Goal: Task Accomplishment & Management: Manage account settings

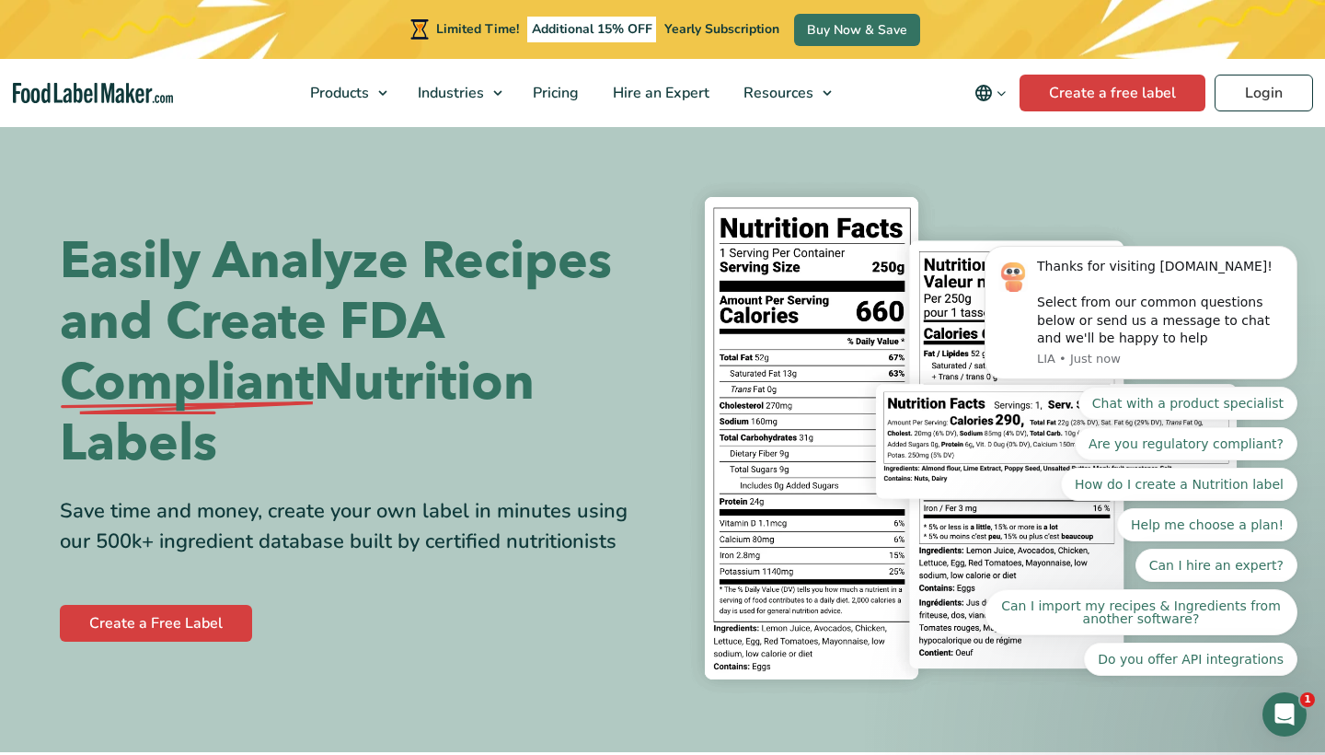
click at [1240, 111] on nav "Products Food Nutrition Labelling Supplements Formulation & Labelling Industrie…" at bounding box center [662, 93] width 1325 height 68
click at [1260, 94] on link "Login" at bounding box center [1264, 93] width 98 height 37
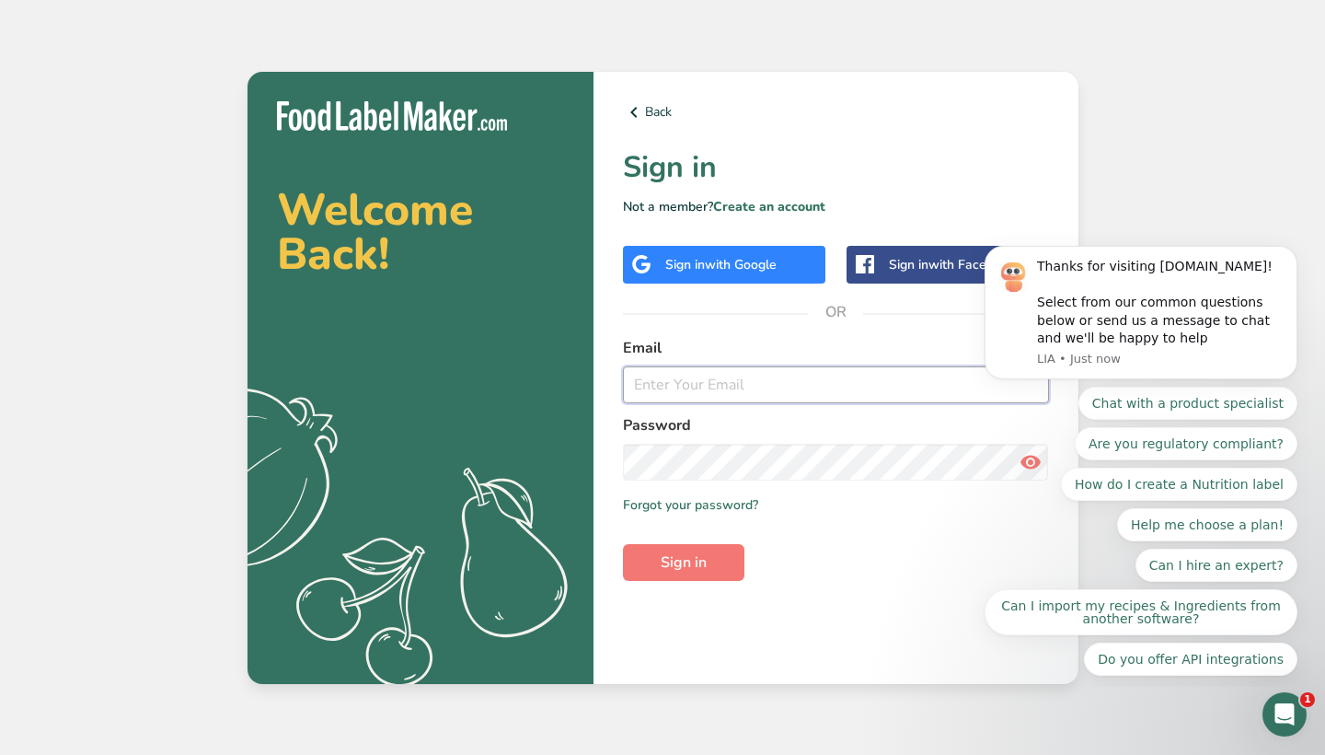
type input "customprovisionsaz@gmail.com"
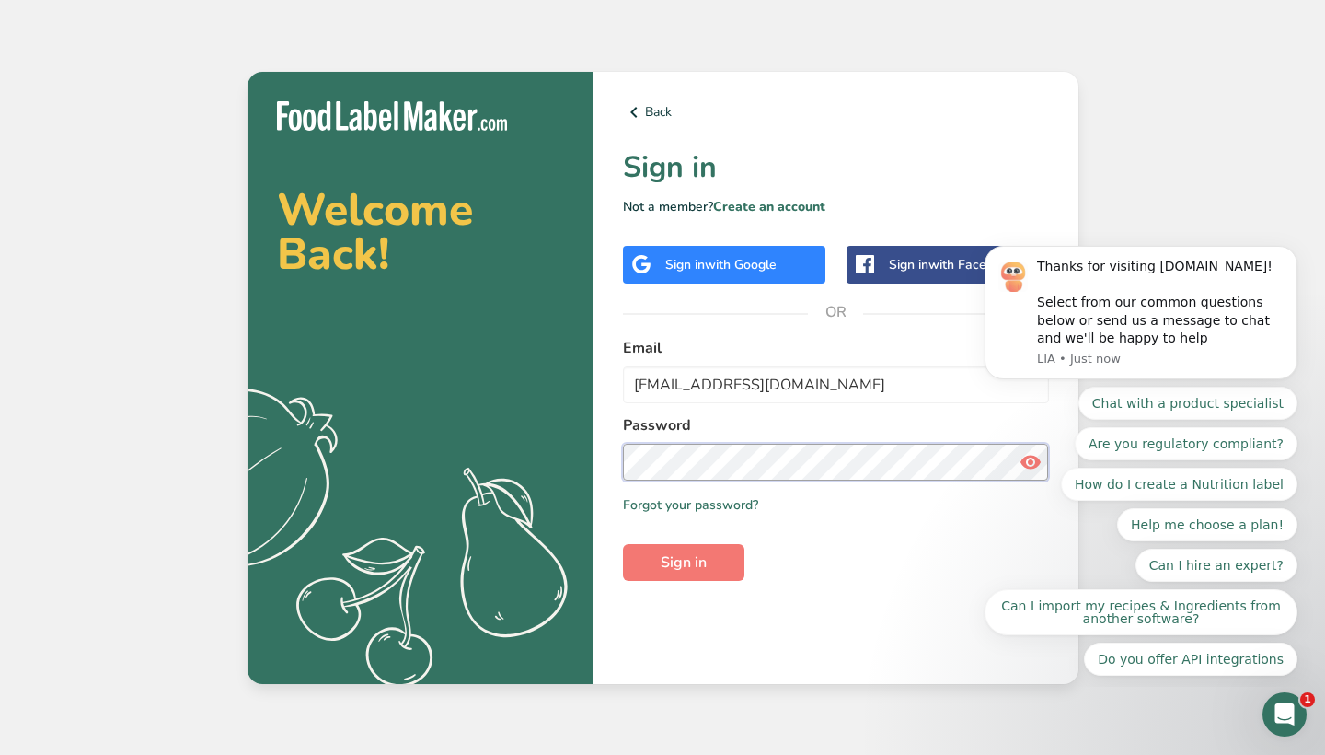
click at [683, 561] on button "Sign in" at bounding box center [683, 562] width 121 height 37
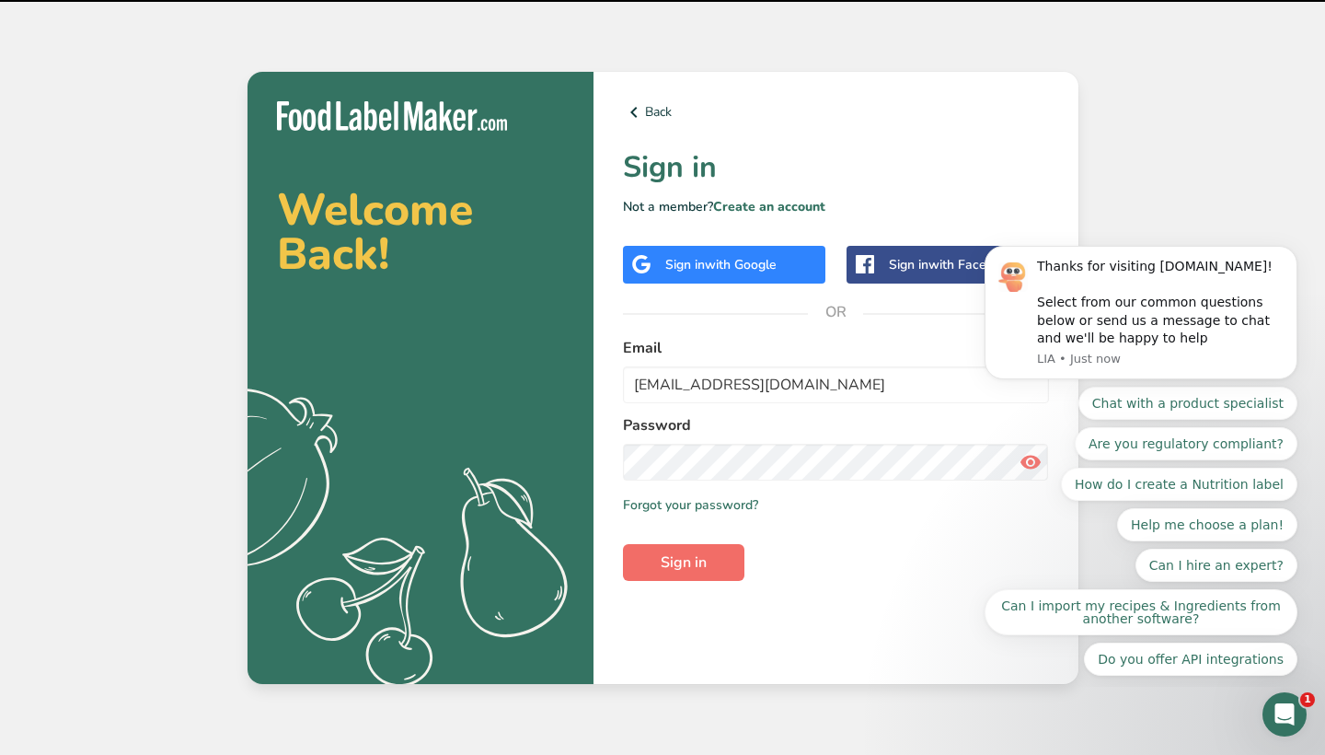
click at [646, 566] on button "Sign in" at bounding box center [683, 562] width 121 height 37
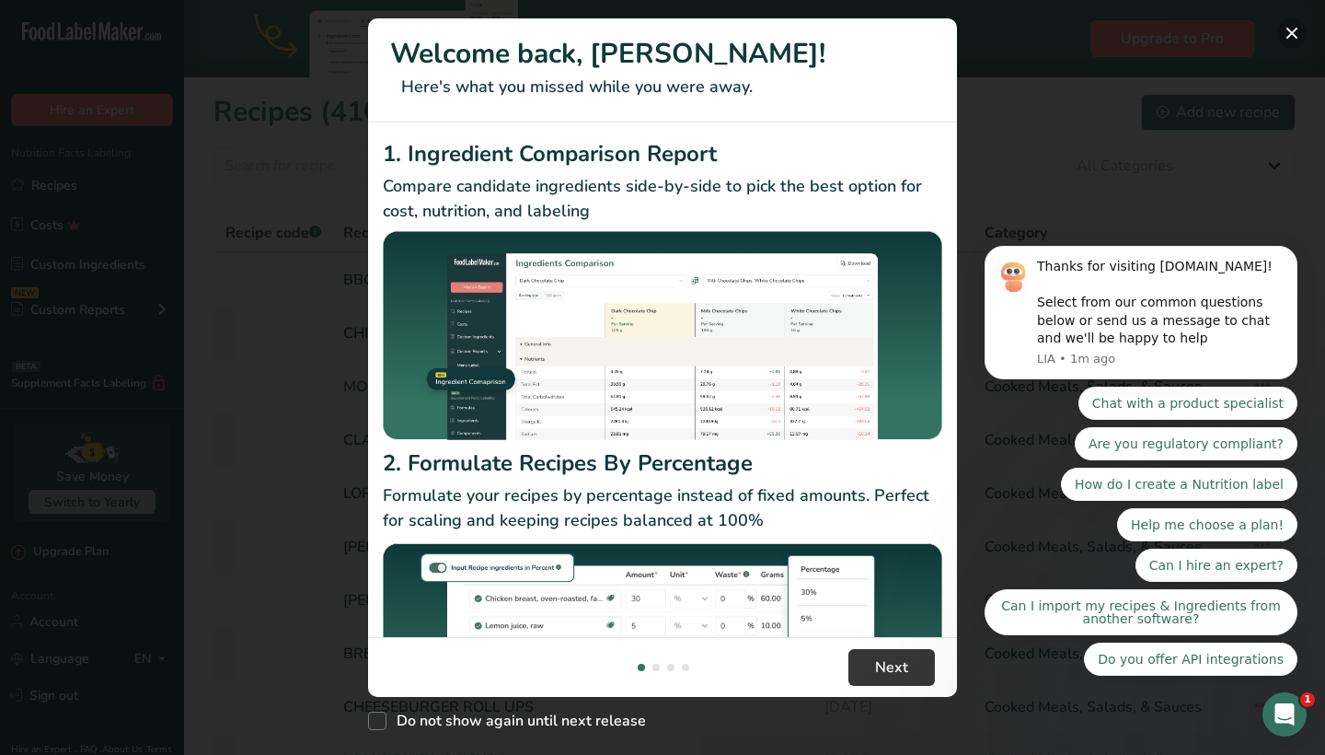
click at [1297, 35] on button "New Features" at bounding box center [1292, 32] width 29 height 29
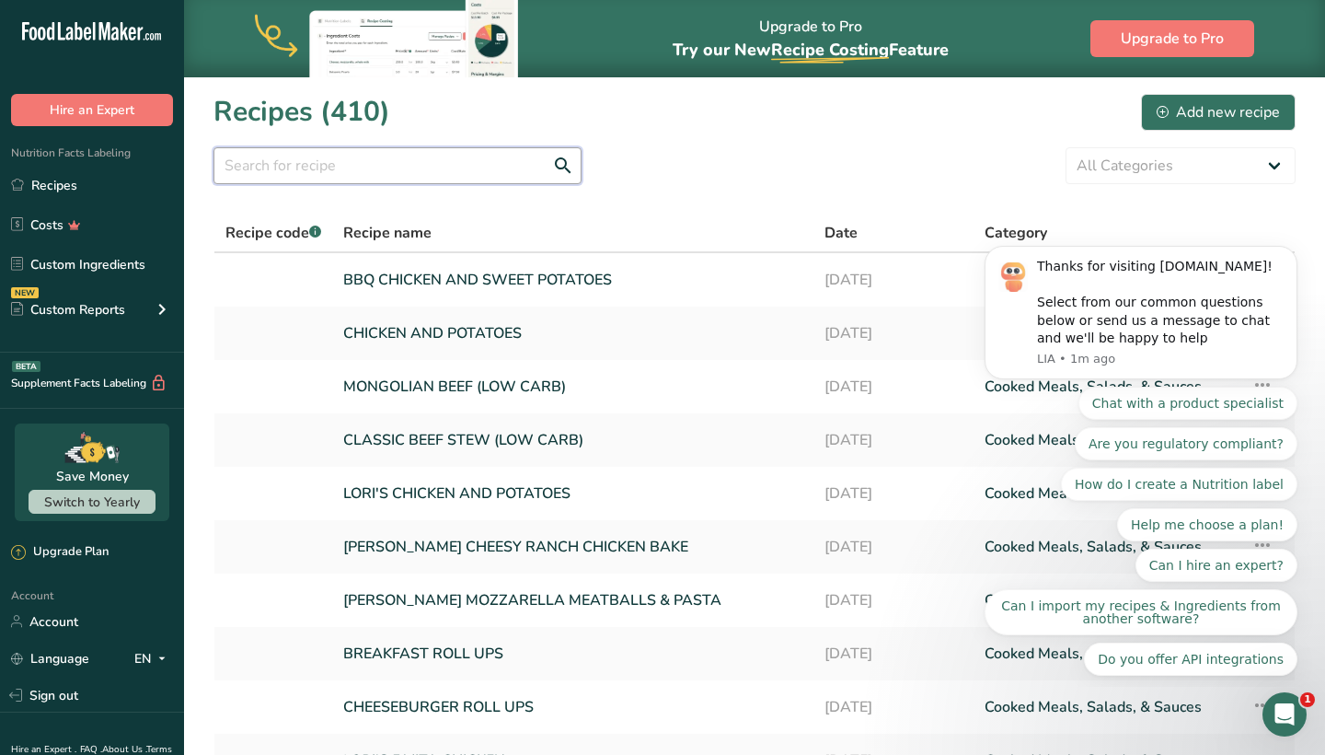
click at [457, 164] on input "text" at bounding box center [398, 165] width 368 height 37
click at [433, 165] on input "text" at bounding box center [398, 165] width 368 height 37
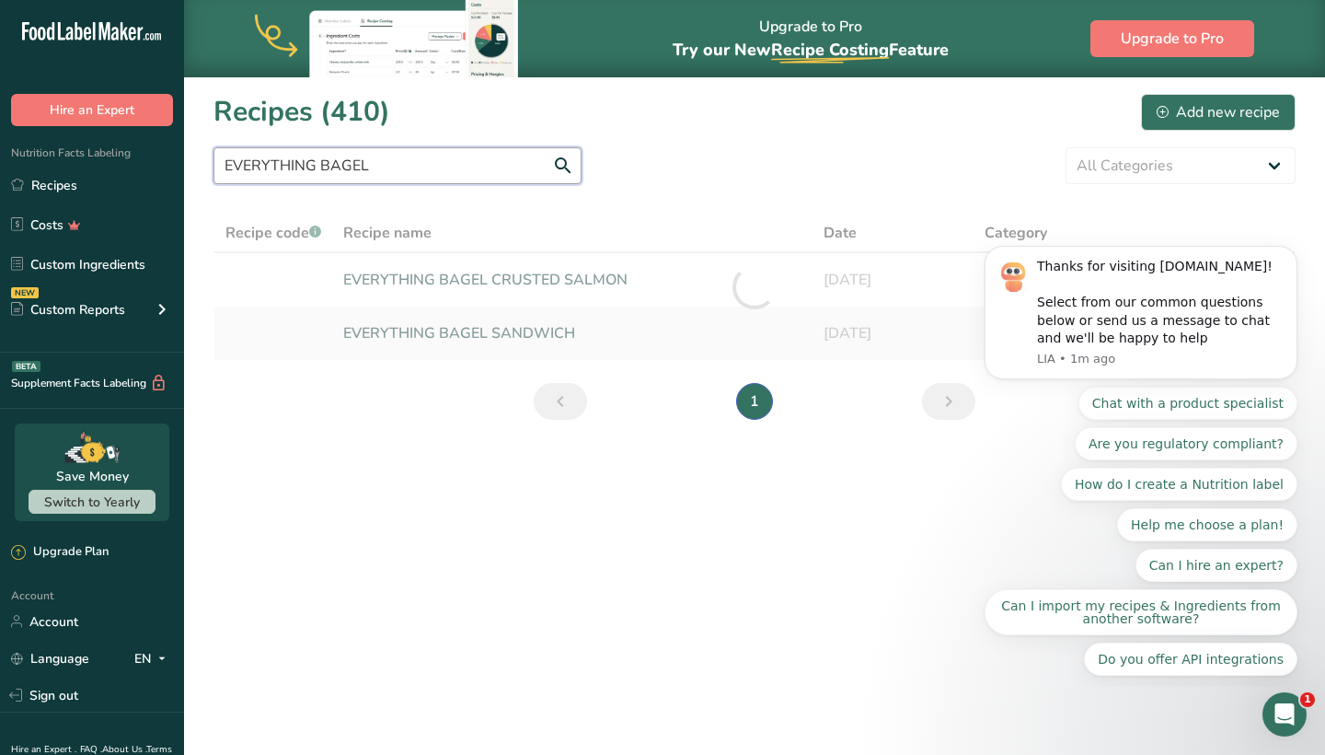
type input "EVERYTHING BAGEL"
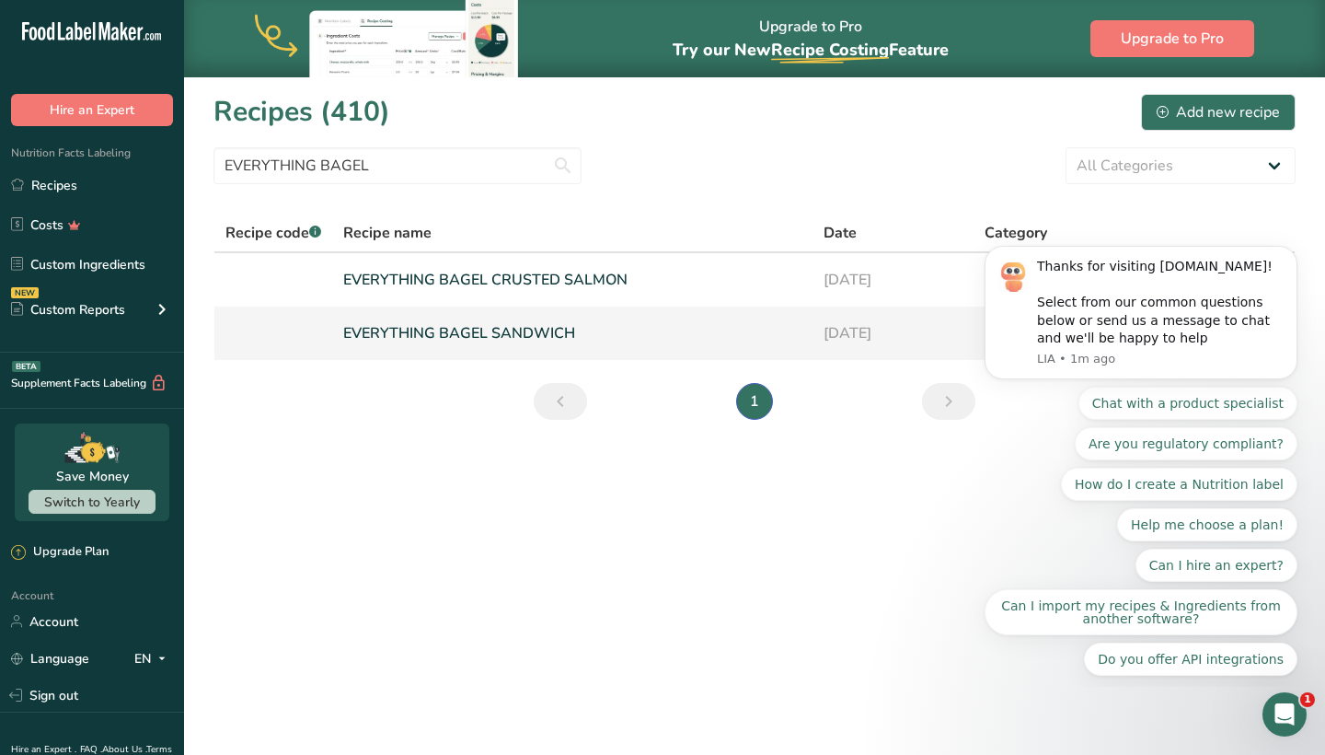
click at [469, 328] on link "EVERYTHING BAGEL SANDWICH" at bounding box center [572, 333] width 458 height 39
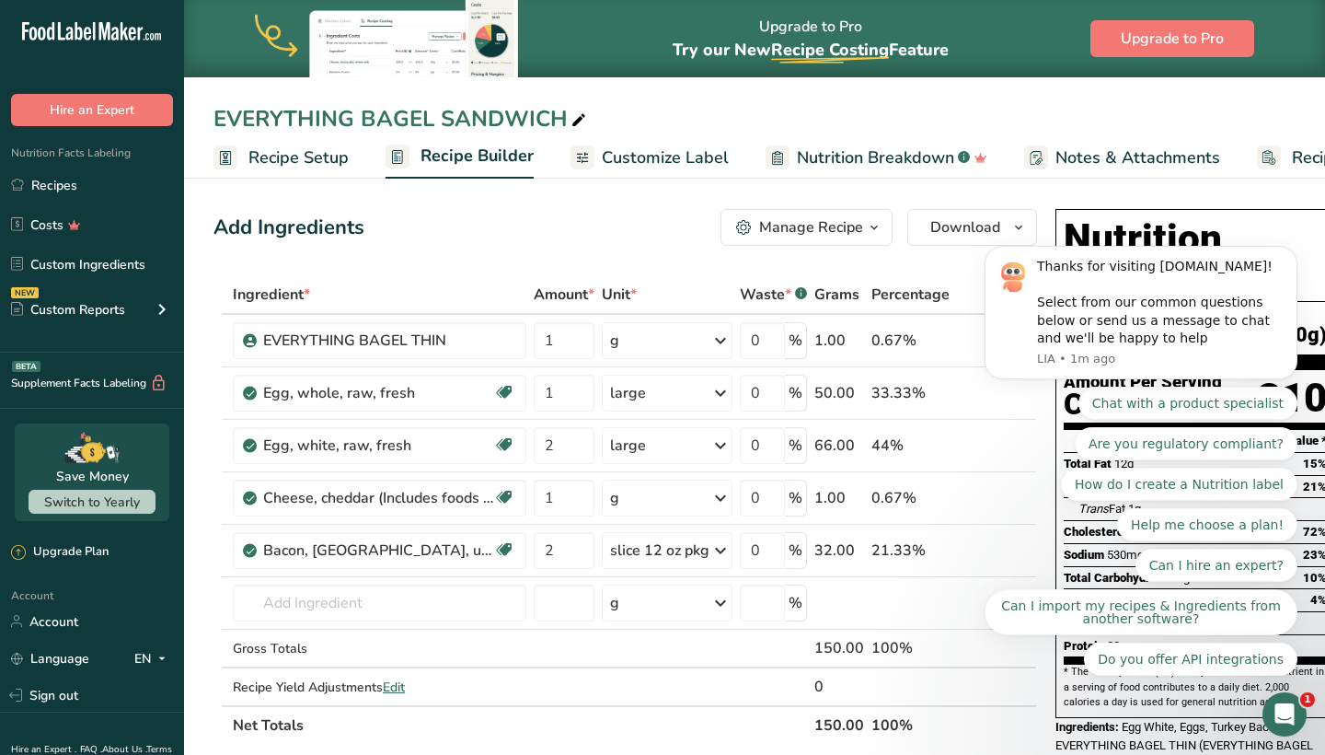
click at [340, 152] on span "Recipe Setup" at bounding box center [299, 157] width 100 height 25
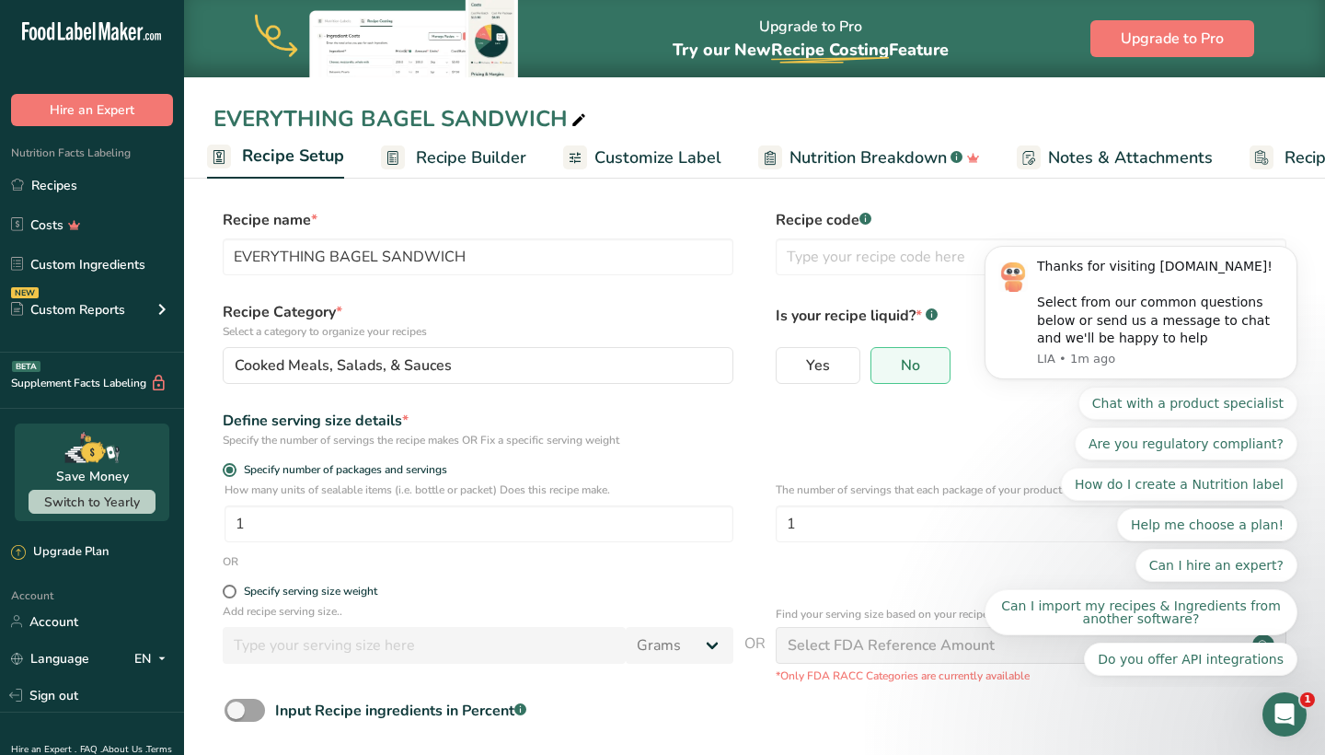
click at [472, 140] on link "Recipe Builder" at bounding box center [453, 157] width 145 height 41
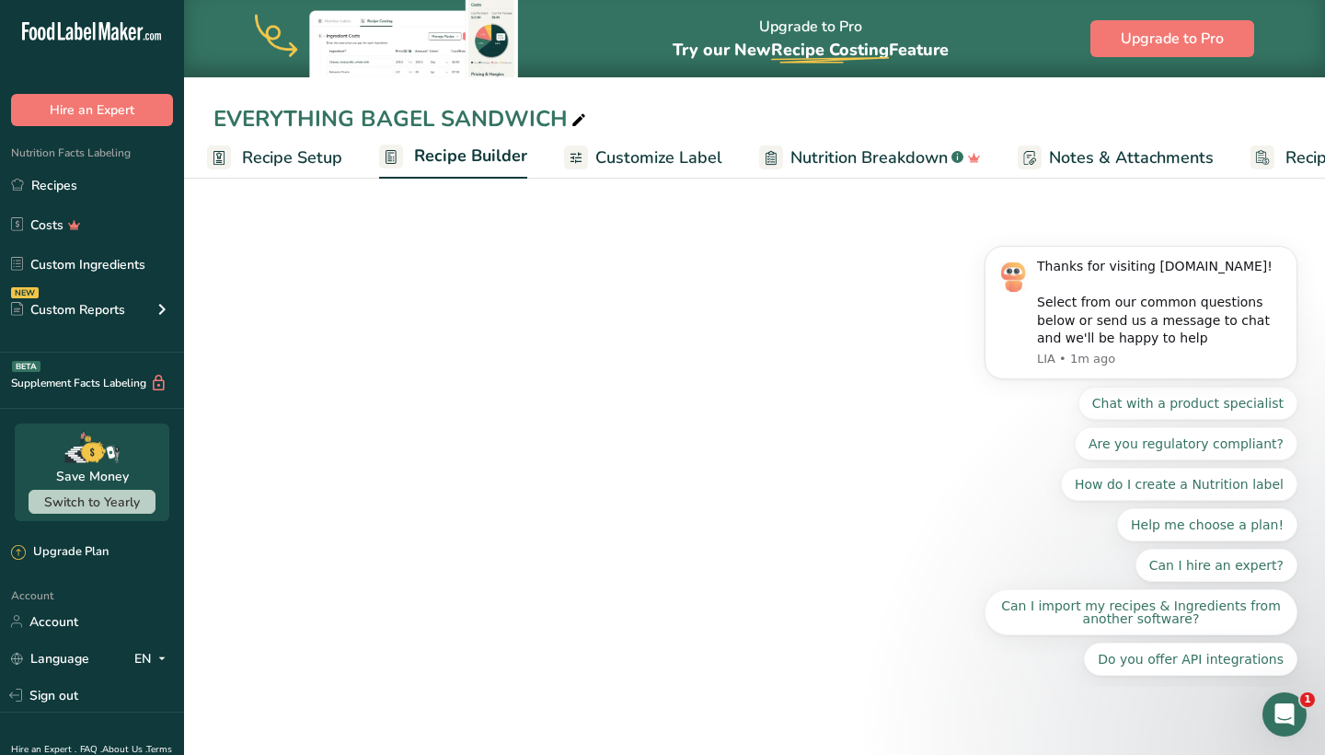
scroll to position [0, 125]
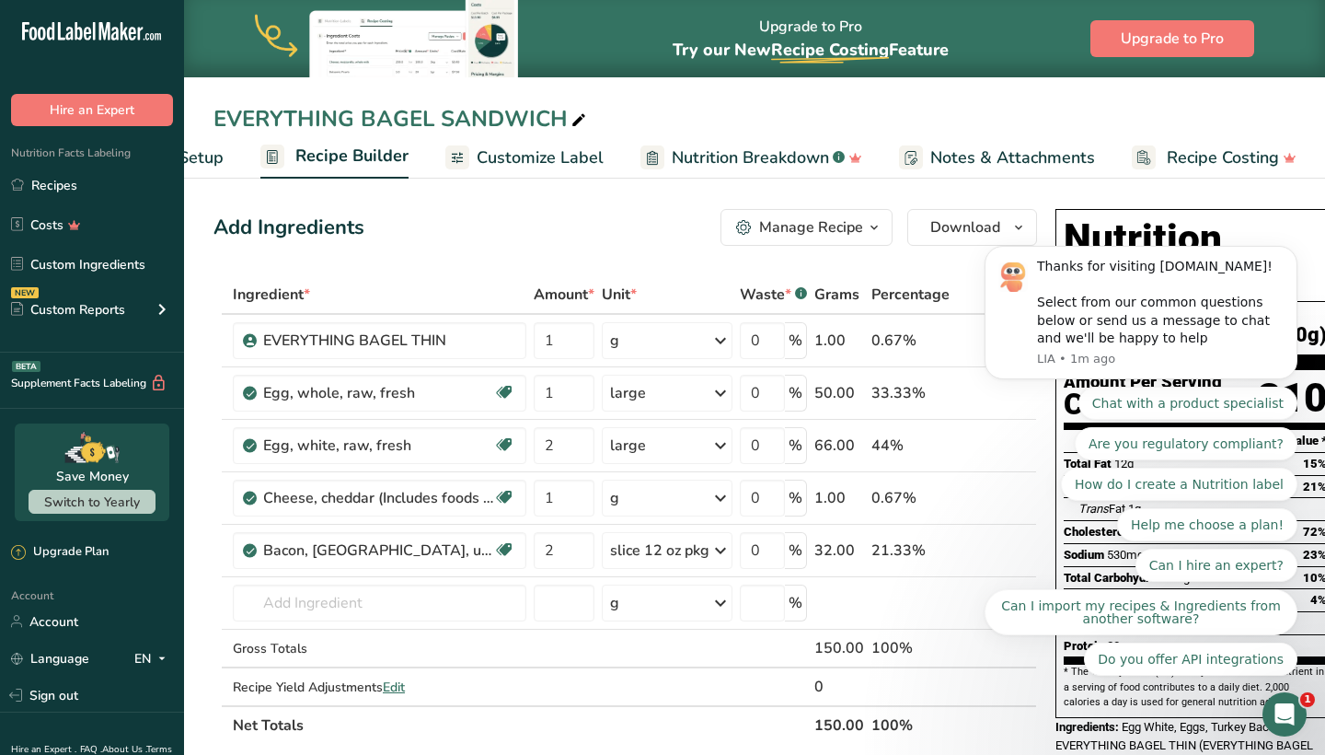
click at [518, 157] on span "Customize Label" at bounding box center [540, 157] width 127 height 25
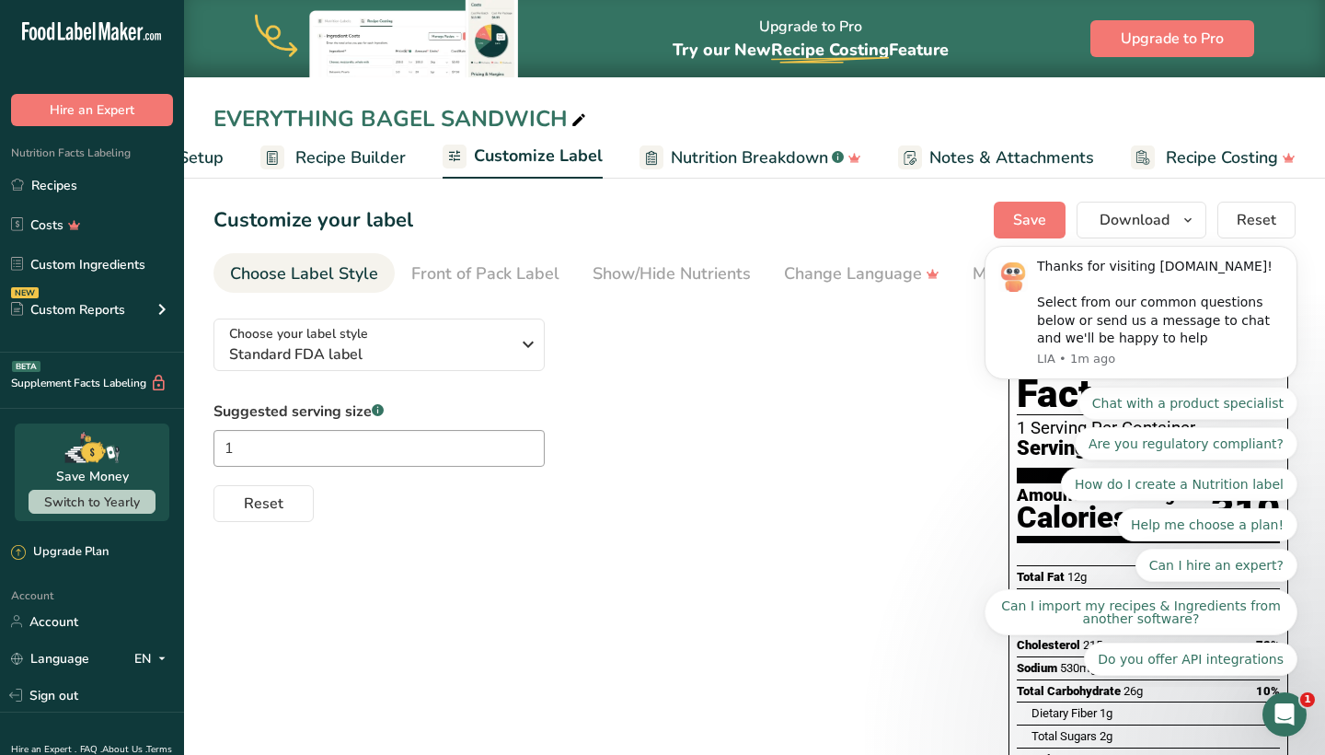
click at [395, 160] on span "Recipe Builder" at bounding box center [350, 157] width 110 height 25
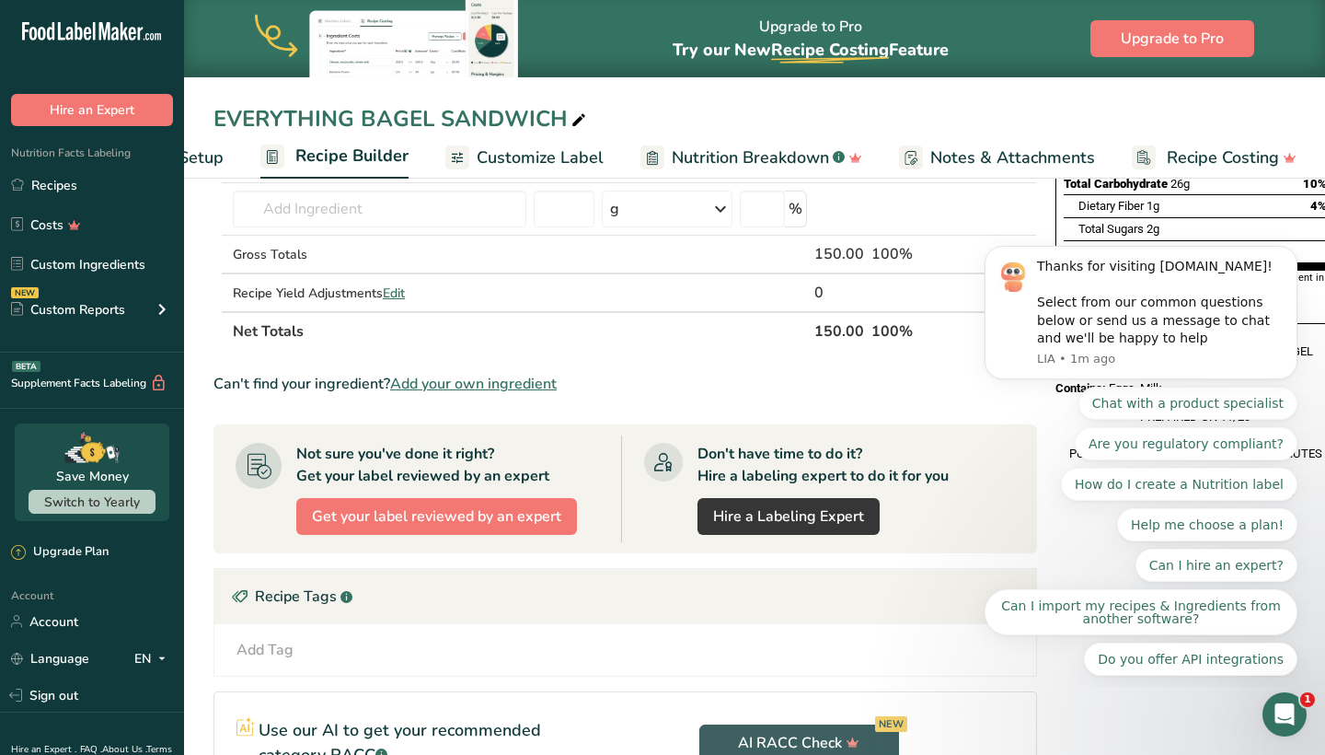
scroll to position [275, 0]
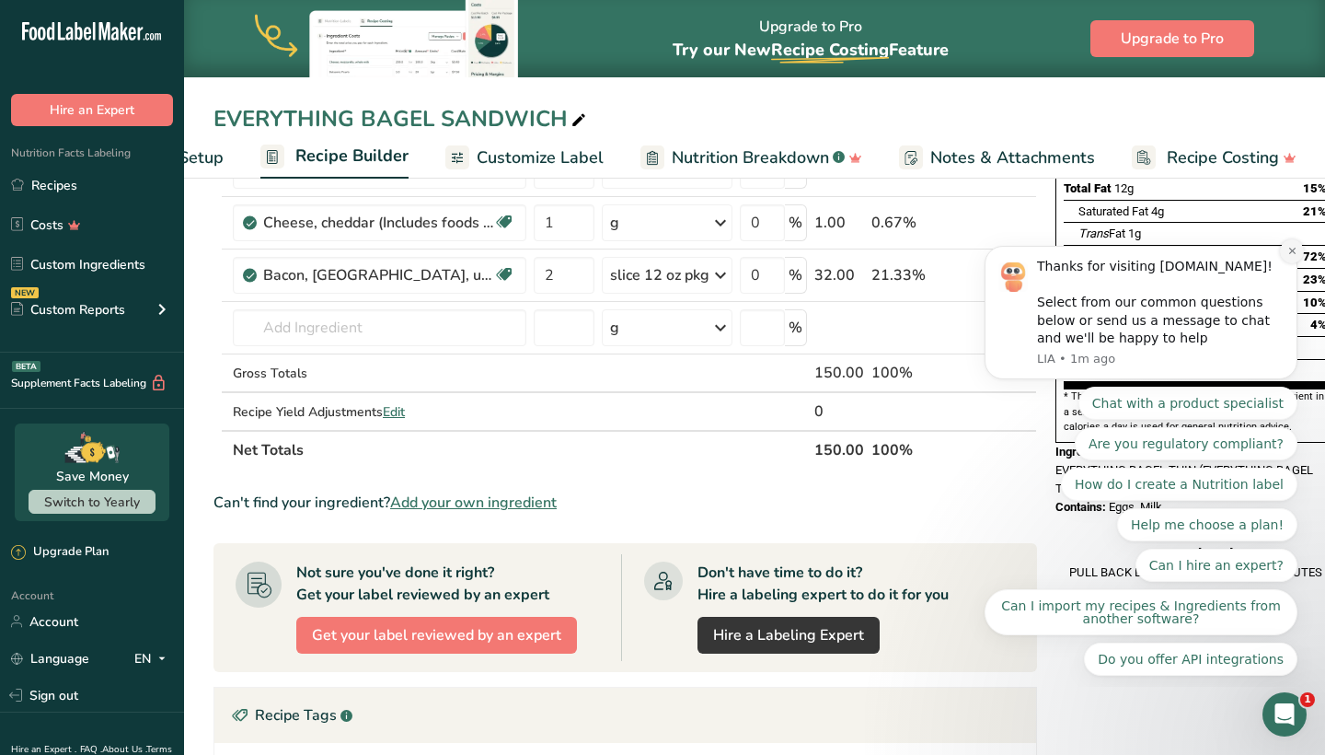
click at [1288, 255] on icon "Dismiss notification" at bounding box center [1293, 251] width 10 height 10
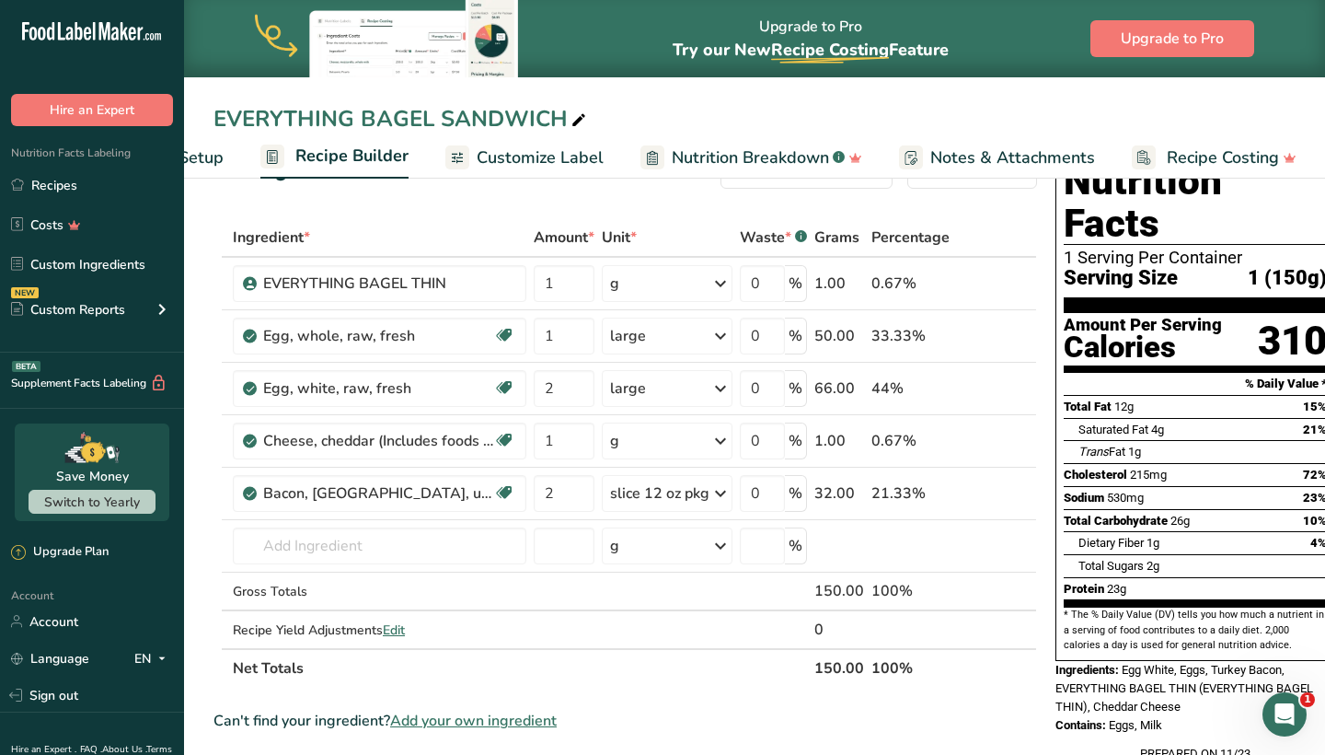
scroll to position [61, 0]
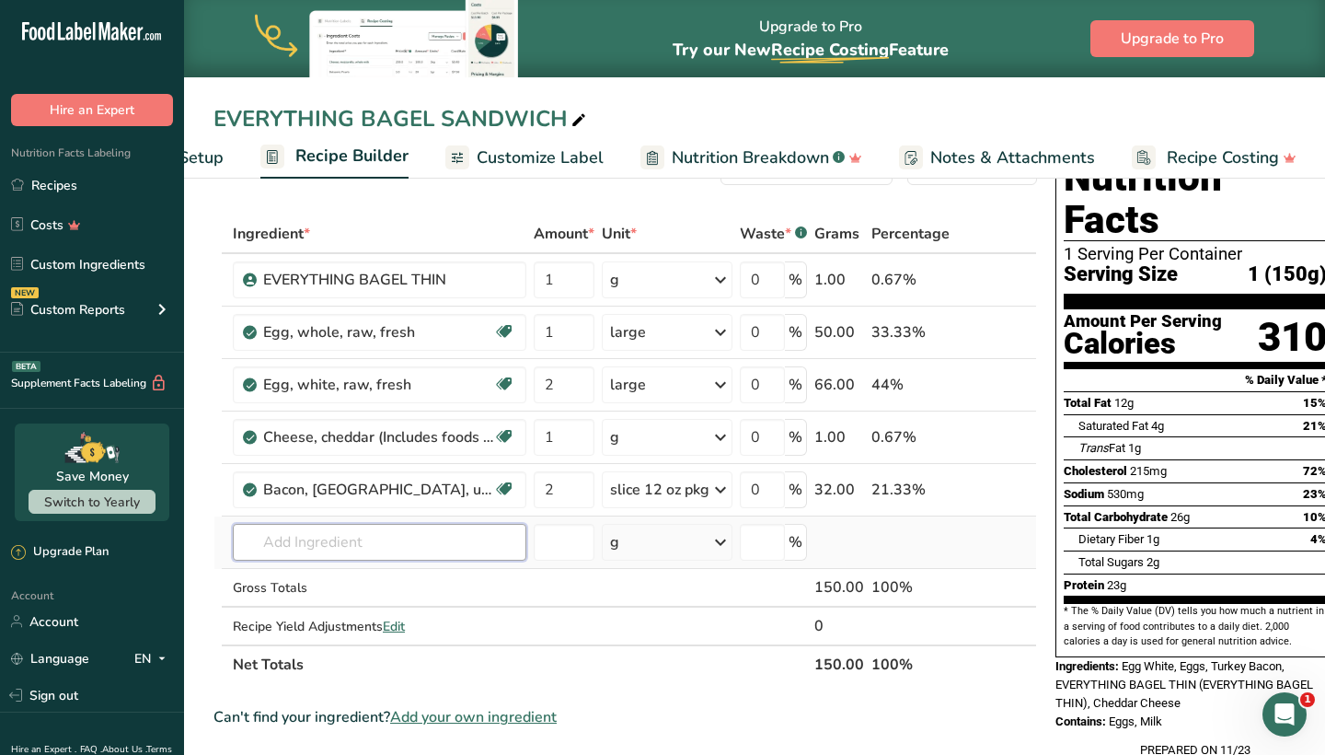
click at [353, 550] on input "text" at bounding box center [380, 542] width 294 height 37
type input "EVERYTHING BAGRL"
click at [361, 576] on p "EVERYTHING BAGEL THIN" at bounding box center [336, 579] width 176 height 19
type input "EVERYTHING BAGEL THIN"
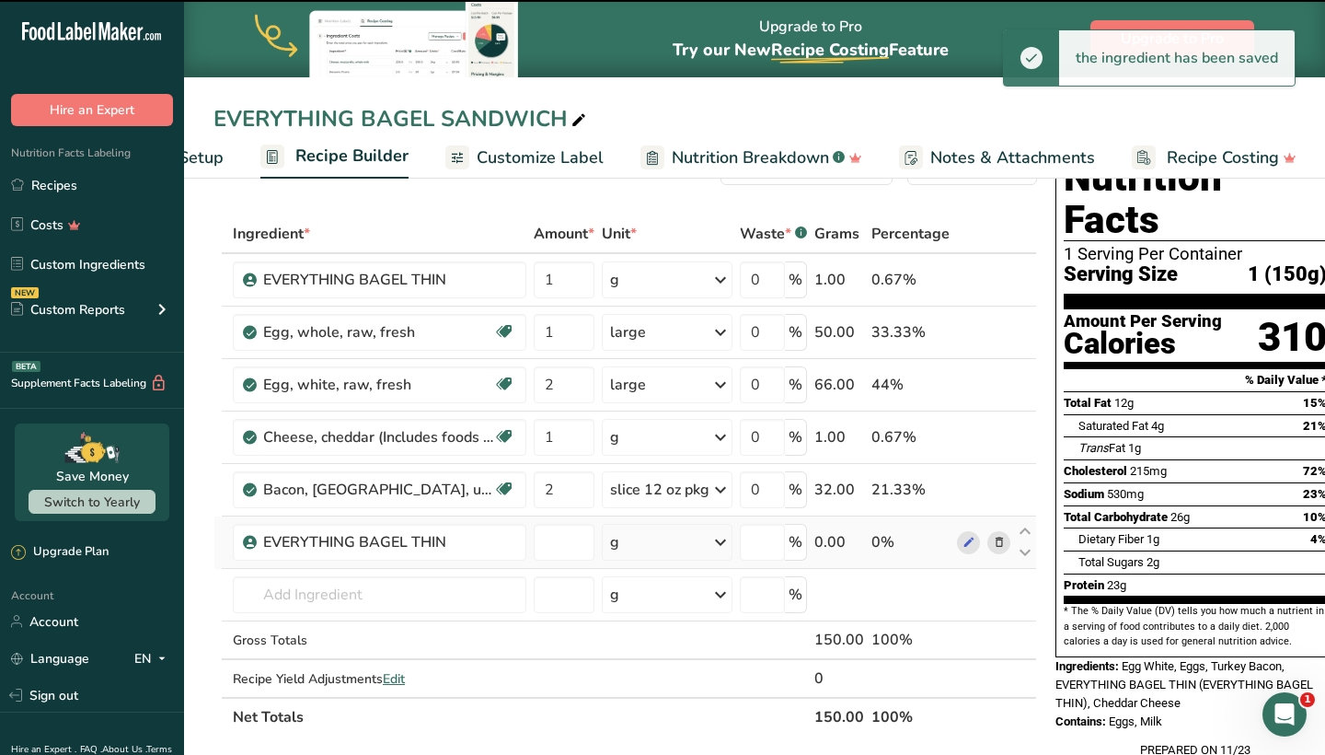
type input "0"
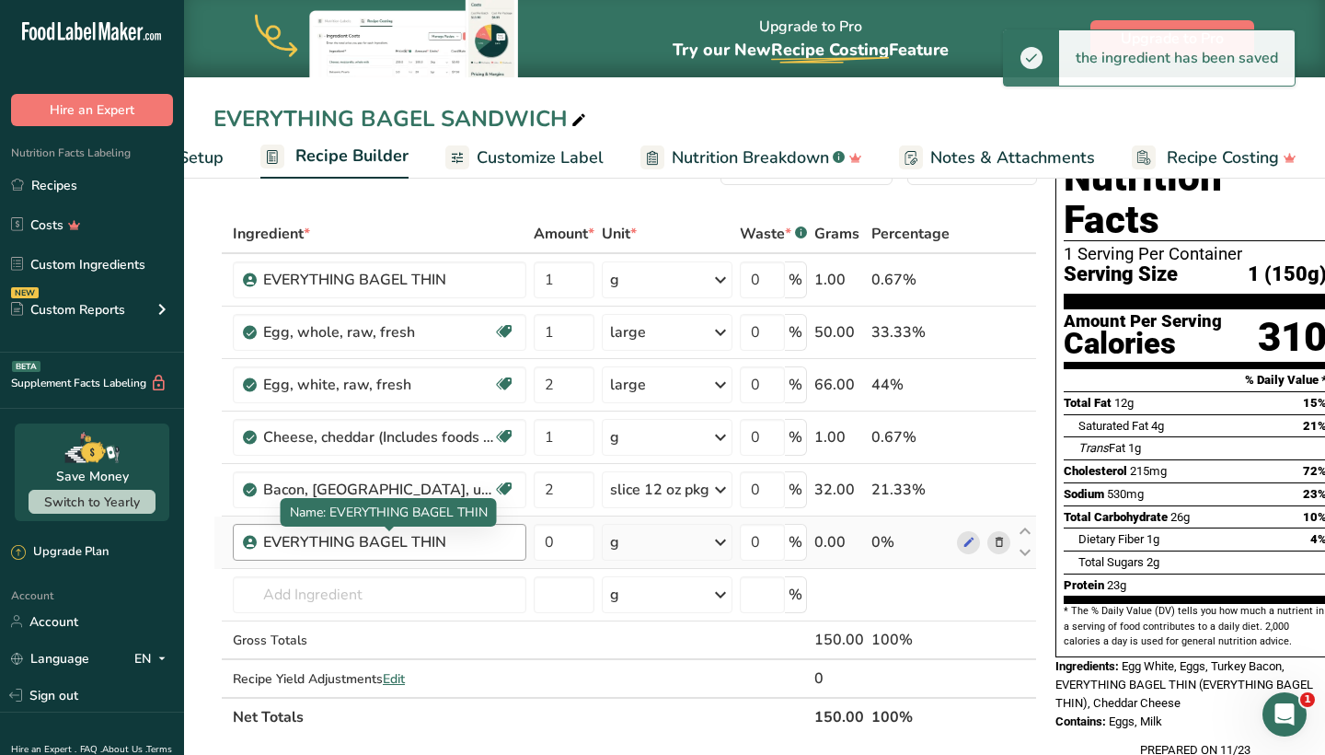
click at [455, 544] on div "EVERYTHING BAGEL THIN" at bounding box center [378, 542] width 230 height 22
click at [1004, 543] on span at bounding box center [1000, 542] width 22 height 22
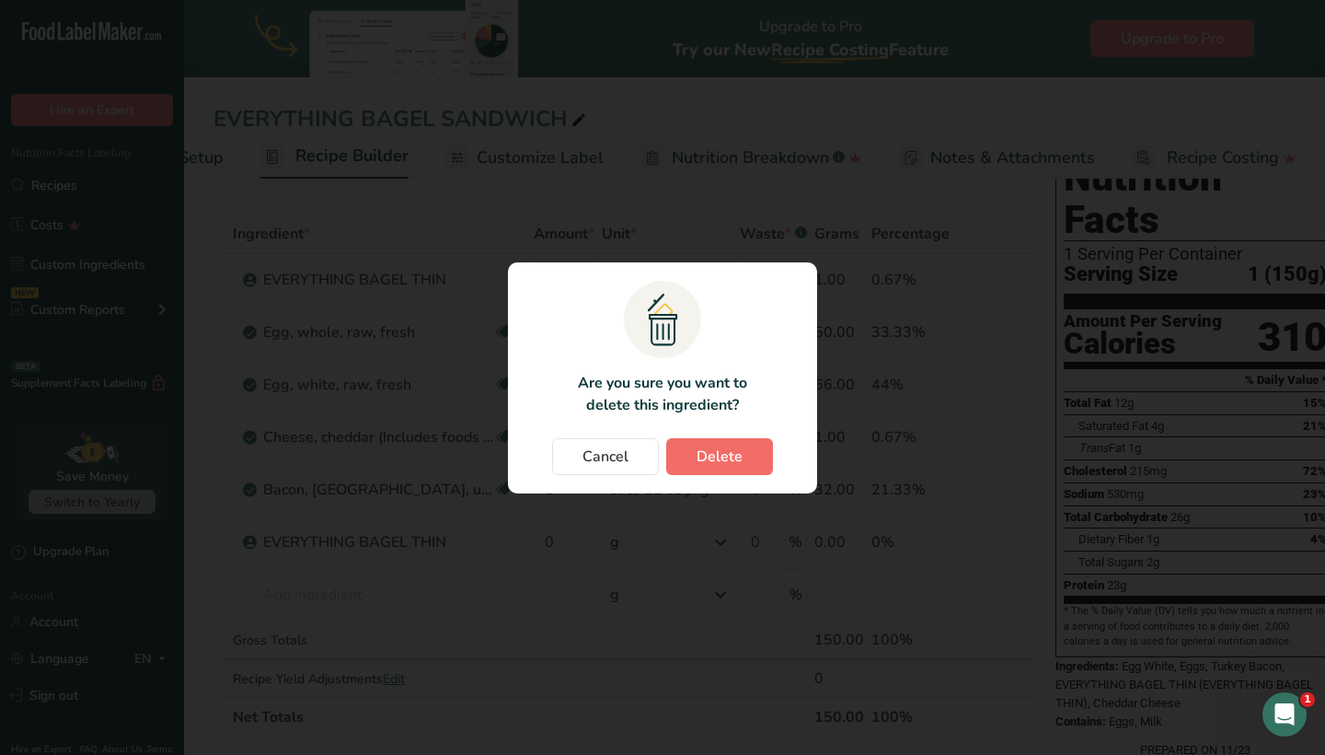
click at [748, 450] on button "Delete" at bounding box center [719, 456] width 107 height 37
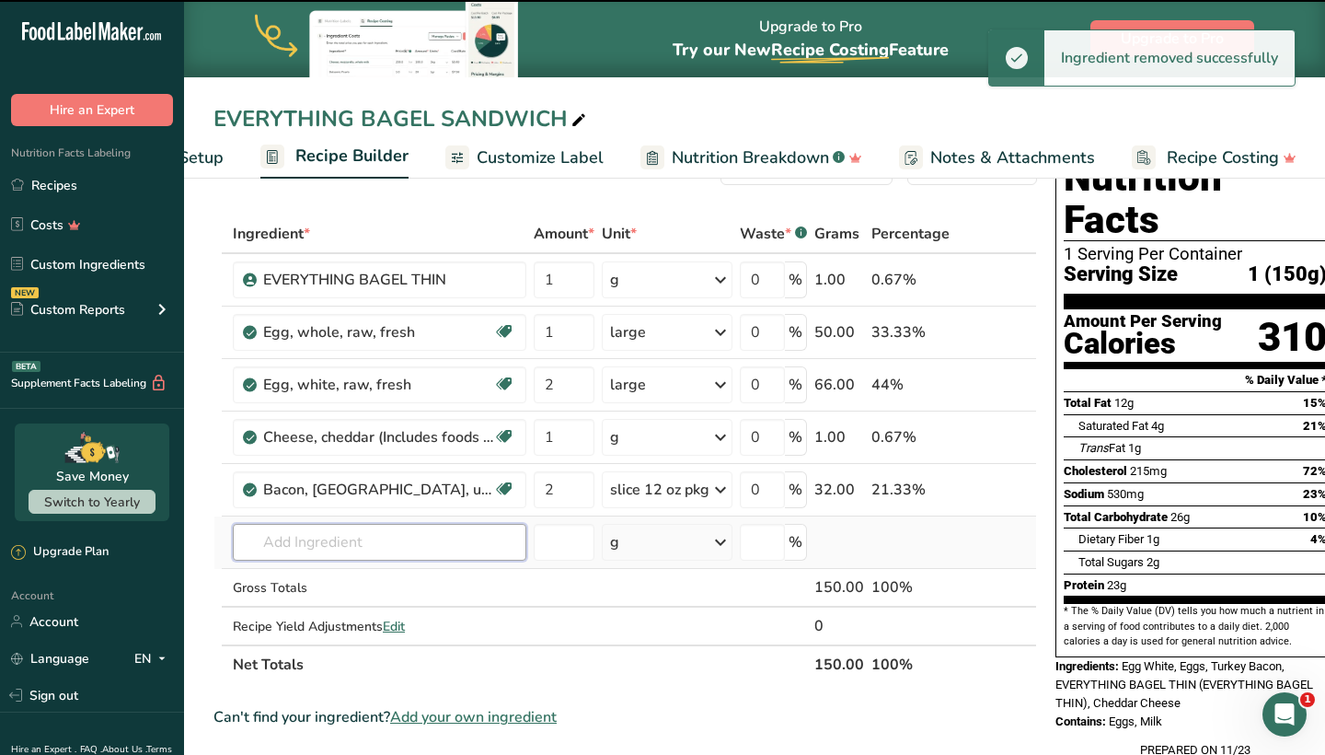
click at [307, 547] on input "text" at bounding box center [380, 542] width 294 height 37
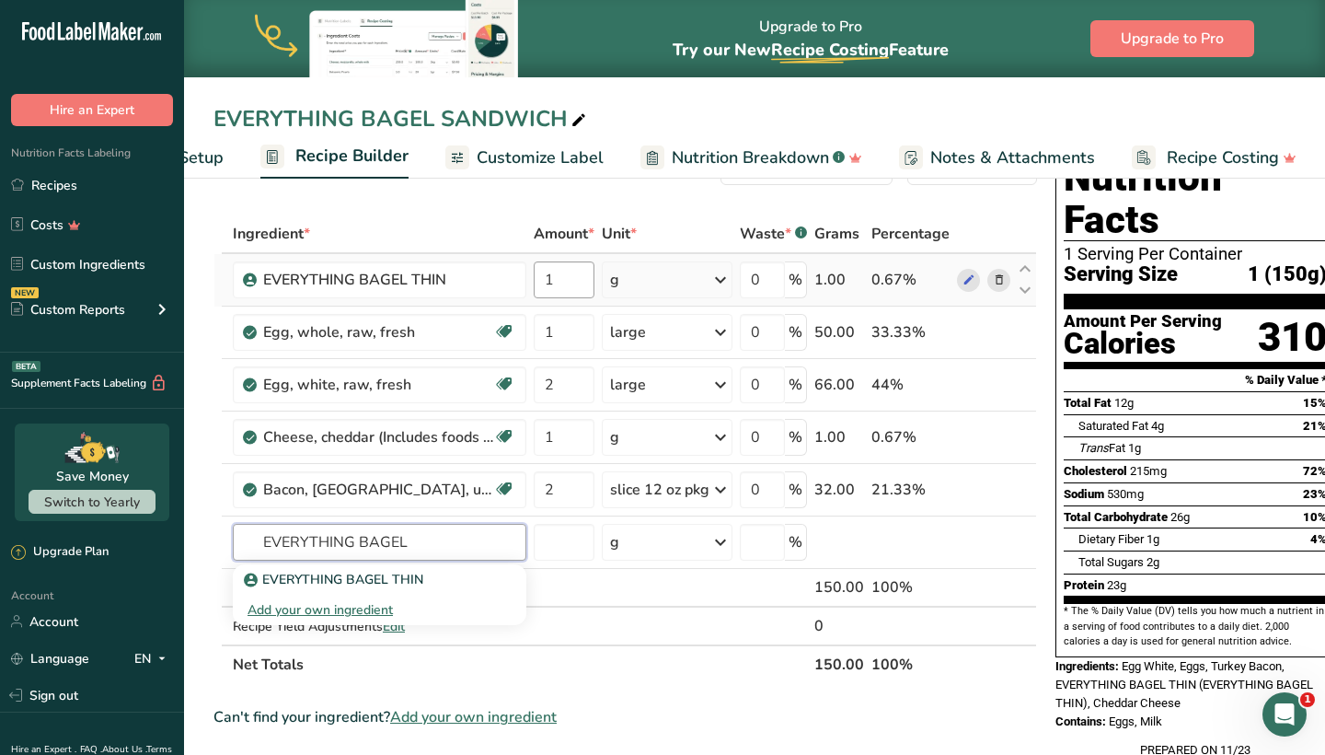
type input "EVERYTHING BAGEL"
click at [581, 291] on input "1" at bounding box center [564, 279] width 61 height 37
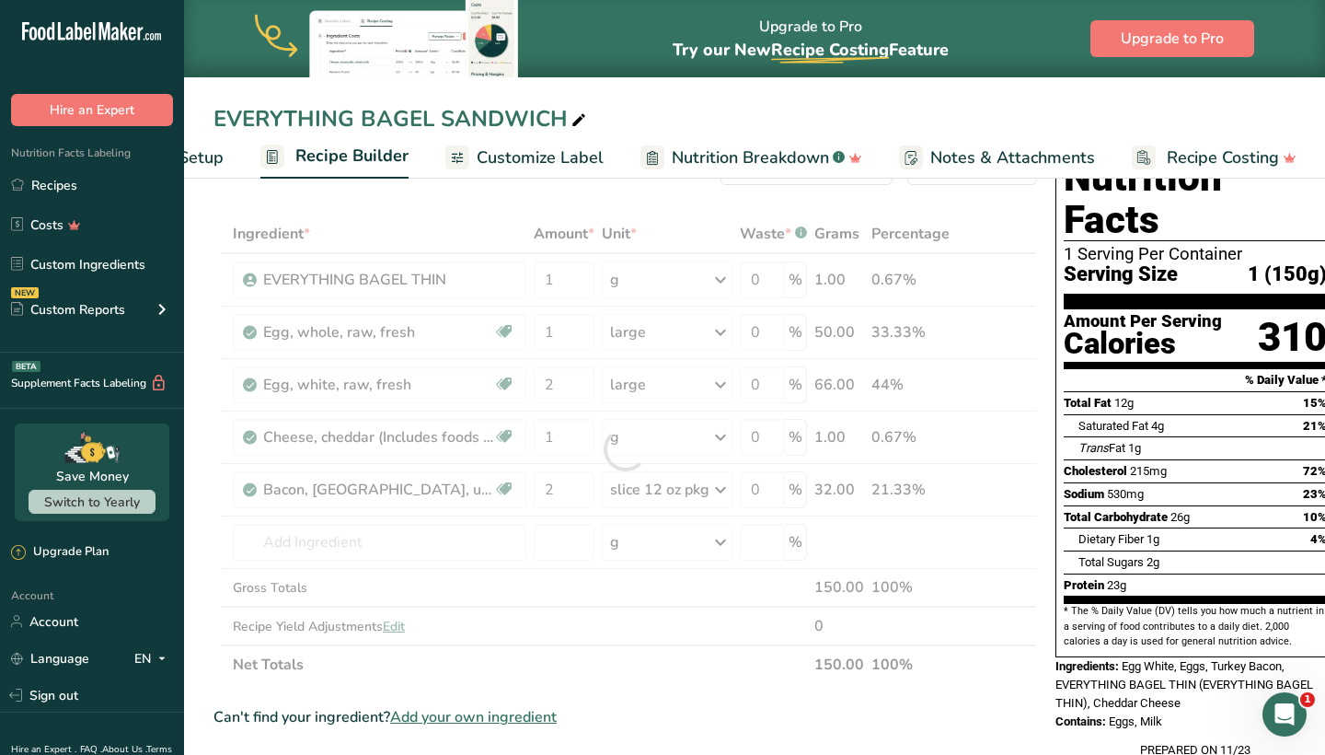
click at [645, 281] on div "Ingredient * Amount * Unit * Waste * .a-a{fill:#347362;}.b-a{fill:#fff;} Grams …" at bounding box center [626, 448] width 824 height 469
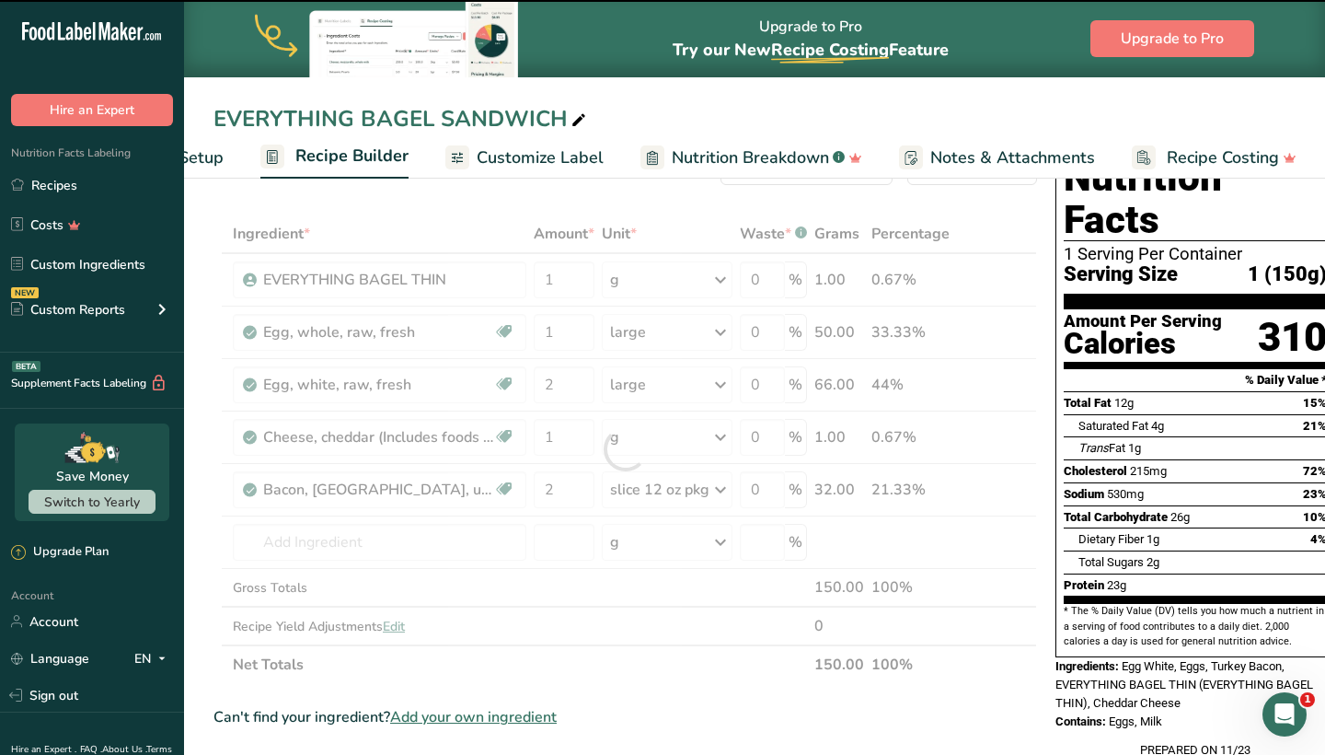
click at [645, 281] on div at bounding box center [626, 448] width 824 height 469
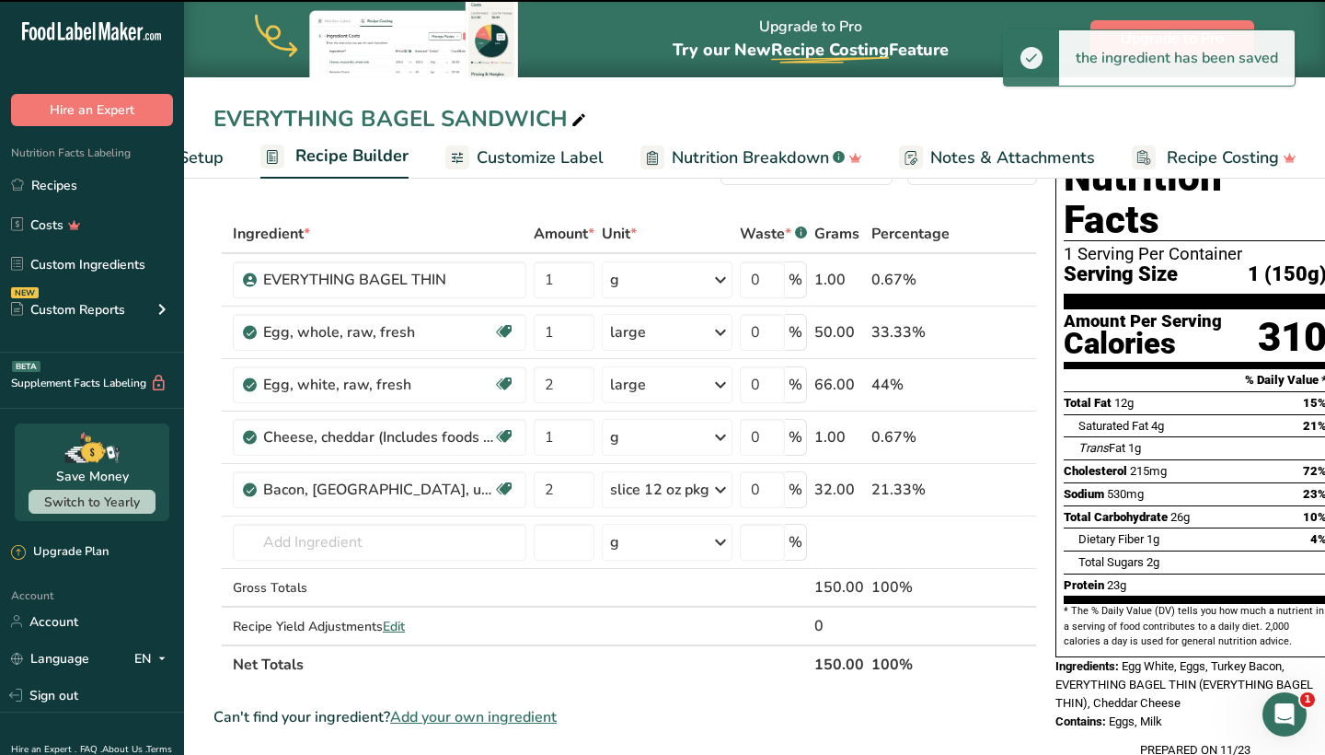
click at [645, 281] on div "g" at bounding box center [667, 279] width 131 height 37
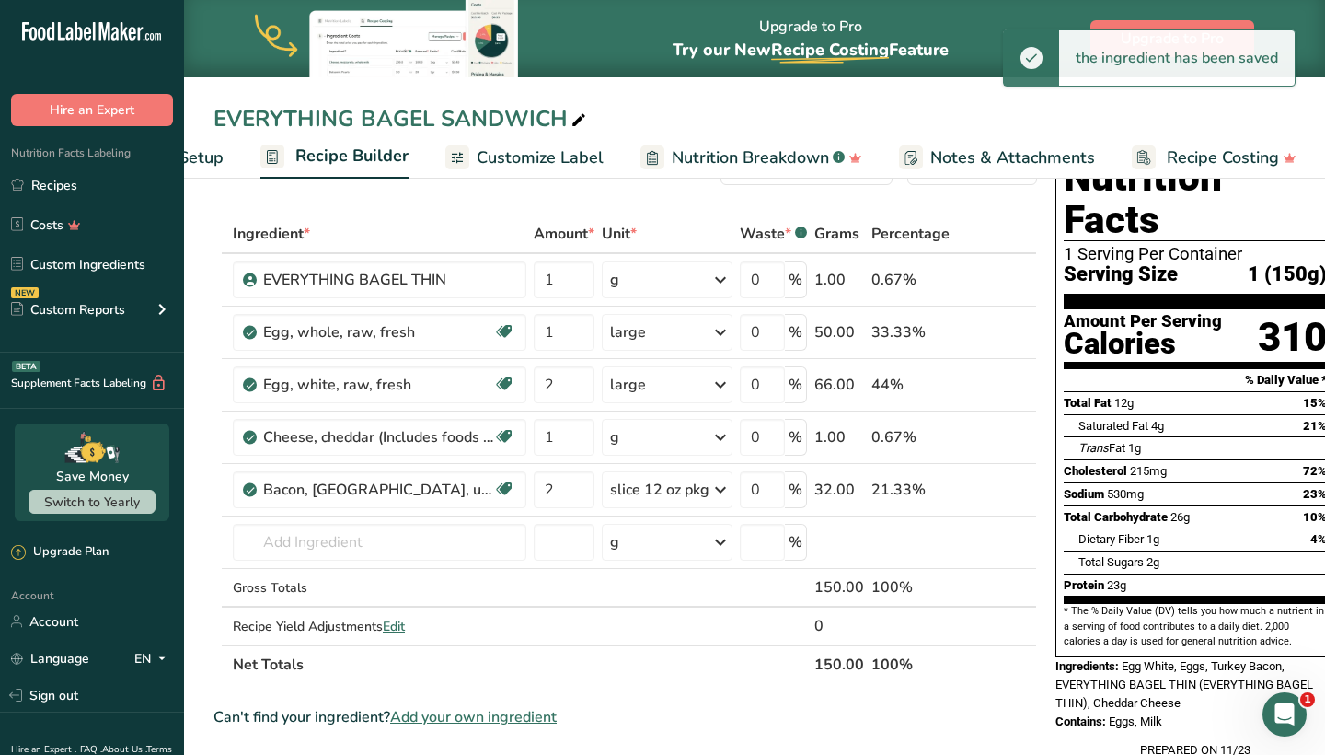
click at [645, 281] on div "g" at bounding box center [667, 279] width 131 height 37
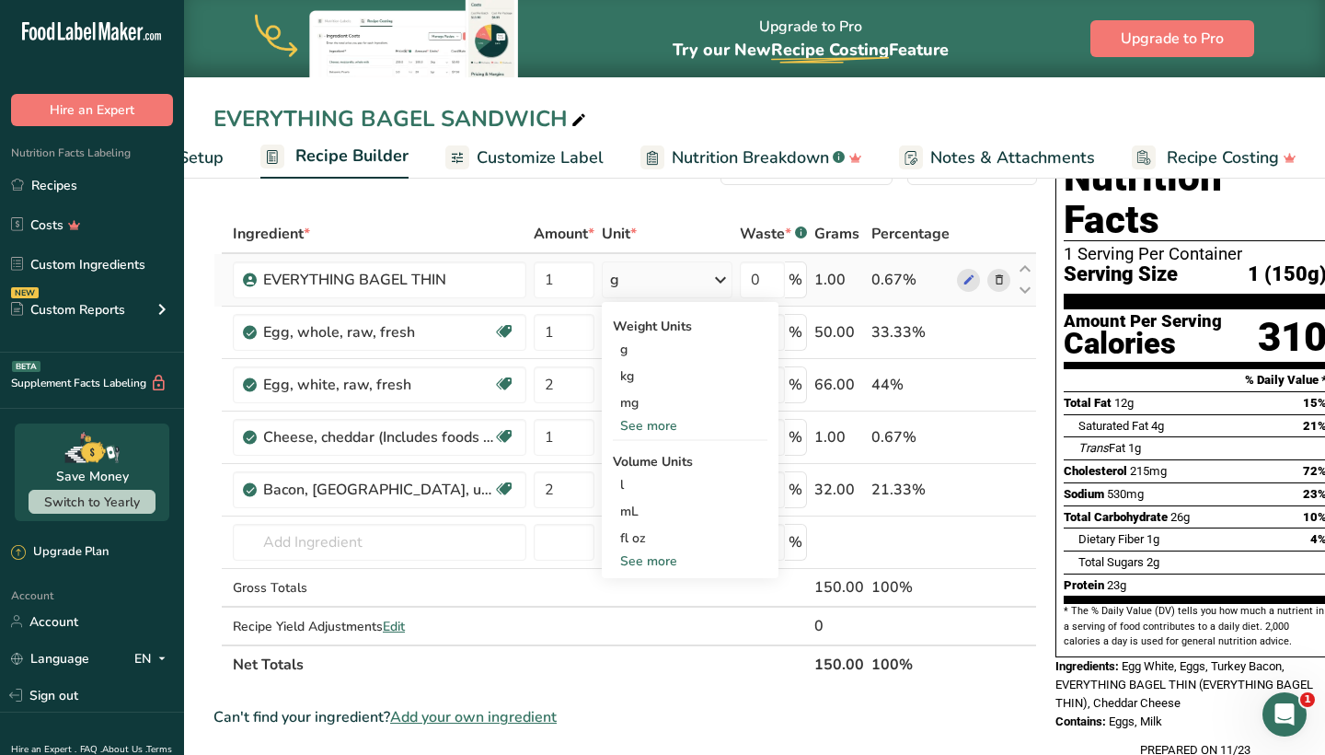
click at [651, 428] on div "See more" at bounding box center [690, 425] width 155 height 19
click at [491, 712] on span "Add your own ingredient" at bounding box center [473, 717] width 167 height 22
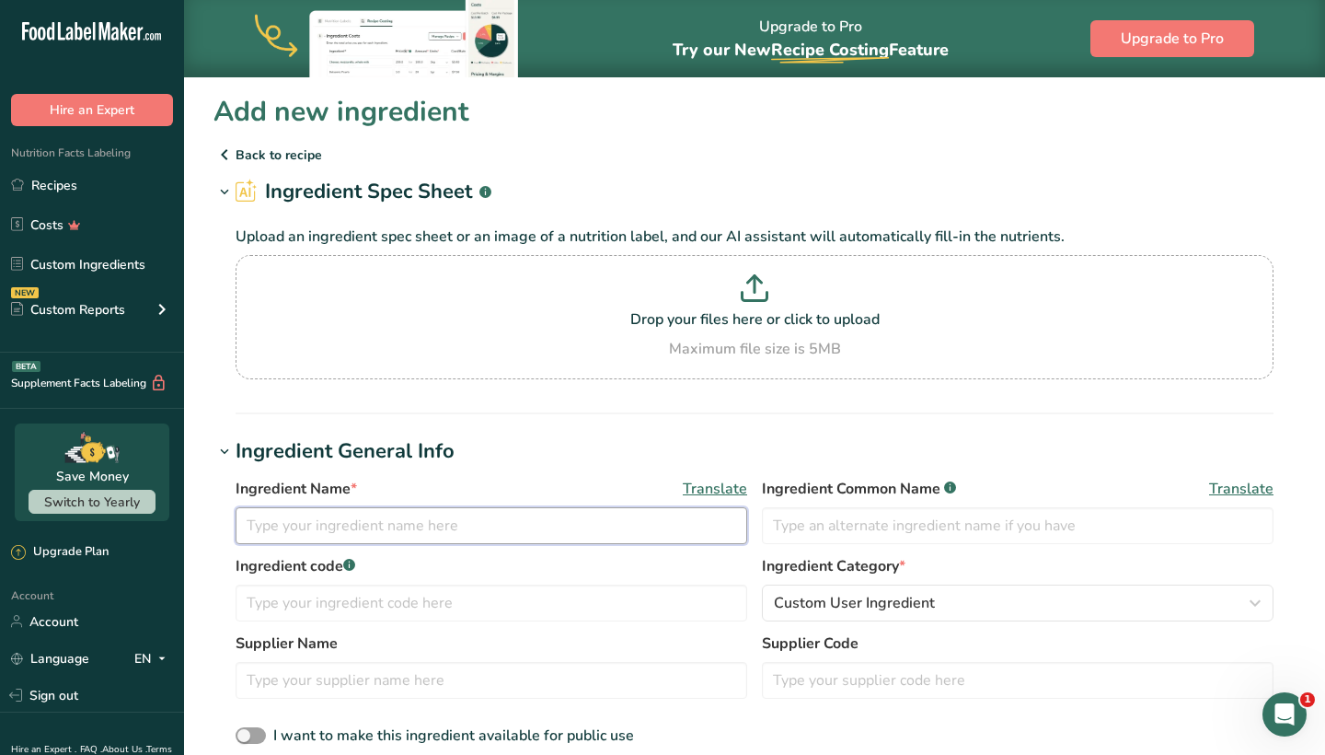
click at [416, 537] on input "text" at bounding box center [492, 525] width 512 height 37
type input "MINI EVERYTHING BAGEL"
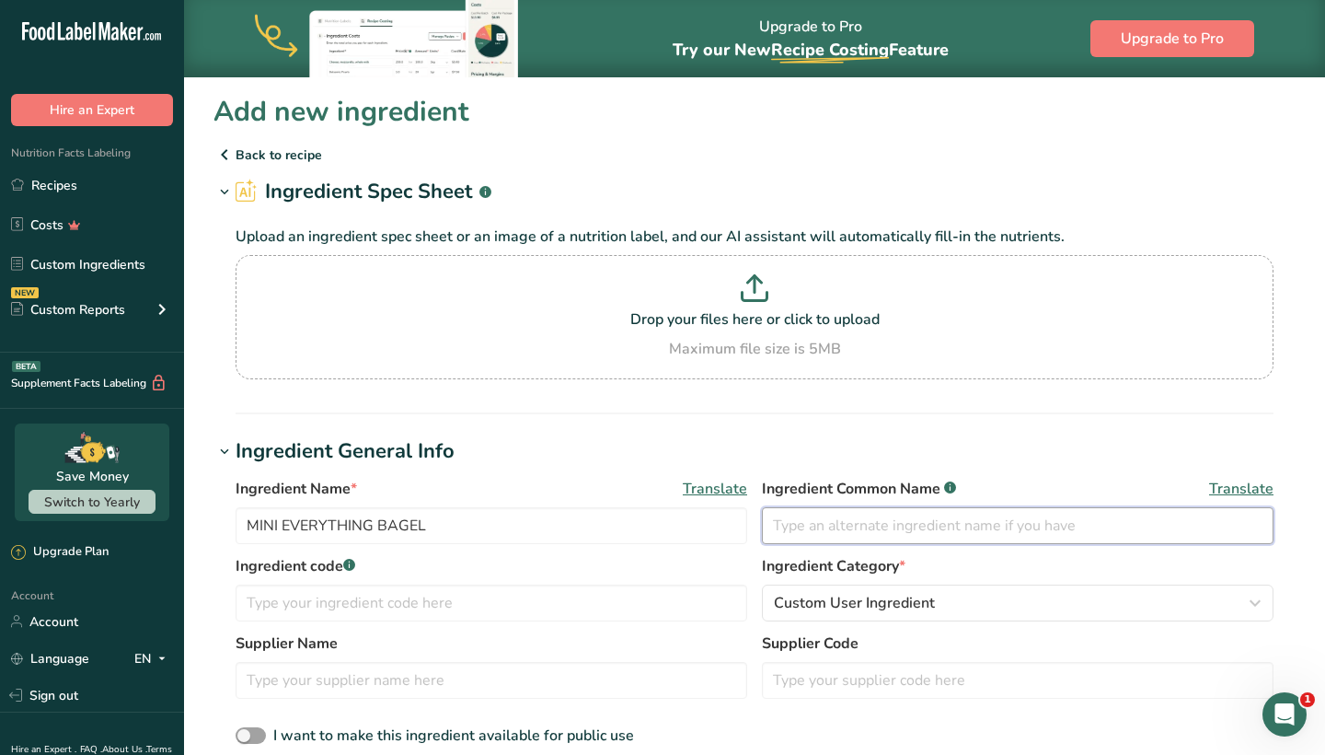
click at [781, 532] on input "text" at bounding box center [1018, 525] width 512 height 37
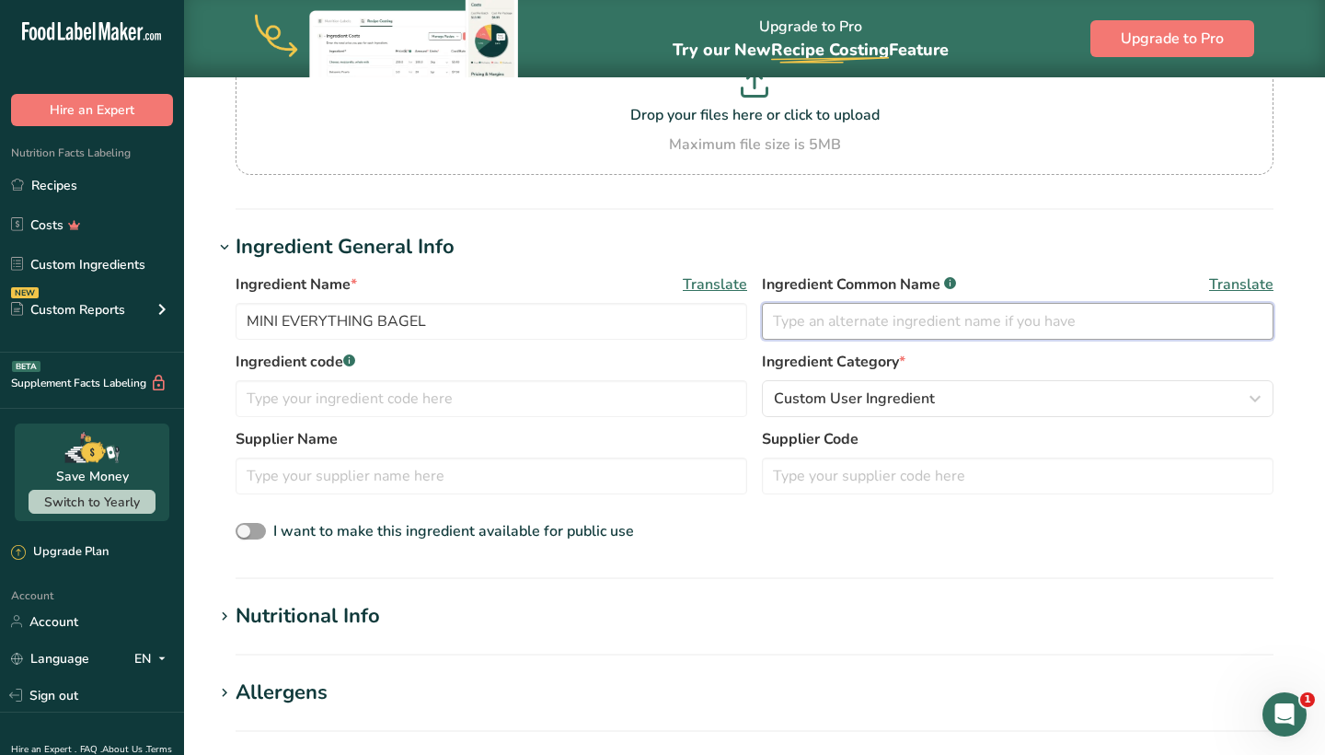
scroll to position [205, 0]
click at [806, 408] on span "Custom User Ingredient" at bounding box center [854, 398] width 161 height 22
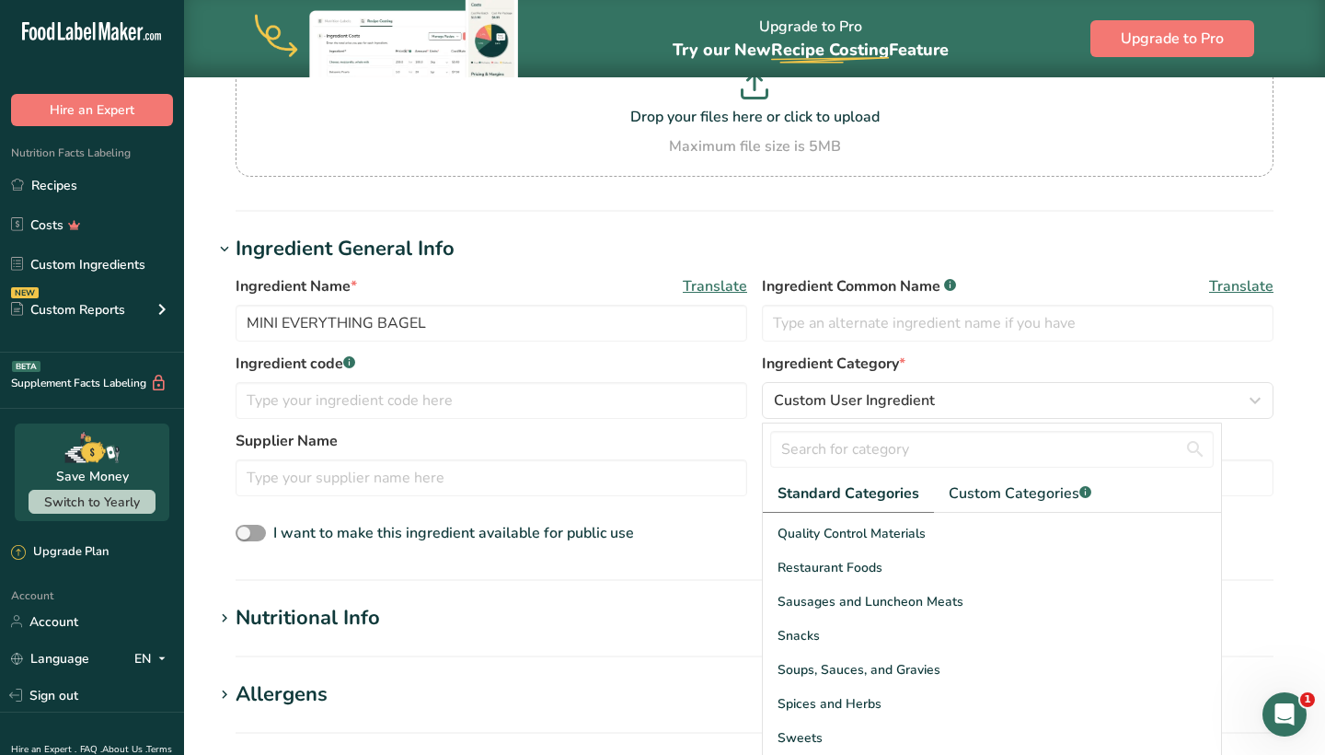
scroll to position [206, 0]
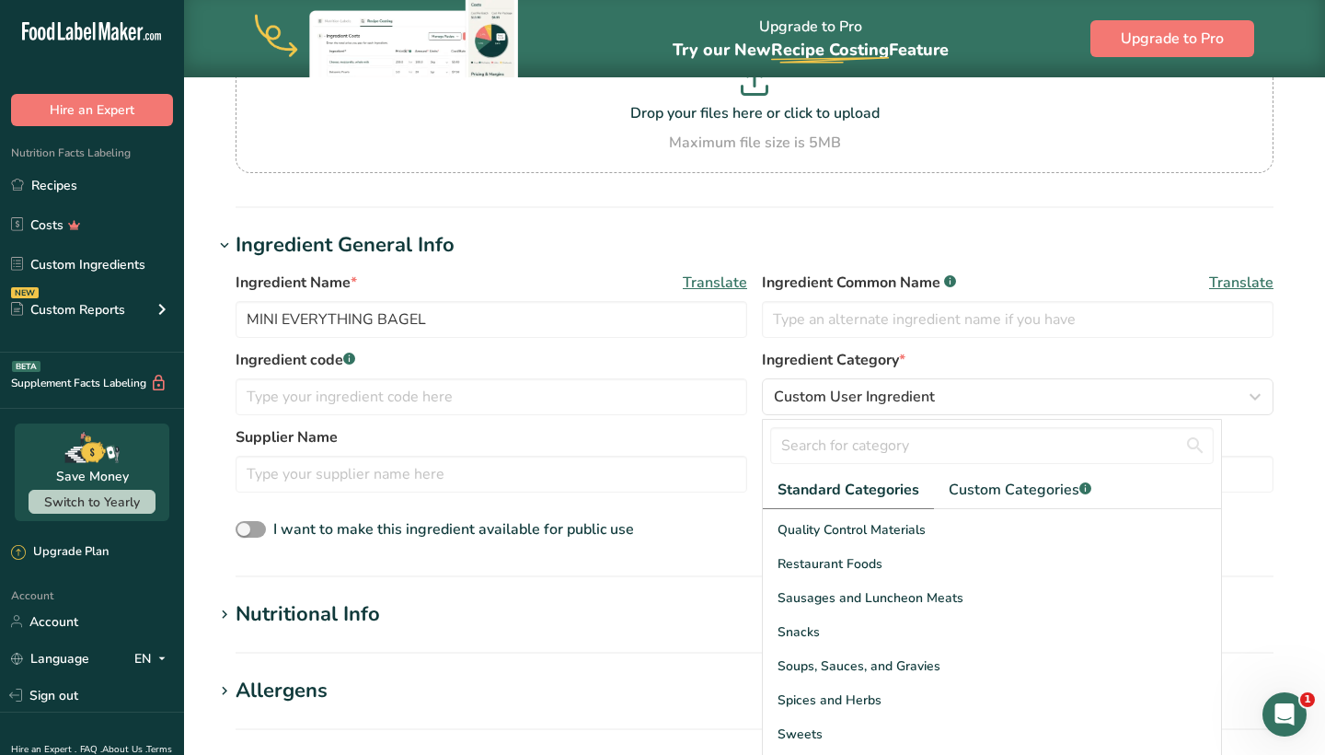
click at [726, 428] on label "Supplier Name" at bounding box center [492, 437] width 512 height 22
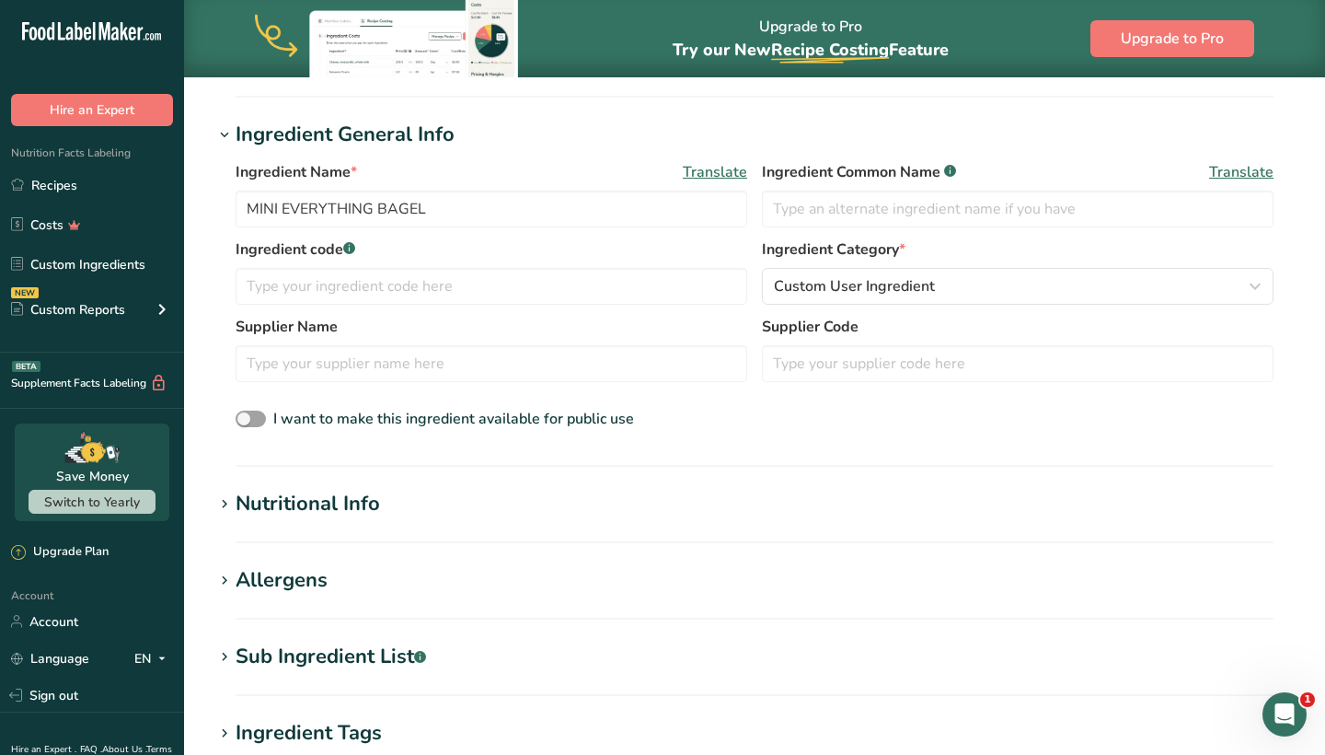
scroll to position [338, 0]
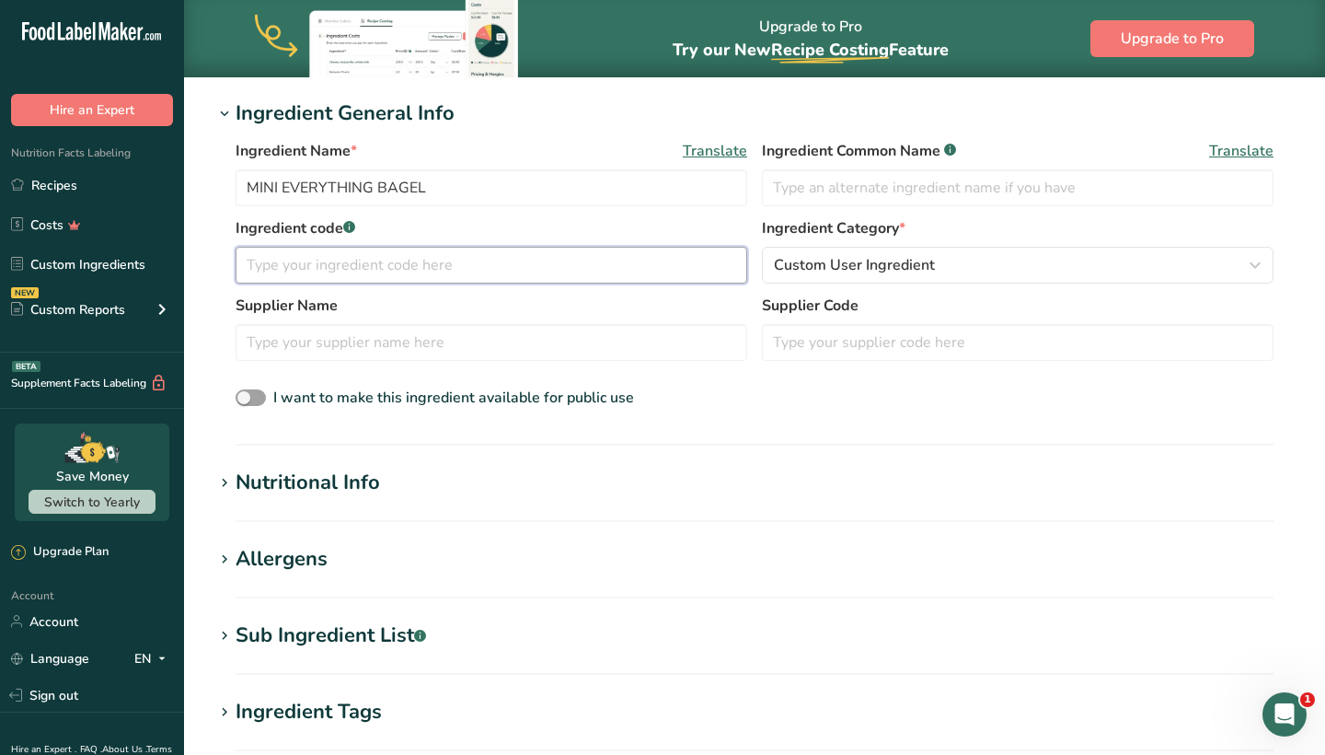
click at [487, 274] on input "text" at bounding box center [492, 265] width 512 height 37
click at [458, 323] on div "Supplier Name" at bounding box center [492, 328] width 512 height 66
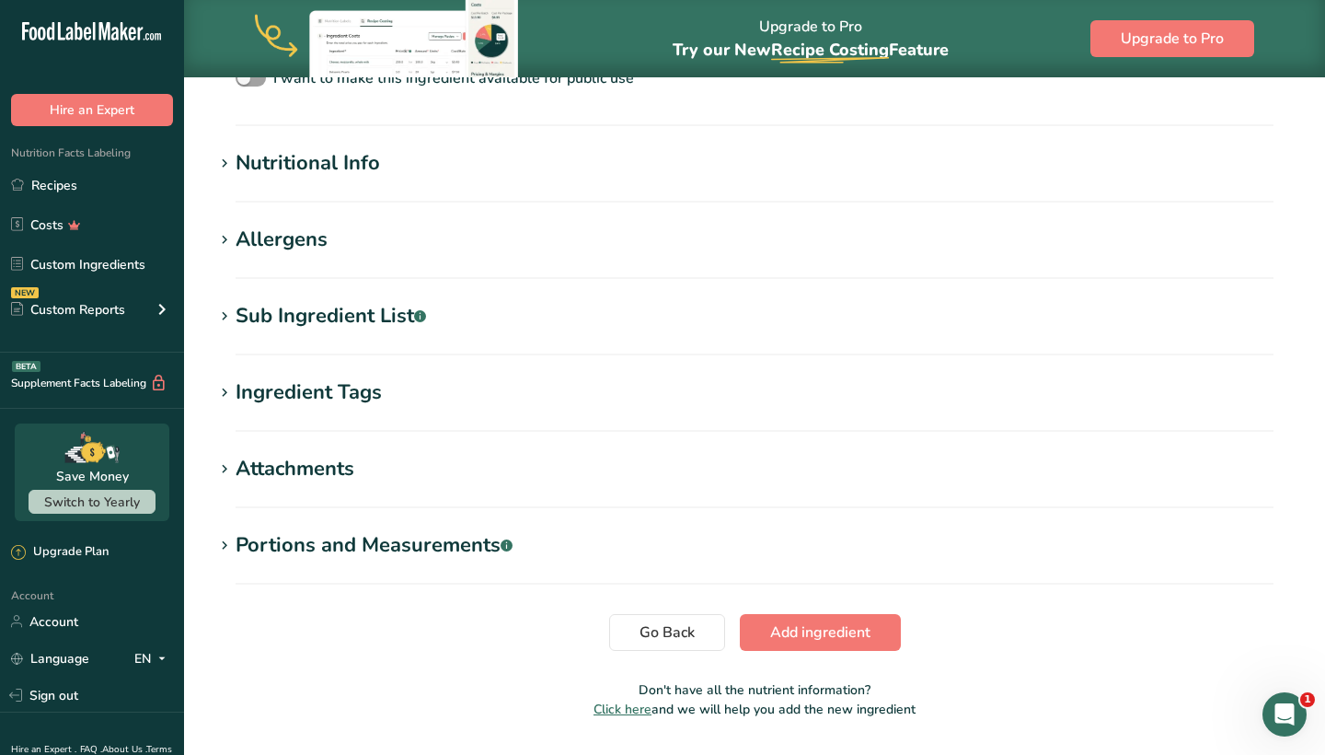
scroll to position [673, 0]
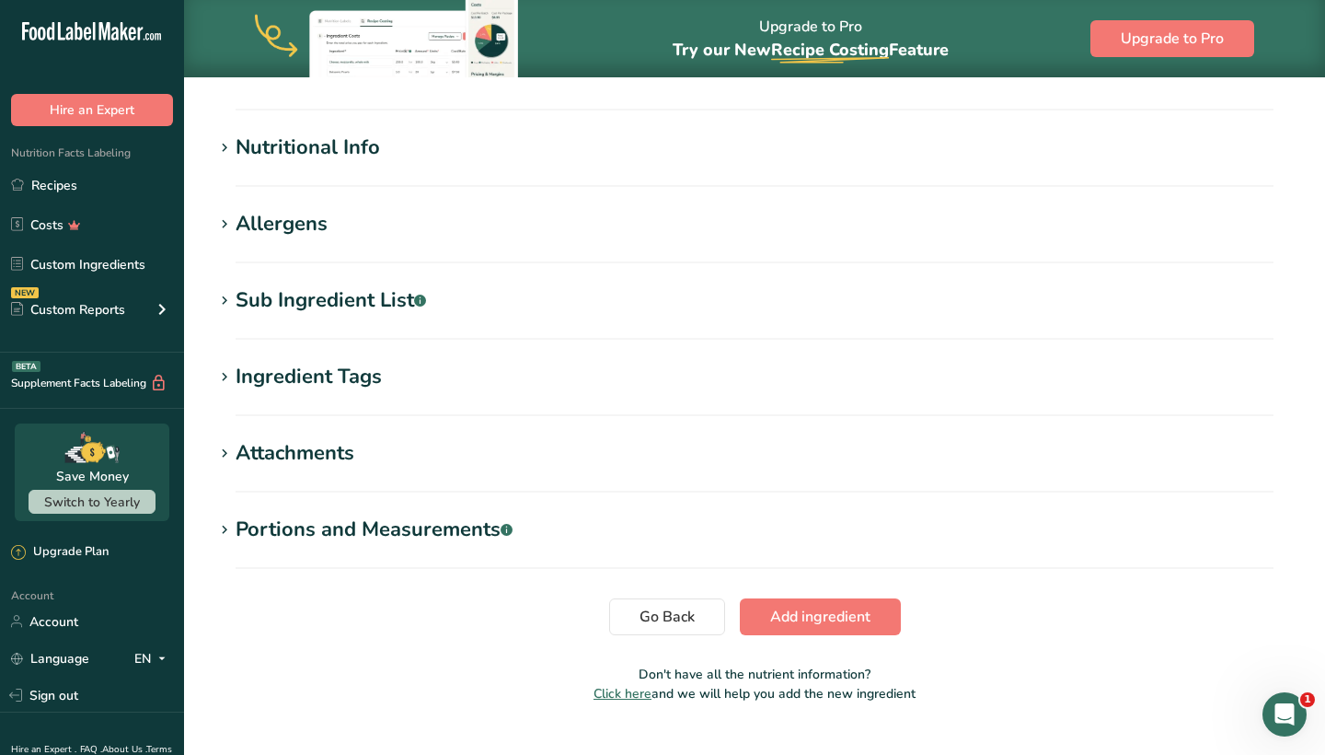
click at [330, 150] on div "Nutritional Info" at bounding box center [308, 148] width 145 height 30
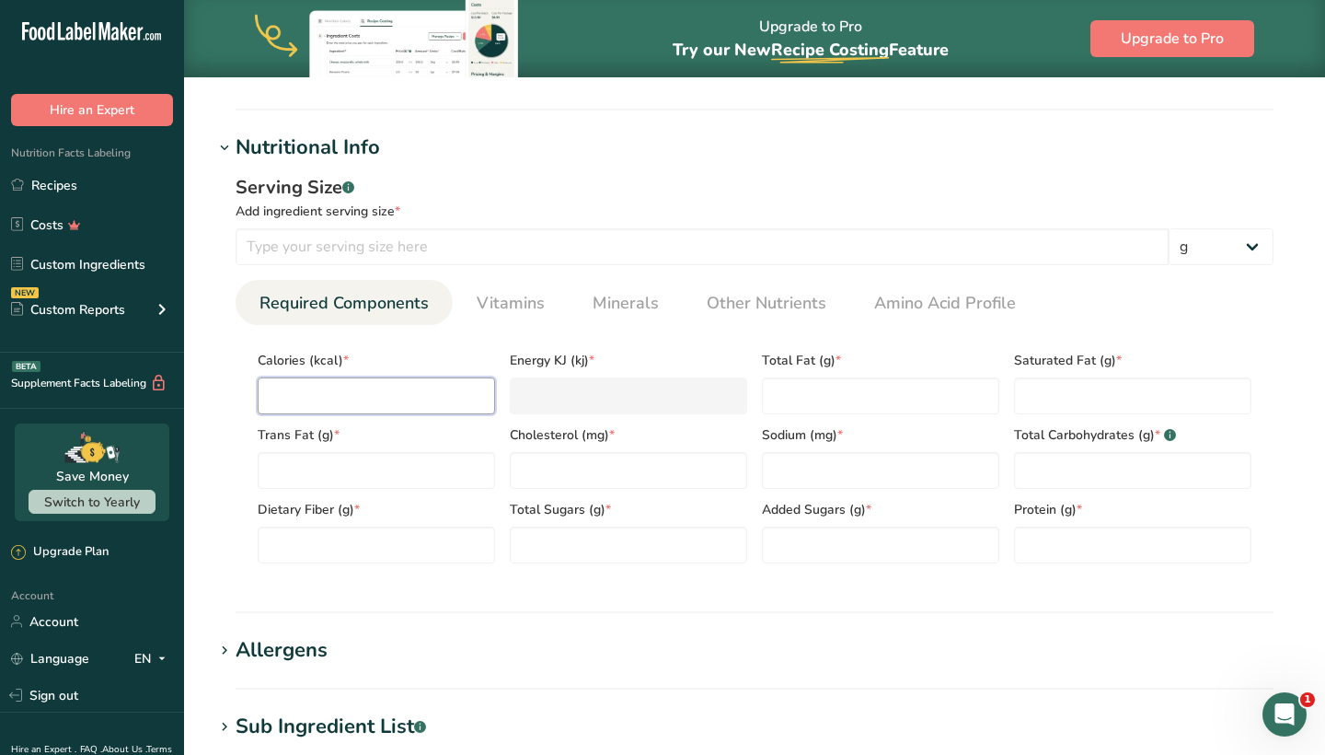
click at [302, 404] on input "number" at bounding box center [376, 395] width 237 height 37
type input "2"
type KJ "8.4"
type input "24"
type KJ "100.4"
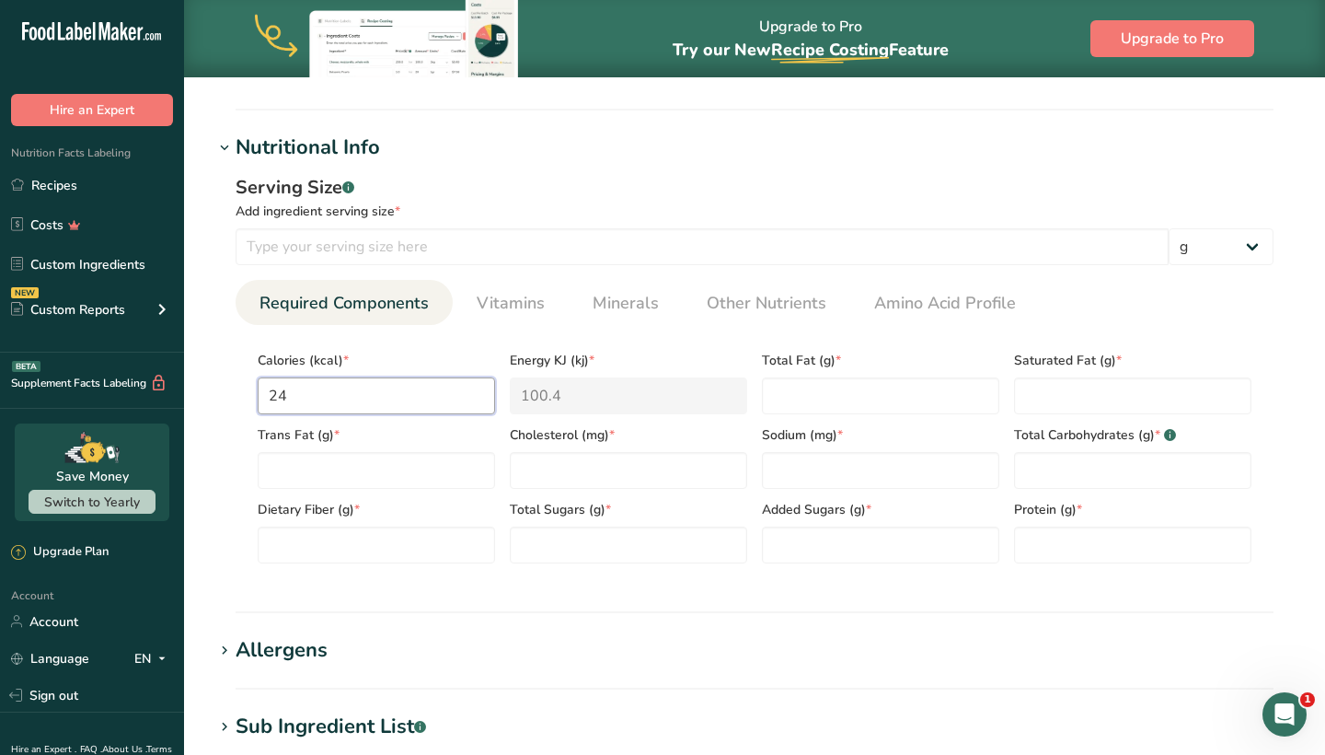
type input "240"
type KJ "1004.2"
type input "240"
click at [898, 391] on Fat "number" at bounding box center [880, 395] width 237 height 37
type Fat "3"
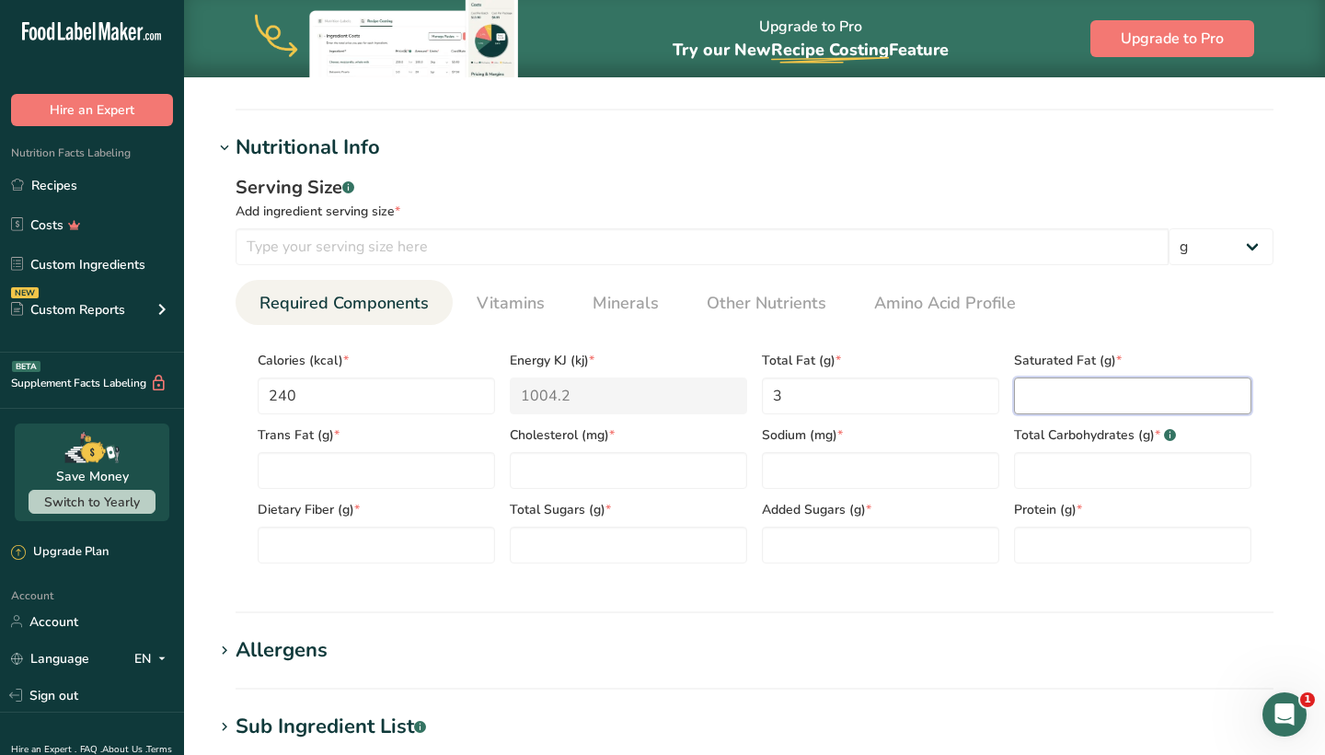
click at [1082, 397] on Fat "number" at bounding box center [1132, 395] width 237 height 37
type Fat "0"
click at [438, 475] on Fat "number" at bounding box center [376, 470] width 237 height 37
type Fat "0"
click at [616, 466] on input "number" at bounding box center [628, 470] width 237 height 37
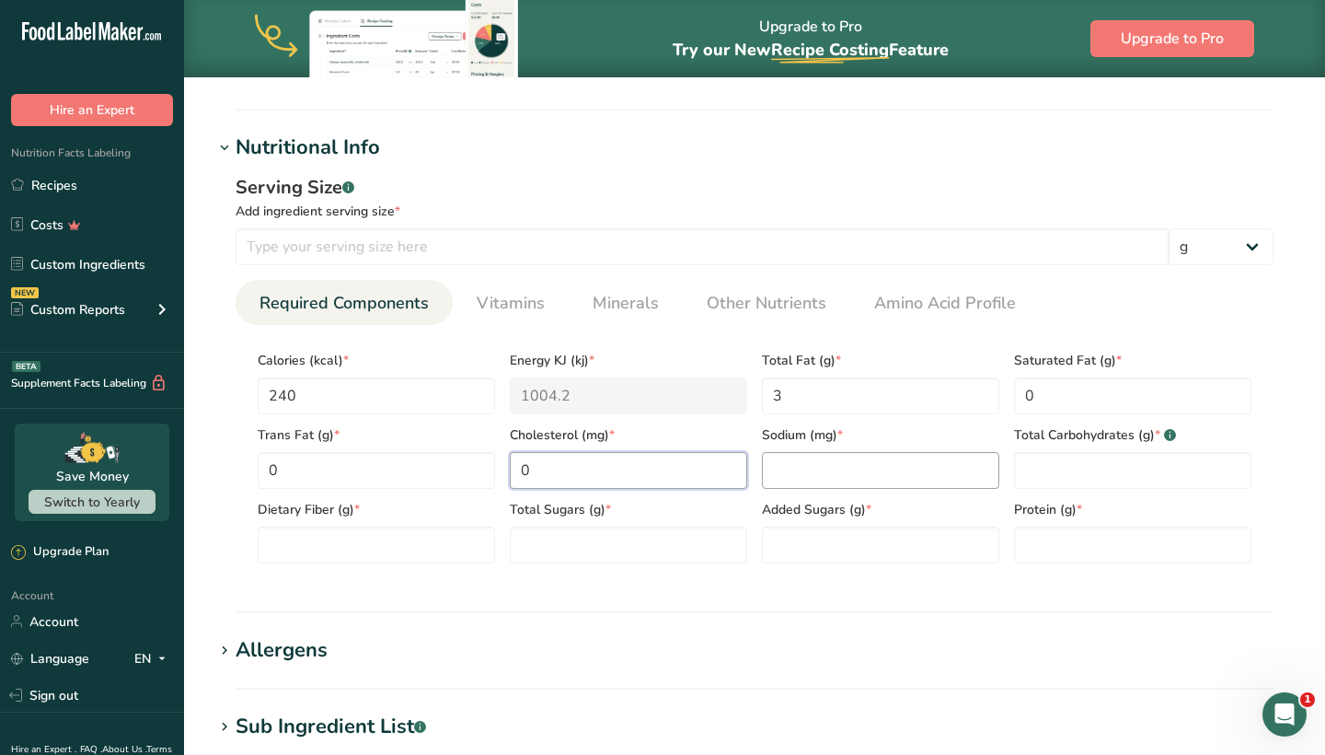
type input "0"
click at [806, 471] on input "number" at bounding box center [880, 470] width 237 height 37
type input "350"
click at [1061, 482] on Carbohydrates "number" at bounding box center [1132, 470] width 237 height 37
type Carbohydrates "44"
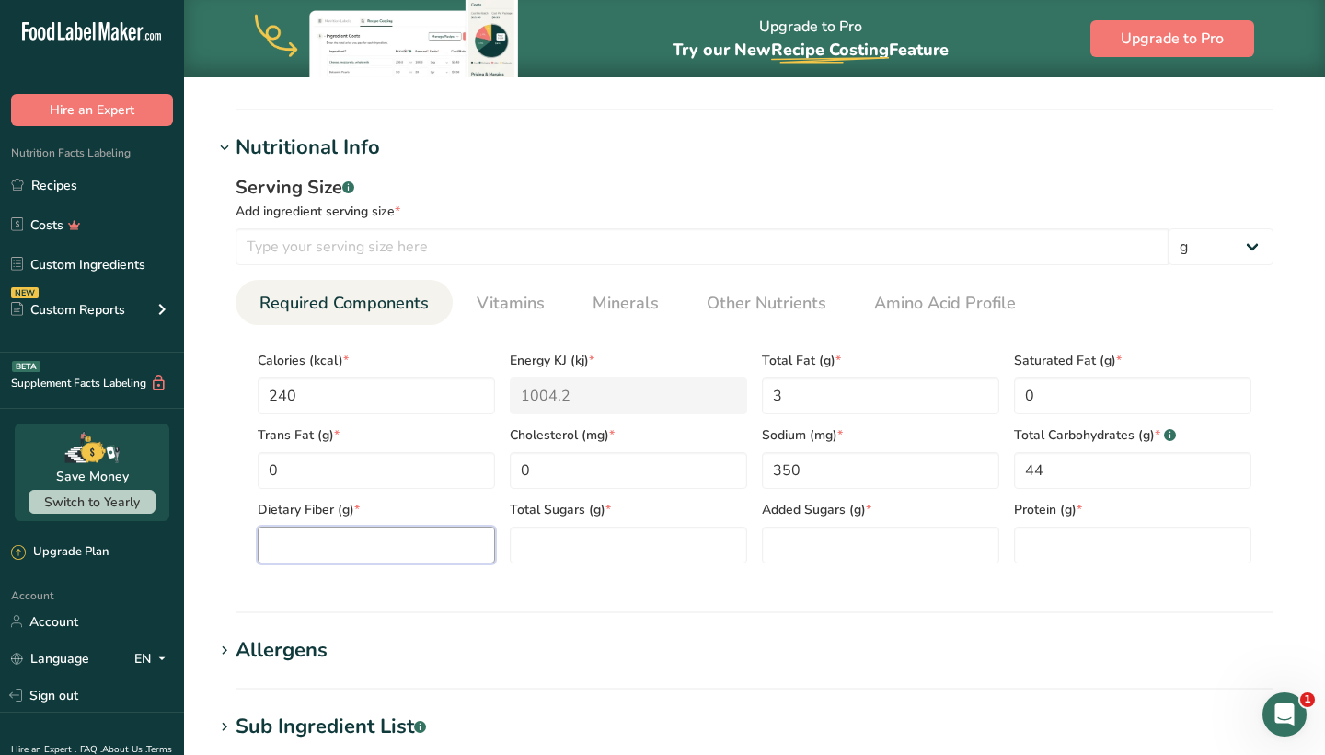
click at [394, 559] on Fiber "number" at bounding box center [376, 544] width 237 height 37
type Fiber "1.9989"
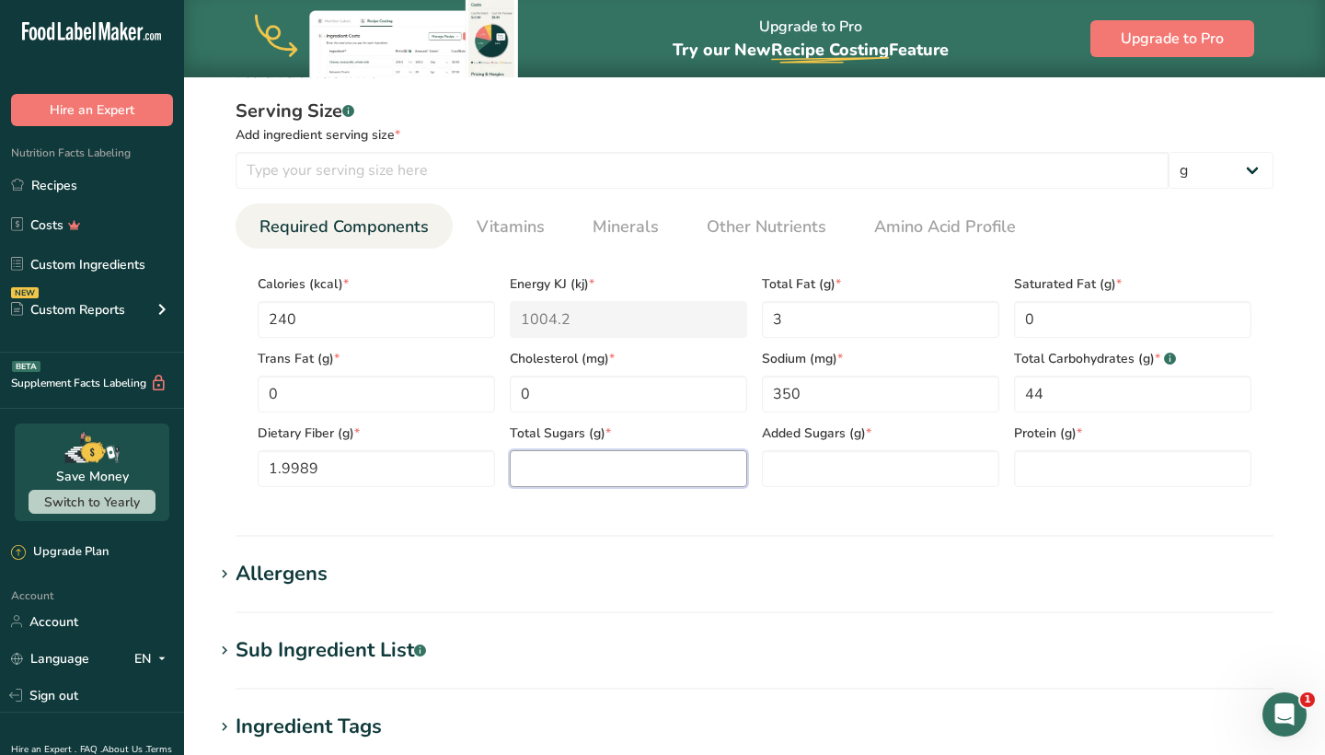
click at [611, 468] on Sugars "number" at bounding box center [628, 468] width 237 height 37
type Sugars "5"
click at [841, 461] on Sugars "number" at bounding box center [880, 468] width 237 height 37
type Sugars "0"
click at [1080, 458] on input "number" at bounding box center [1132, 468] width 237 height 37
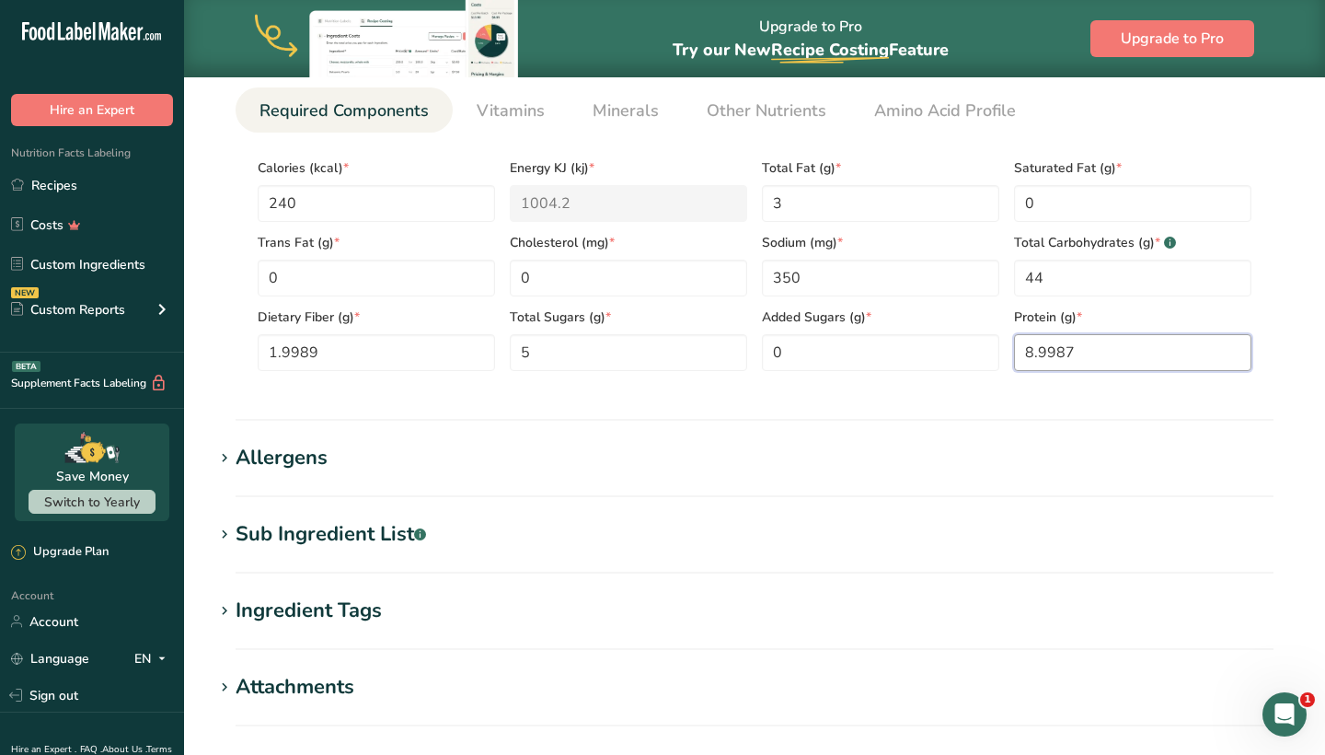
type input "8.9986"
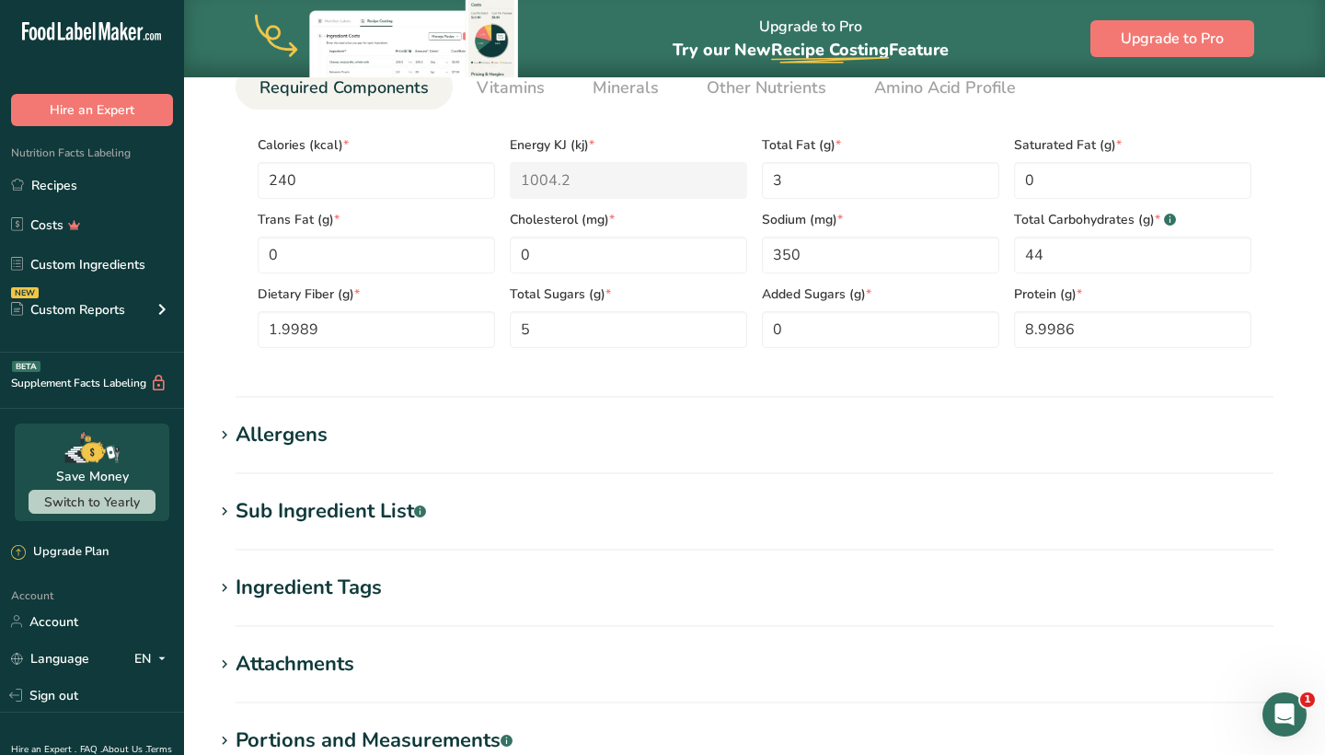
click at [588, 460] on section "Allergens Add any known allergens associated with your ingredient Soy Tree Nuts…" at bounding box center [755, 447] width 1082 height 54
click at [333, 432] on h1 "Allergens" at bounding box center [755, 435] width 1082 height 30
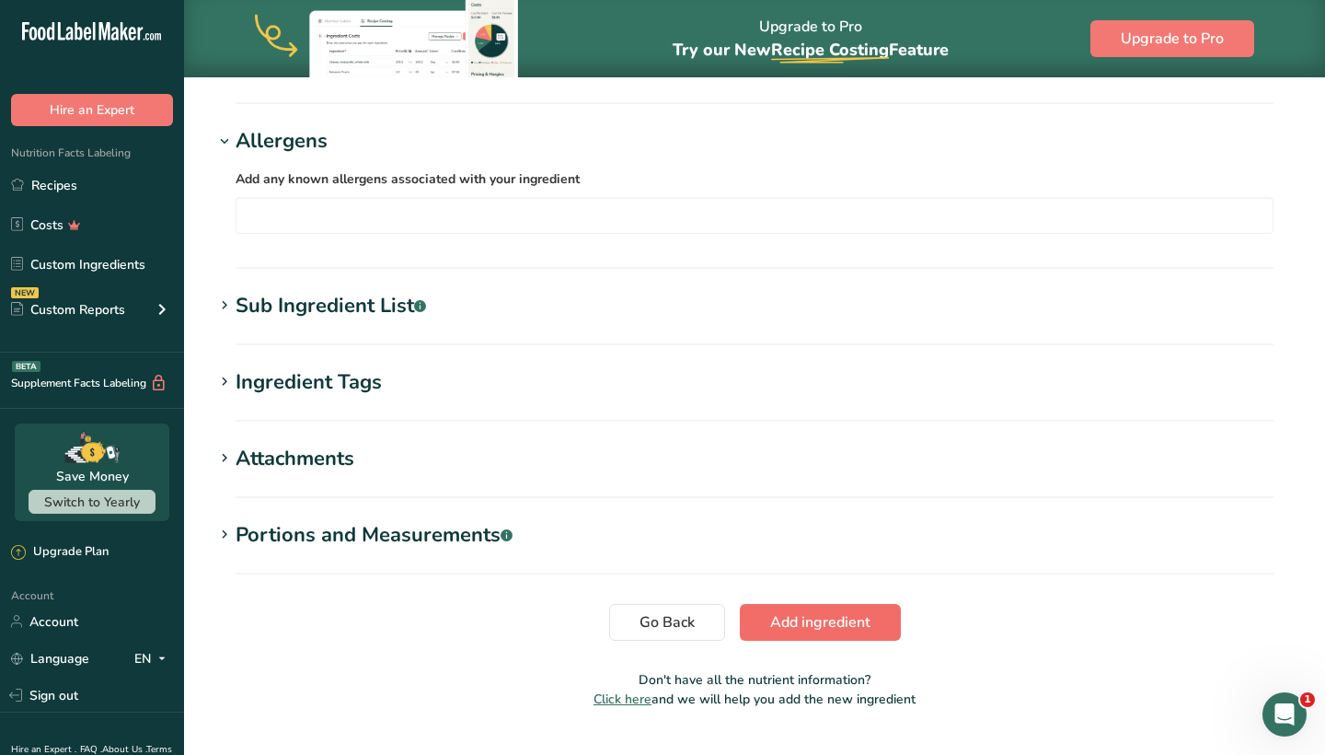
click at [812, 638] on button "Add ingredient" at bounding box center [820, 622] width 161 height 37
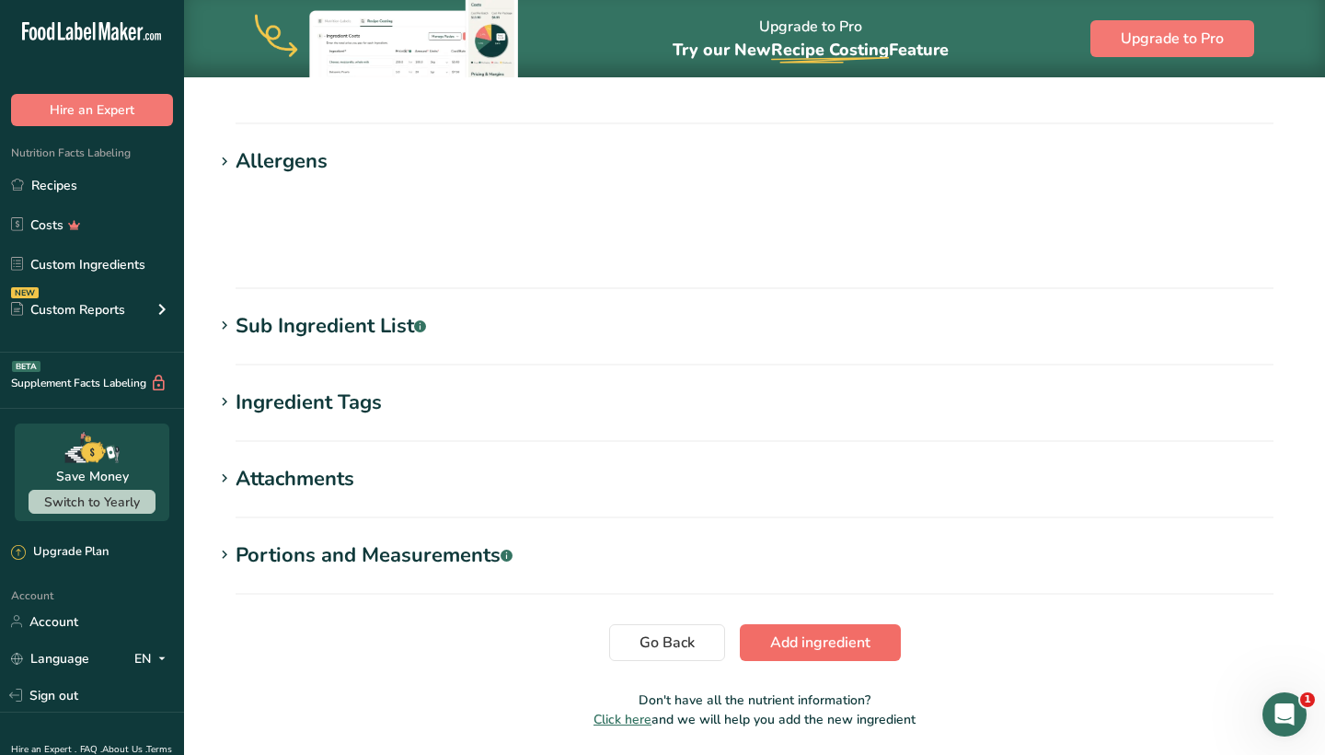
scroll to position [680, 0]
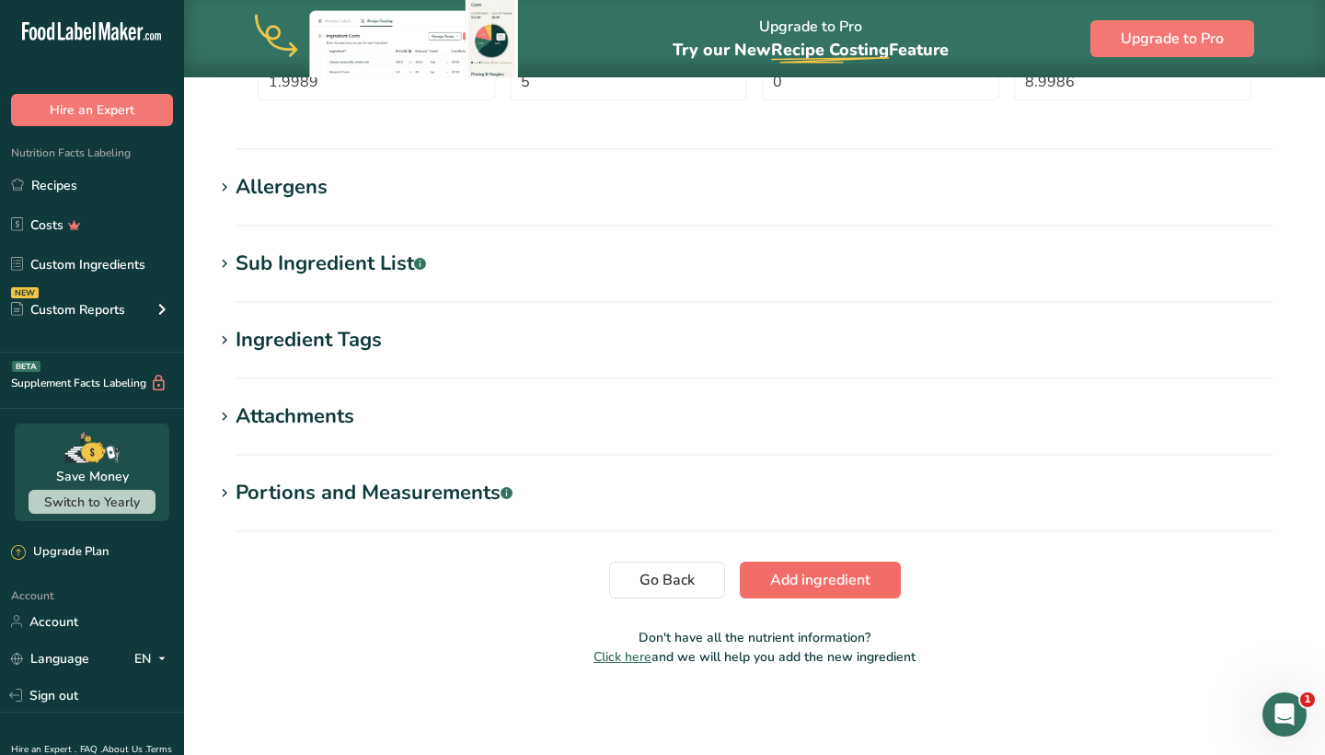
click at [830, 576] on span "Add ingredient" at bounding box center [820, 580] width 100 height 22
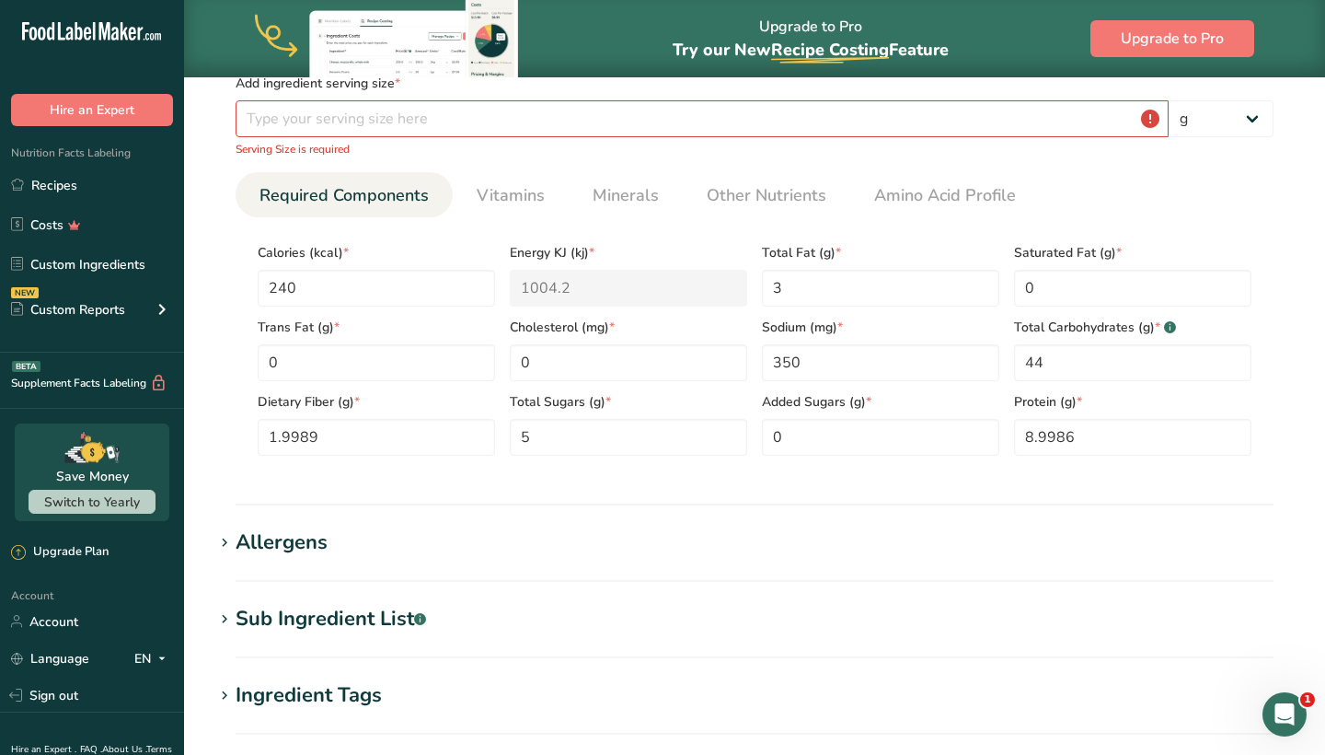
scroll to position [325, 0]
click at [580, 289] on KJ "1004.2" at bounding box center [628, 288] width 237 height 37
click at [591, 309] on div "Cholesterol (mg) * 0" at bounding box center [629, 344] width 252 height 75
click at [610, 361] on input "0" at bounding box center [628, 362] width 237 height 37
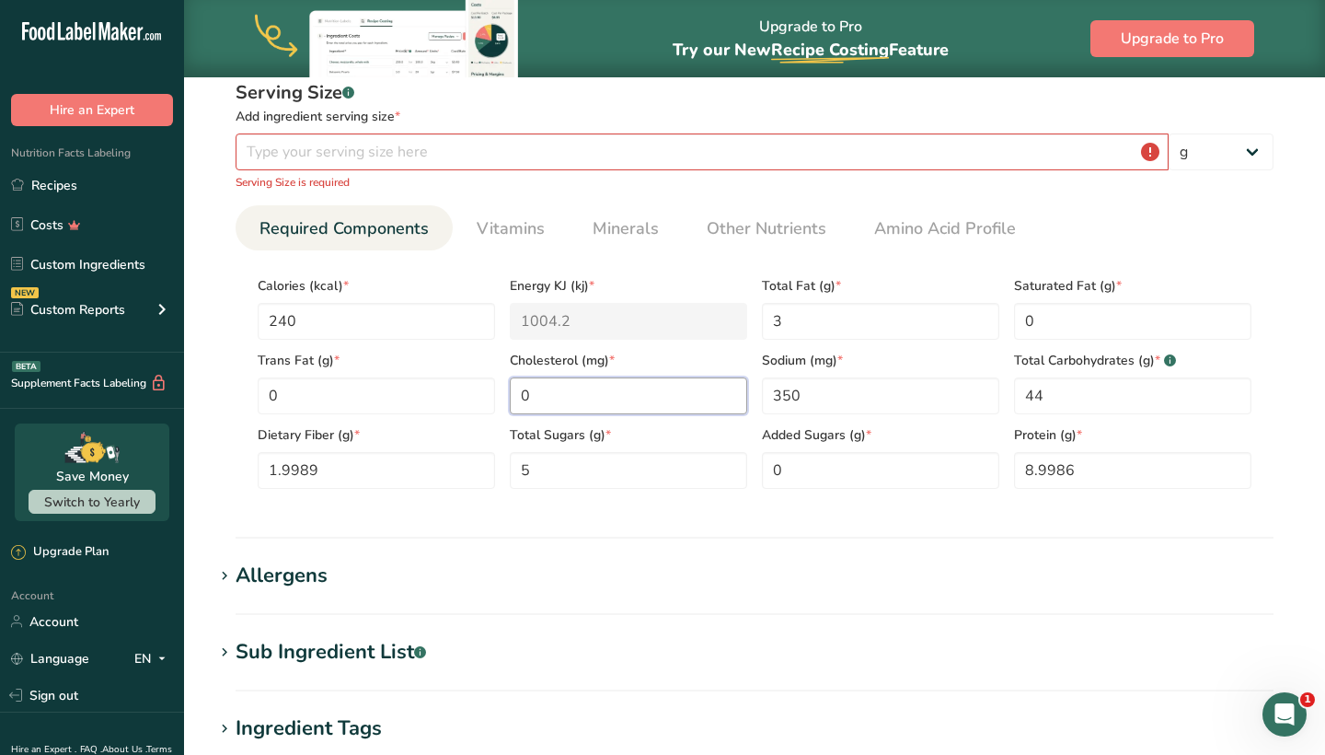
scroll to position [295, 0]
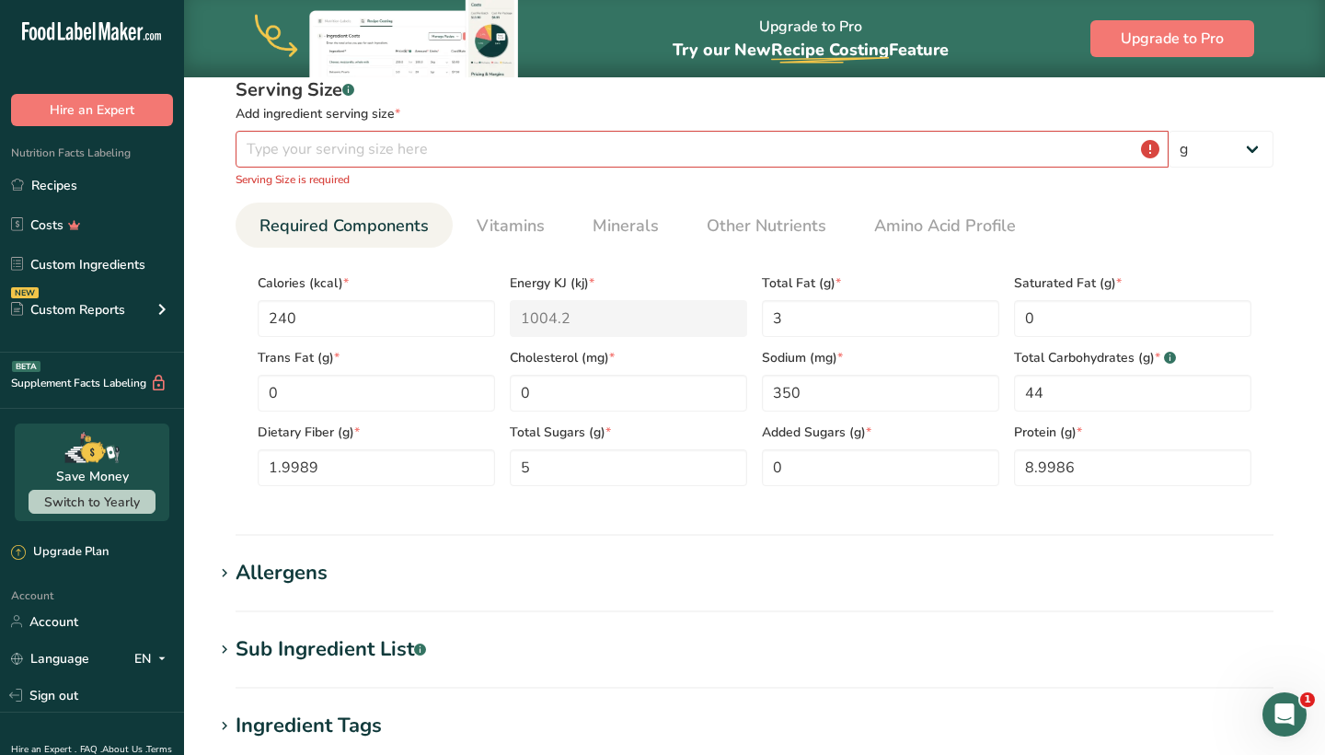
click at [515, 168] on div "Serving Size .a-a{fill:#347362;}.b-a{fill:#fff;} Add ingredient serving size * …" at bounding box center [755, 131] width 1038 height 111
click at [515, 157] on input "number" at bounding box center [702, 149] width 933 height 37
type input "2"
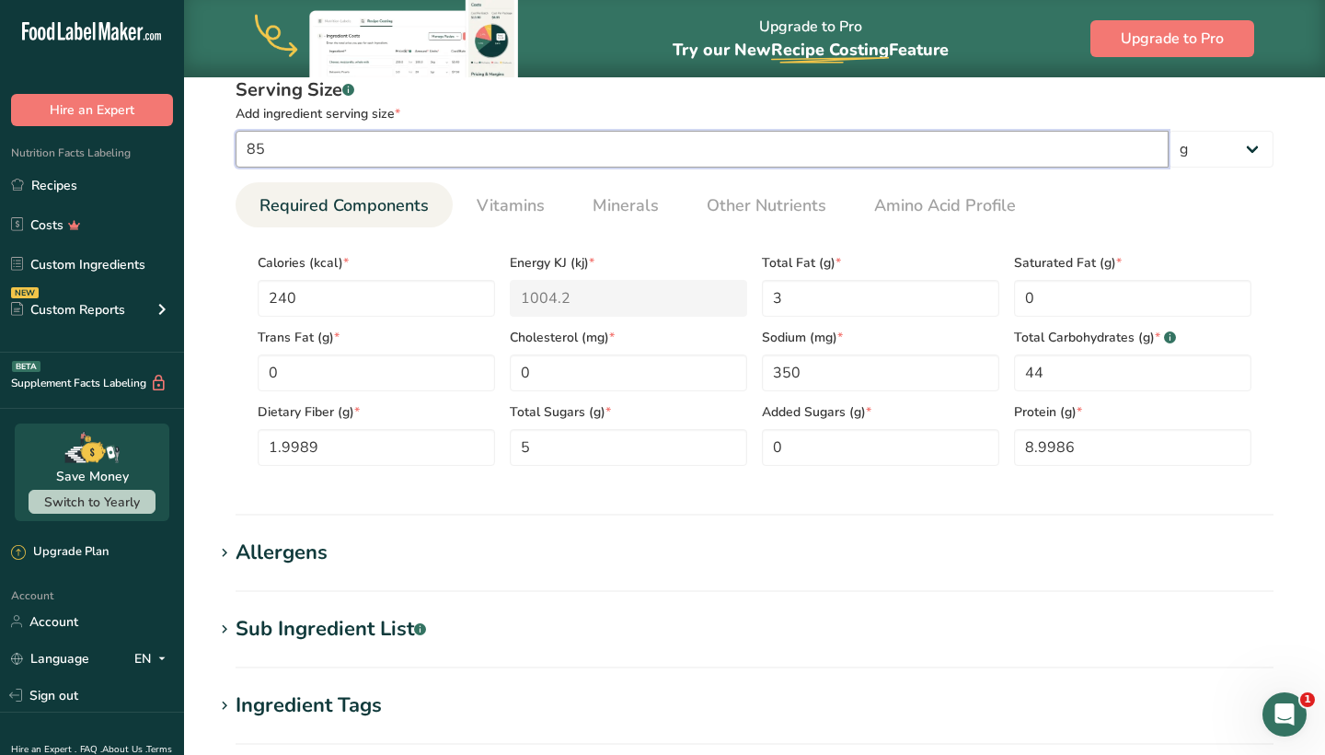
type input "85"
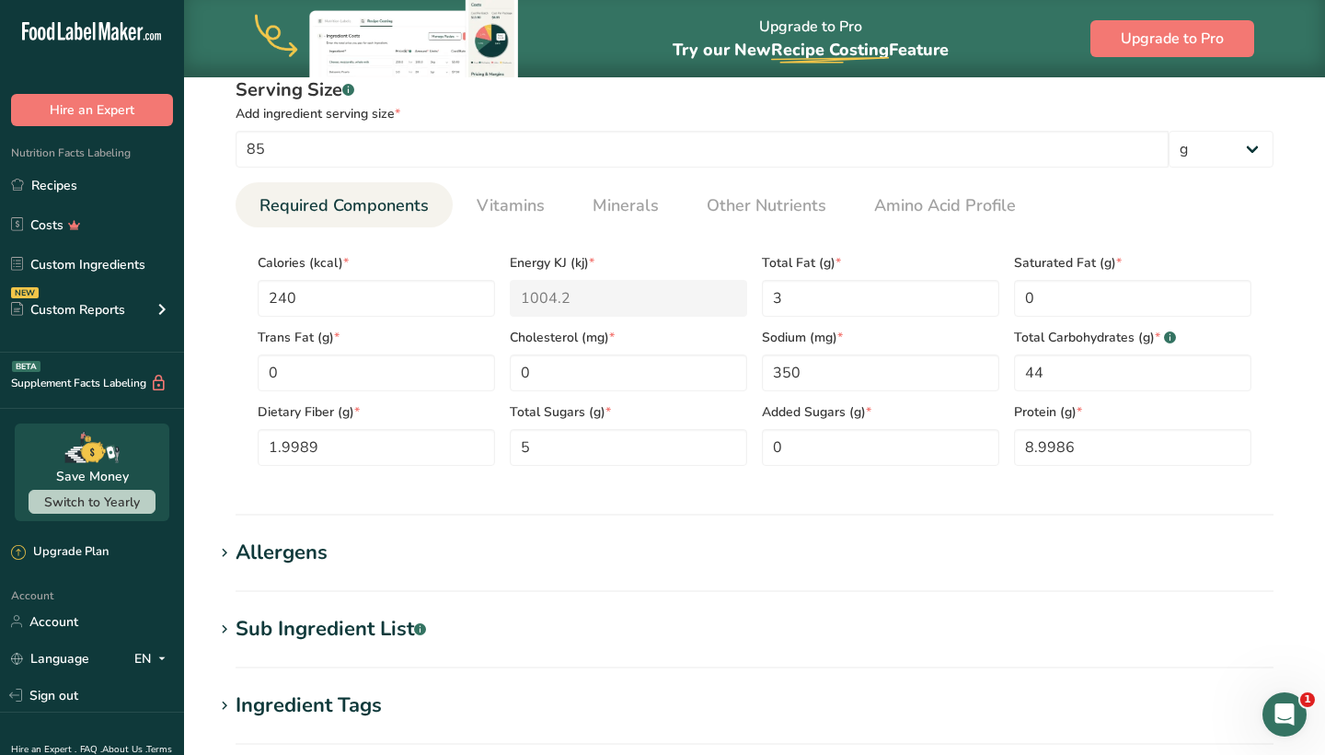
click at [725, 626] on h1 "Sub Ingredient List .a-a{fill:#347362;}.b-a{fill:#fff;}" at bounding box center [755, 629] width 1082 height 30
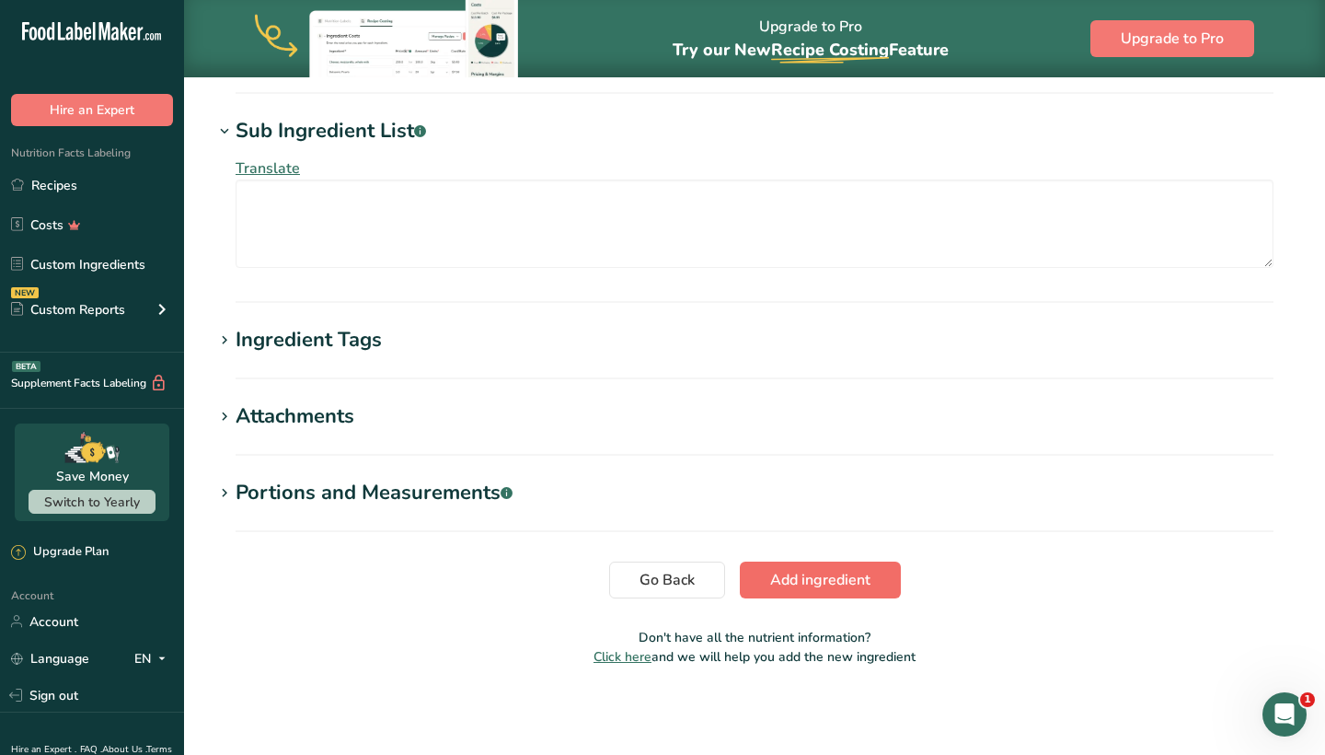
click at [816, 584] on span "Add ingredient" at bounding box center [820, 580] width 100 height 22
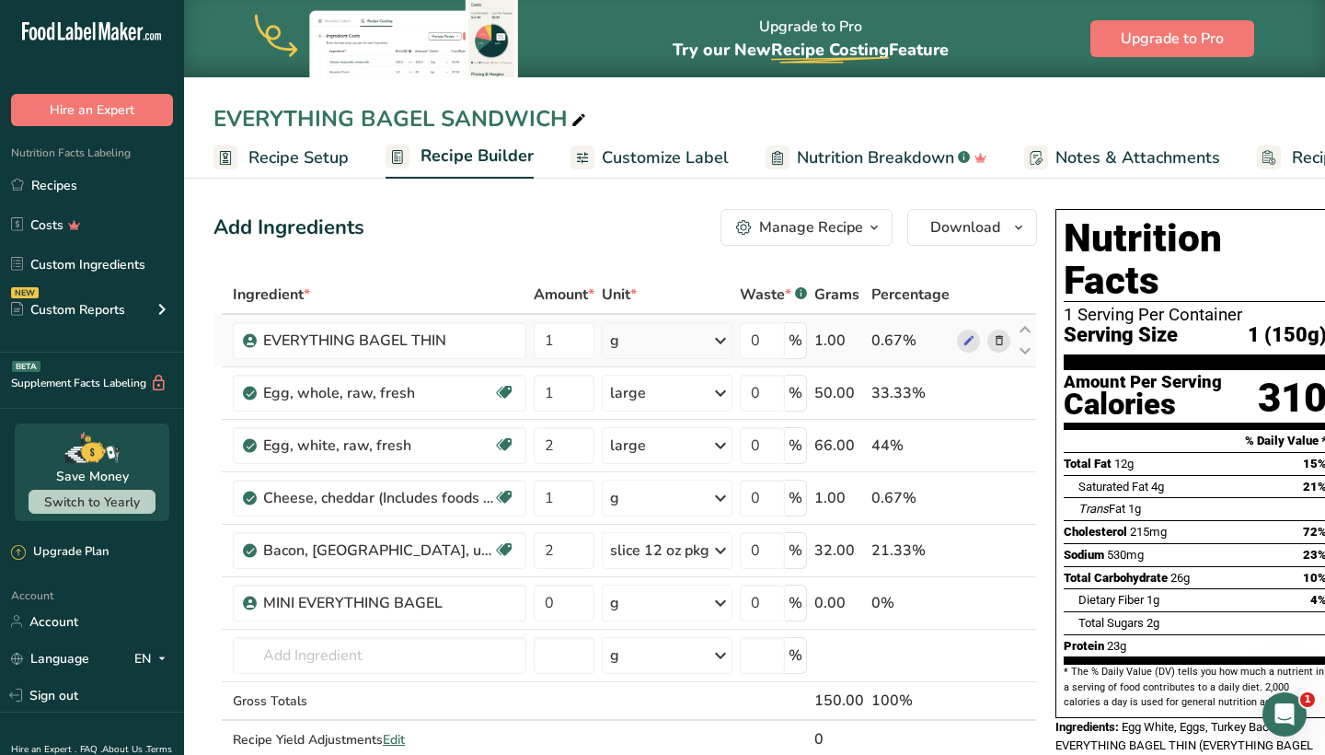
click at [1002, 342] on icon at bounding box center [999, 340] width 13 height 19
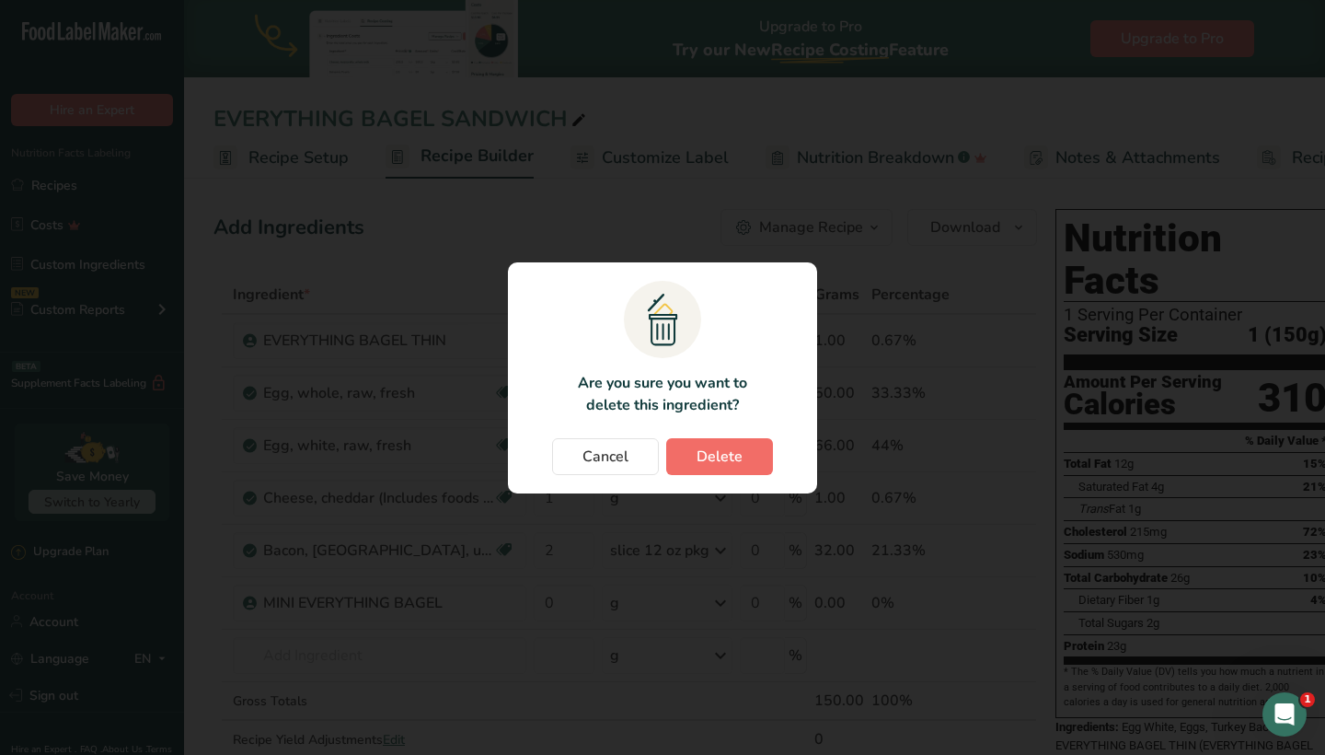
click at [754, 460] on button "Delete" at bounding box center [719, 456] width 107 height 37
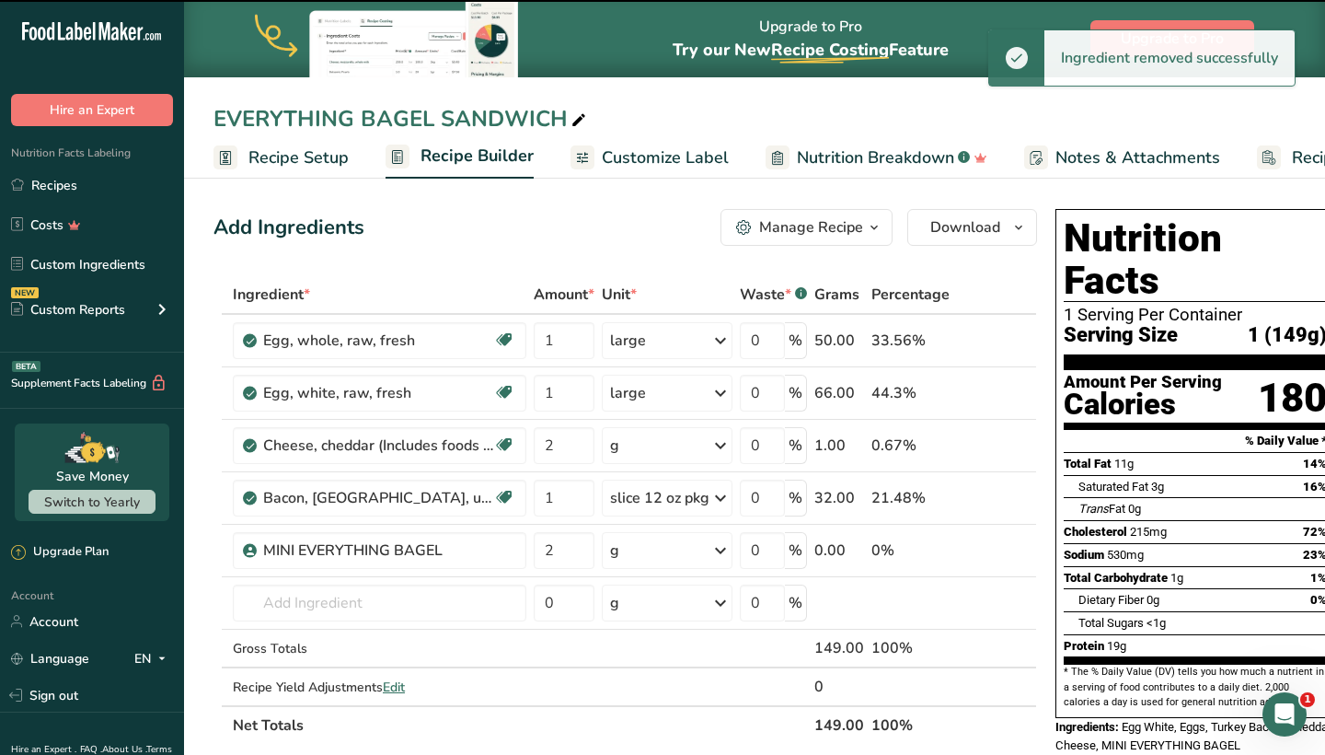
type input "2"
type input "1"
type input "2"
type input "0"
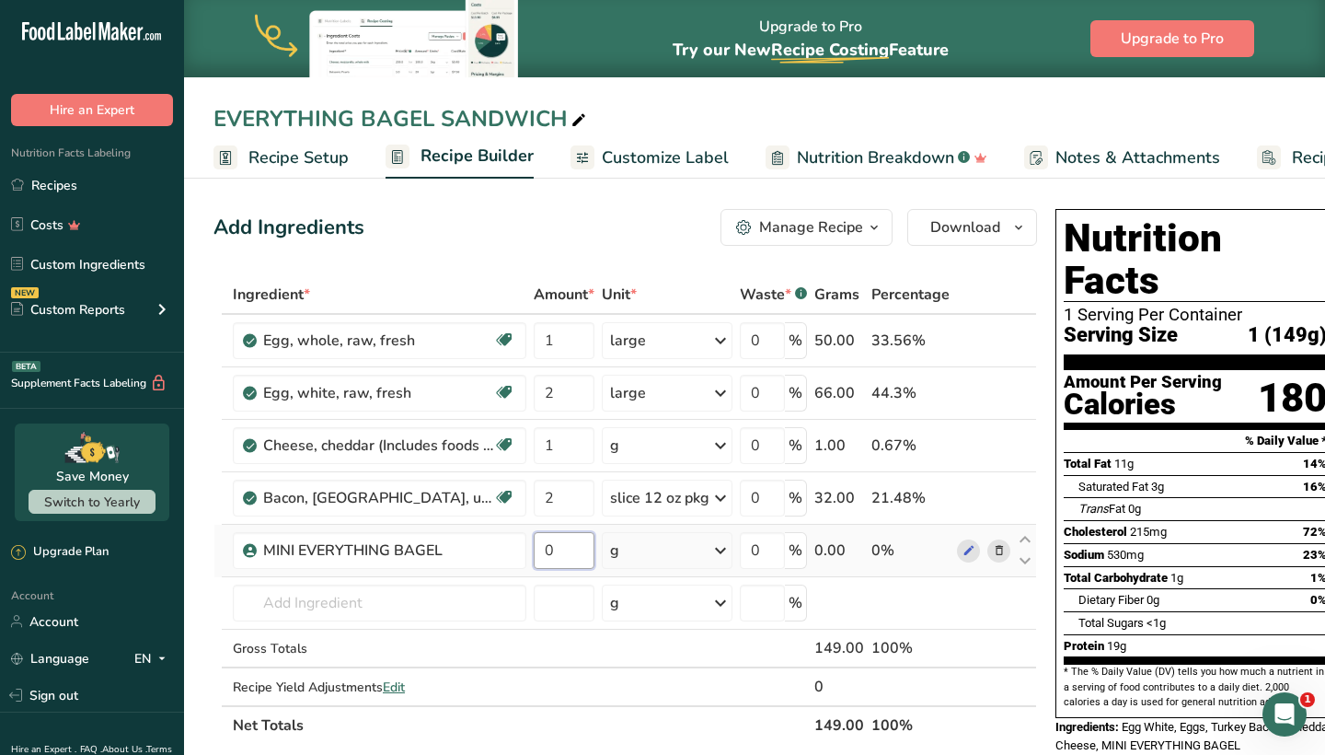
click at [558, 554] on input "0" at bounding box center [564, 550] width 61 height 37
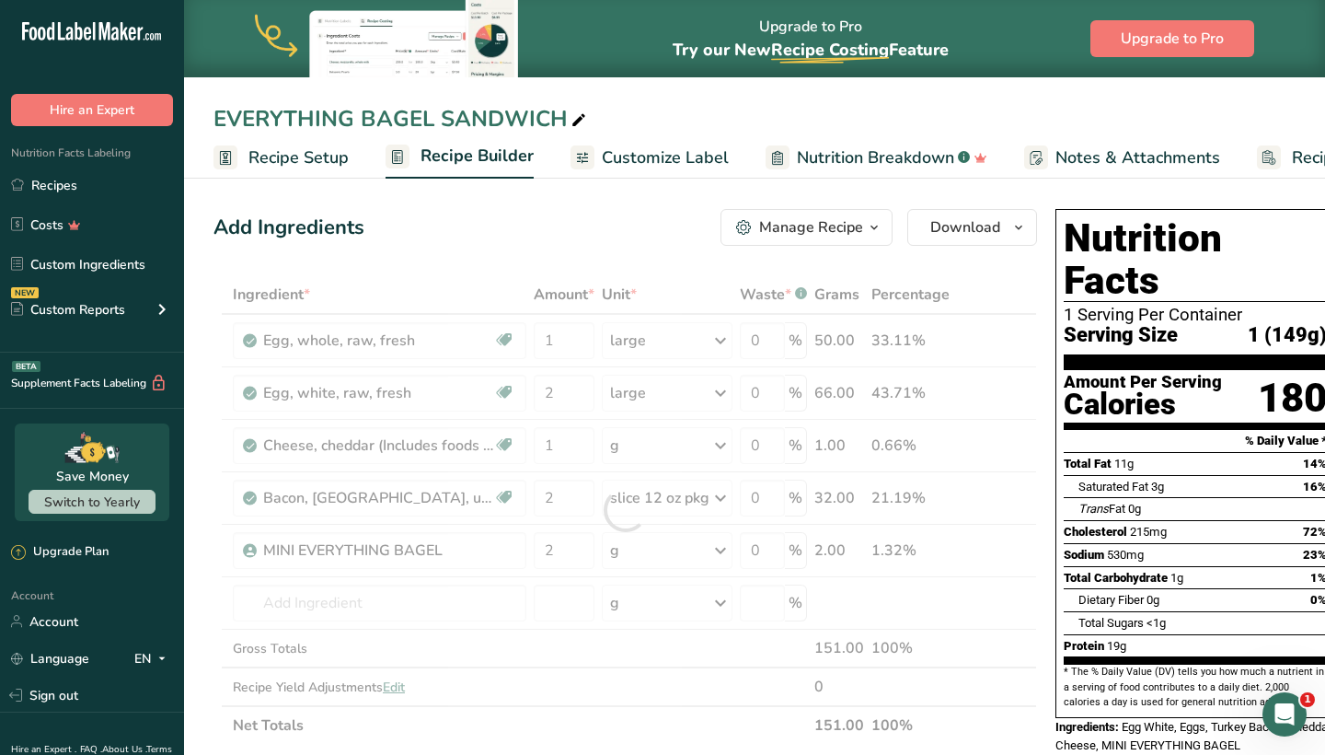
click at [719, 235] on div "Add Ingredients Manage Recipe Delete Recipe Duplicate Recipe Scale Recipe Save …" at bounding box center [626, 227] width 824 height 37
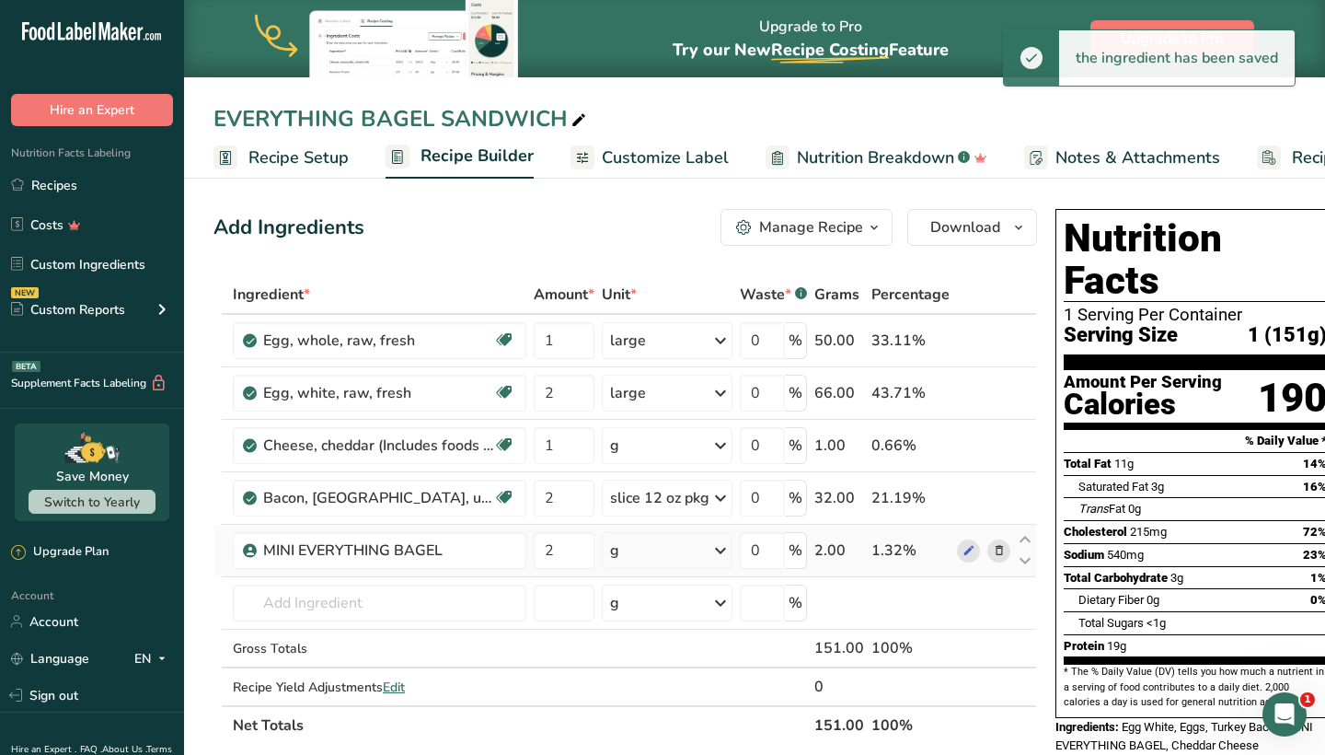
click at [640, 555] on div "g" at bounding box center [667, 550] width 131 height 37
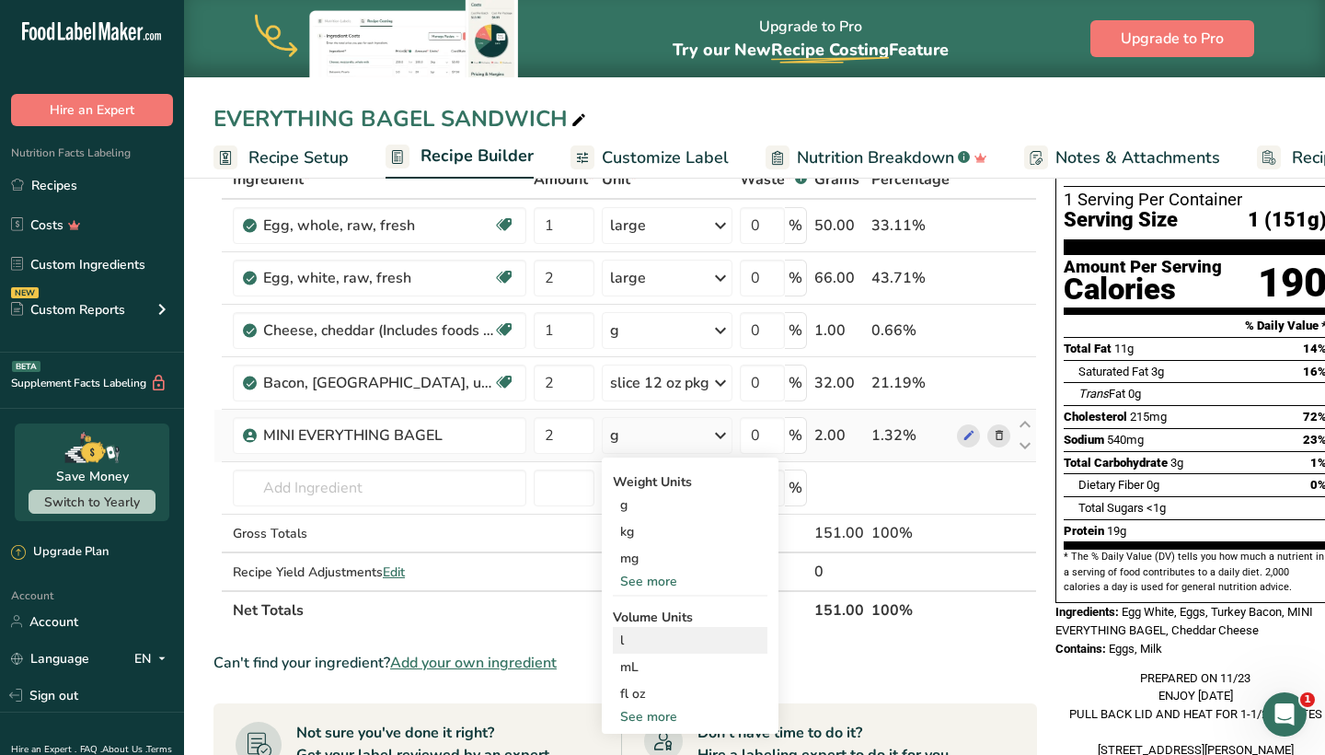
scroll to position [116, 0]
click at [563, 439] on input "2" at bounding box center [564, 434] width 61 height 37
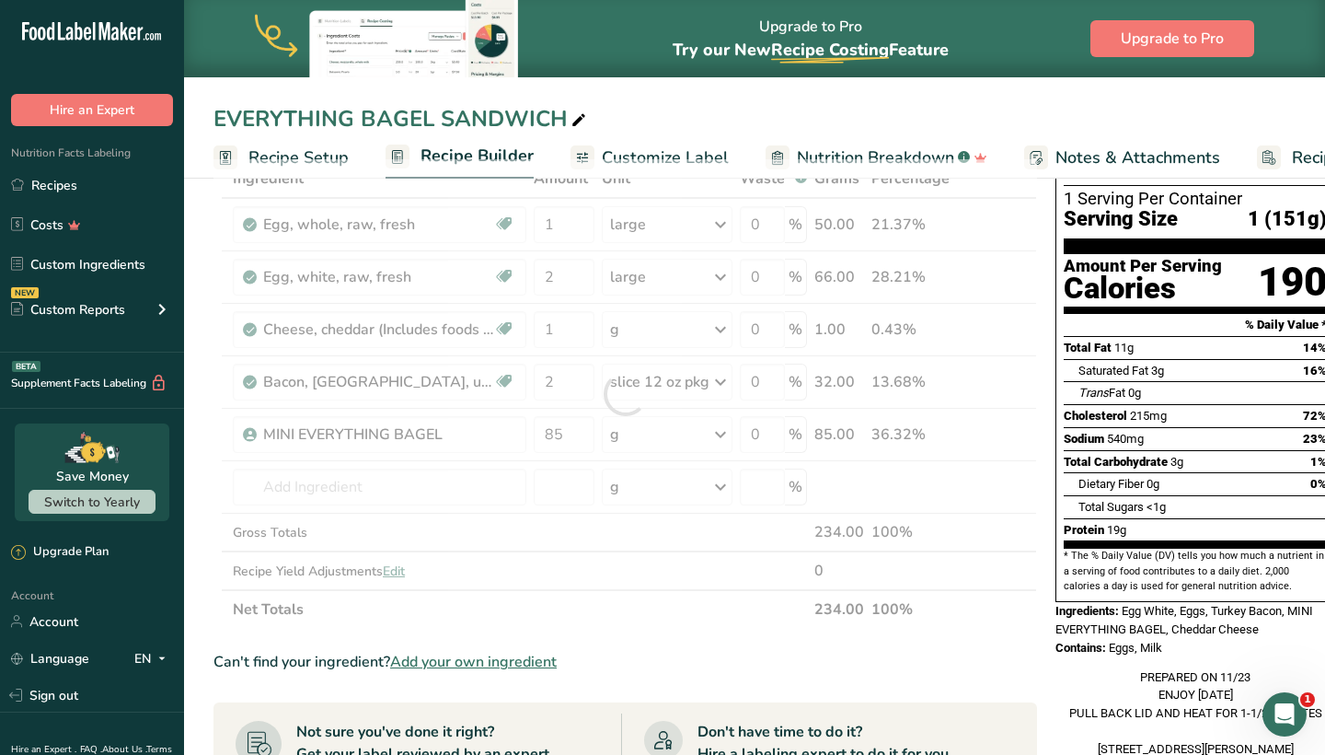
click at [701, 110] on div "EVERYTHING BAGEL SANDWICH" at bounding box center [754, 118] width 1141 height 33
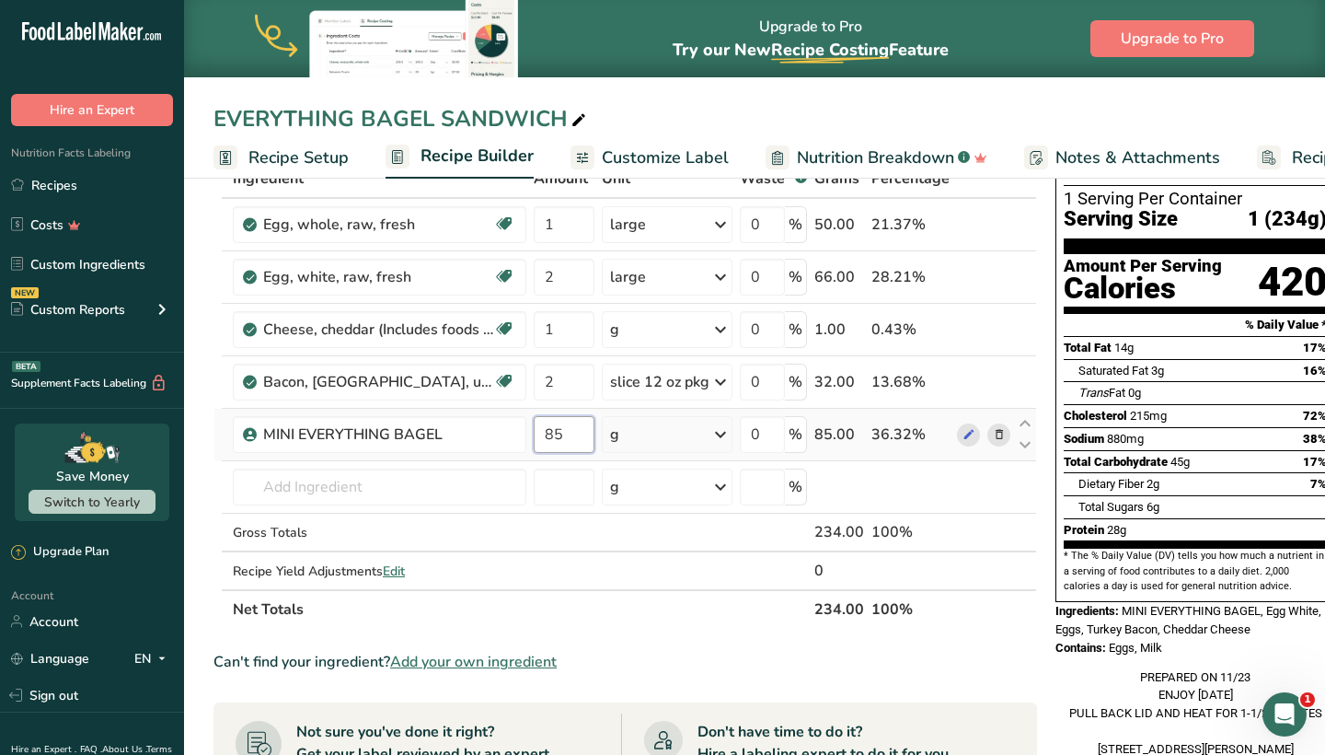
click at [559, 442] on input "85" at bounding box center [564, 434] width 61 height 37
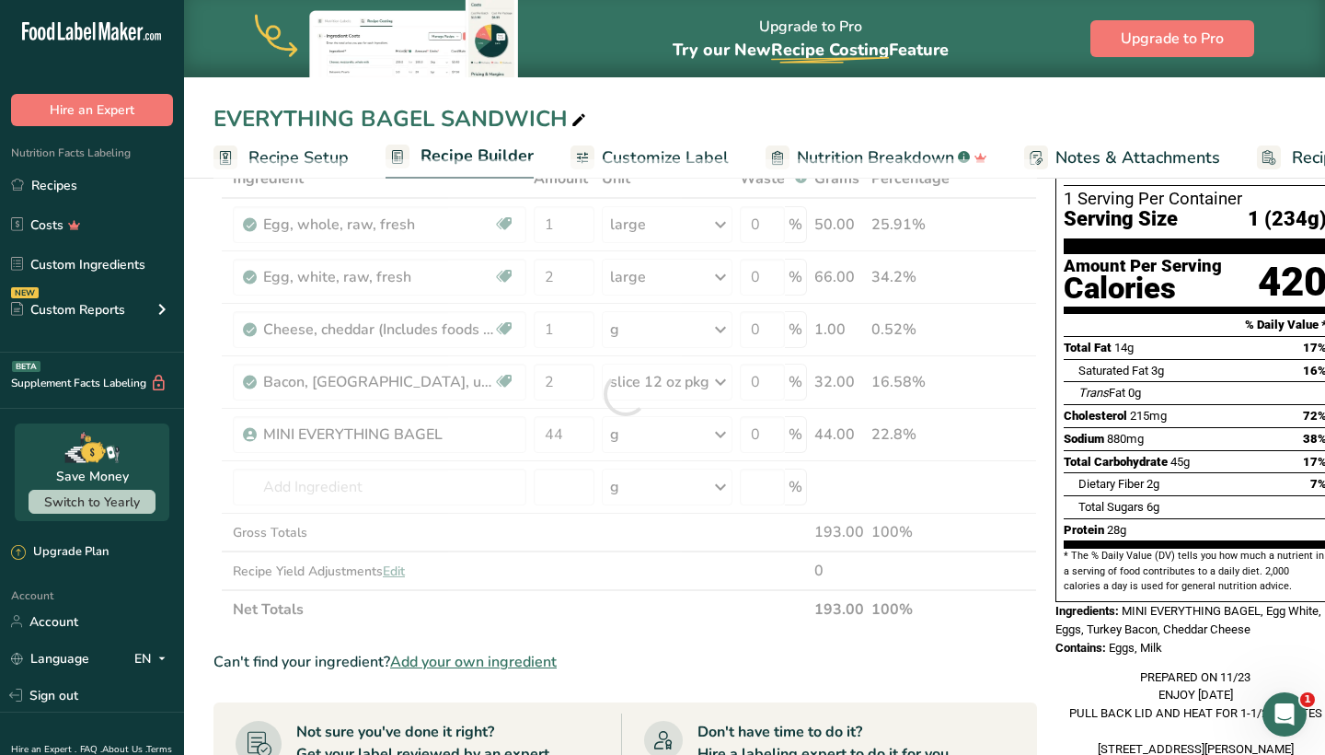
click at [950, 94] on div "EVERYTHING BAGEL SANDWICH Recipe Setup Recipe Builder Customize Label Nutrition…" at bounding box center [754, 89] width 1141 height 179
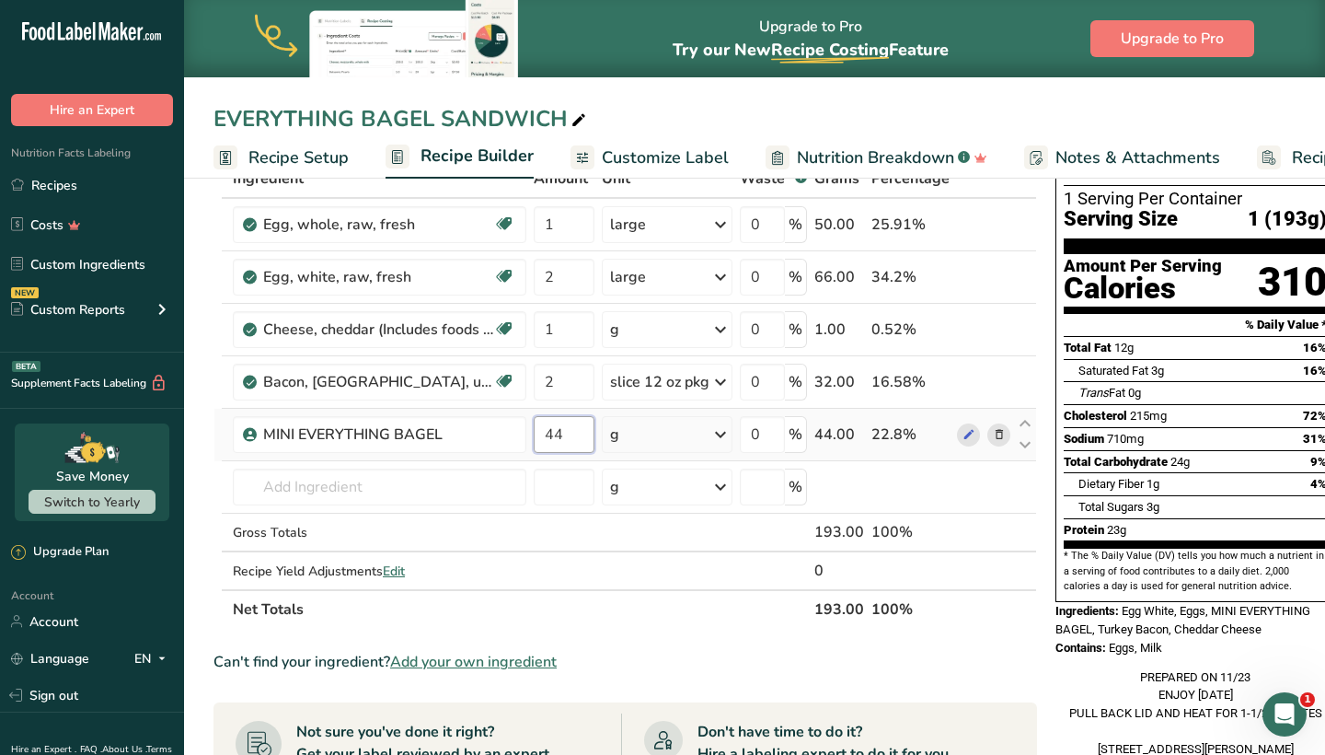
click at [552, 434] on input "44" at bounding box center [564, 434] width 61 height 37
type input "85"
click at [745, 116] on div "EVERYTHING BAGEL SANDWICH" at bounding box center [754, 118] width 1141 height 33
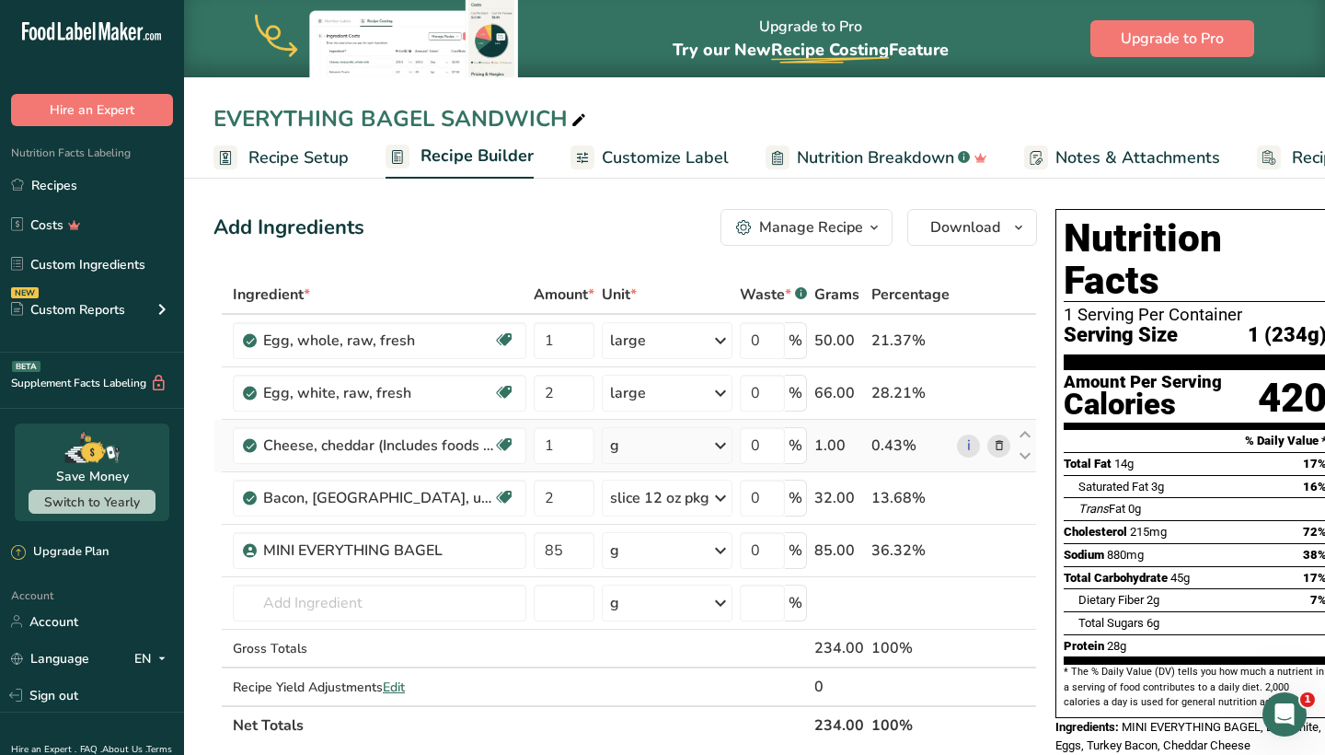
scroll to position [0, 0]
click at [631, 154] on span "Customize Label" at bounding box center [665, 157] width 127 height 25
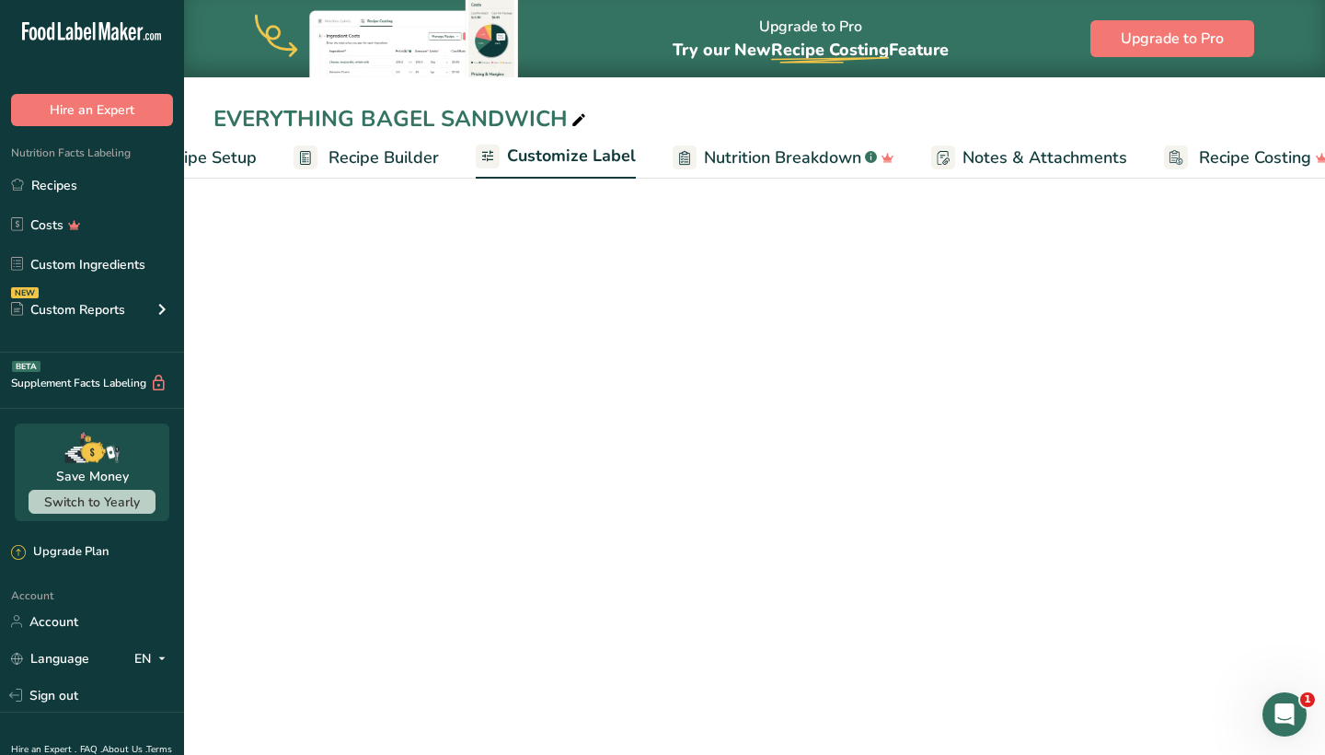
scroll to position [0, 125]
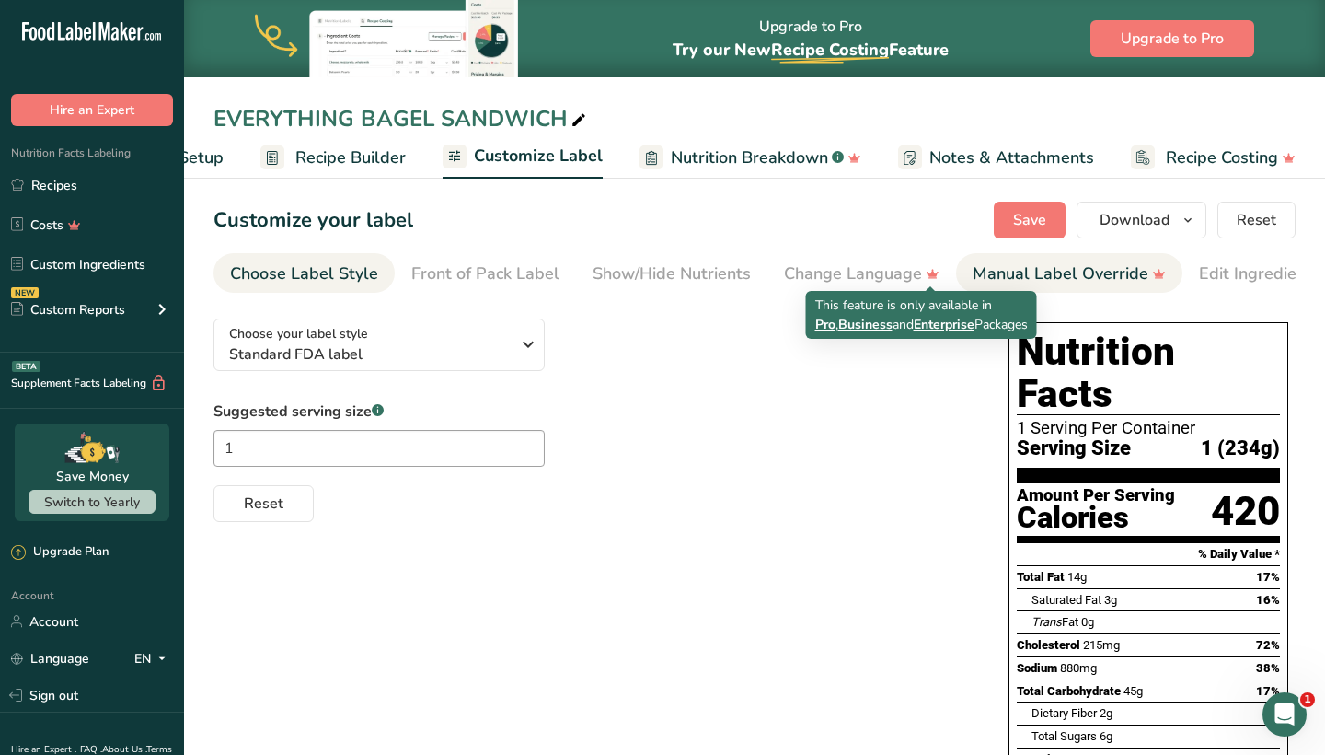
click at [959, 276] on li "Manual Label Override" at bounding box center [1069, 273] width 226 height 40
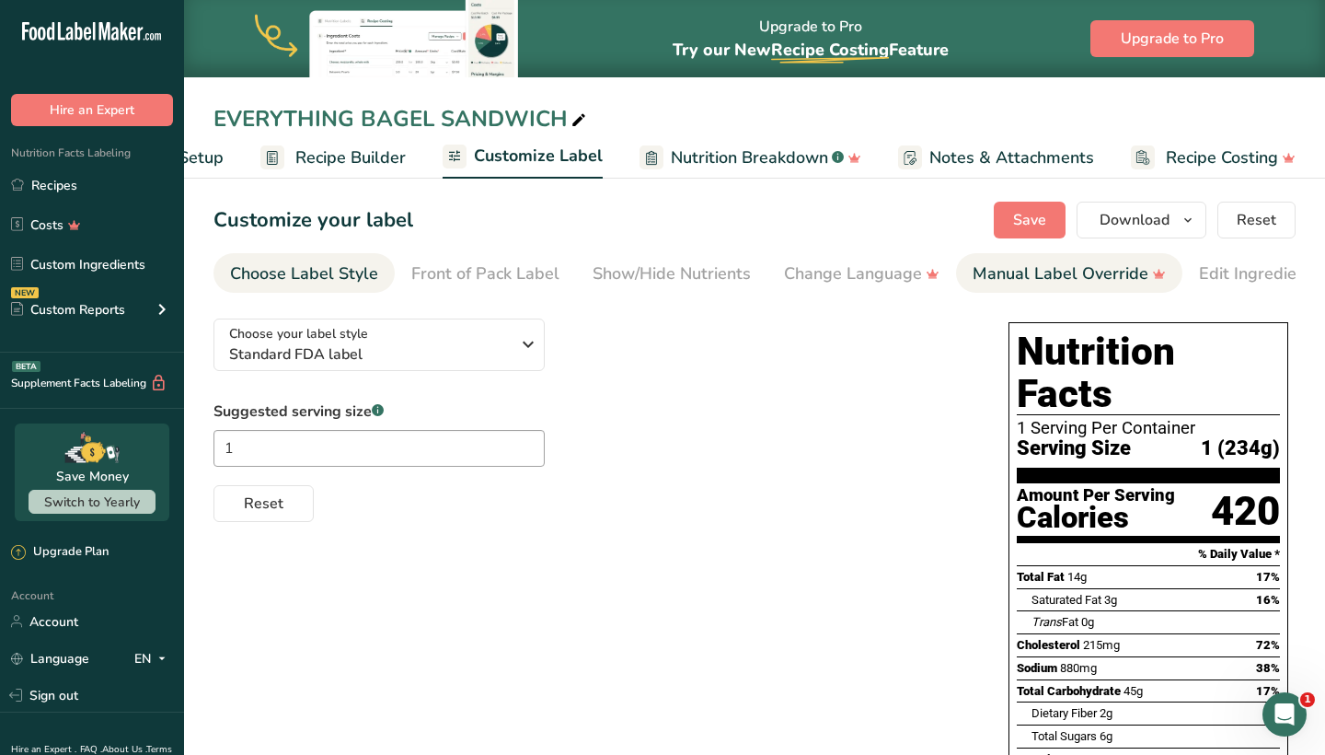
scroll to position [0, 299]
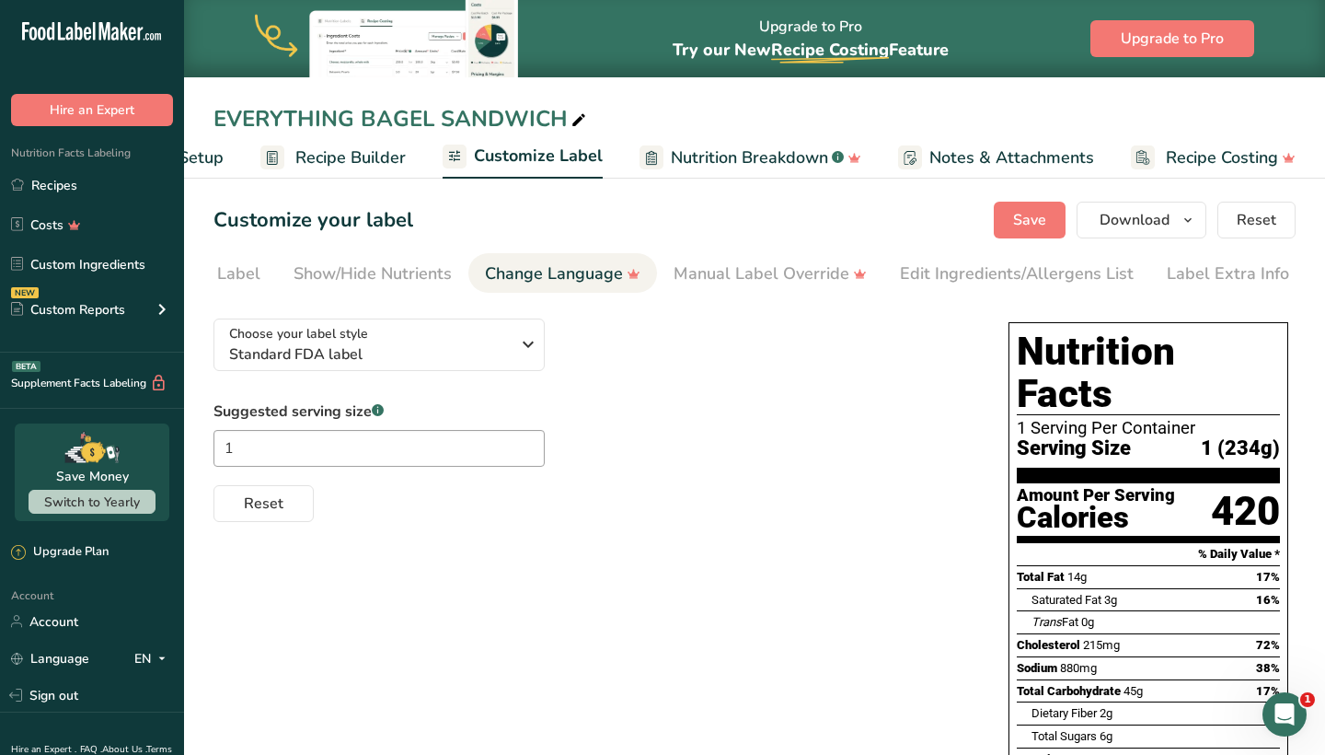
click at [562, 273] on div "Change Language" at bounding box center [563, 273] width 156 height 25
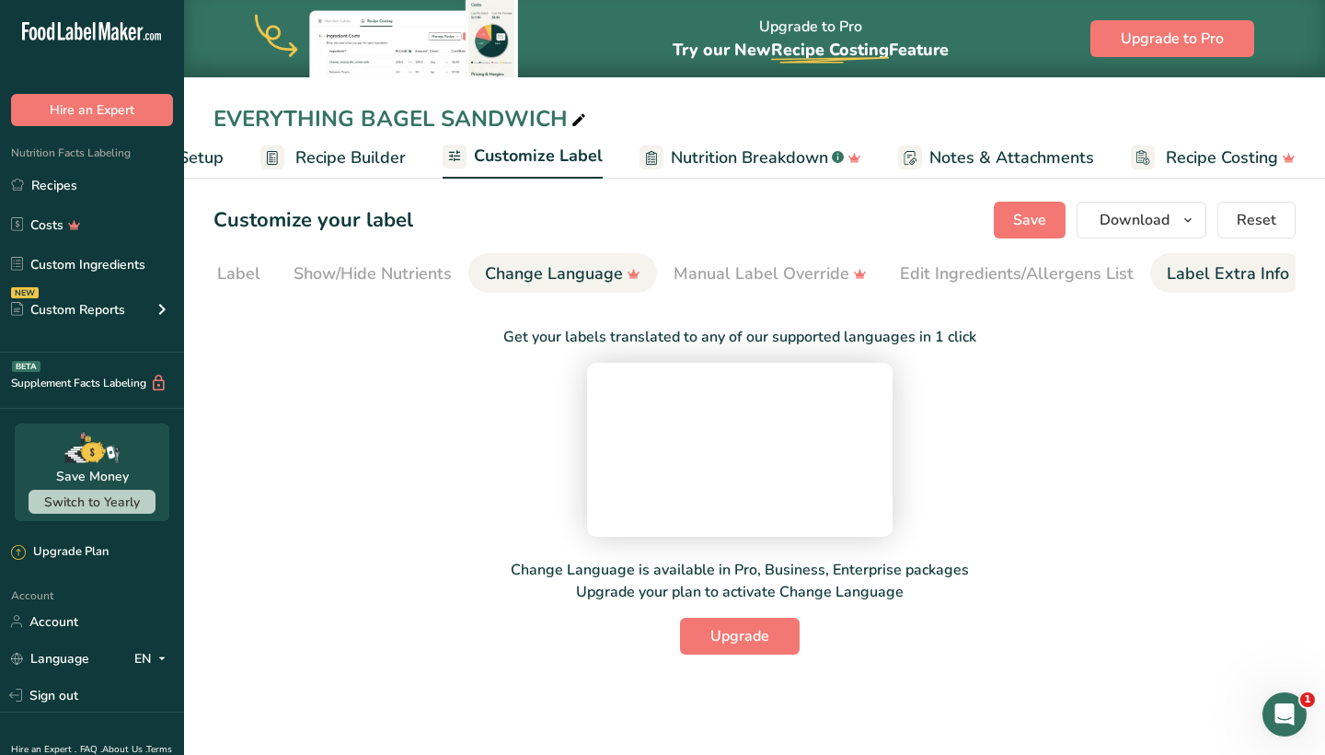
click at [1151, 264] on li "Label Extra Info" at bounding box center [1229, 273] width 156 height 40
click at [1167, 274] on div "Label Extra Info" at bounding box center [1228, 273] width 122 height 25
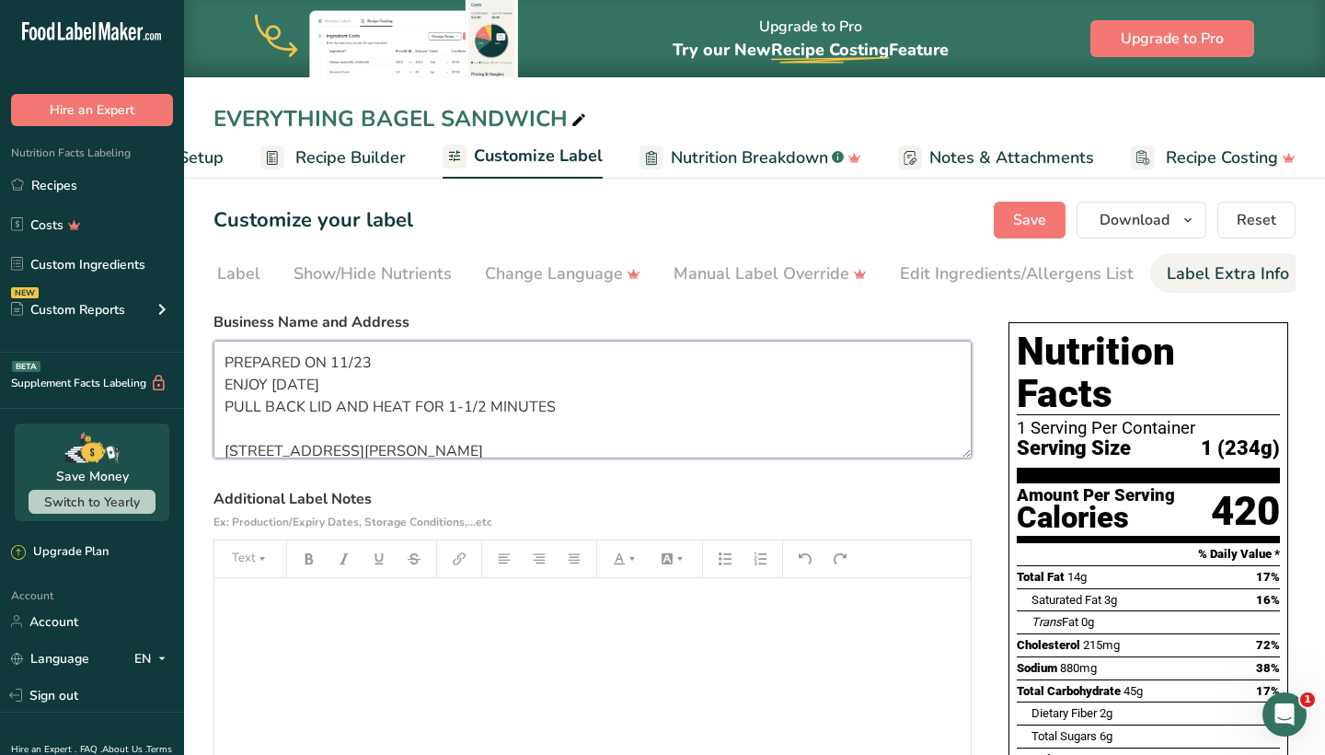
click at [391, 363] on textarea "PREPARED ON 11/23 ENJOY WITHIN 6 DAYS PULL BACK LID AND HEAT FOR 1-1/2 MINUTES …" at bounding box center [593, 400] width 758 height 118
type textarea "PREPARED ON 9/20 ENJOY WITHIN 6 DAYS PULL BACK LID AND HEAT FOR 1-1/2 MINUTES 7…"
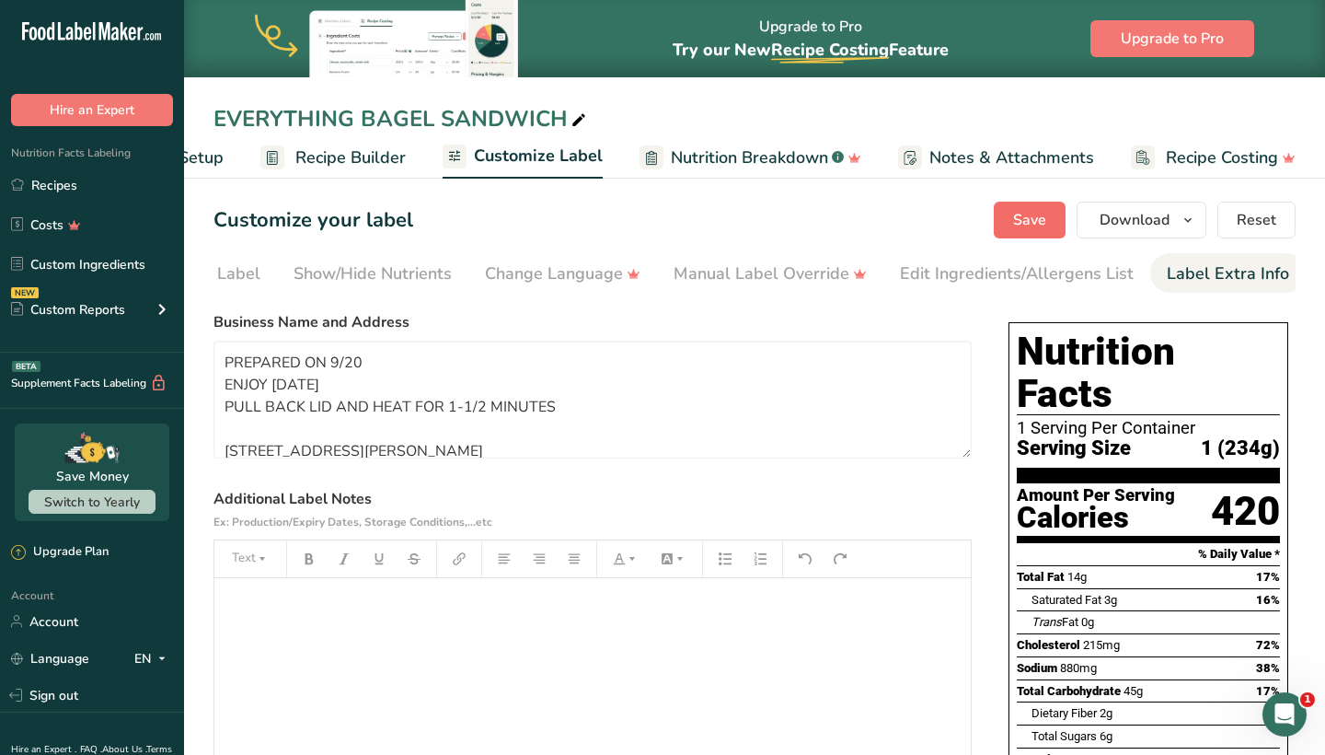
click at [1001, 228] on button "Save" at bounding box center [1030, 220] width 72 height 37
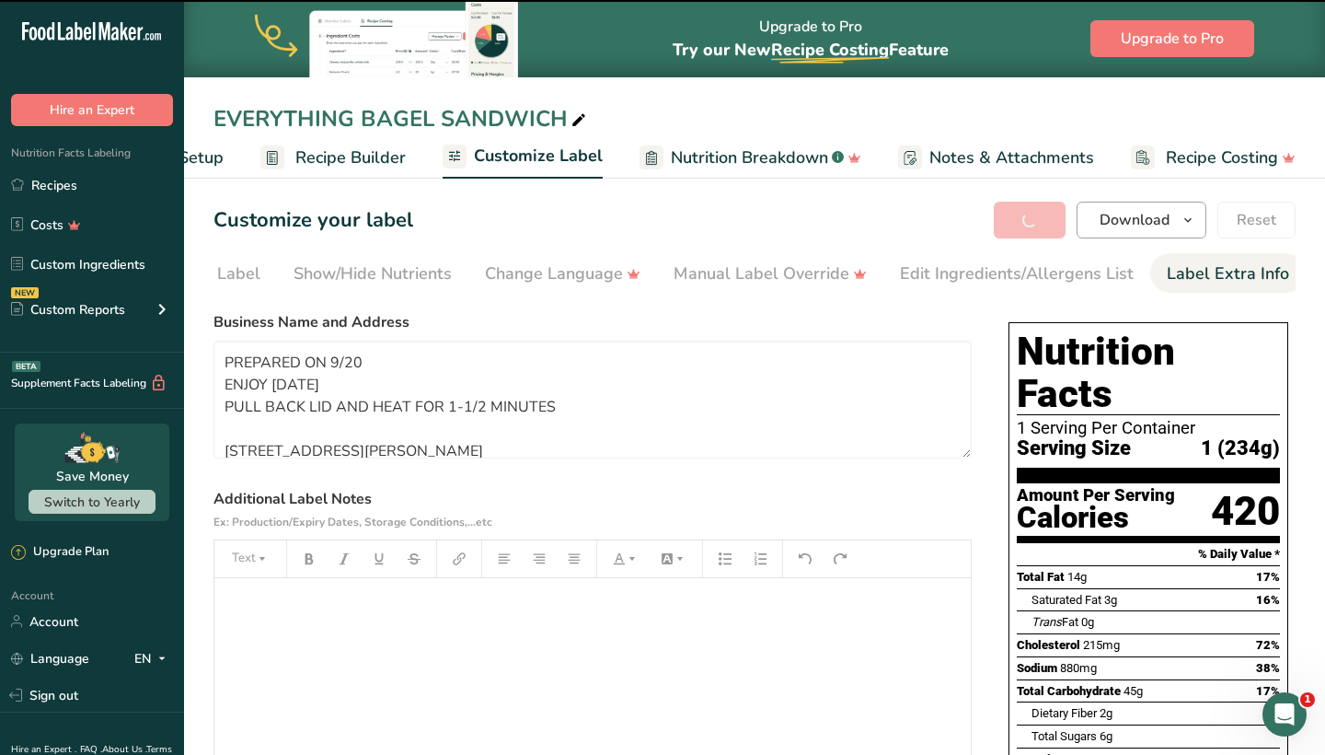
click at [1108, 217] on span "Download" at bounding box center [1135, 220] width 70 height 22
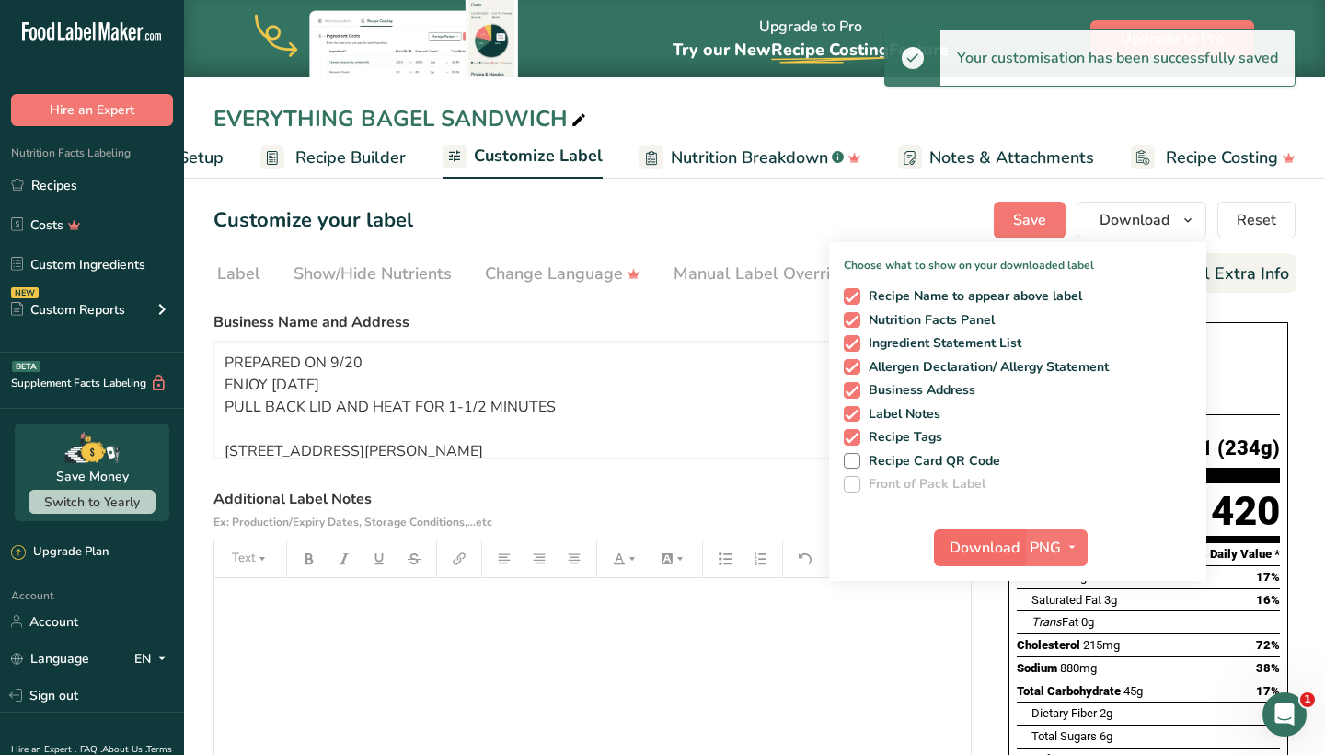
click at [955, 530] on button "Download" at bounding box center [979, 547] width 90 height 37
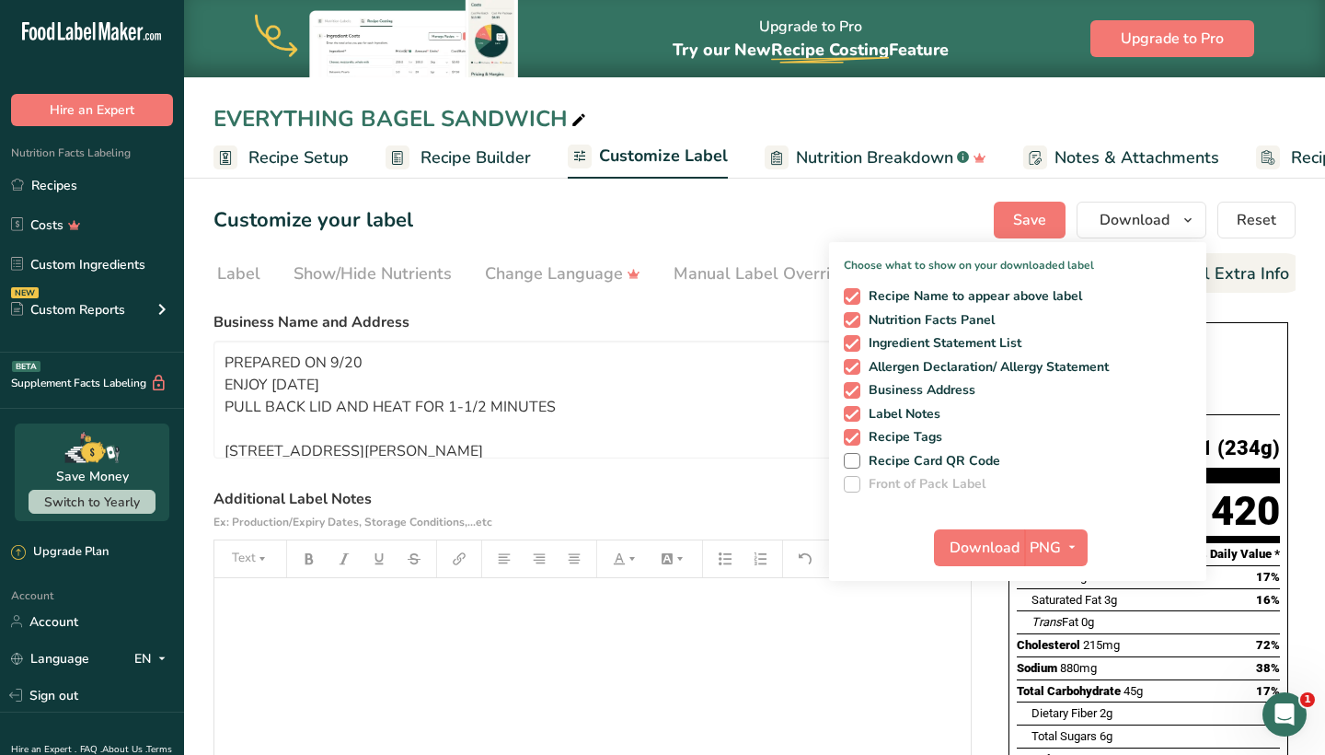
scroll to position [0, 0]
click at [885, 204] on div "Customize your label Save Download Choose what to show on your downloaded label…" at bounding box center [755, 220] width 1082 height 37
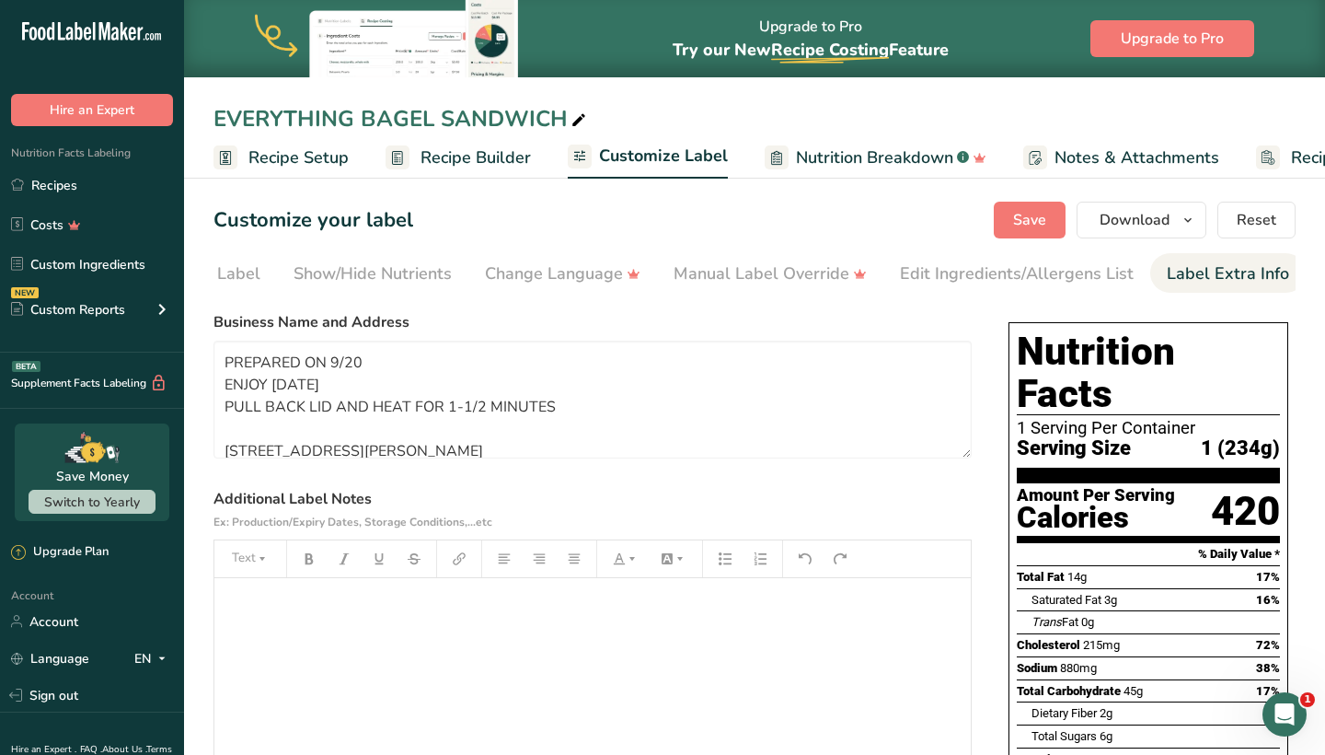
click at [283, 162] on span "Recipe Setup" at bounding box center [299, 157] width 100 height 25
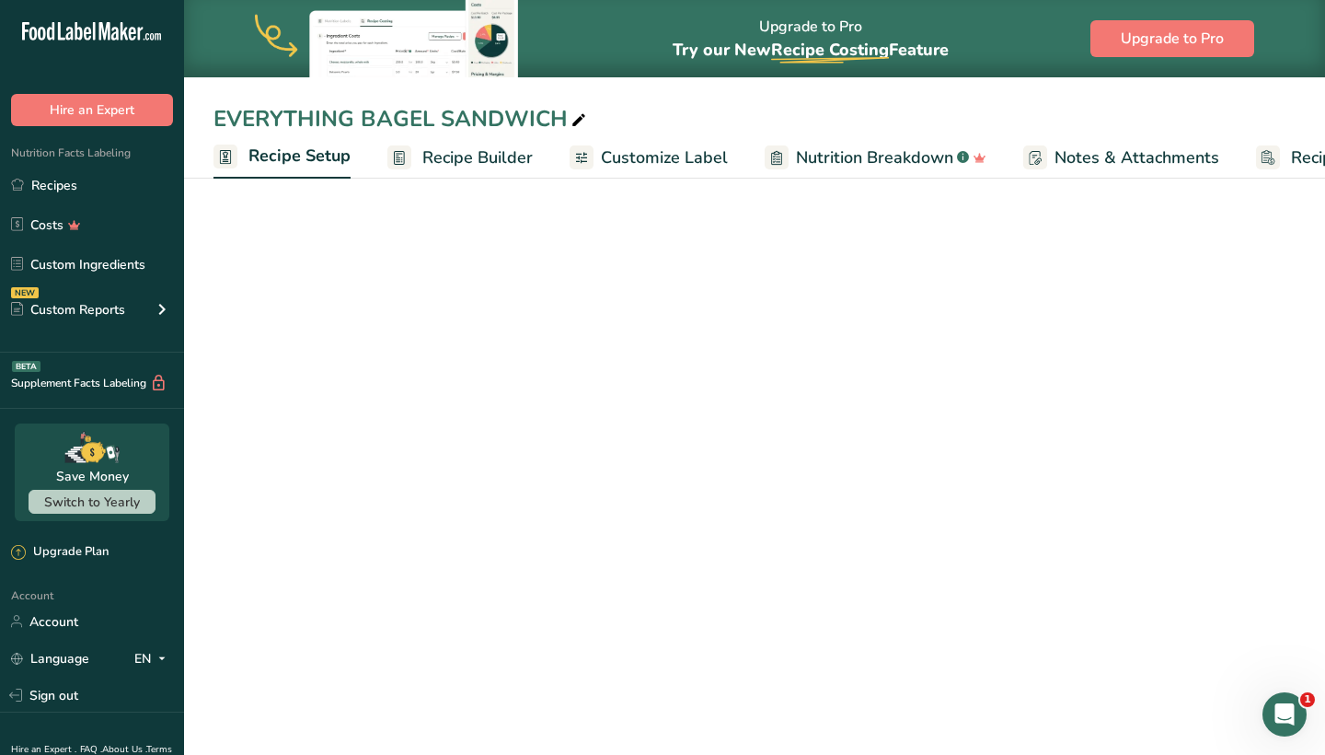
scroll to position [0, 6]
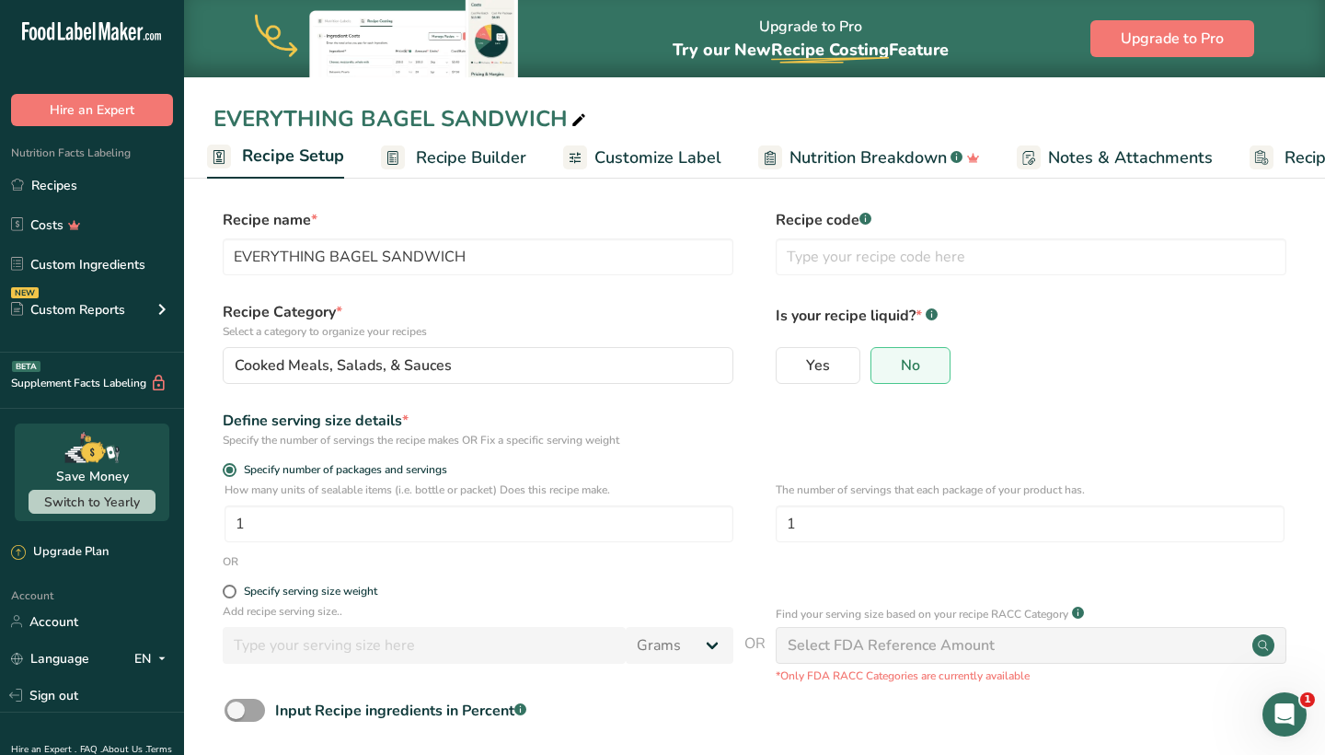
click at [1024, 194] on section "Recipe name * EVERYTHING BAGEL SANDWICH Recipe code .a-a{fill:#347362;}.b-a{fil…" at bounding box center [754, 505] width 1141 height 667
click at [448, 162] on span "Recipe Builder" at bounding box center [471, 157] width 110 height 25
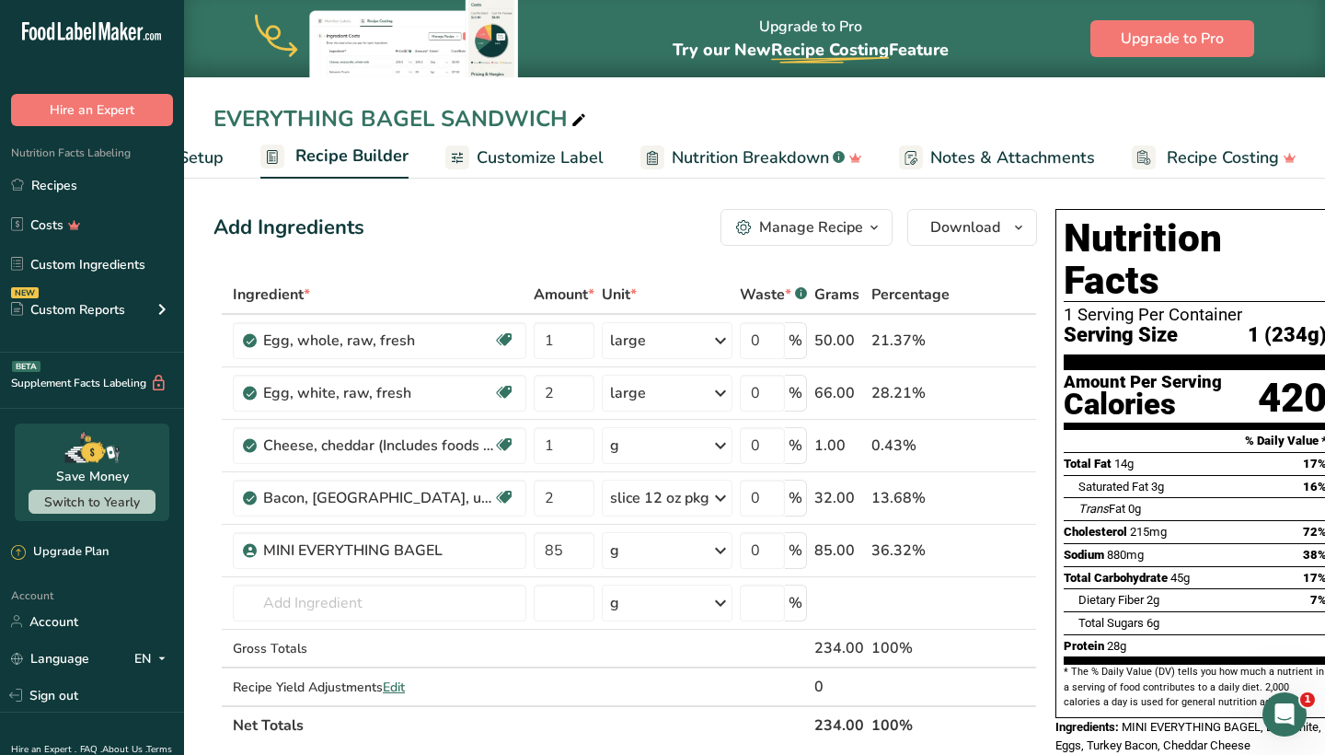
click at [829, 240] on button "Manage Recipe" at bounding box center [807, 227] width 172 height 37
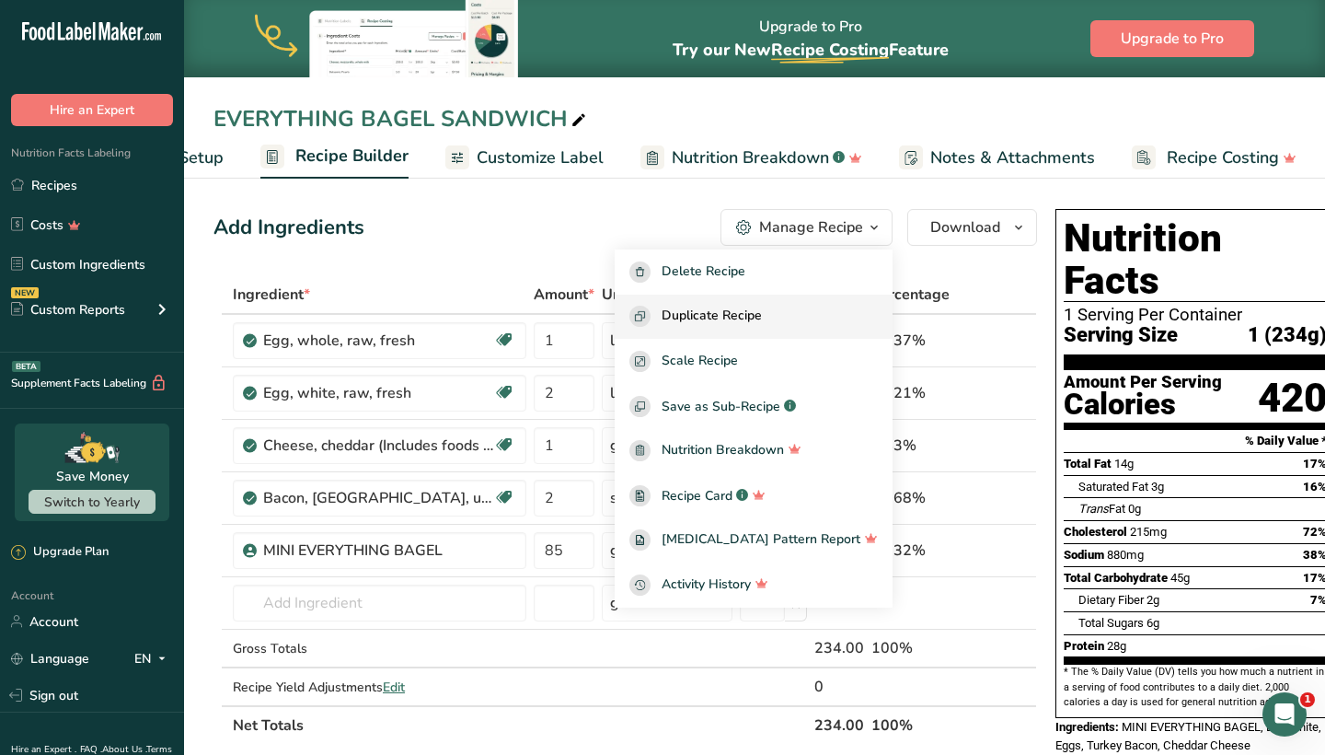
click at [762, 315] on span "Duplicate Recipe" at bounding box center [712, 316] width 100 height 21
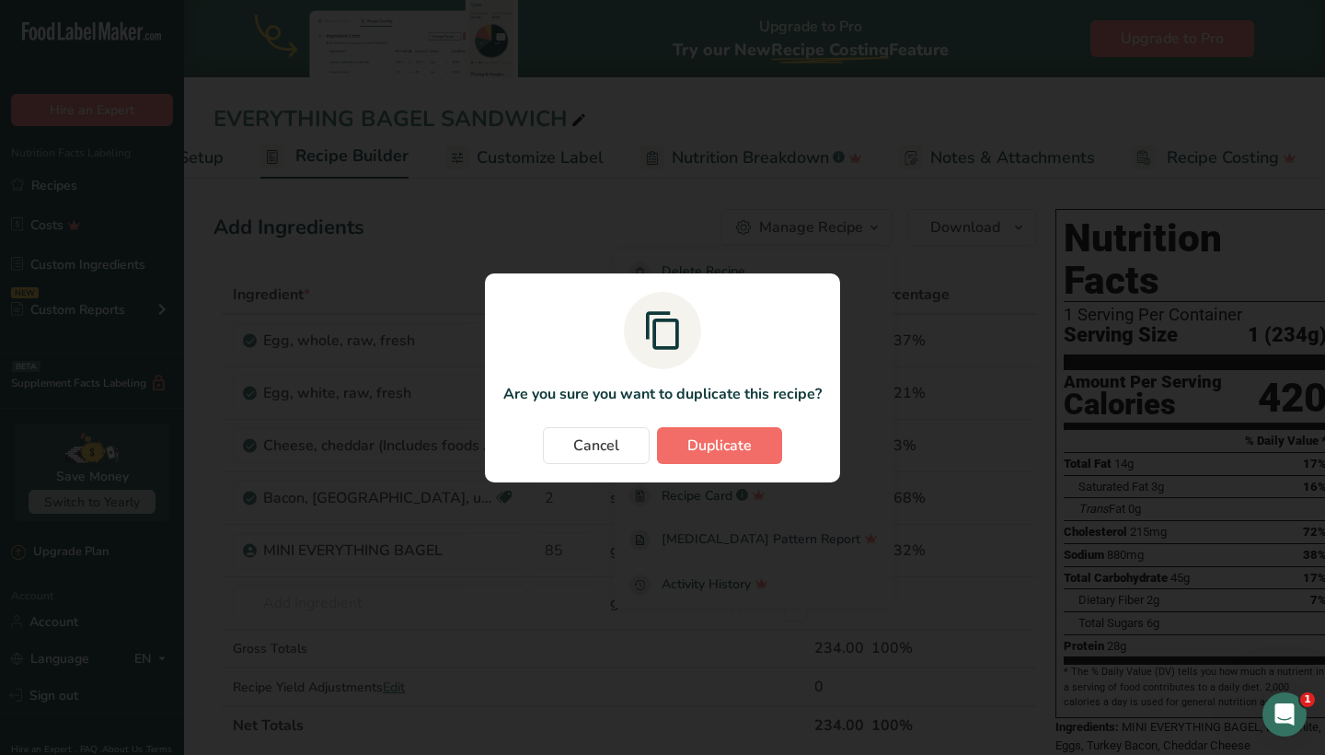
click at [723, 436] on span "Duplicate" at bounding box center [720, 445] width 64 height 22
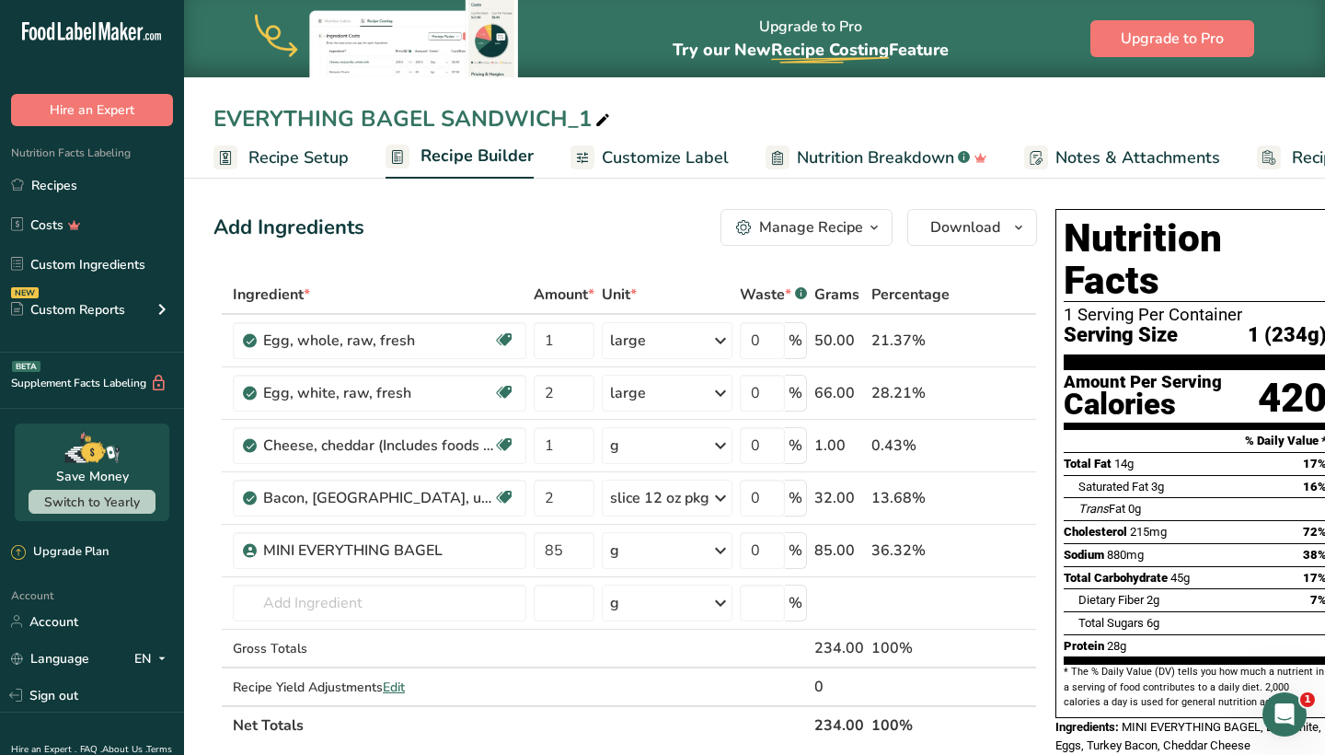
click at [592, 117] on span at bounding box center [603, 121] width 22 height 22
click at [212, 121] on div "EVERYTHING BAGEL SANDWICH" at bounding box center [754, 118] width 1141 height 33
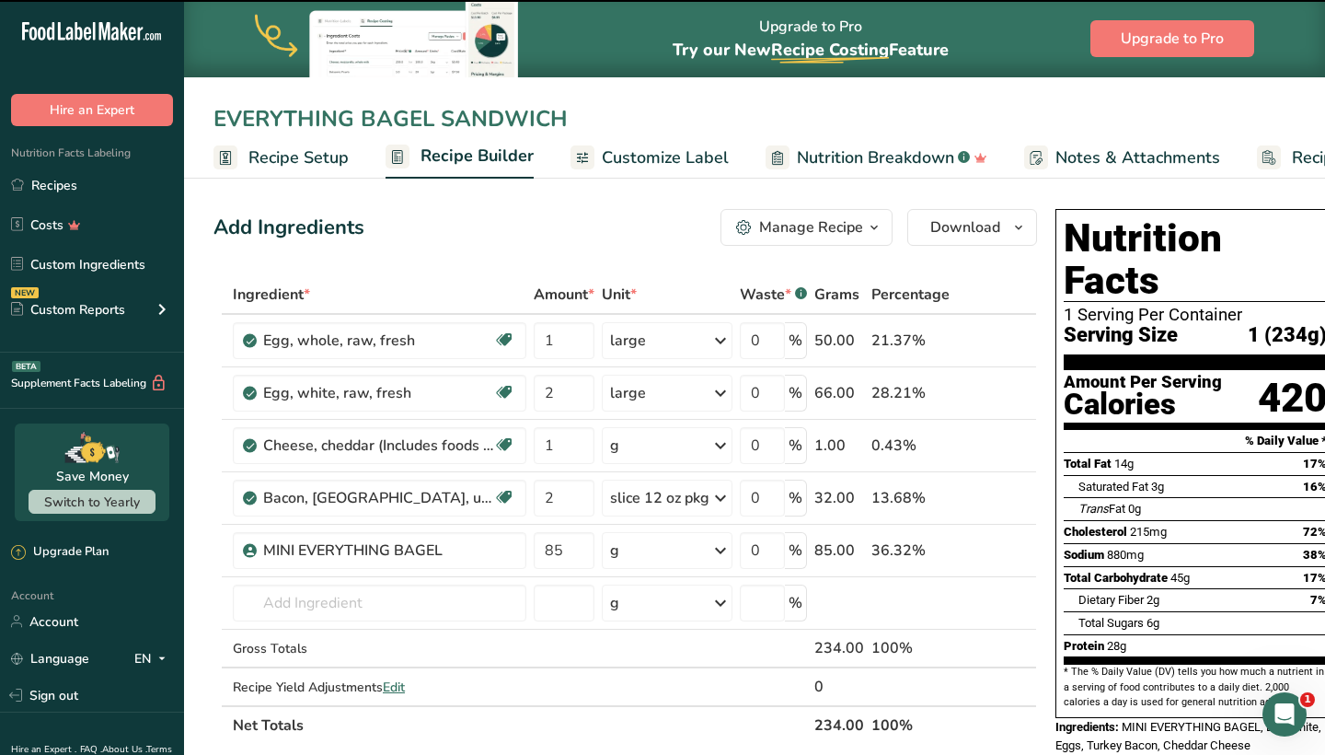
click at [214, 118] on input "EVERYTHING BAGEL SANDWICH" at bounding box center [755, 118] width 1082 height 33
type input ",EVERYTHING BAGEL SANDWICH"
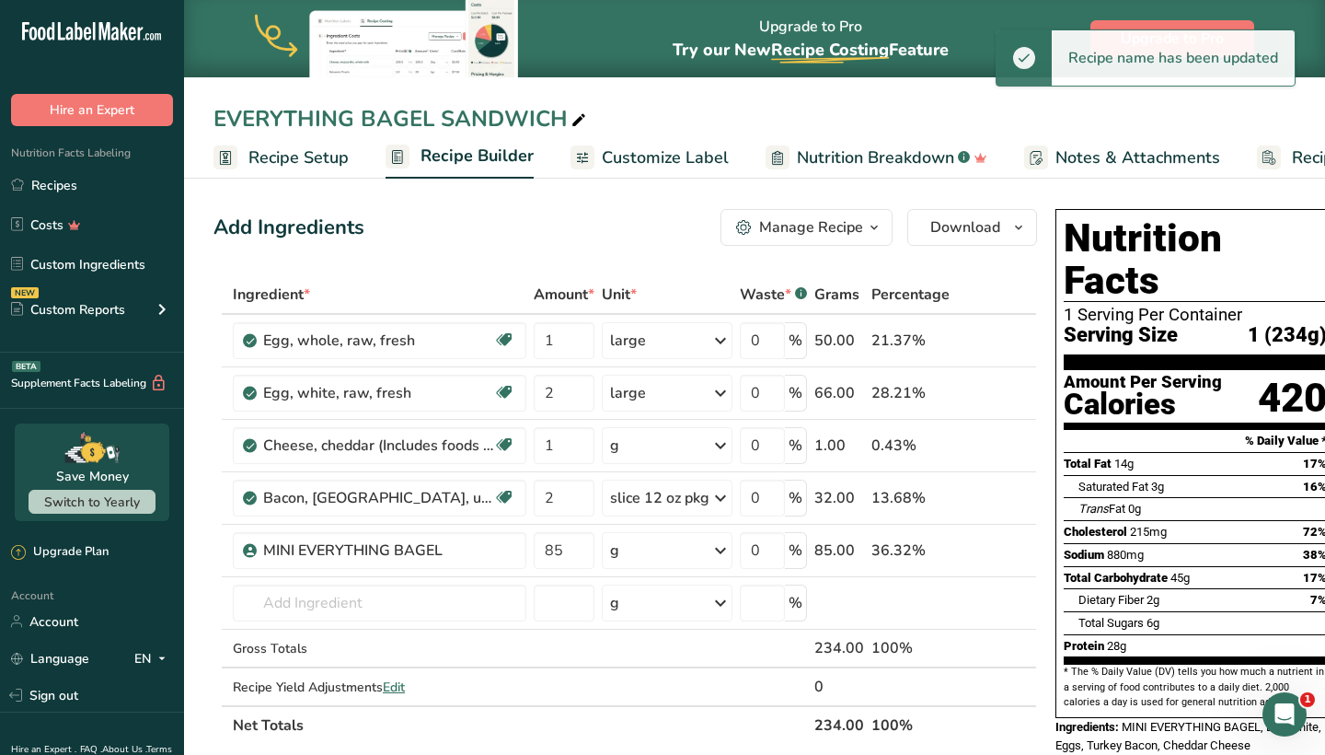
click at [222, 112] on div "EVERYTHING BAGEL SANDWICH" at bounding box center [402, 118] width 376 height 33
click at [215, 120] on input "EVERYTHING BAGEL SANDWICH" at bounding box center [755, 118] width 1082 height 33
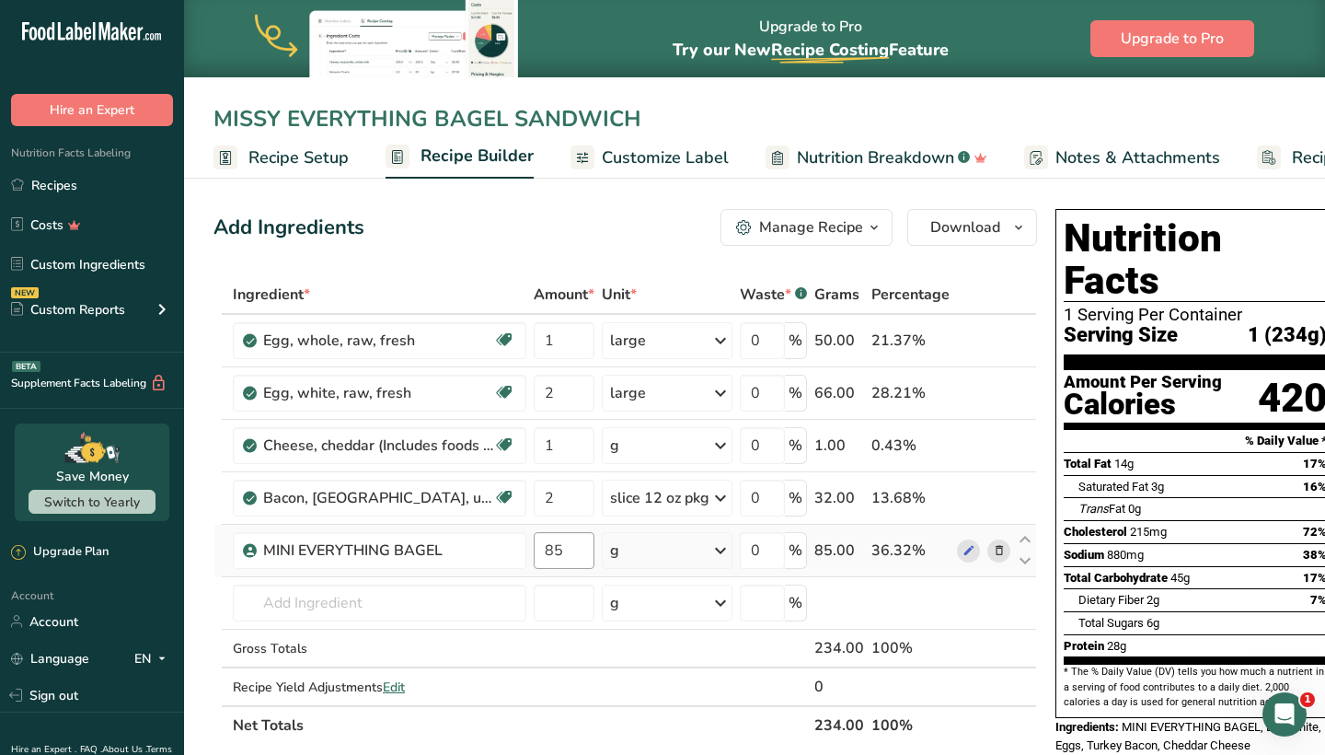
type input "MISSY EVERYTHING BAGEL SANDWICH"
click at [567, 553] on input "85" at bounding box center [564, 550] width 61 height 37
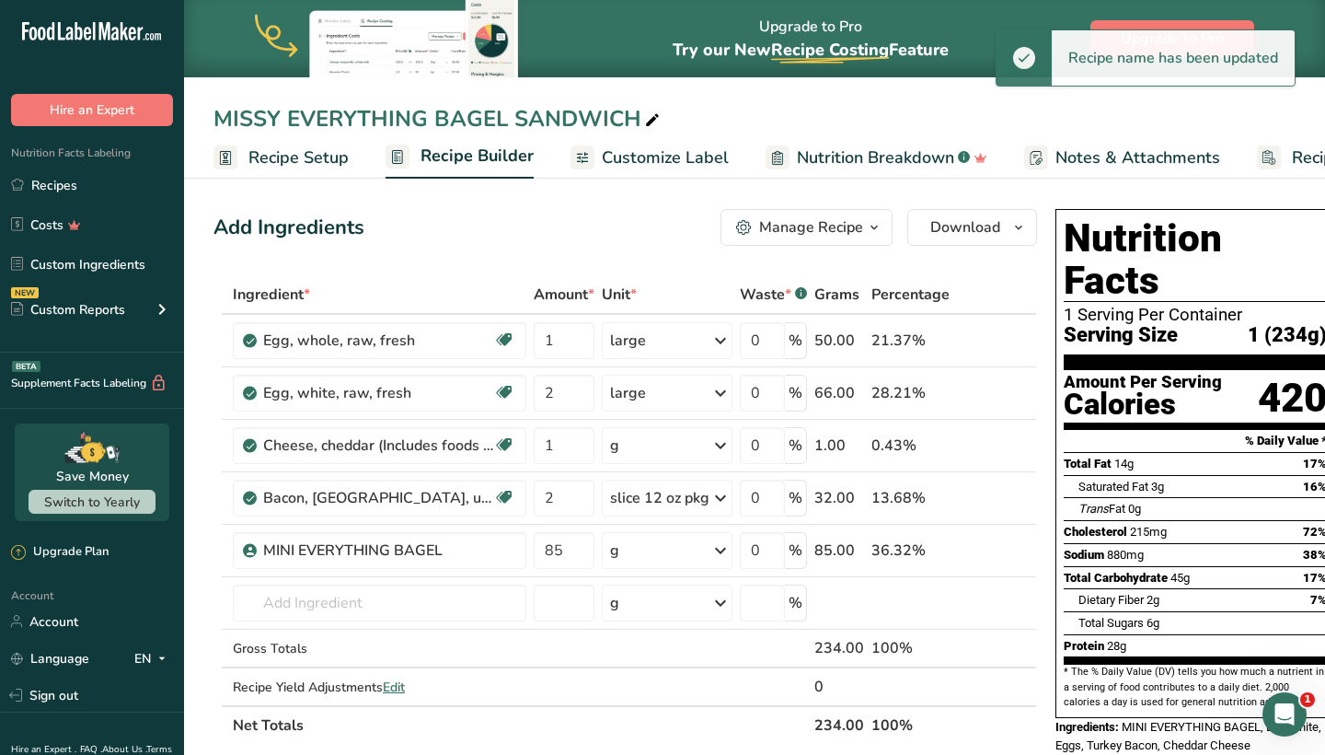
click at [639, 214] on div "Add Ingredients Manage Recipe Delete Recipe Duplicate Recipe Scale Recipe Save …" at bounding box center [626, 227] width 824 height 37
click at [556, 554] on input "85" at bounding box center [564, 550] width 61 height 37
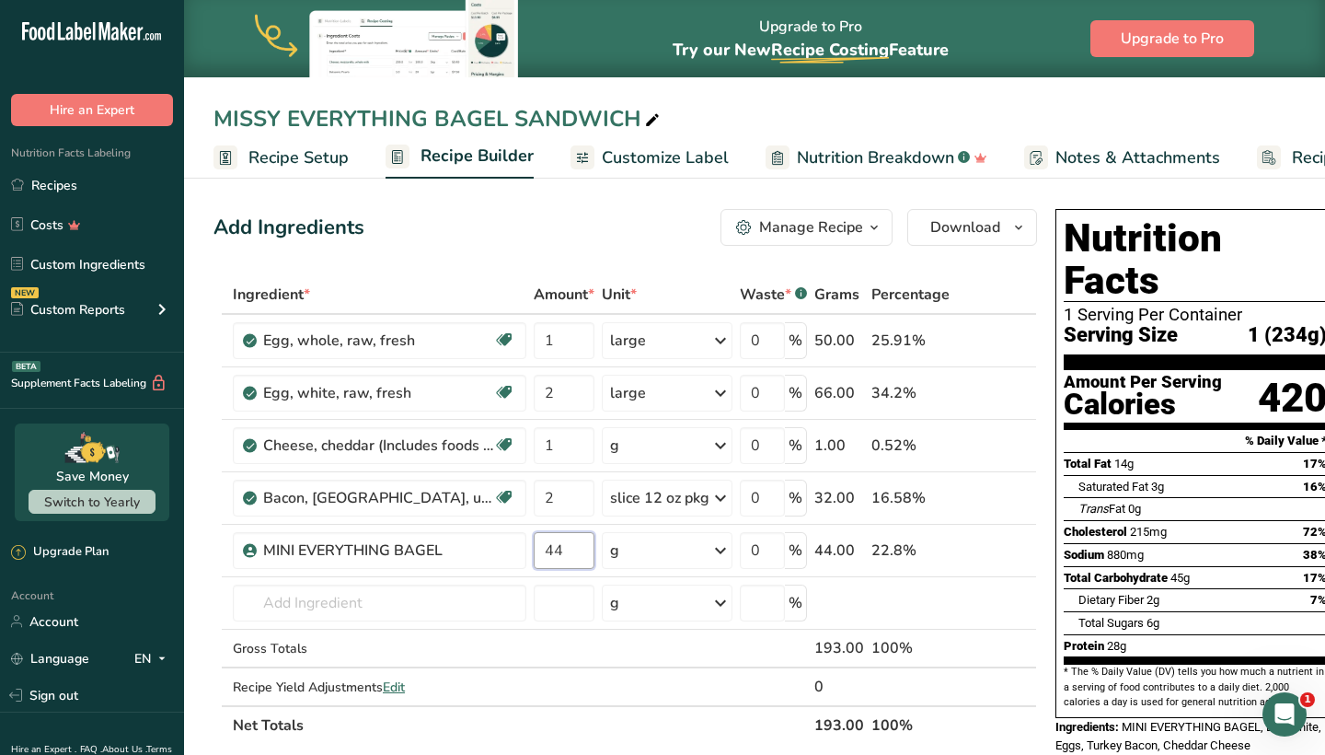
type input "44"
click at [584, 314] on div "Ingredient * Amount * Unit * Waste * .a-a{fill:#347362;}.b-a{fill:#fff;} Grams …" at bounding box center [626, 509] width 824 height 469
click at [820, 230] on div "Manage Recipe" at bounding box center [811, 227] width 104 height 22
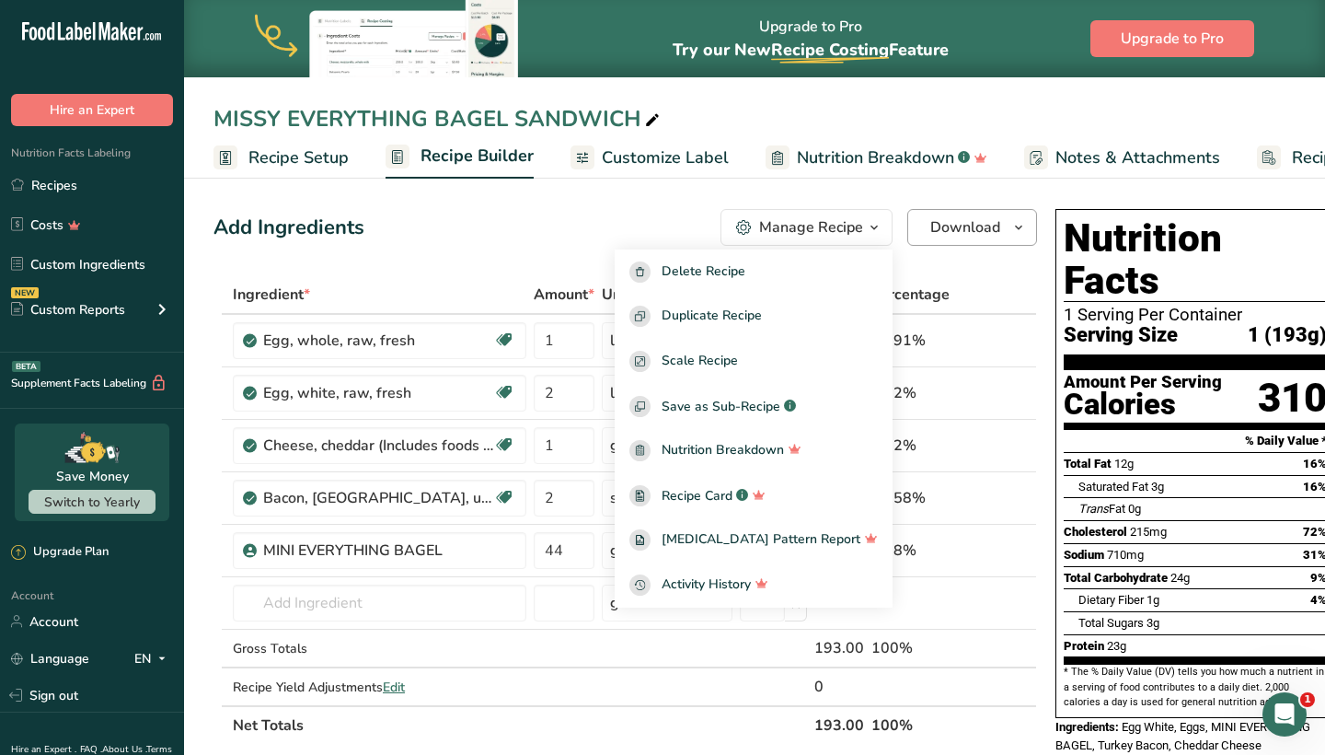
click at [938, 226] on span "Download" at bounding box center [966, 227] width 70 height 22
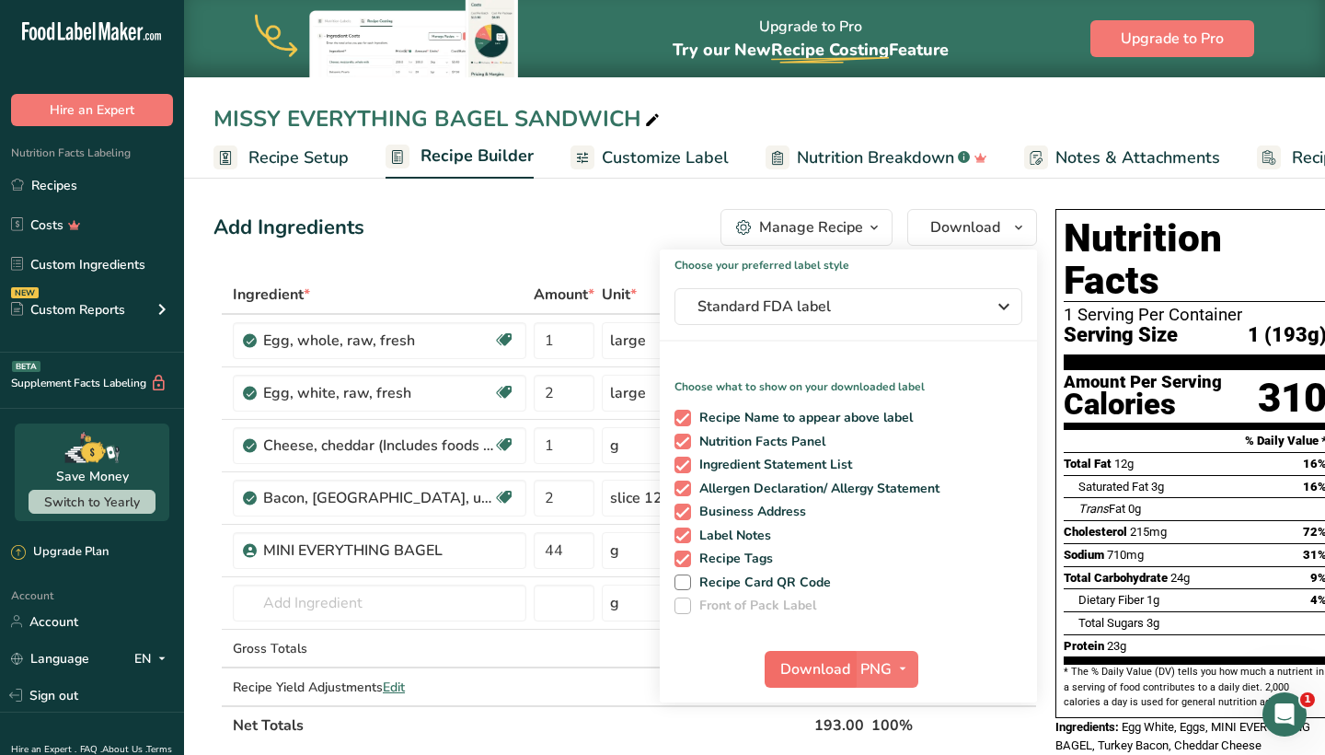
click at [817, 677] on span "Download" at bounding box center [816, 669] width 70 height 22
click at [145, 180] on link "Recipes" at bounding box center [92, 185] width 184 height 35
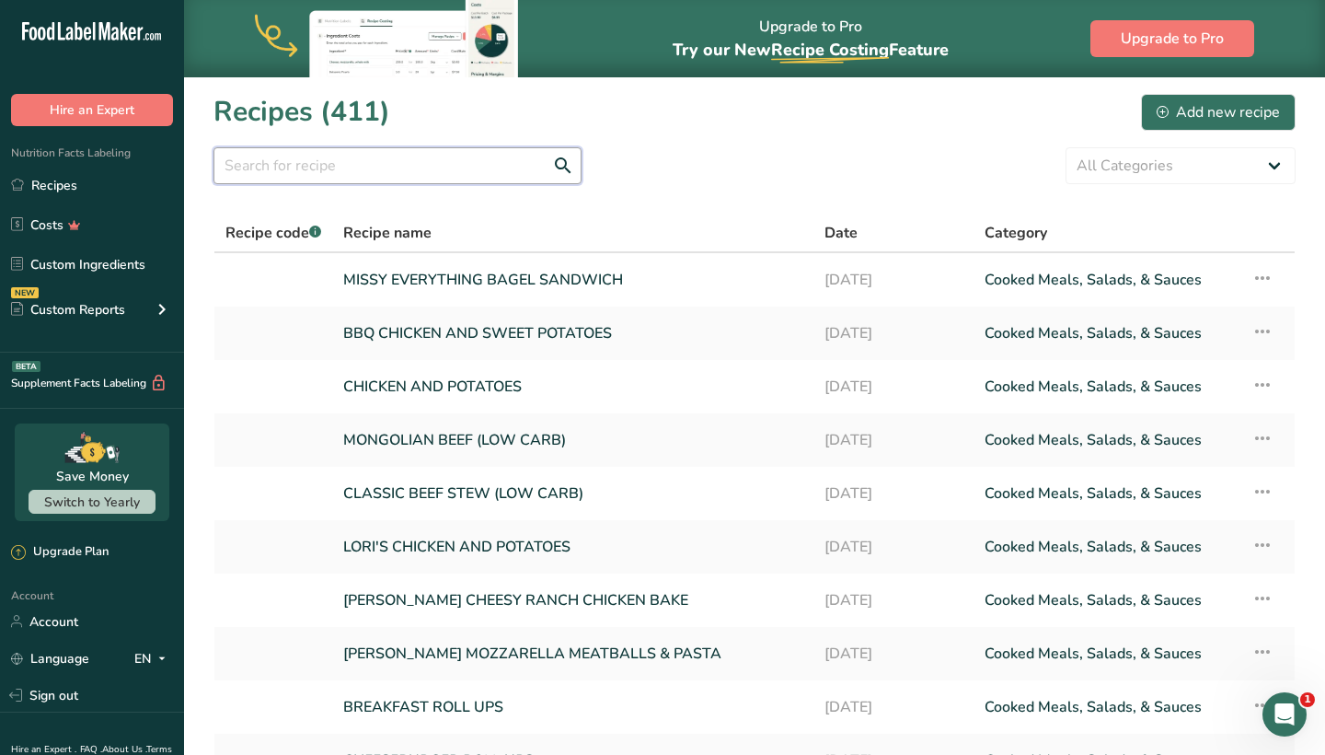
click at [308, 166] on input "text" at bounding box center [398, 165] width 368 height 37
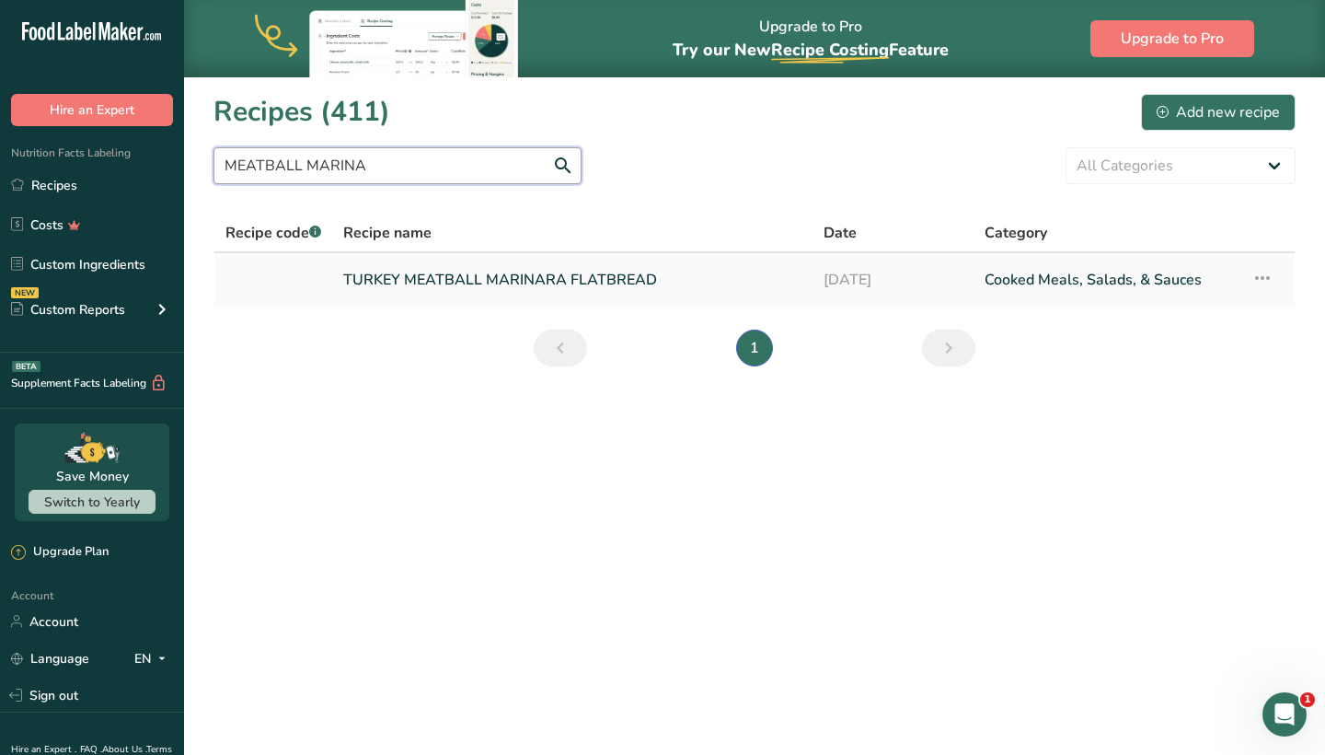
type input "MEATBALL MARINA"
click at [385, 290] on link "TURKEY MEATBALL MARINARA FLATBREAD" at bounding box center [572, 279] width 458 height 39
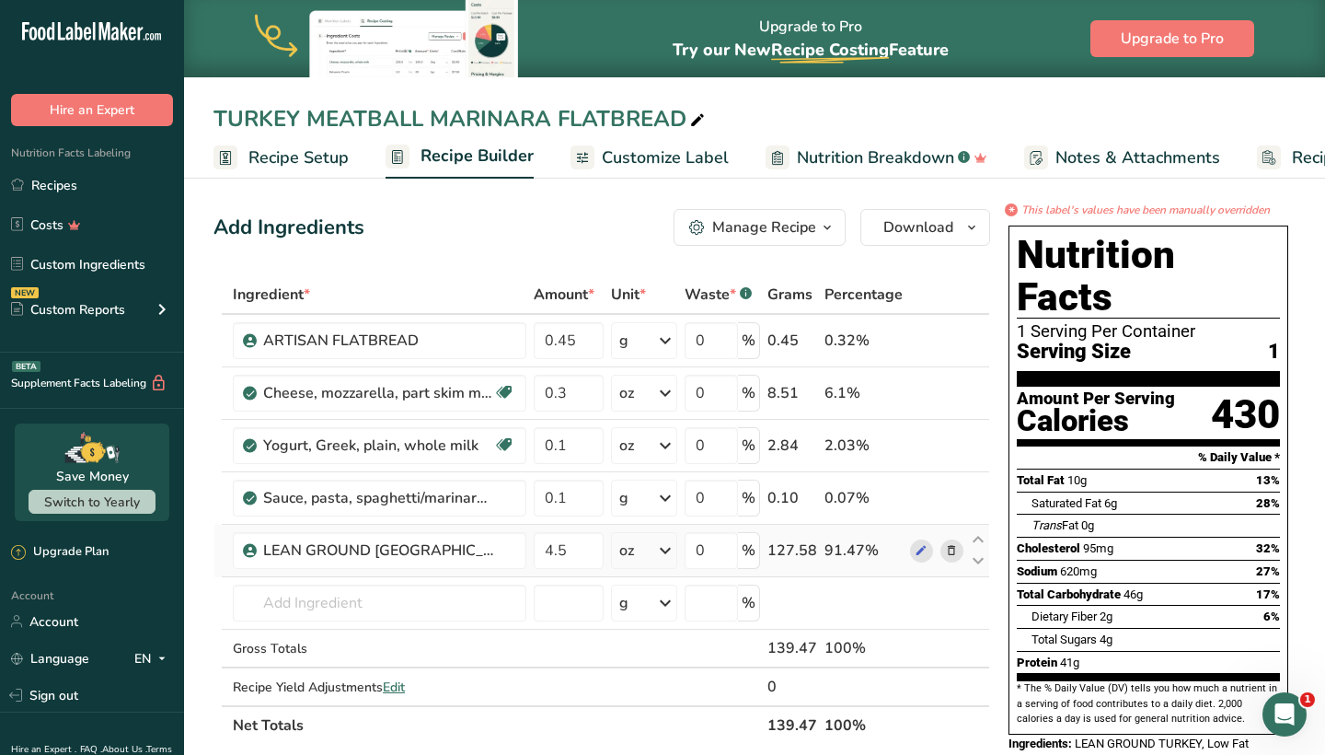
click at [959, 559] on span at bounding box center [952, 550] width 22 height 22
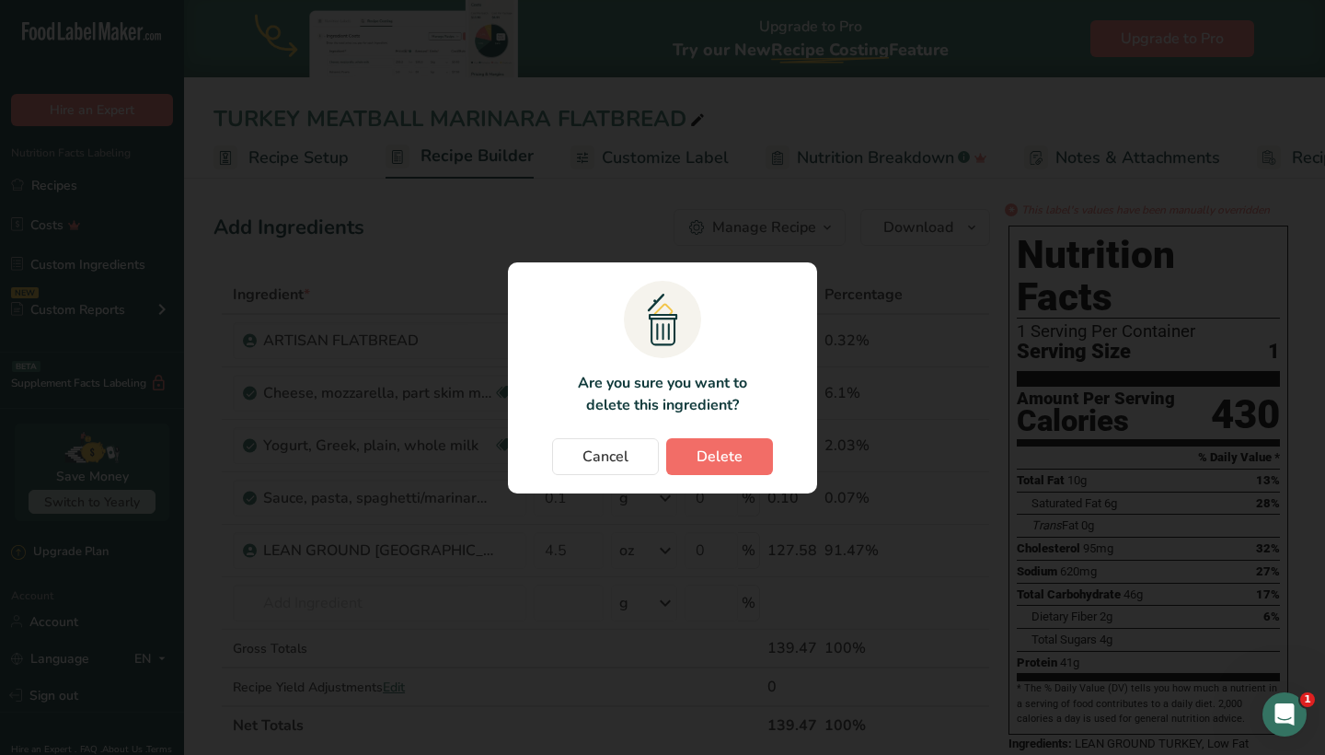
click at [755, 470] on button "Delete" at bounding box center [719, 456] width 107 height 37
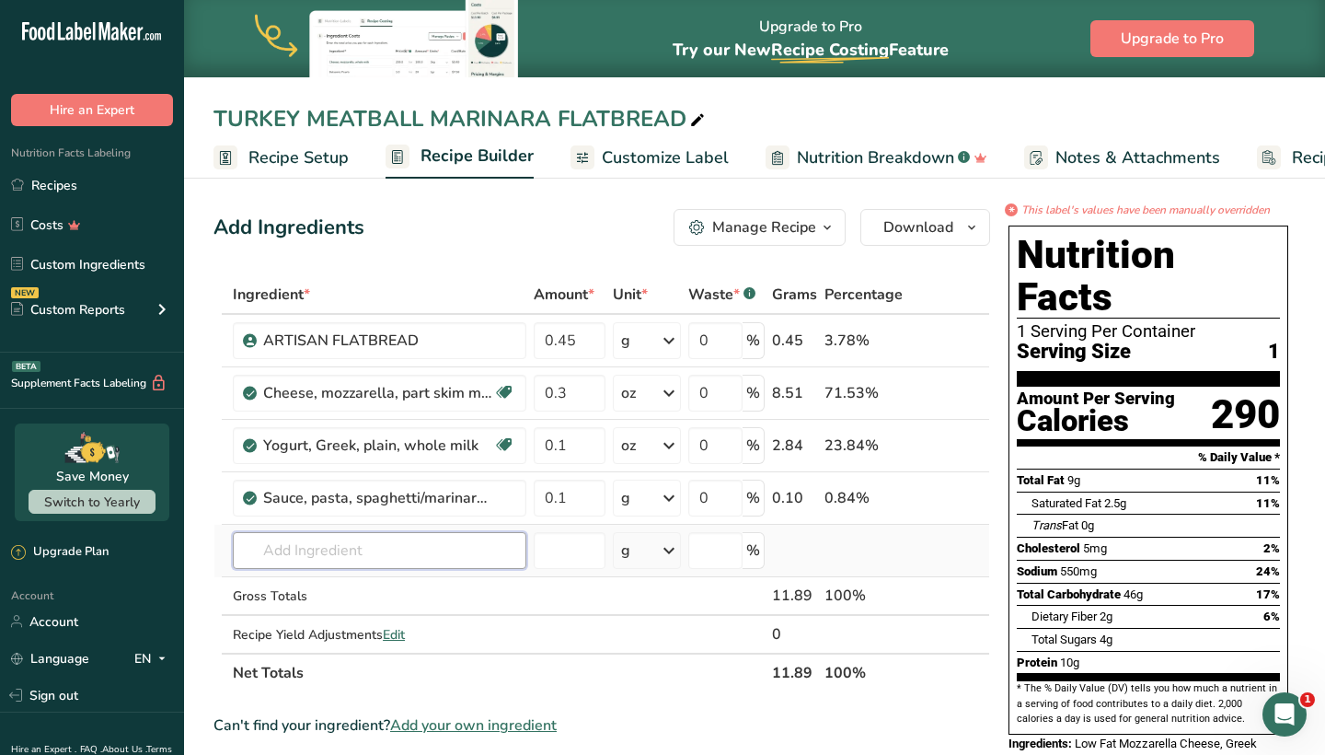
click at [308, 542] on input "text" at bounding box center [380, 550] width 294 height 37
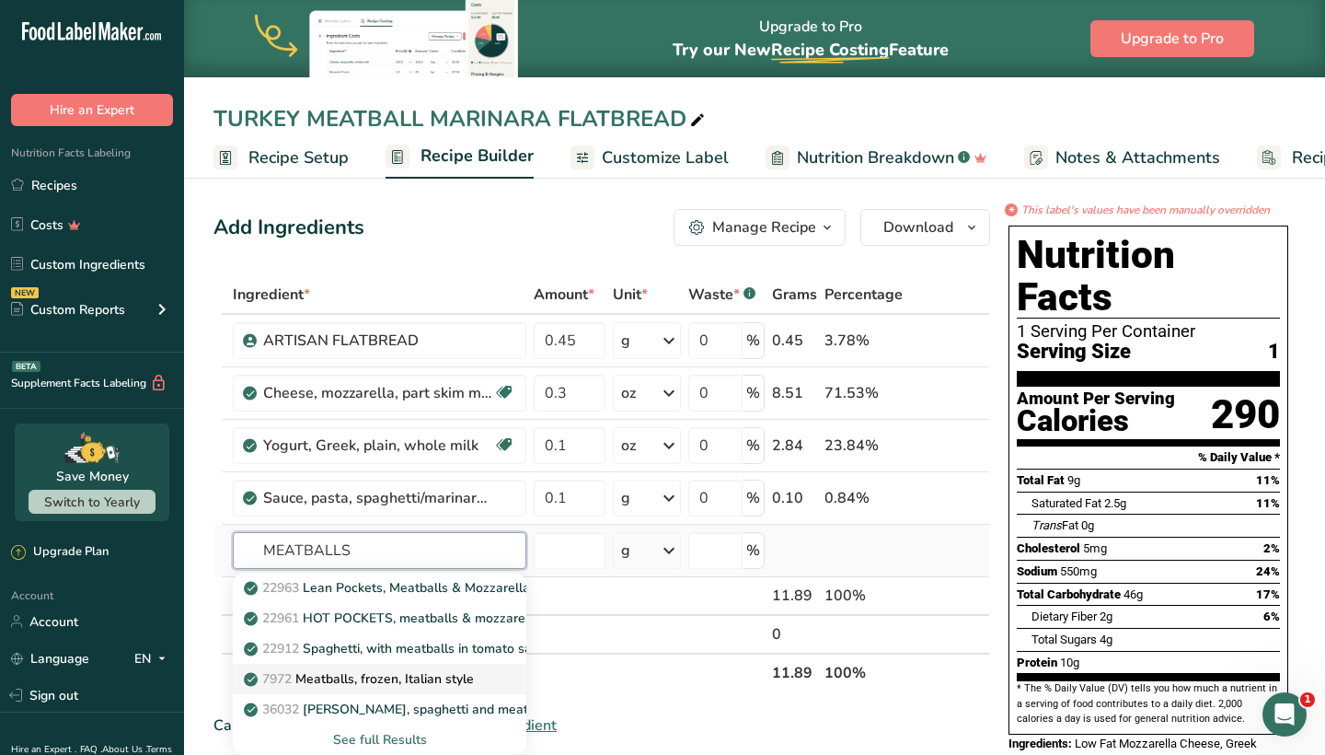
type input "MEATBALLS"
click at [348, 682] on p "7972 Meatballs, frozen, Italian style" at bounding box center [361, 678] width 226 height 19
type input "Meatballs, frozen, Italian style"
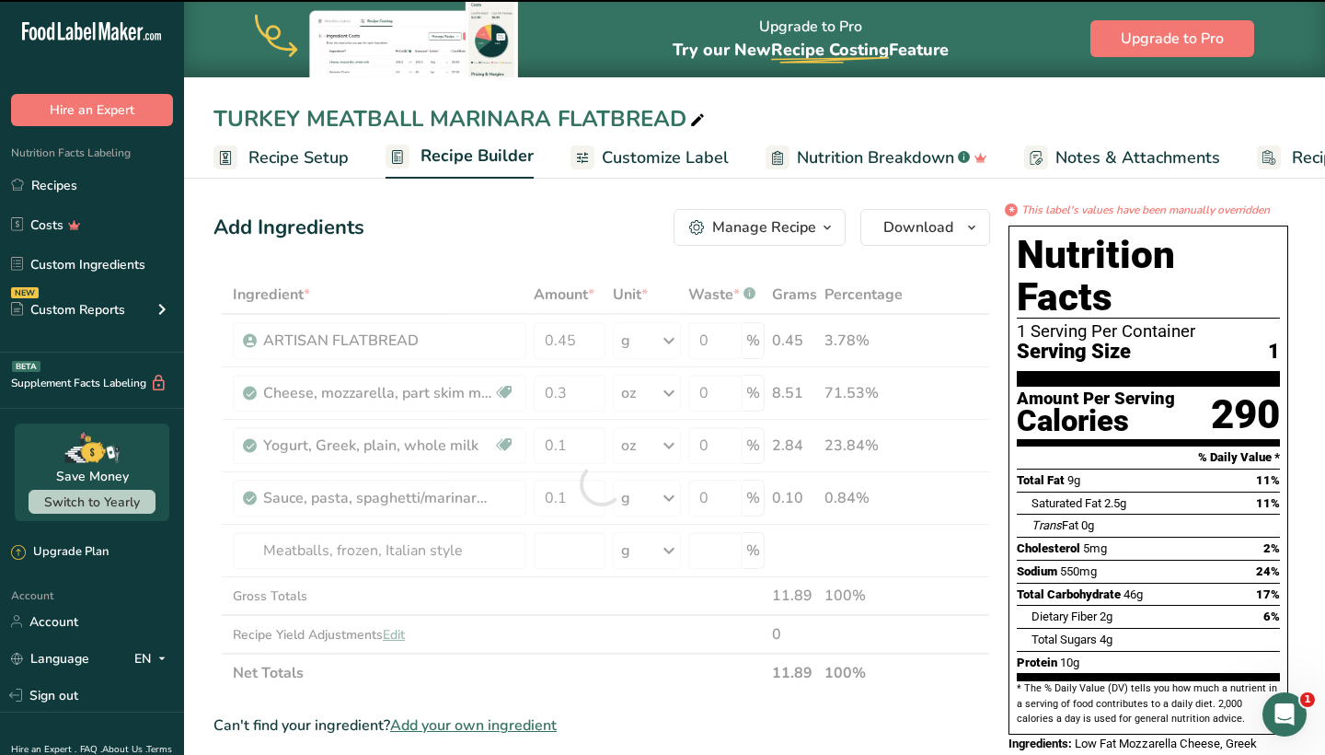
click at [618, 550] on div at bounding box center [602, 483] width 777 height 417
type input "0"
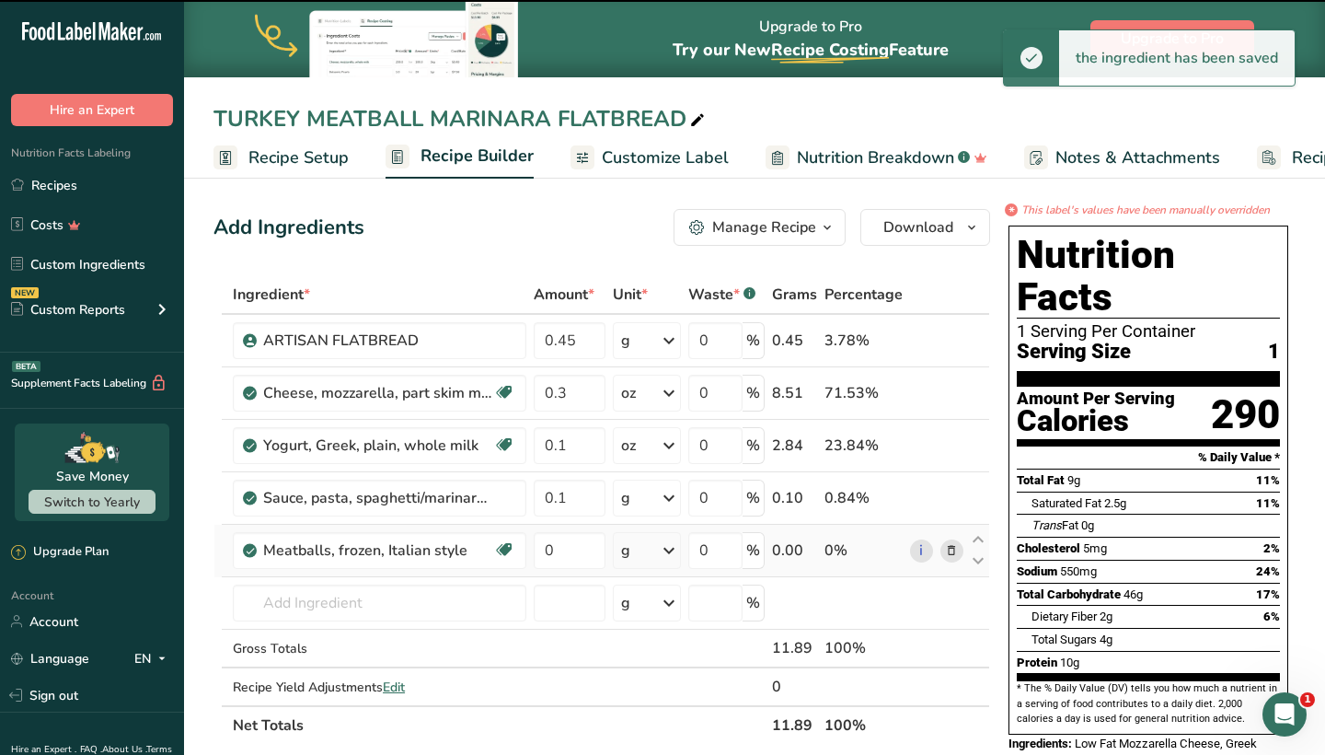
click at [638, 554] on div "g" at bounding box center [647, 550] width 68 height 37
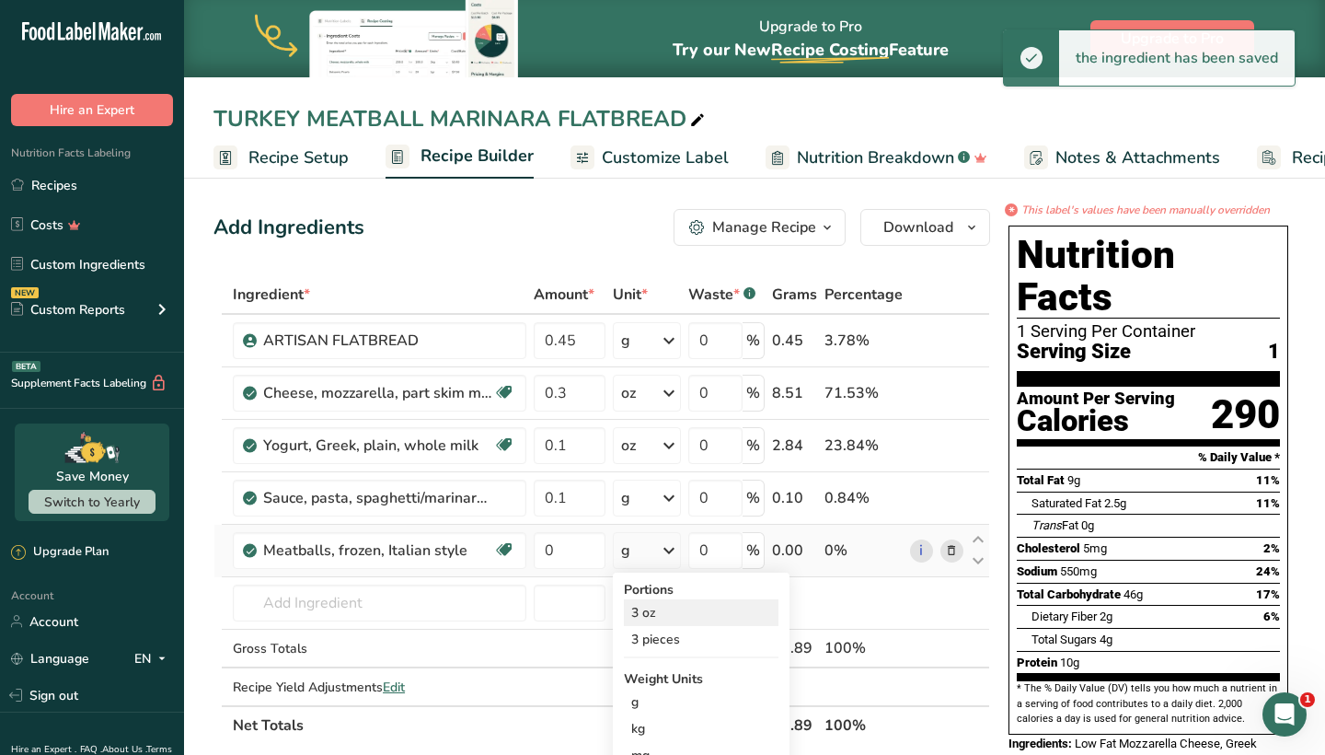
click at [648, 614] on div "3 oz" at bounding box center [701, 612] width 155 height 27
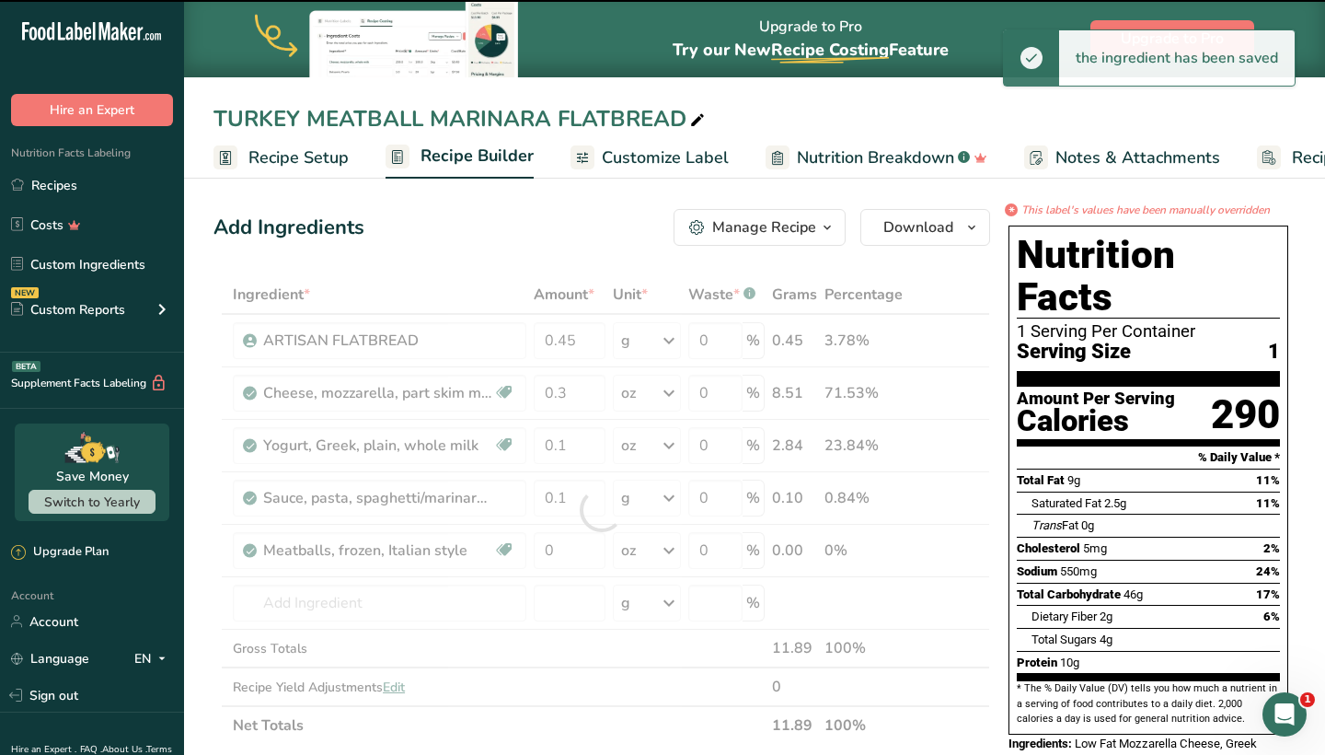
click at [577, 544] on div at bounding box center [602, 509] width 777 height 469
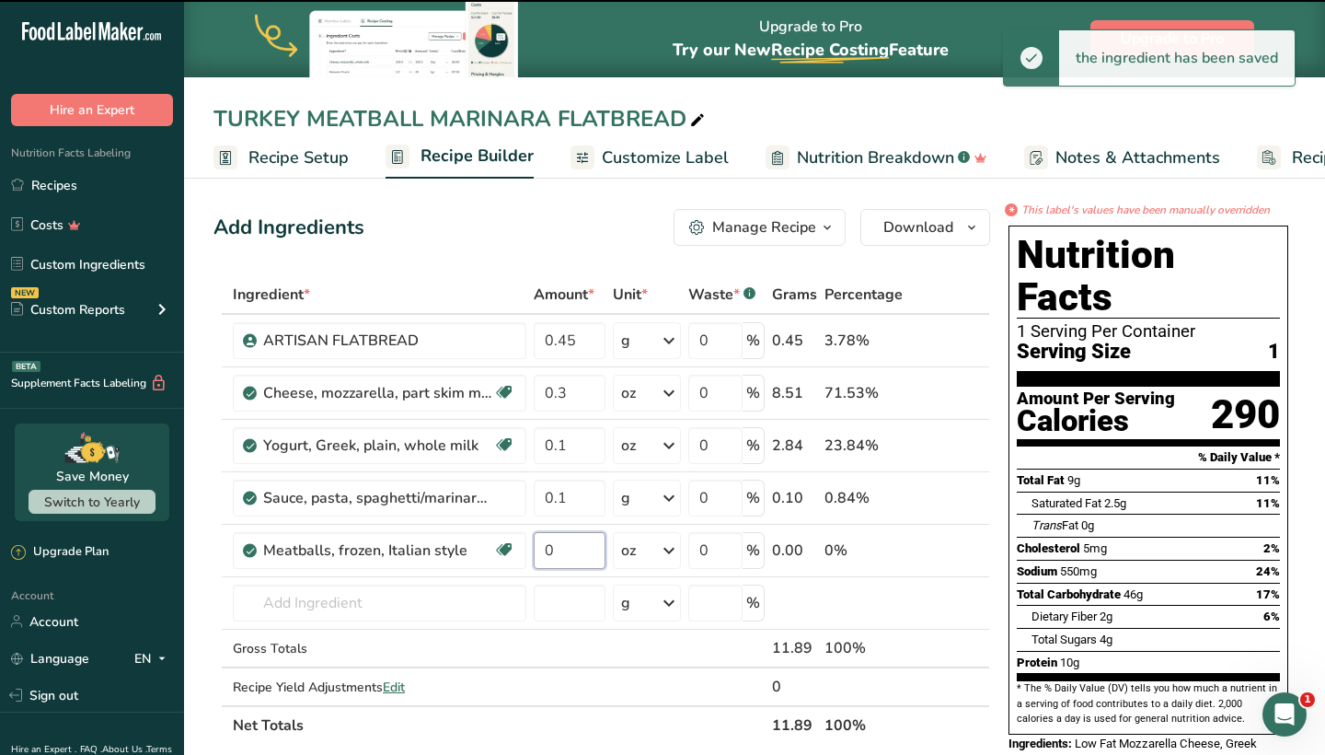
click at [577, 544] on input "0" at bounding box center [570, 550] width 72 height 37
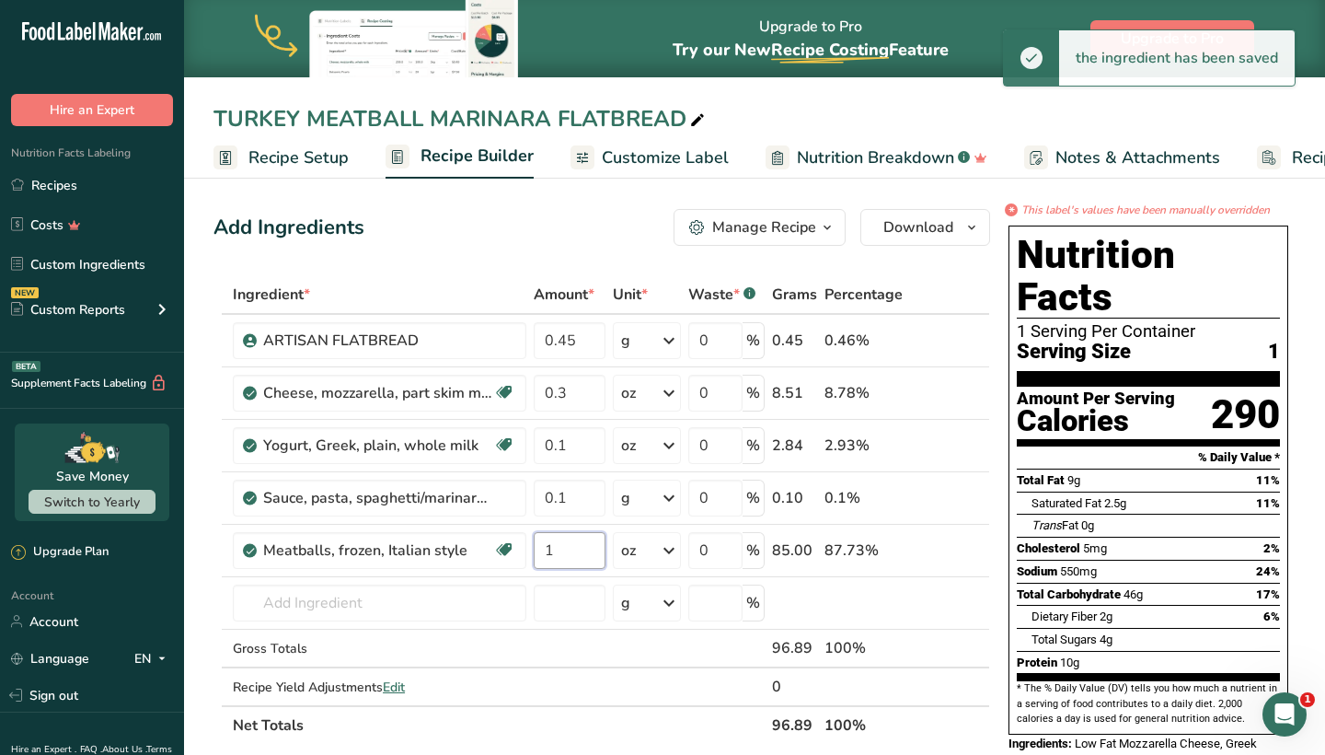
type input "1"
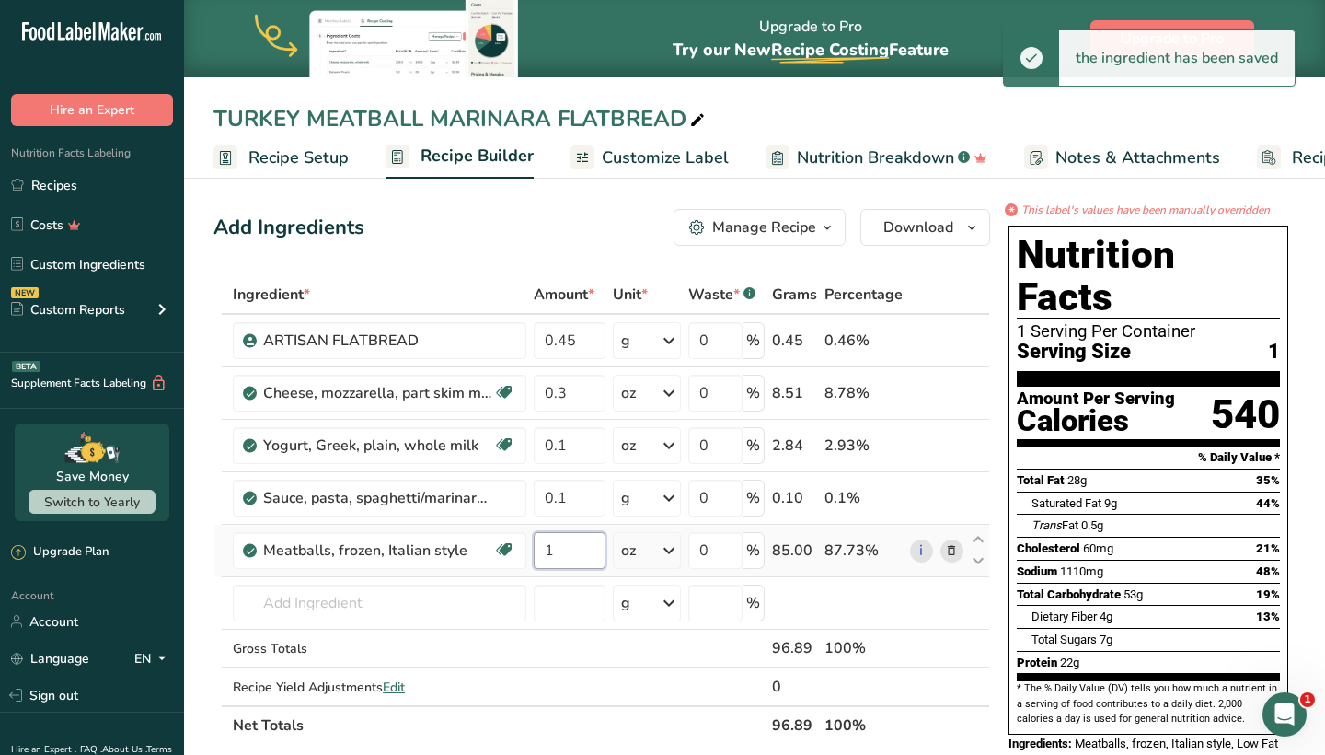
click at [595, 546] on input "1" at bounding box center [570, 550] width 72 height 37
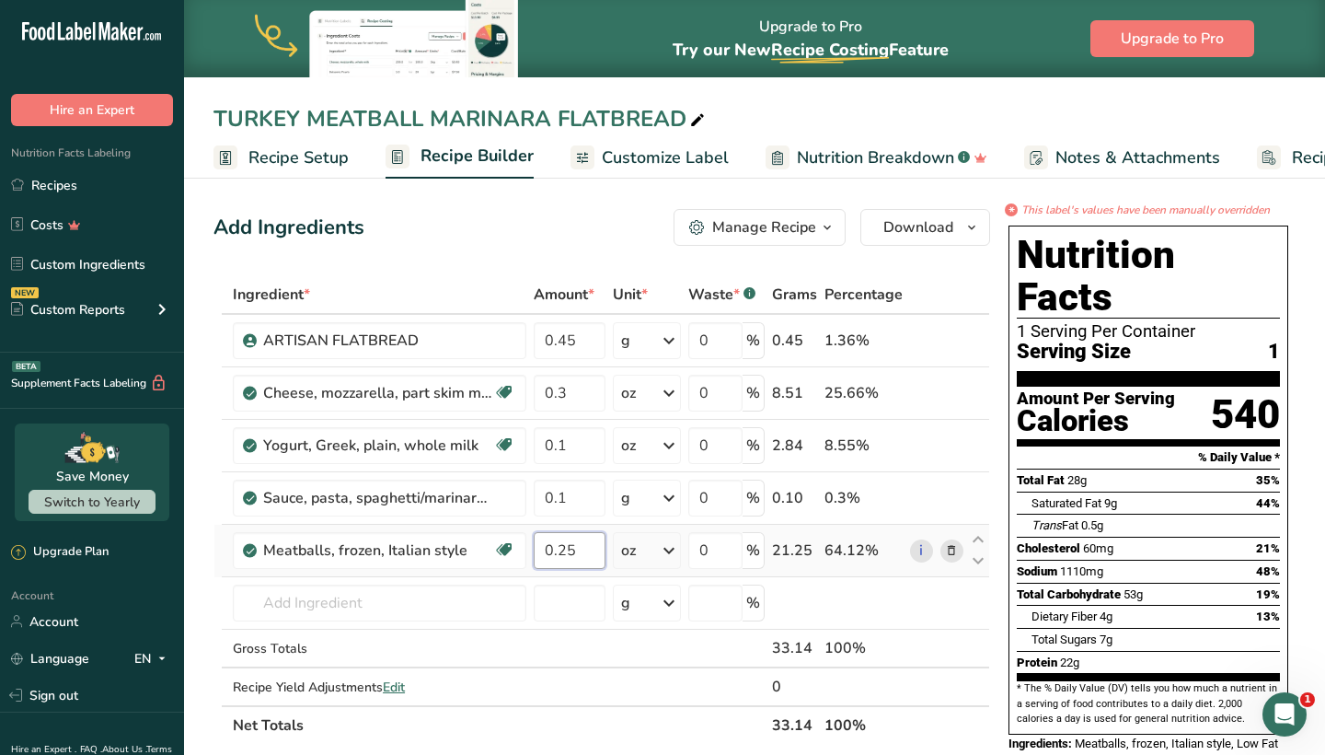
type input "0.2"
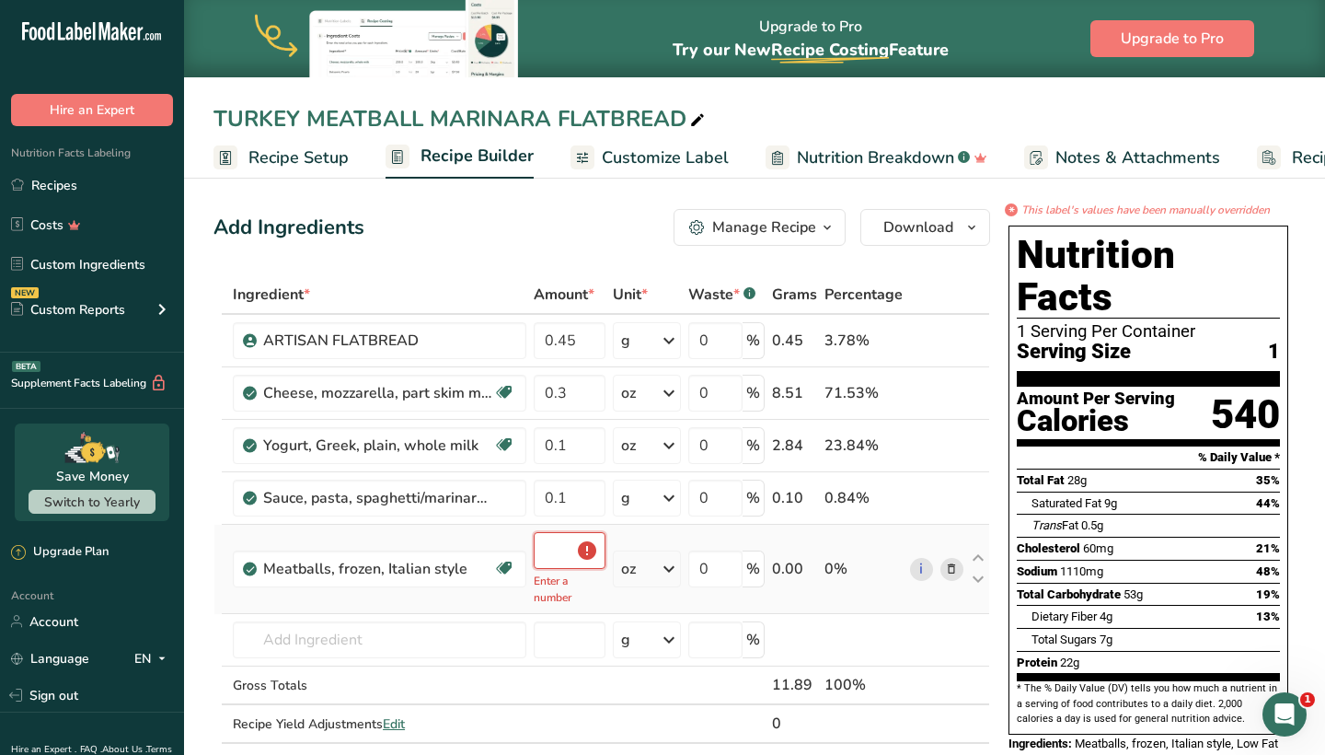
type input "0"
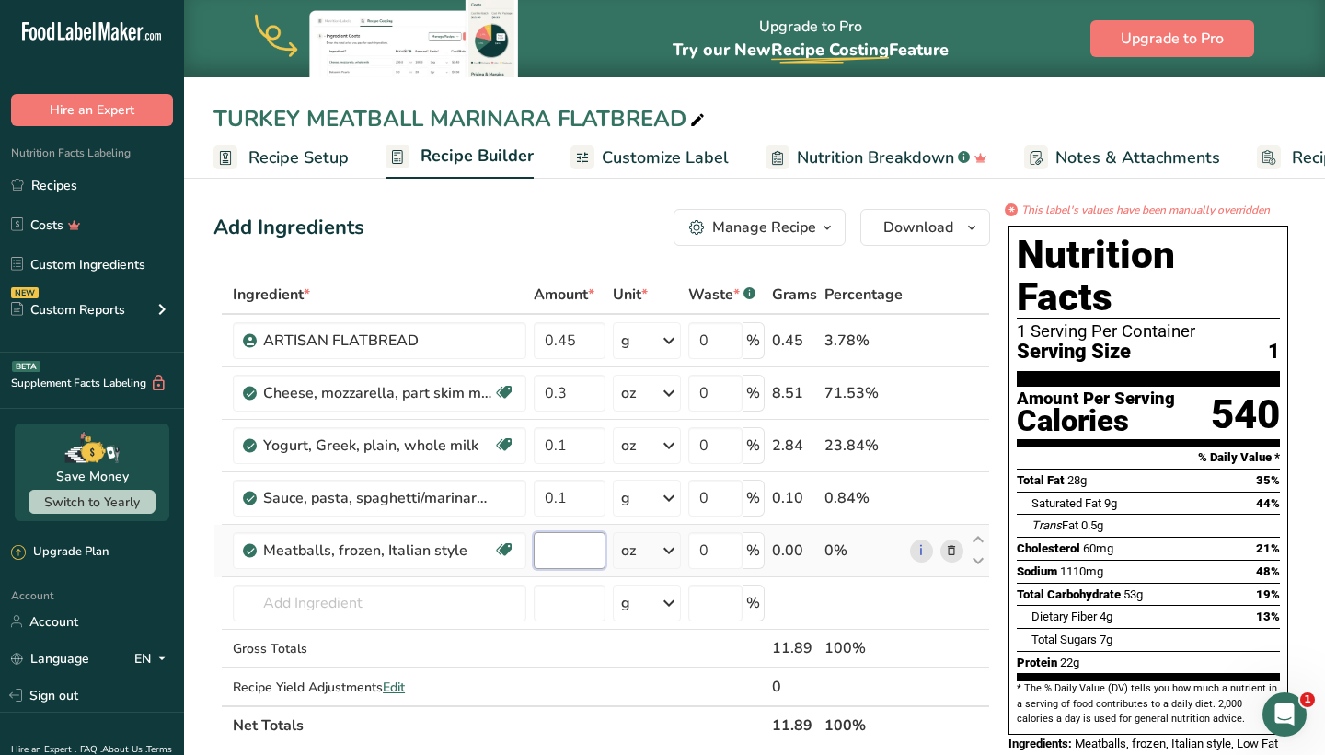
type input "2"
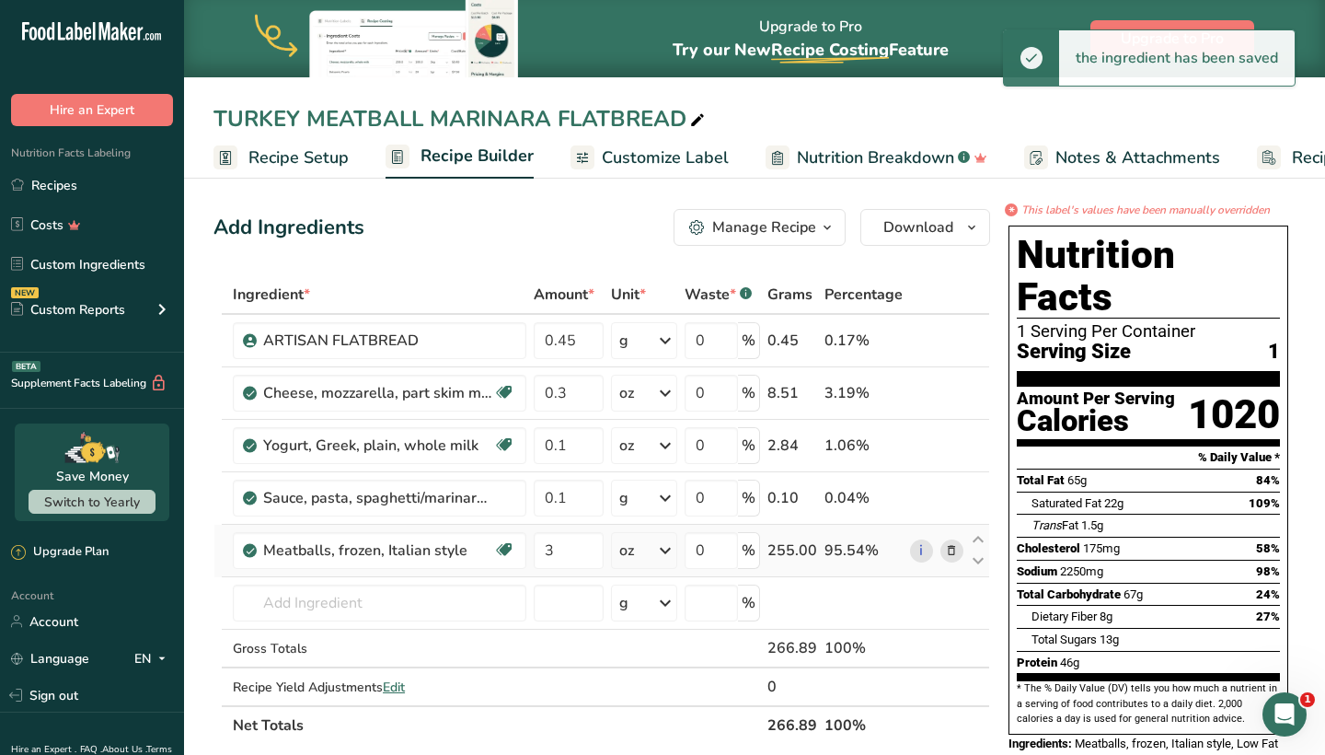
click at [642, 554] on div "oz" at bounding box center [644, 550] width 66 height 37
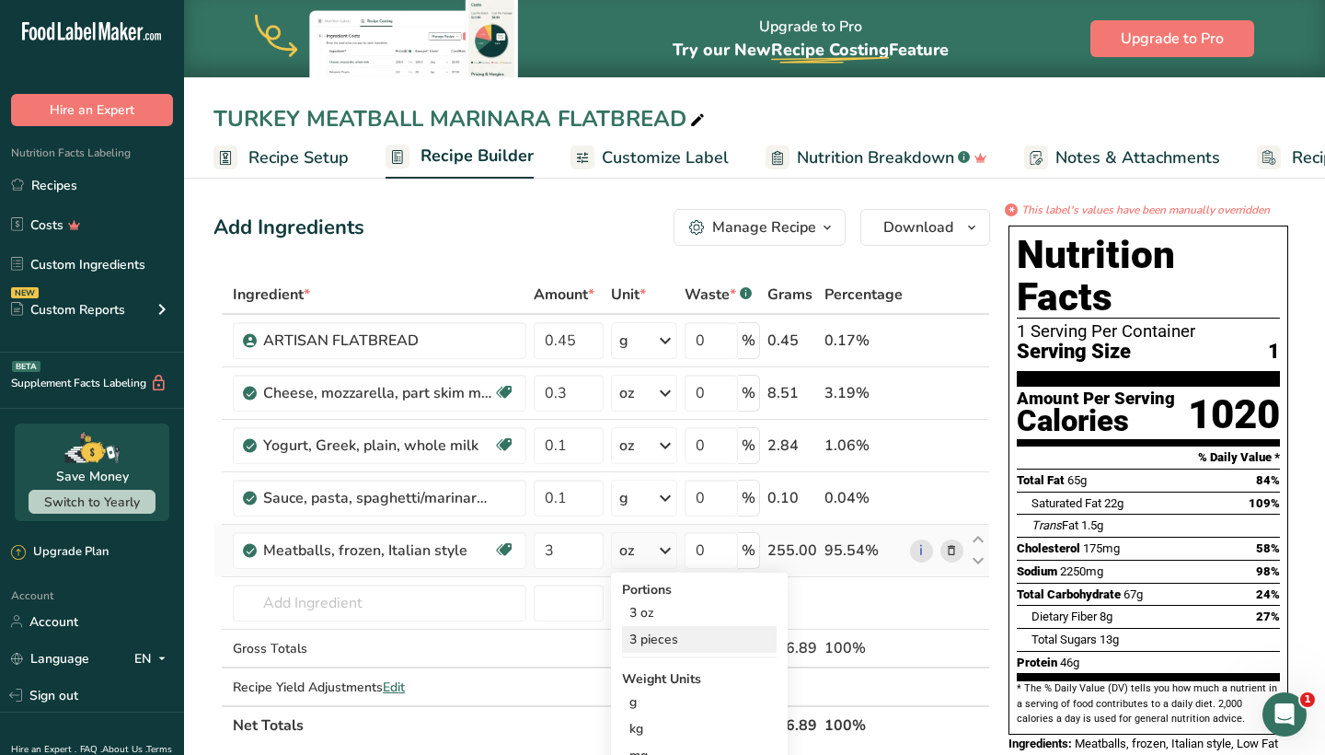
click at [670, 643] on div "3 pieces" at bounding box center [699, 639] width 155 height 27
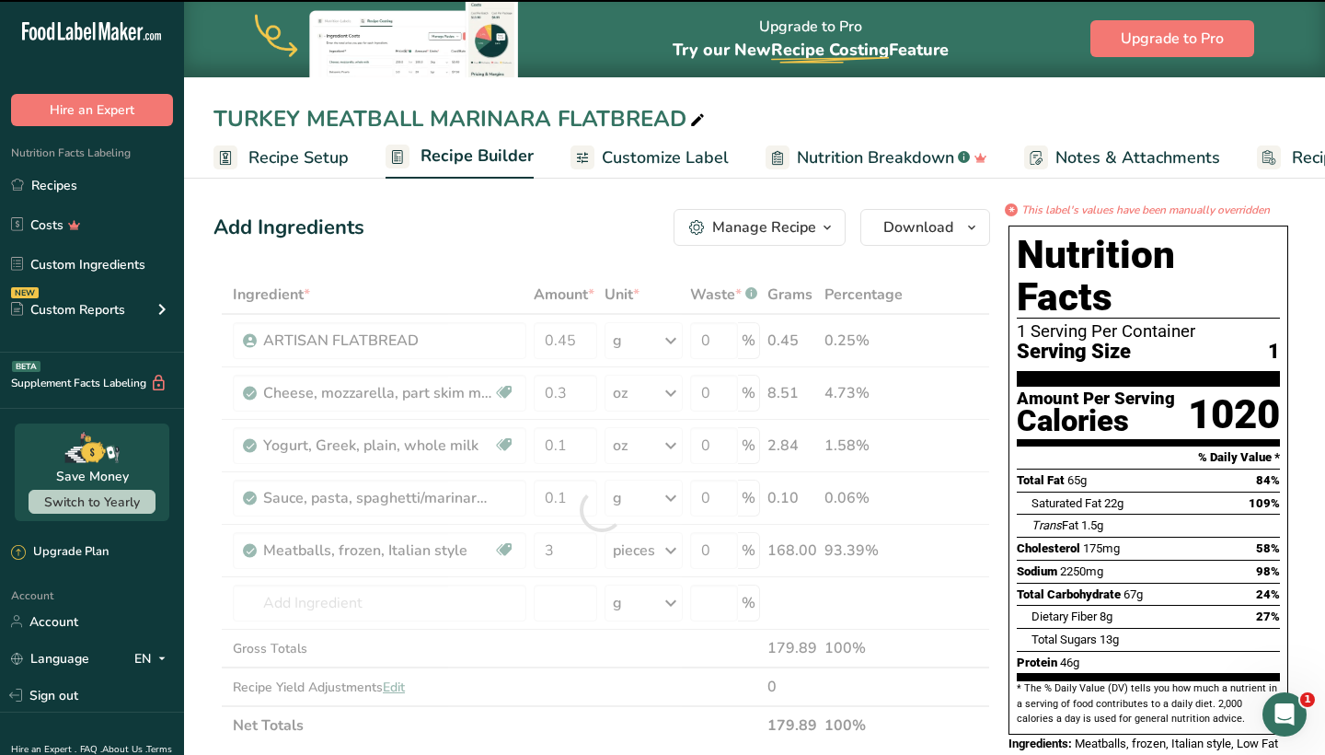
click at [563, 545] on div at bounding box center [602, 509] width 777 height 469
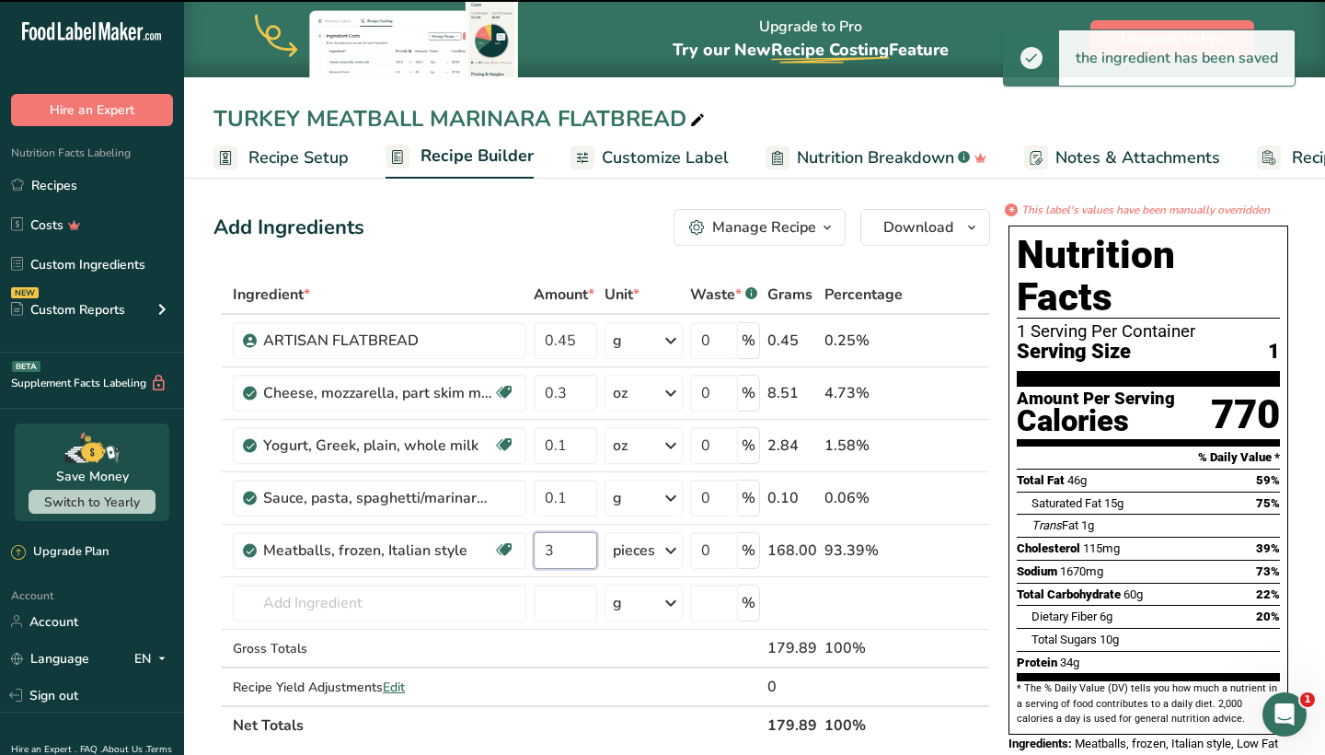
click at [563, 545] on input "3" at bounding box center [566, 550] width 64 height 37
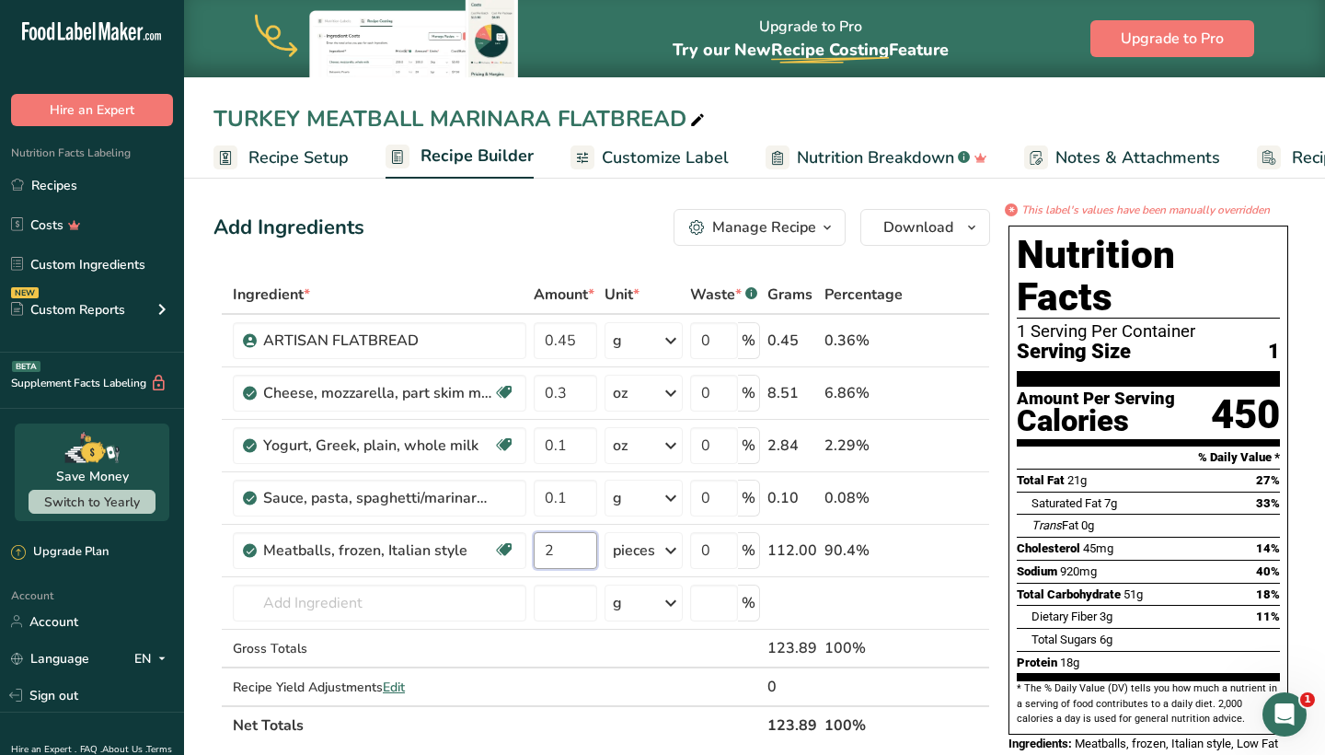
type input "2"
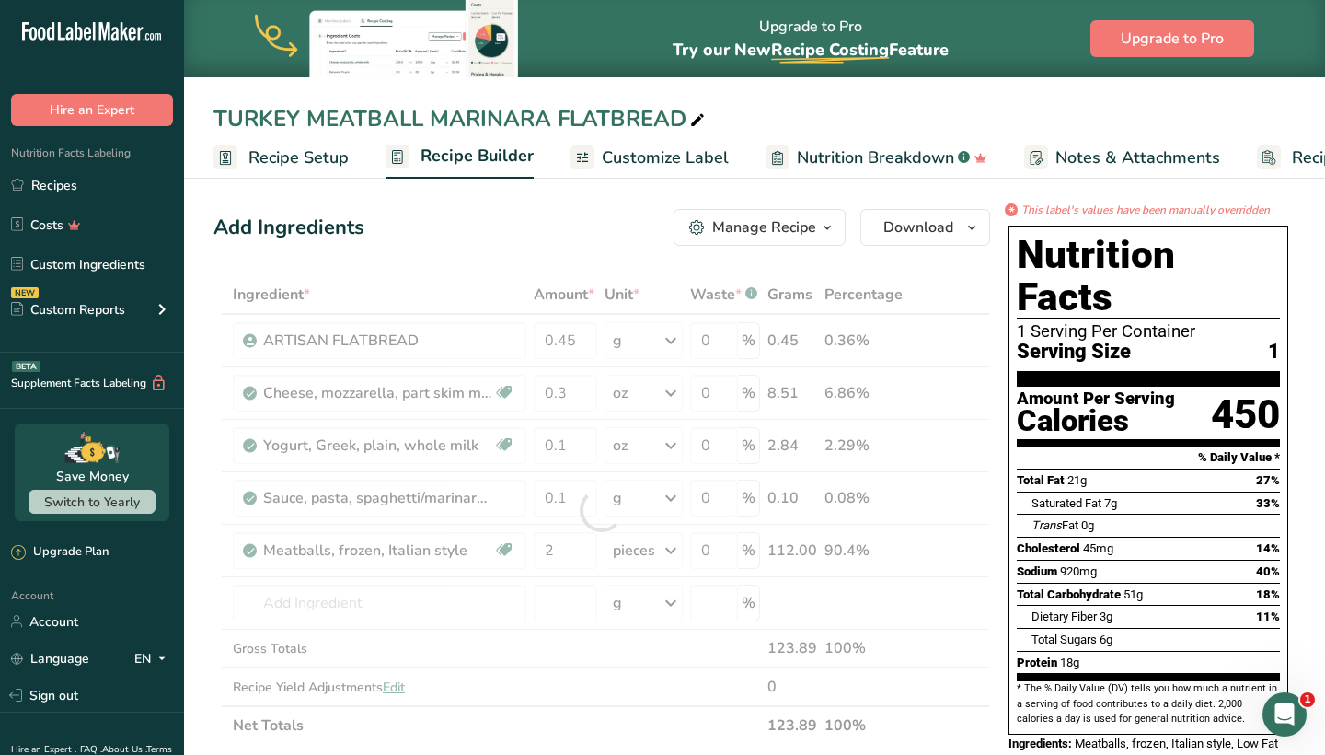
click at [574, 238] on div "Add Ingredients Manage Recipe Delete Recipe Duplicate Recipe Scale Recipe Save …" at bounding box center [602, 227] width 777 height 37
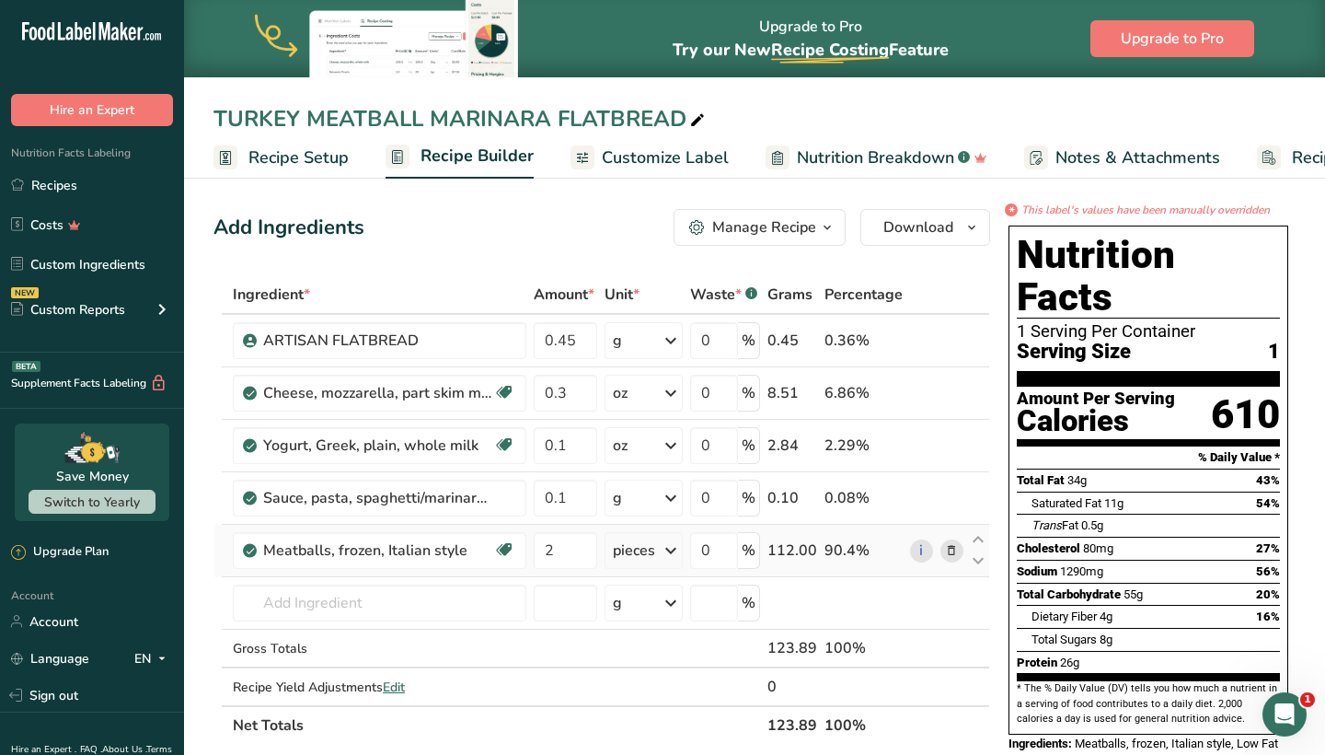
click at [643, 549] on div "pieces" at bounding box center [634, 550] width 42 height 22
click at [373, 626] on td "22963 Lean Pockets, Meatballs & Mozzarella 22961 HOT POCKETS, meatballs & mozza…" at bounding box center [379, 603] width 301 height 52
click at [378, 607] on input "text" at bounding box center [380, 602] width 294 height 37
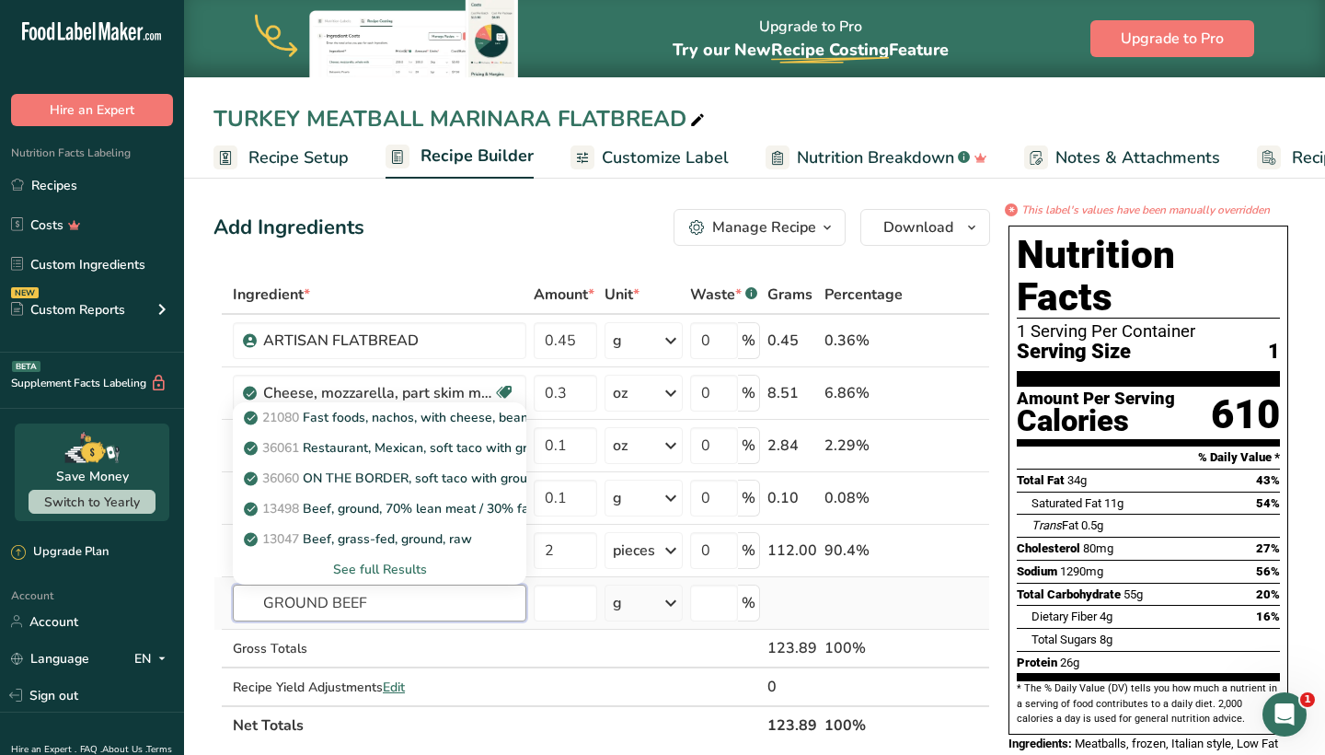
type input "GROUND BEEF"
click at [418, 569] on div "See full Results" at bounding box center [380, 569] width 264 height 19
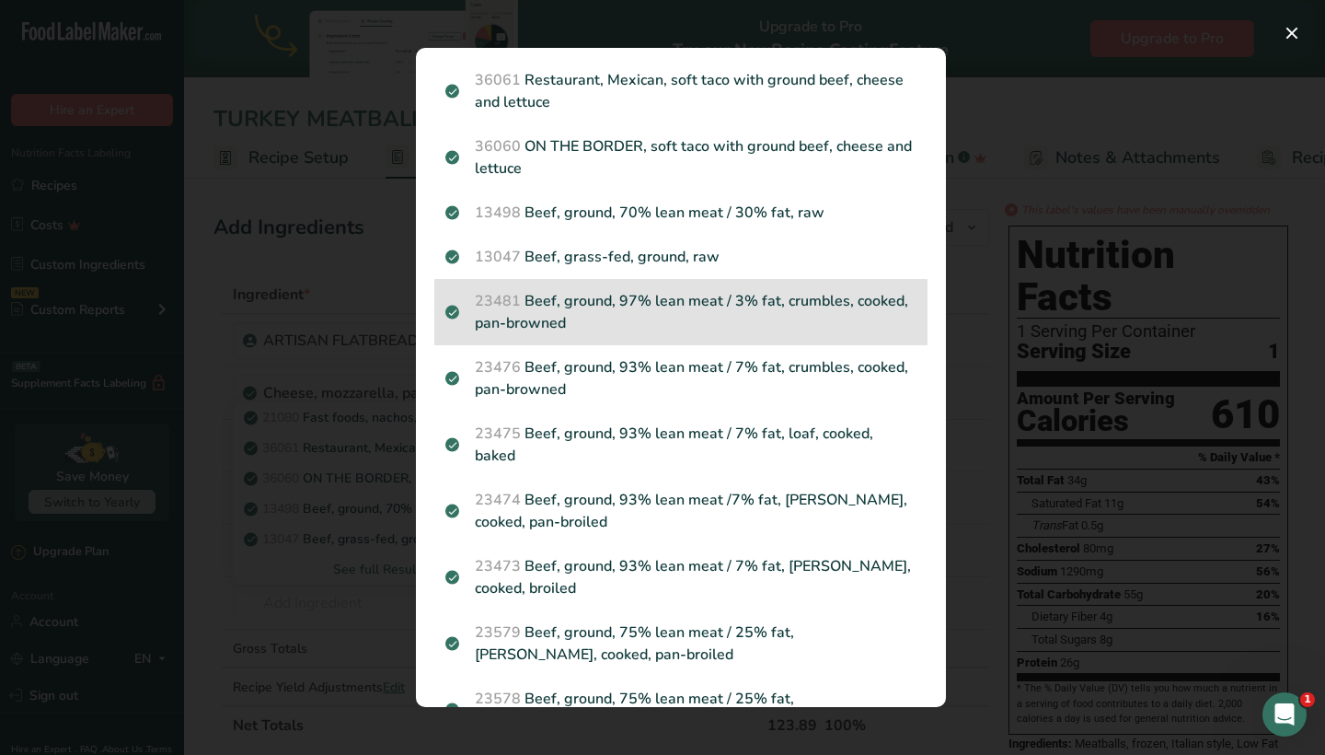
scroll to position [110, 0]
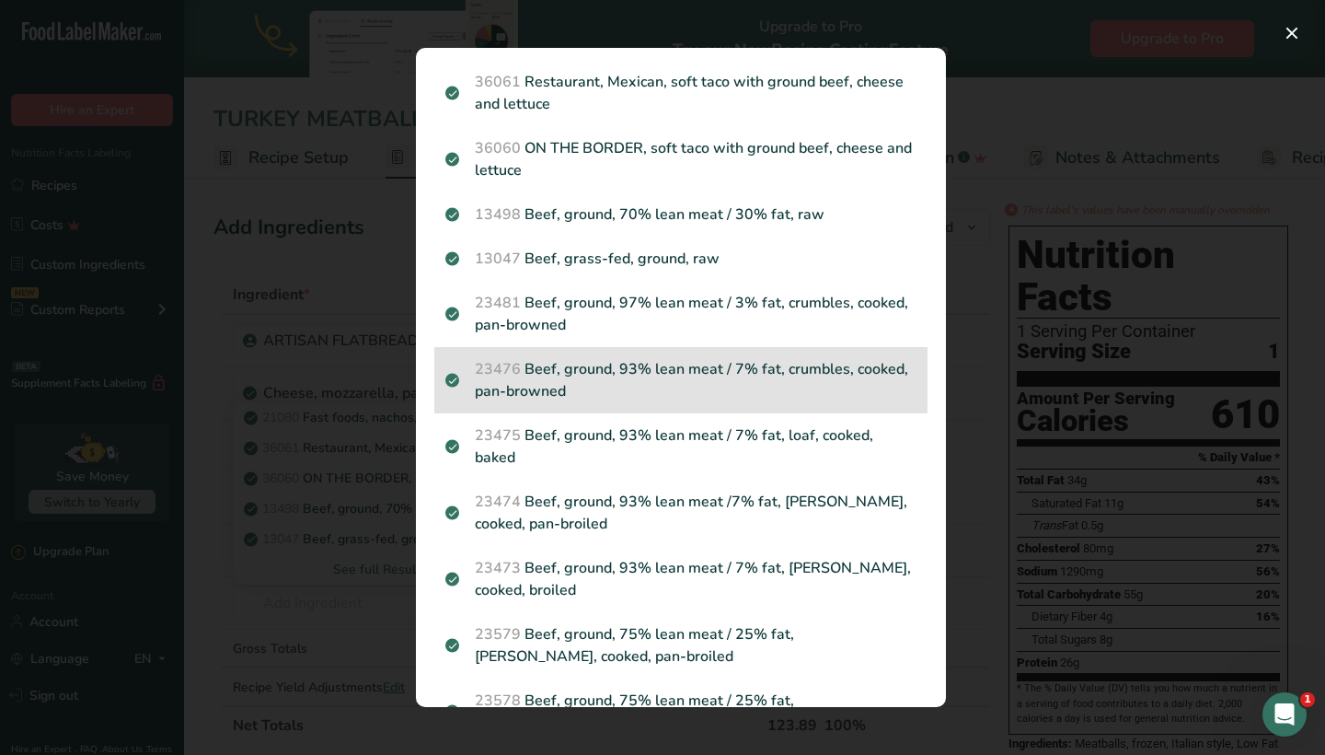
click at [672, 366] on p "23476 Beef, ground, 93% lean meat / 7% fat, crumbles, cooked, pan-browned" at bounding box center [680, 380] width 471 height 44
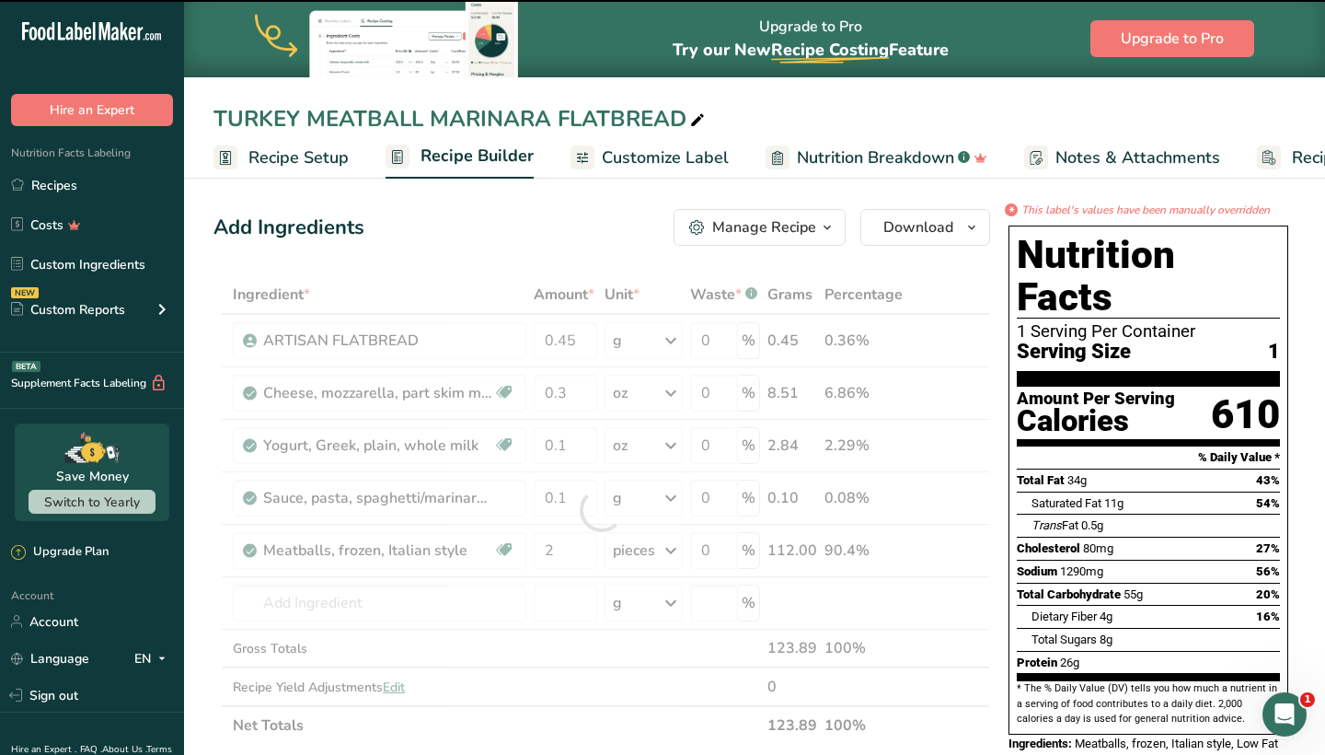
type input "0"
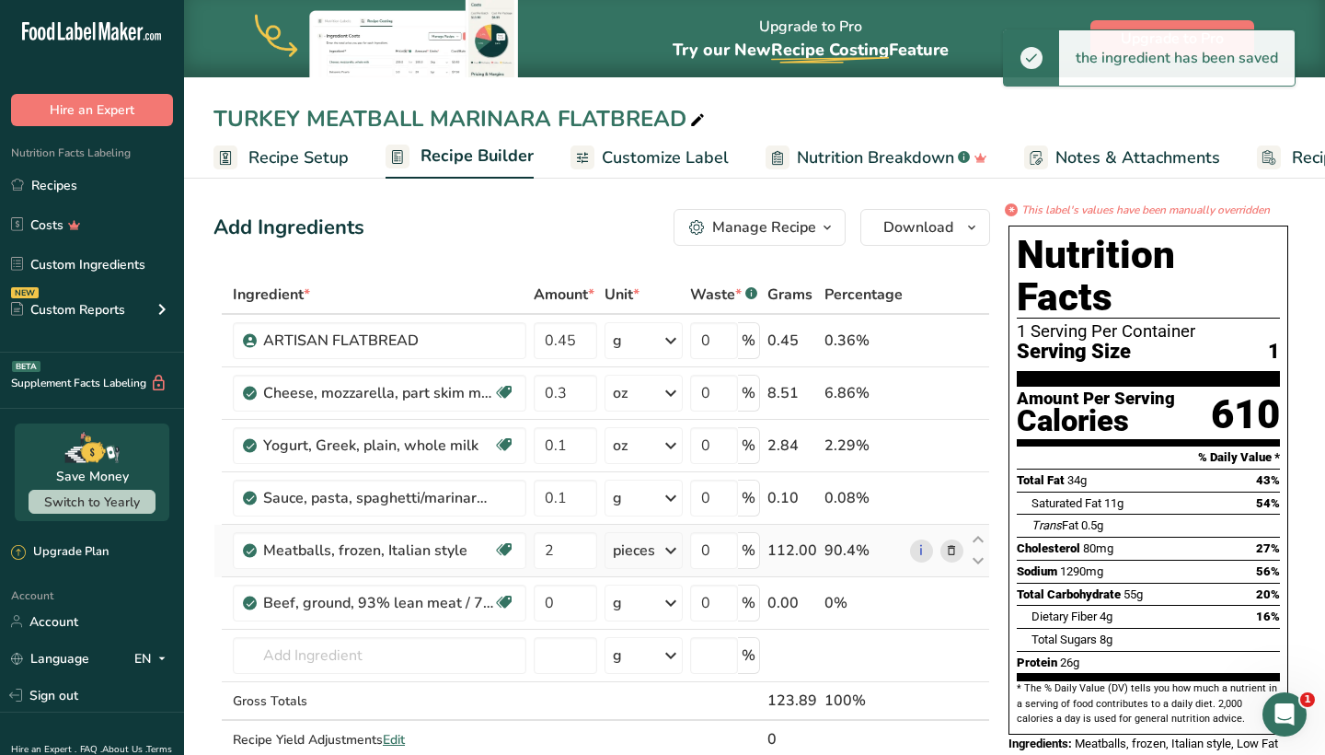
click at [956, 551] on icon at bounding box center [951, 550] width 13 height 19
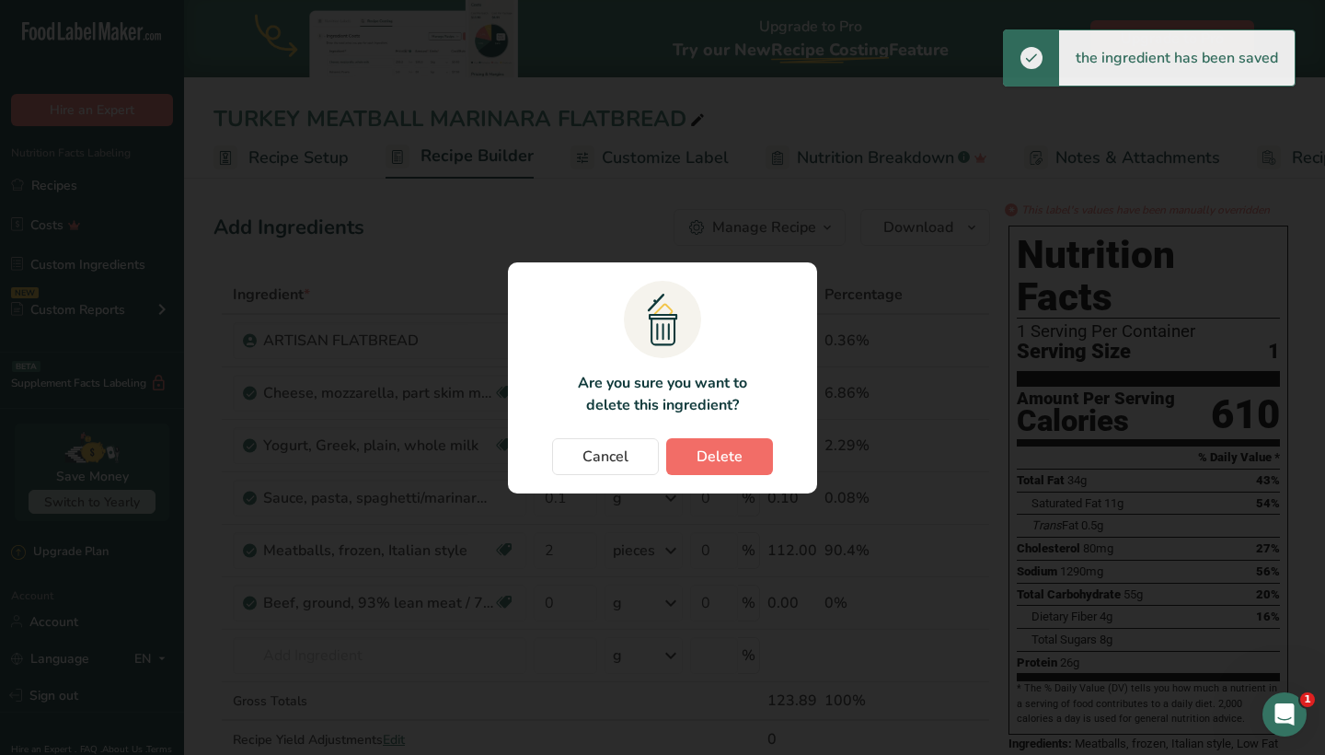
click at [723, 463] on span "Delete" at bounding box center [720, 456] width 46 height 22
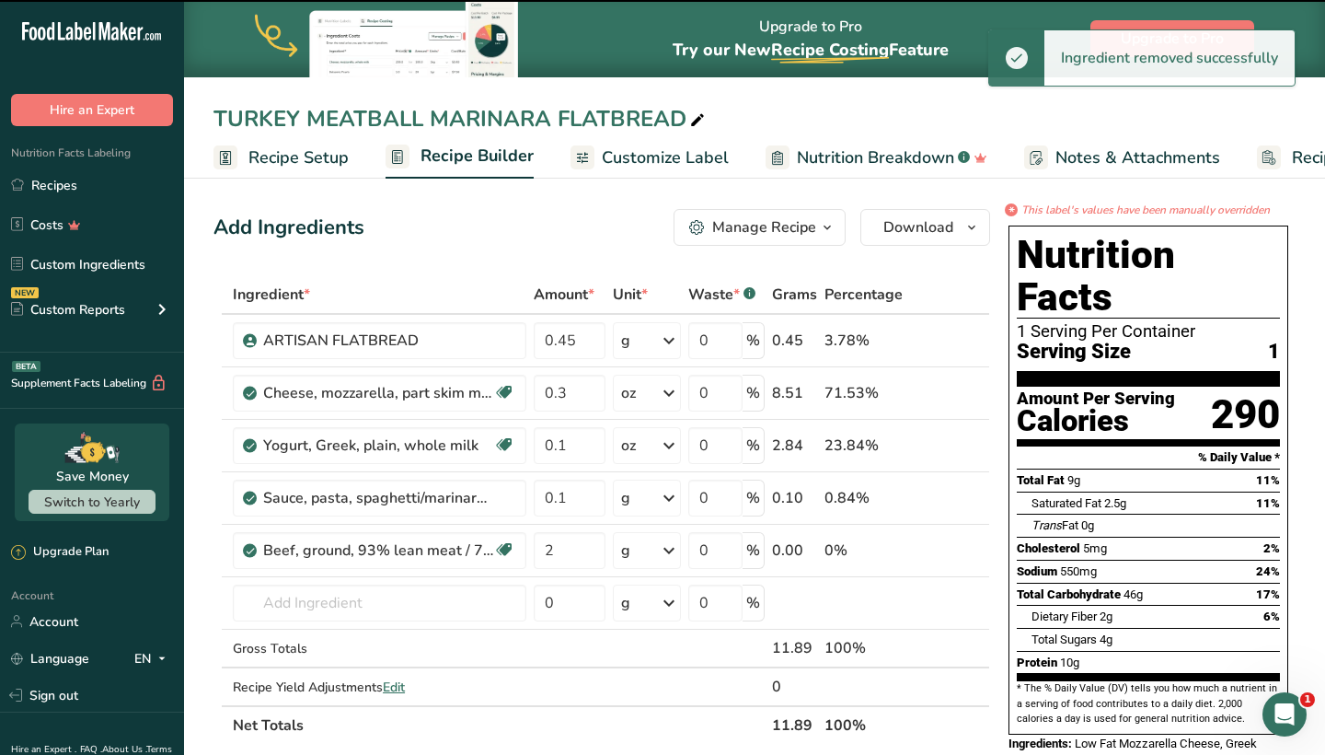
type input "0"
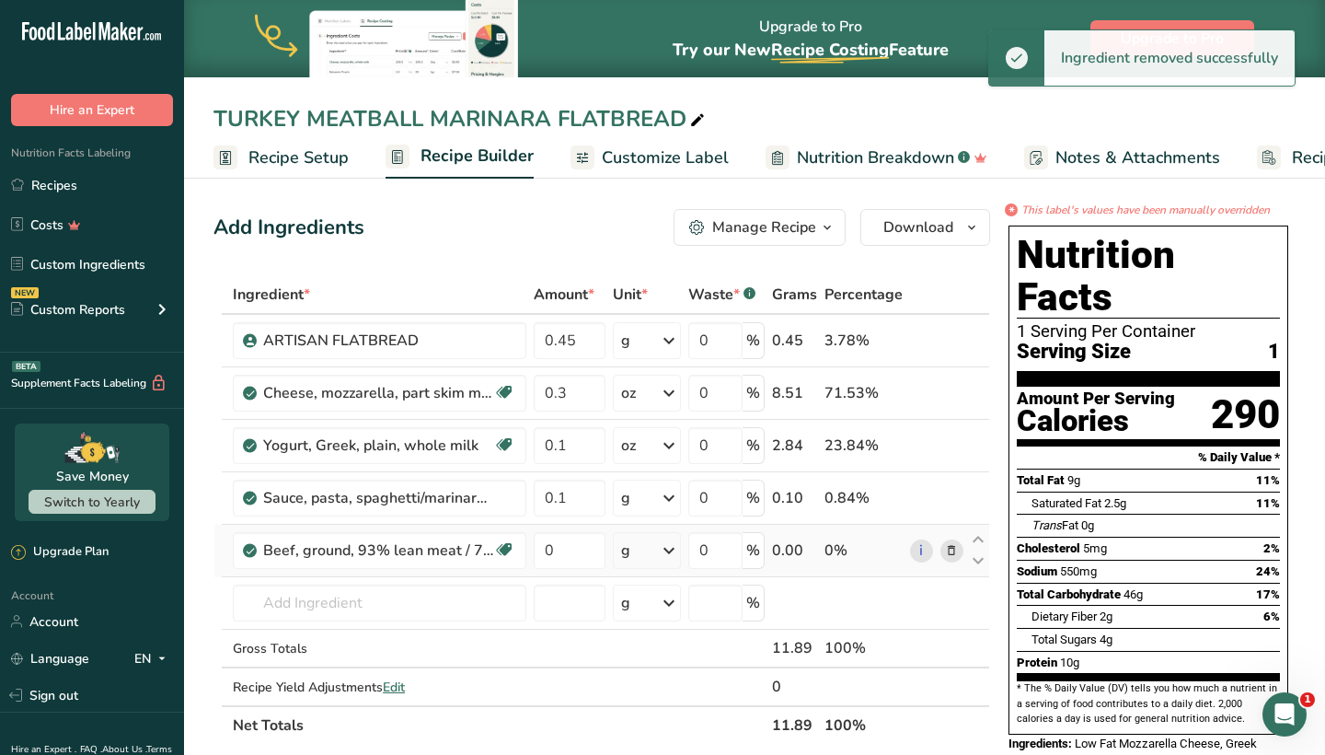
click at [656, 540] on div "g" at bounding box center [647, 550] width 68 height 37
click at [653, 610] on div "3 oz" at bounding box center [701, 612] width 155 height 27
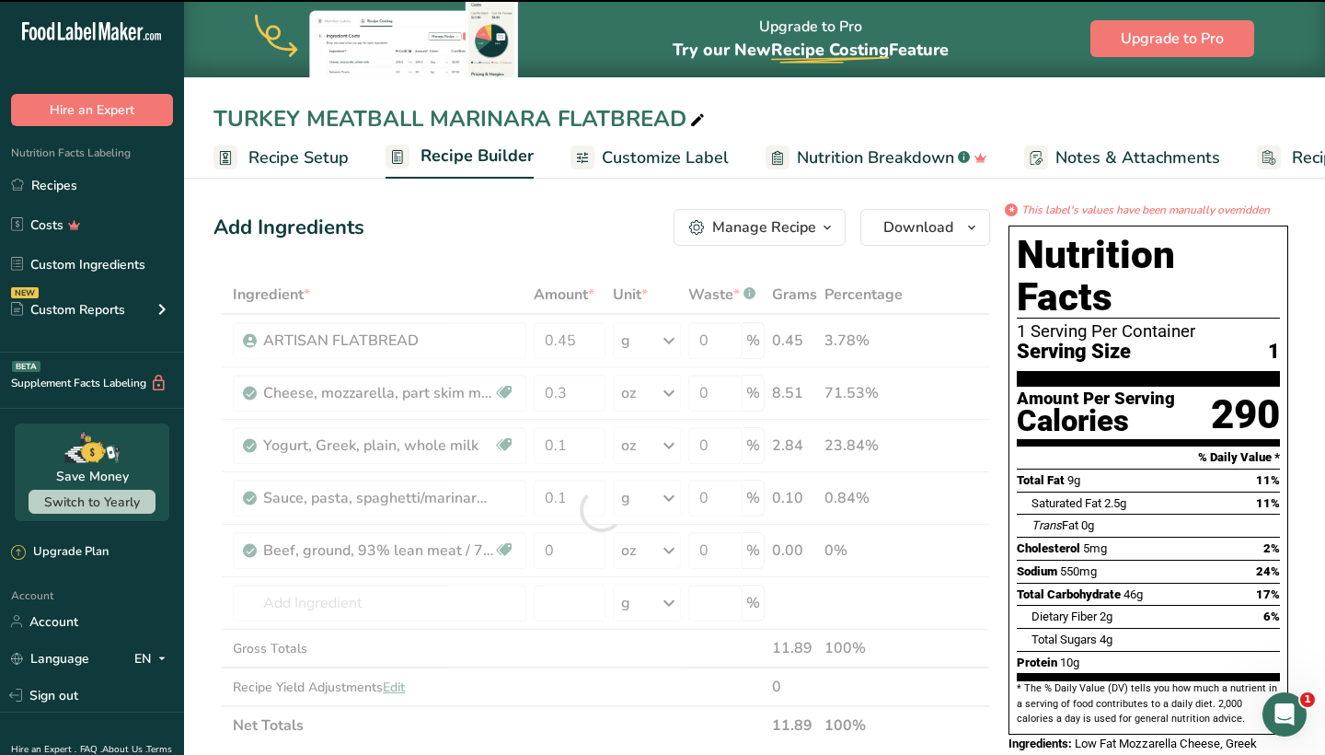
click at [572, 540] on div at bounding box center [602, 509] width 777 height 469
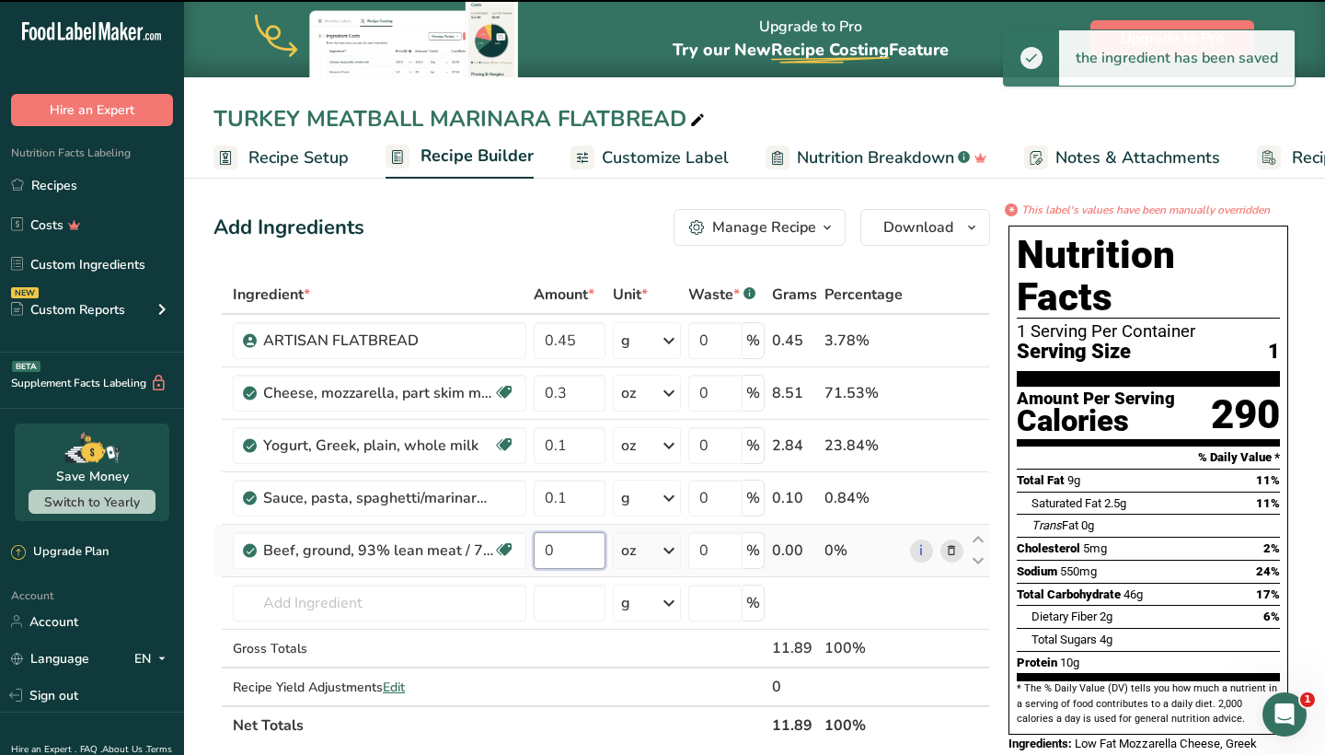
click at [571, 542] on input "0" at bounding box center [570, 550] width 72 height 37
click at [570, 546] on input "0" at bounding box center [570, 550] width 72 height 37
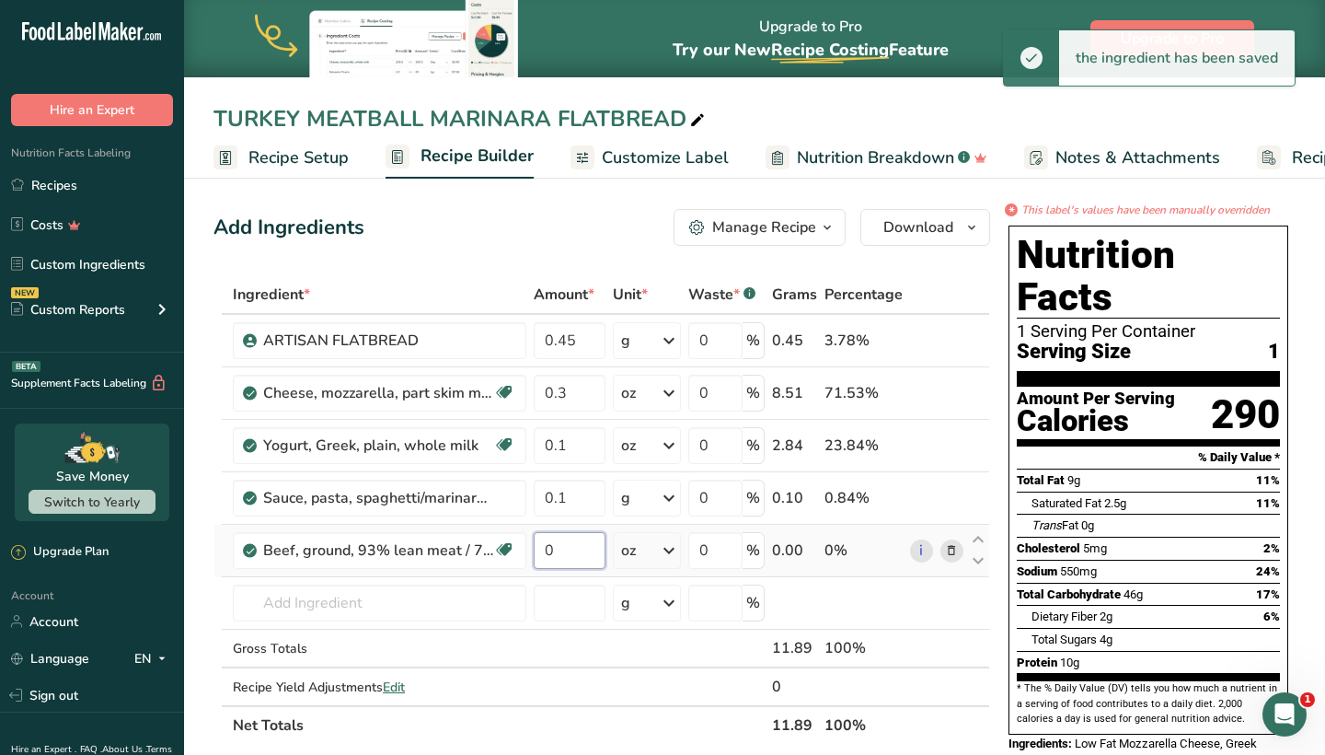
type input "1"
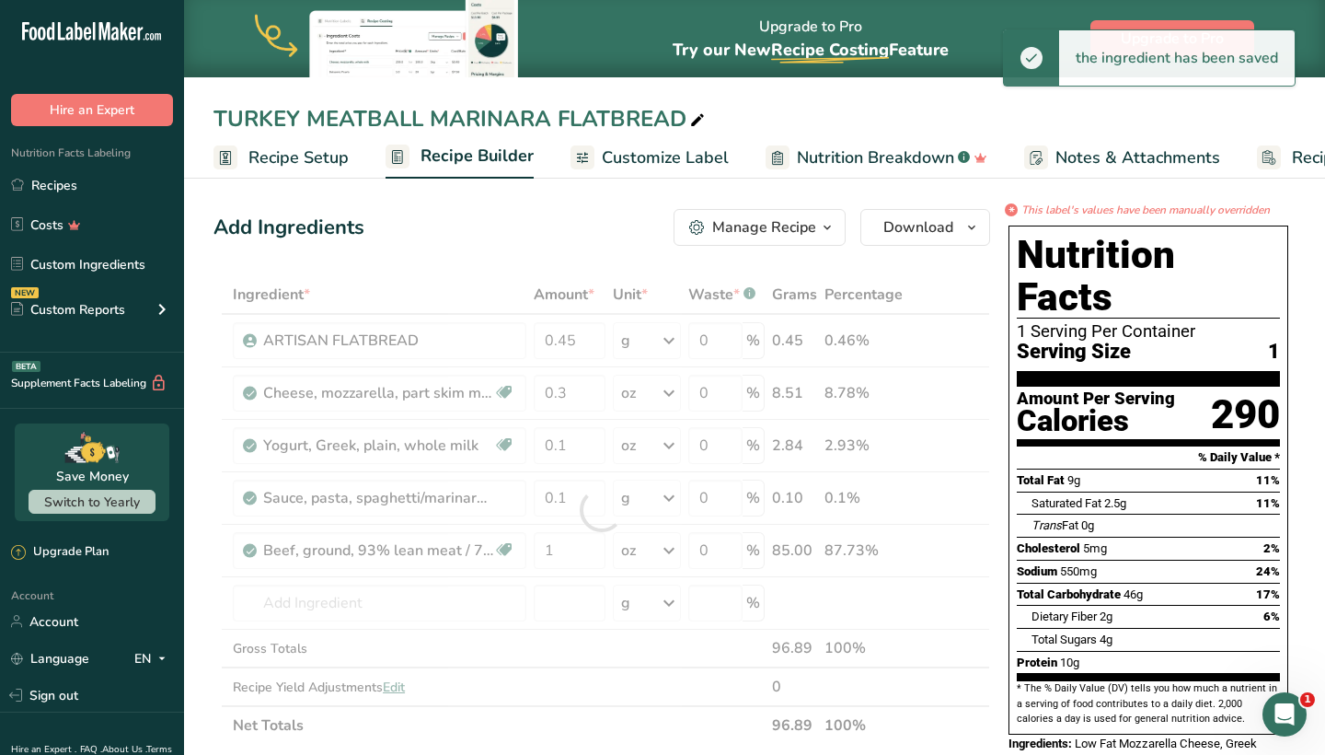
click at [589, 237] on div "Add Ingredients Manage Recipe Delete Recipe Duplicate Recipe Scale Recipe Save …" at bounding box center [602, 227] width 777 height 37
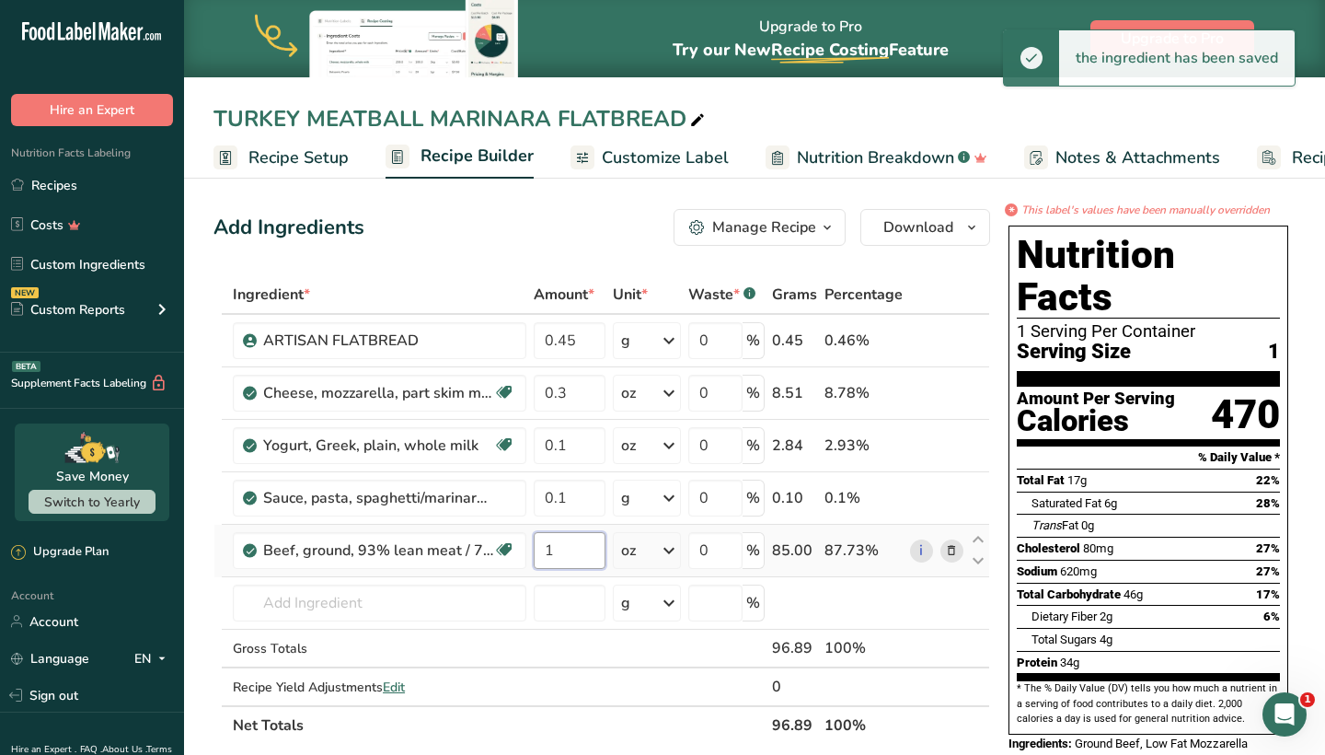
click at [592, 553] on input "1" at bounding box center [570, 550] width 72 height 37
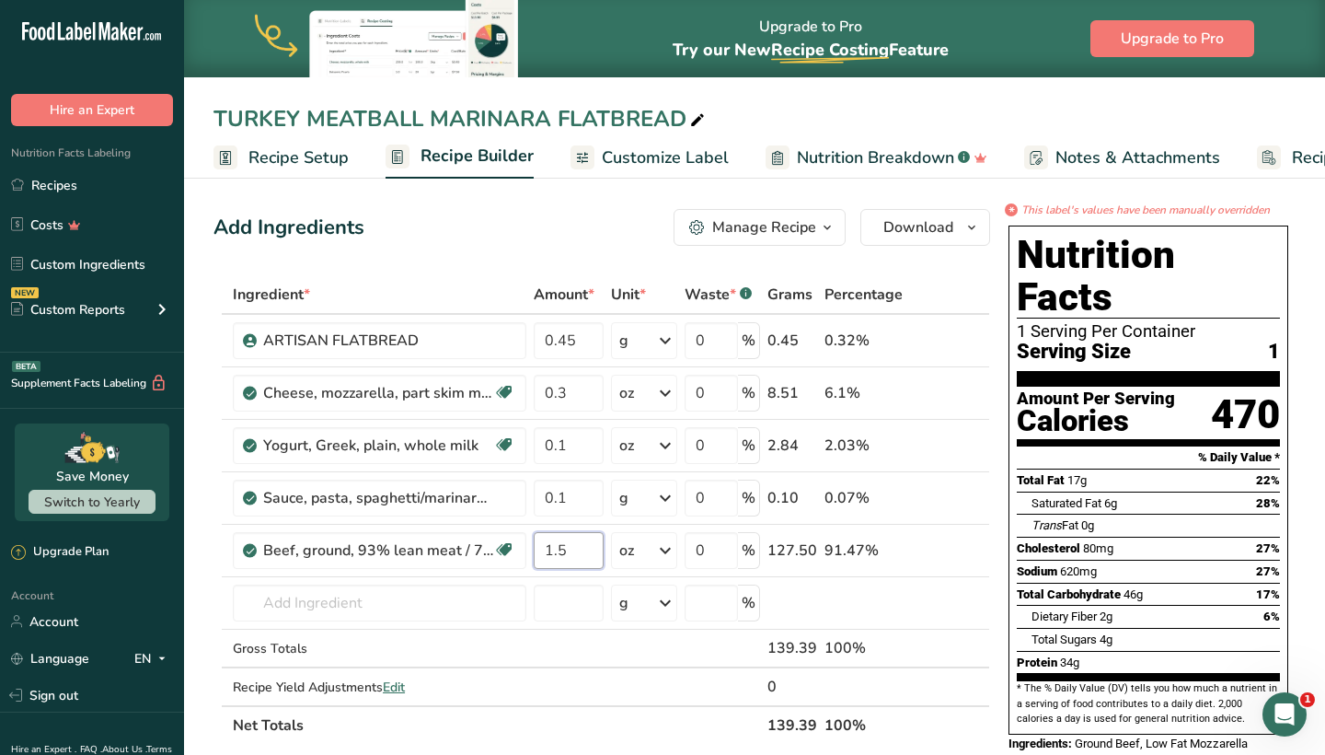
type input "1.5"
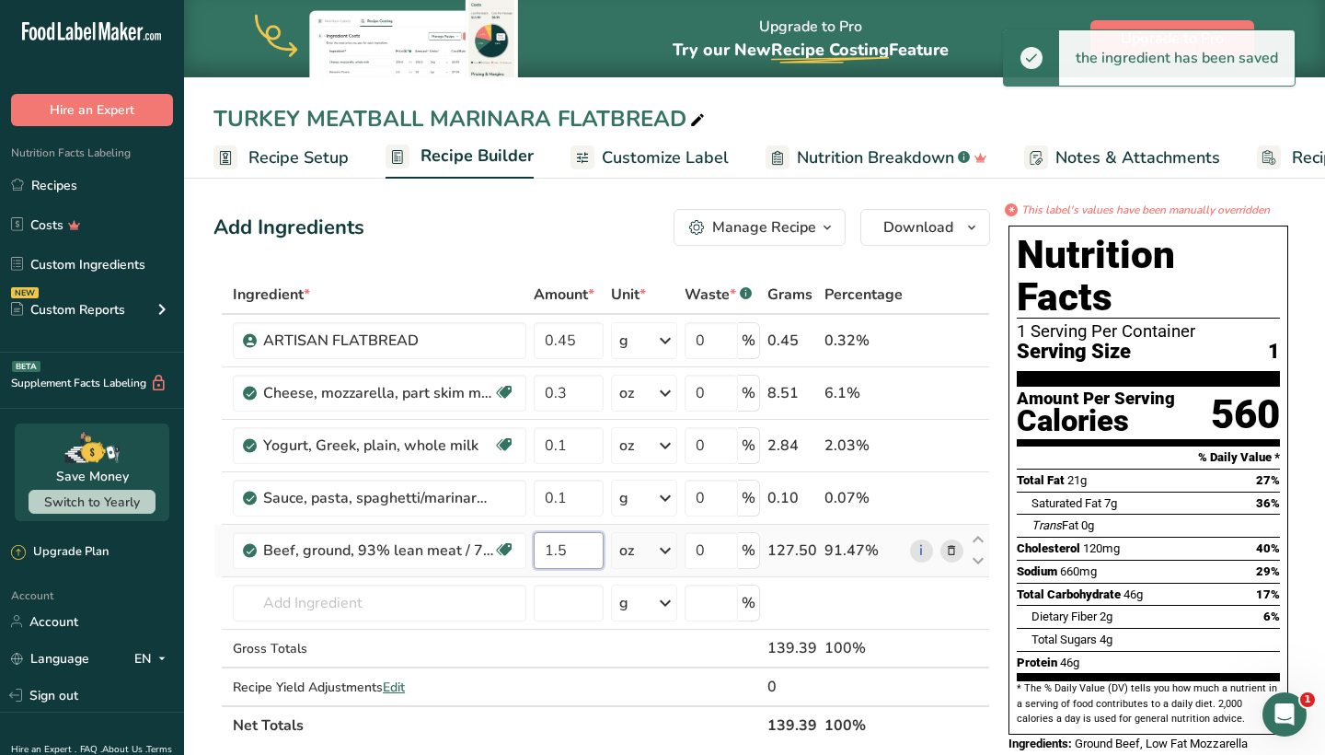
click at [595, 532] on input "1.5" at bounding box center [569, 550] width 70 height 37
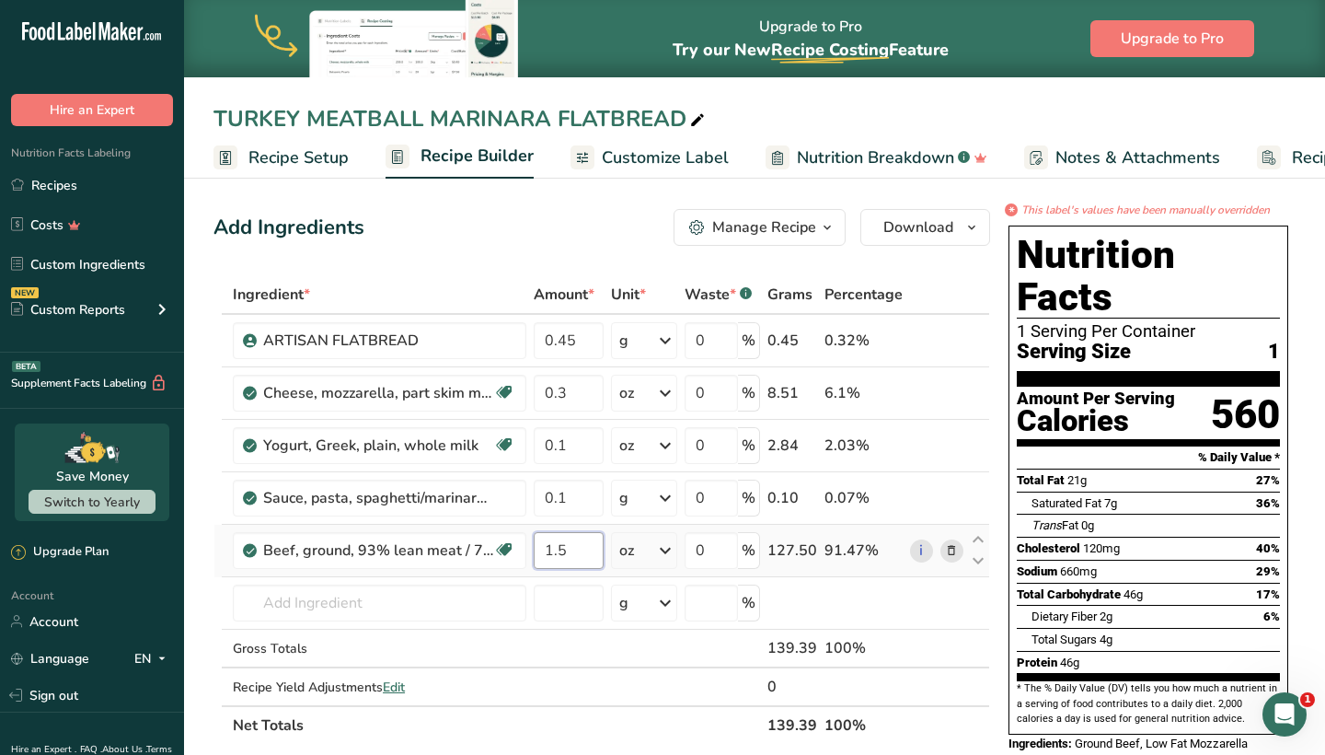
click at [592, 559] on input "1.5" at bounding box center [569, 550] width 70 height 37
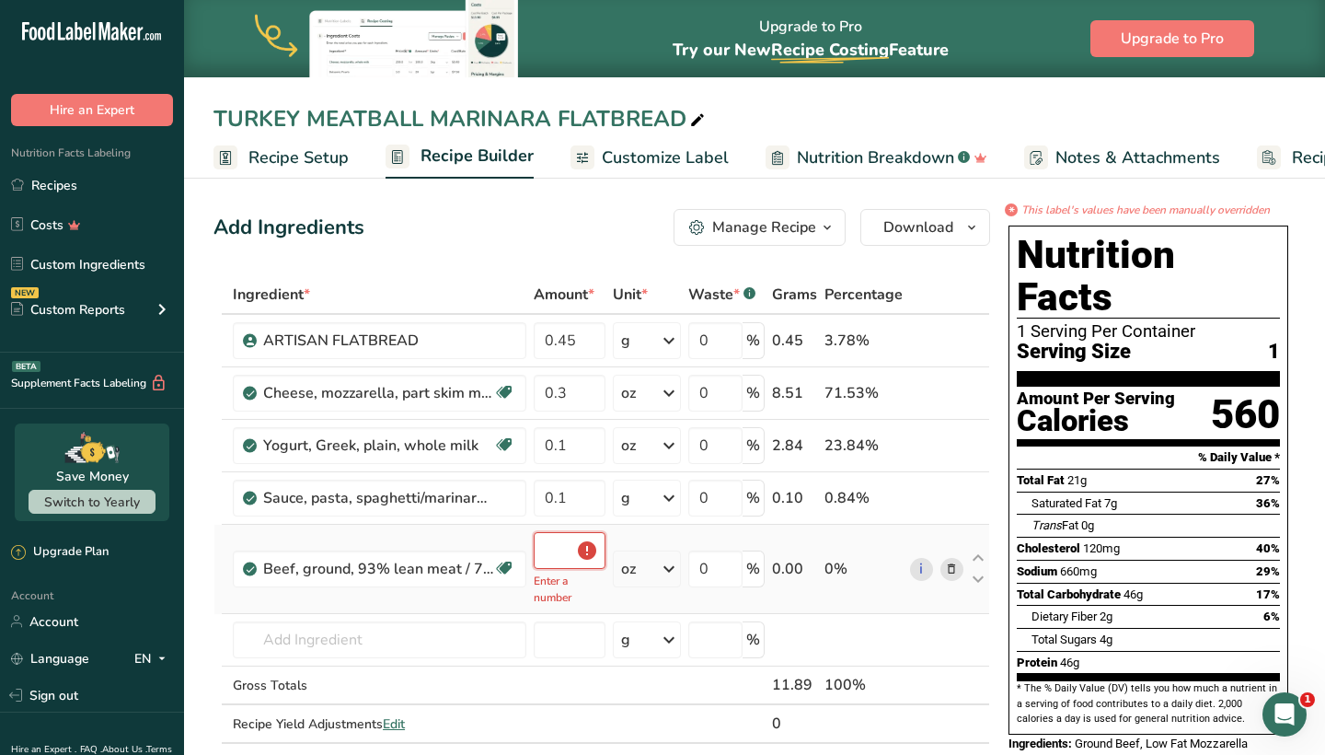
type input "1"
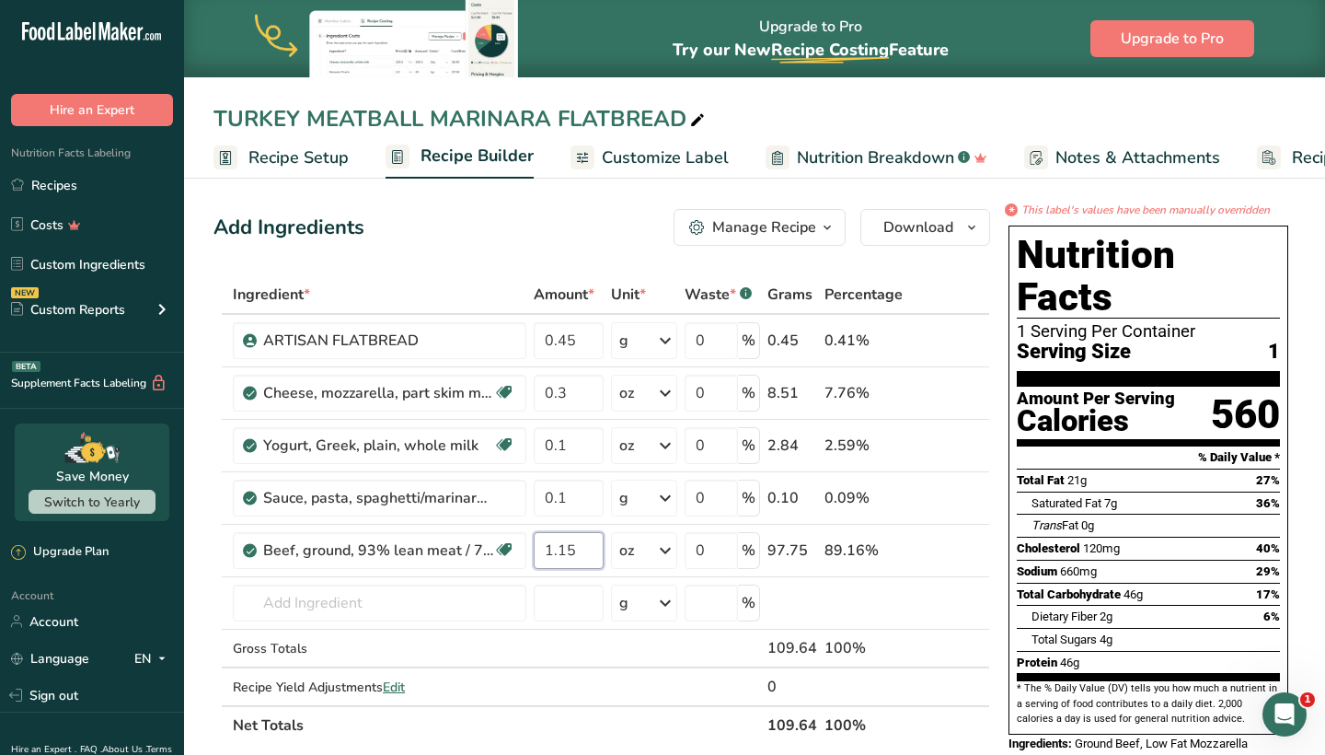
type input "1.15"
click at [531, 237] on div "Add Ingredients Manage Recipe Delete Recipe Duplicate Recipe Scale Recipe Save …" at bounding box center [602, 227] width 777 height 37
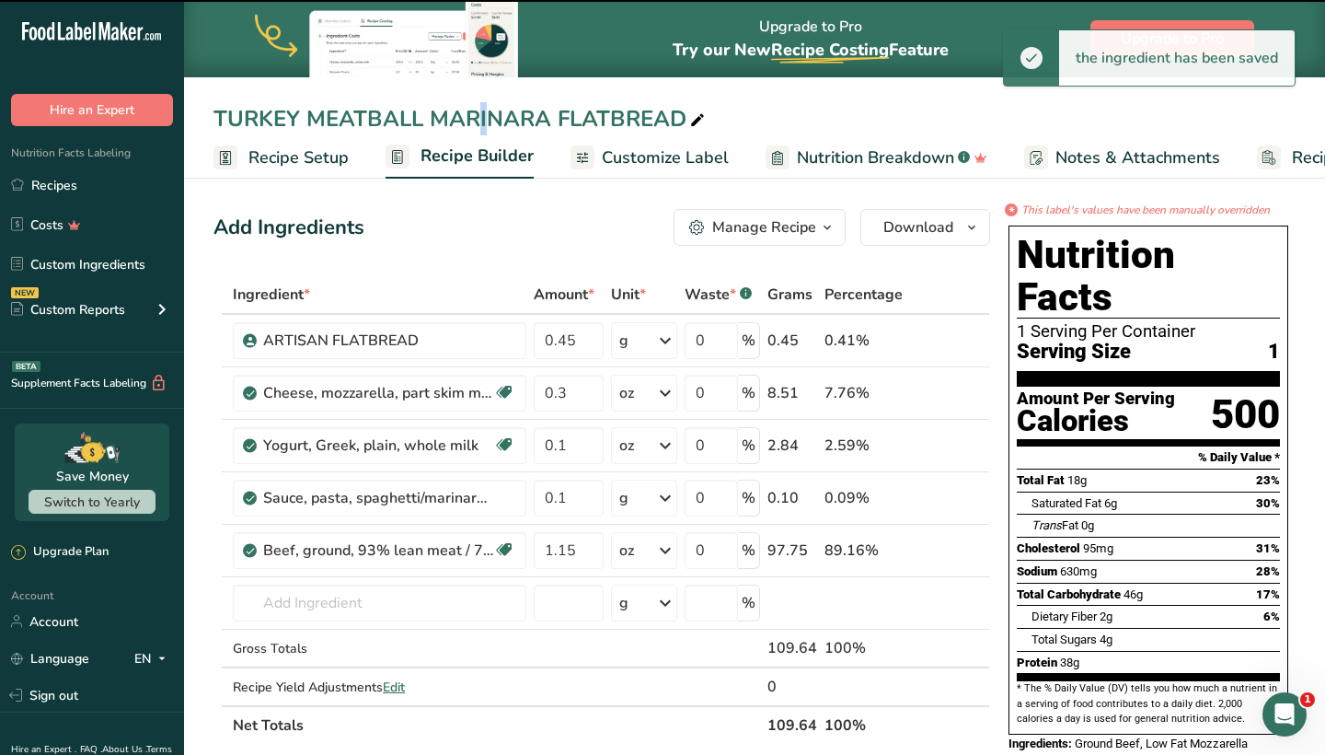
click at [304, 124] on div "TURKEY MEATBALL MARINARA FLATBREAD" at bounding box center [461, 118] width 495 height 33
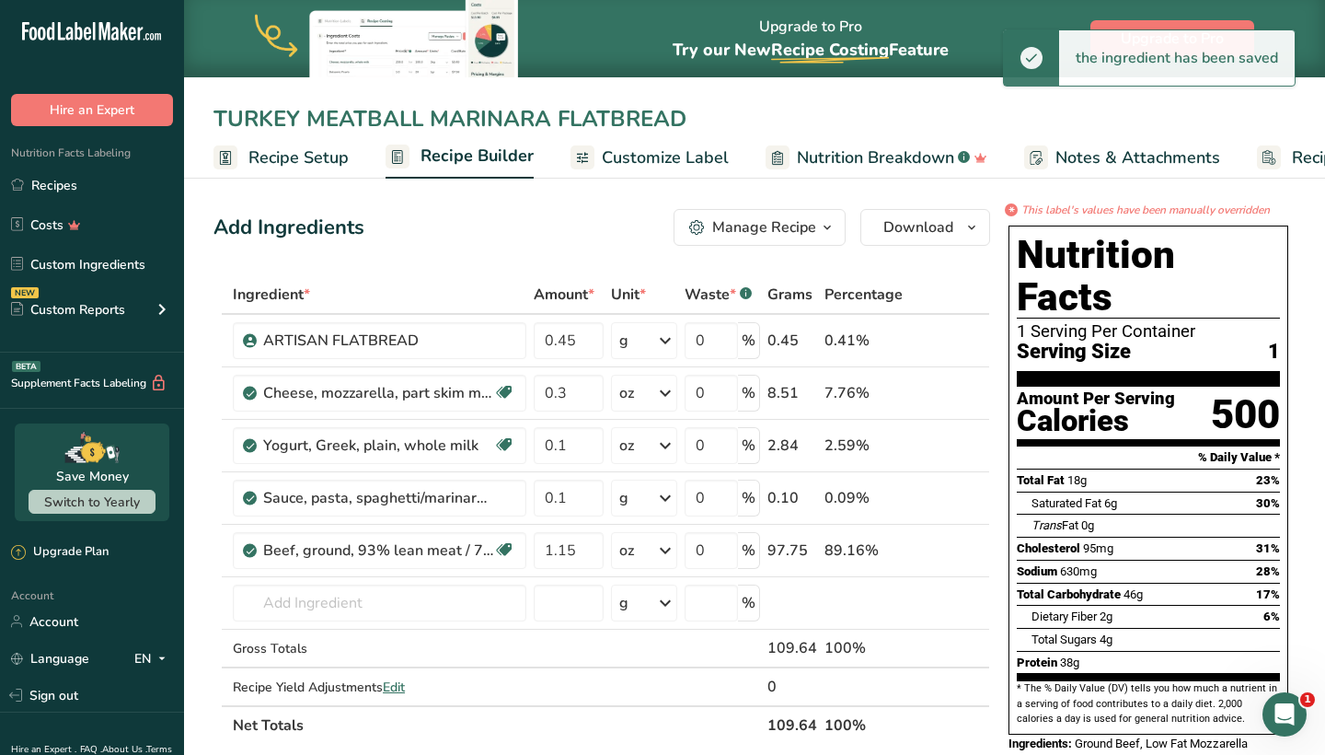
click at [304, 123] on input "TURKEY MEATBALL MARINARA FLATBREAD" at bounding box center [755, 118] width 1082 height 33
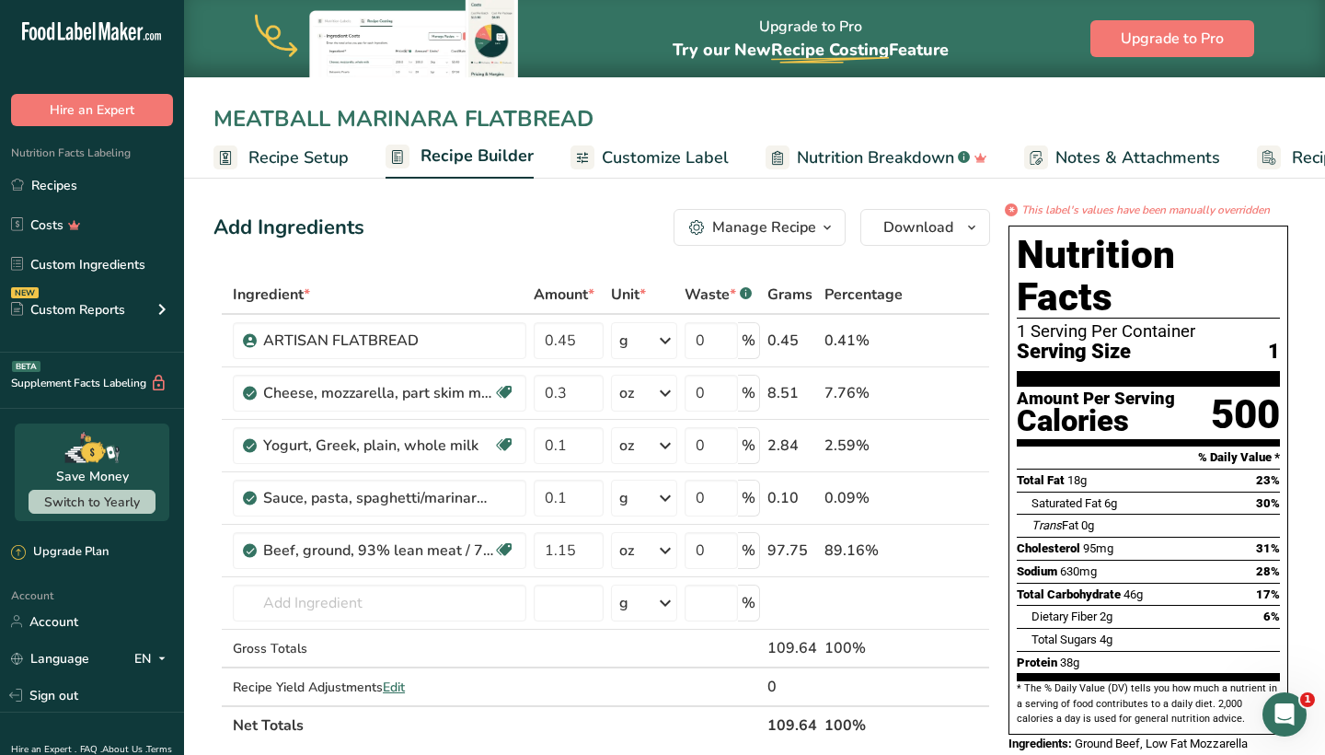
type input "MEATBALL MARINARA FLATBREAD"
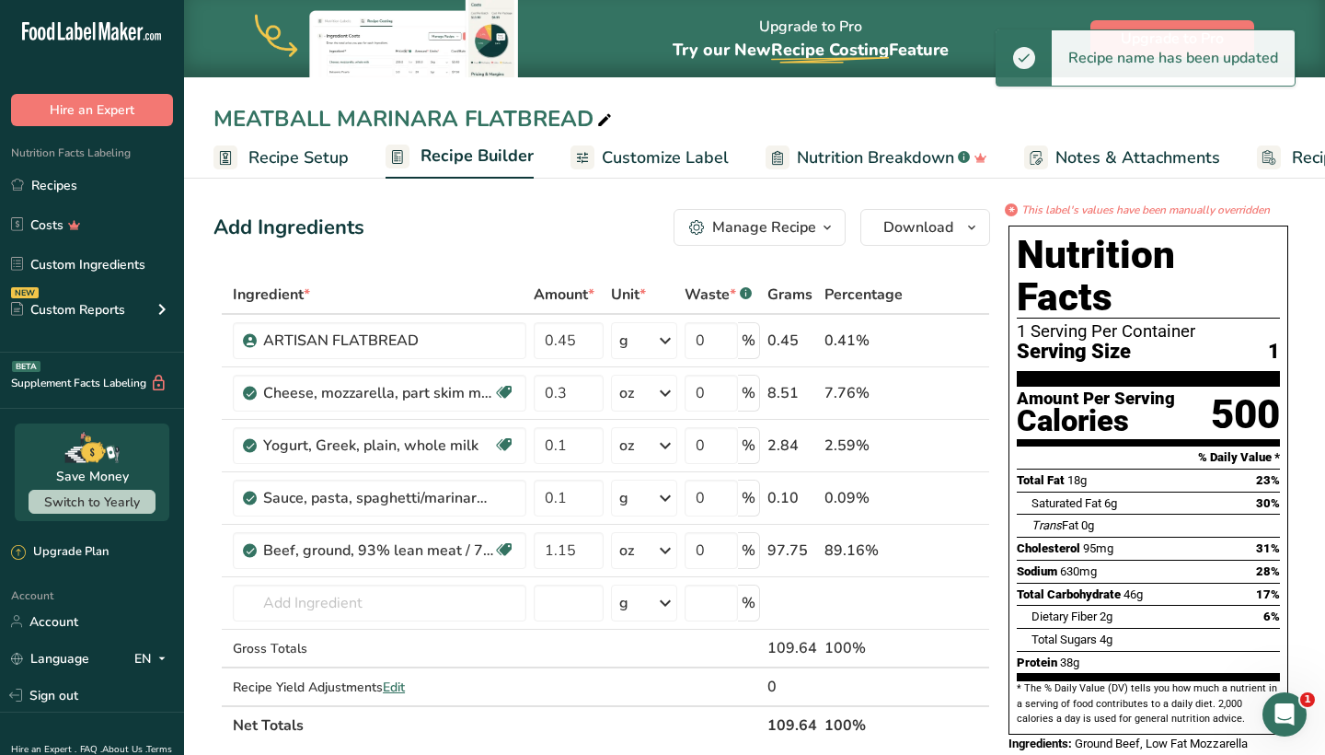
click at [646, 156] on span "Customize Label" at bounding box center [665, 157] width 127 height 25
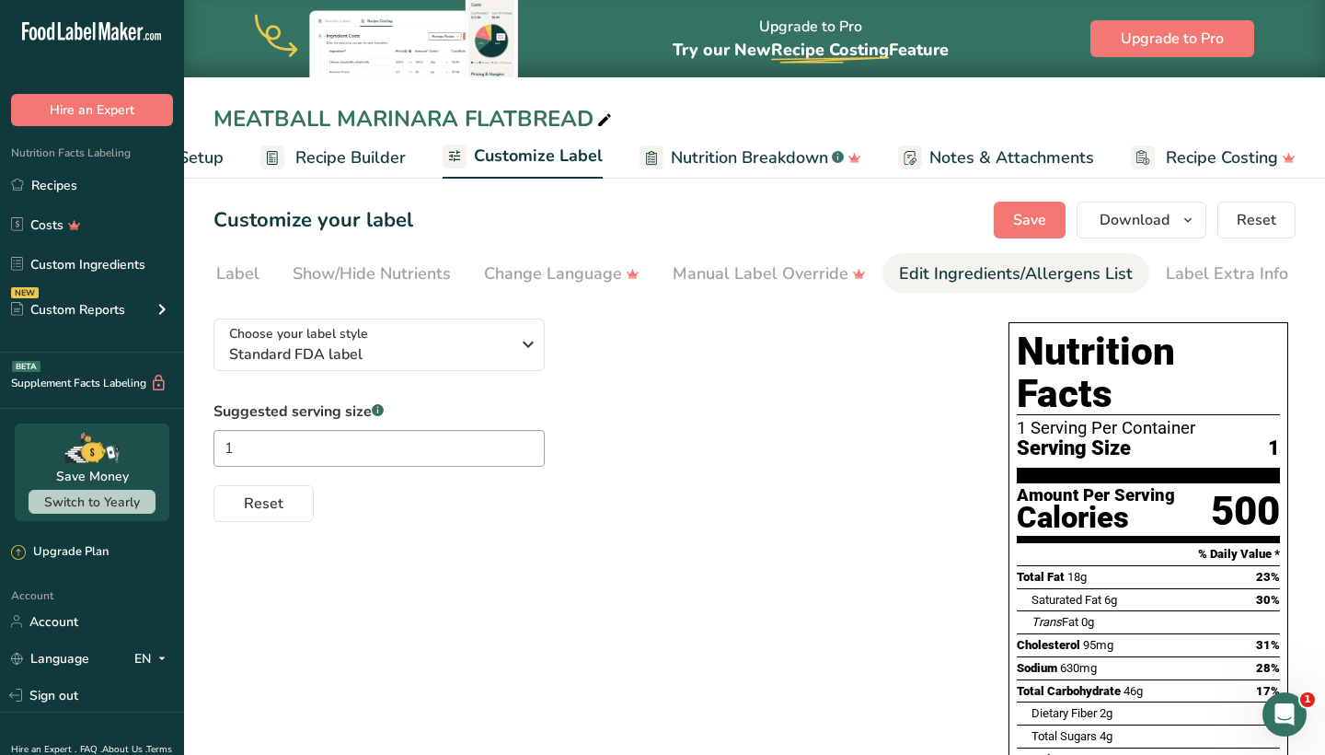
scroll to position [0, 299]
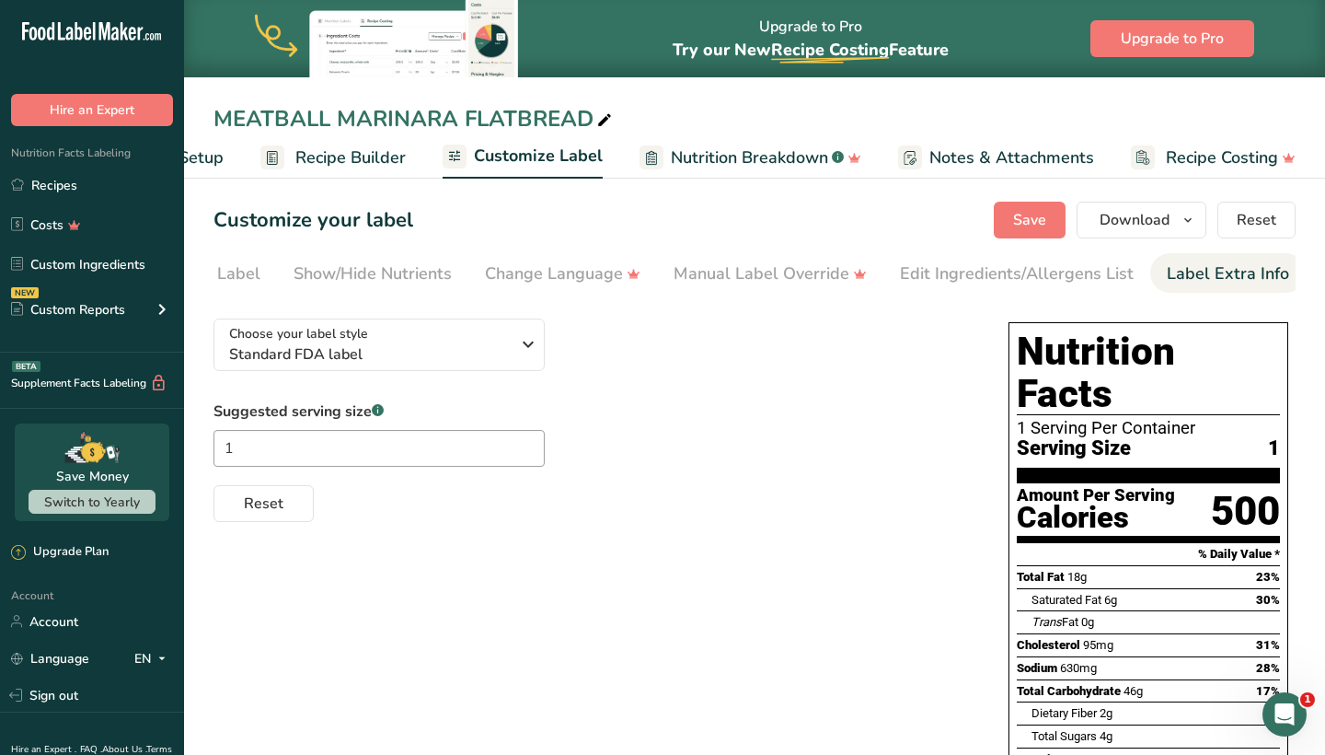
click at [1186, 270] on div "Label Extra Info" at bounding box center [1228, 273] width 122 height 25
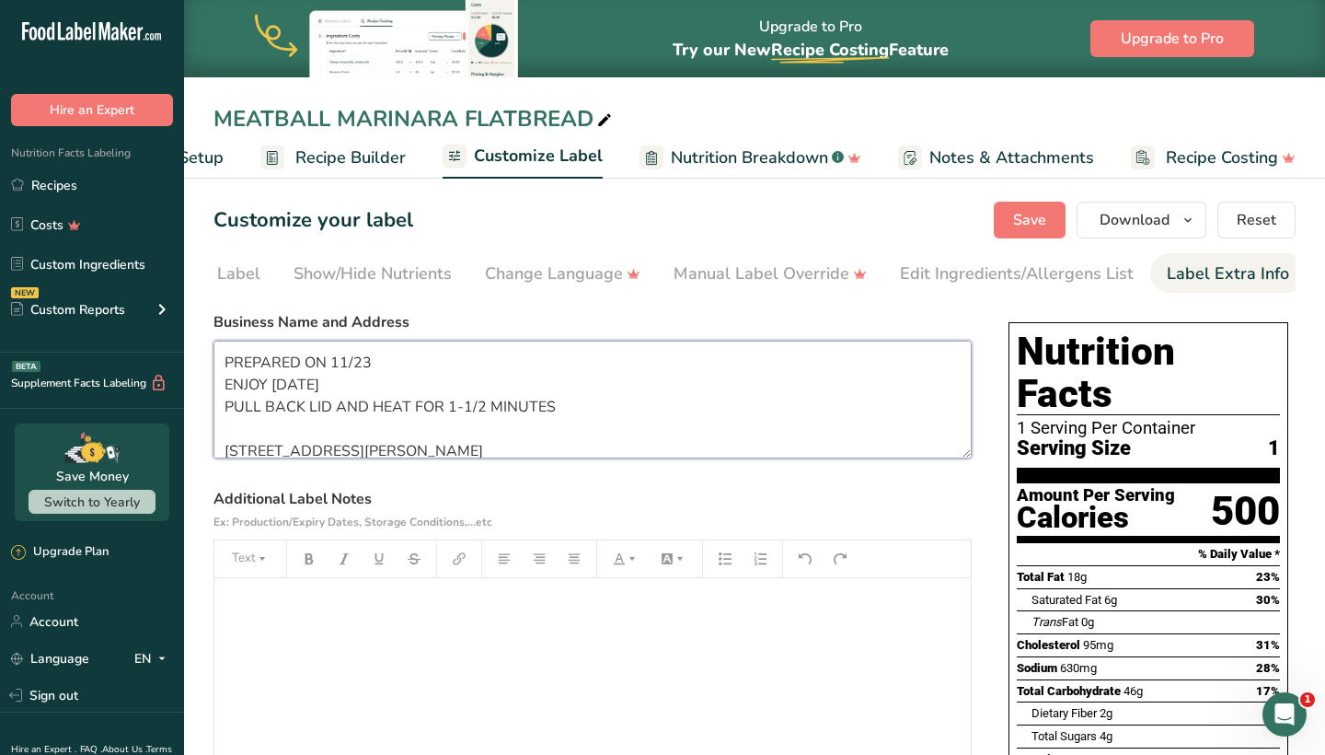
click at [376, 360] on textarea "PREPARED ON 11/23 ENJOY WITHIN 6 DAYS PULL BACK LID AND HEAT FOR 1-1/2 MINUTES …" at bounding box center [593, 400] width 758 height 118
type textarea "PREPARED ON 9/20 ENJOY WITHIN 6 DAYS PULL BACK LID AND HEAT FOR 1-1/2 MINUTES 7…"
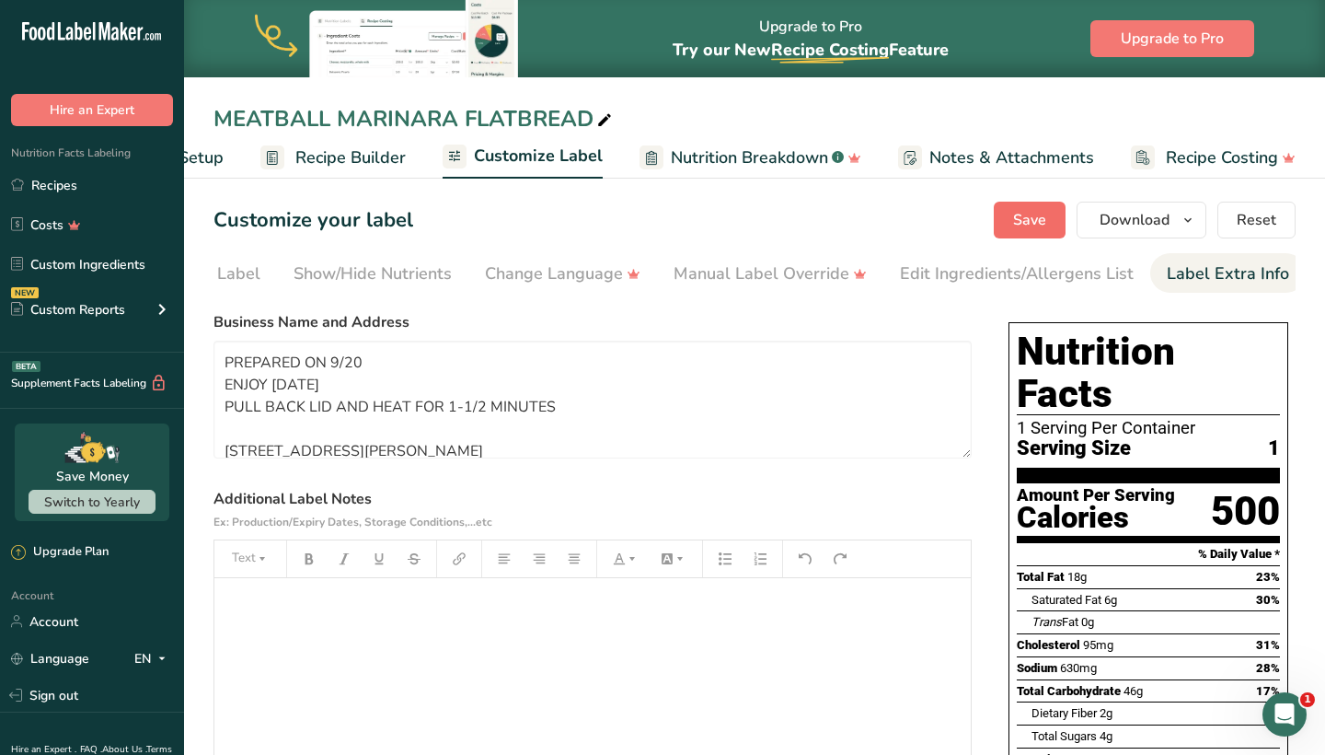
click at [1013, 234] on button "Save" at bounding box center [1030, 220] width 72 height 37
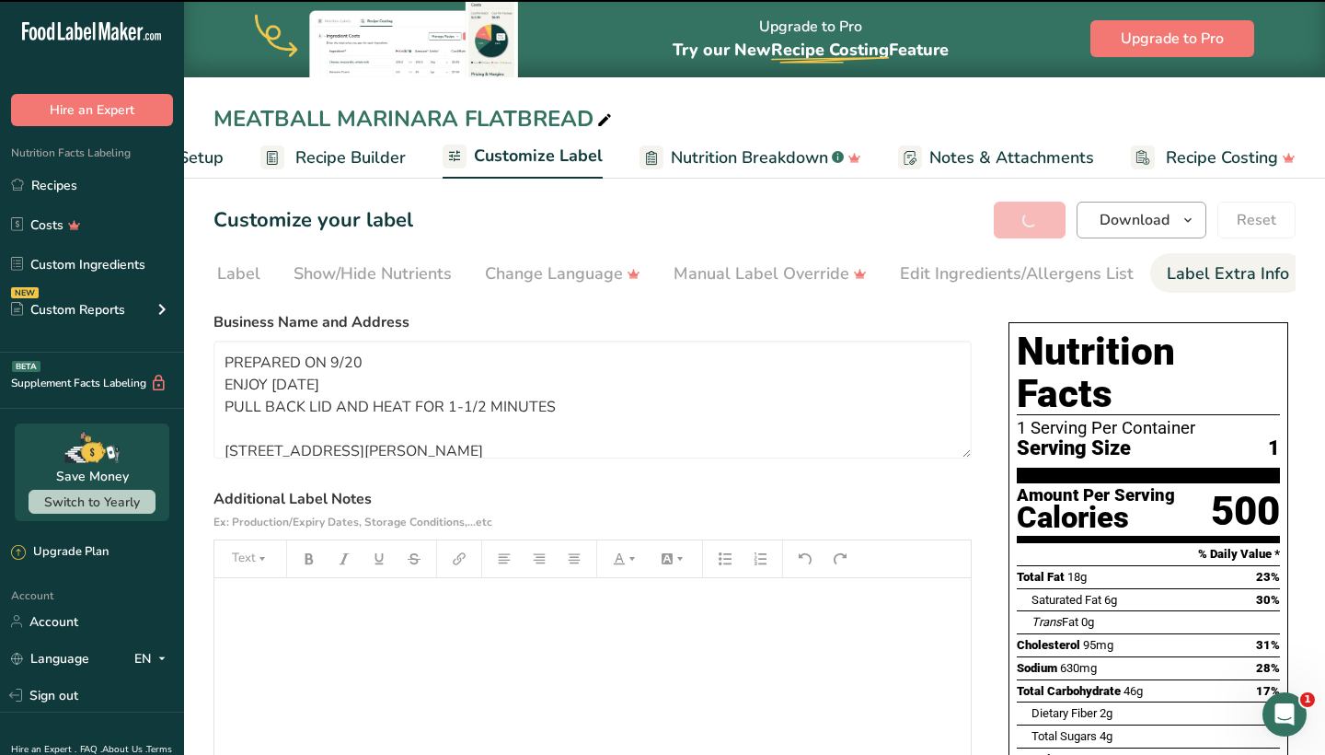
click at [1110, 213] on span "Download" at bounding box center [1135, 220] width 70 height 22
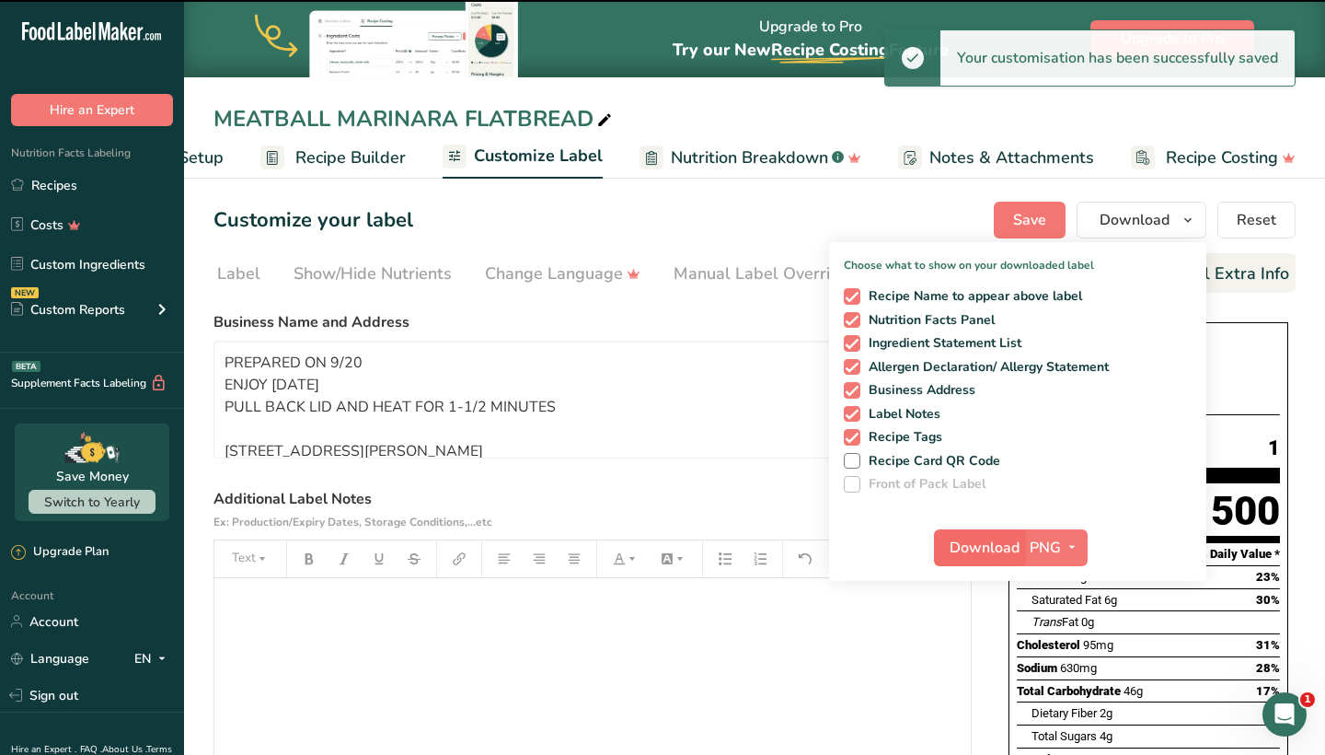
click at [940, 542] on button "Download" at bounding box center [979, 547] width 90 height 37
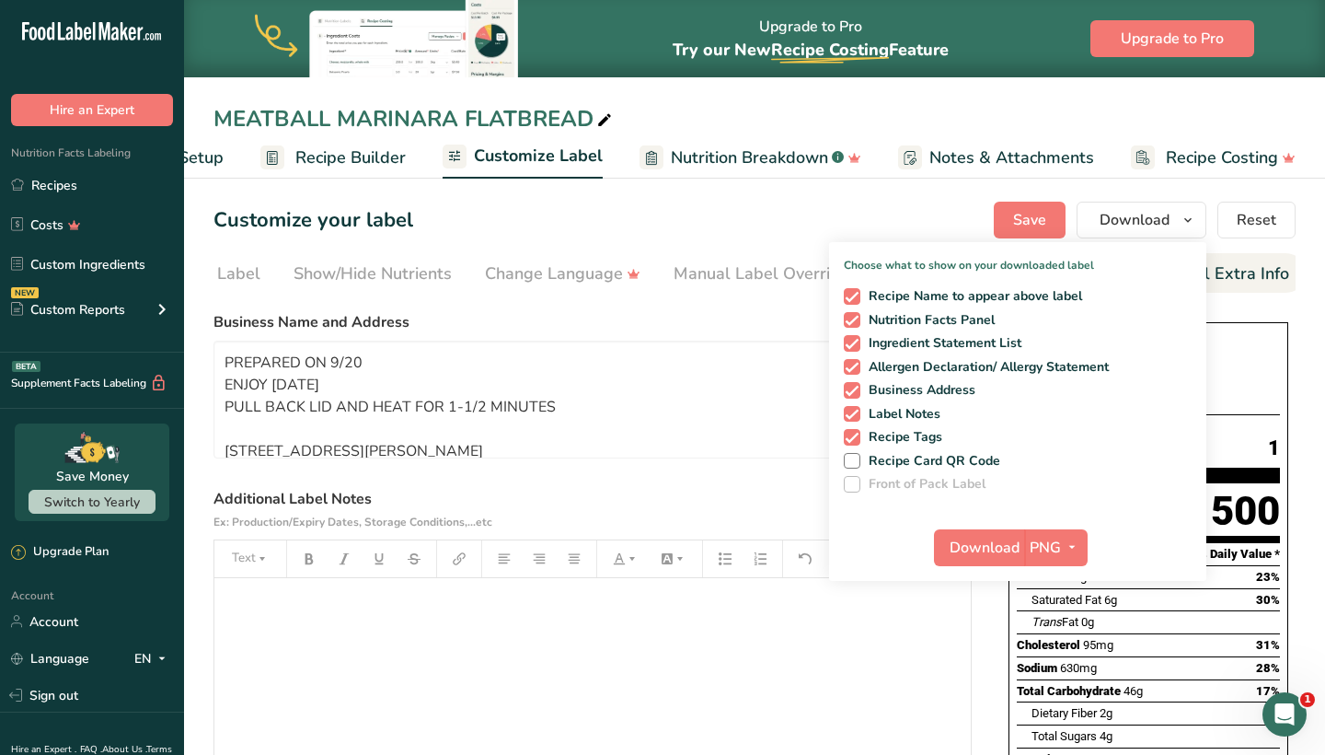
click at [766, 245] on section "Customize your label Save Download Choose what to show on your downloaded label…" at bounding box center [754, 621] width 1141 height 899
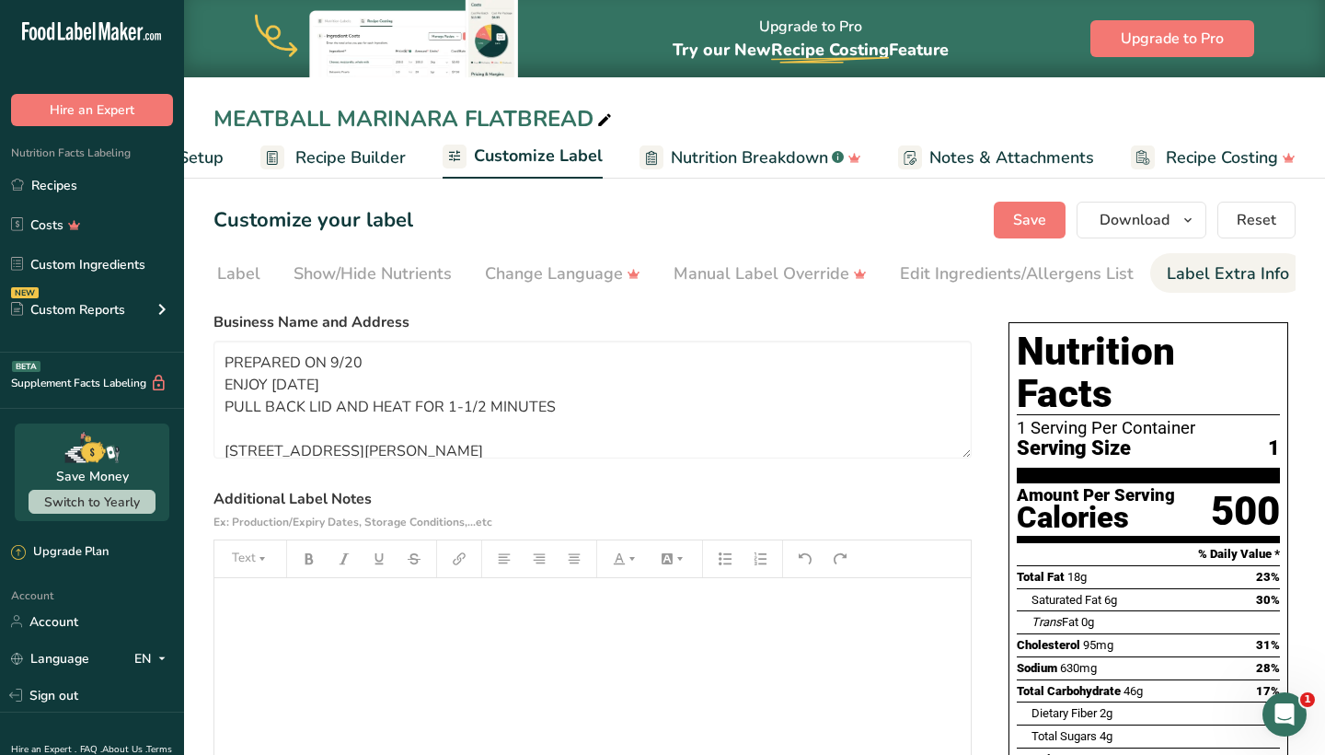
scroll to position [0, 0]
click at [366, 156] on span "Recipe Builder" at bounding box center [350, 157] width 110 height 25
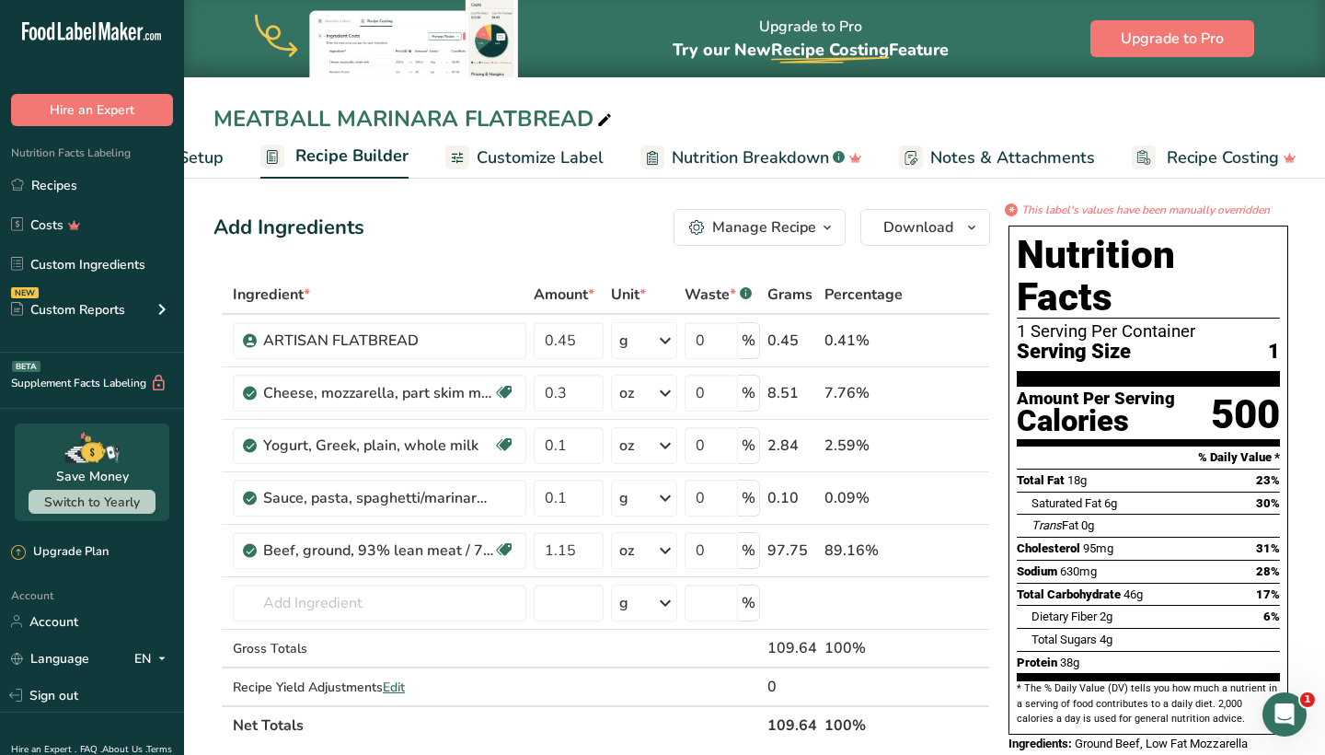
click at [784, 232] on div "Manage Recipe" at bounding box center [764, 227] width 104 height 22
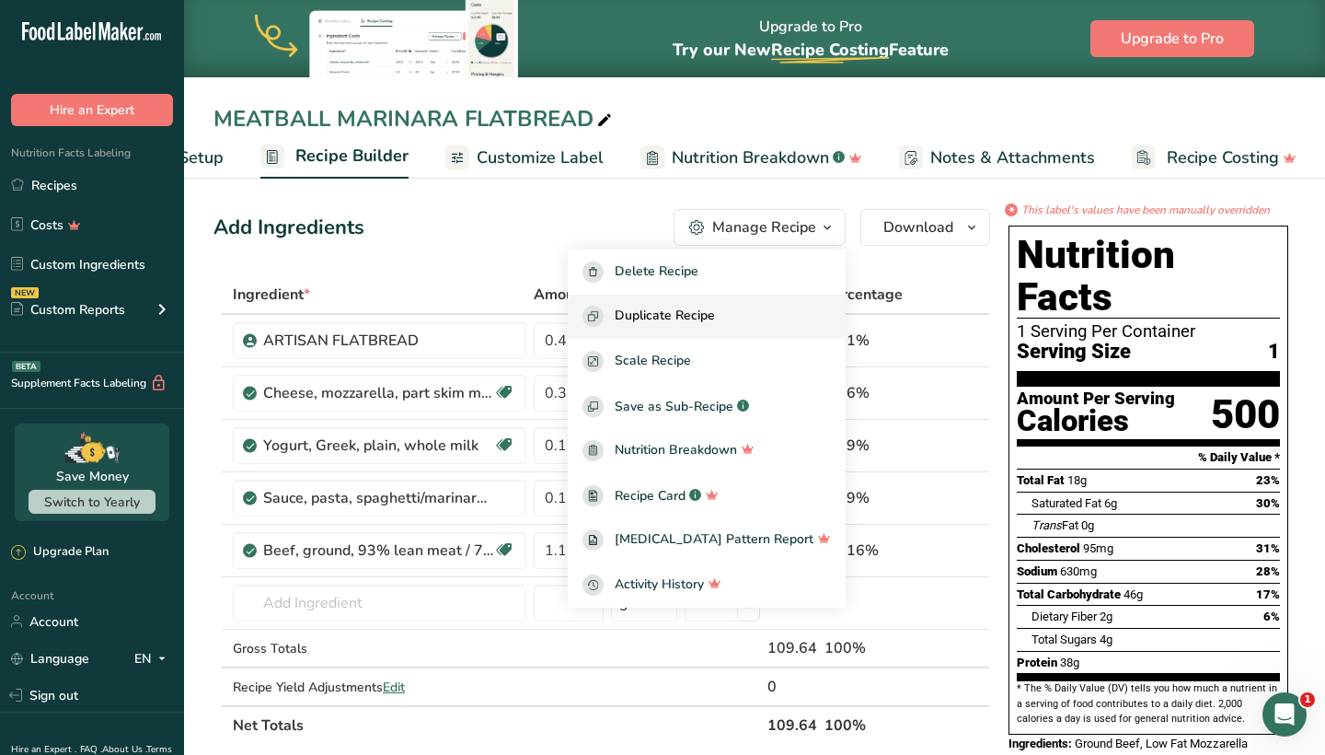
click at [715, 327] on span "Duplicate Recipe" at bounding box center [665, 316] width 100 height 21
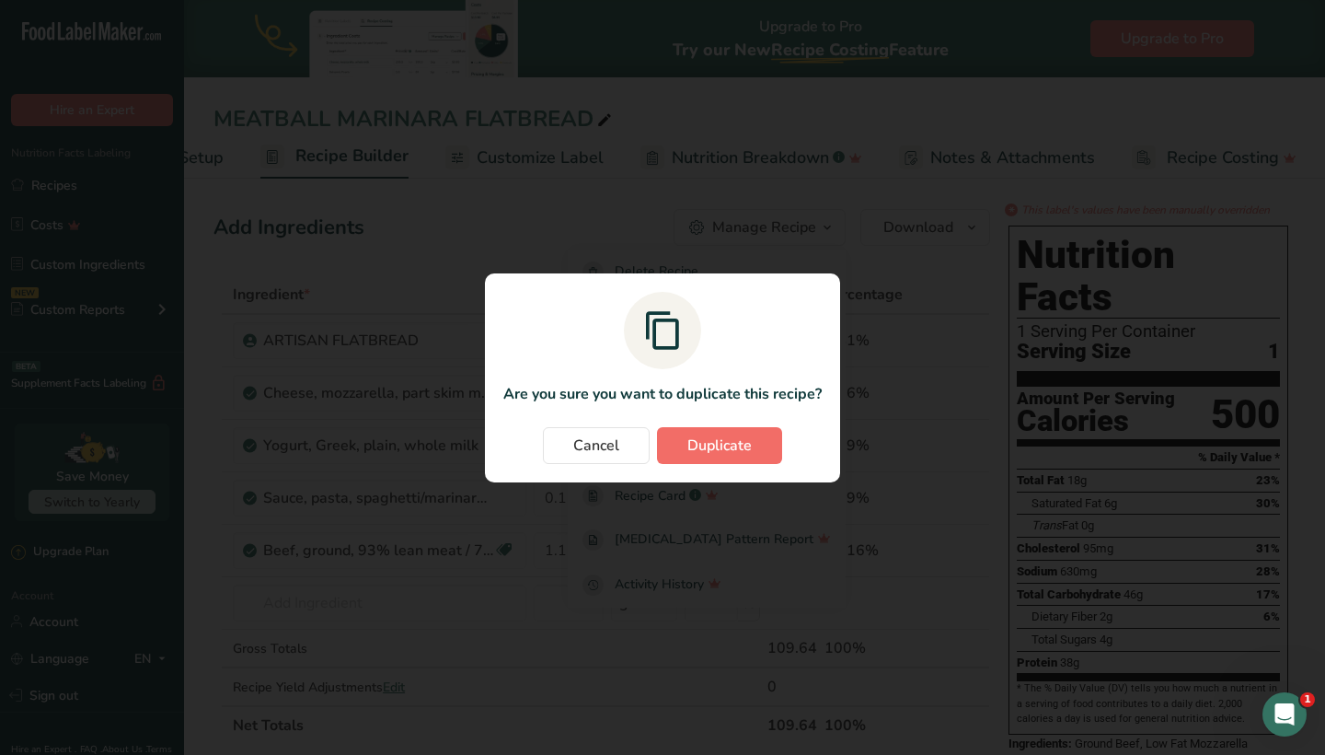
click at [732, 448] on span "Duplicate" at bounding box center [720, 445] width 64 height 22
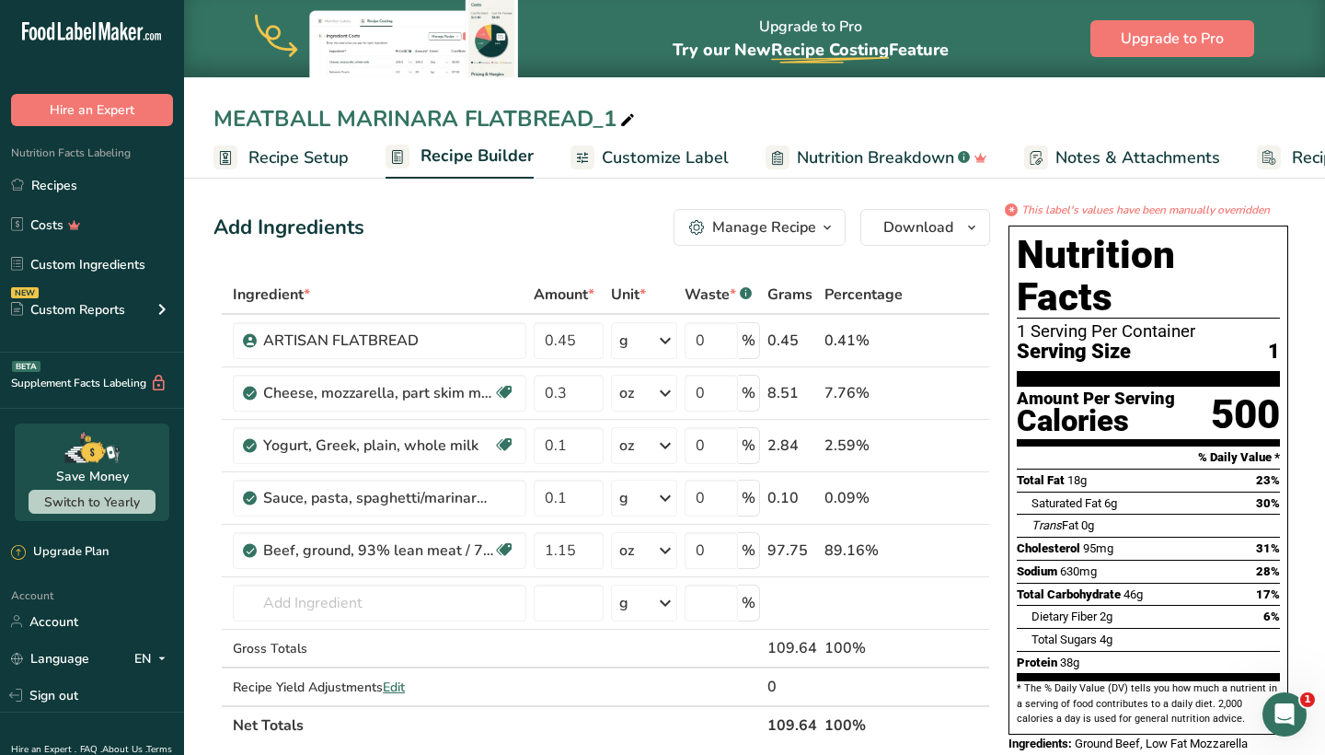
click at [214, 117] on div "MEATBALL MARINARA FLATBREAD_1" at bounding box center [426, 118] width 425 height 33
type input "MEATBALL MARINARA FLATBREAD"
click at [212, 124] on div "MEATBALL MARINARA FLATBREAD" at bounding box center [754, 118] width 1141 height 33
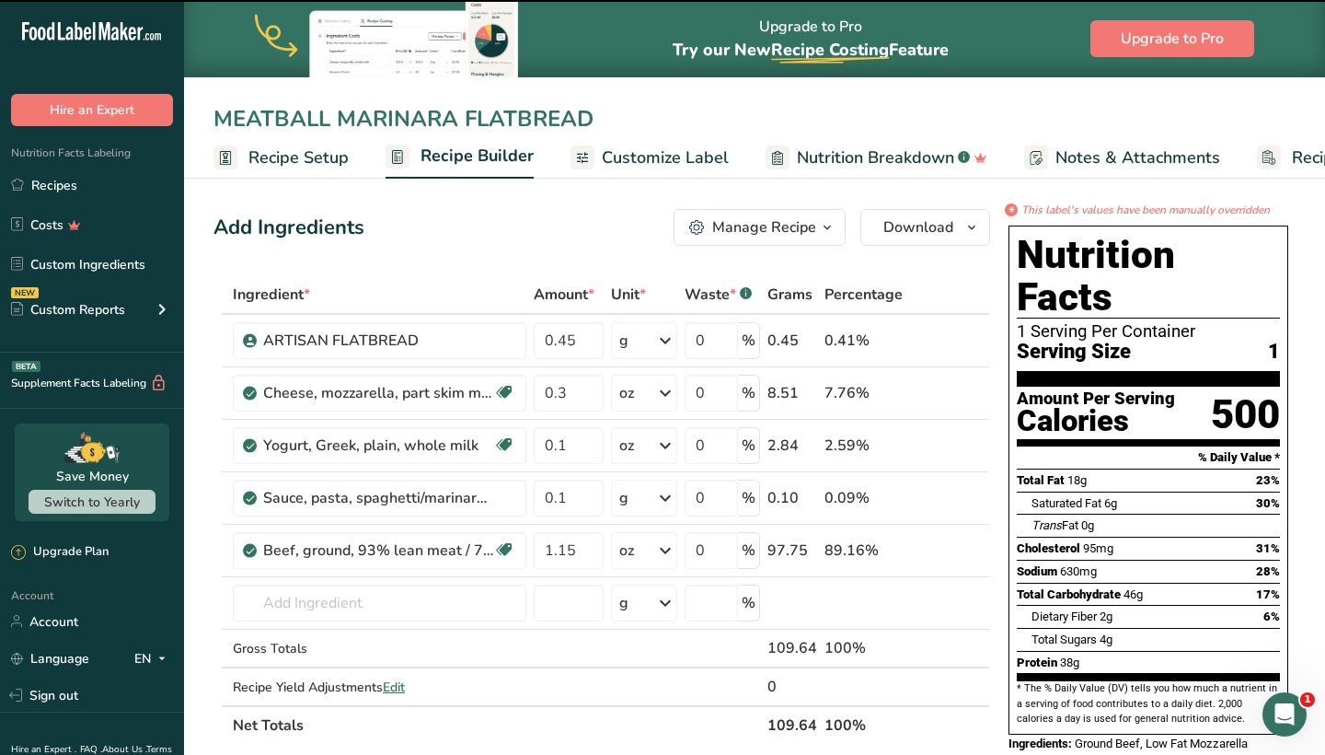
click at [216, 124] on input "MEATBALL MARINARA FLATBREAD" at bounding box center [755, 118] width 1082 height 33
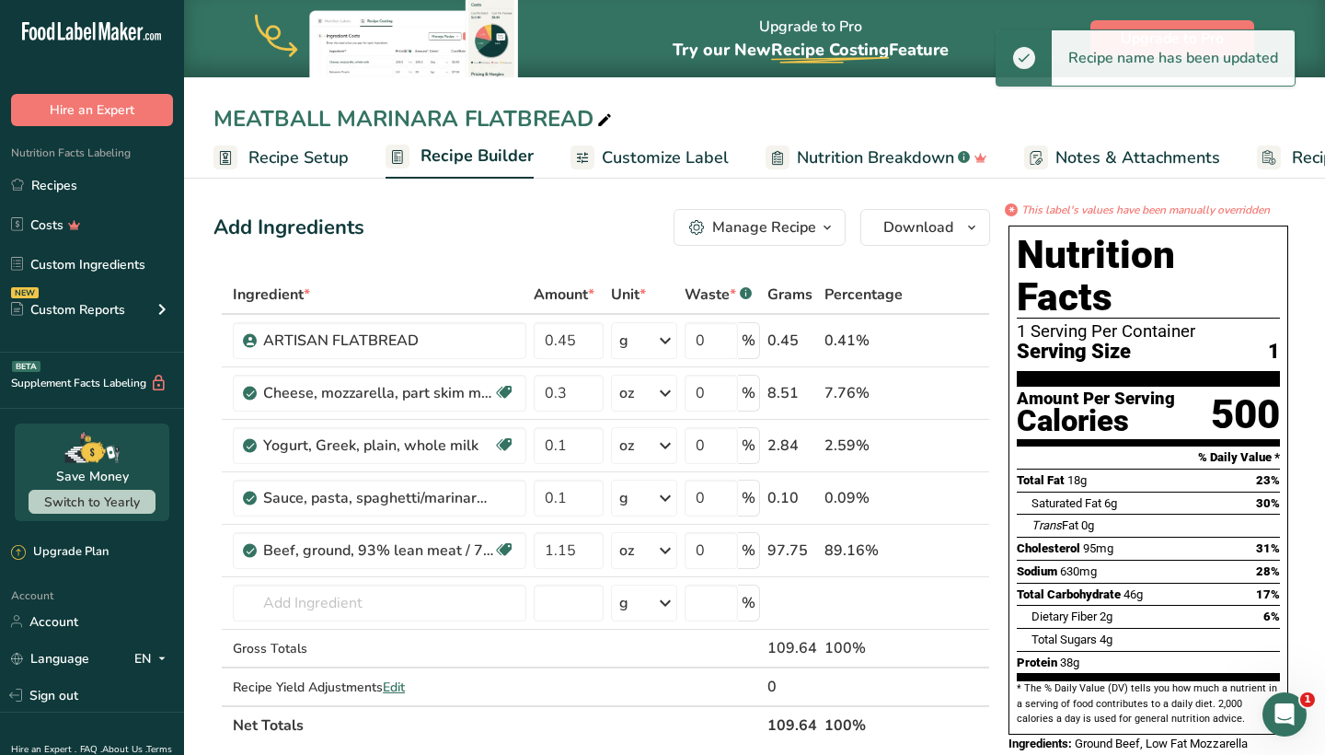
click at [216, 122] on div "MEATBALL MARINARA FLATBREAD" at bounding box center [415, 118] width 402 height 33
click at [216, 122] on input "MEATBALL MARINARA FLATBREAD" at bounding box center [755, 118] width 1082 height 33
click at [306, 129] on input "MEATBALL MARINARA FLATBREAD" at bounding box center [755, 118] width 1082 height 33
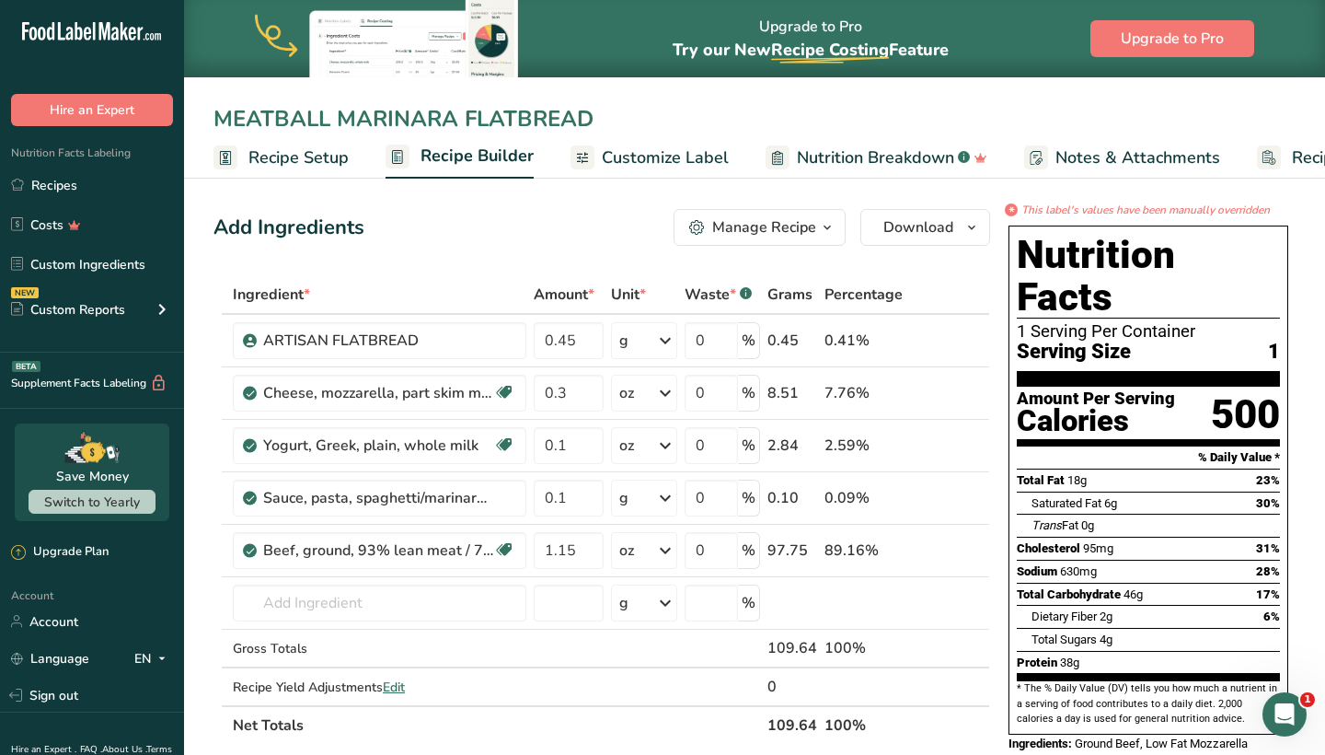
click at [210, 122] on div "MEATBALL MARINARA FLATBREAD" at bounding box center [754, 118] width 1141 height 33
click at [217, 121] on div "MEATBALL MARINARA FLATBREAD" at bounding box center [415, 118] width 402 height 33
click at [272, 130] on input "MEATBALL MARINARA FLATBREAD" at bounding box center [755, 118] width 1082 height 33
click at [220, 119] on input "MEATBALL MARINARA FLATBREAD" at bounding box center [755, 118] width 1082 height 33
type input "MISSY MEATBALL MARINARA FLATBREAD"
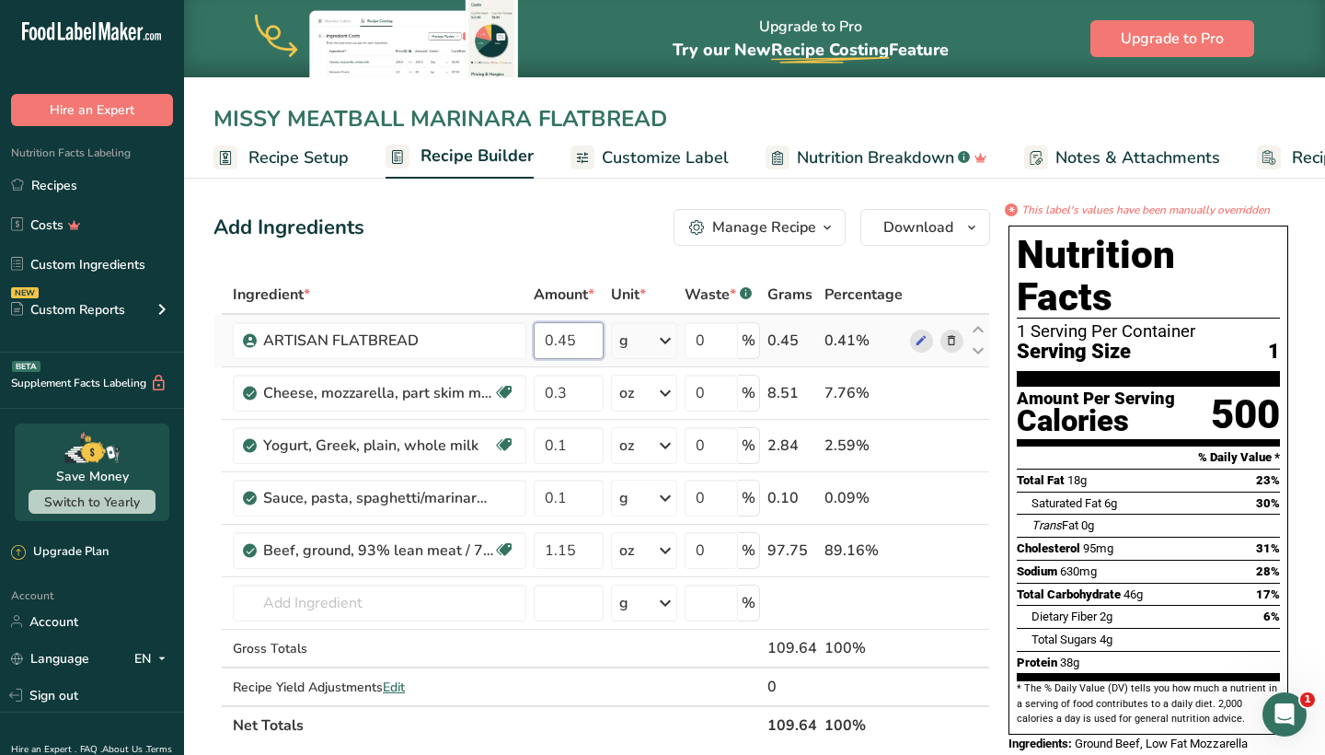
click at [587, 343] on input "0.45" at bounding box center [569, 340] width 70 height 37
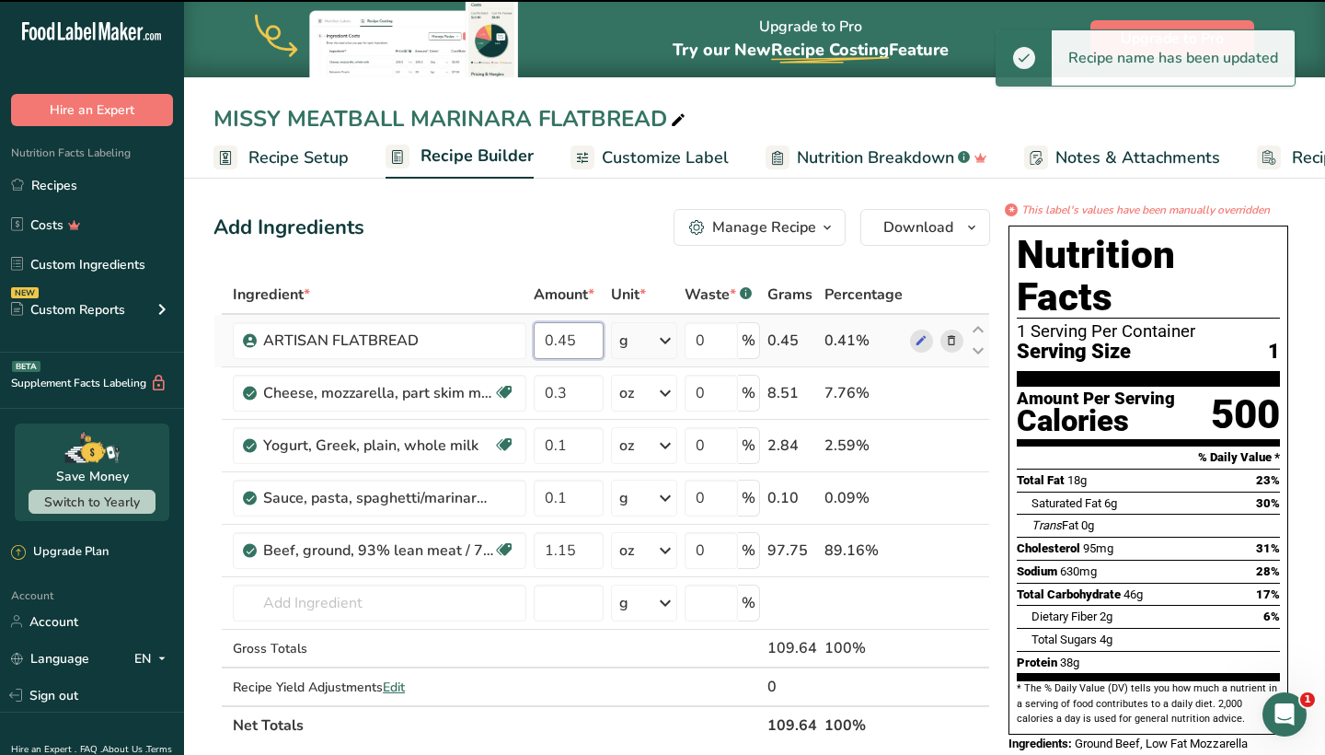
type input "0.4"
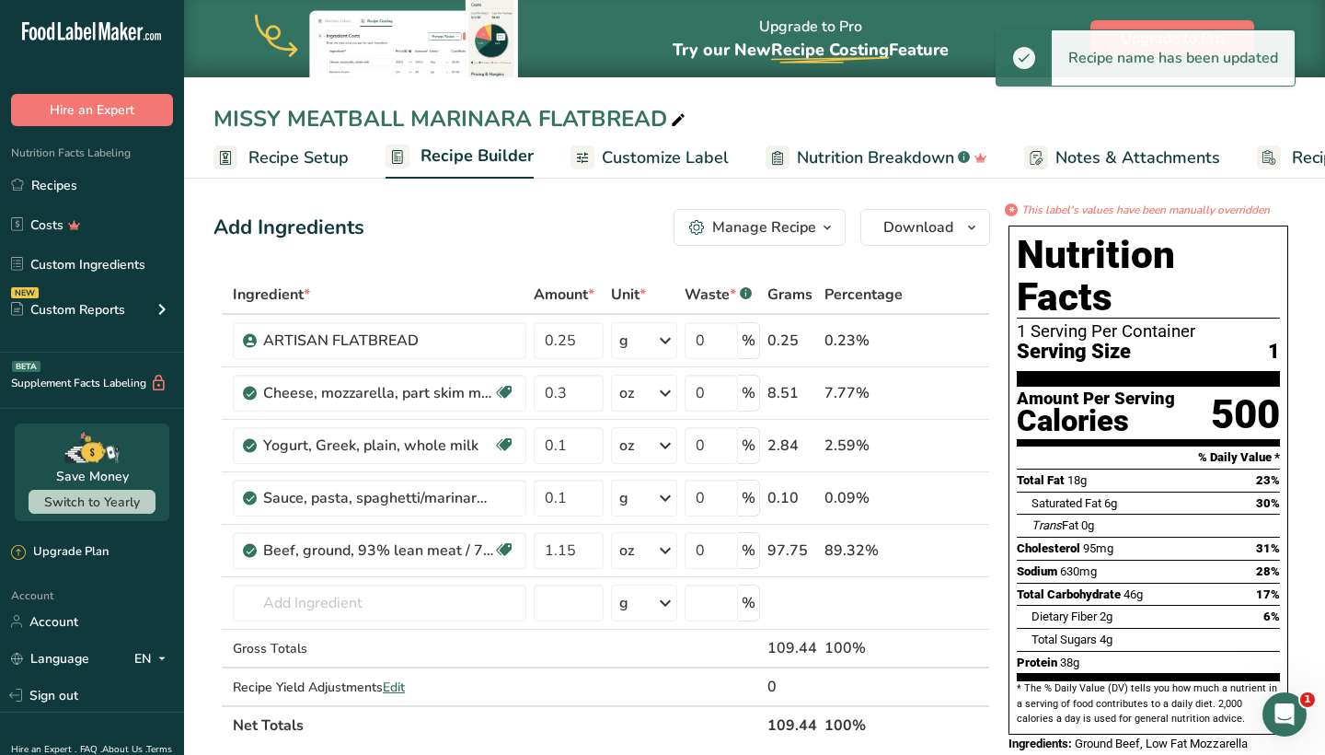
click at [550, 239] on div "Add Ingredients Manage Recipe Delete Recipe Duplicate Recipe Scale Recipe Save …" at bounding box center [602, 227] width 777 height 37
click at [574, 341] on input "0.25" at bounding box center [569, 340] width 70 height 37
type input "0.2"
type input "0.35"
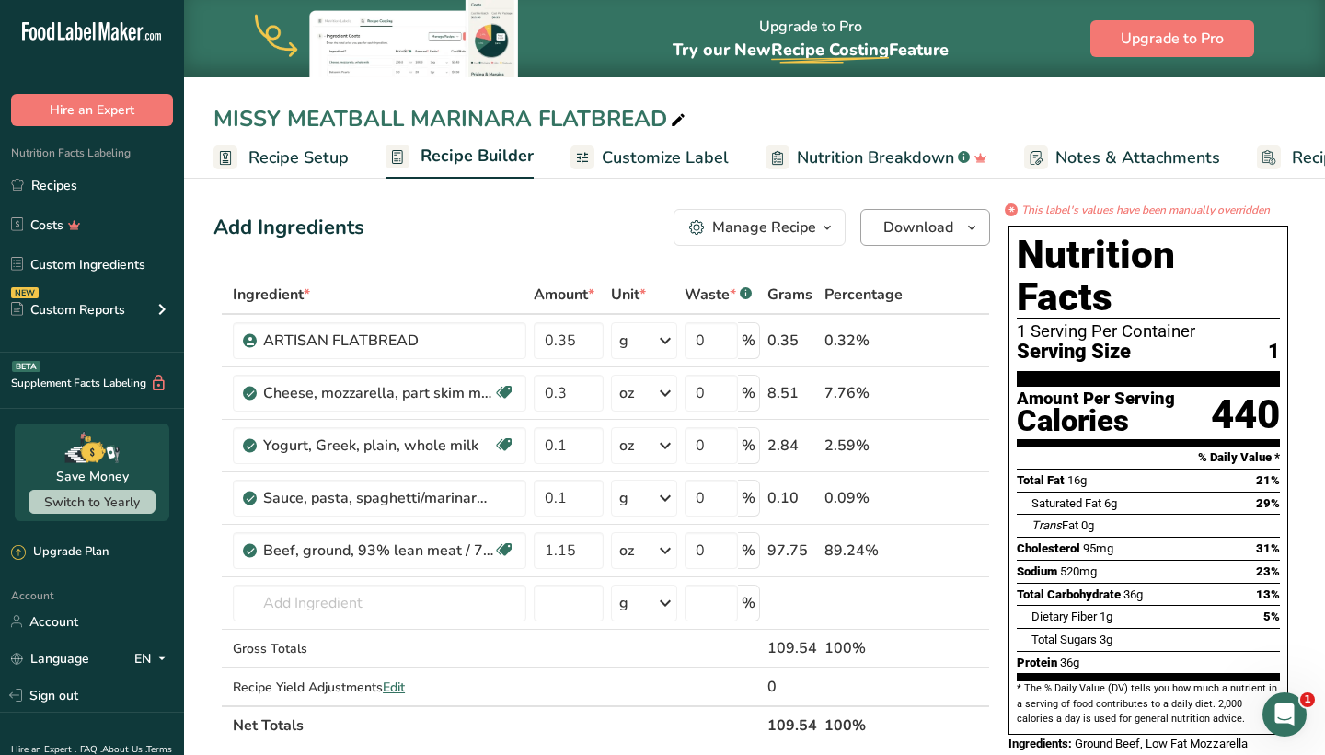
click at [895, 234] on span "Download" at bounding box center [919, 227] width 70 height 22
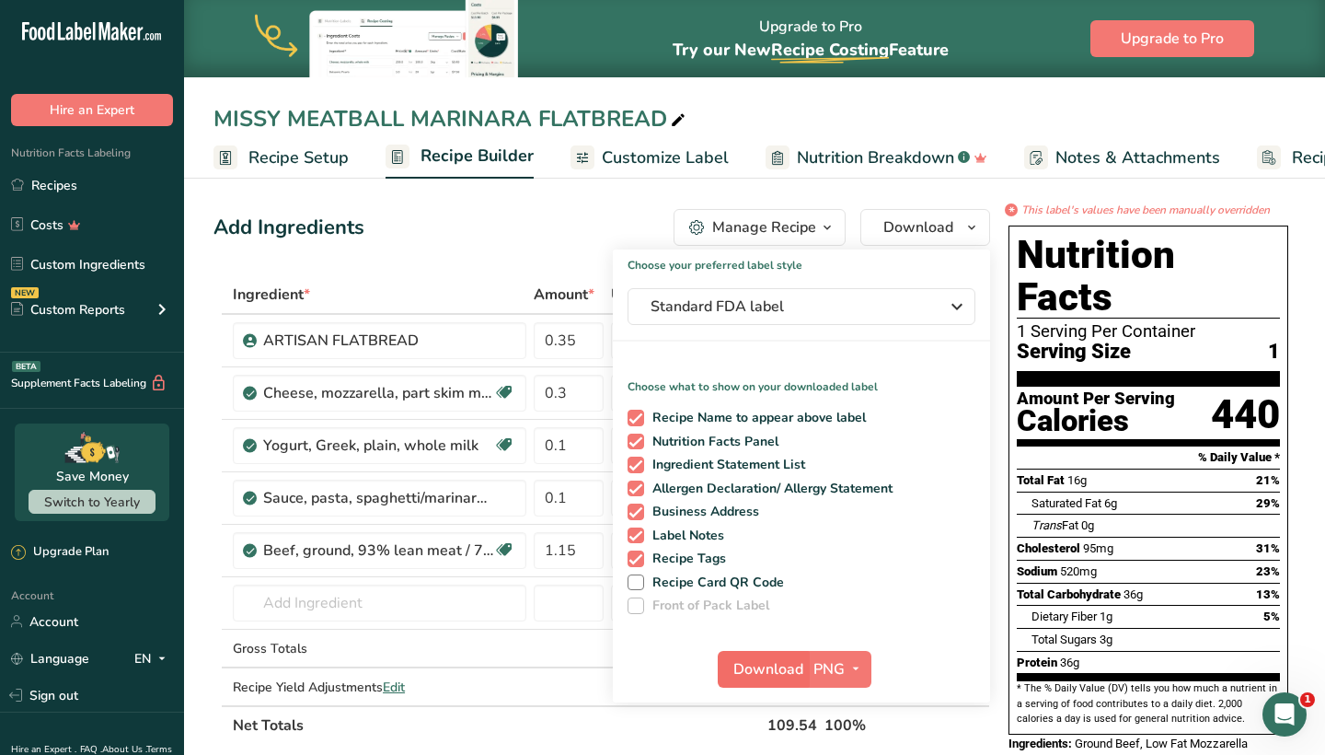
click at [784, 664] on span "Download" at bounding box center [769, 669] width 70 height 22
click at [102, 177] on link "Recipes" at bounding box center [92, 185] width 184 height 35
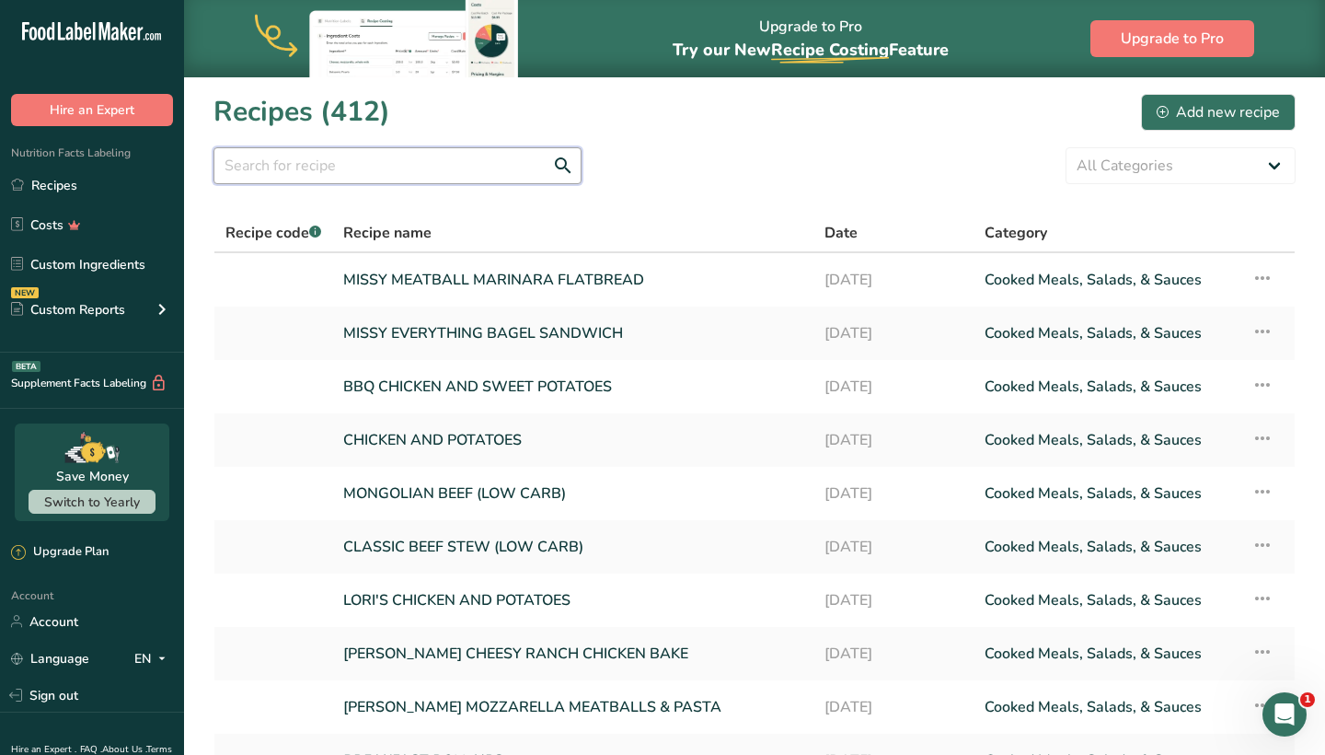
click at [328, 182] on input "text" at bounding box center [398, 165] width 368 height 37
click at [333, 170] on input "text" at bounding box center [398, 165] width 368 height 37
click at [352, 177] on input "text" at bounding box center [398, 165] width 368 height 37
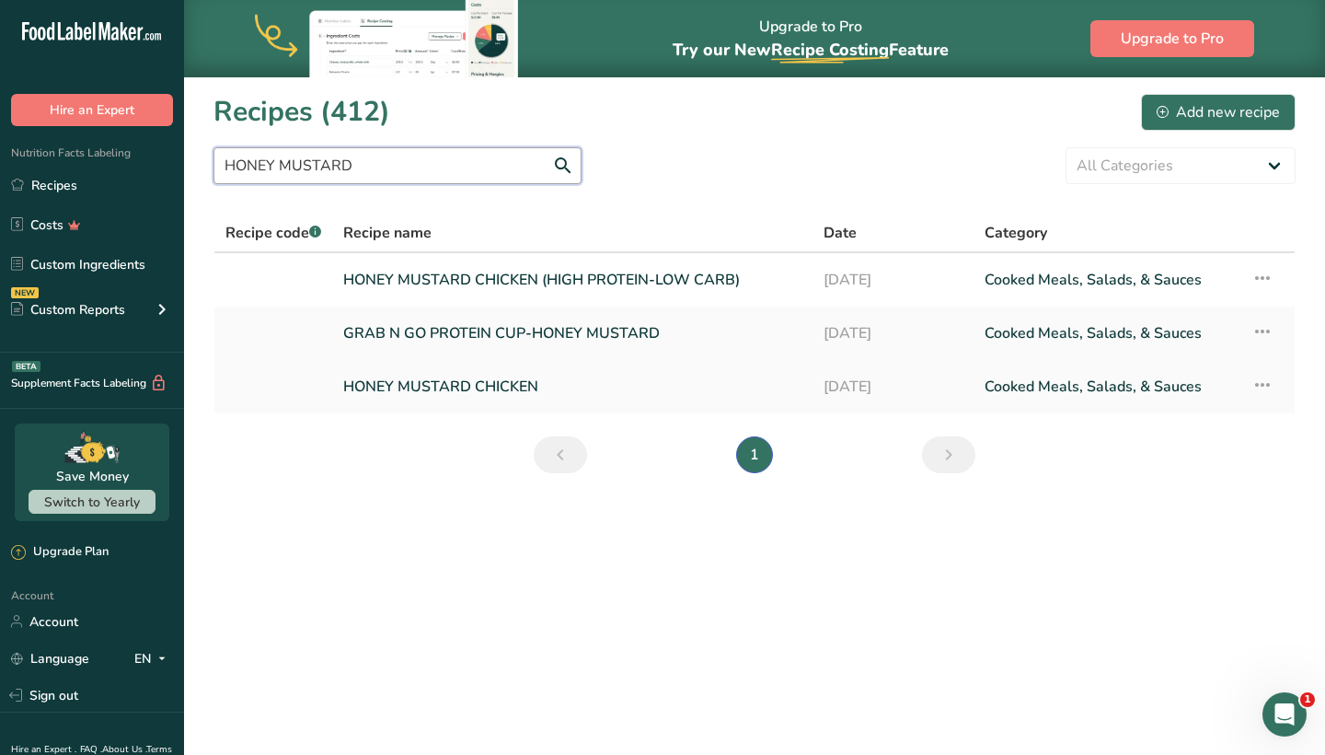
type input "HONEY MUSTARD"
click at [431, 379] on link "HONEY MUSTARD CHICKEN" at bounding box center [572, 386] width 458 height 39
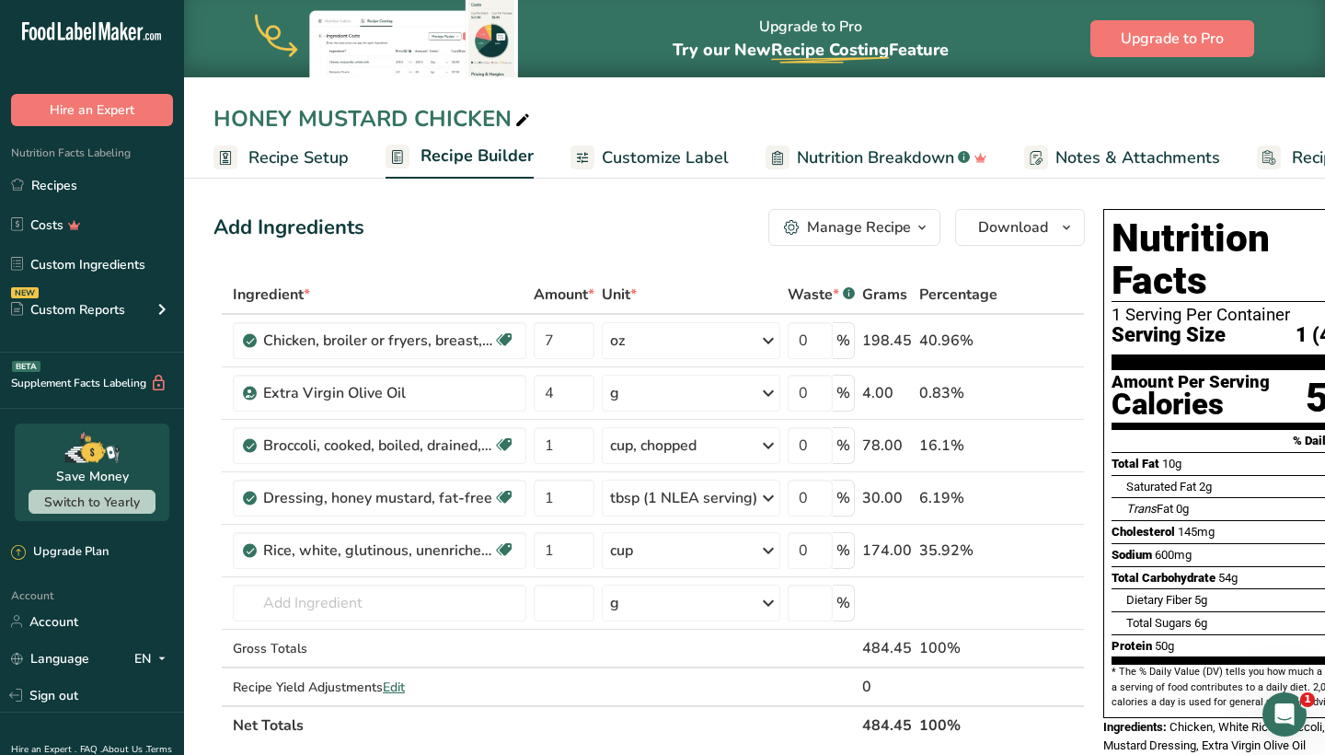
click at [658, 165] on span "Customize Label" at bounding box center [665, 157] width 127 height 25
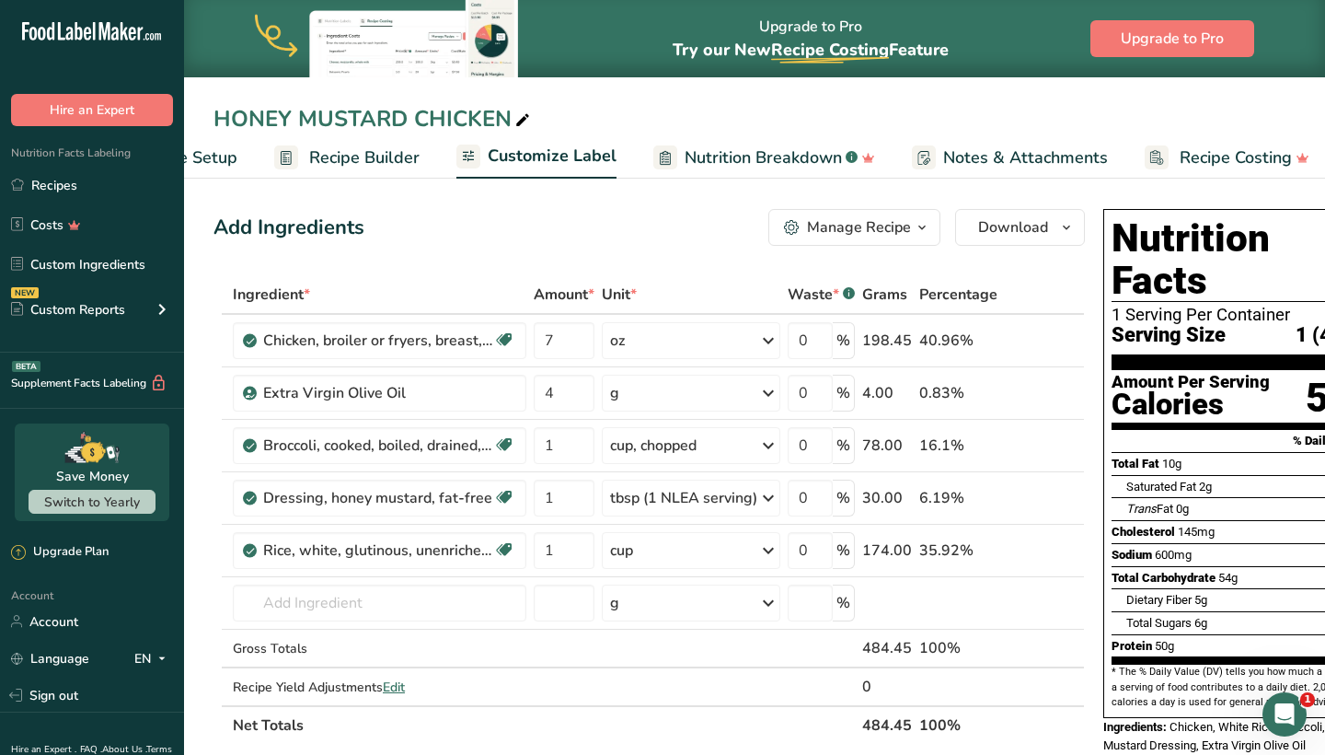
scroll to position [0, 125]
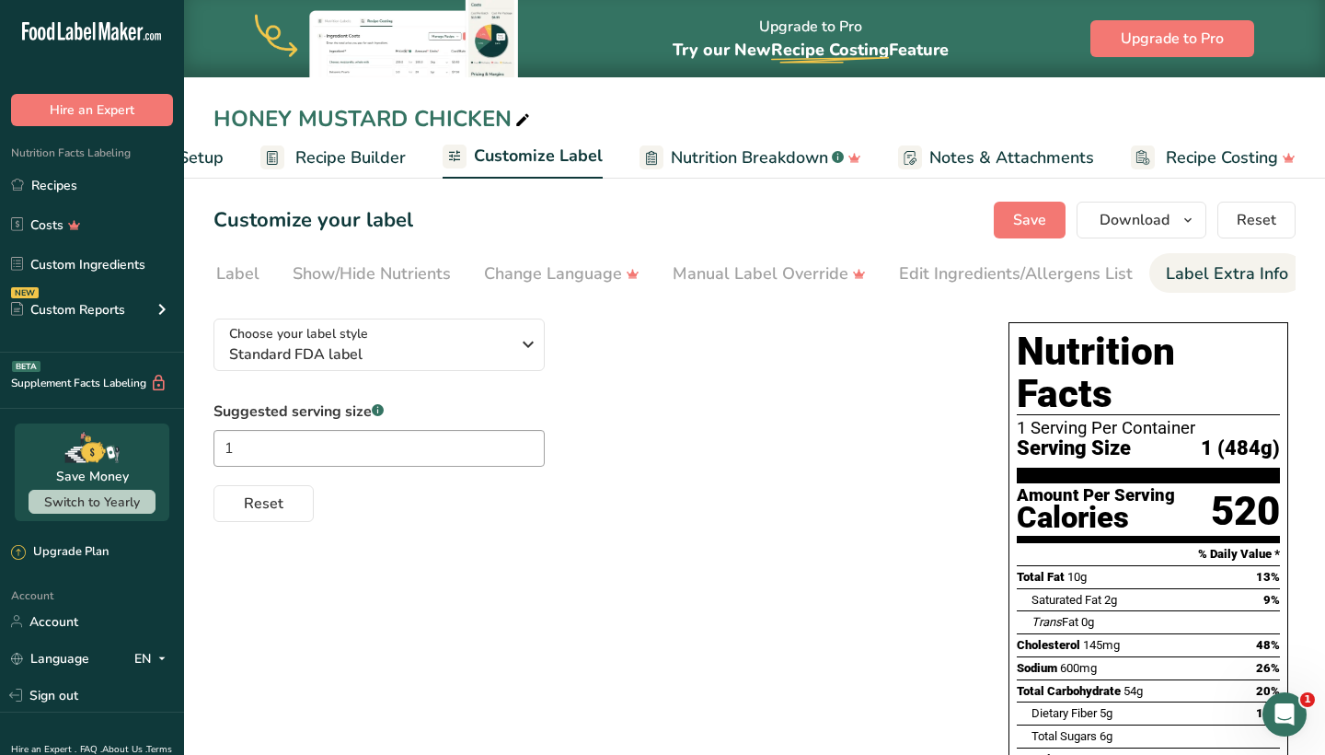
click at [1169, 264] on div "Label Extra Info" at bounding box center [1227, 273] width 122 height 25
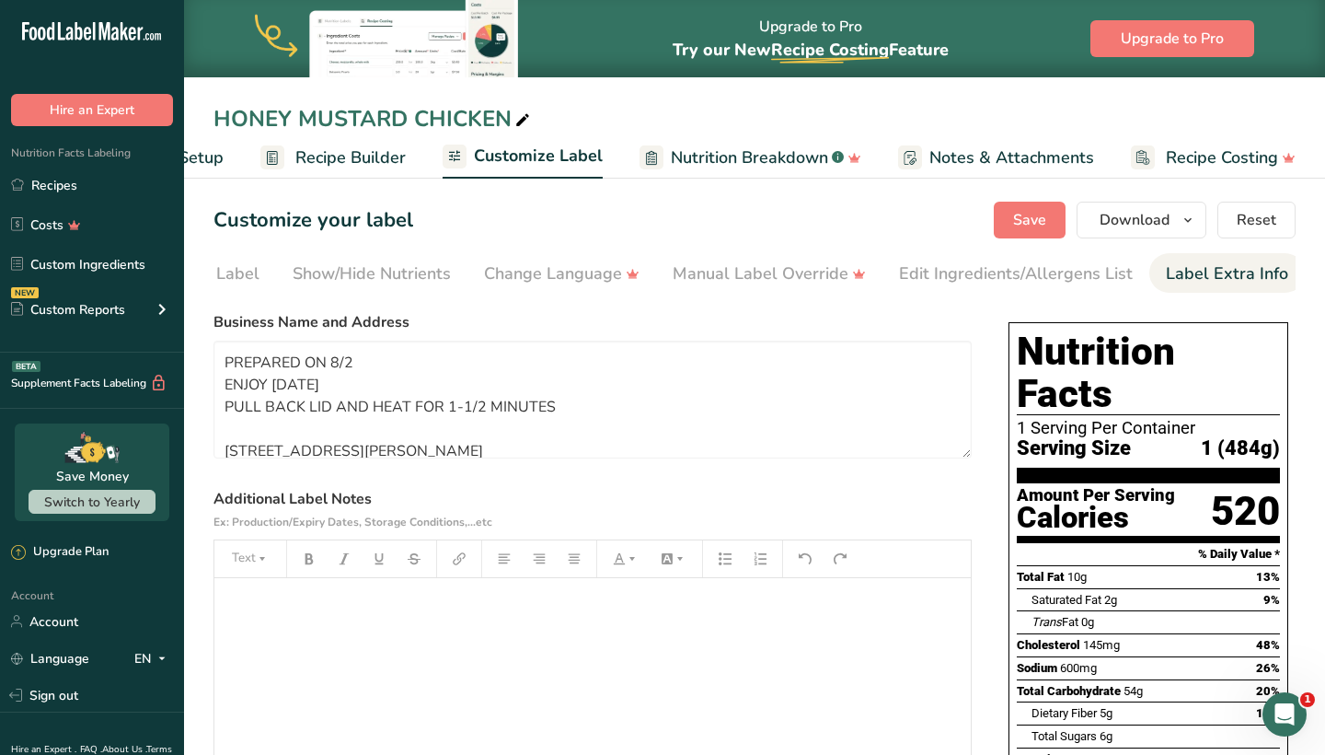
scroll to position [0, 299]
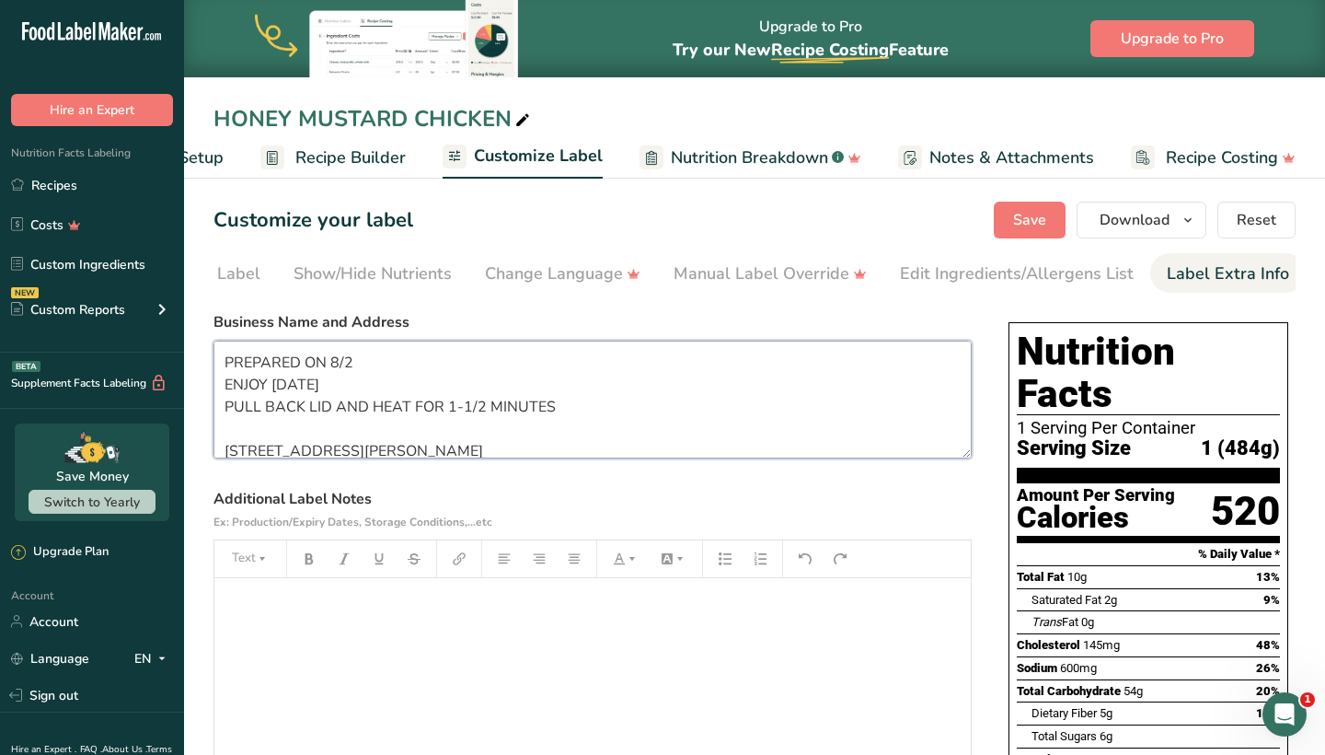
click at [411, 370] on textarea "PREPARED ON 8/2 ENJOY WITHIN 6 DAYS PULL BACK LID AND HEAT FOR 1-1/2 MINUTES 73…" at bounding box center [593, 400] width 758 height 118
type textarea "PREPARED ON 9/20 ENJOY WITHIN 6 DAYS PULL BACK LID AND HEAT FOR 1-1/2 MINUTES 7…"
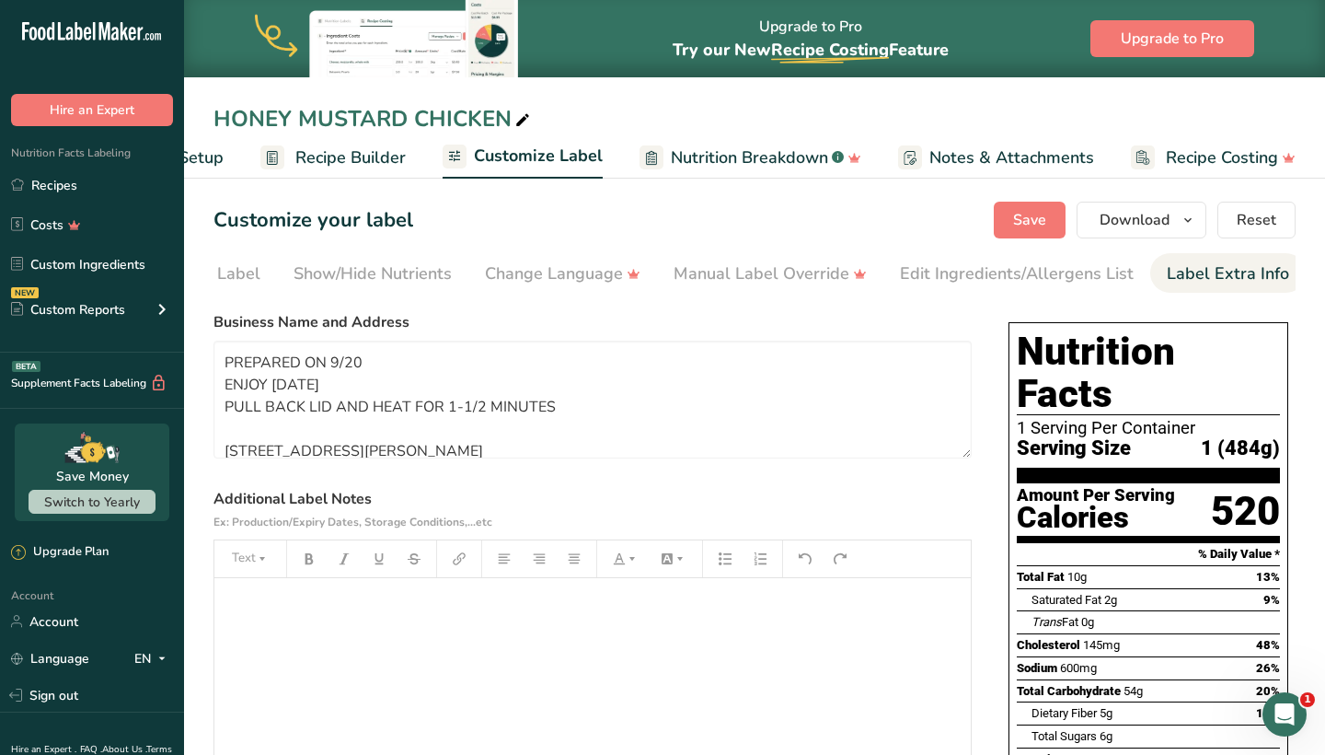
click at [604, 203] on div "Customize your label Save Download Choose what to show on your downloaded label…" at bounding box center [755, 220] width 1082 height 37
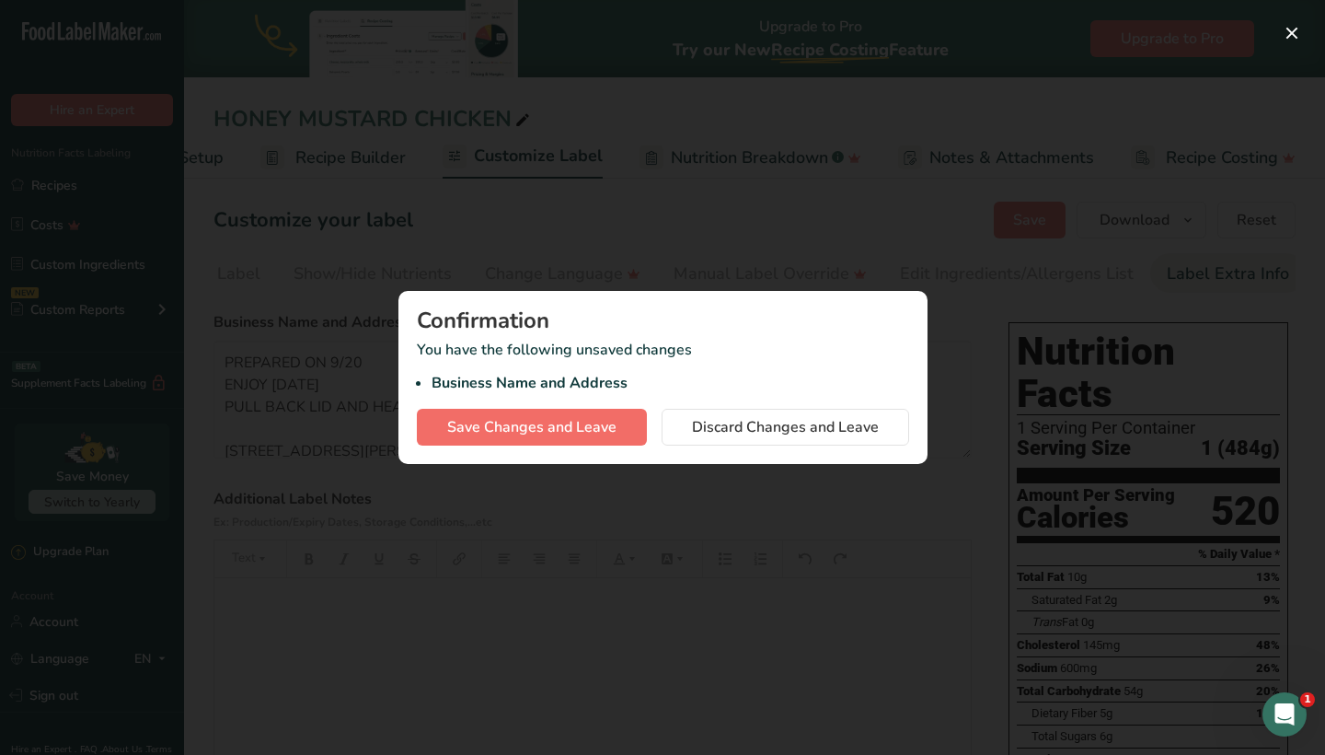
click at [572, 428] on span "Save Changes and Leave" at bounding box center [531, 427] width 169 height 22
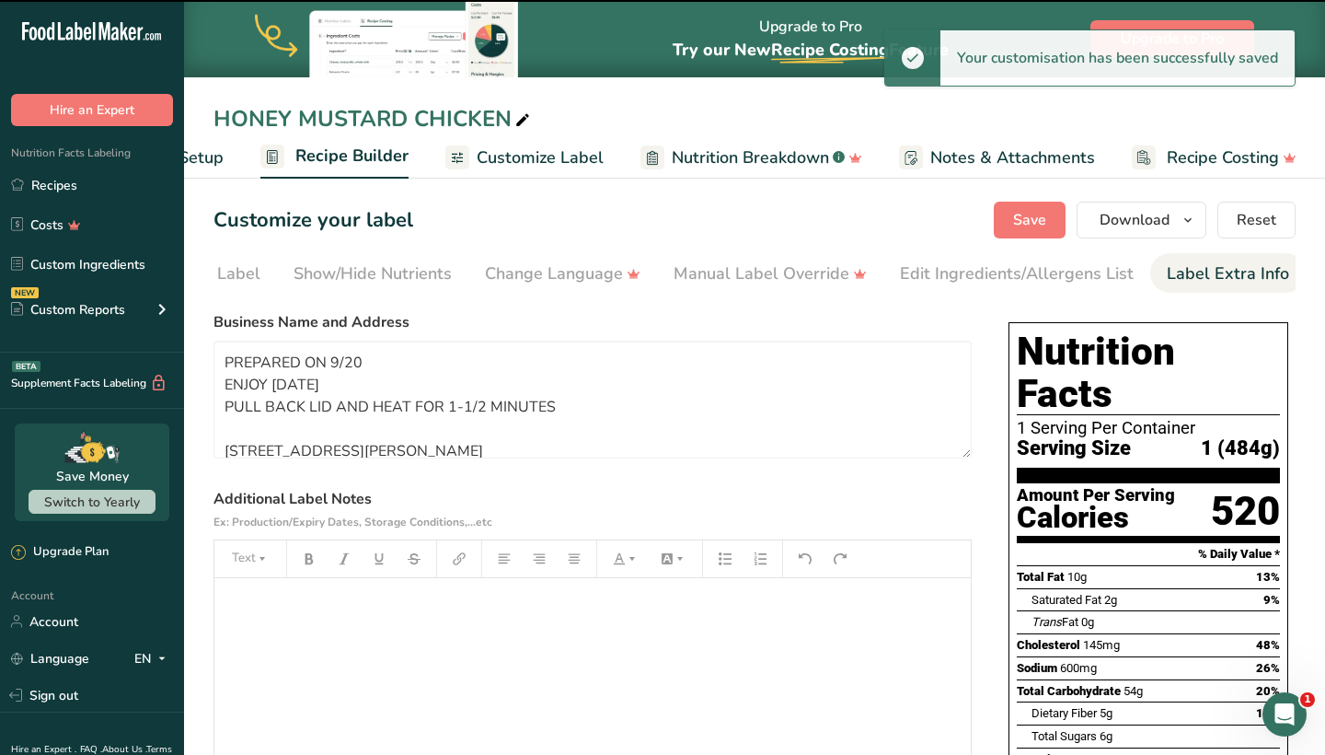
click at [843, 196] on div at bounding box center [662, 377] width 1325 height 755
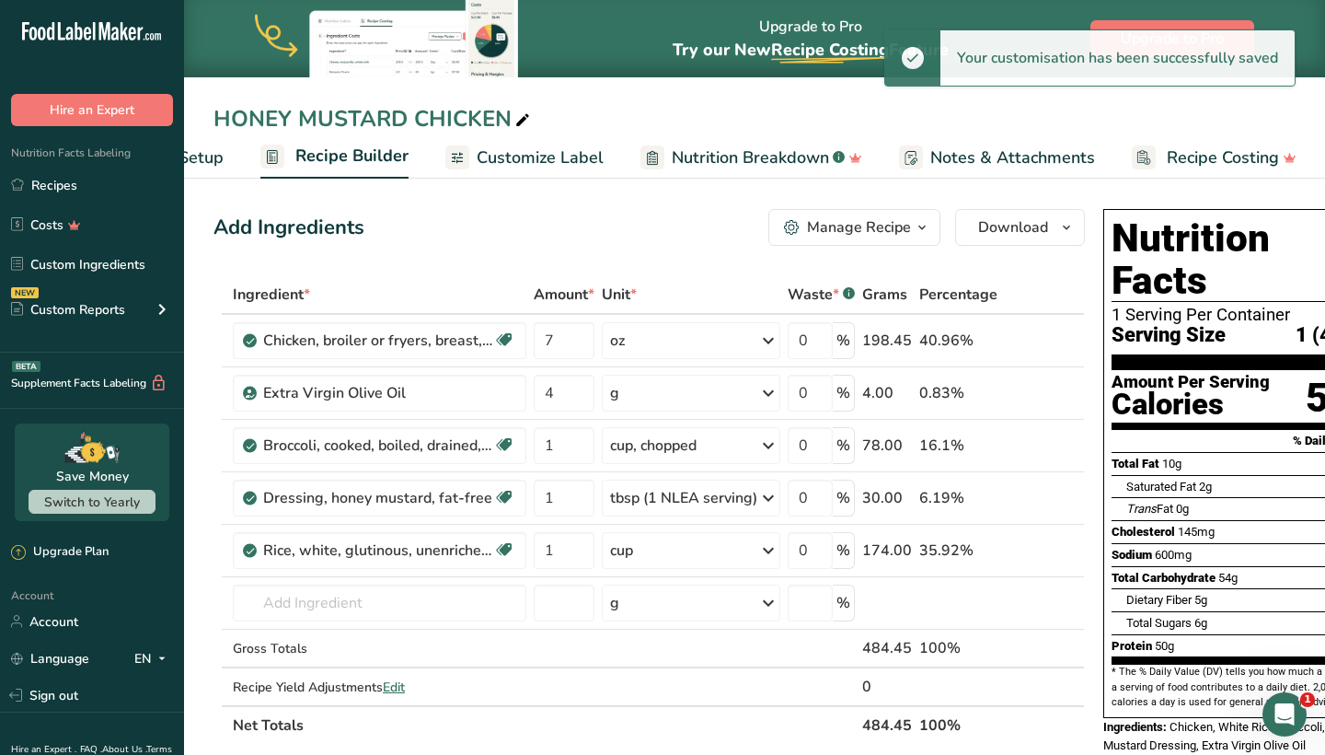
scroll to position [1, 0]
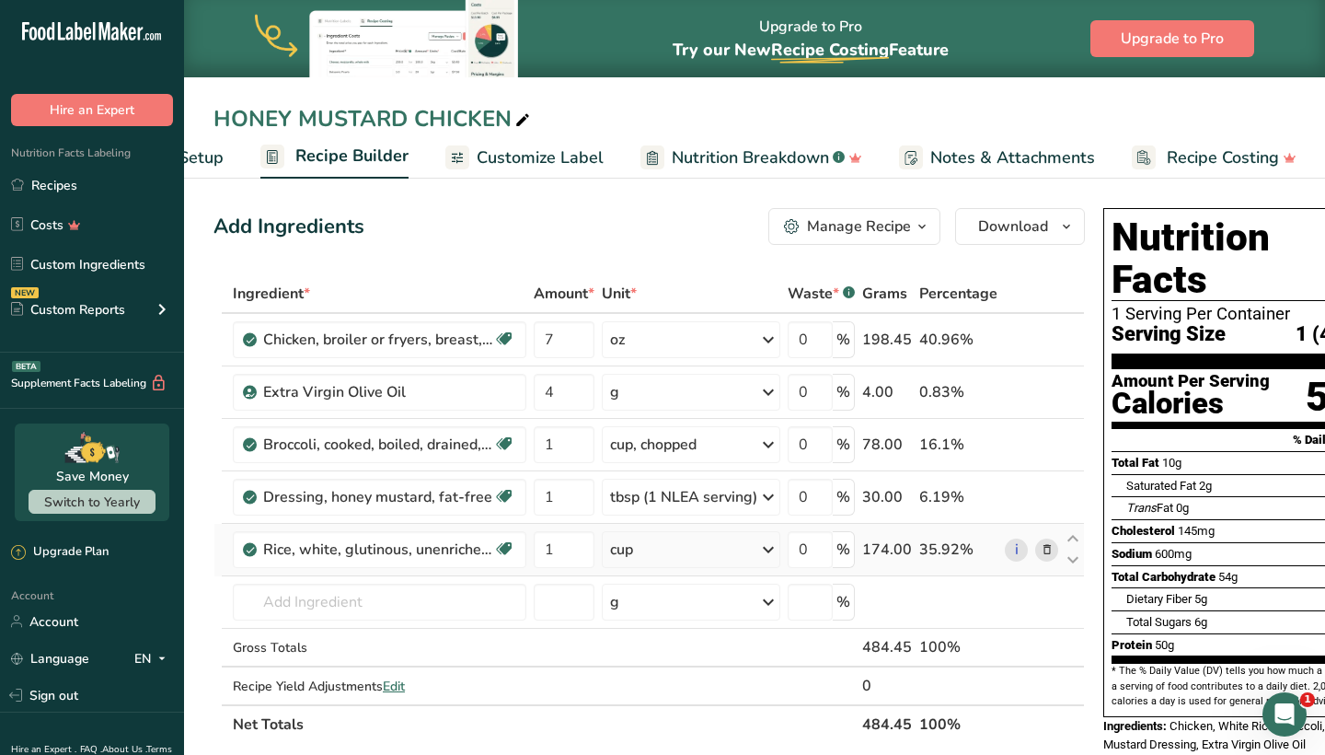
click at [1049, 556] on icon at bounding box center [1047, 549] width 13 height 19
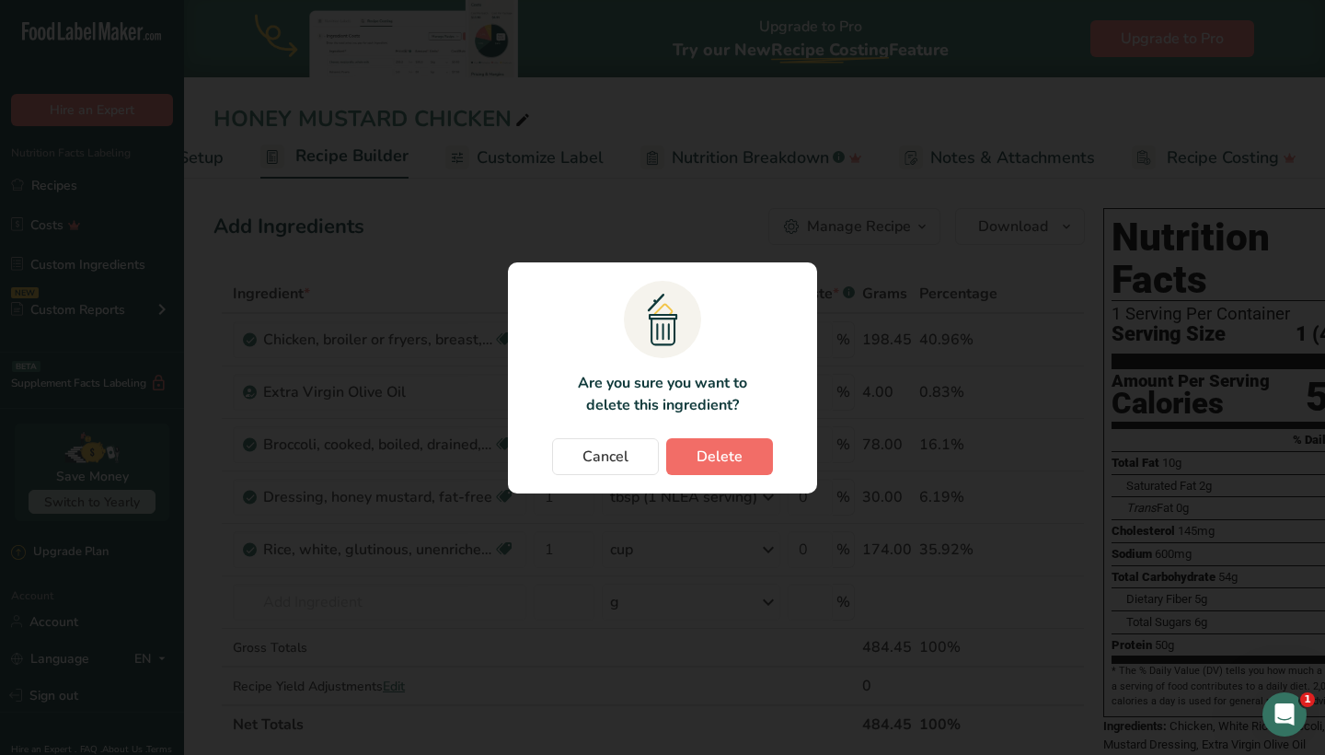
click at [726, 441] on button "Delete" at bounding box center [719, 456] width 107 height 37
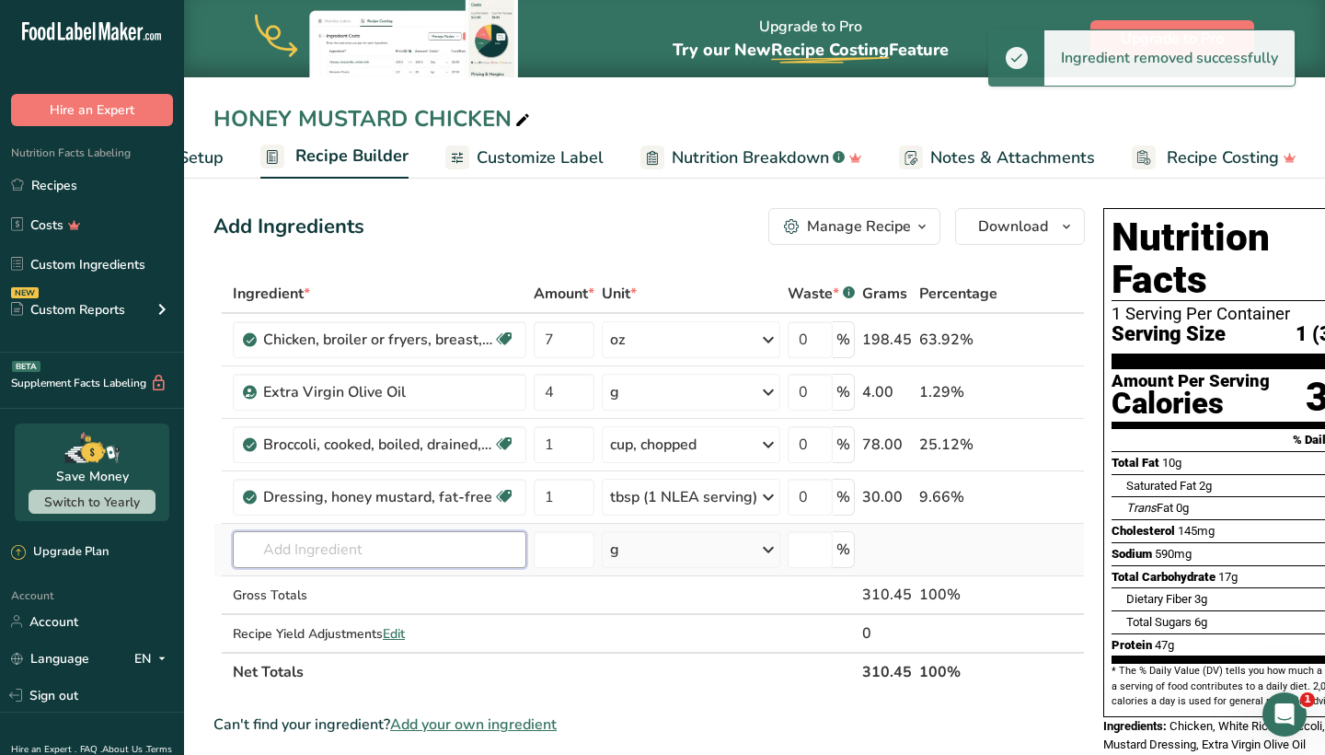
click at [315, 535] on input "text" at bounding box center [380, 549] width 294 height 37
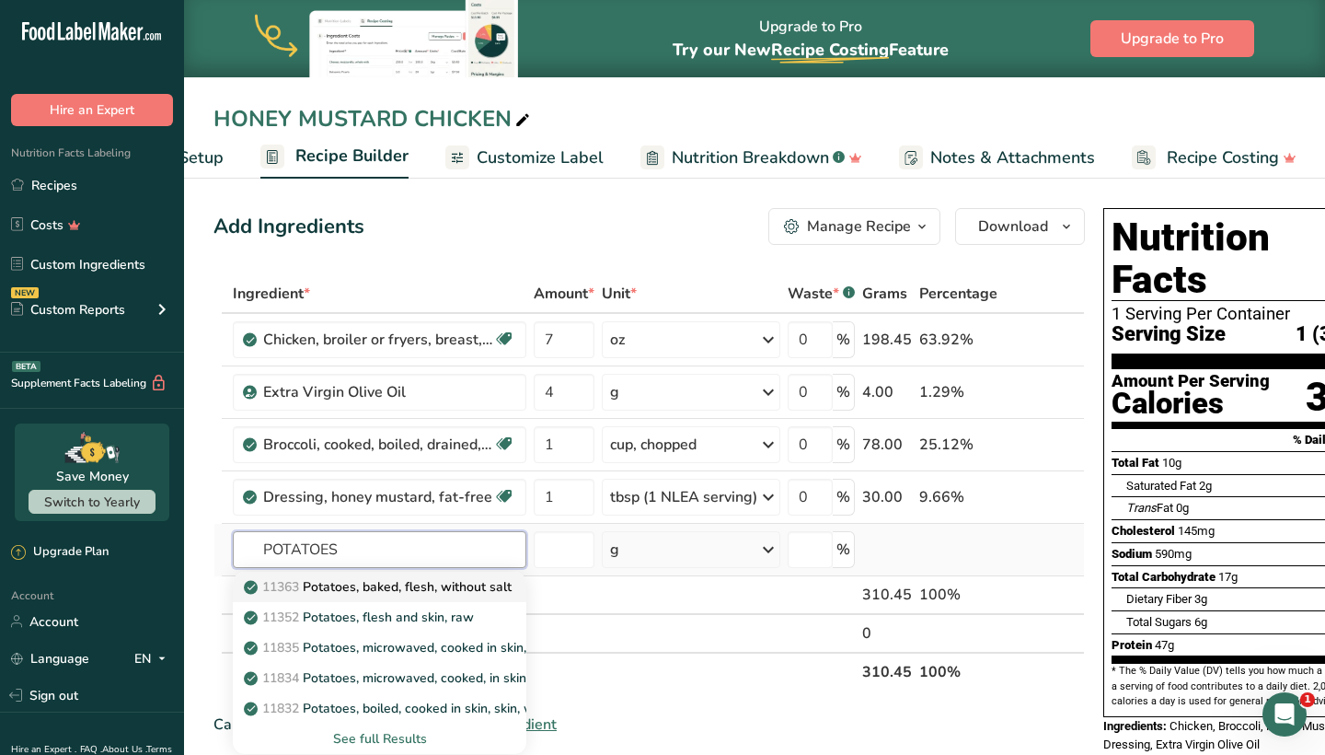
type input "POTATOES"
click at [313, 588] on p "11363 Potatoes, baked, flesh, without salt" at bounding box center [380, 586] width 264 height 19
type input "Potatoes, baked, flesh, without salt"
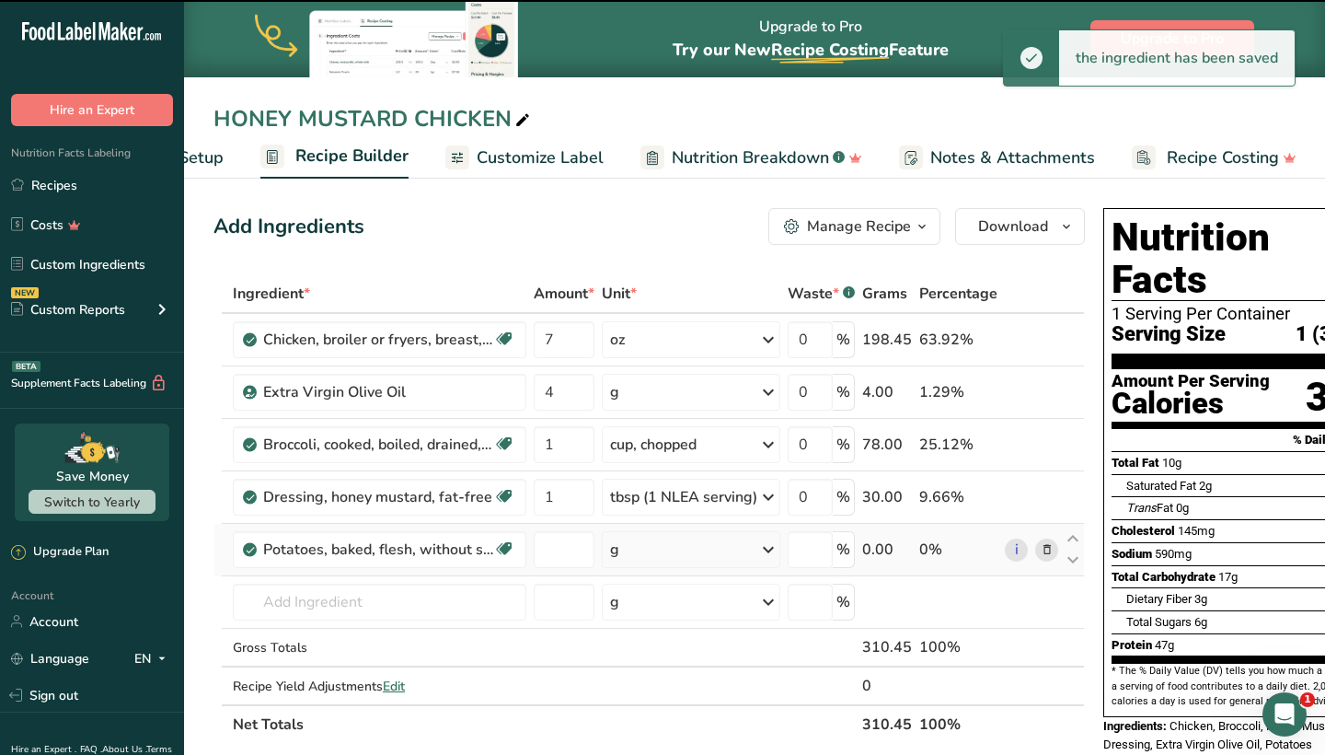
type input "0"
click at [649, 555] on div "g" at bounding box center [691, 549] width 179 height 37
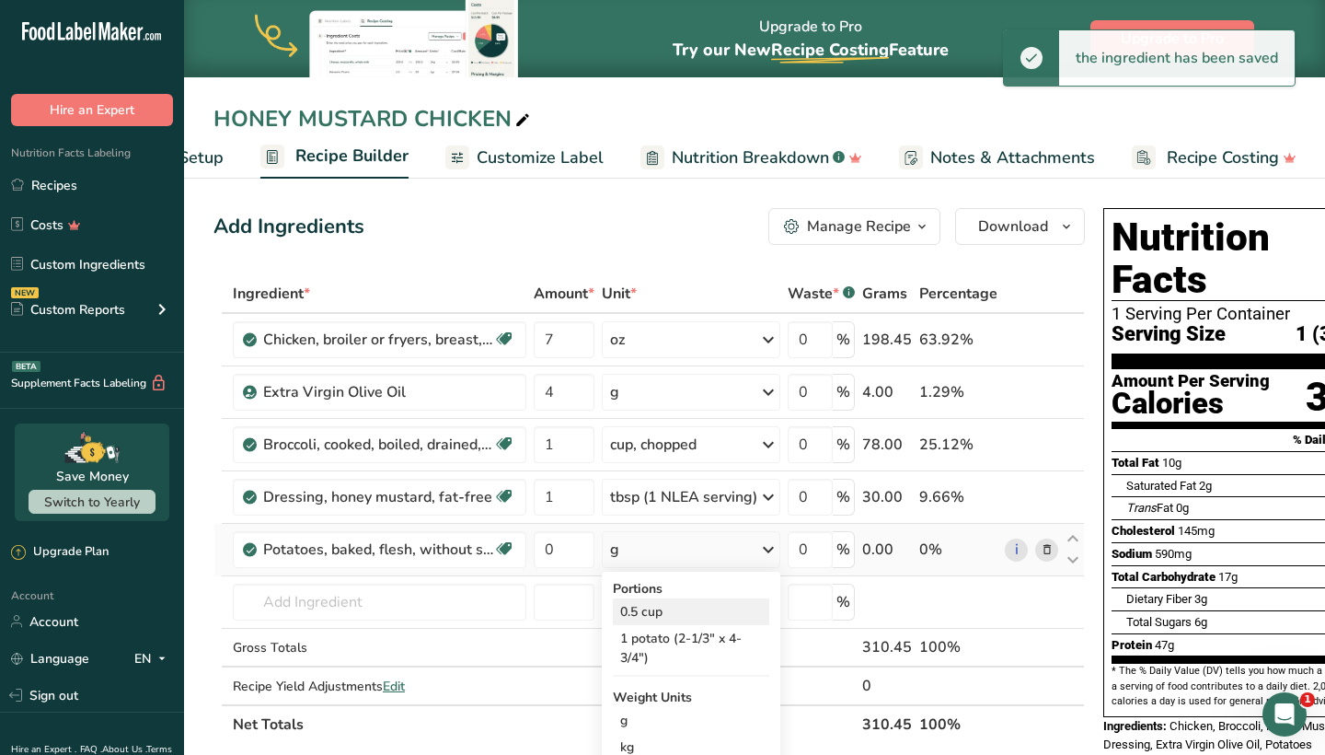
click at [644, 604] on div "0.5 cup" at bounding box center [691, 611] width 156 height 27
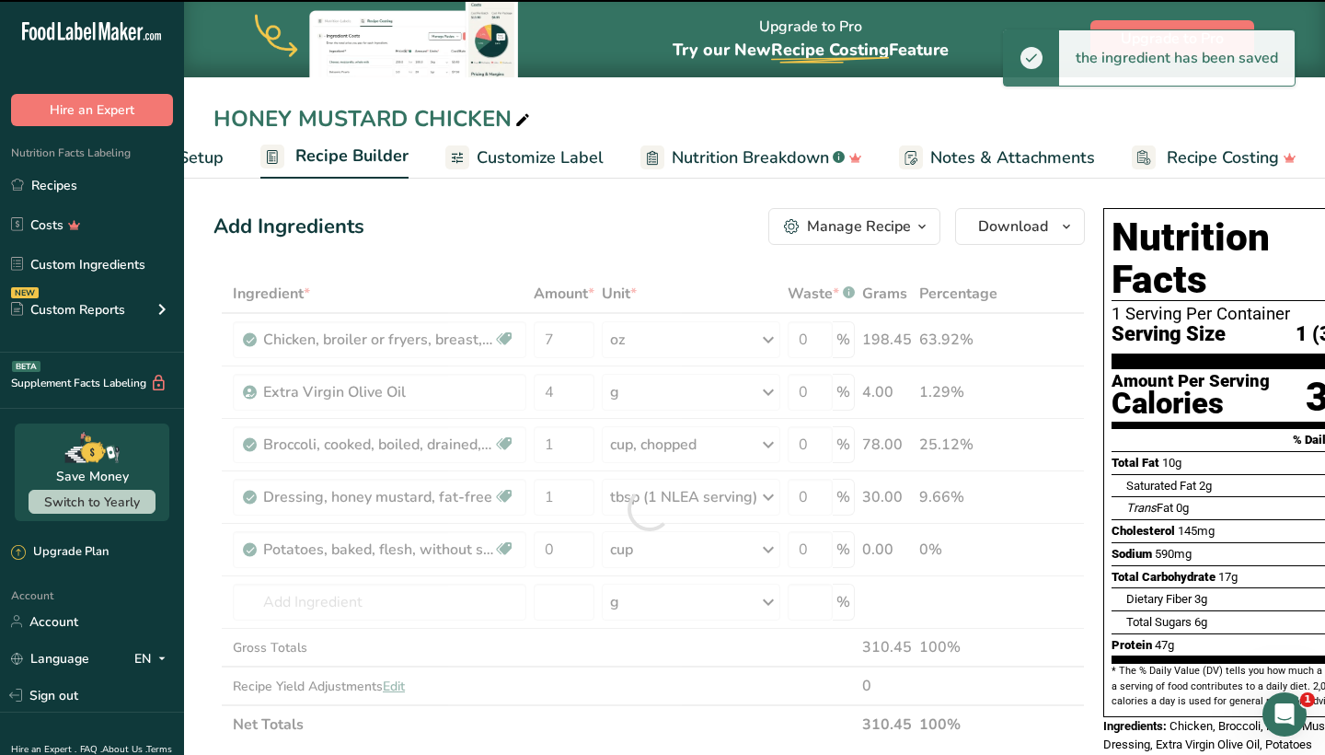
click at [564, 558] on div at bounding box center [650, 508] width 872 height 469
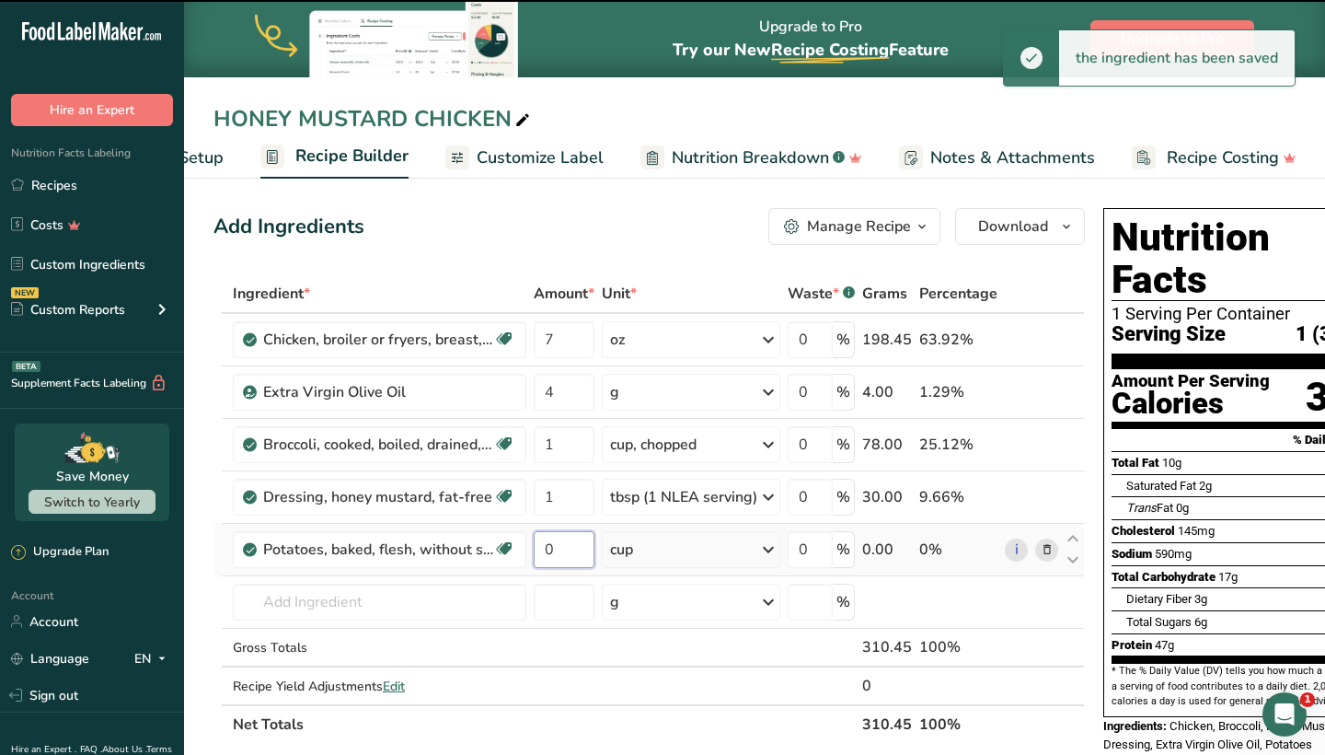
click at [564, 555] on input "0" at bounding box center [564, 549] width 61 height 37
type input "1"
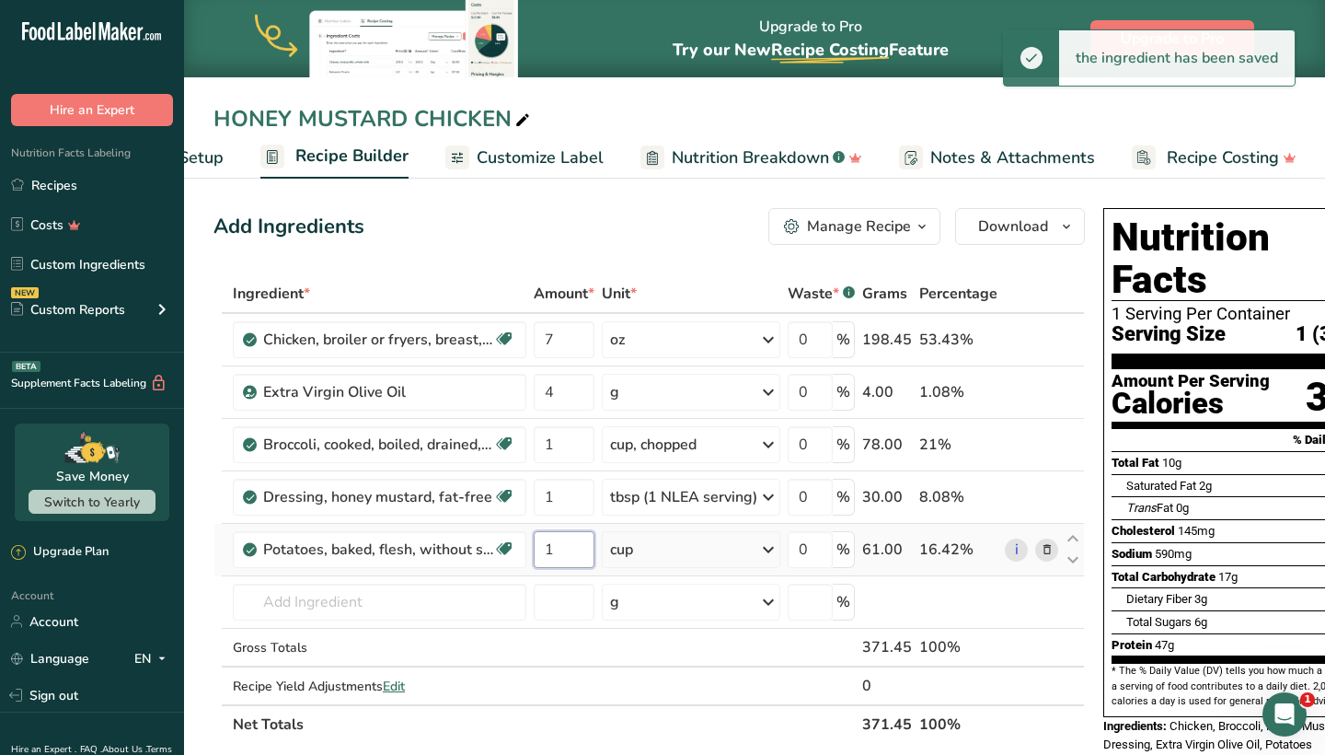
click at [564, 555] on input "1" at bounding box center [564, 549] width 61 height 37
click at [546, 628] on div "Ingredient * Amount * Unit * Waste * .a-a{fill:#347362;}.b-a{fill:#fff;} Grams …" at bounding box center [650, 508] width 872 height 469
click at [555, 541] on input "1" at bounding box center [563, 549] width 61 height 37
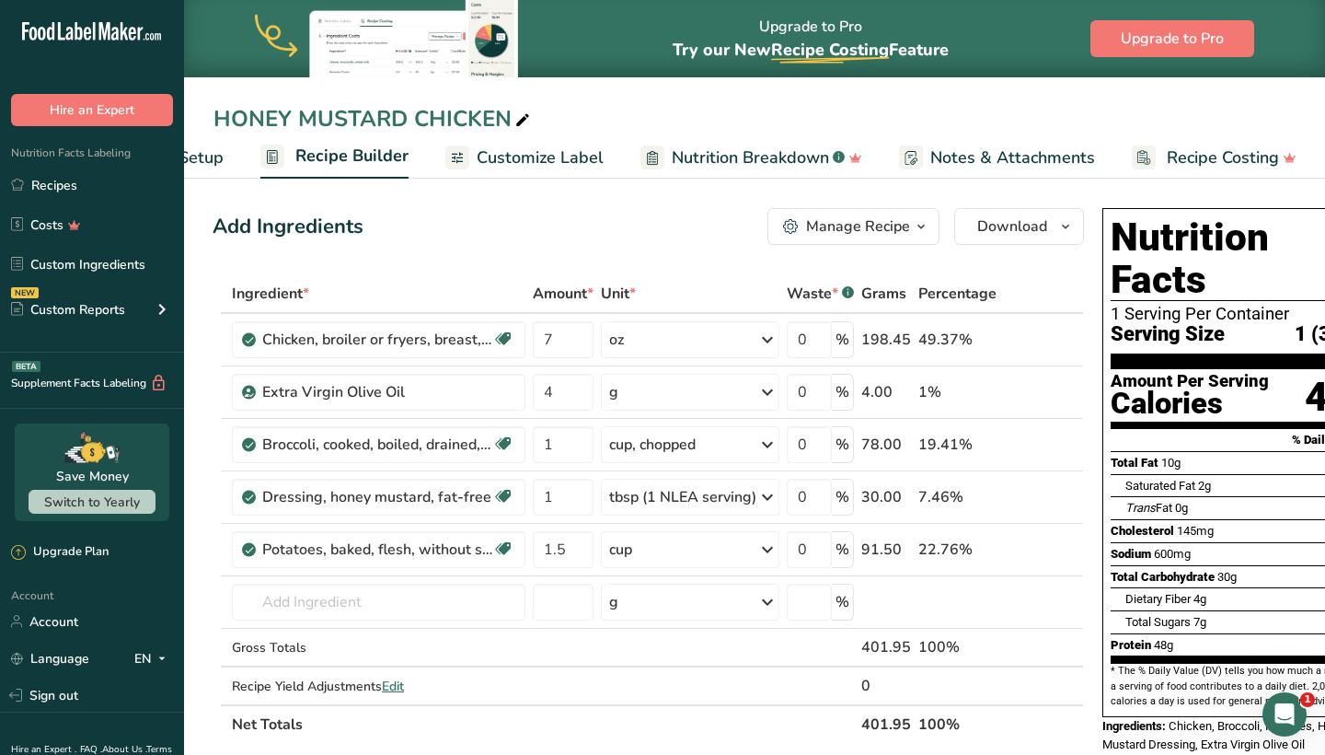
click at [675, 232] on div "Add Ingredients Manage Recipe Delete Recipe Duplicate Recipe Scale Recipe Save …" at bounding box center [649, 226] width 872 height 37
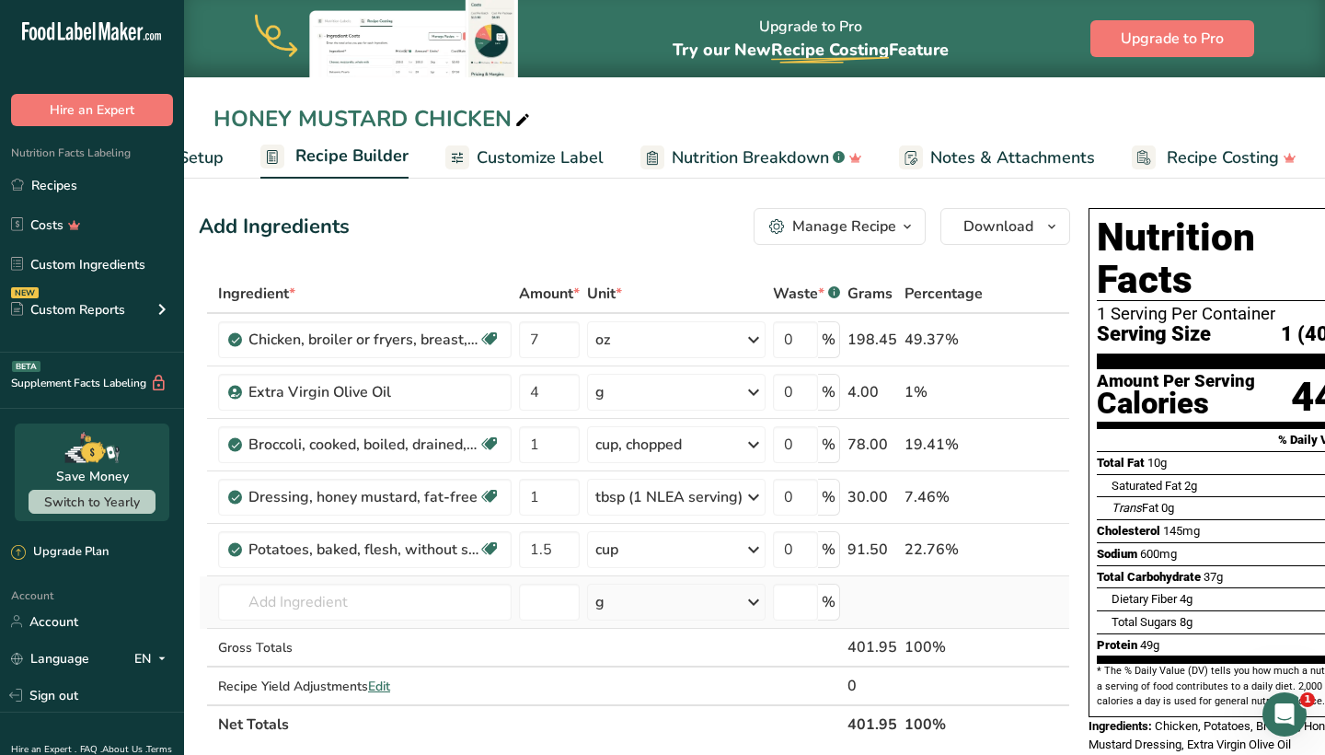
scroll to position [0, 20]
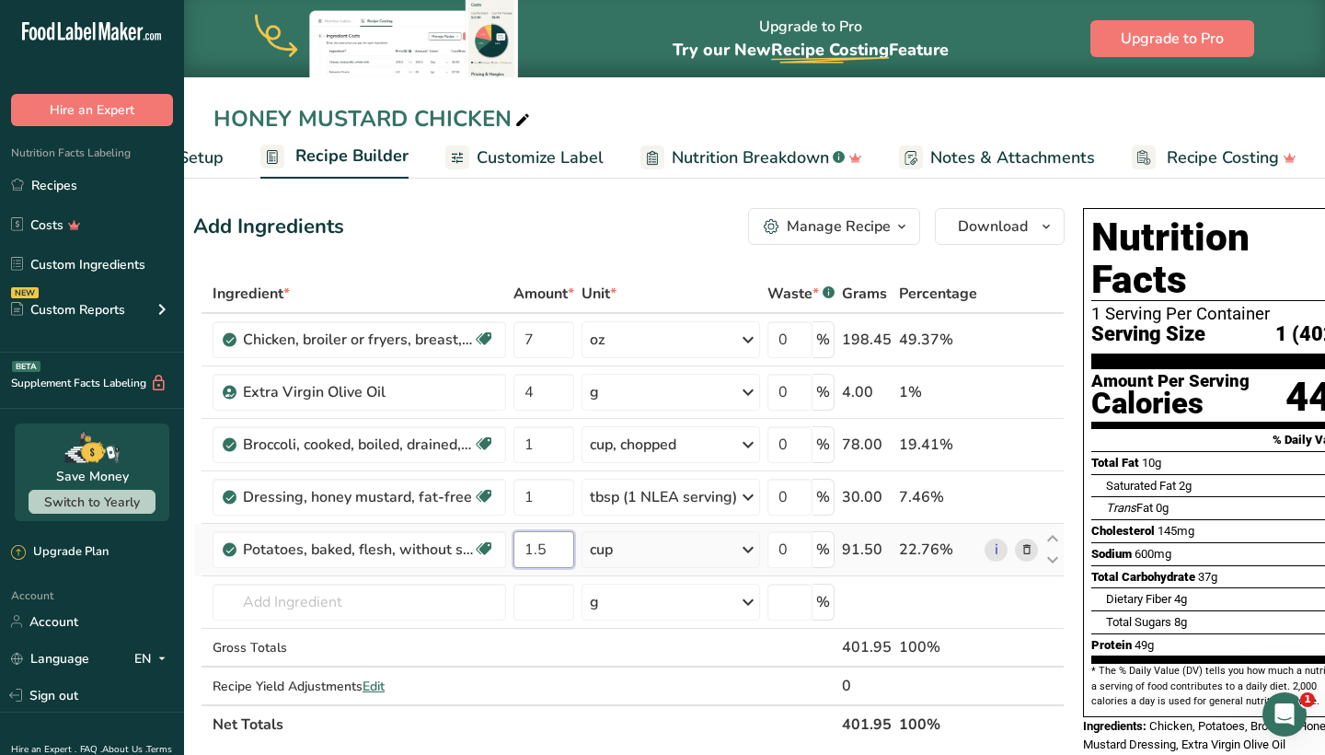
click at [547, 551] on input "1.5" at bounding box center [544, 549] width 61 height 37
type input "2"
click at [554, 236] on div "Add Ingredients Manage Recipe Delete Recipe Duplicate Recipe Scale Recipe Save …" at bounding box center [629, 226] width 872 height 37
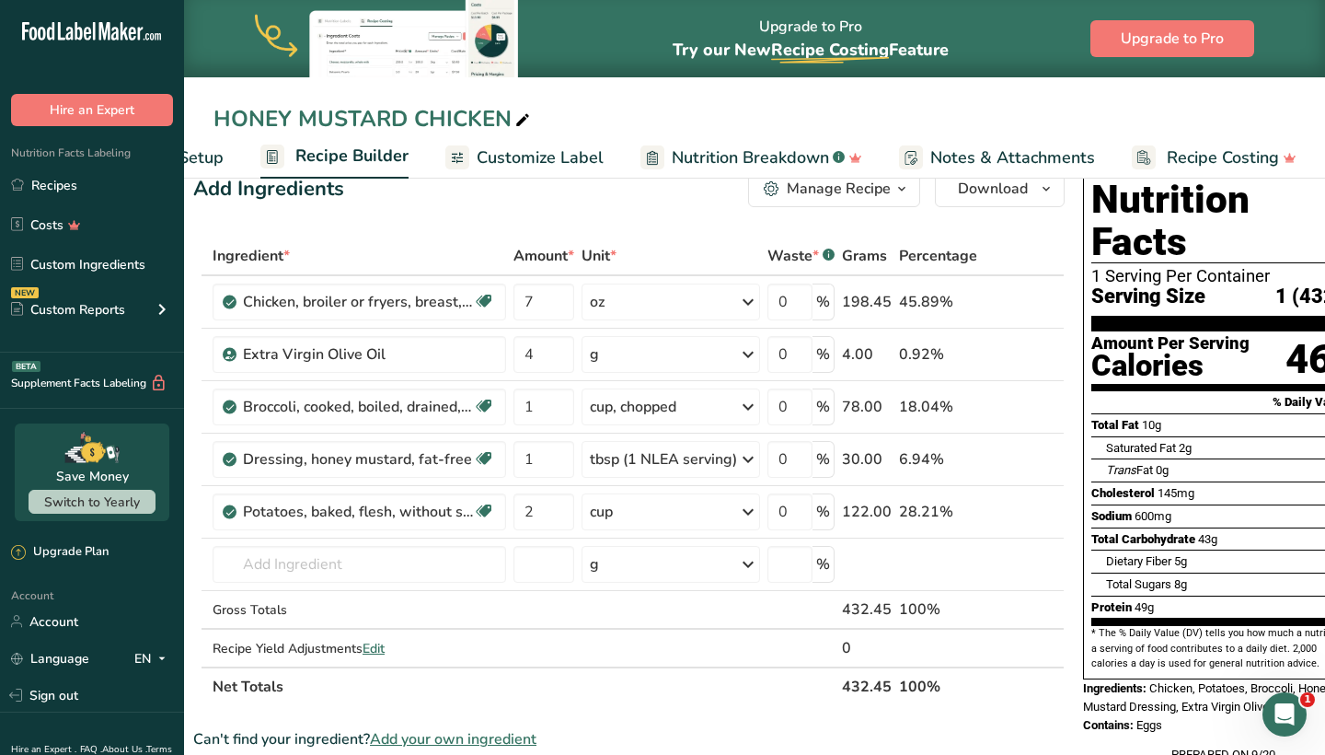
scroll to position [34, 0]
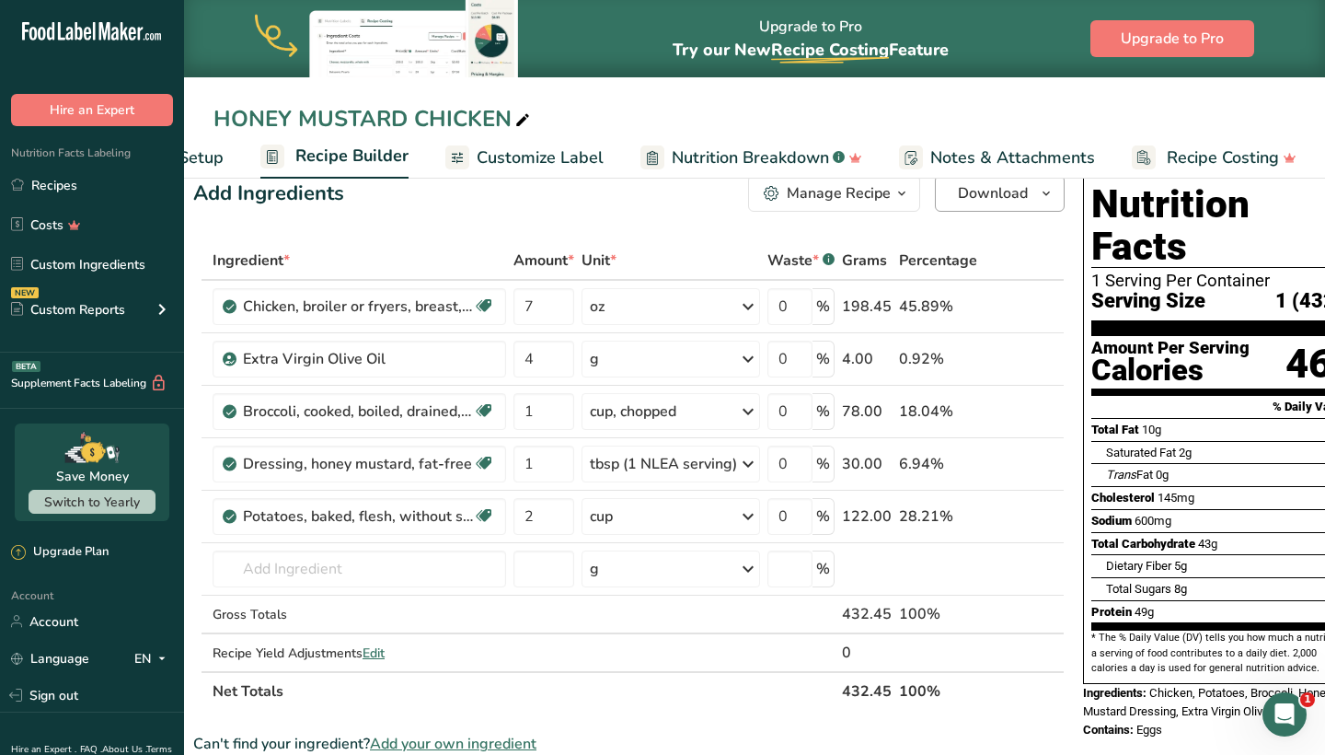
click at [972, 201] on span "Download" at bounding box center [993, 193] width 70 height 22
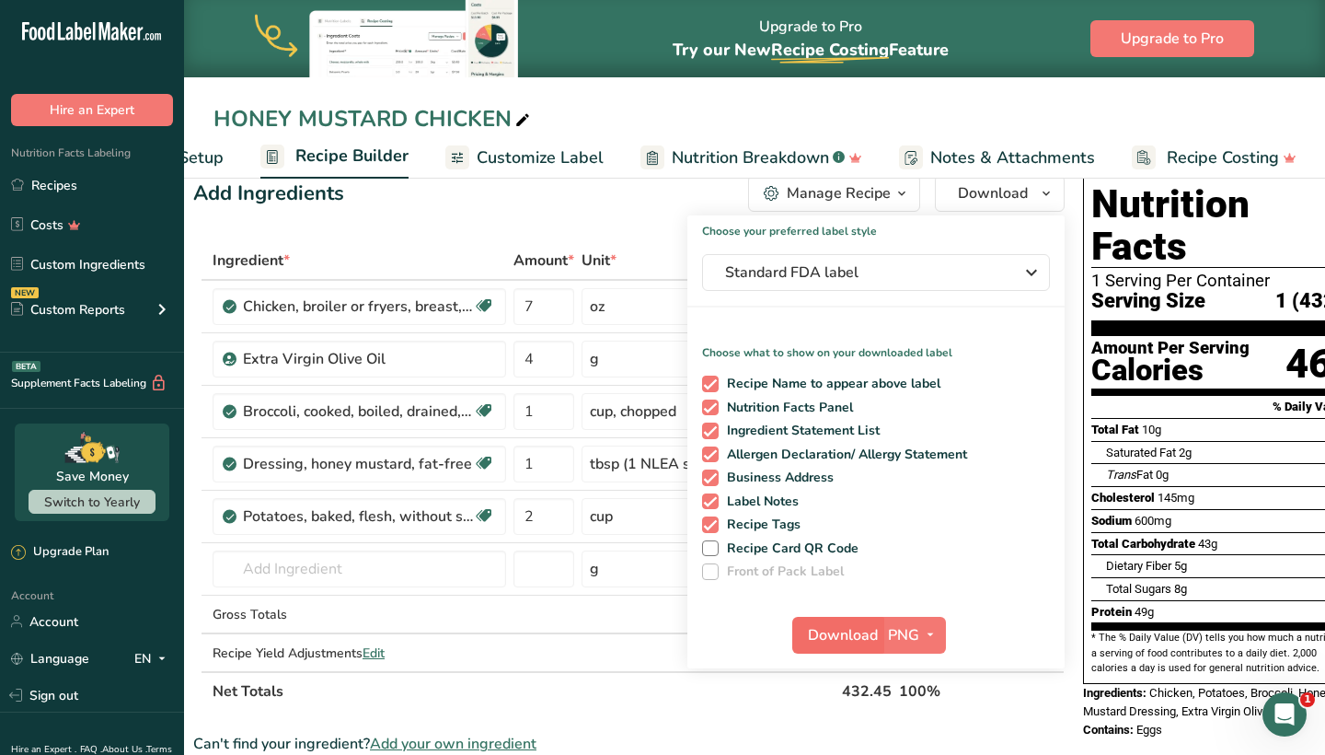
click at [850, 640] on span "Download" at bounding box center [843, 635] width 70 height 22
click at [570, 211] on div "Add Ingredients Manage Recipe Delete Recipe Duplicate Recipe Scale Recipe Save …" at bounding box center [629, 193] width 872 height 37
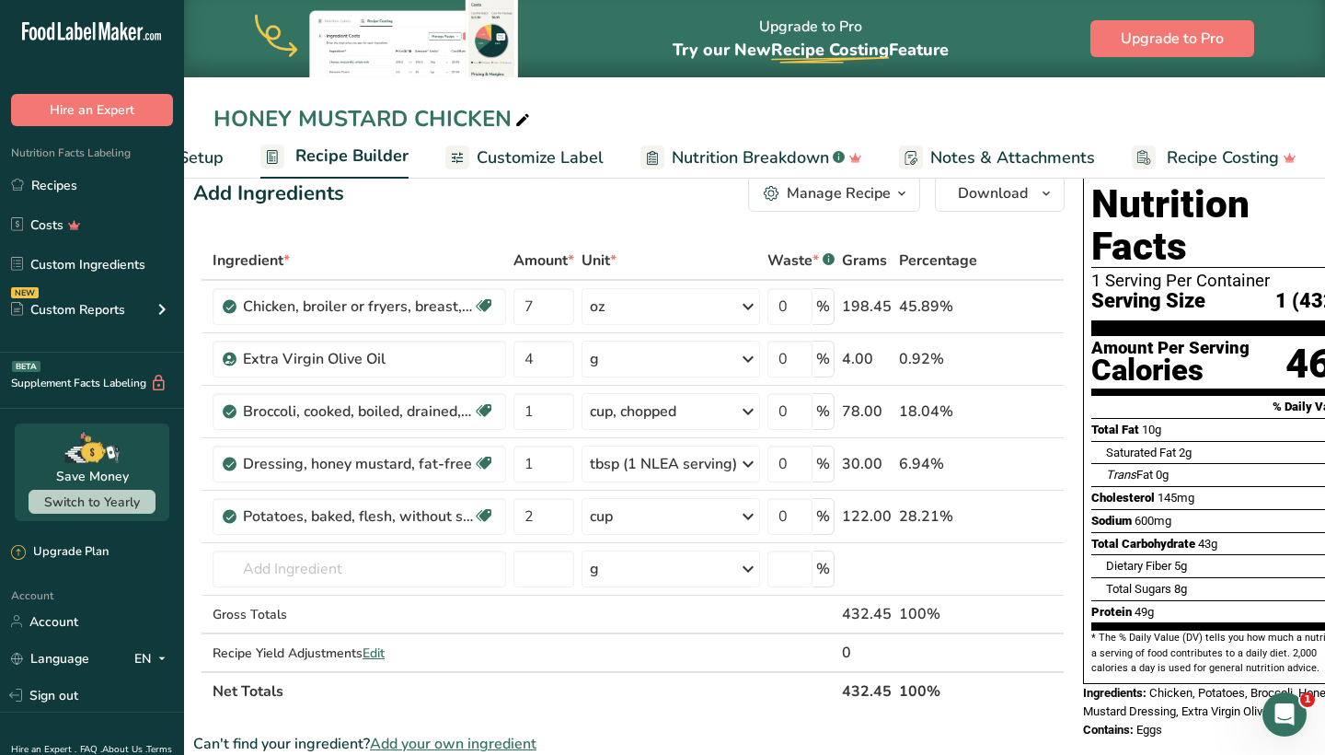
click at [789, 193] on div "Manage Recipe" at bounding box center [839, 193] width 104 height 22
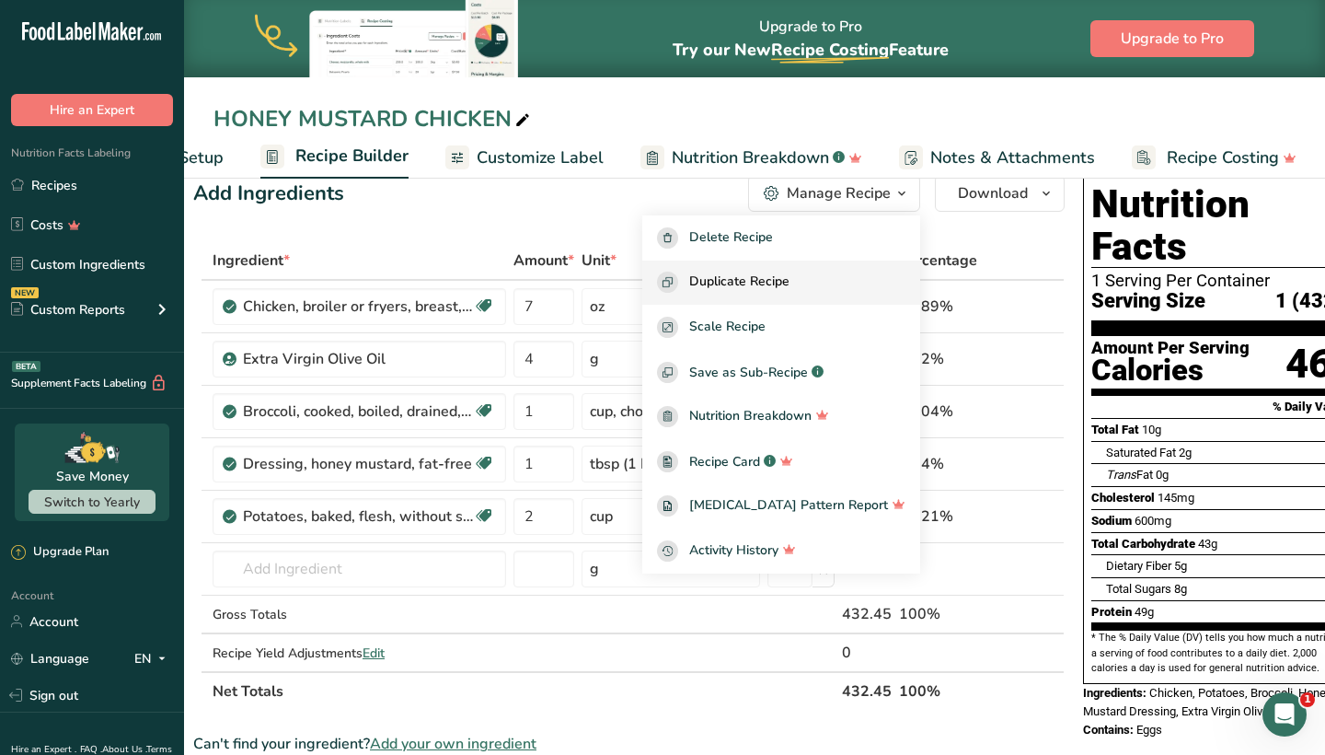
click at [762, 276] on span "Duplicate Recipe" at bounding box center [739, 282] width 100 height 21
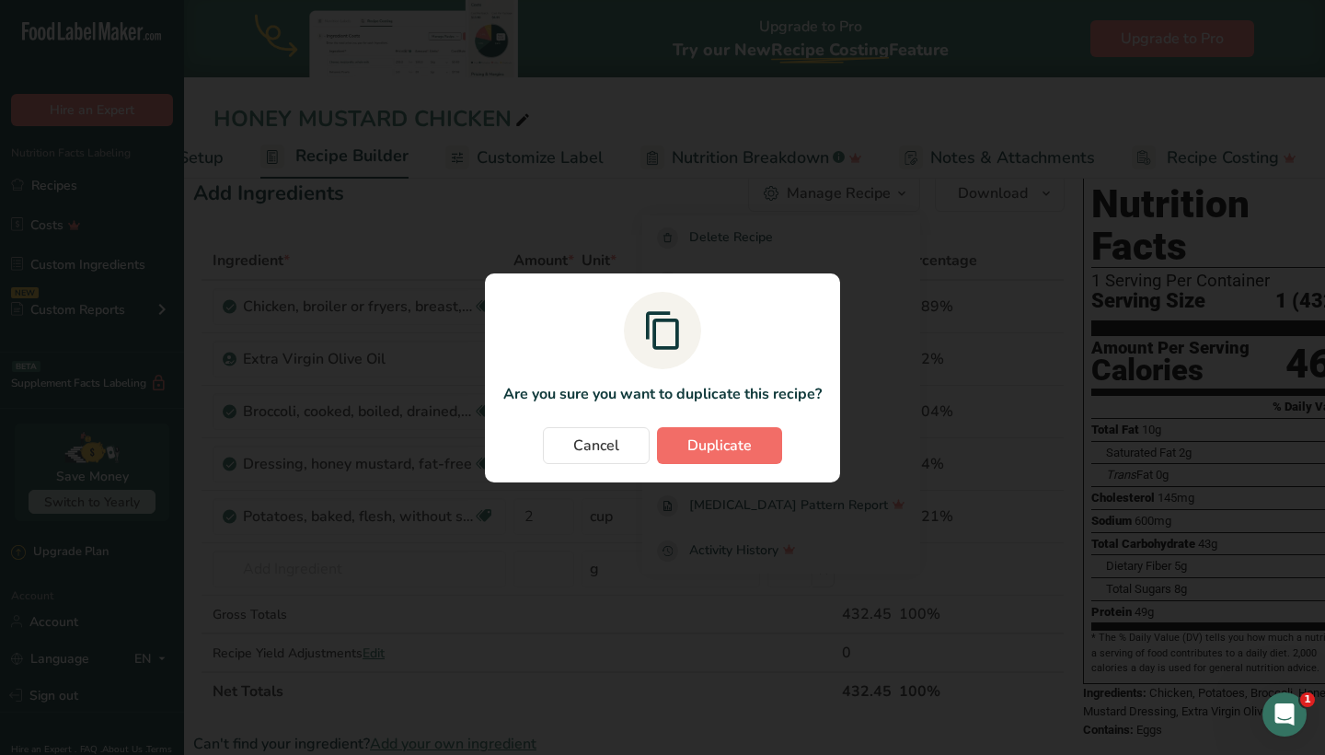
click at [760, 445] on button "Duplicate" at bounding box center [719, 445] width 125 height 37
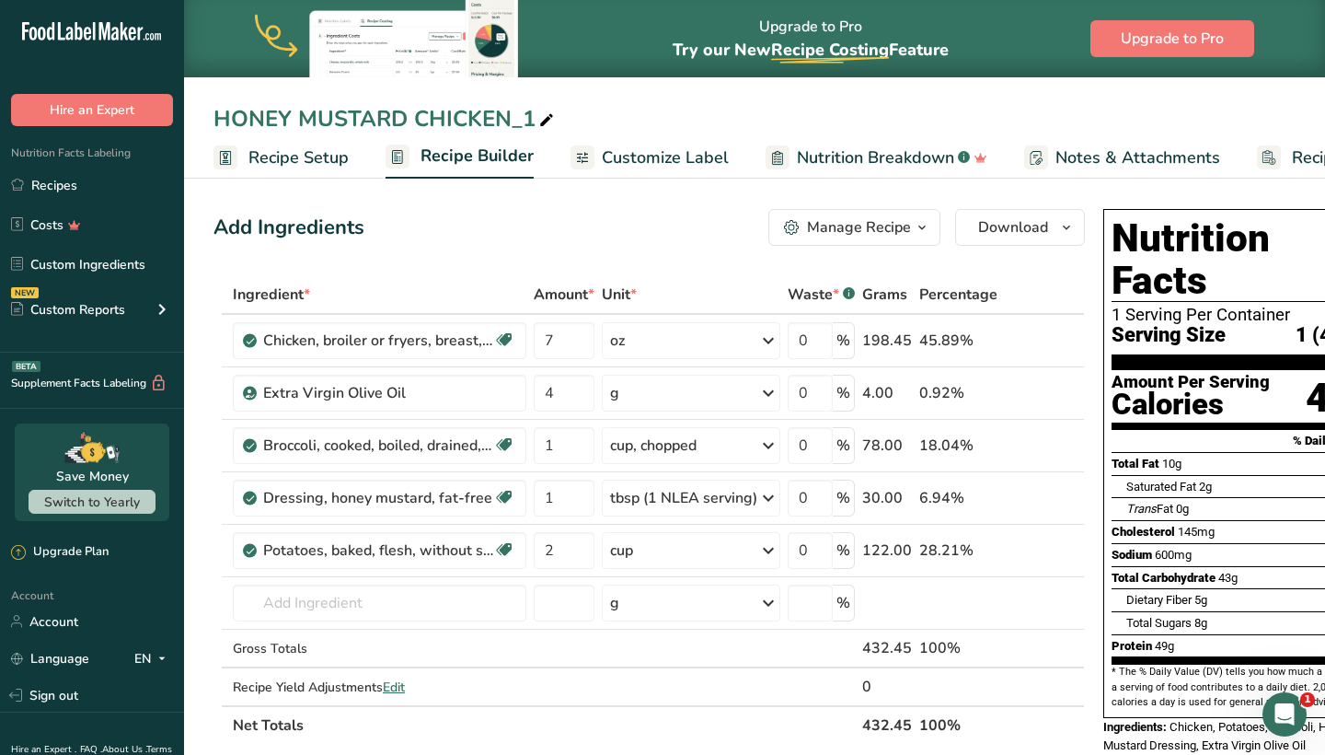
click at [537, 120] on span at bounding box center [547, 121] width 22 height 22
click at [214, 121] on input "HONEY MUSTARD CHICKEN" at bounding box center [755, 118] width 1082 height 33
type input "MISSY HONEY MUSTARD CHICKEN"
click at [585, 548] on input "2" at bounding box center [564, 550] width 61 height 37
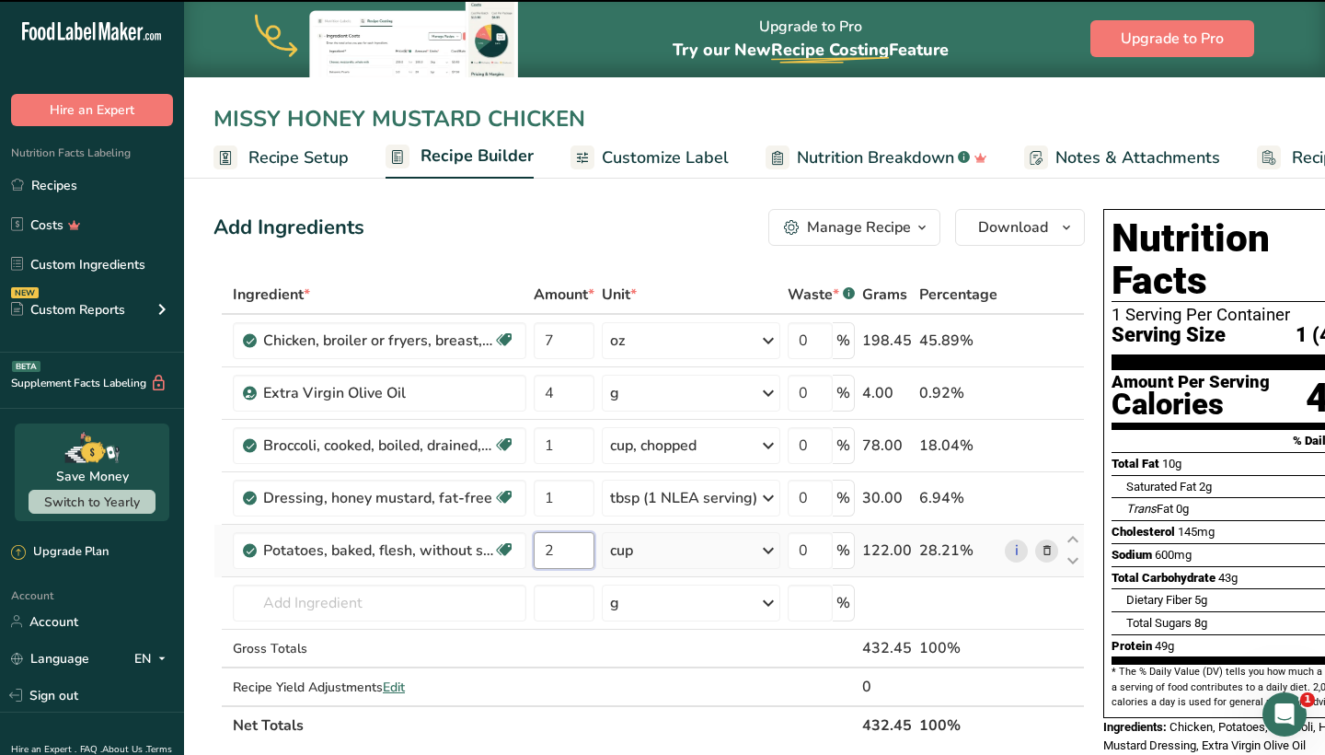
click at [585, 548] on input "2" at bounding box center [564, 550] width 61 height 37
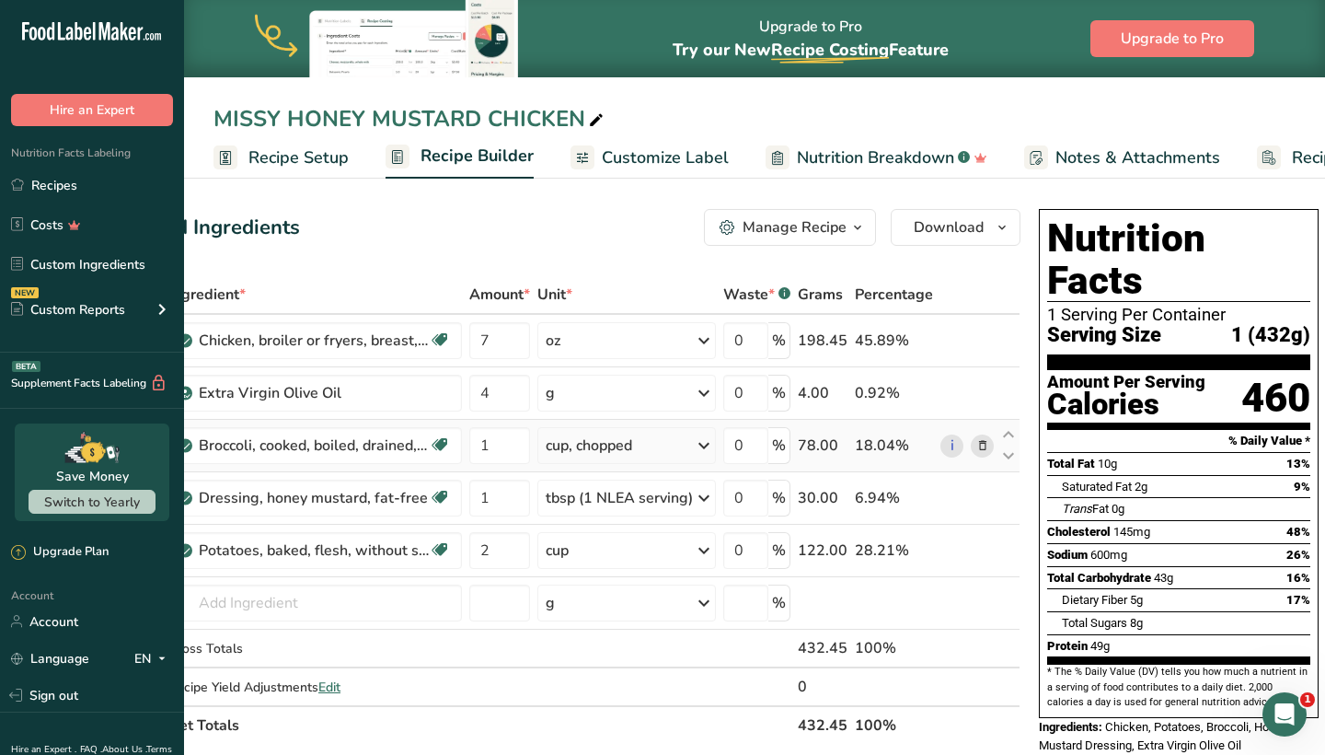
scroll to position [0, 64]
click at [514, 549] on input "2" at bounding box center [500, 550] width 61 height 37
type input "1"
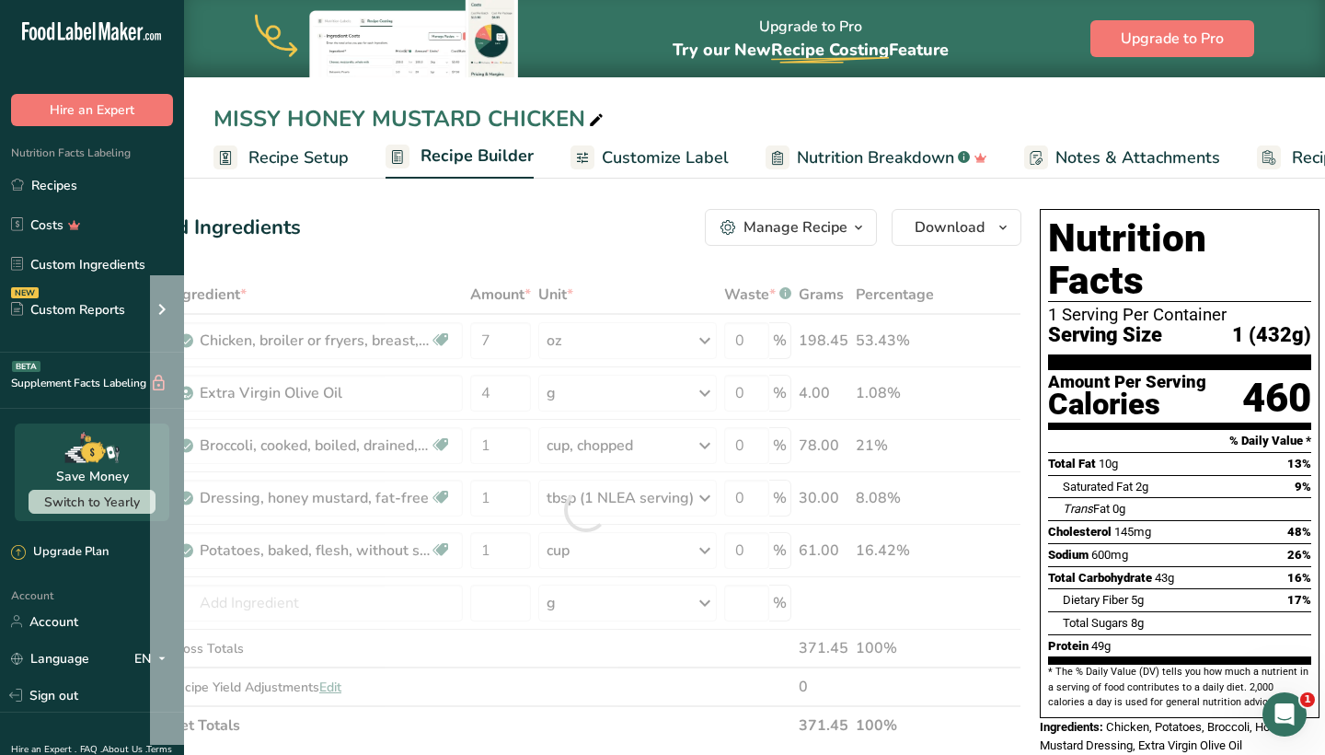
click at [560, 209] on div "Add Ingredients Manage Recipe Delete Recipe Duplicate Recipe Scale Recipe Save …" at bounding box center [586, 227] width 872 height 37
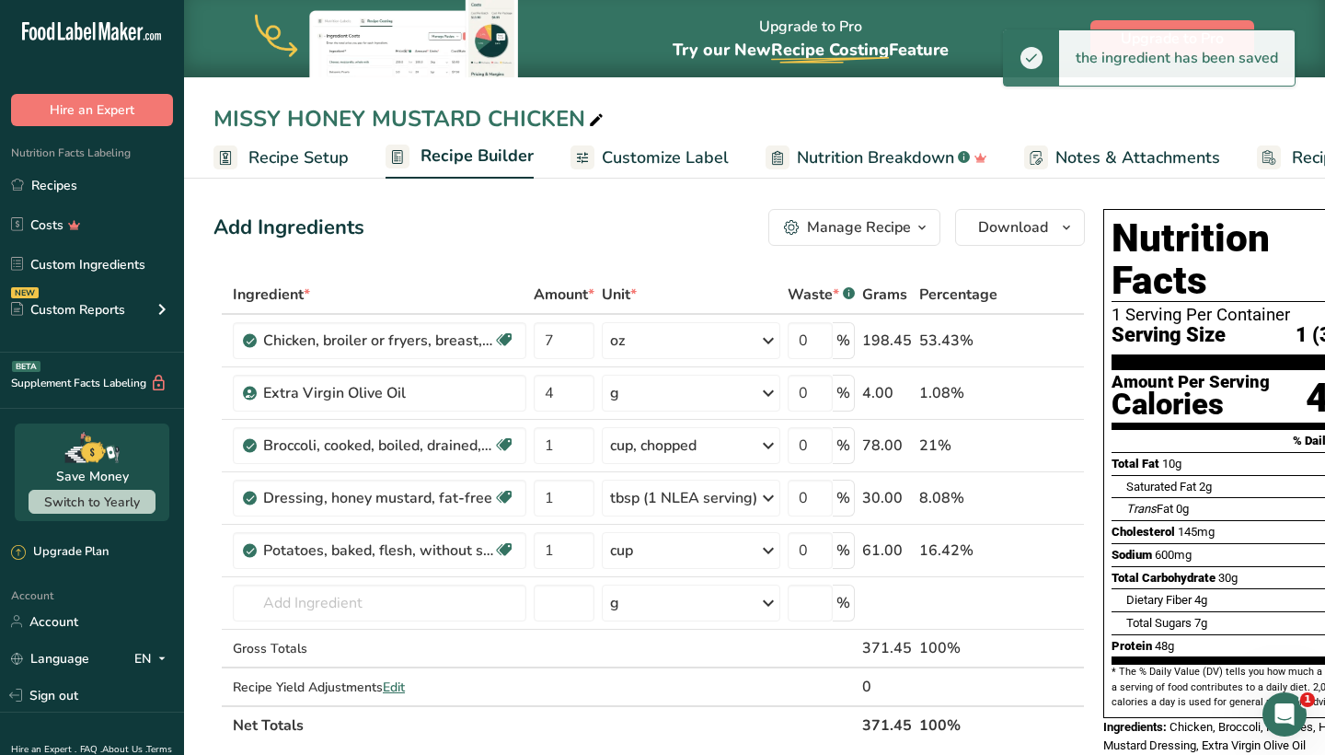
scroll to position [0, 0]
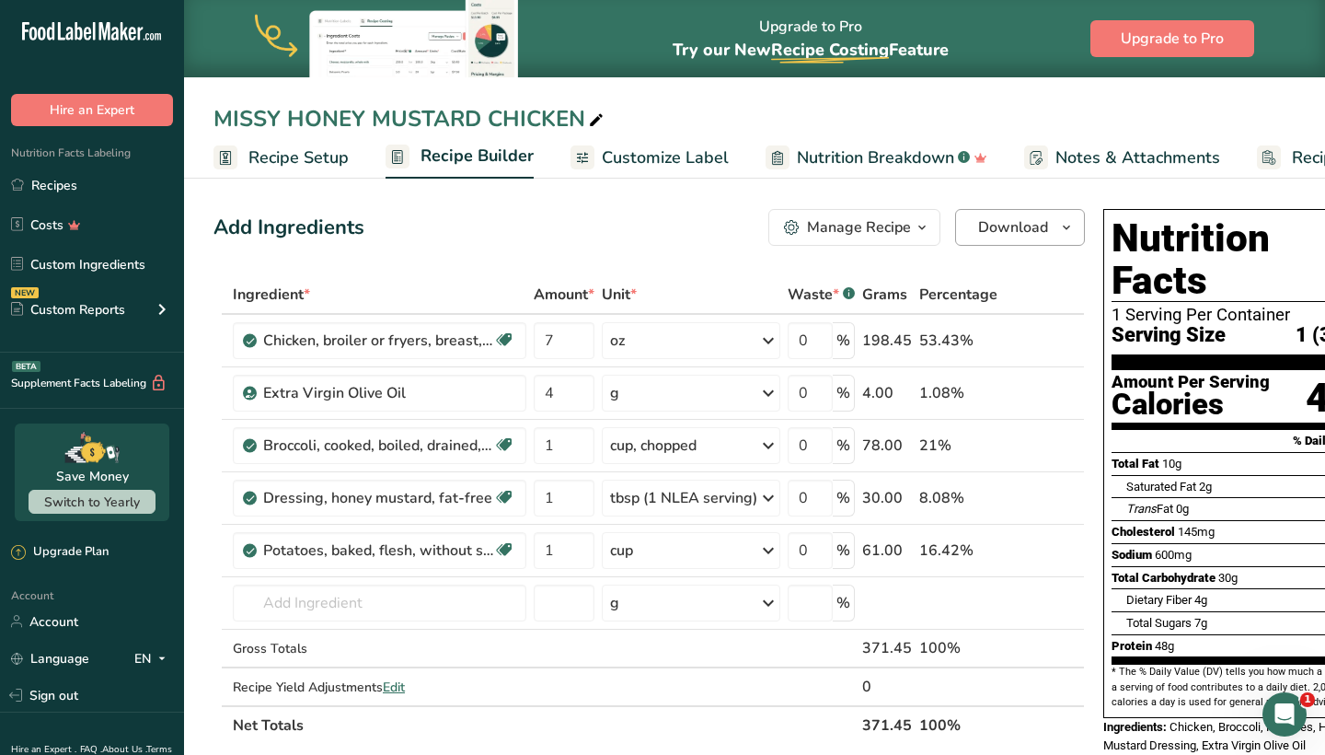
click at [986, 224] on span "Download" at bounding box center [1013, 227] width 70 height 22
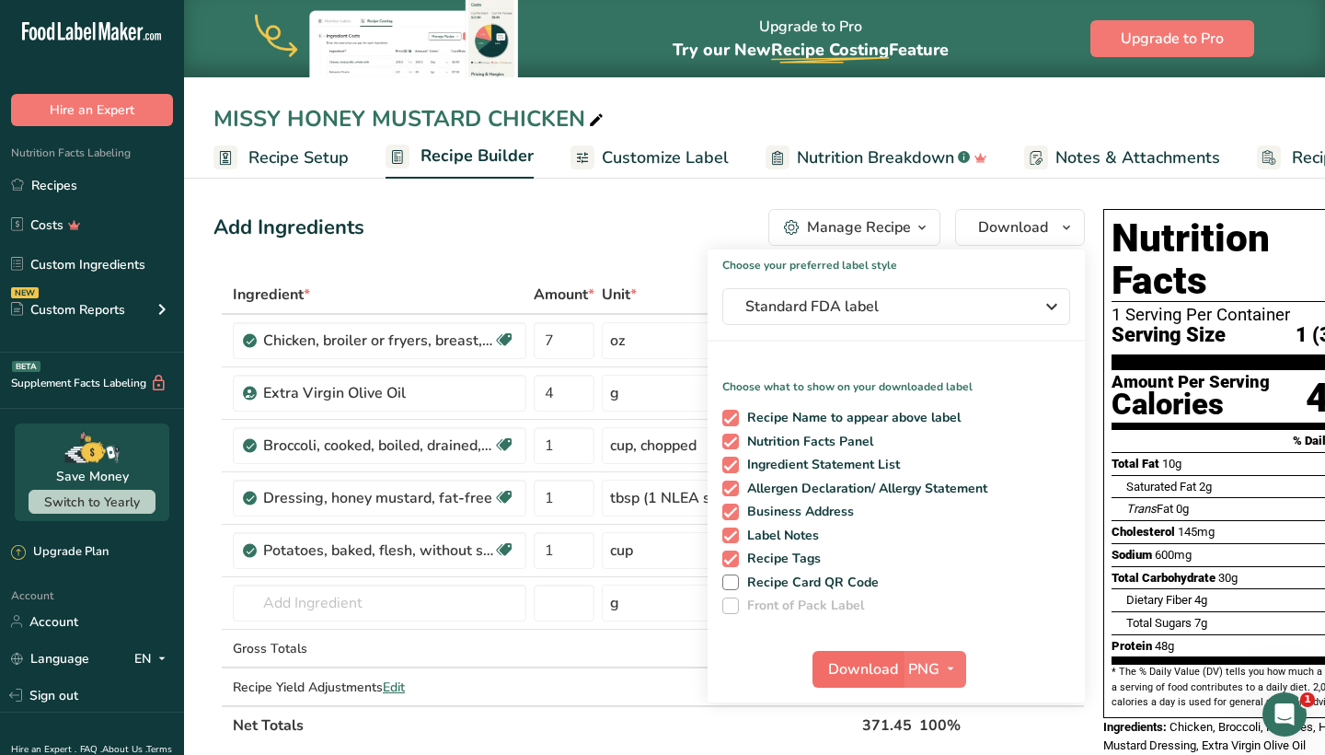
click at [833, 678] on span "Download" at bounding box center [863, 669] width 70 height 22
click at [629, 220] on div "Add Ingredients Manage Recipe Delete Recipe Duplicate Recipe Scale Recipe Save …" at bounding box center [650, 227] width 872 height 37
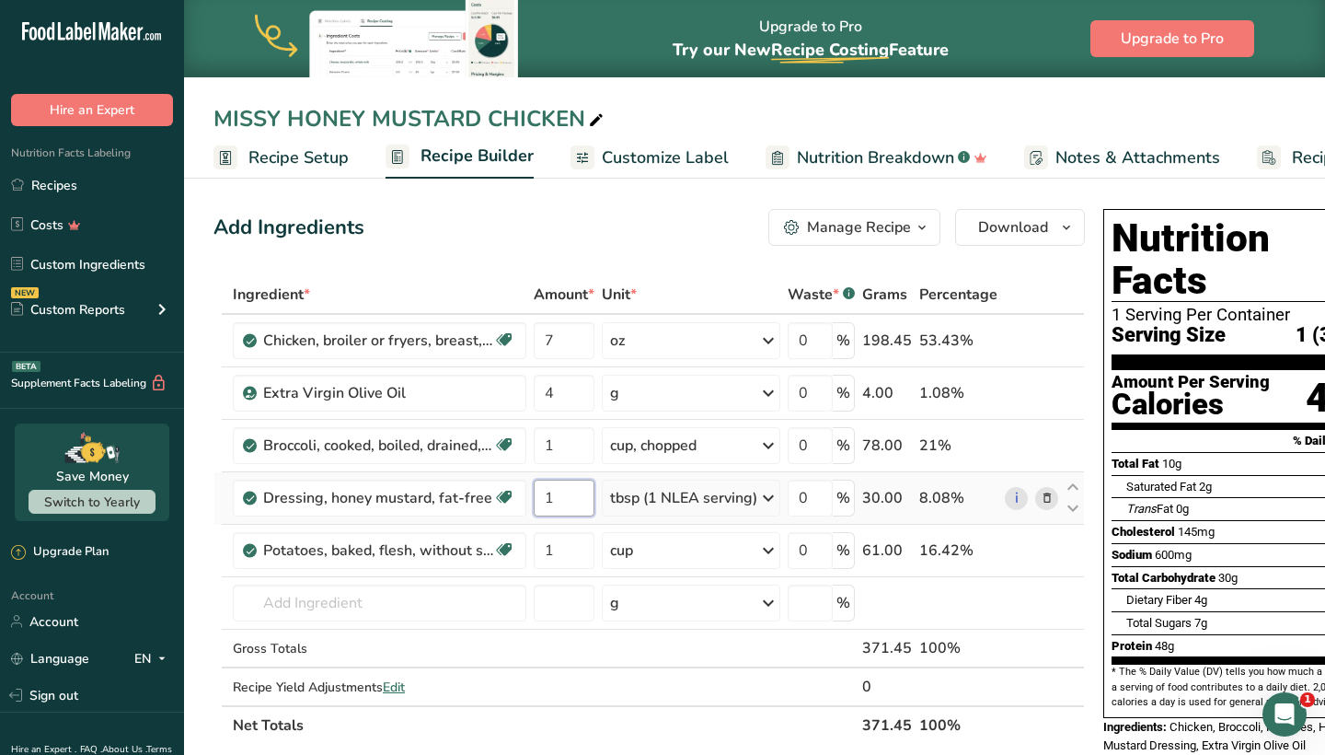
click at [577, 500] on input "1" at bounding box center [564, 498] width 61 height 37
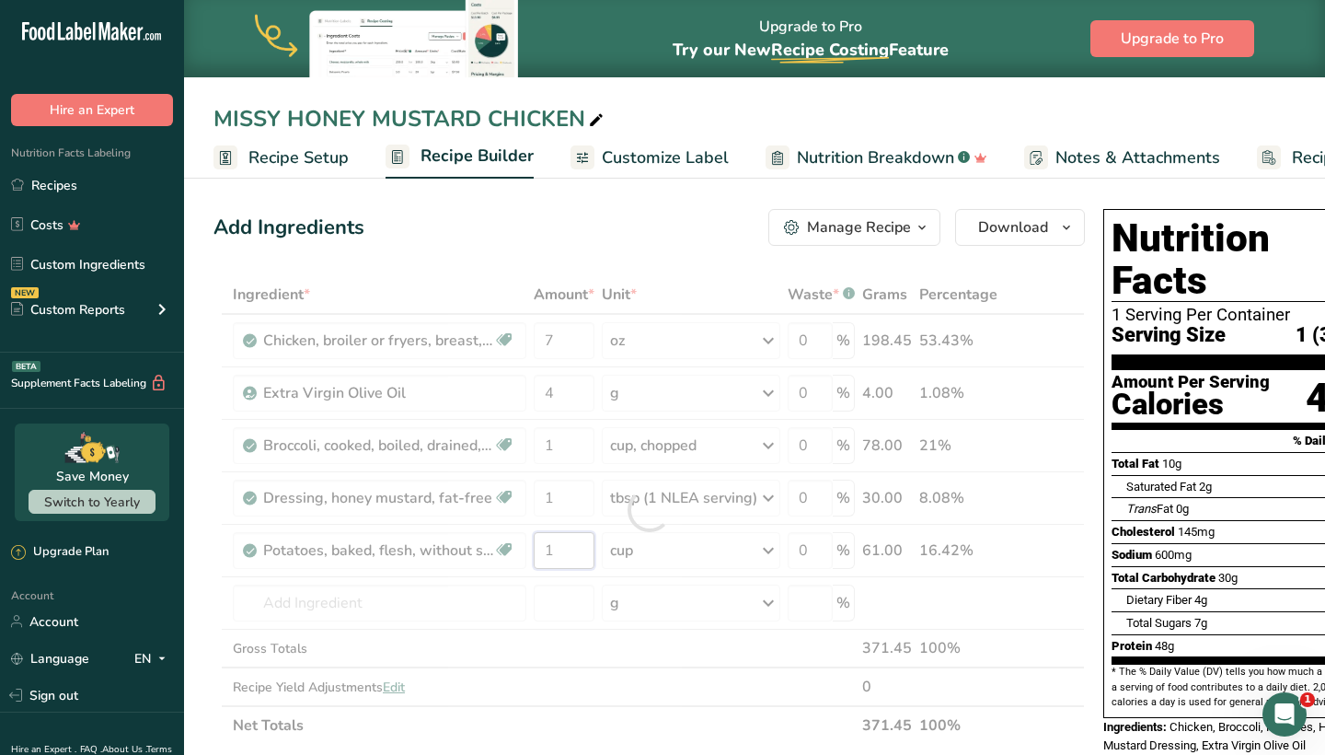
click at [571, 554] on div "Ingredient * Amount * Unit * Waste * .a-a{fill:#347362;}.b-a{fill:#fff;} Grams …" at bounding box center [650, 509] width 872 height 469
click at [569, 554] on div at bounding box center [650, 509] width 872 height 469
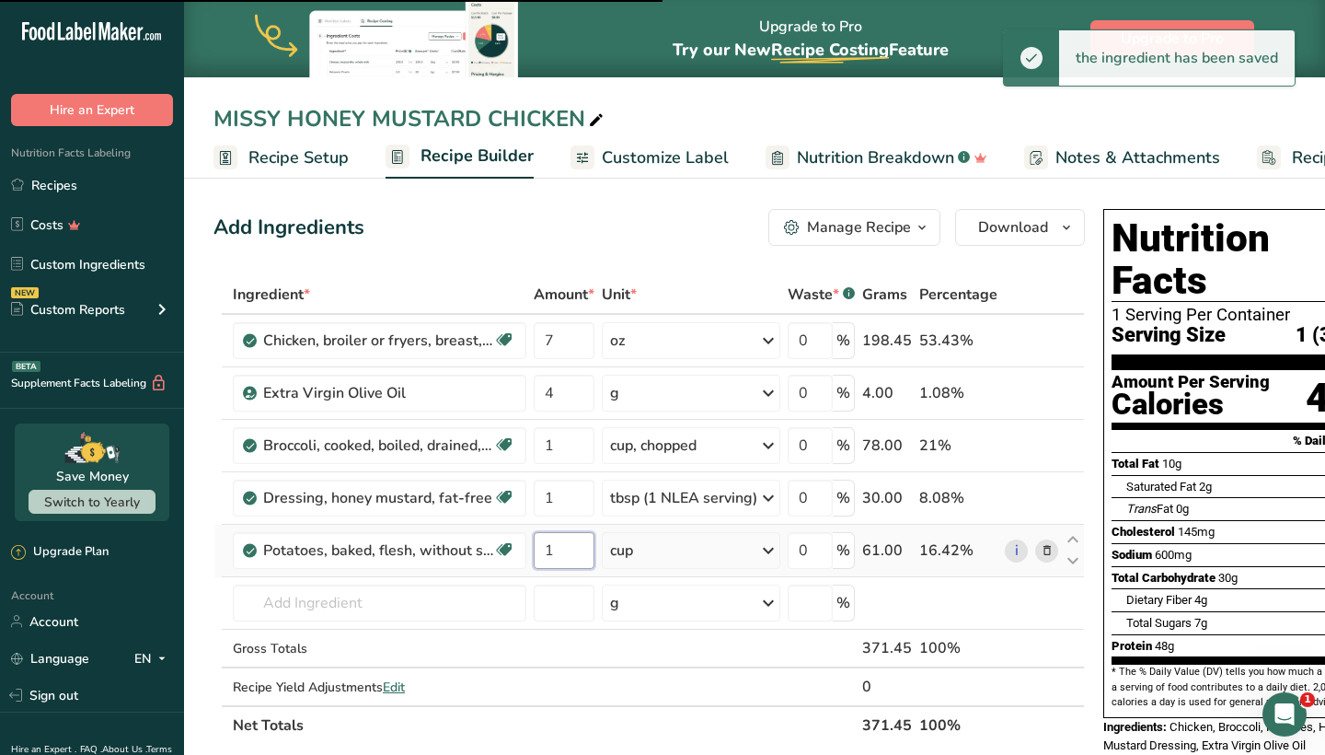
click at [574, 546] on input "1" at bounding box center [564, 550] width 61 height 37
click at [573, 546] on input "1" at bounding box center [564, 550] width 61 height 37
type input "1.5"
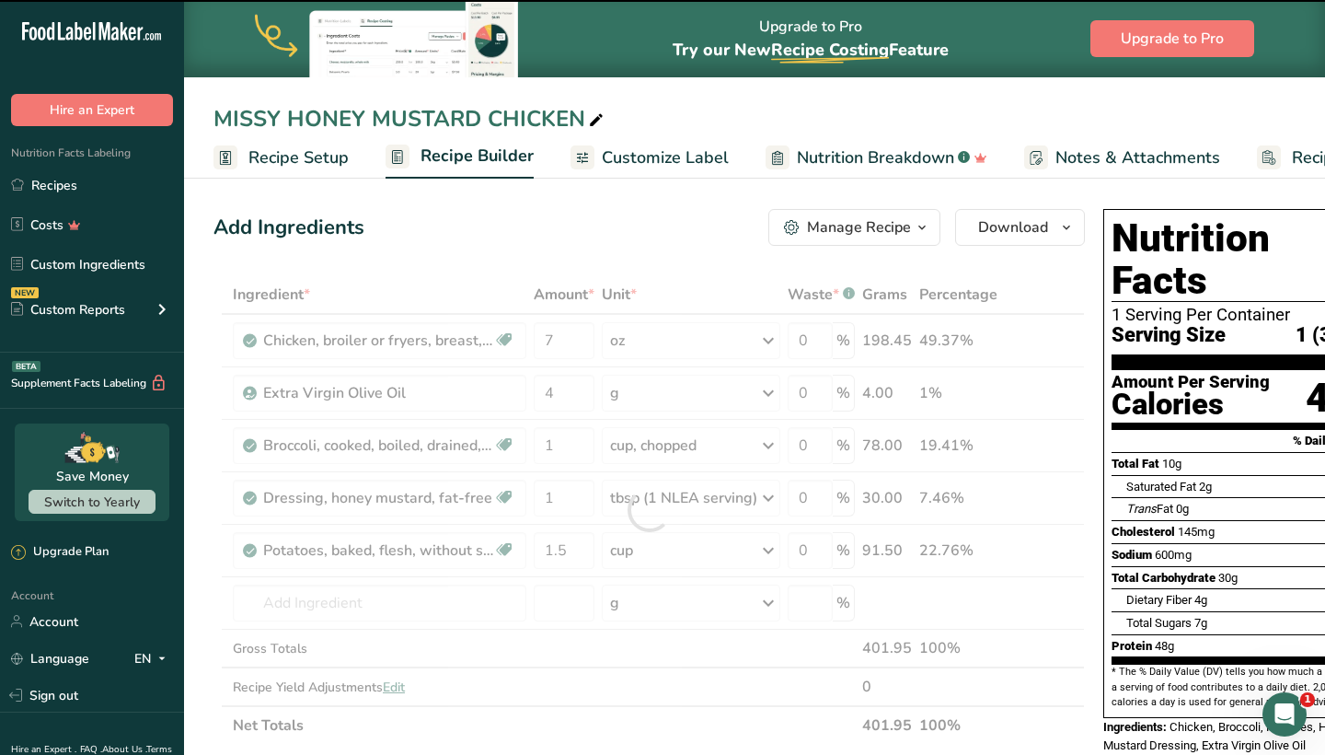
click at [559, 341] on div at bounding box center [650, 509] width 872 height 469
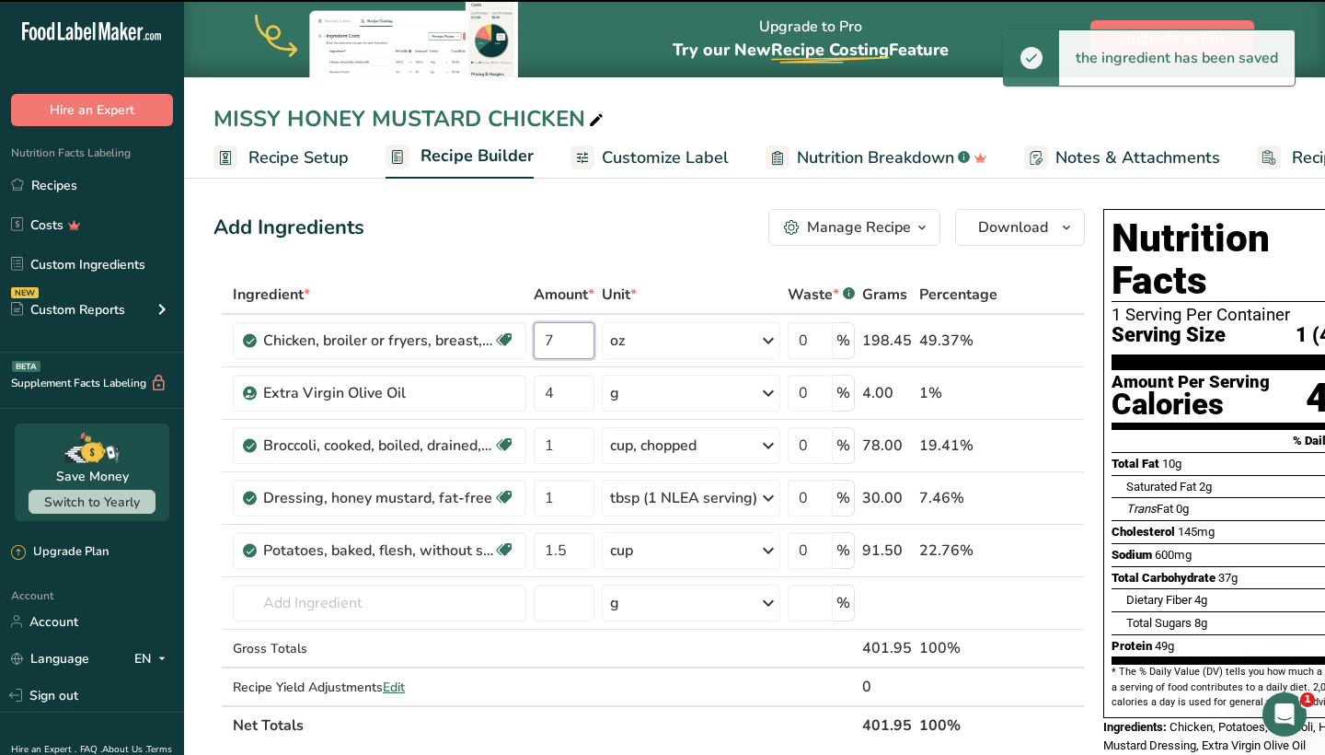
click at [559, 341] on input "7" at bounding box center [564, 340] width 61 height 37
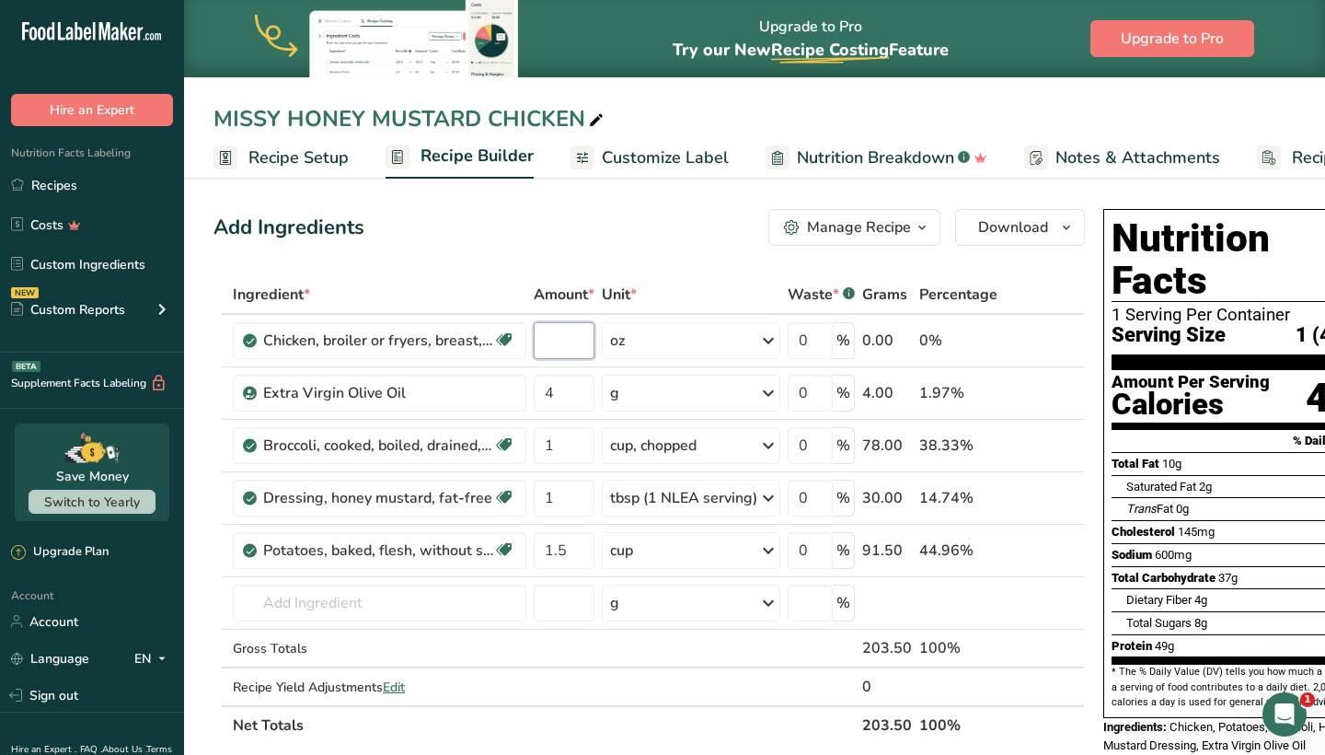
type input "6"
type input "6.5"
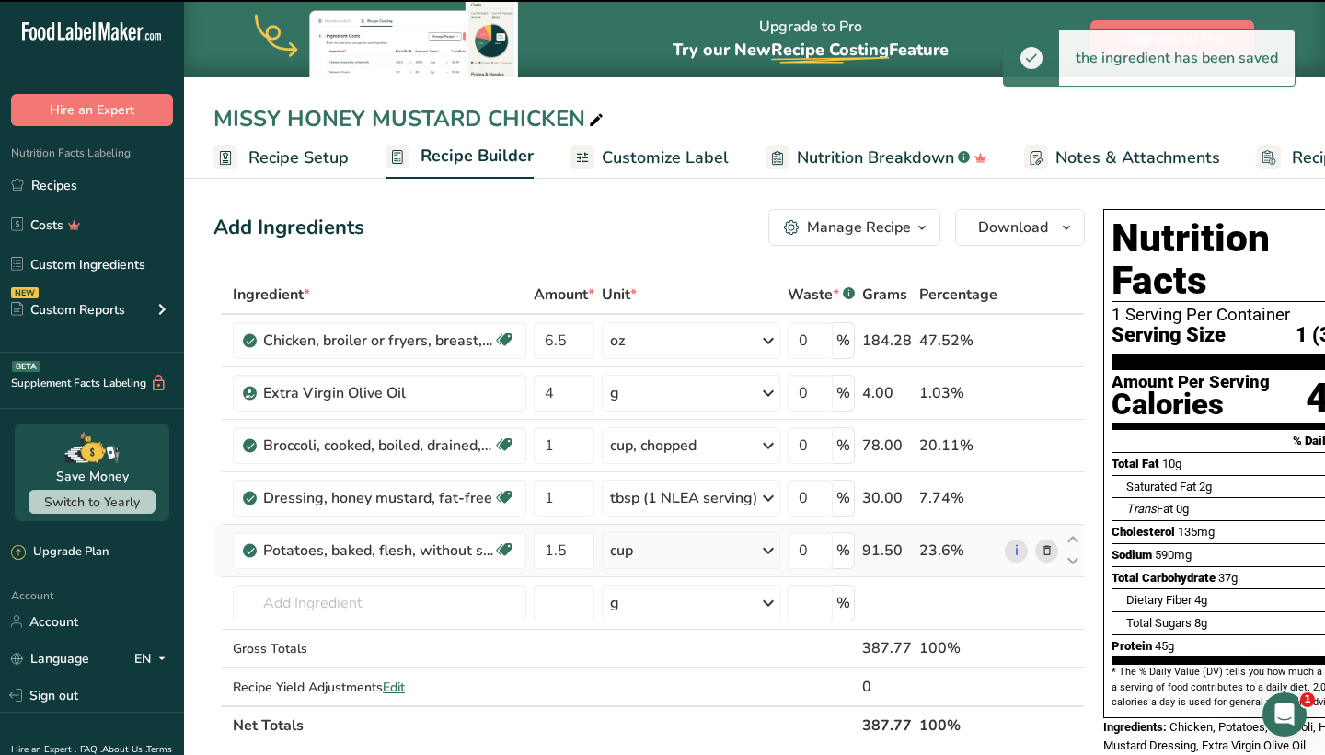
click at [615, 559] on div "cup" at bounding box center [621, 550] width 23 height 22
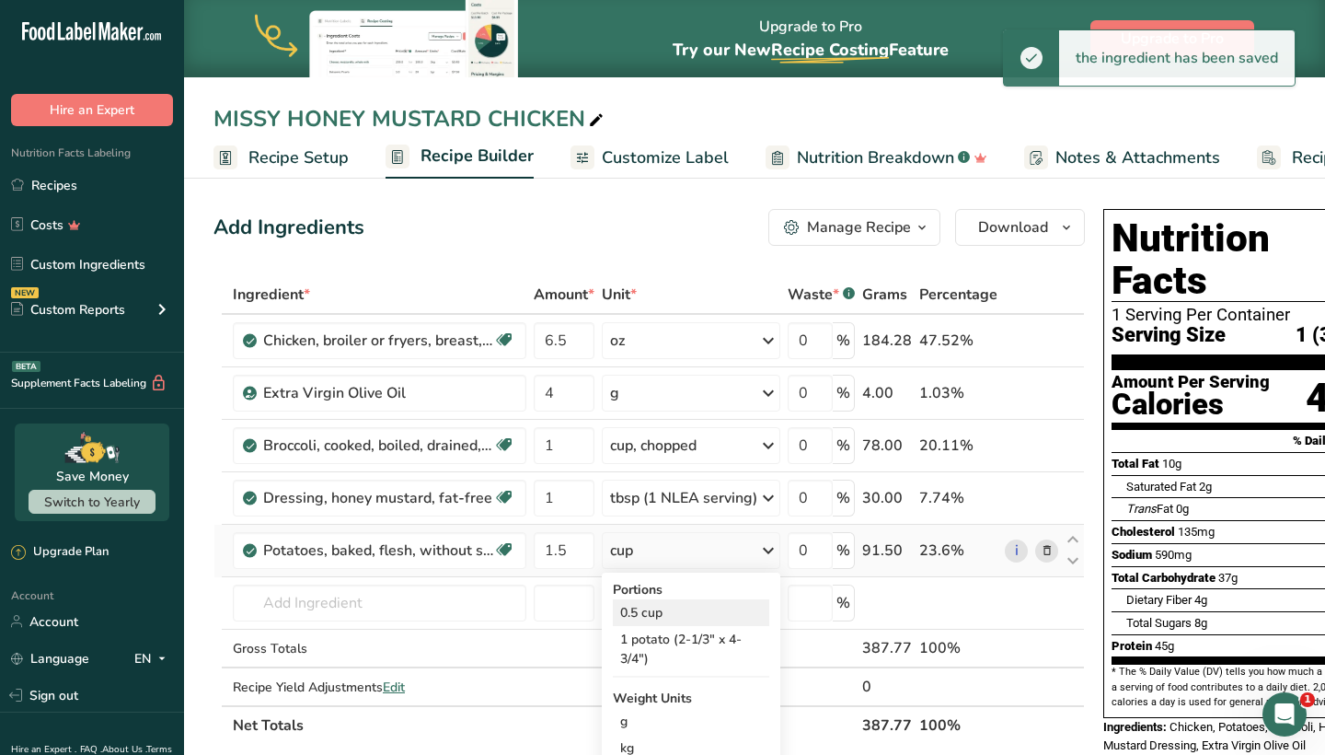
click at [644, 608] on div "0.5 cup" at bounding box center [691, 612] width 156 height 27
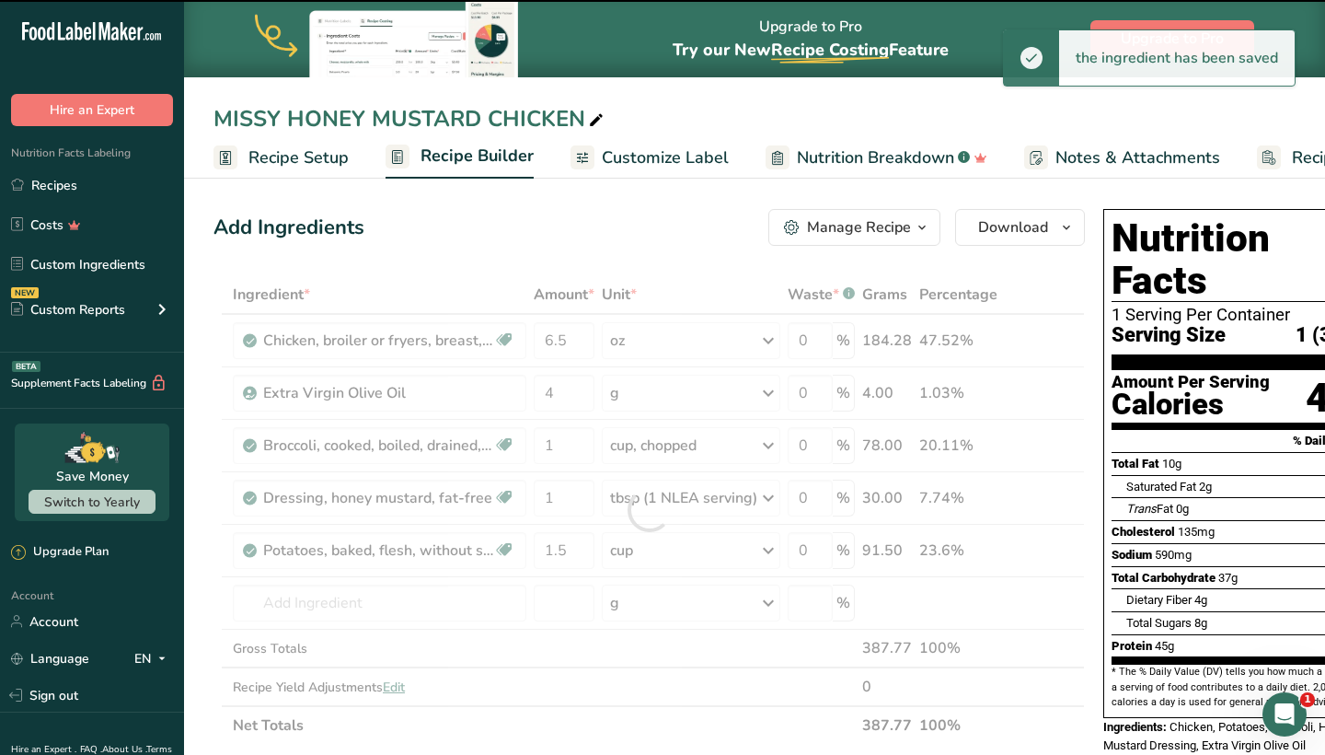
click at [568, 561] on div at bounding box center [650, 509] width 872 height 469
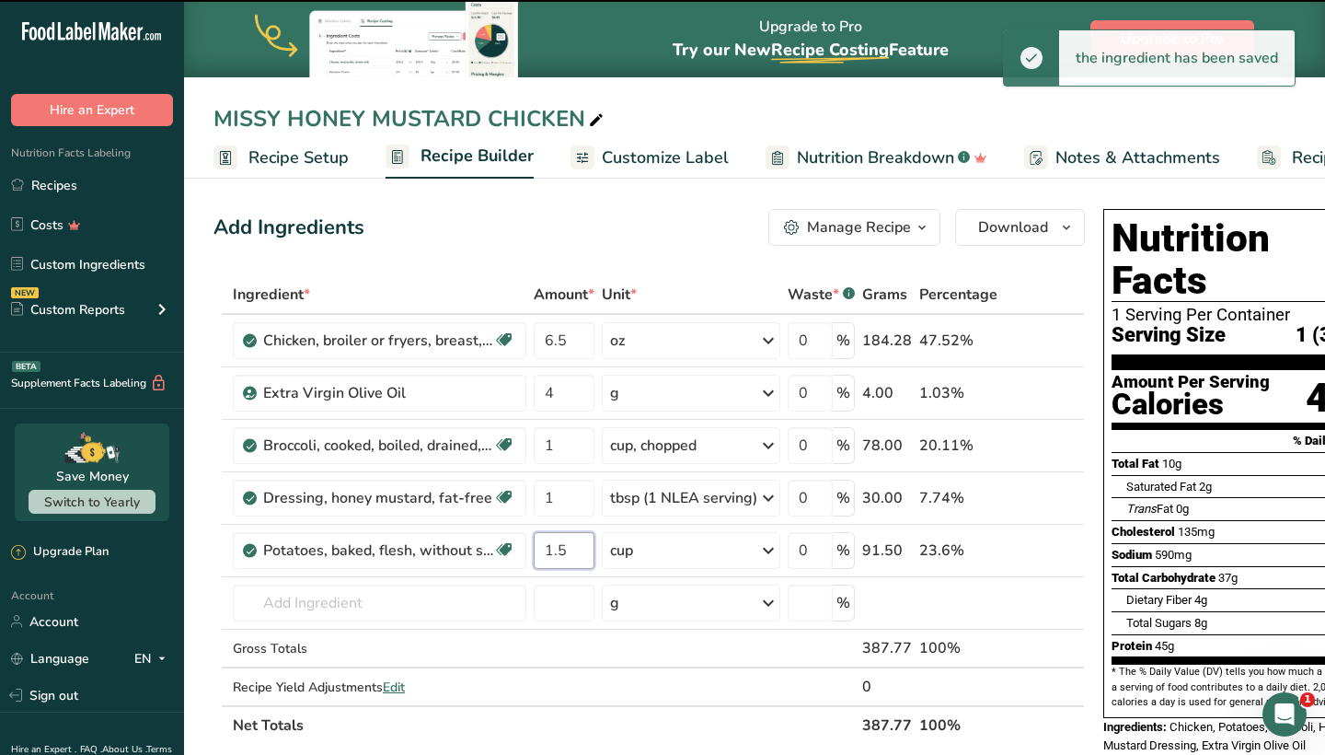
click at [568, 561] on input "1.5" at bounding box center [564, 550] width 61 height 37
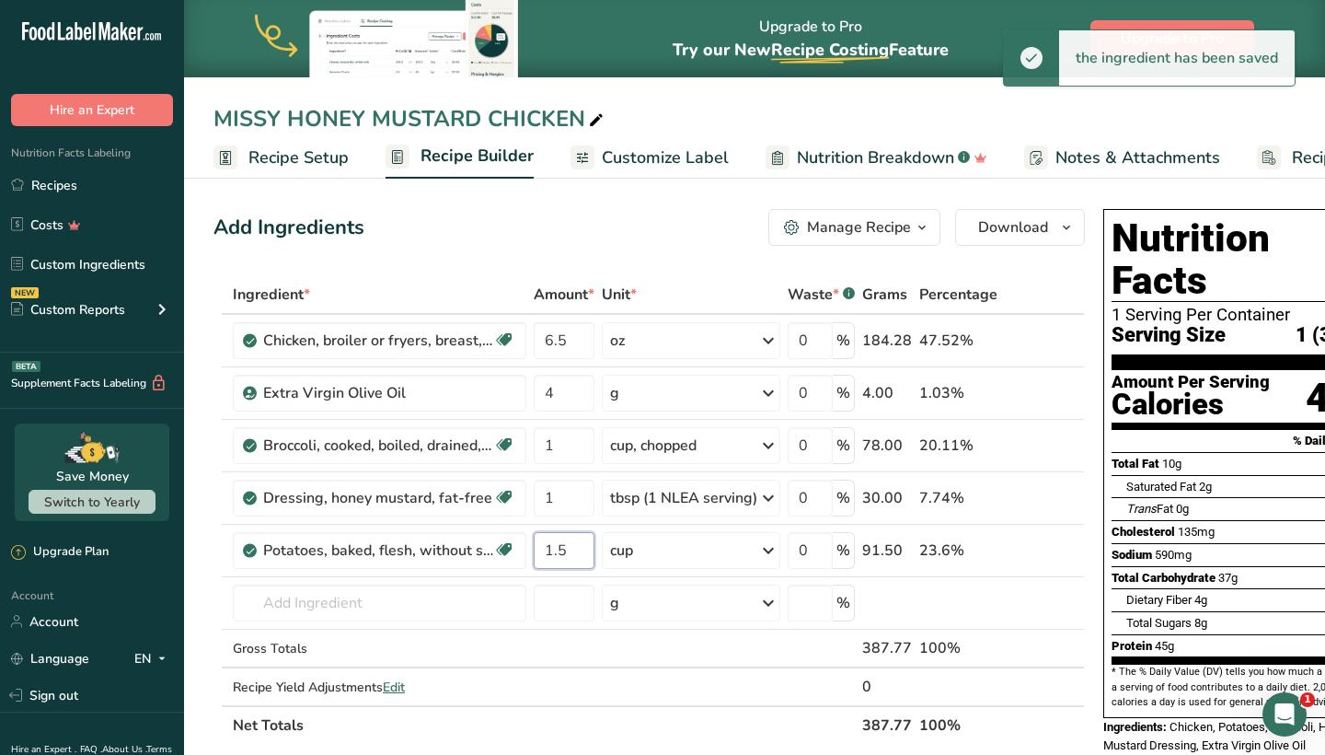
click at [568, 561] on input "1.5" at bounding box center [564, 550] width 61 height 37
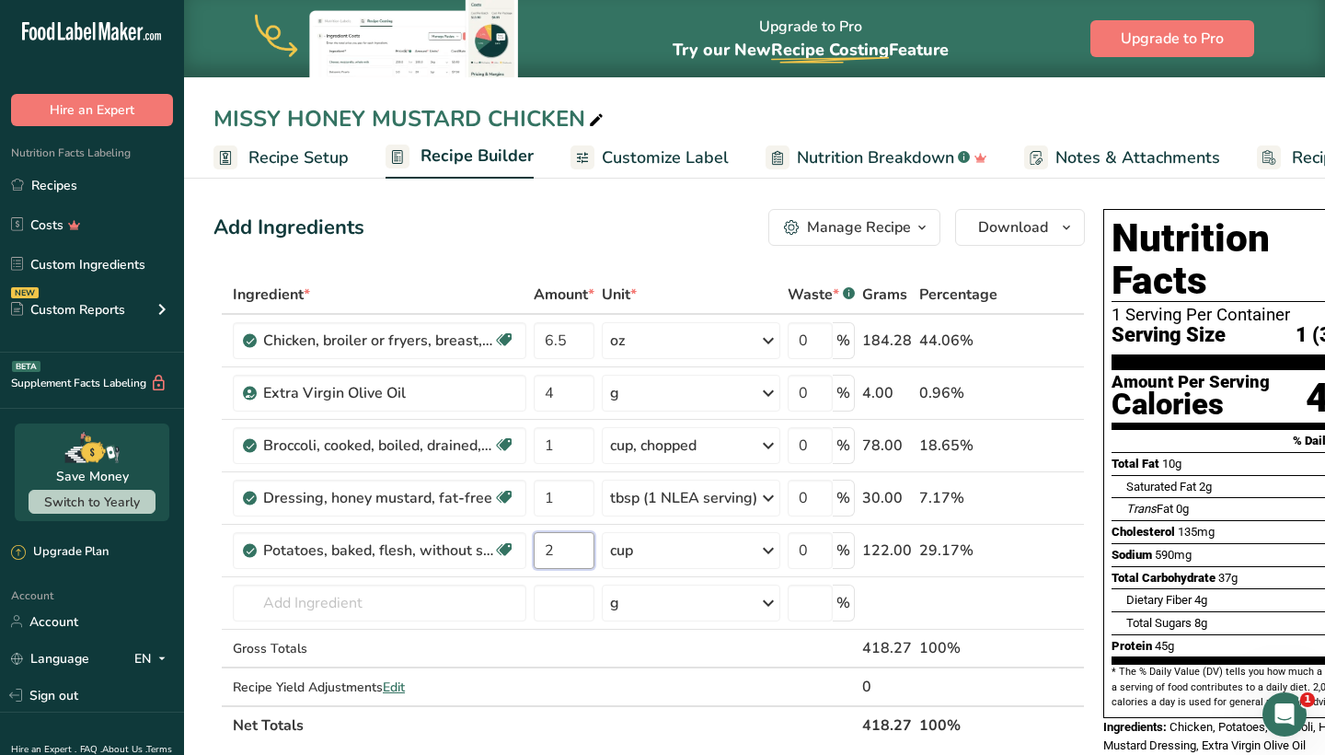
type input "2"
click at [283, 119] on div "MISSY HONEY MUSTARD CHICKEN" at bounding box center [411, 118] width 394 height 33
click at [283, 119] on input "MISSY HONEY MUSTARD CHICKEN" at bounding box center [755, 118] width 1082 height 33
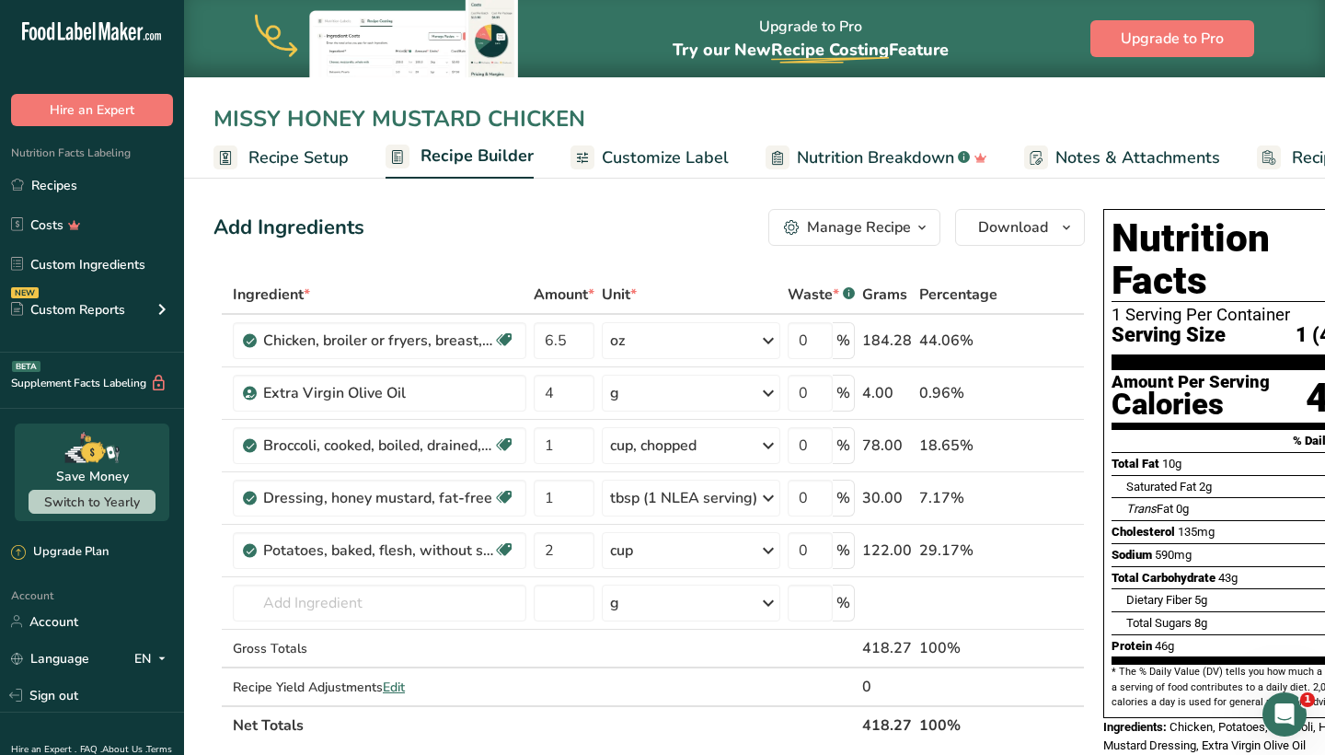
click at [283, 119] on input "MISSY HONEY MUSTARD CHICKEN" at bounding box center [755, 118] width 1082 height 33
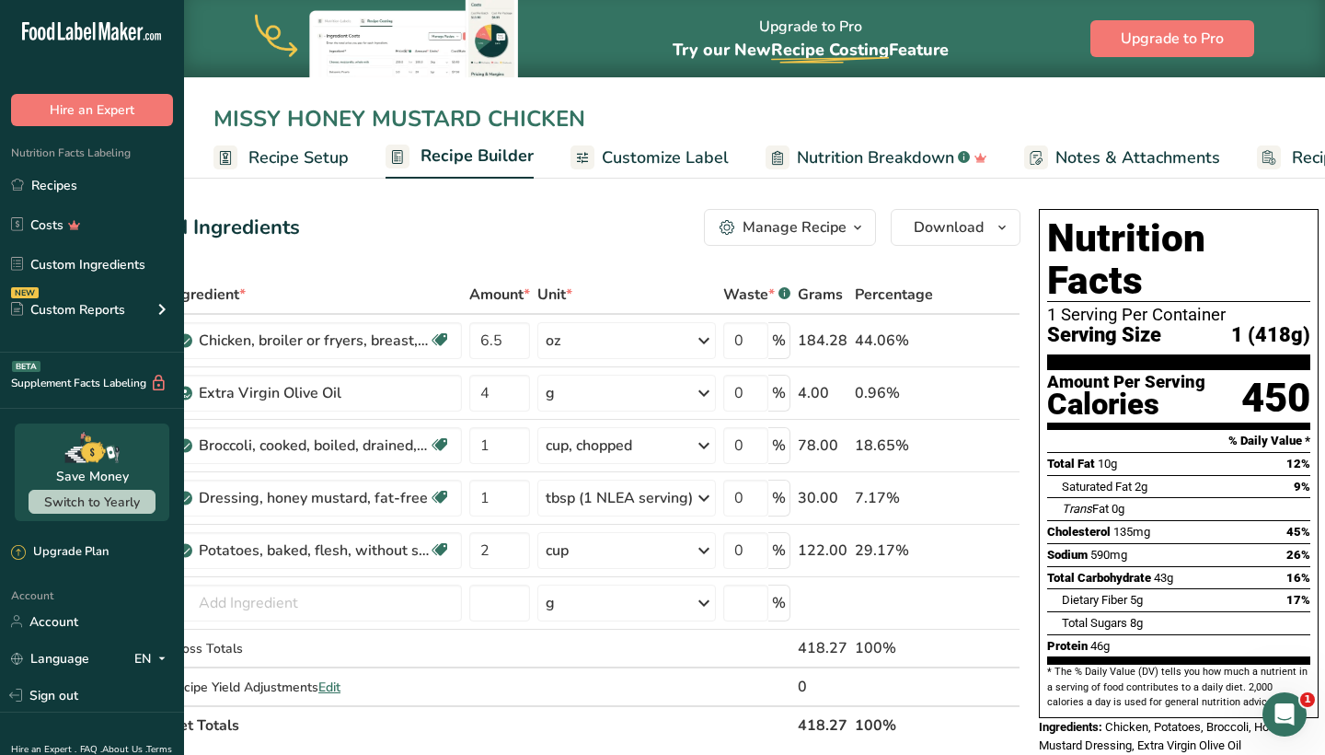
scroll to position [0, 64]
click at [618, 119] on input "MISSY HONEY MUSTARD CHICKEN" at bounding box center [755, 118] width 1082 height 33
click at [328, 132] on input "MISSY HONEY MUSTARD CHICKEN" at bounding box center [755, 118] width 1082 height 33
click at [278, 121] on input "MISSY HONEY MUSTARD CHICKEN" at bounding box center [755, 118] width 1082 height 33
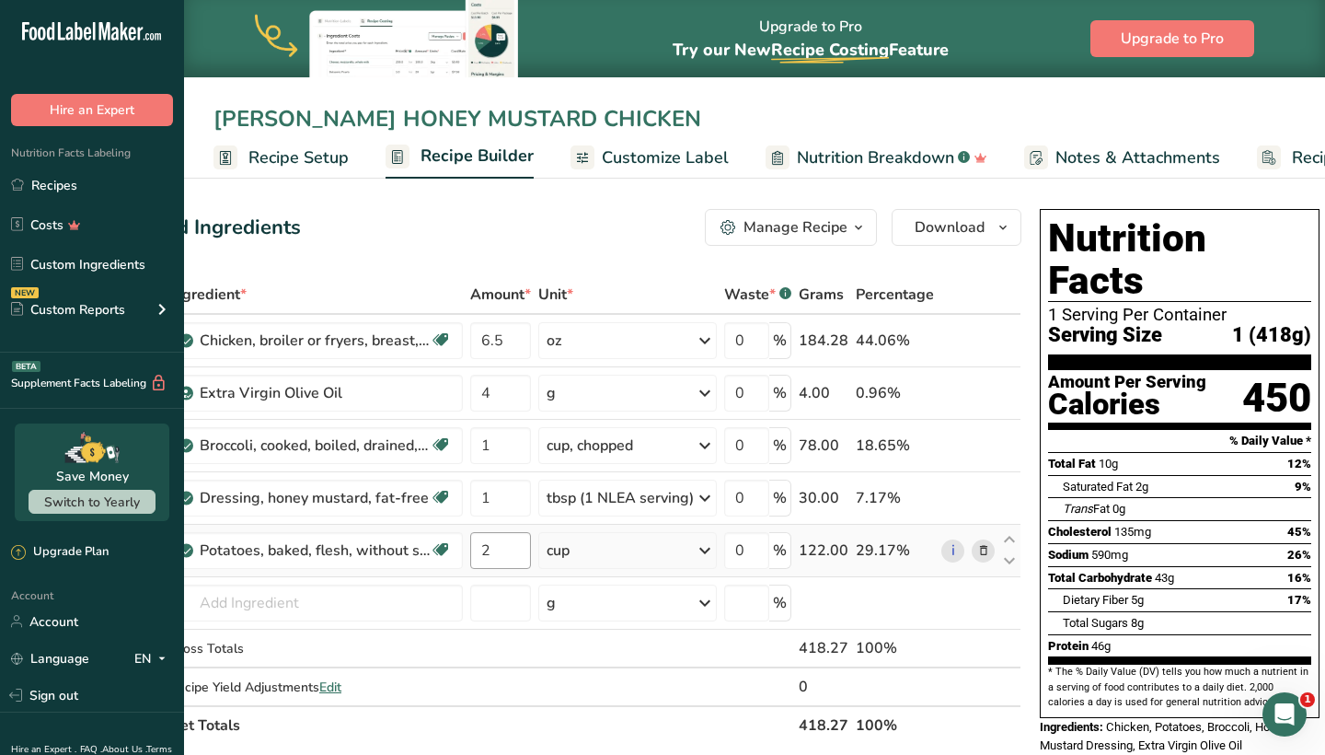
type input "[PERSON_NAME] HONEY MUSTARD CHICKEN"
click at [523, 564] on input "2" at bounding box center [500, 550] width 61 height 37
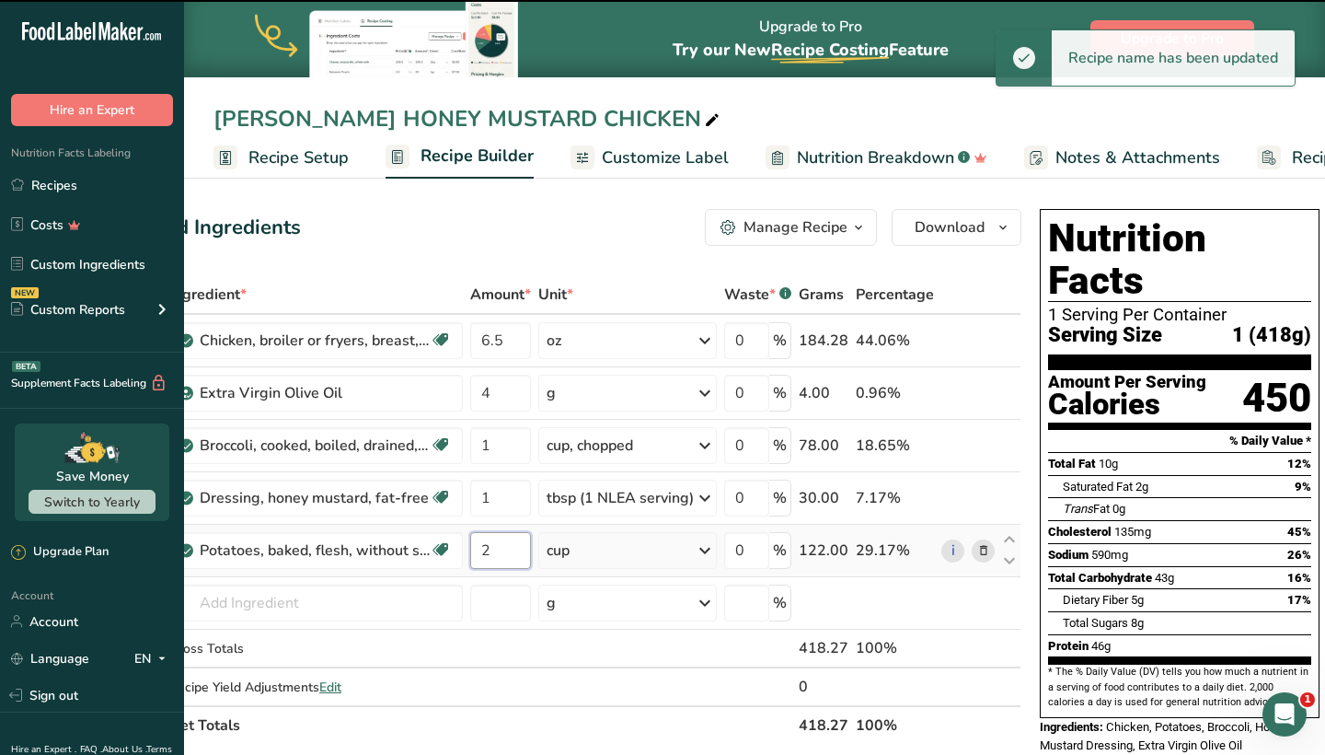
type input "1"
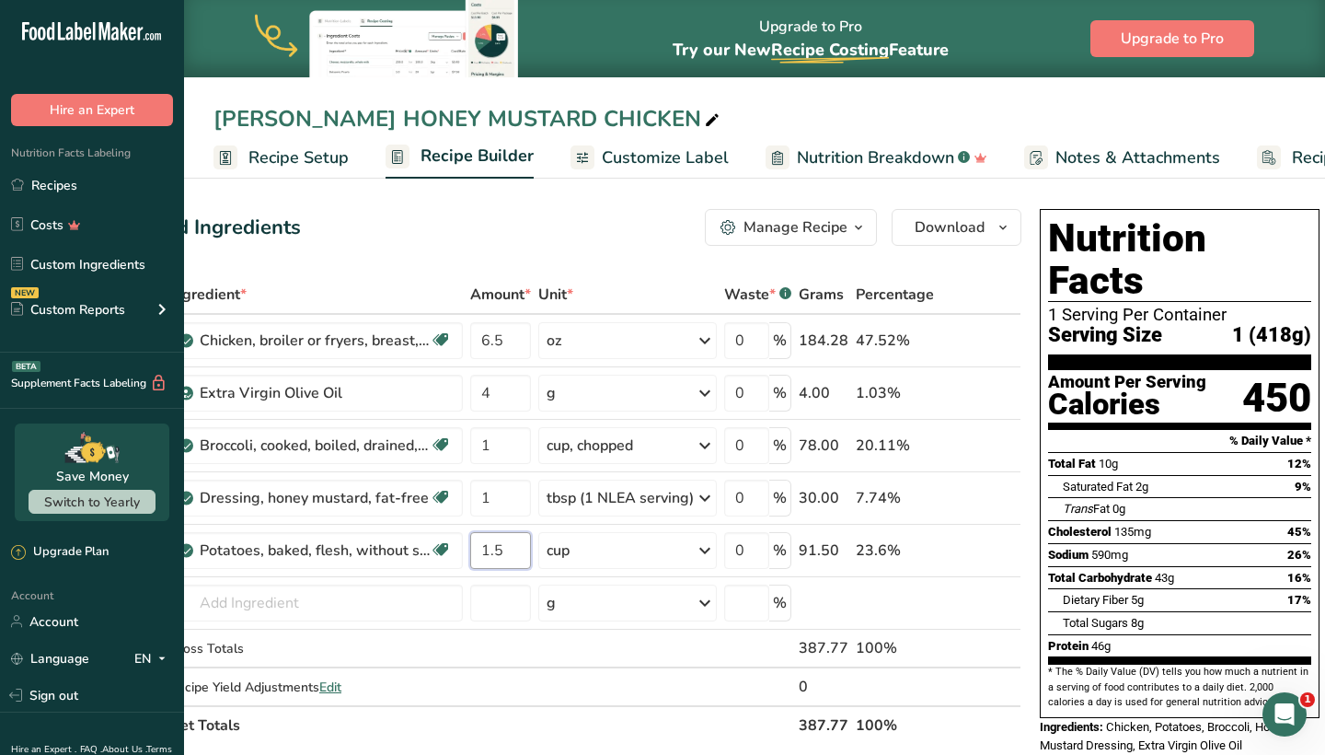
type input "1.5"
click at [645, 236] on div "Add Ingredients Manage Recipe Delete Recipe Duplicate Recipe Scale Recipe Save …" at bounding box center [586, 227] width 872 height 37
click at [929, 225] on span "Download" at bounding box center [950, 227] width 70 height 22
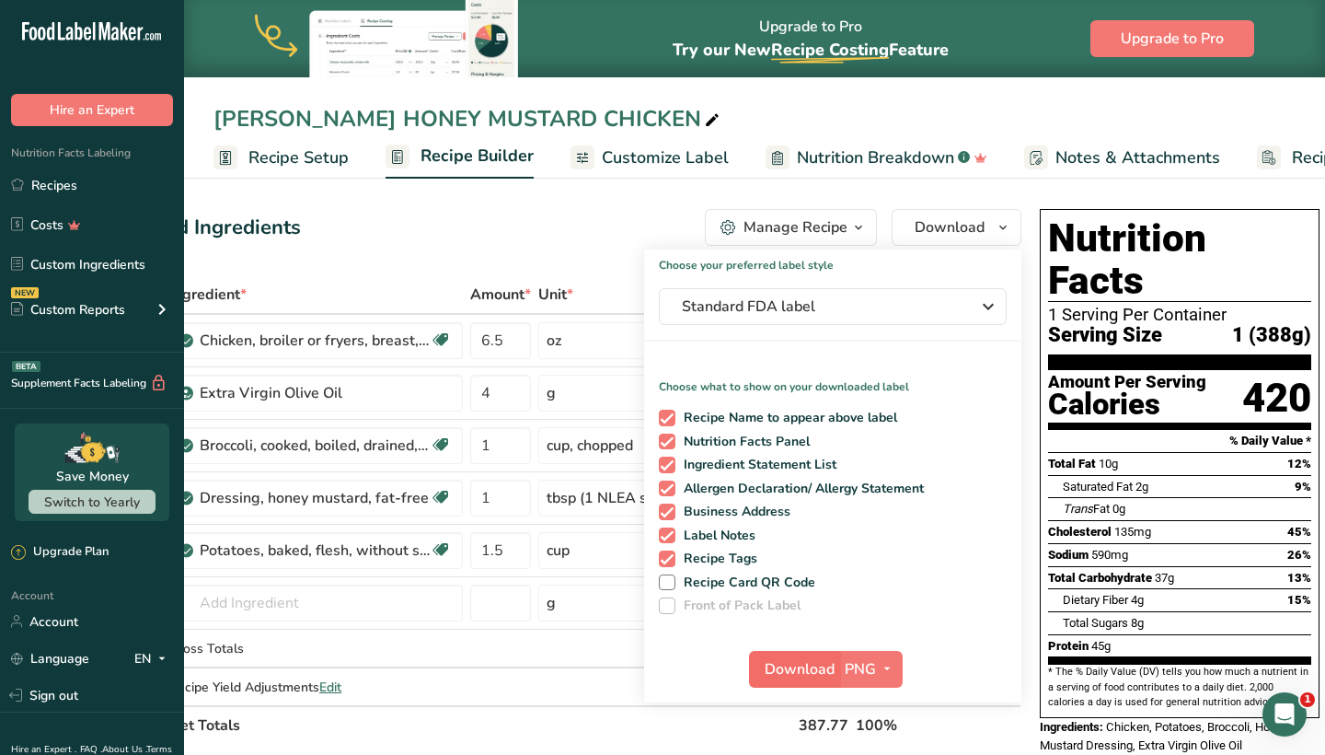
click at [804, 665] on span "Download" at bounding box center [800, 669] width 70 height 22
click at [565, 216] on div "Add Ingredients Manage Recipe Delete Recipe Duplicate Recipe Scale Recipe Save …" at bounding box center [586, 227] width 872 height 37
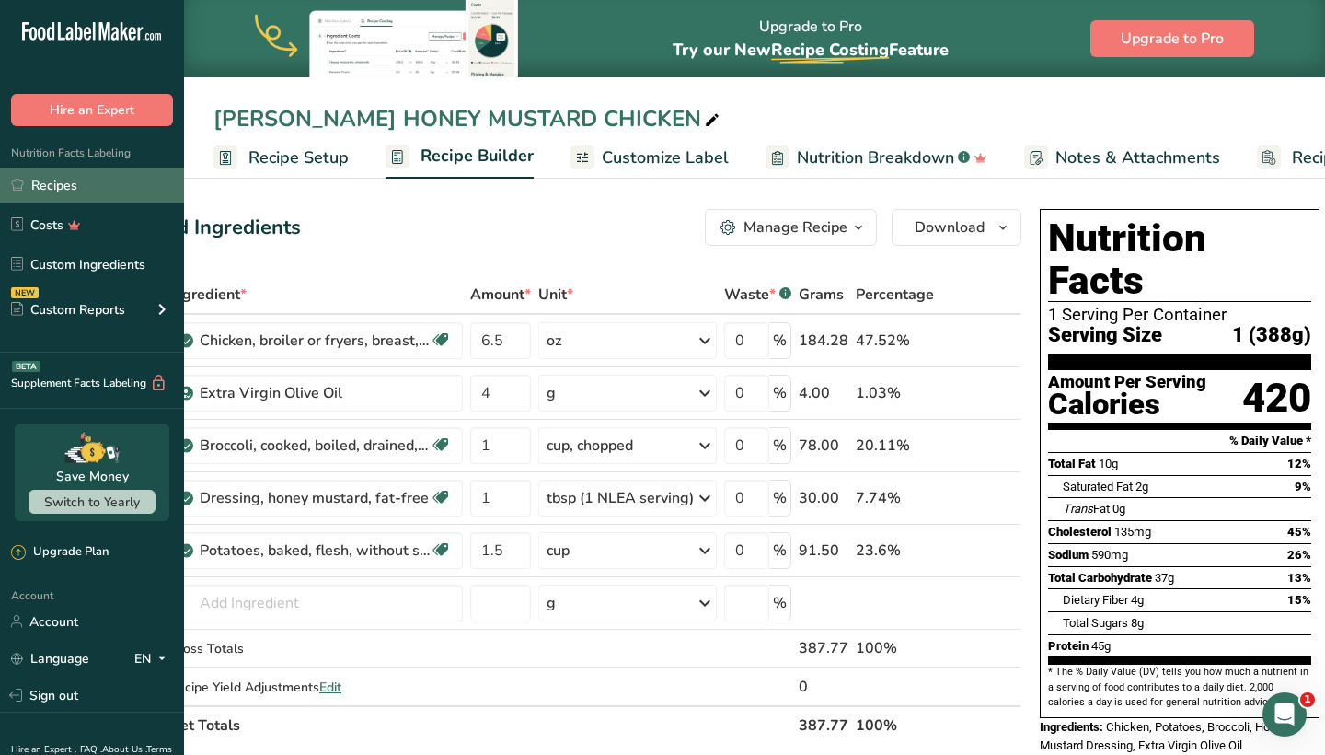
click at [46, 192] on link "Recipes" at bounding box center [92, 185] width 184 height 35
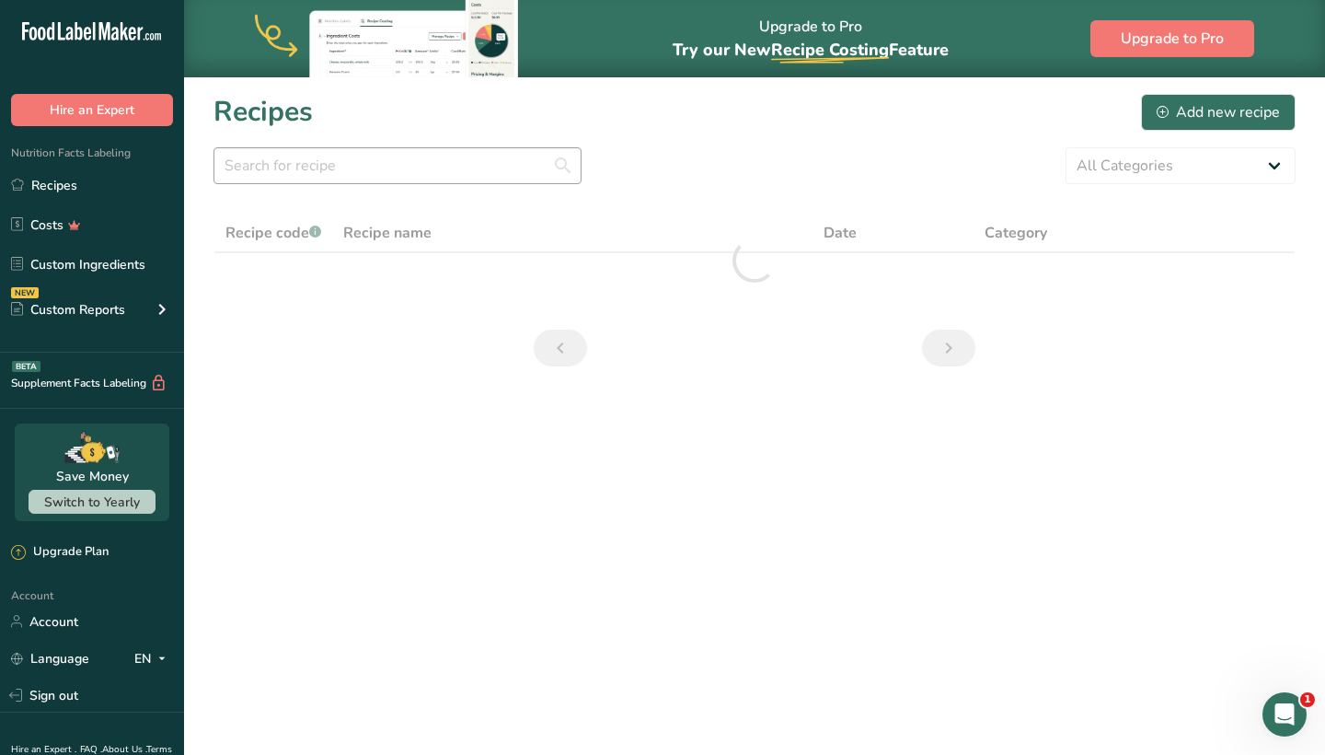
click at [462, 197] on section "Recipes Add new recipe All Categories Baked Goods Beverages Confectionery Cooke…" at bounding box center [754, 235] width 1141 height 319
click at [472, 168] on input "text" at bounding box center [398, 165] width 368 height 37
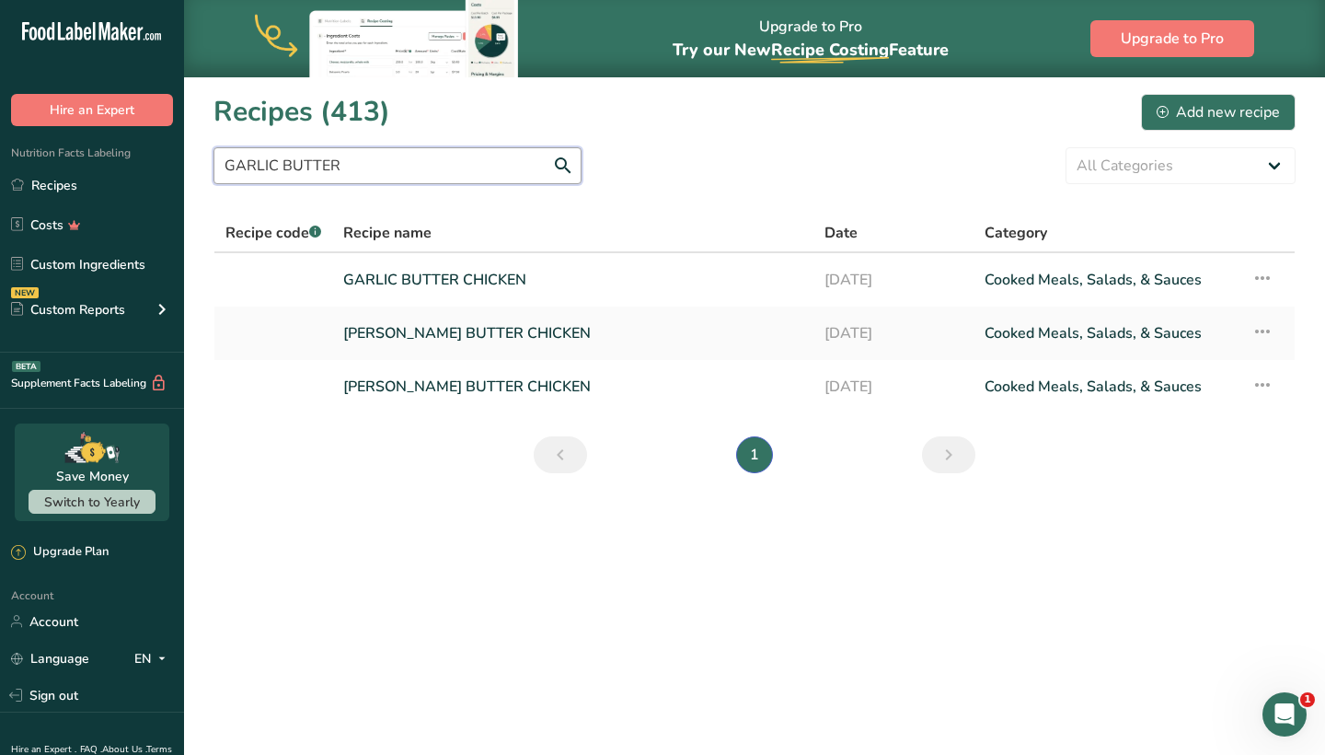
click at [388, 175] on input "GARLIC BUTTER" at bounding box center [398, 165] width 368 height 37
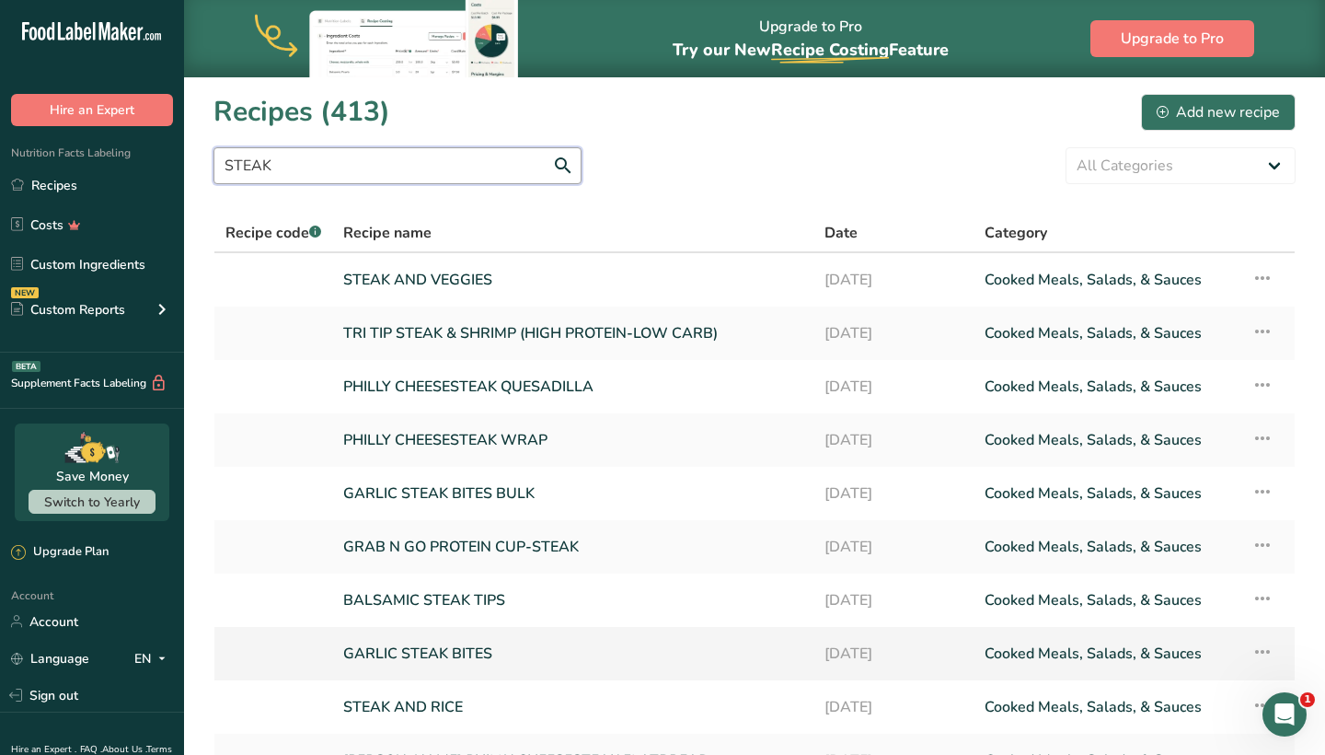
type input "STEAK"
click at [423, 650] on link "GARLIC STEAK BITES" at bounding box center [572, 653] width 459 height 39
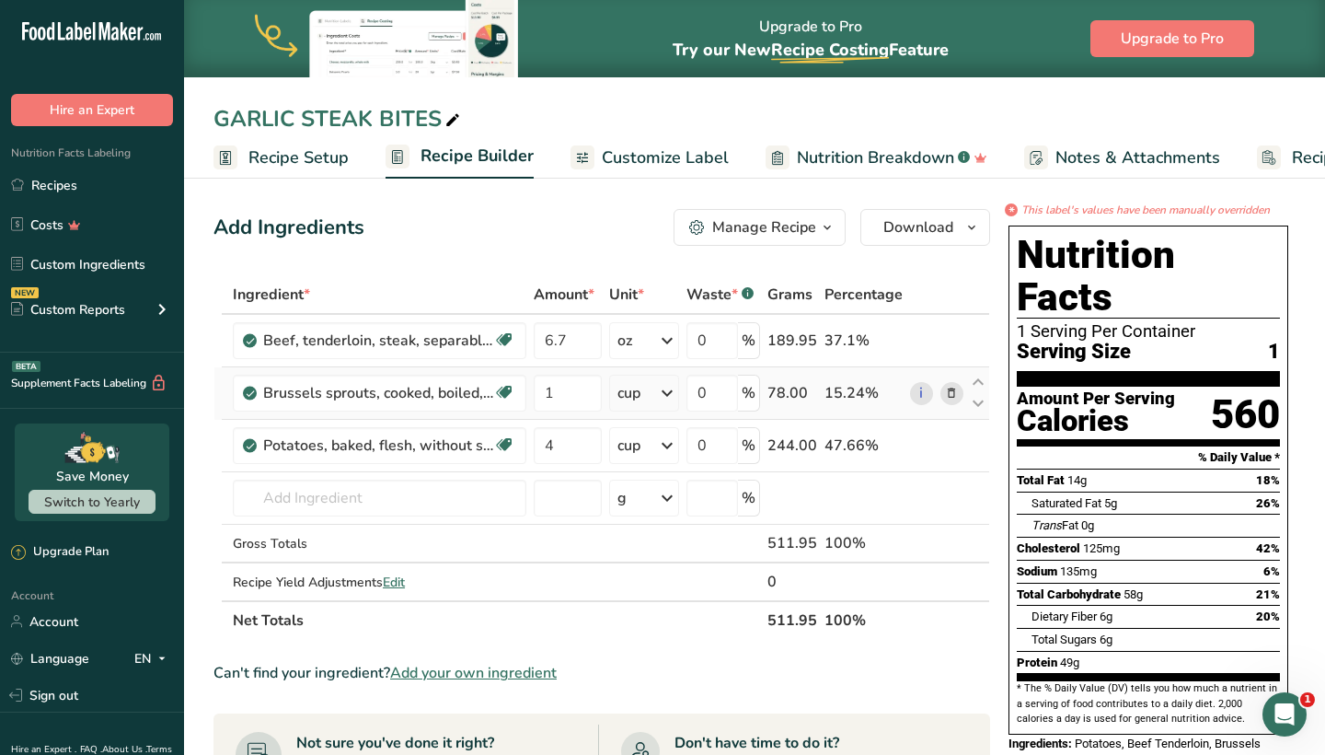
click at [955, 397] on icon at bounding box center [951, 393] width 13 height 19
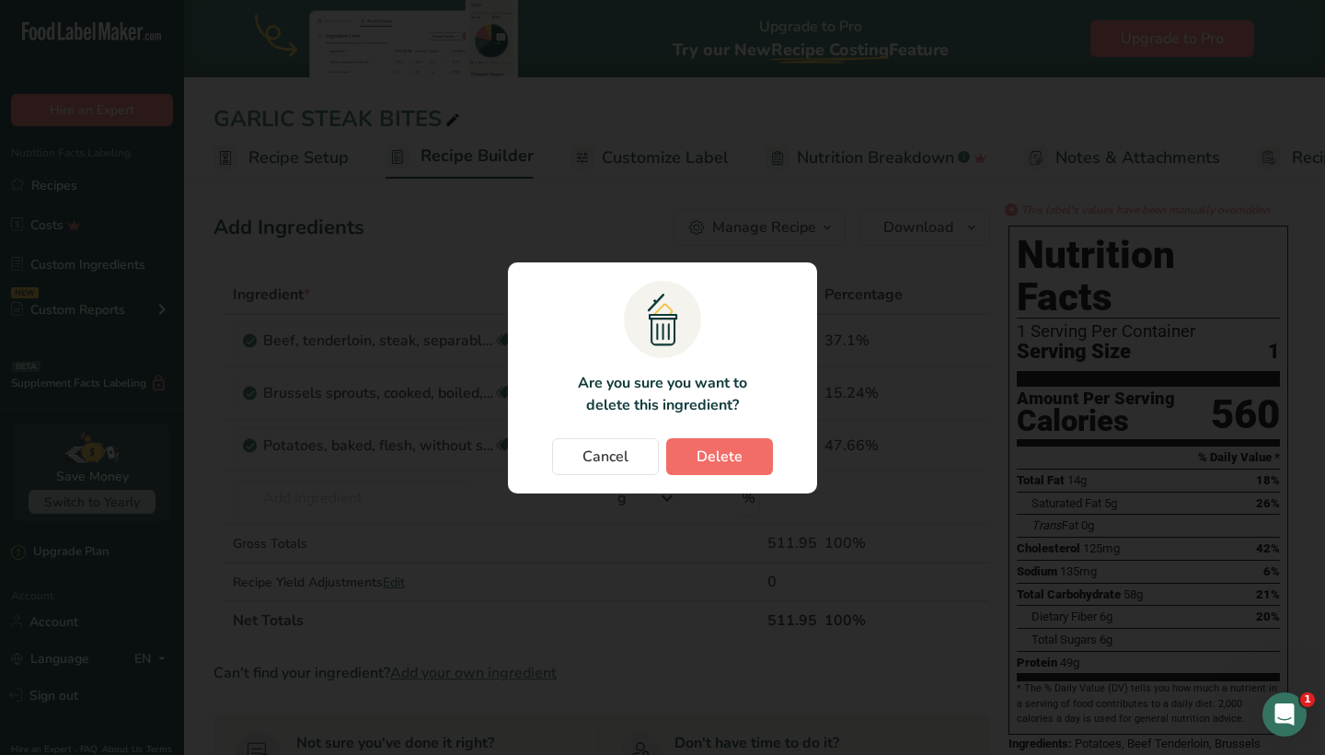
click at [758, 453] on button "Delete" at bounding box center [719, 456] width 107 height 37
type input "4"
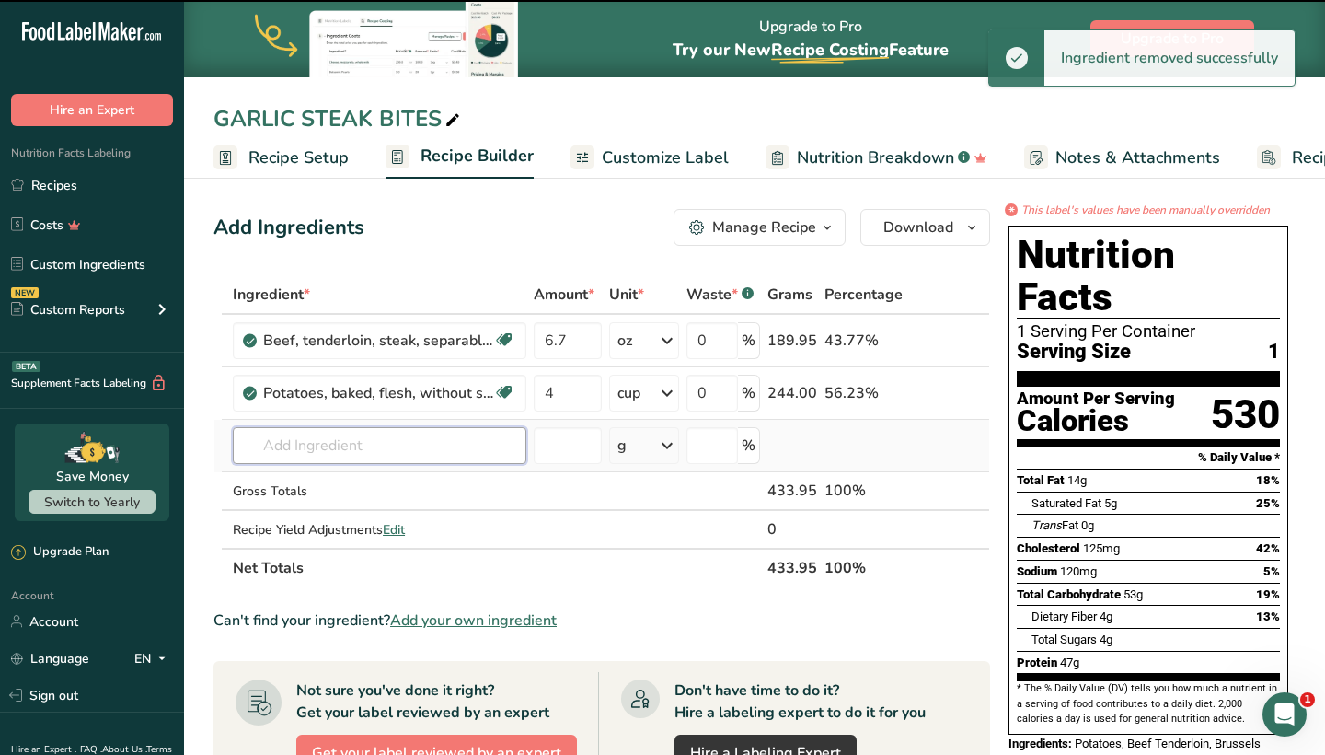
click at [328, 446] on input "text" at bounding box center [380, 445] width 294 height 37
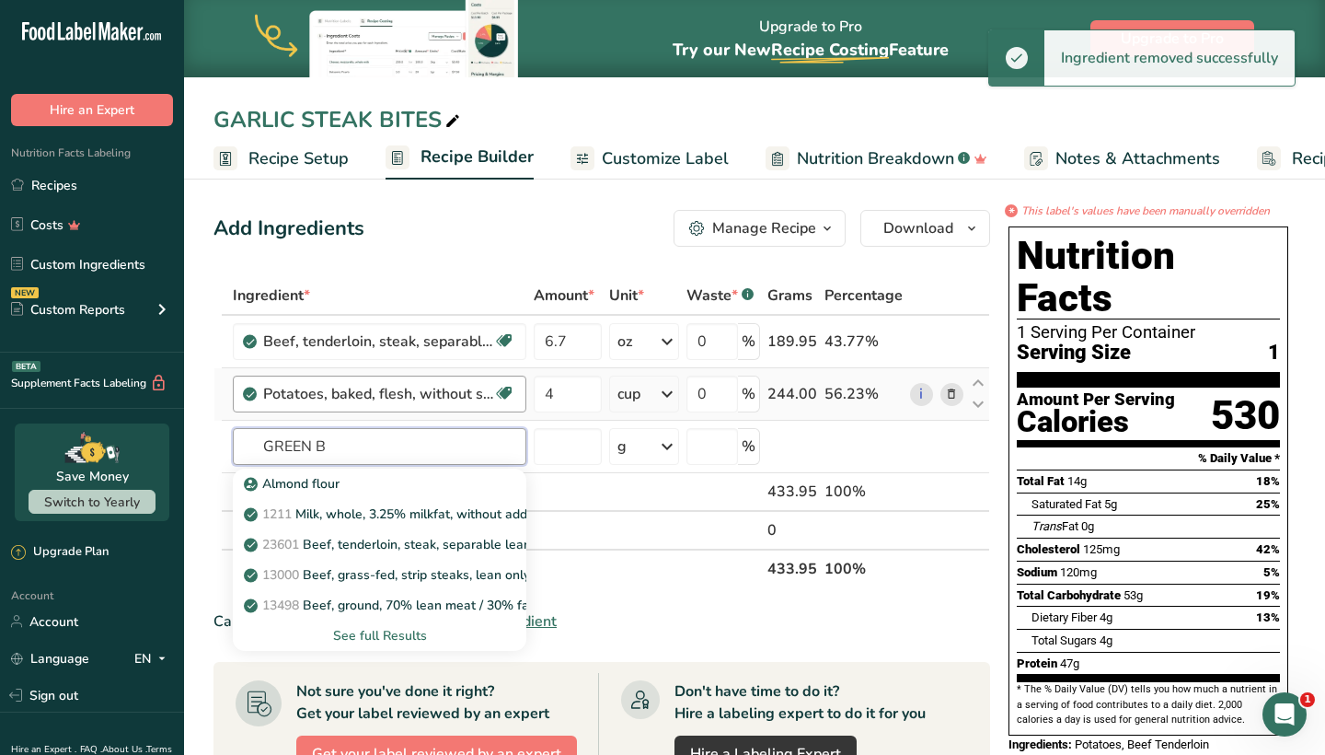
type input "GREEN B"
click at [318, 411] on div "Potatoes, baked, flesh, without salt Source of Antioxidants Dairy free Gluten f…" at bounding box center [380, 394] width 294 height 37
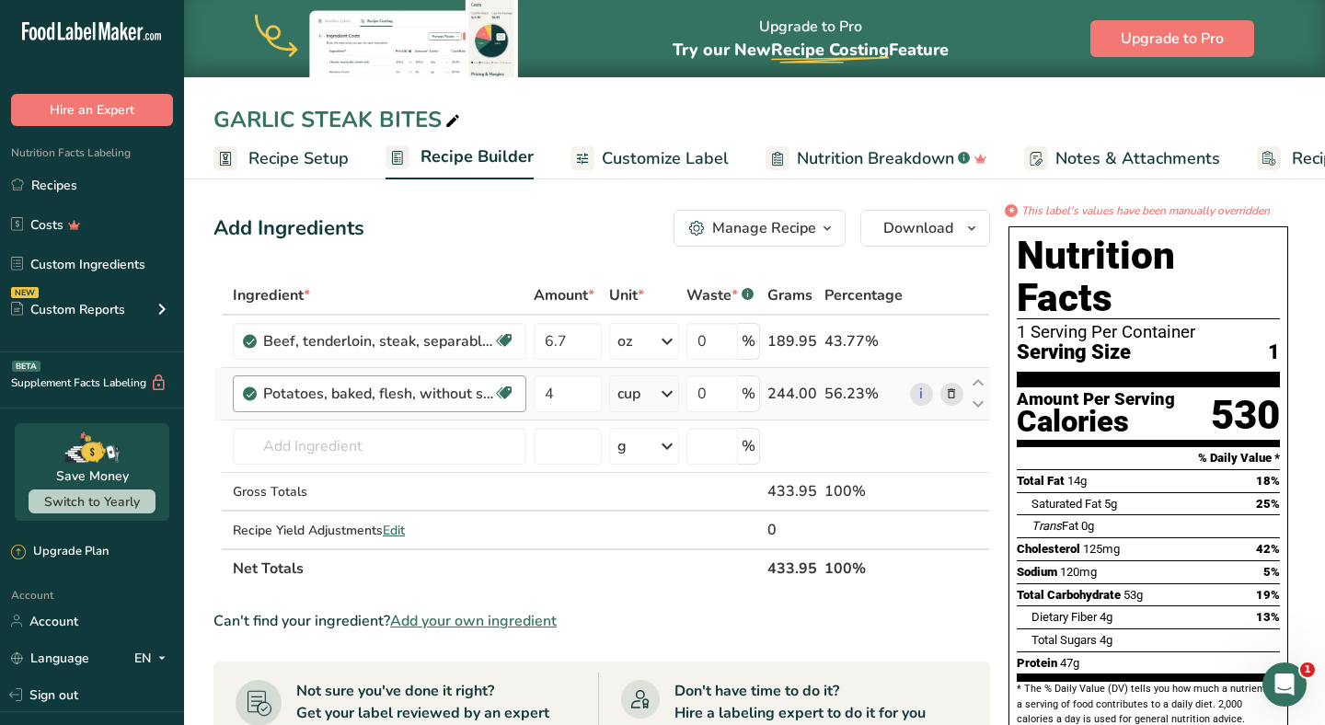
click at [333, 406] on div "Potatoes, baked, flesh, without salt Source of Antioxidants Dairy free Gluten f…" at bounding box center [380, 394] width 294 height 37
click at [364, 445] on input "text" at bounding box center [380, 446] width 294 height 37
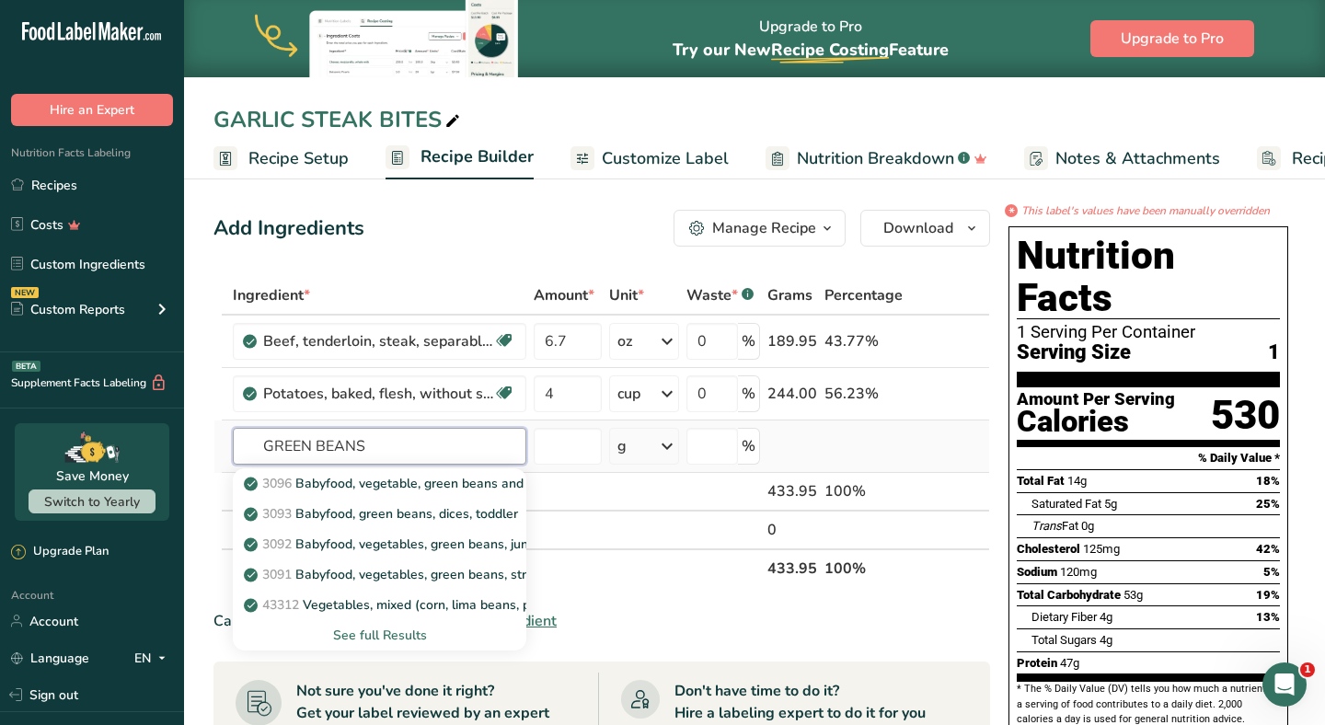
type input "GREEN BEANS"
click at [367, 638] on div "See full Results" at bounding box center [380, 635] width 264 height 19
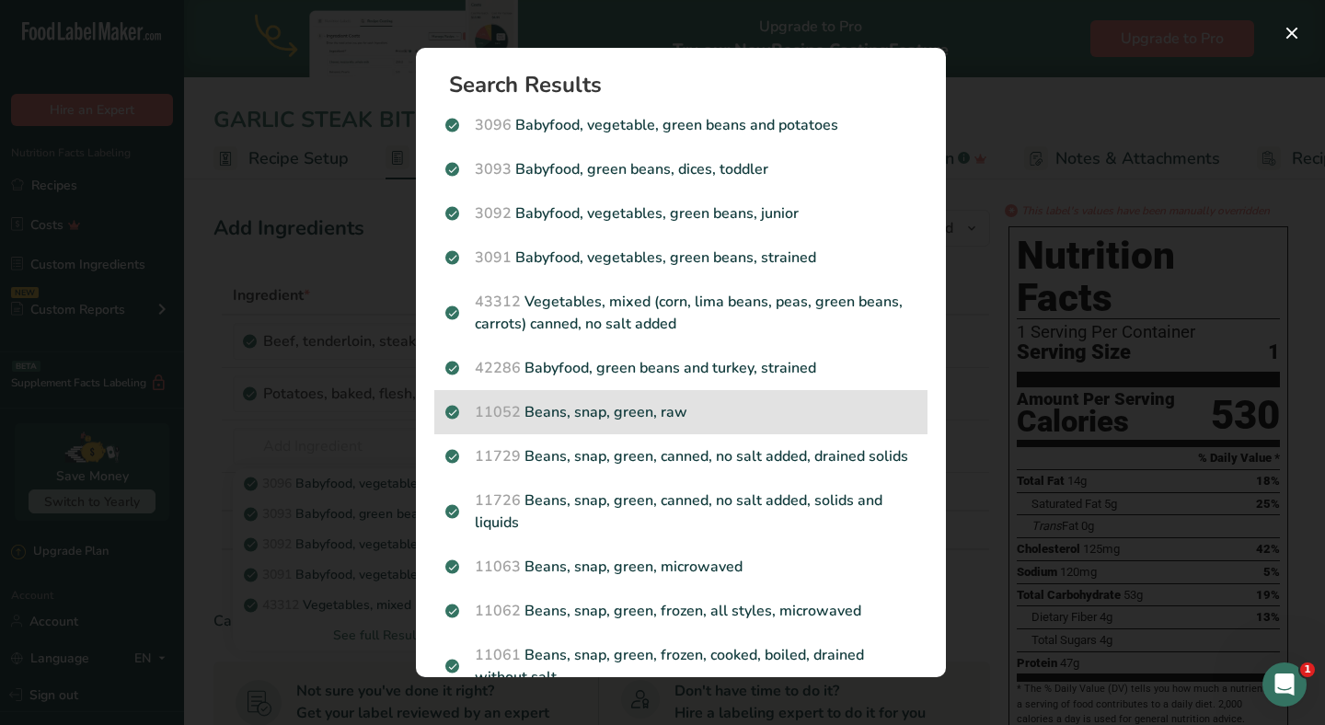
click at [700, 397] on div "11052 Beans, snap, green, raw" at bounding box center [680, 412] width 493 height 44
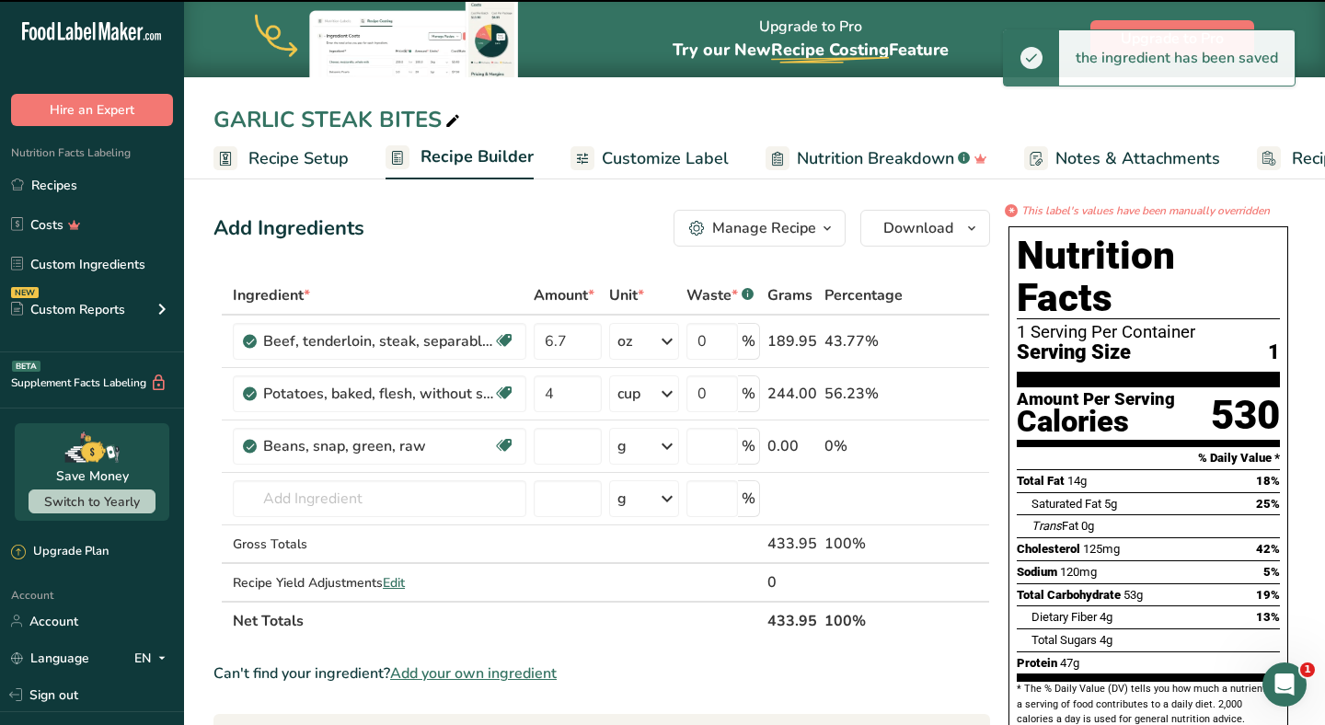
type input "0"
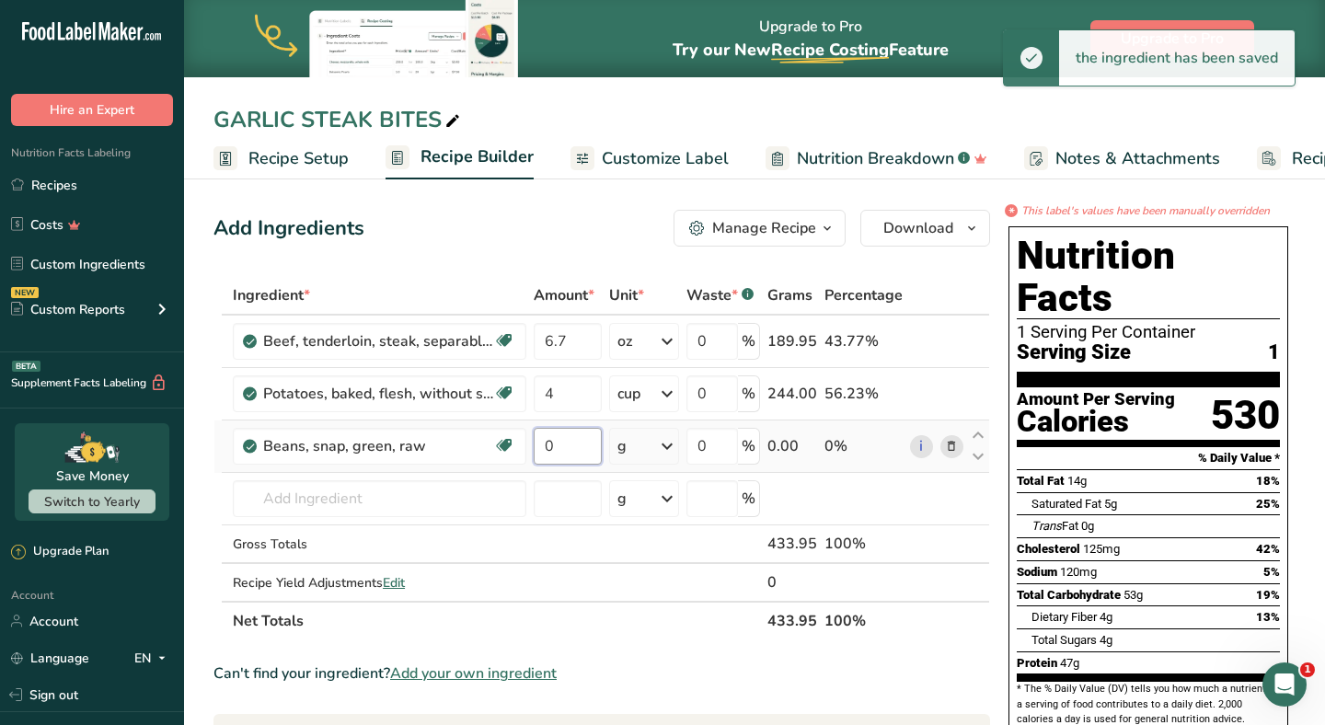
click at [601, 445] on input "0" at bounding box center [568, 446] width 68 height 37
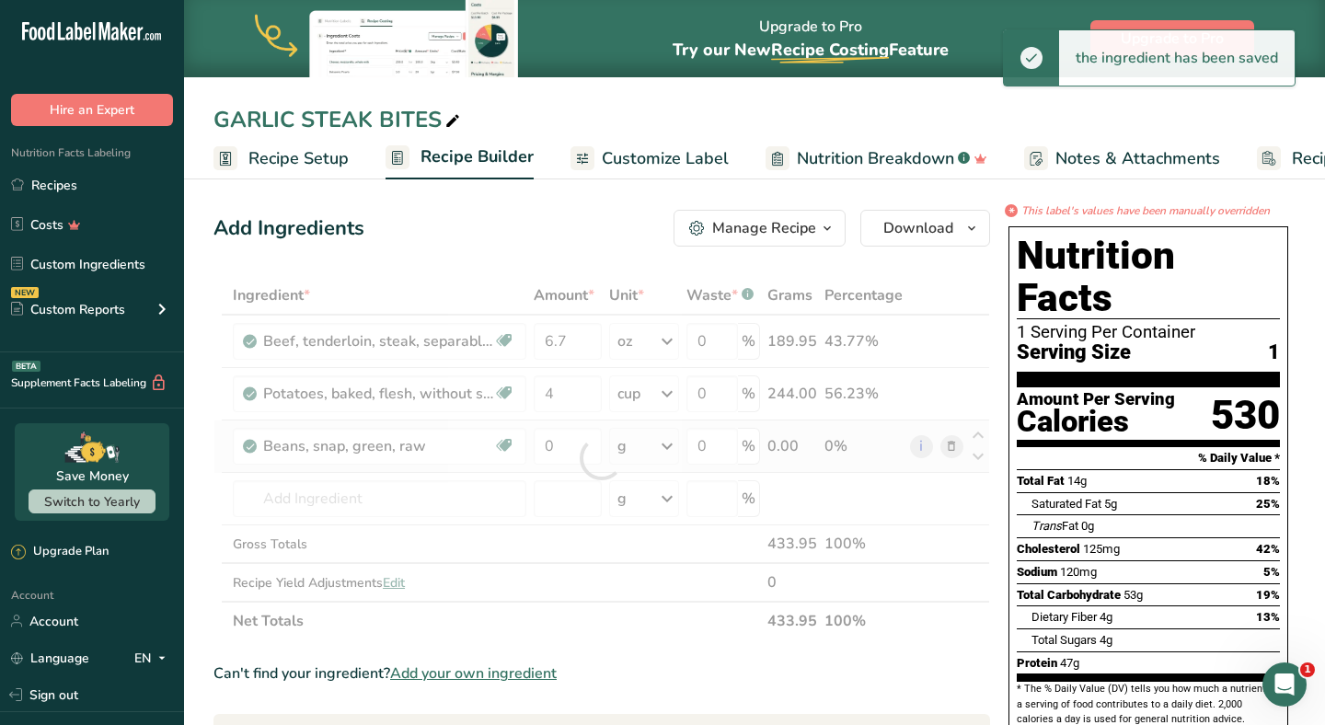
click at [621, 446] on div "Ingredient * Amount * Unit * Waste * .a-a{fill:#347362;}.b-a{fill:#fff;} Grams …" at bounding box center [602, 458] width 777 height 364
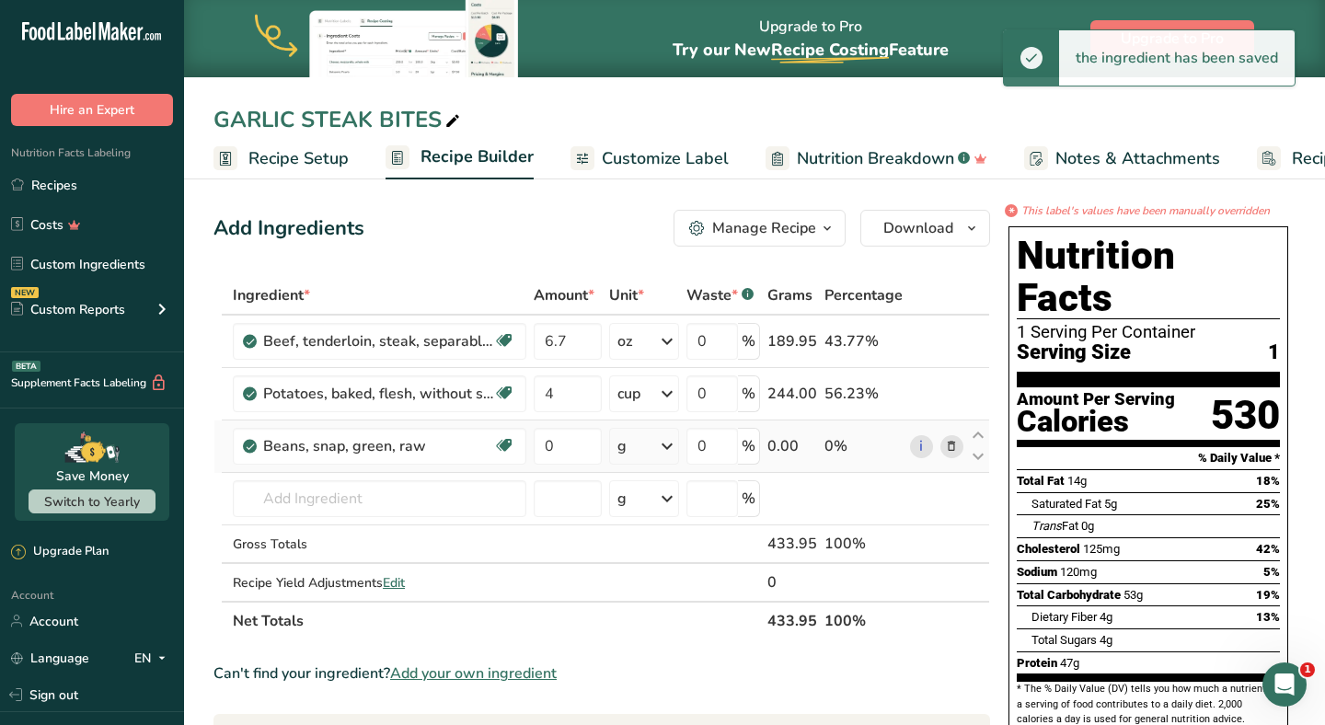
click at [637, 450] on div "g" at bounding box center [643, 446] width 69 height 37
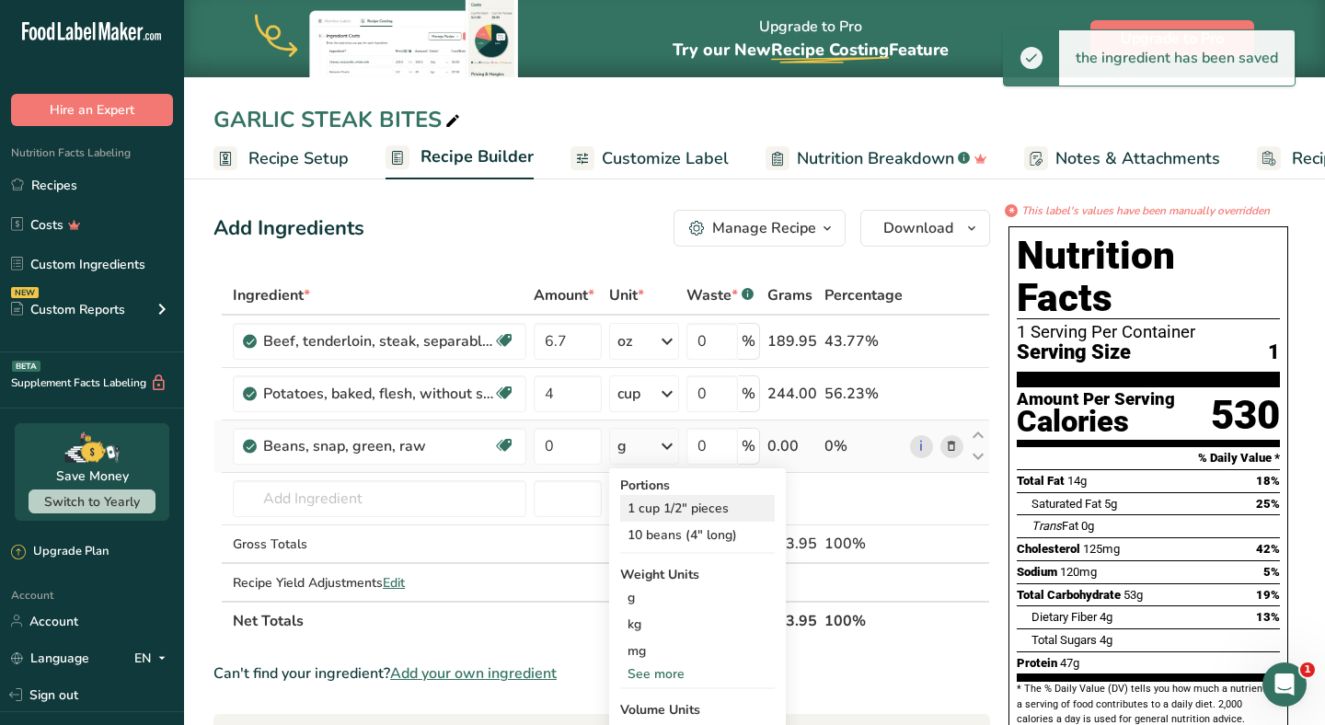
click at [649, 498] on div "1 cup 1/2" pieces" at bounding box center [697, 508] width 155 height 27
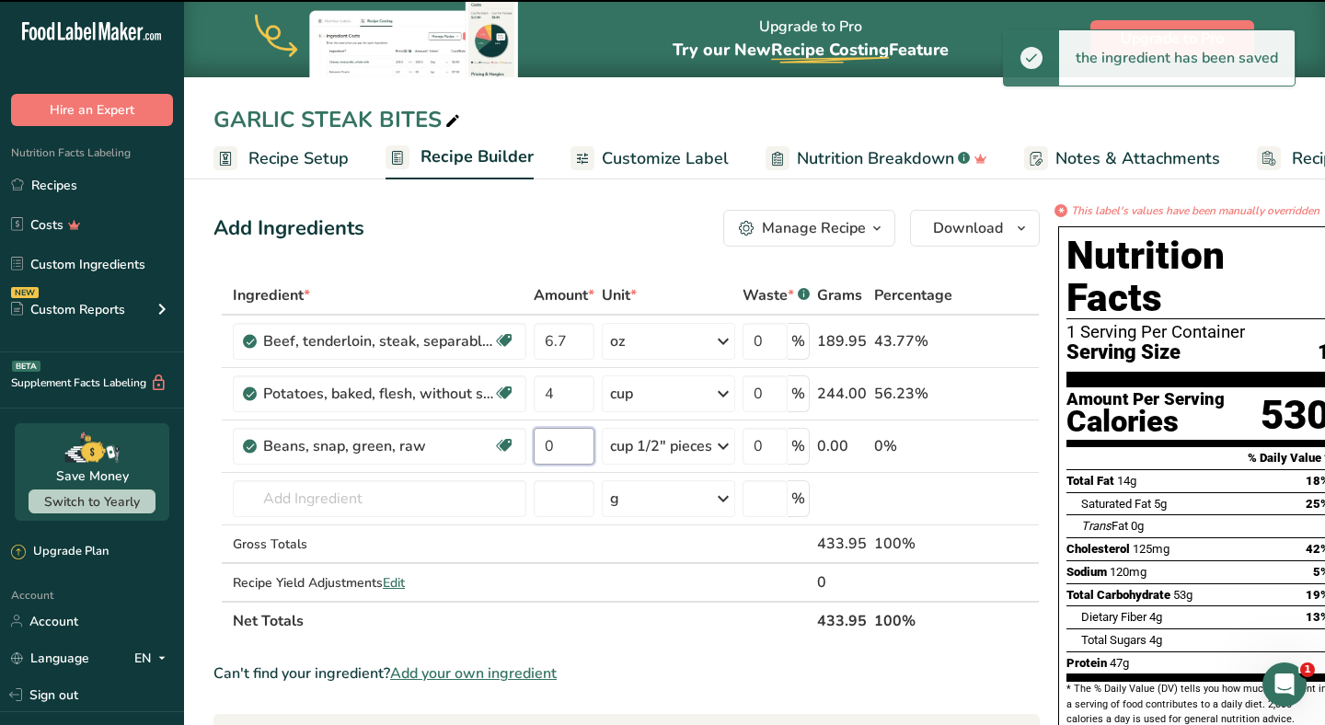
click at [572, 445] on input "0" at bounding box center [564, 446] width 61 height 37
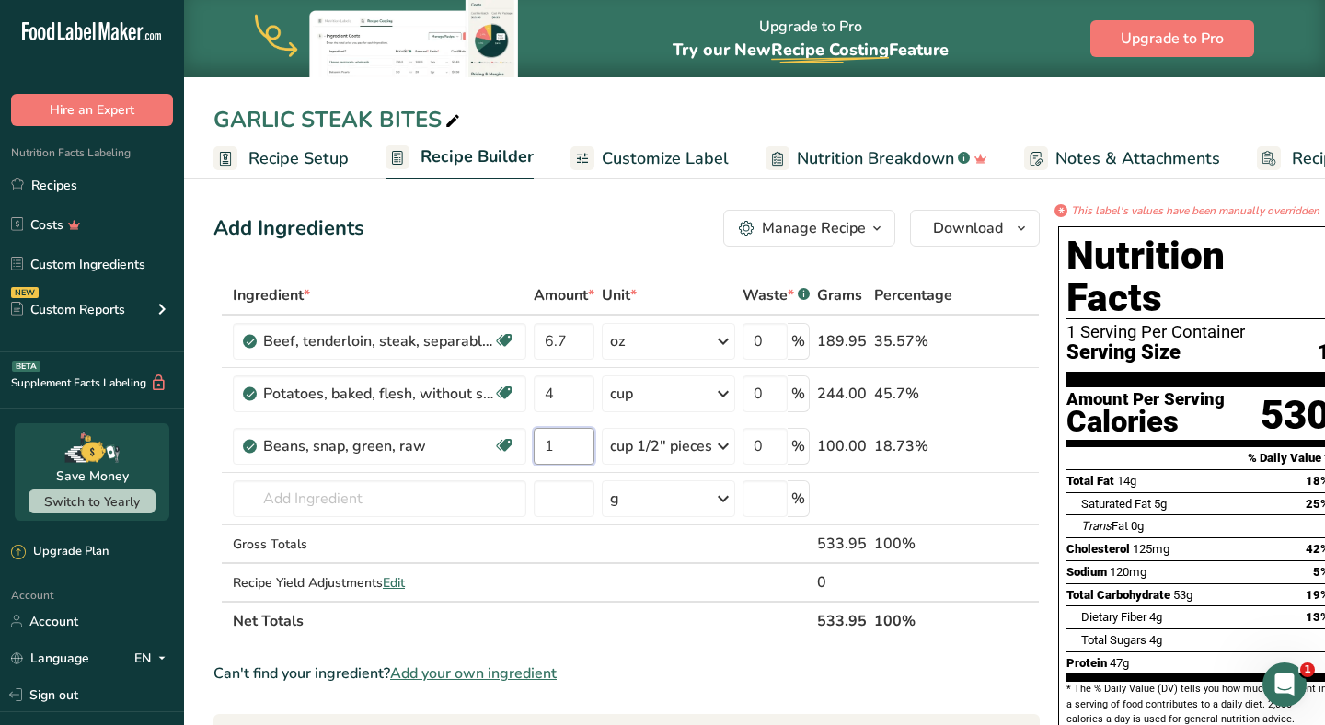
type input "1"
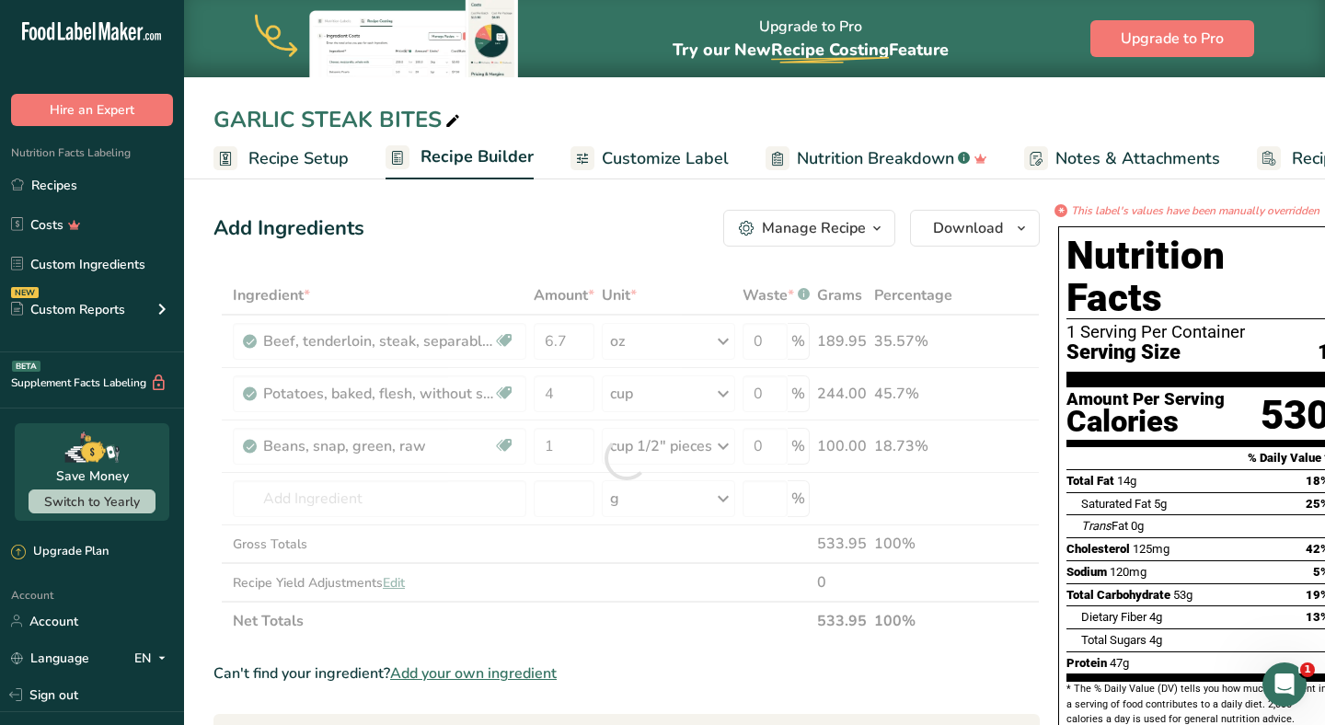
click at [571, 198] on section "Add Ingredients Manage Recipe Delete Recipe Duplicate Recipe Scale Recipe Save …" at bounding box center [754, 732] width 1141 height 1118
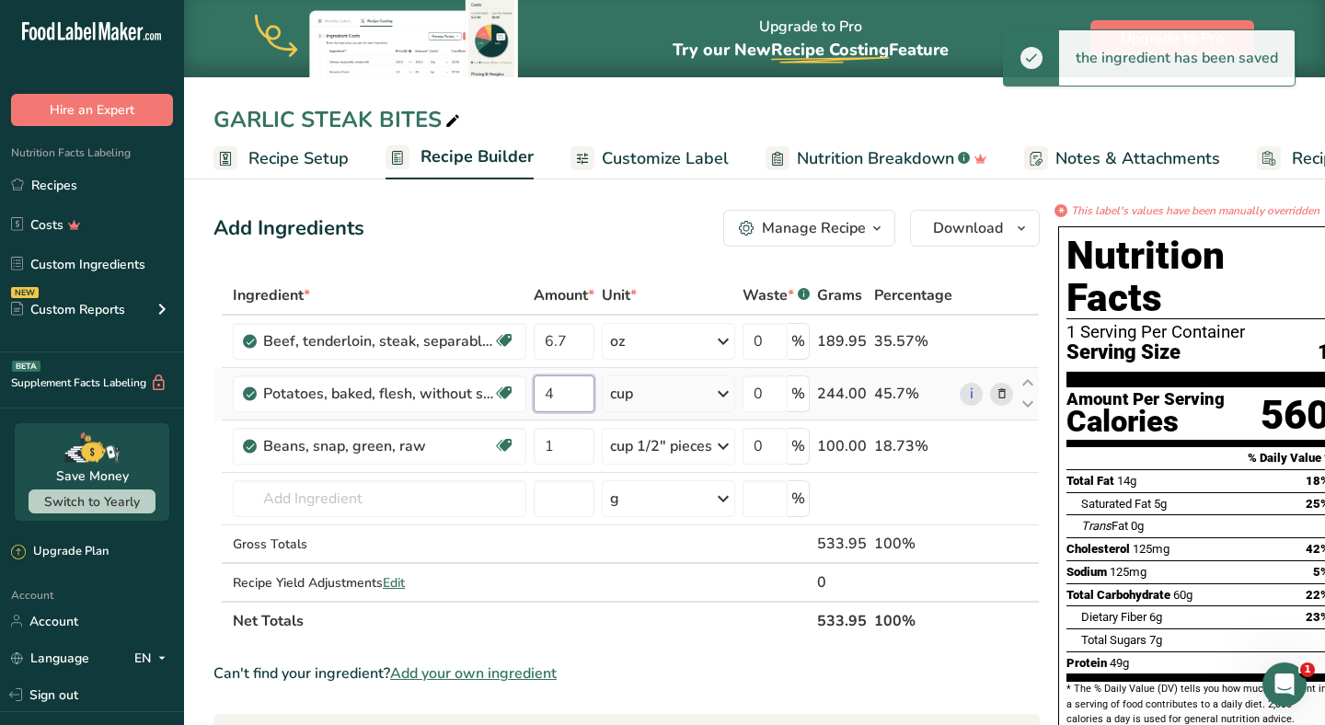
click at [575, 398] on input "4" at bounding box center [564, 394] width 61 height 37
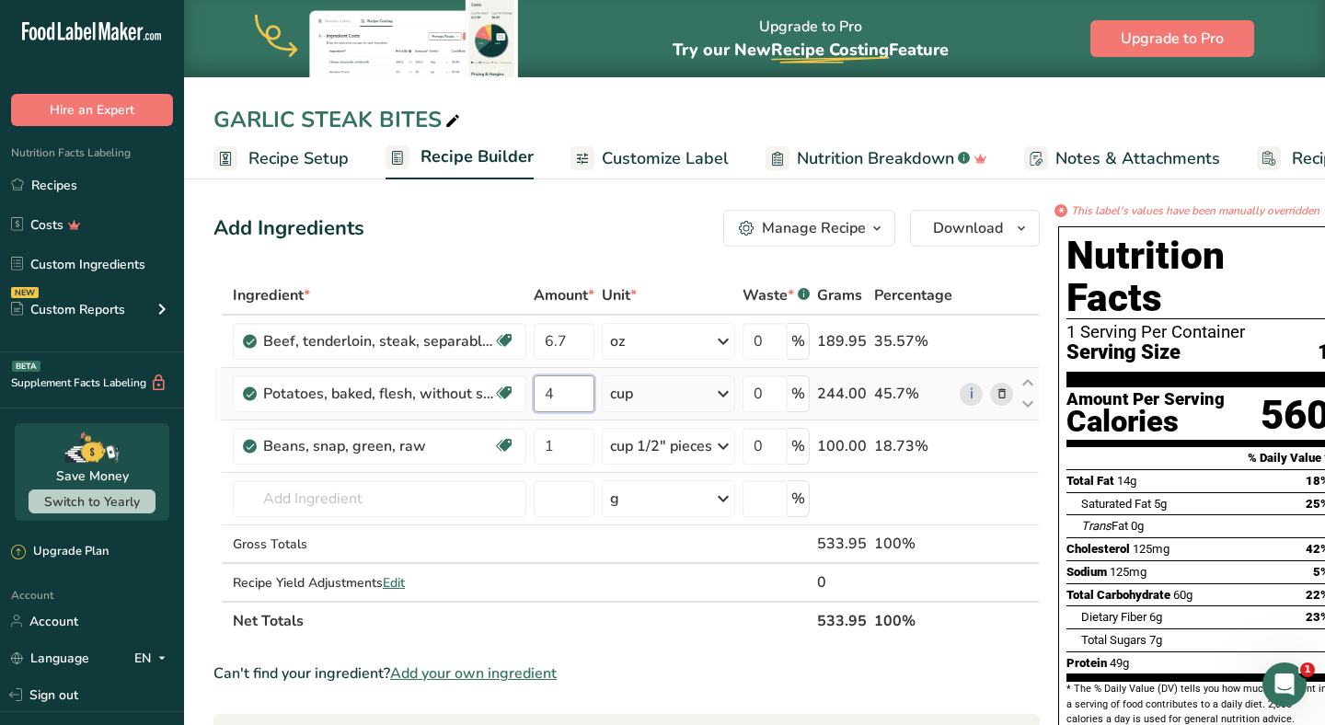
click at [575, 398] on input "4" at bounding box center [564, 394] width 61 height 37
type input "2"
type input "3"
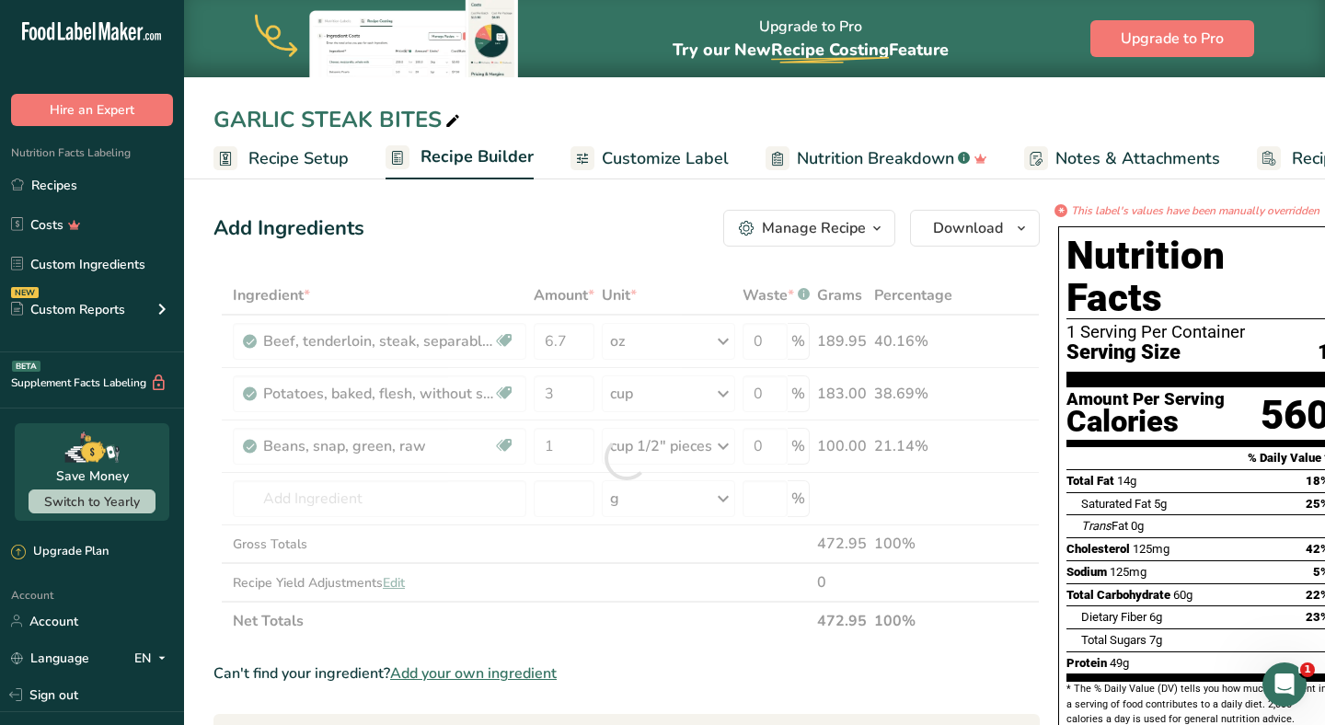
click at [604, 238] on div "Add Ingredients Manage Recipe Delete Recipe Duplicate Recipe Scale Recipe Save …" at bounding box center [627, 228] width 827 height 37
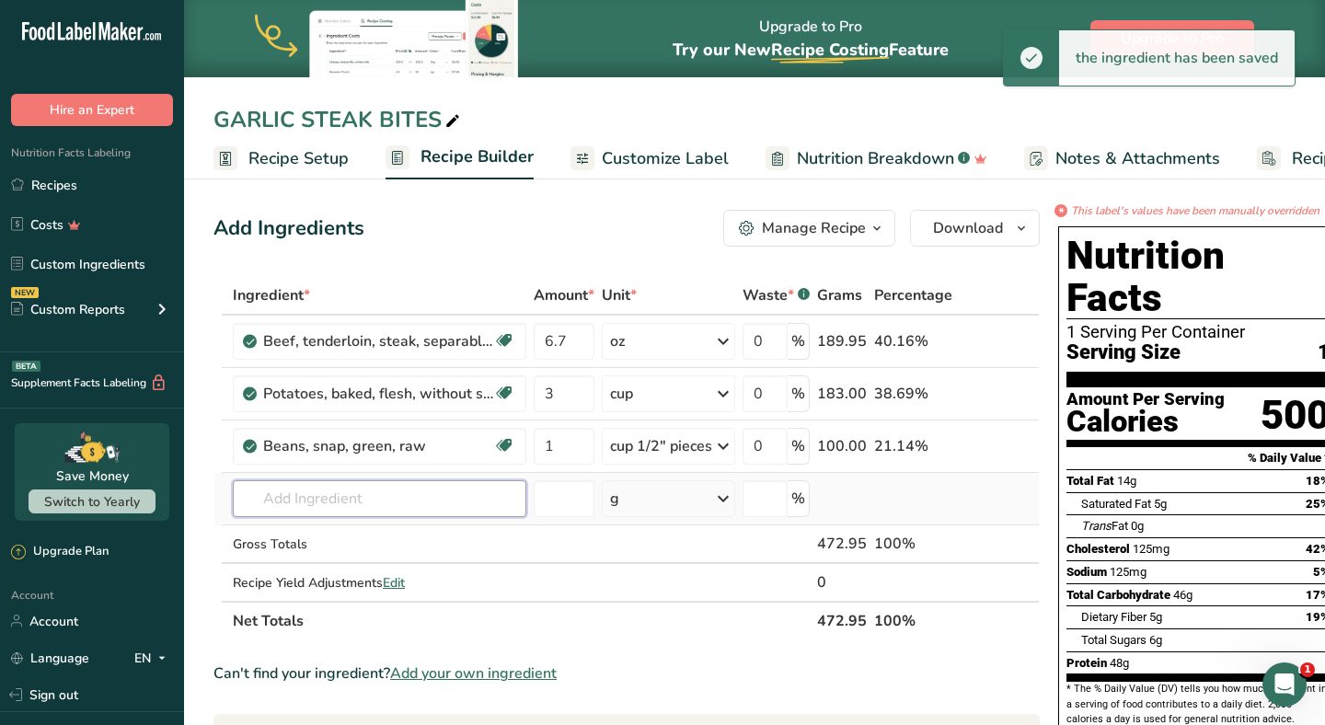
click at [421, 488] on input "text" at bounding box center [380, 498] width 294 height 37
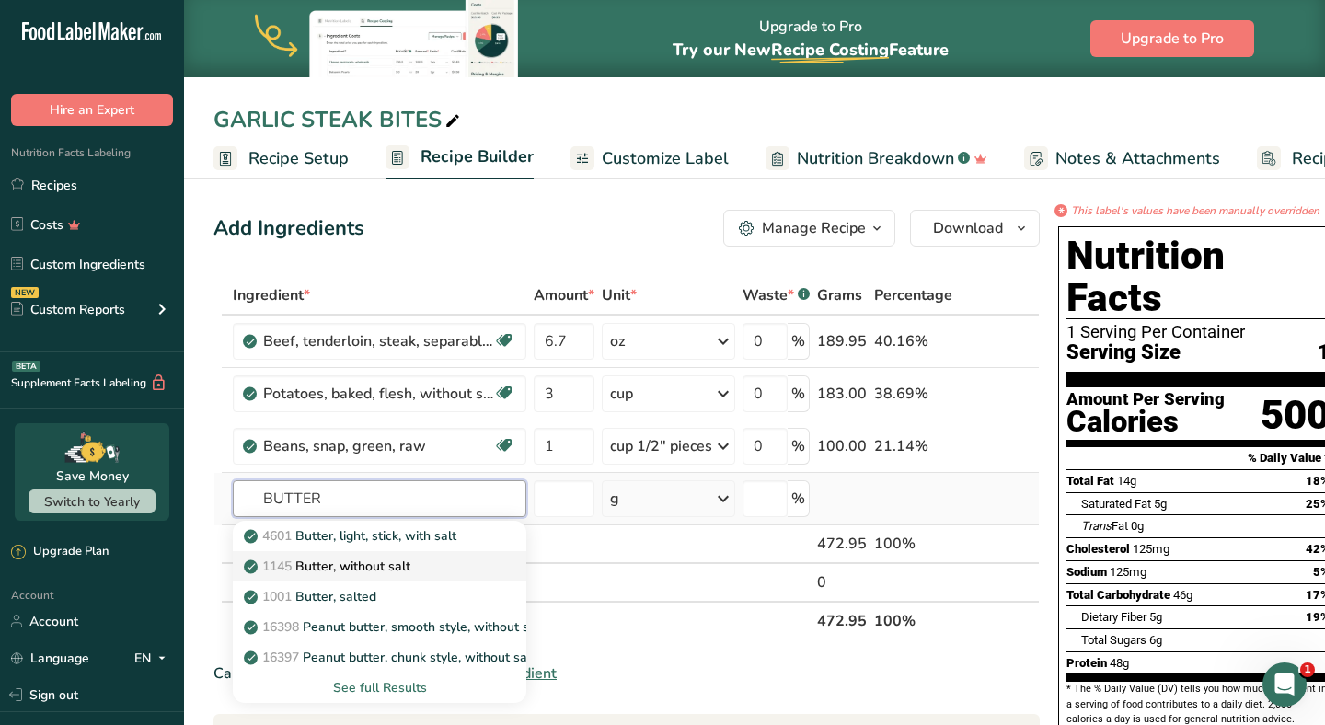
type input "BUTTER"
click at [411, 567] on p "1145 Butter, without salt" at bounding box center [329, 566] width 163 height 19
type input "Butter, without salt"
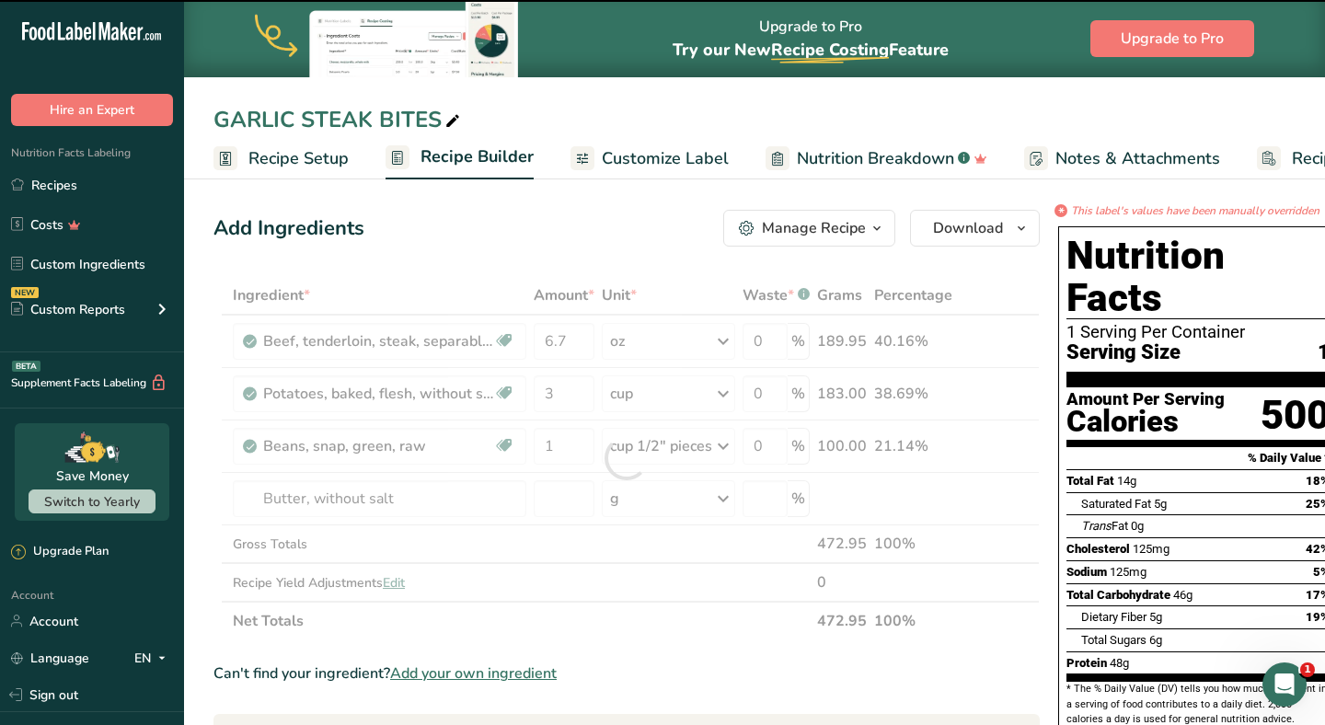
click at [630, 492] on div at bounding box center [627, 458] width 827 height 364
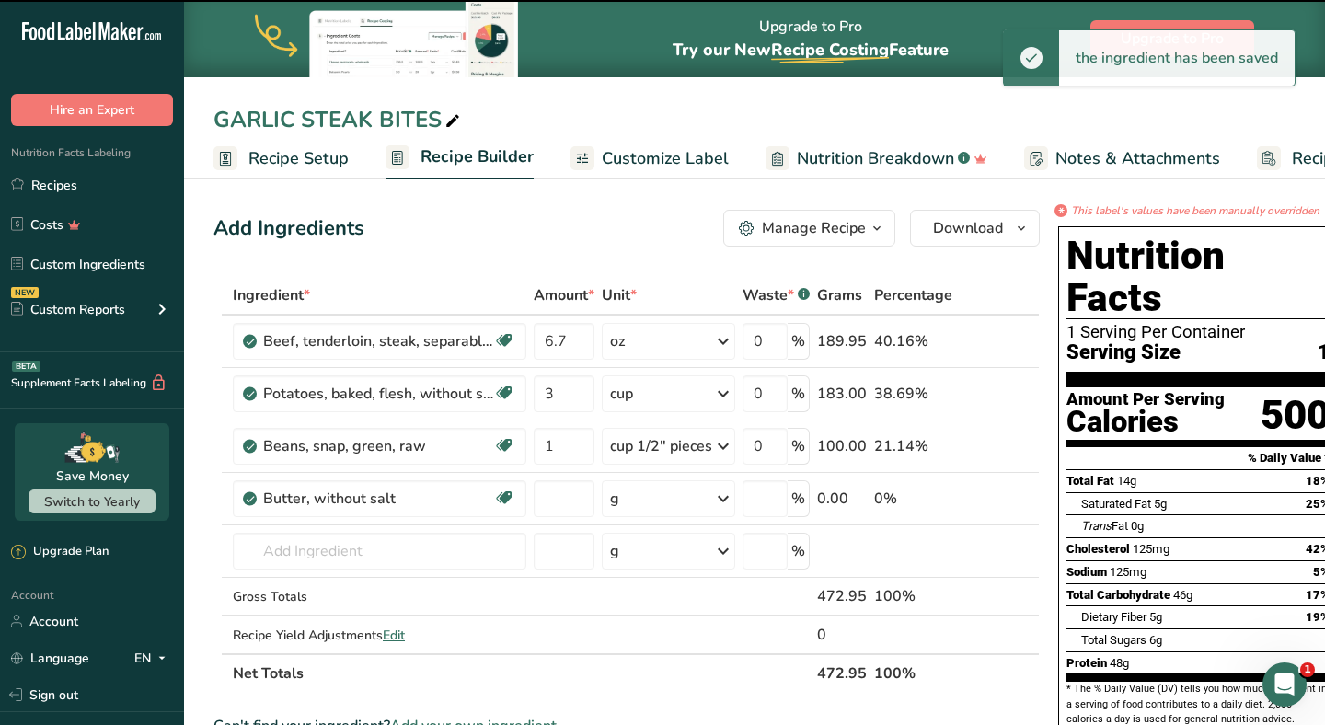
type input "0"
click at [631, 505] on div "g" at bounding box center [668, 498] width 133 height 37
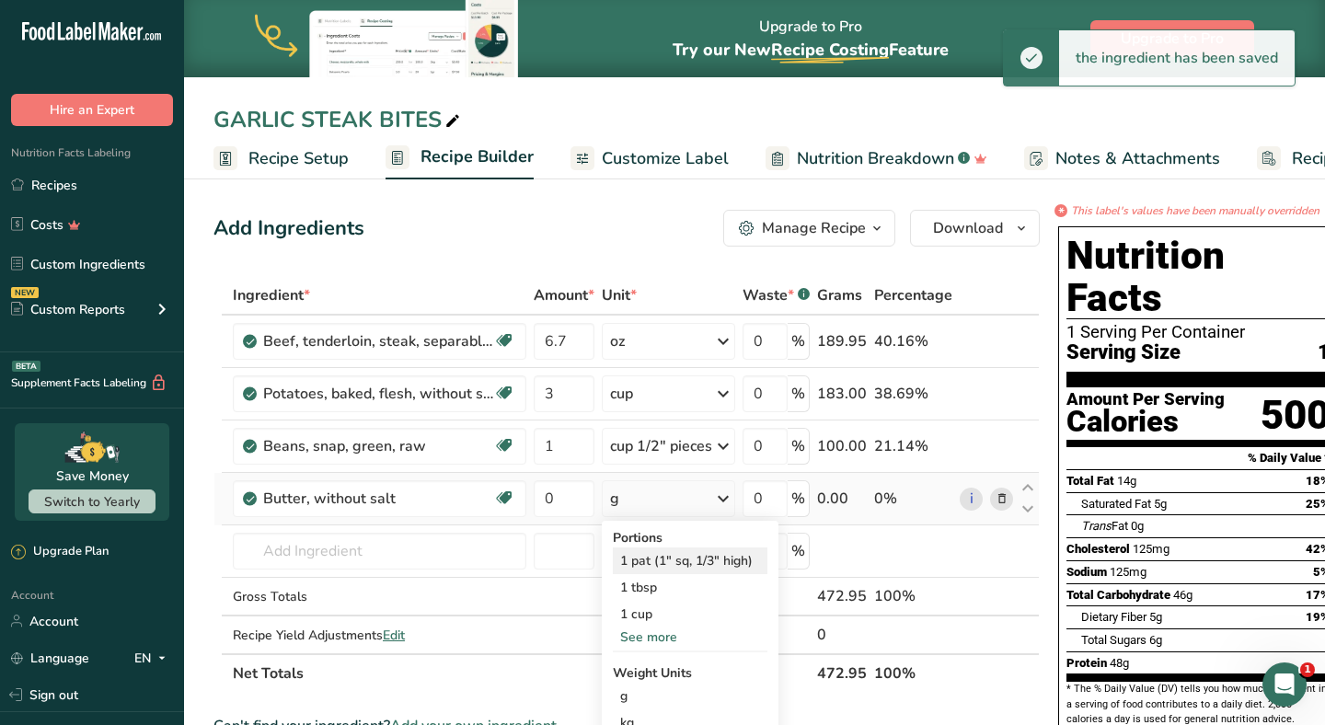
click at [643, 554] on div "1 pat (1" sq, 1/3" high)" at bounding box center [690, 561] width 155 height 27
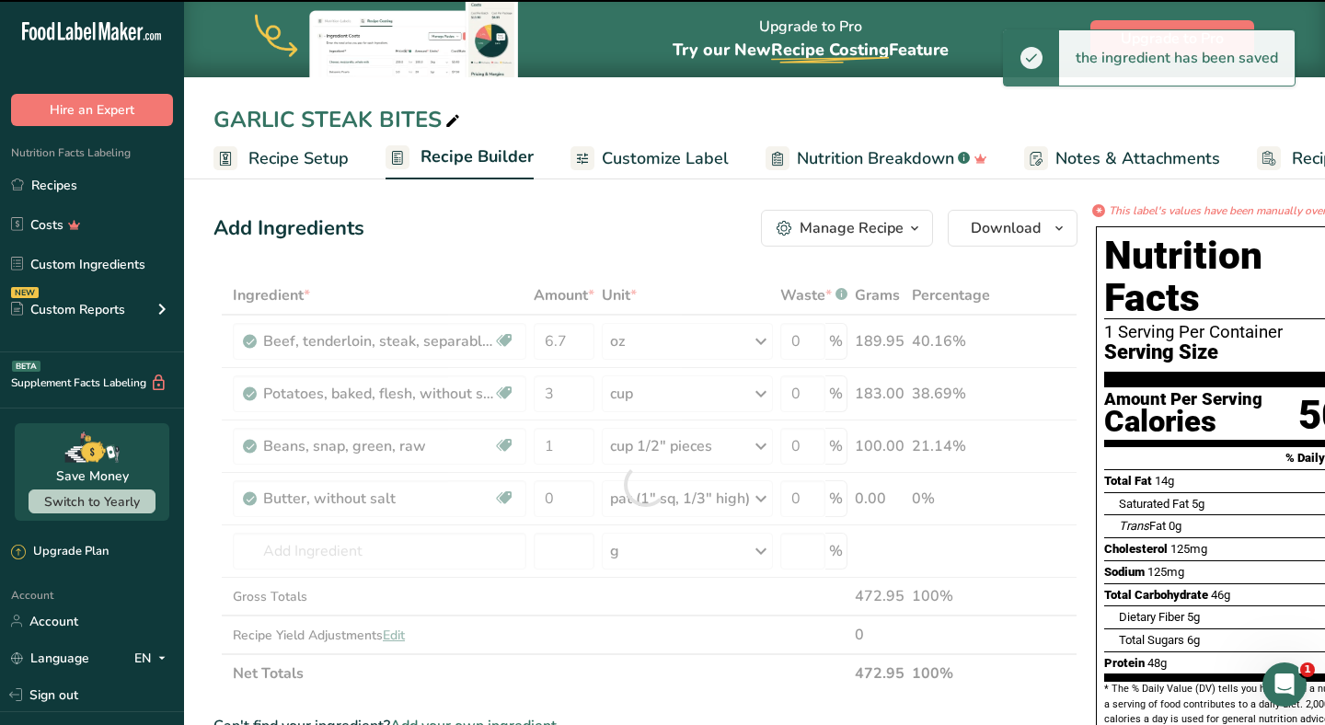
click at [569, 509] on div at bounding box center [646, 484] width 864 height 417
click at [569, 503] on div at bounding box center [646, 484] width 864 height 417
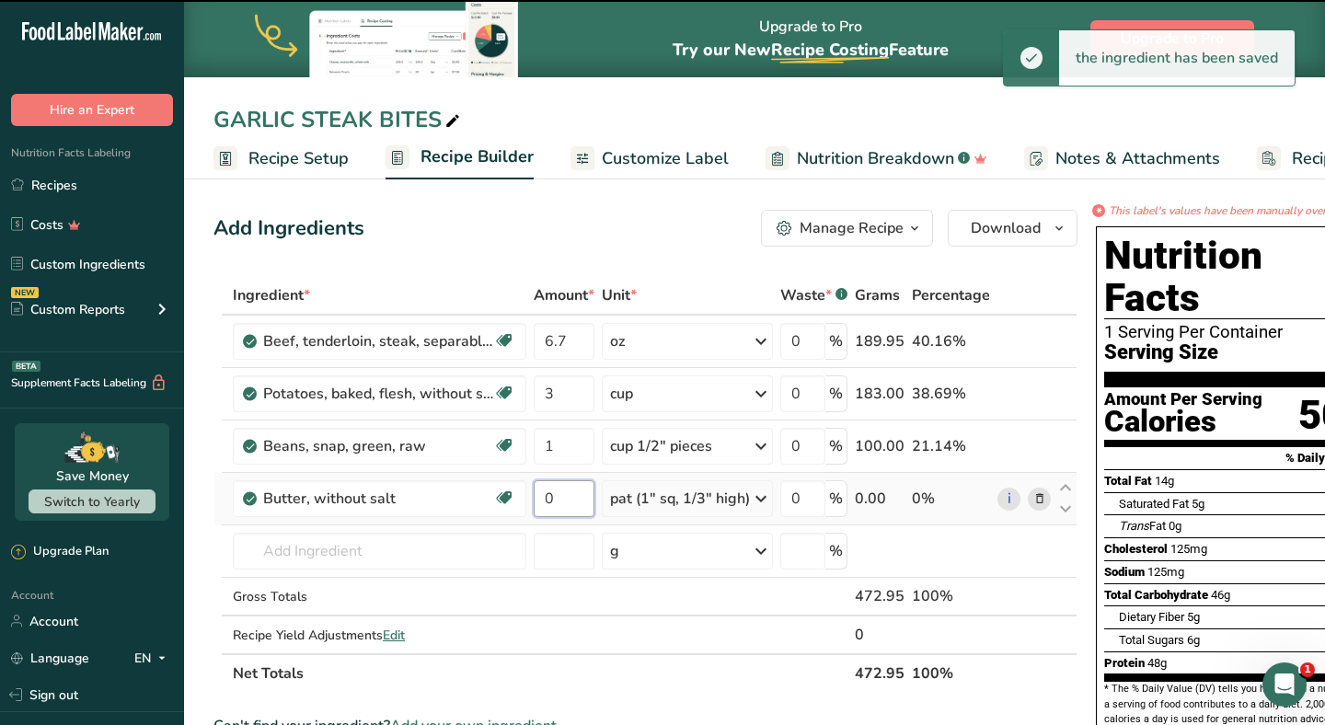
click at [567, 502] on input "0" at bounding box center [564, 498] width 61 height 37
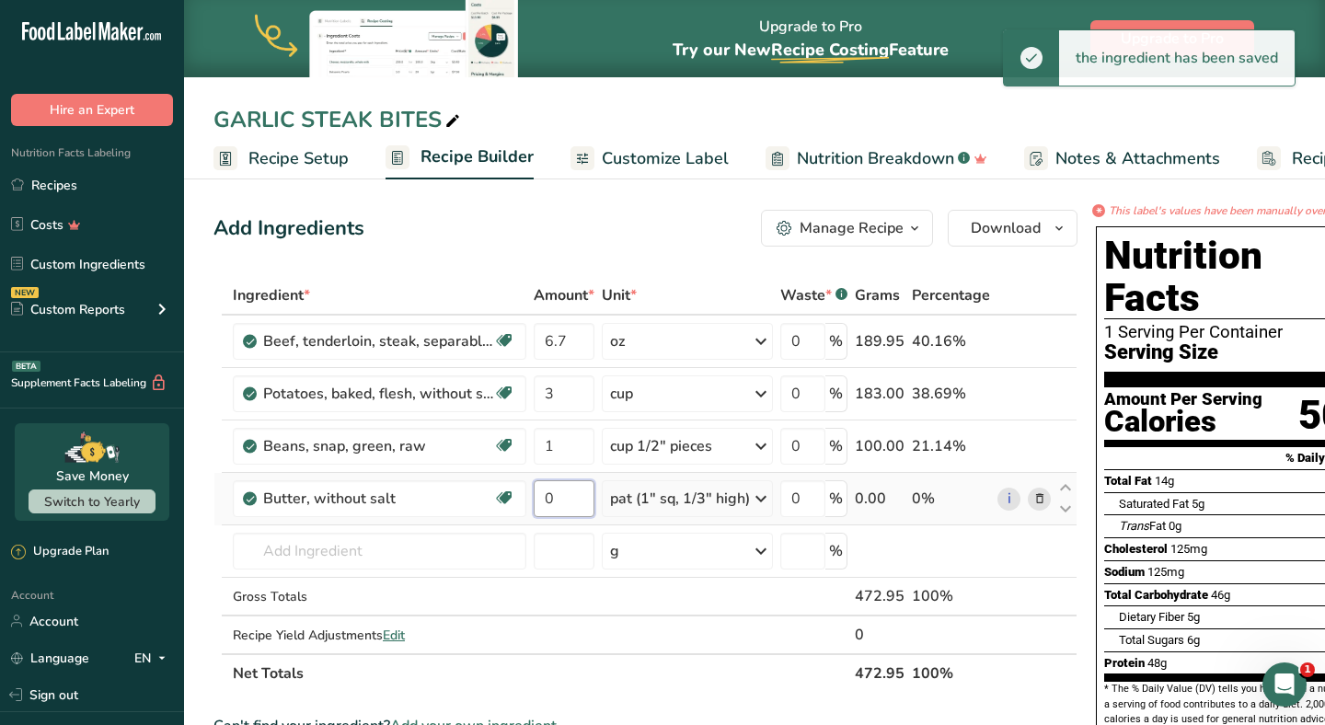
click at [567, 502] on input "0" at bounding box center [564, 498] width 61 height 37
type input "1"
click at [564, 234] on div "Add Ingredients Manage Recipe Delete Recipe Duplicate Recipe Scale Recipe Save …" at bounding box center [646, 228] width 864 height 37
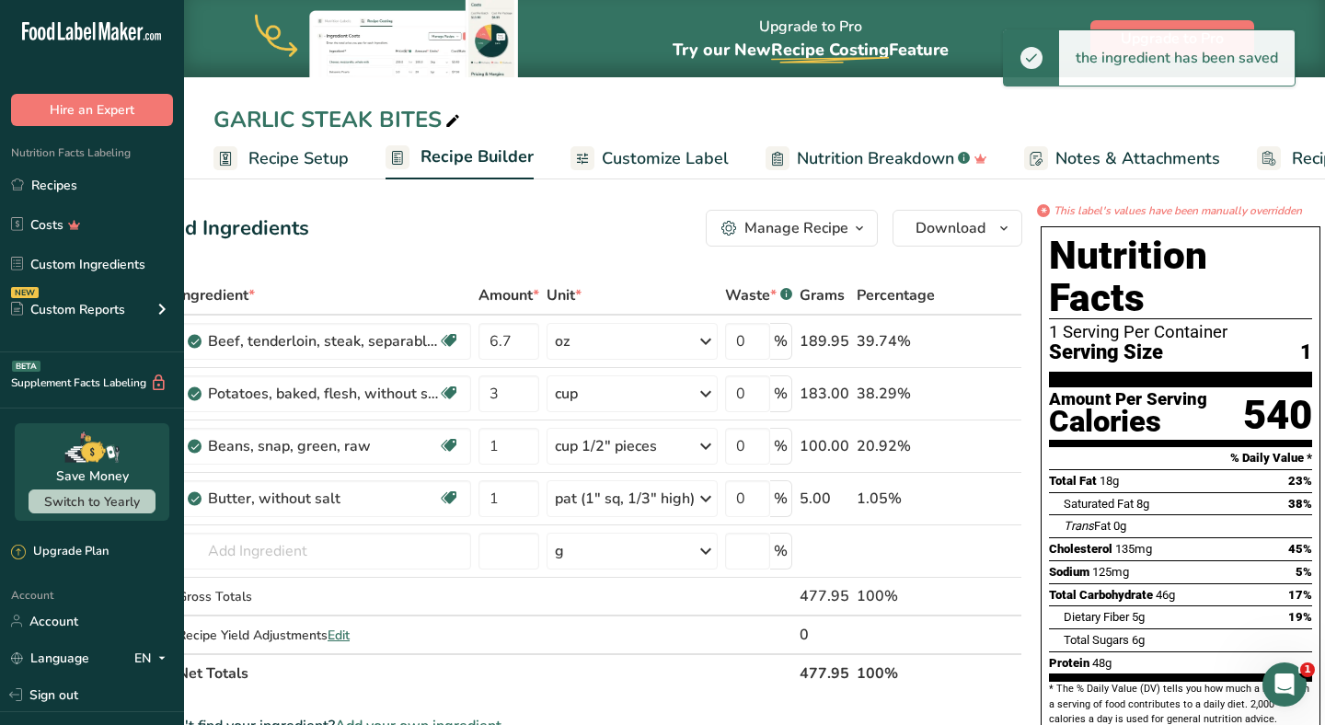
scroll to position [0, 54]
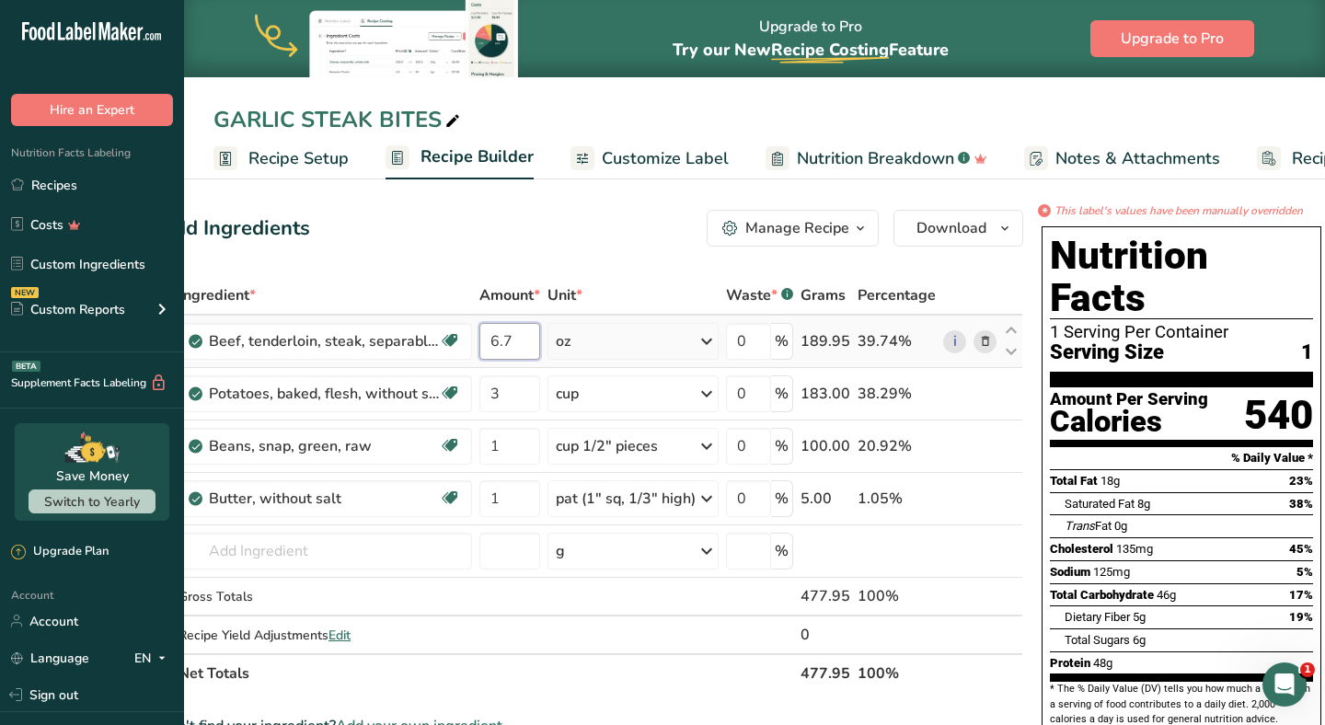
click at [505, 343] on input "6.7" at bounding box center [510, 341] width 61 height 37
click at [515, 343] on input "6.7" at bounding box center [510, 341] width 61 height 37
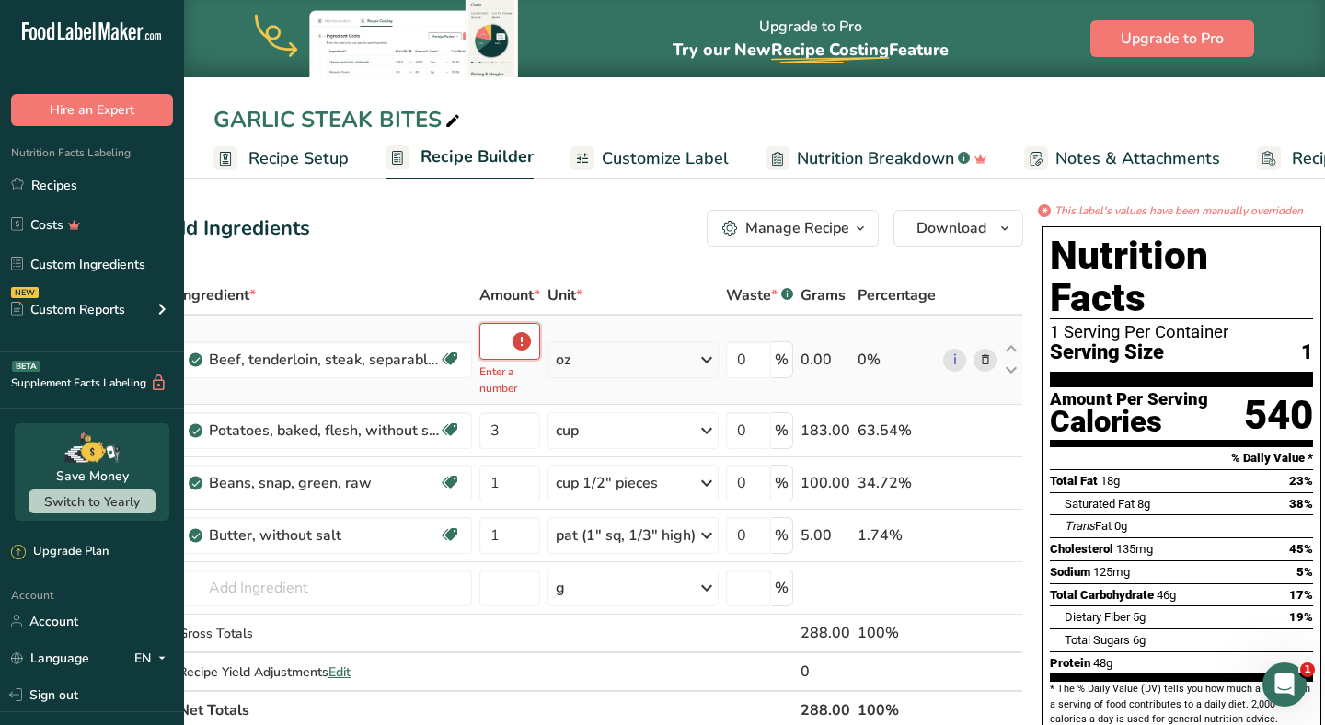
type input "6"
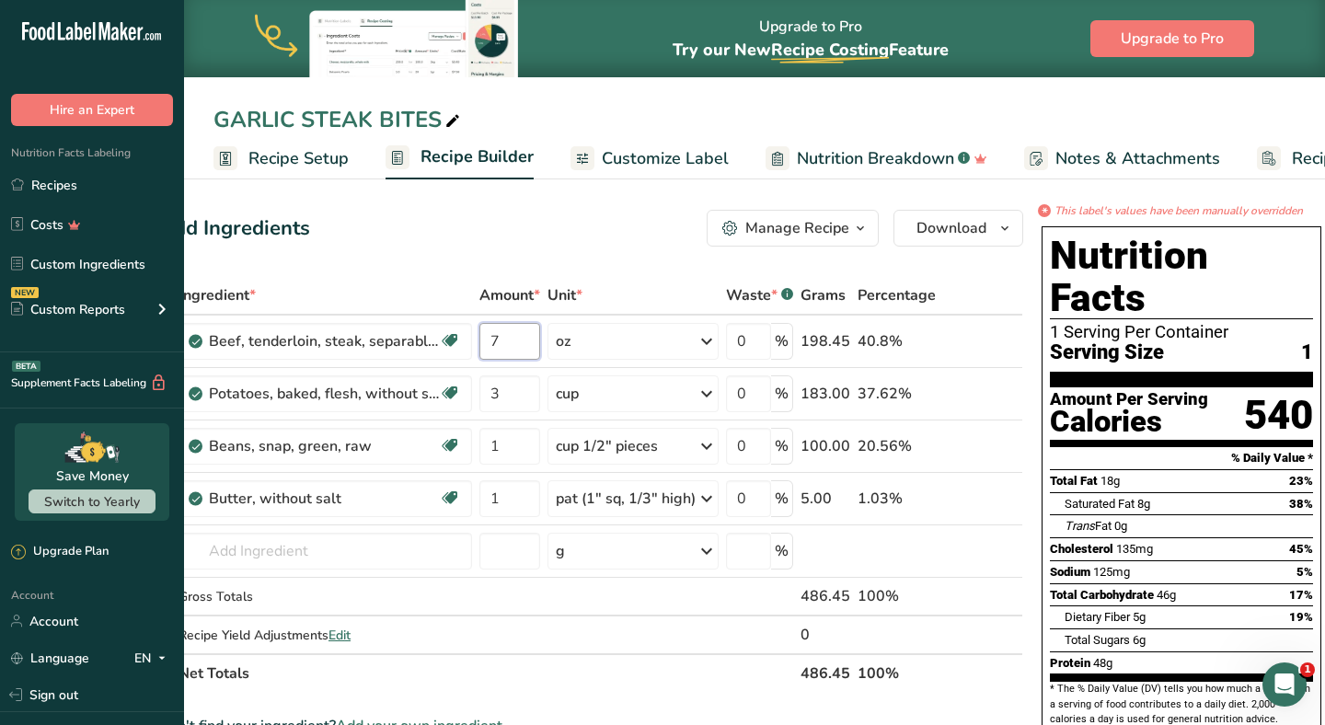
type input "7"
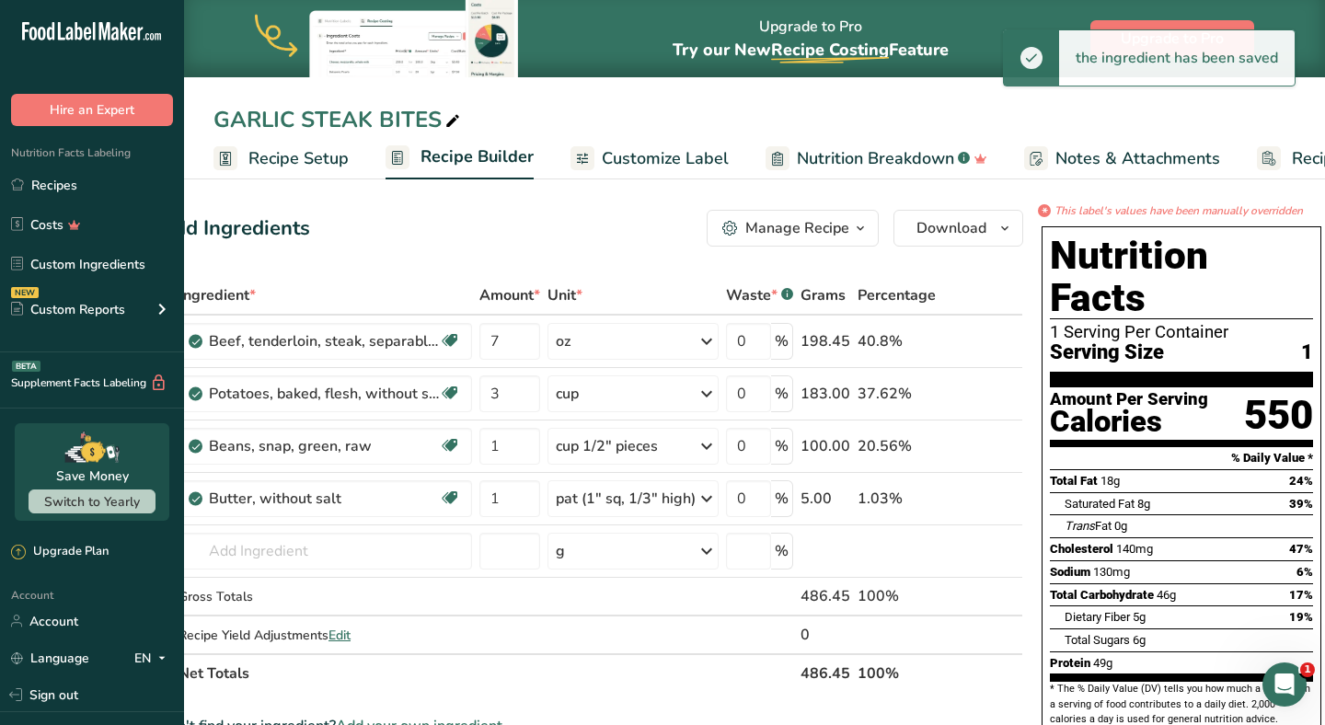
scroll to position [0, 0]
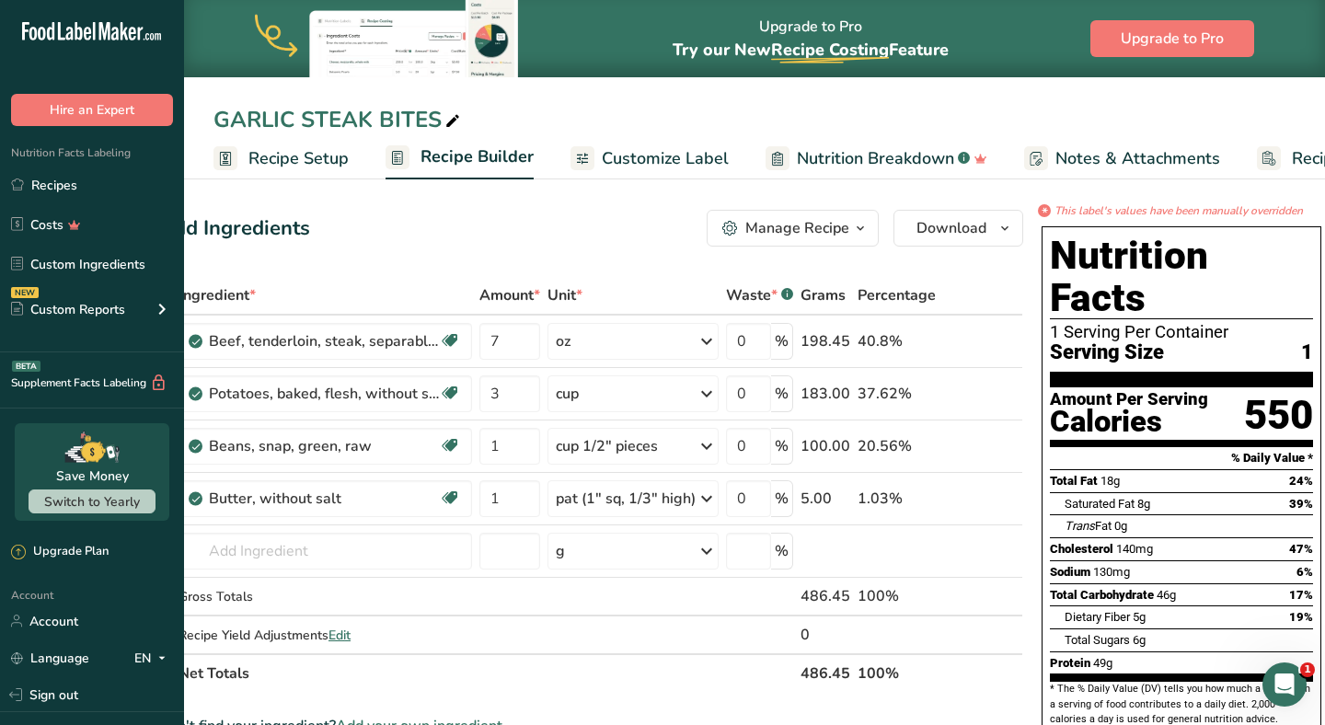
click at [709, 168] on span "Customize Label" at bounding box center [665, 158] width 127 height 25
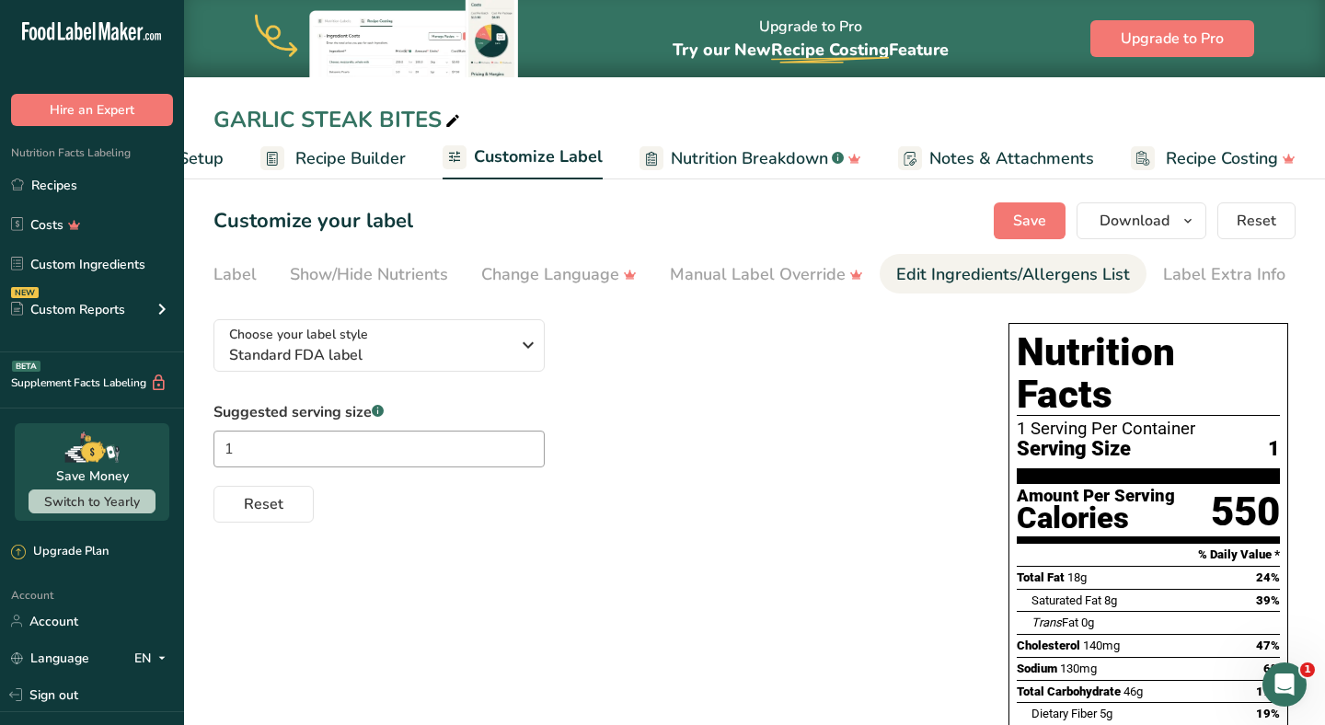
click at [1232, 267] on div "Label Extra Info" at bounding box center [1224, 274] width 122 height 25
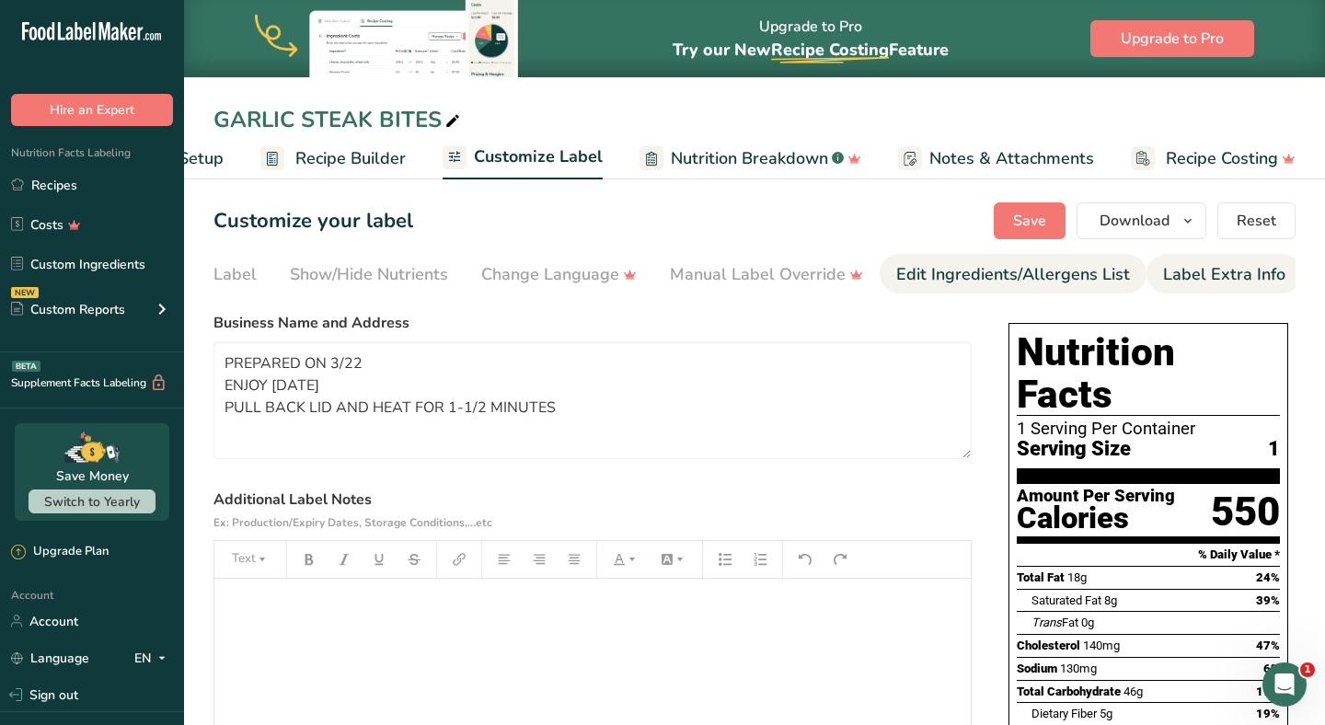
scroll to position [0, 299]
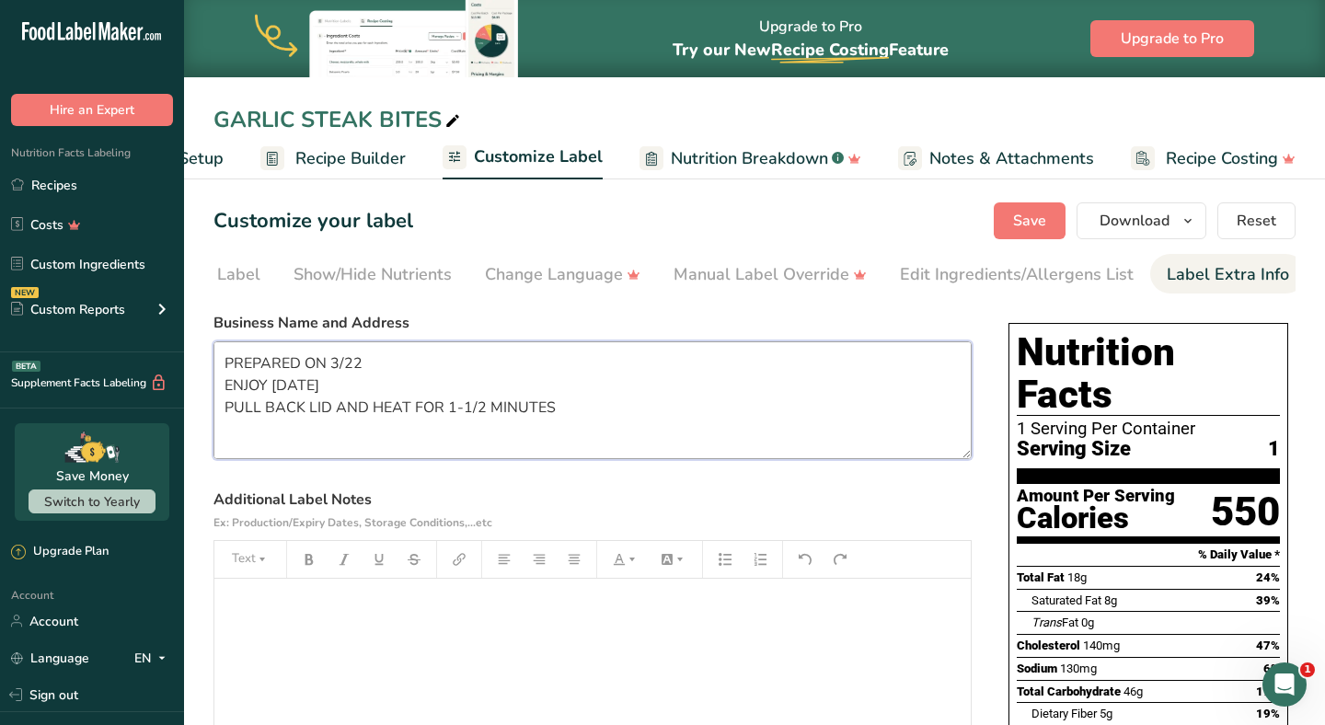
click at [408, 372] on textarea "PREPARED ON 3/22 ENJOY WITHIN 6 DAYS PULL BACK LID AND HEAT FOR 1-1/2 MINUTES C…" at bounding box center [593, 400] width 758 height 118
type textarea "PREPARED ON 9/20 ENJOY [DATE] PULL BACK LID AND HEAT FOR 1-1/2 MINUTES CUSTOM P…"
click at [1019, 245] on section "Customize your label Save Download Choose what to show on your downloaded label…" at bounding box center [754, 622] width 1141 height 899
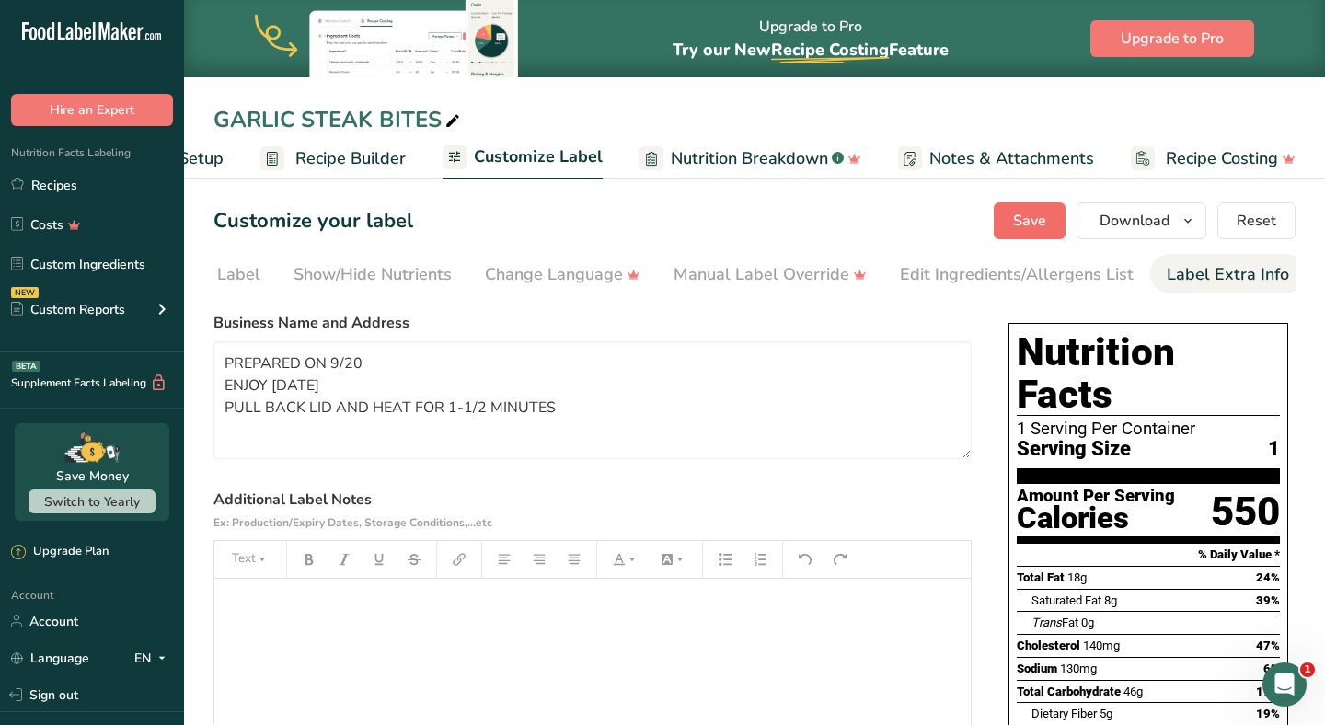
click at [1029, 221] on span "Save" at bounding box center [1029, 221] width 33 height 22
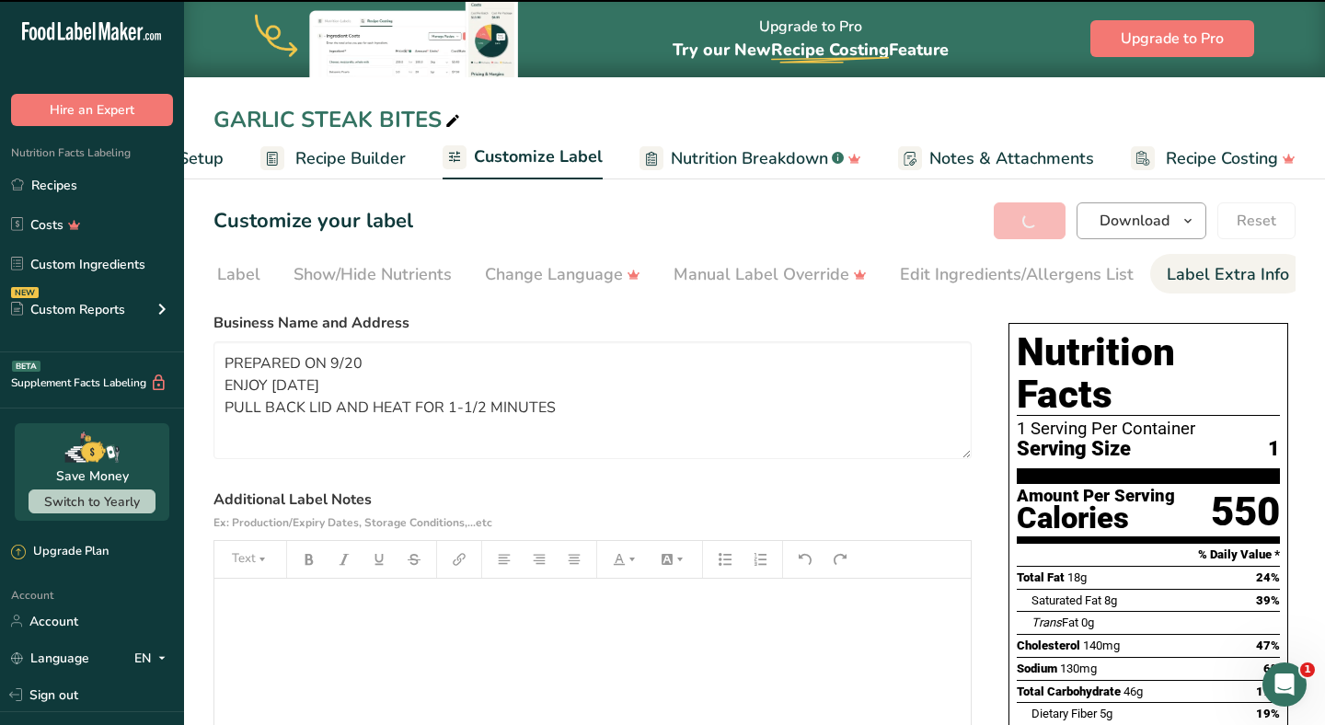
click at [1092, 233] on button "Download" at bounding box center [1142, 220] width 130 height 37
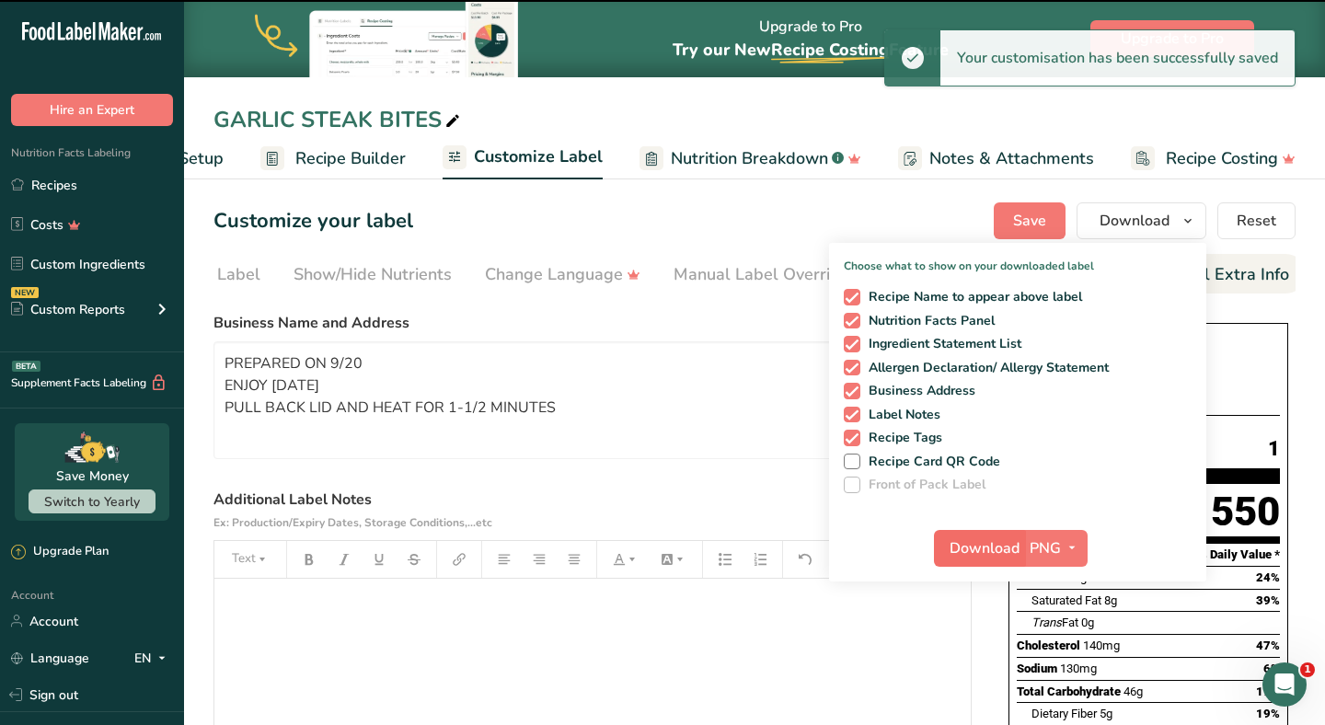
click at [997, 551] on span "Download" at bounding box center [985, 549] width 70 height 22
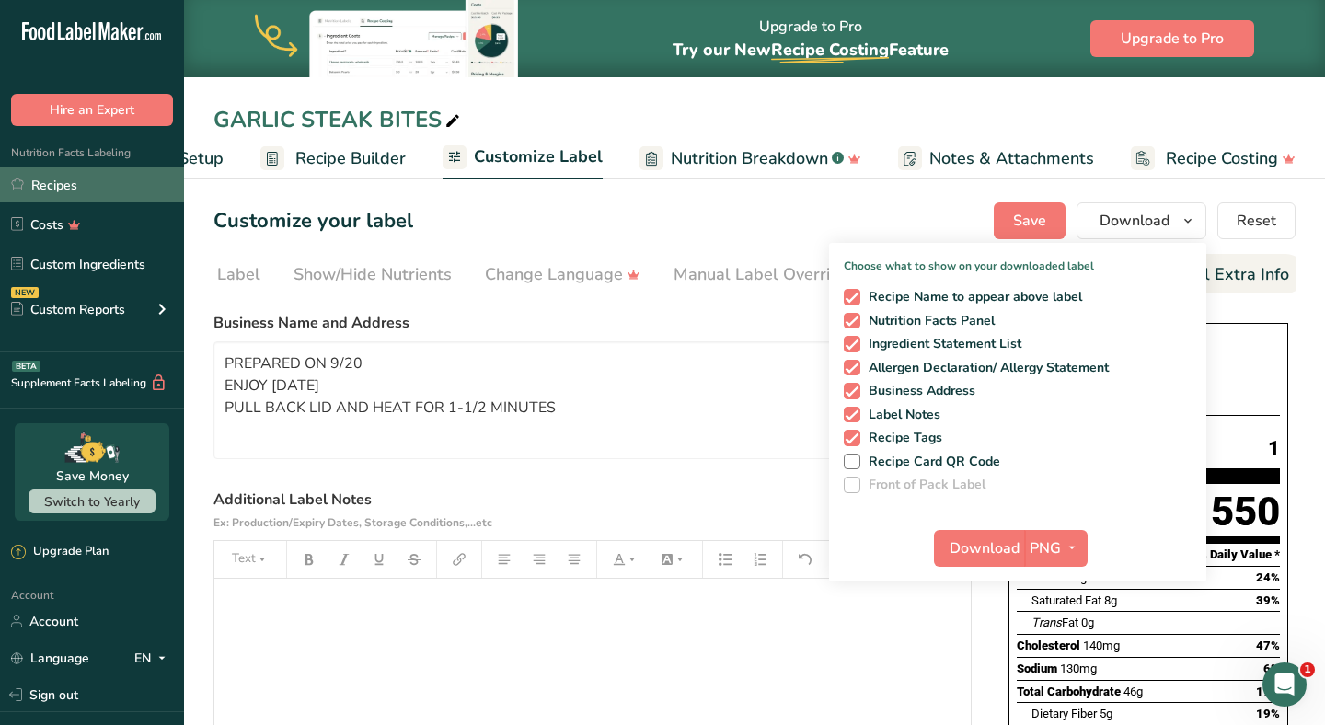
click at [120, 187] on link "Recipes" at bounding box center [92, 185] width 184 height 35
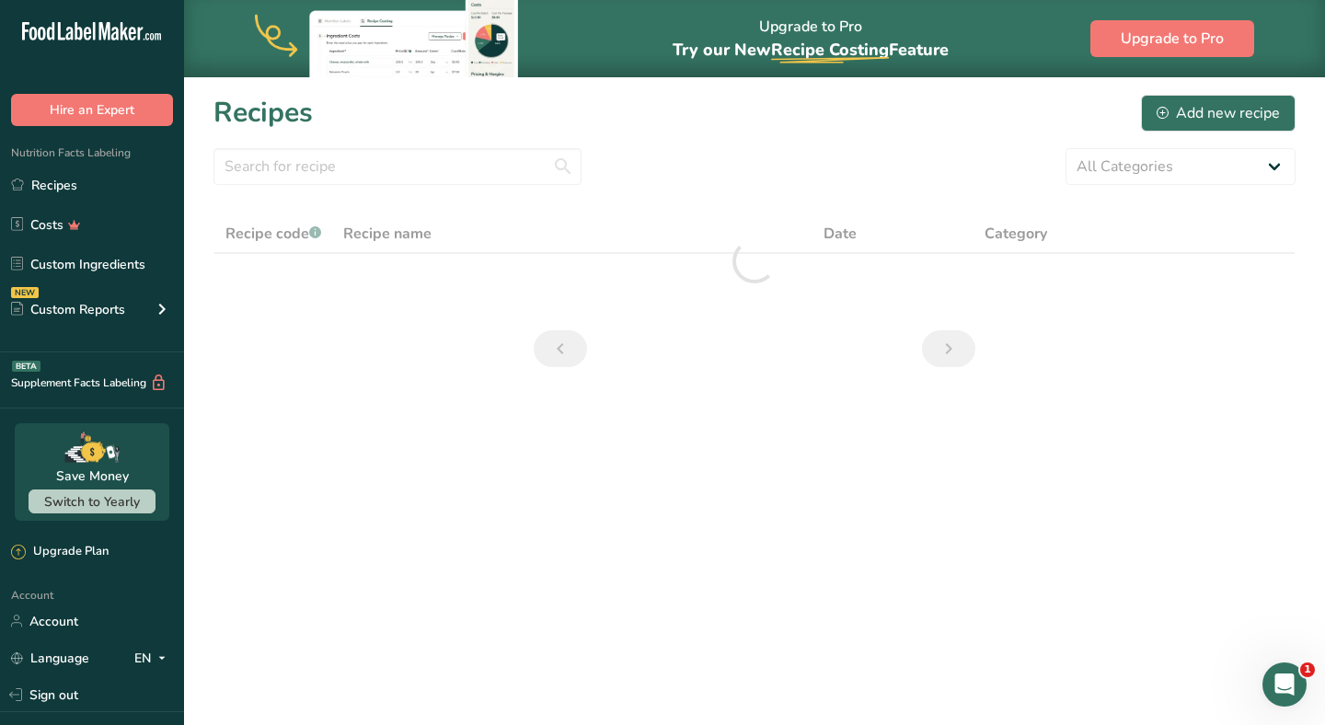
click at [321, 186] on section "Recipes Add new recipe All Categories Baked Goods Beverages Confectionery Cooke…" at bounding box center [754, 236] width 1141 height 319
click at [335, 157] on input "text" at bounding box center [398, 166] width 368 height 37
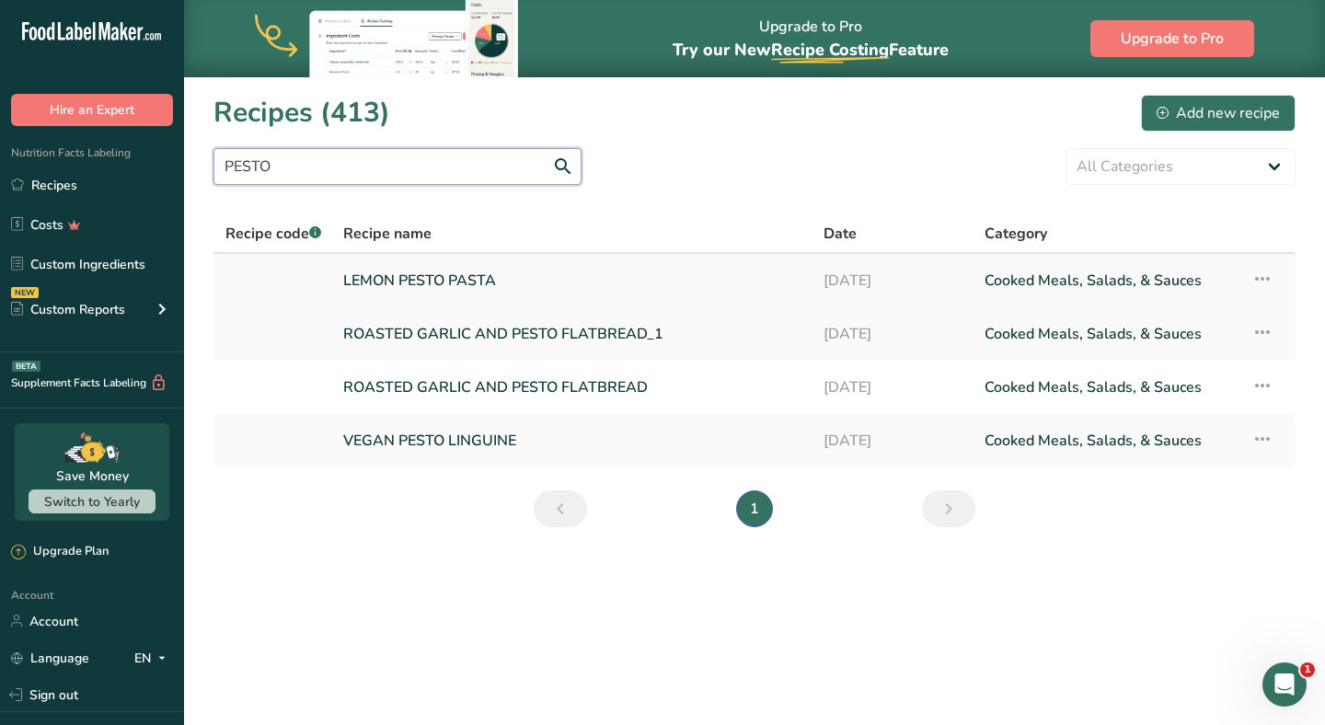
type input "PESTO"
click at [495, 278] on link "LEMON PESTO PASTA" at bounding box center [572, 280] width 458 height 39
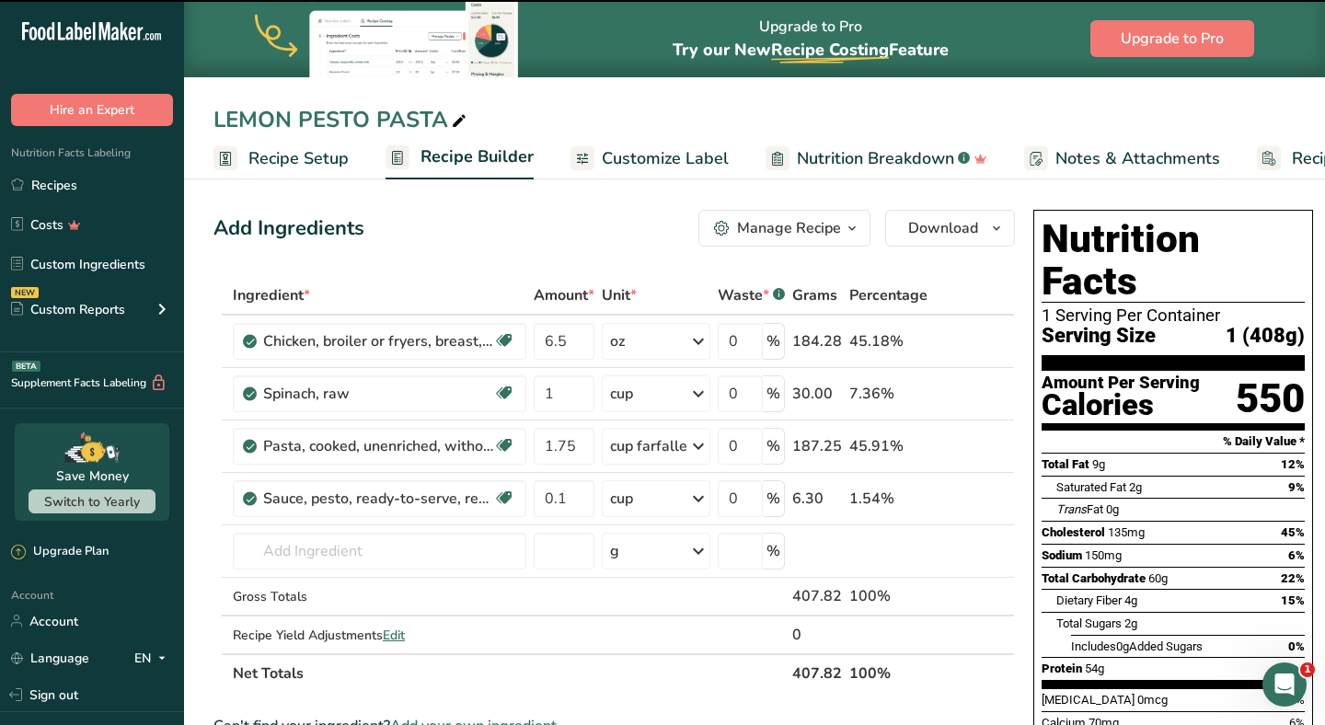
click at [284, 117] on div "LEMON PESTO PASTA" at bounding box center [342, 119] width 257 height 33
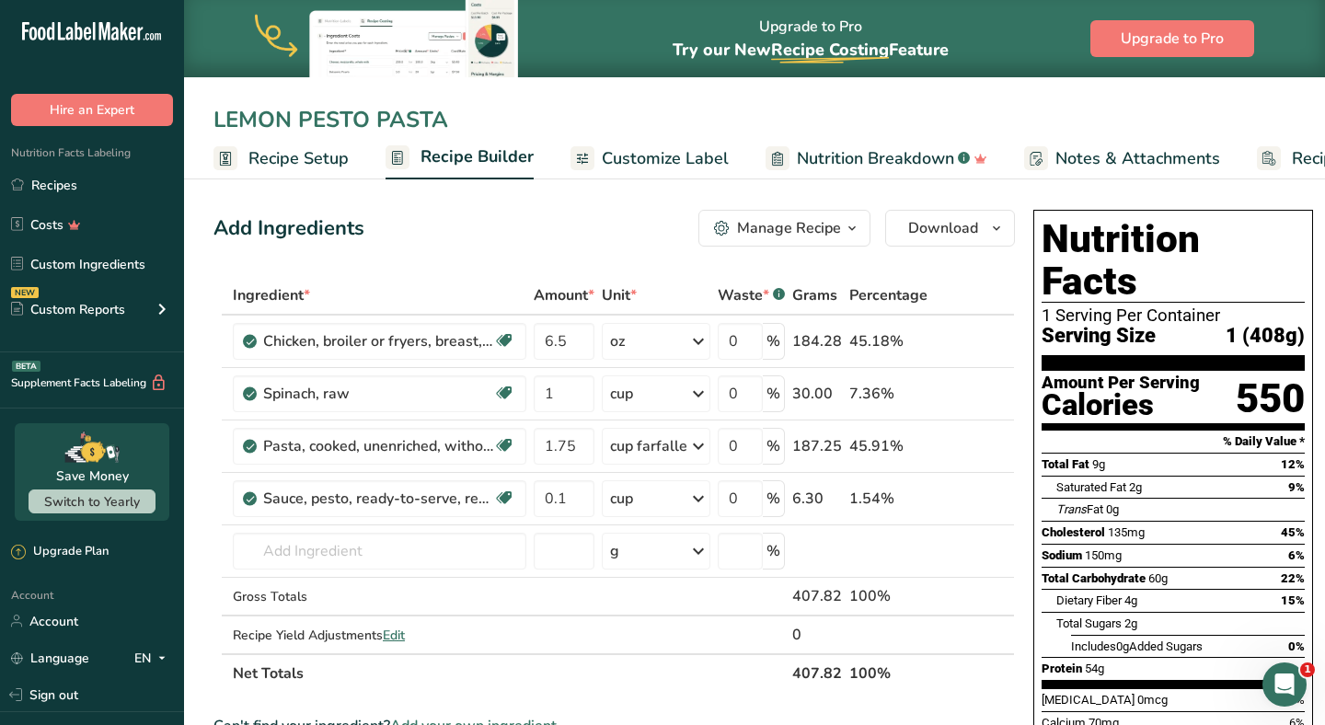
click at [284, 115] on input "LEMON PESTO PASTA" at bounding box center [755, 119] width 1082 height 33
type input "CREAMY PESTO PASTA"
click at [572, 342] on input "6.5" at bounding box center [564, 341] width 61 height 37
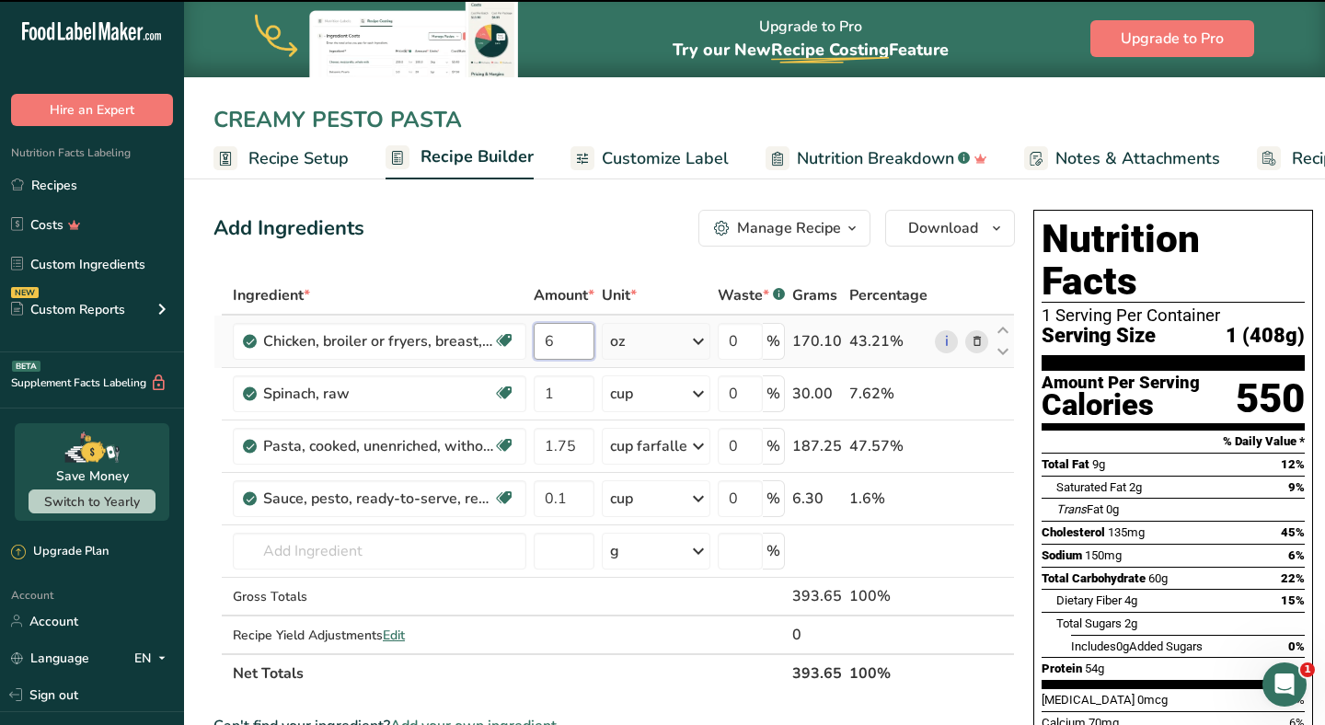
type input "6.5"
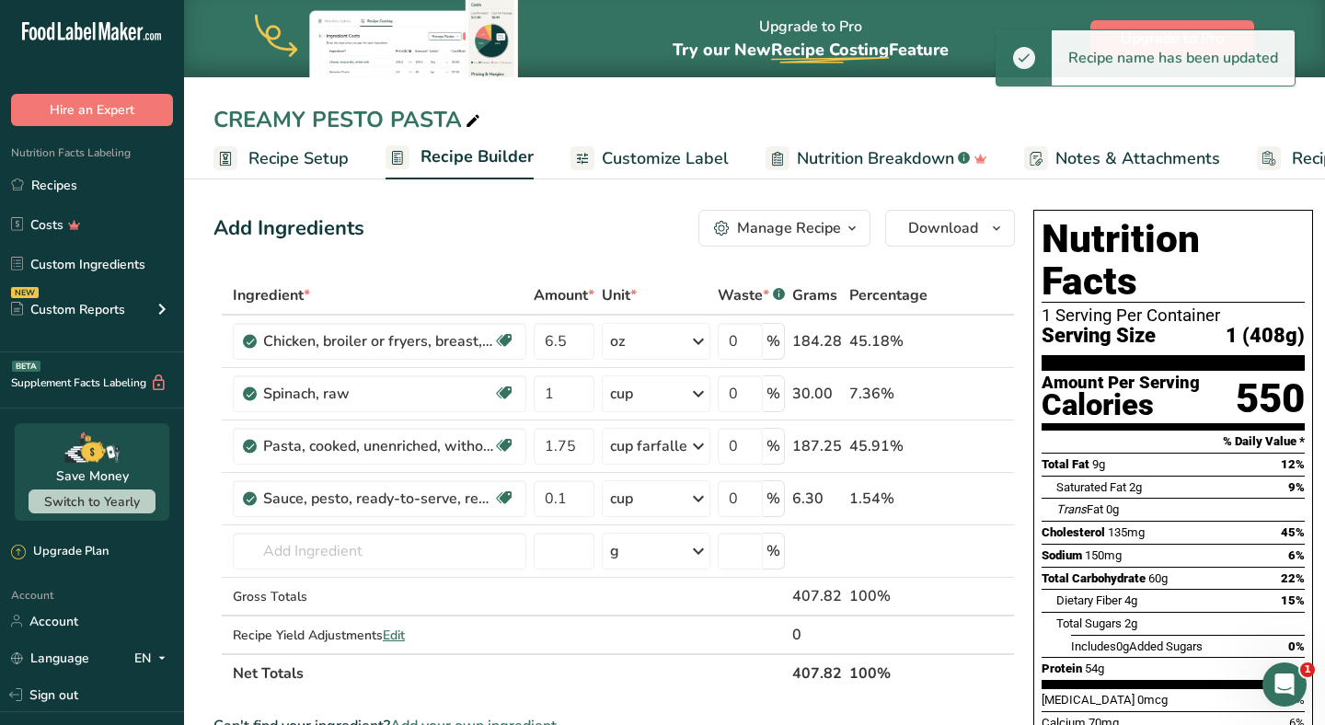
click at [550, 217] on div "Add Ingredients Manage Recipe Delete Recipe Duplicate Recipe Scale Recipe Save …" at bounding box center [615, 228] width 802 height 37
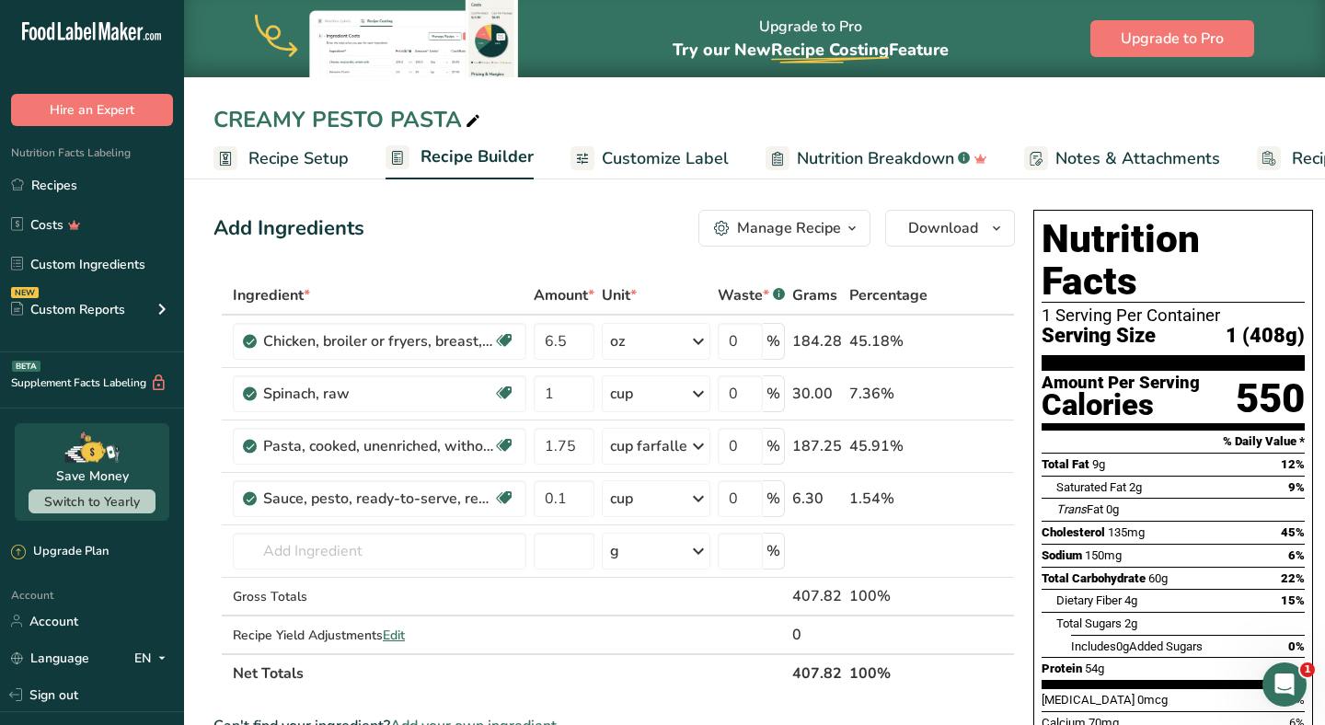
click at [676, 161] on span "Customize Label" at bounding box center [665, 158] width 127 height 25
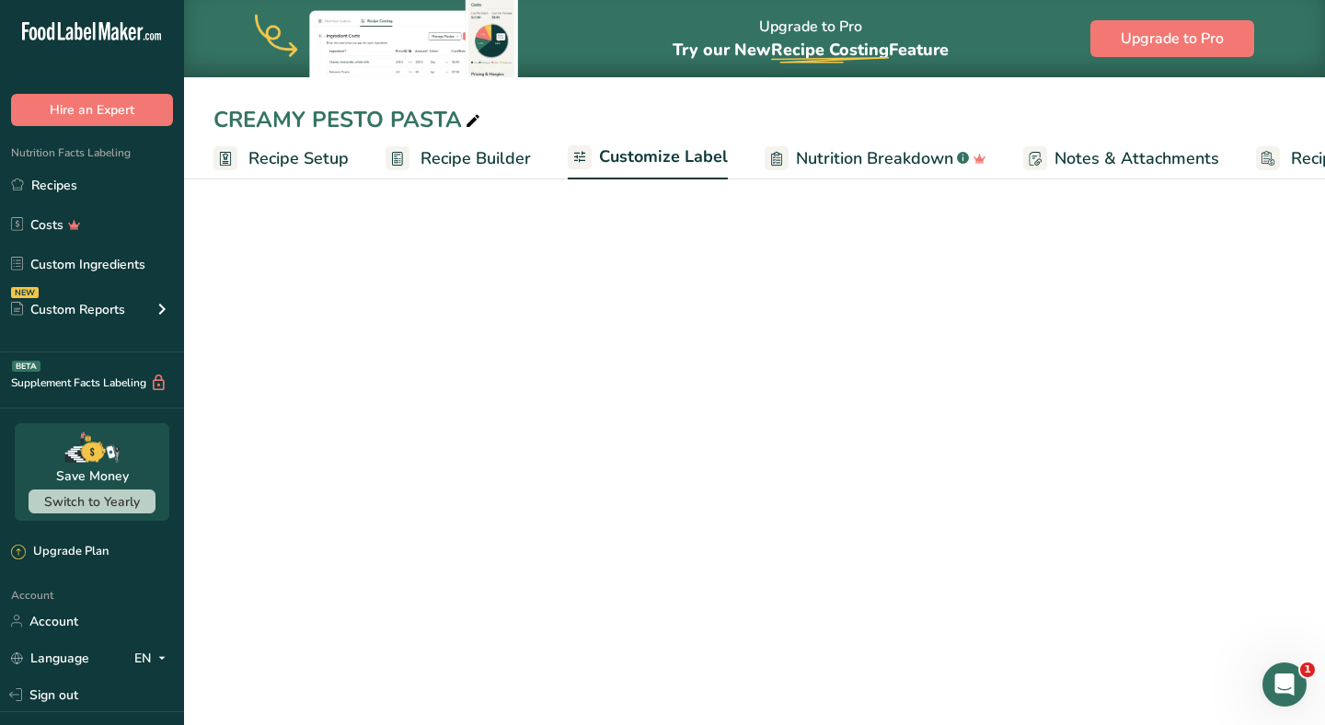
scroll to position [0, 125]
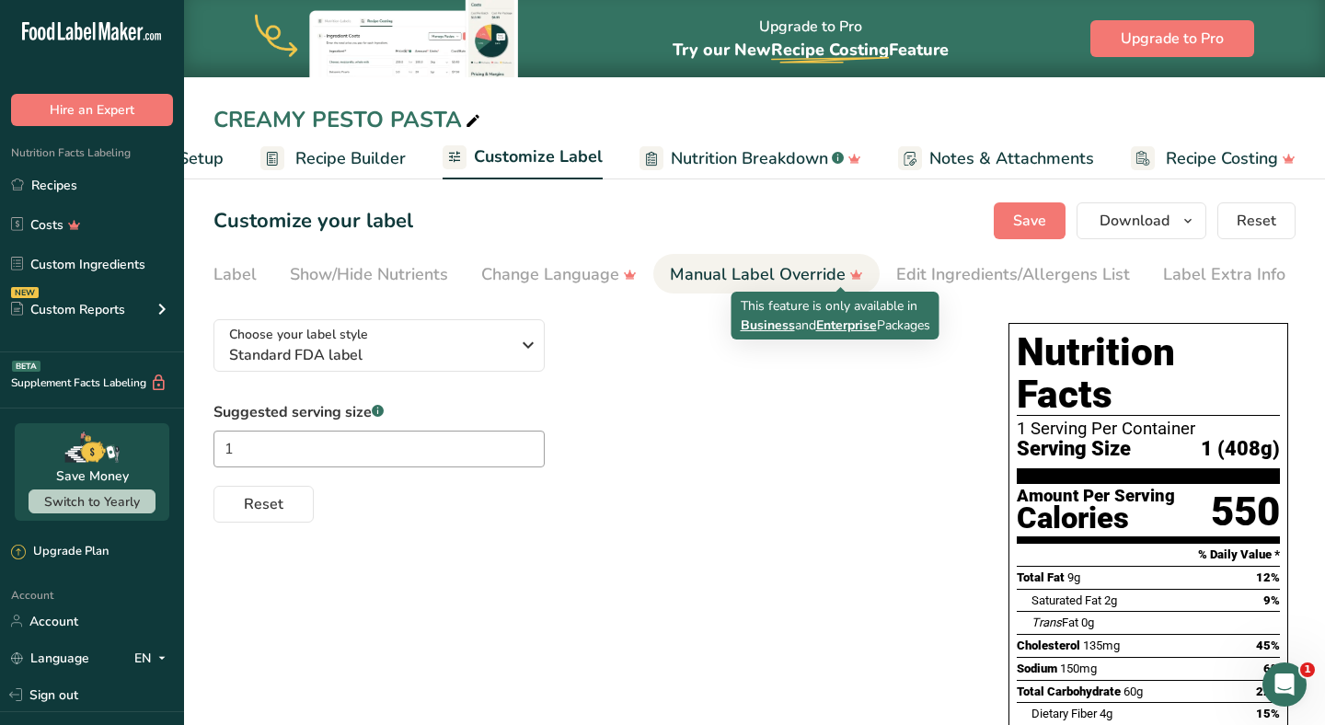
click at [1151, 278] on li "Label Extra Info" at bounding box center [1225, 274] width 156 height 40
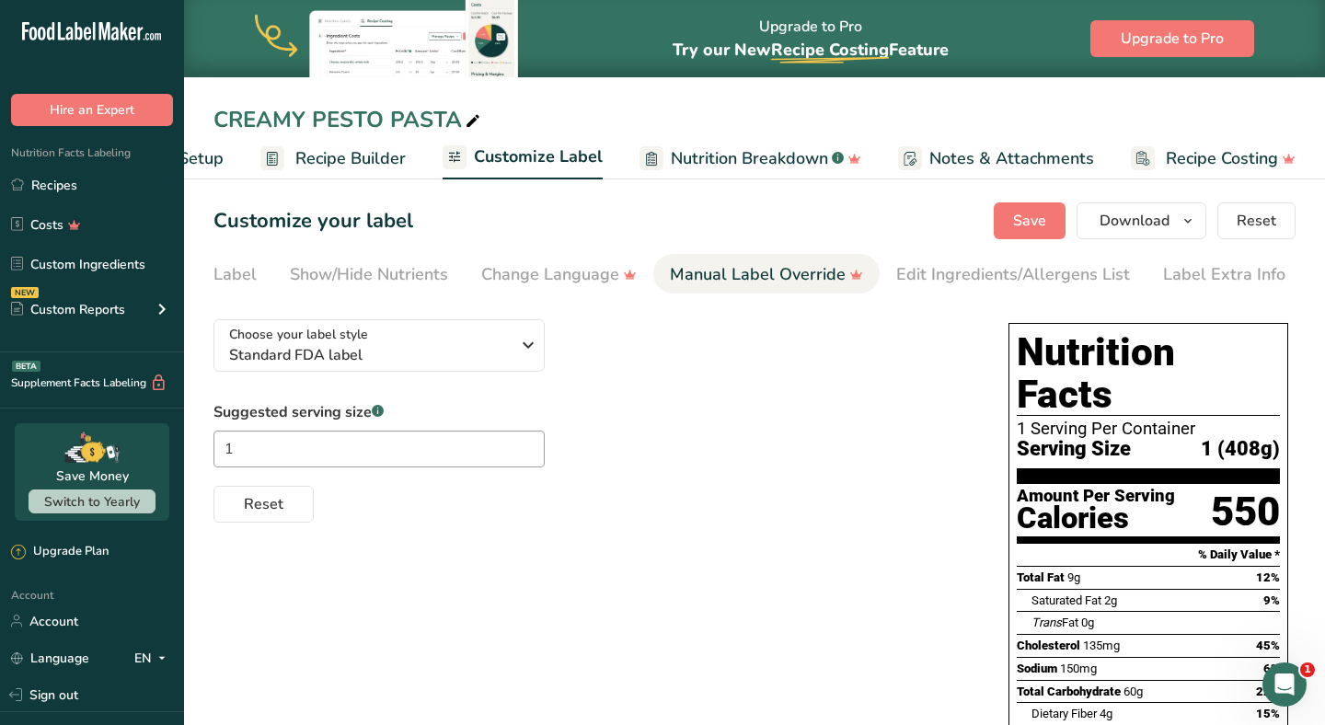
scroll to position [0, 299]
click at [1190, 268] on div "Label Extra Info" at bounding box center [1228, 274] width 122 height 25
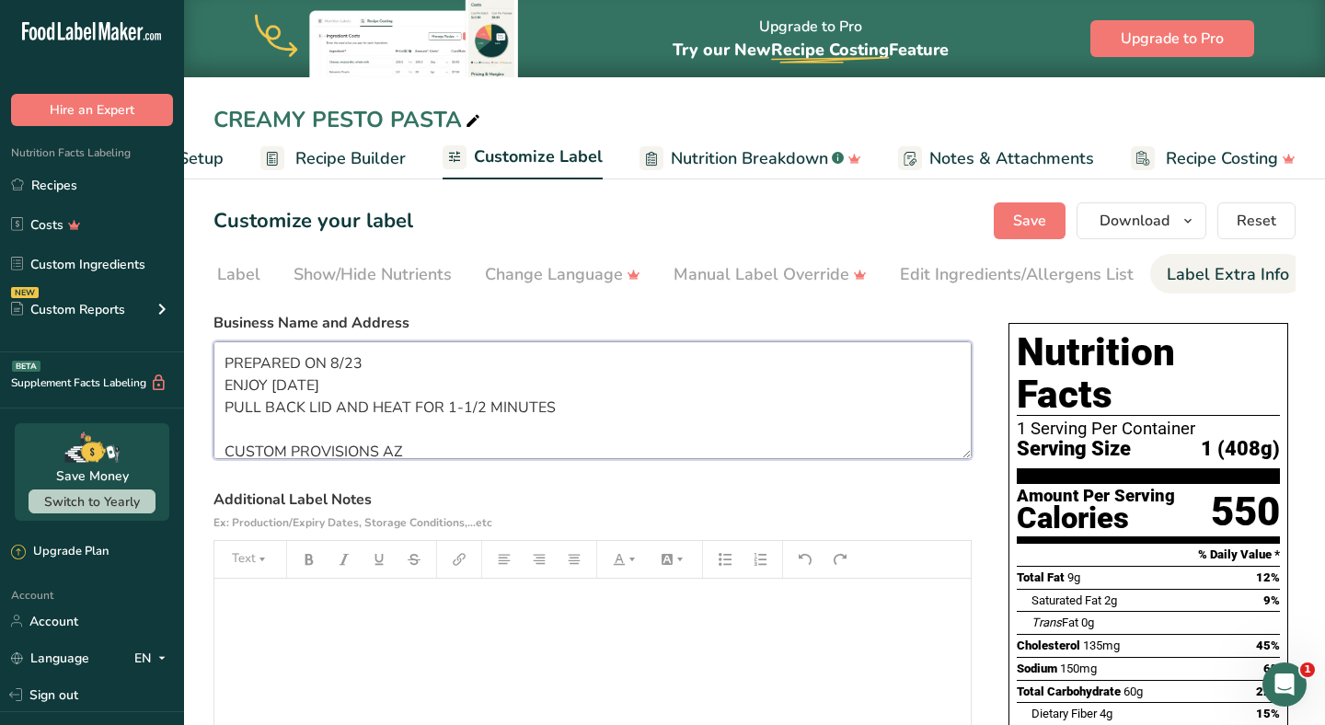
click at [367, 363] on textarea "PREPARED ON 8/23 ENJOY WITHIN 6 DAYS PULL BACK LID AND HEAT FOR 1-1/2 MINUTES C…" at bounding box center [593, 400] width 758 height 118
type textarea "PREPARED ON 9/20 ENJOY WITHIN 6 DAYS PULL BACK LID AND HEAT FOR 1-1/2 MINUTES C…"
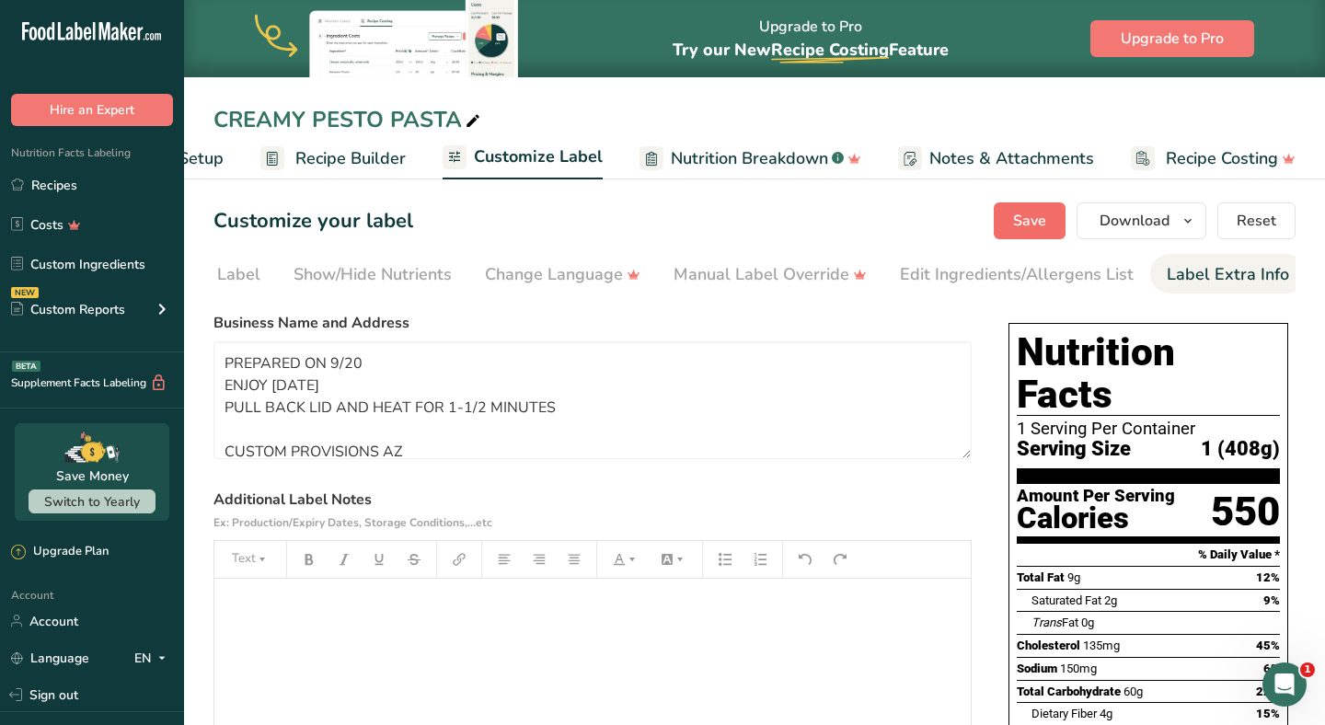
click at [1046, 227] on span "Save" at bounding box center [1029, 221] width 33 height 22
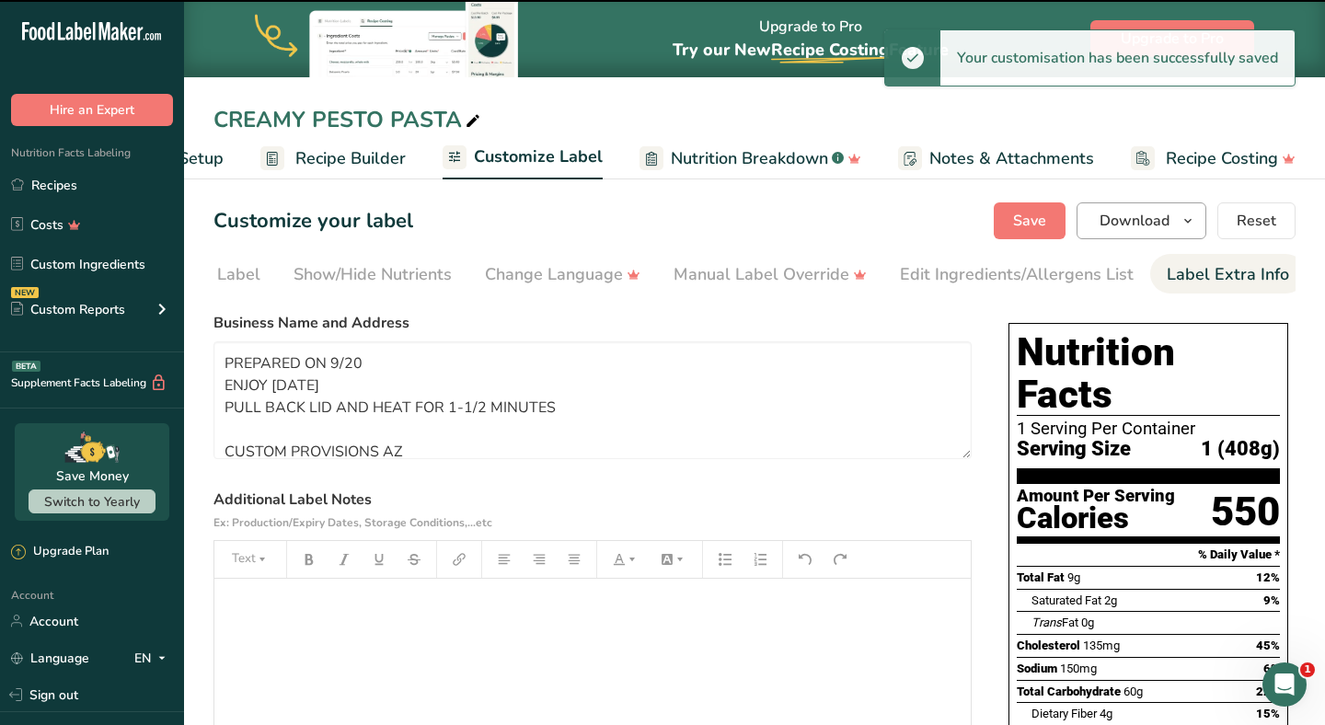
click at [1124, 227] on span "Download" at bounding box center [1135, 221] width 70 height 22
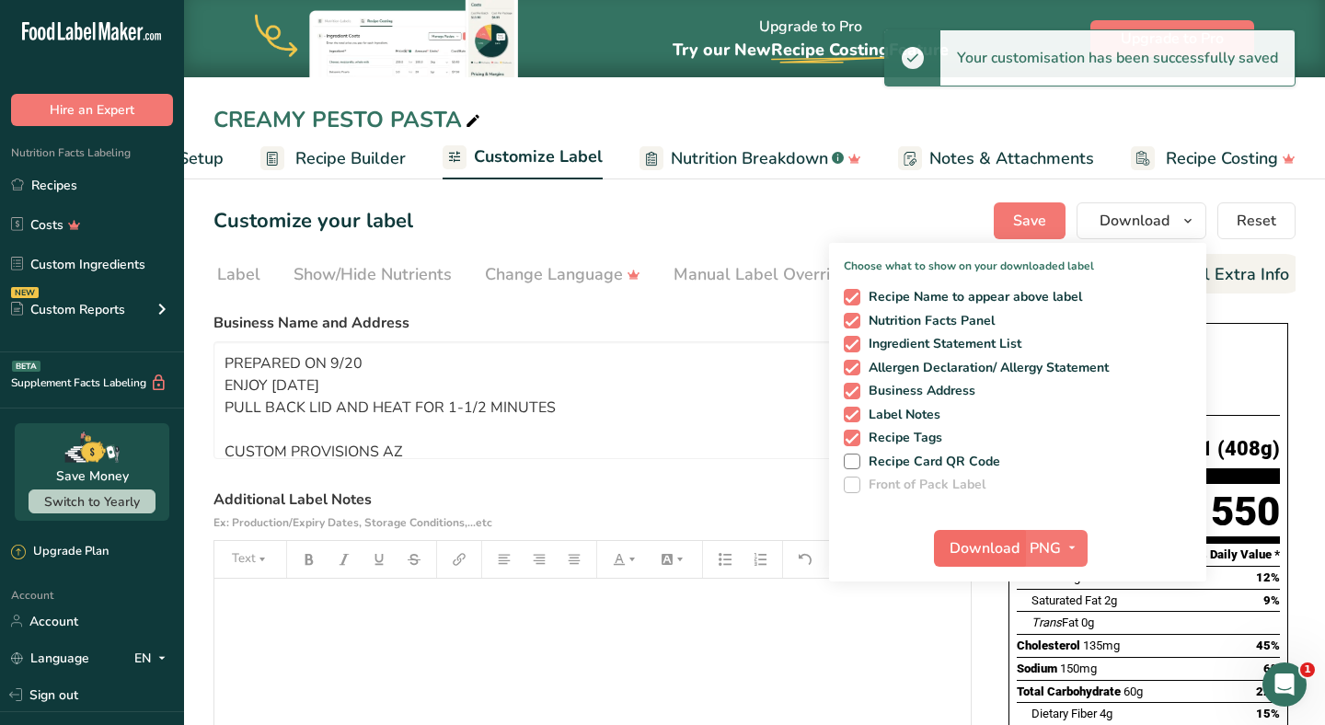
click at [1009, 543] on span "Download" at bounding box center [985, 549] width 70 height 22
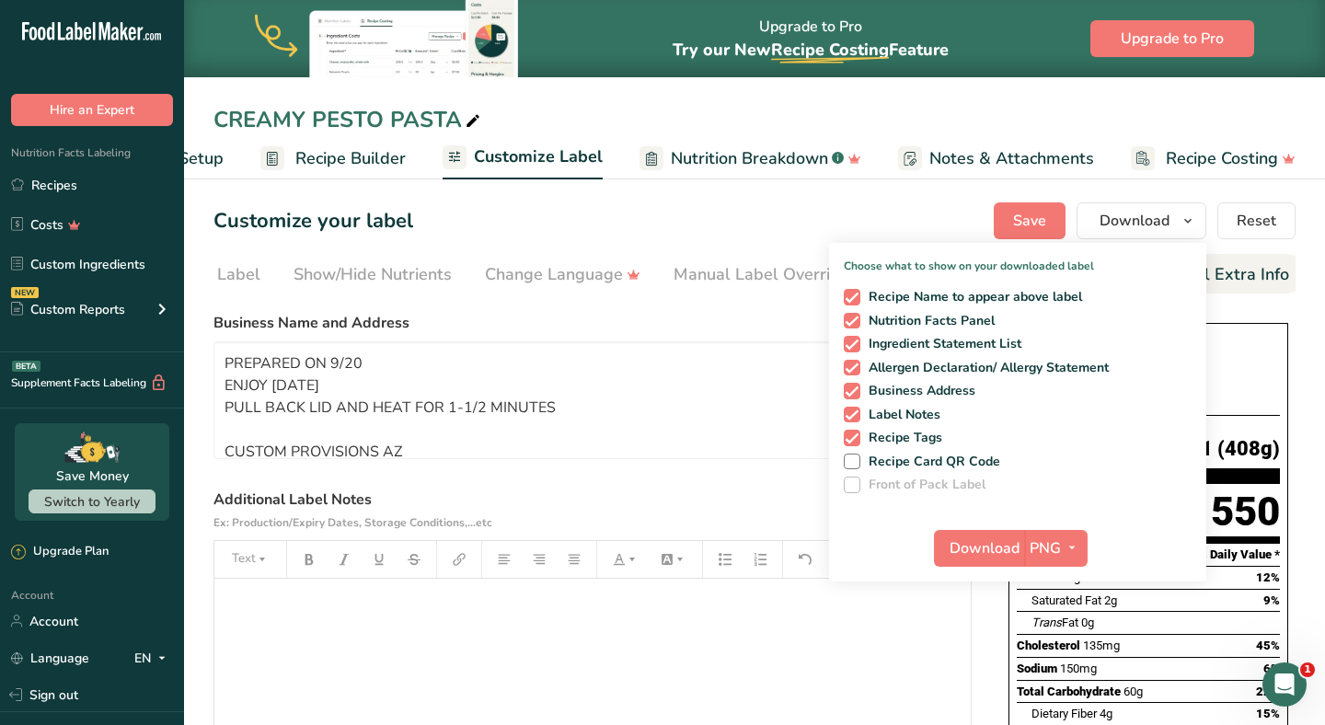
click at [722, 197] on section "Customize your label Save Download Choose what to show on your downloaded label…" at bounding box center [754, 665] width 1141 height 984
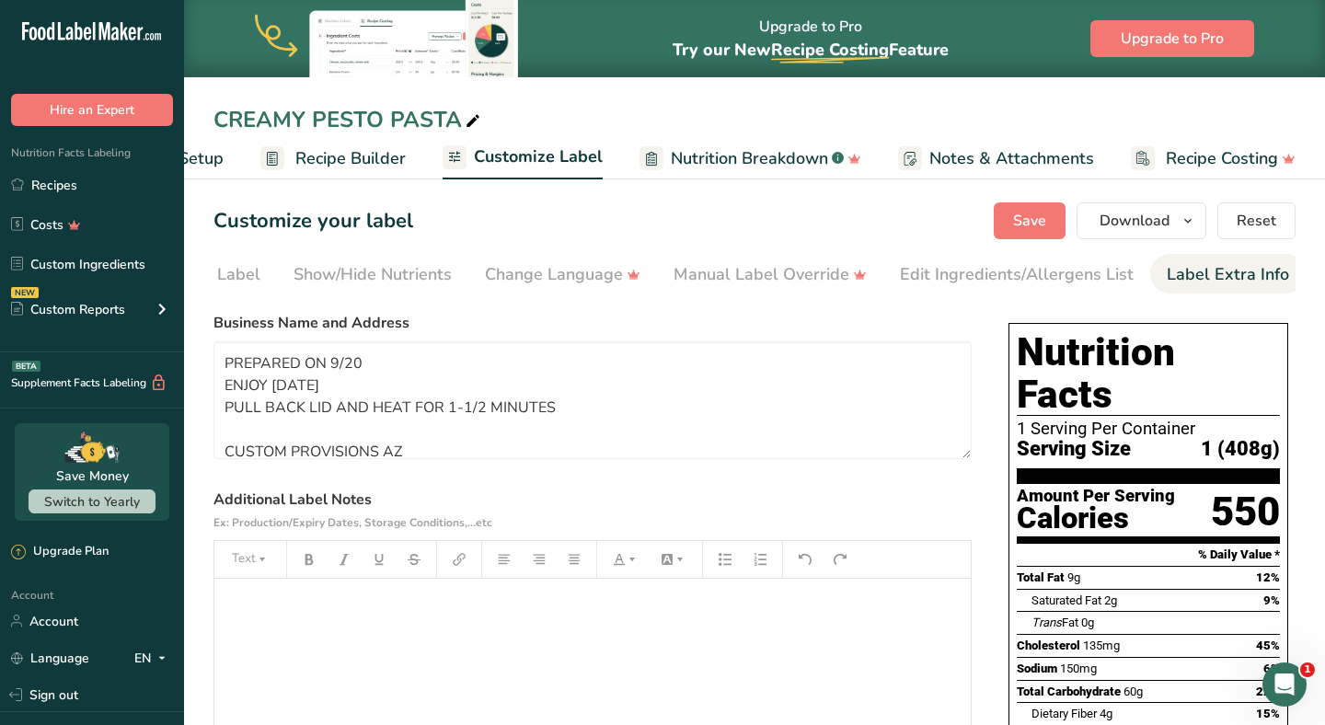
click at [296, 156] on span "Recipe Builder" at bounding box center [350, 158] width 110 height 25
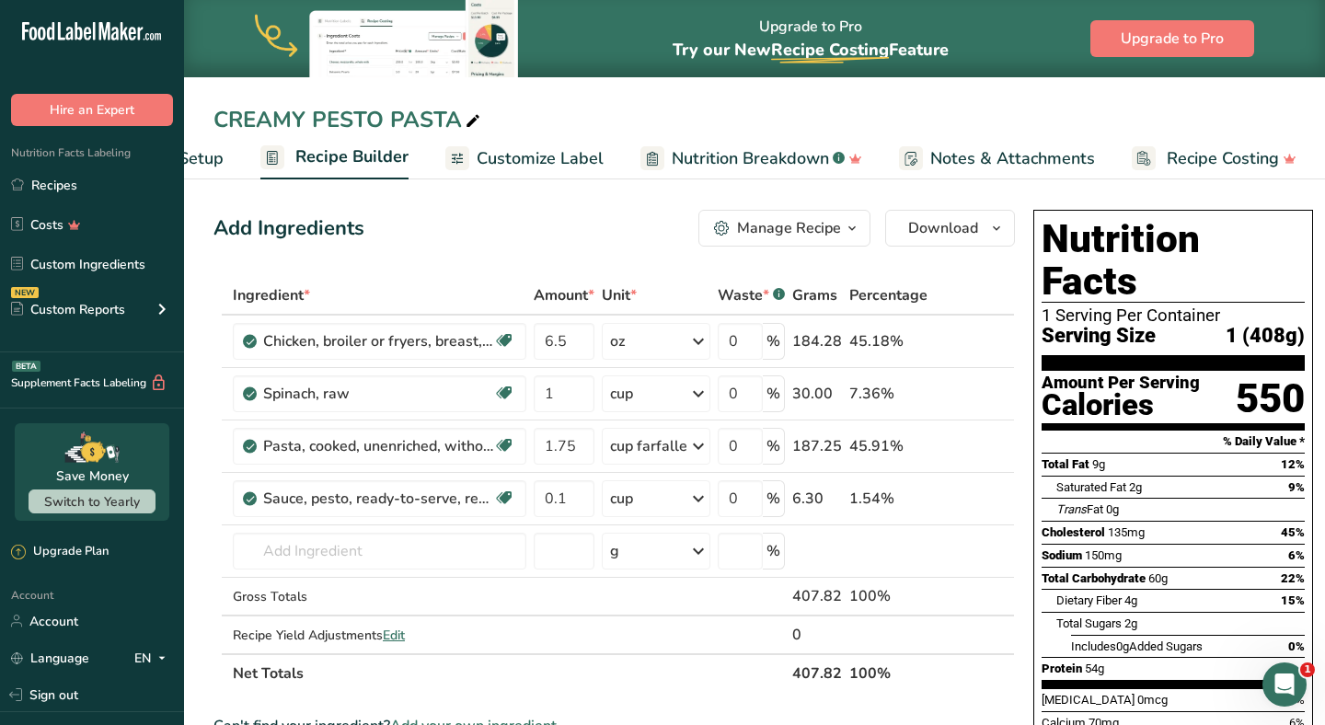
click at [813, 226] on div "Manage Recipe" at bounding box center [789, 228] width 104 height 22
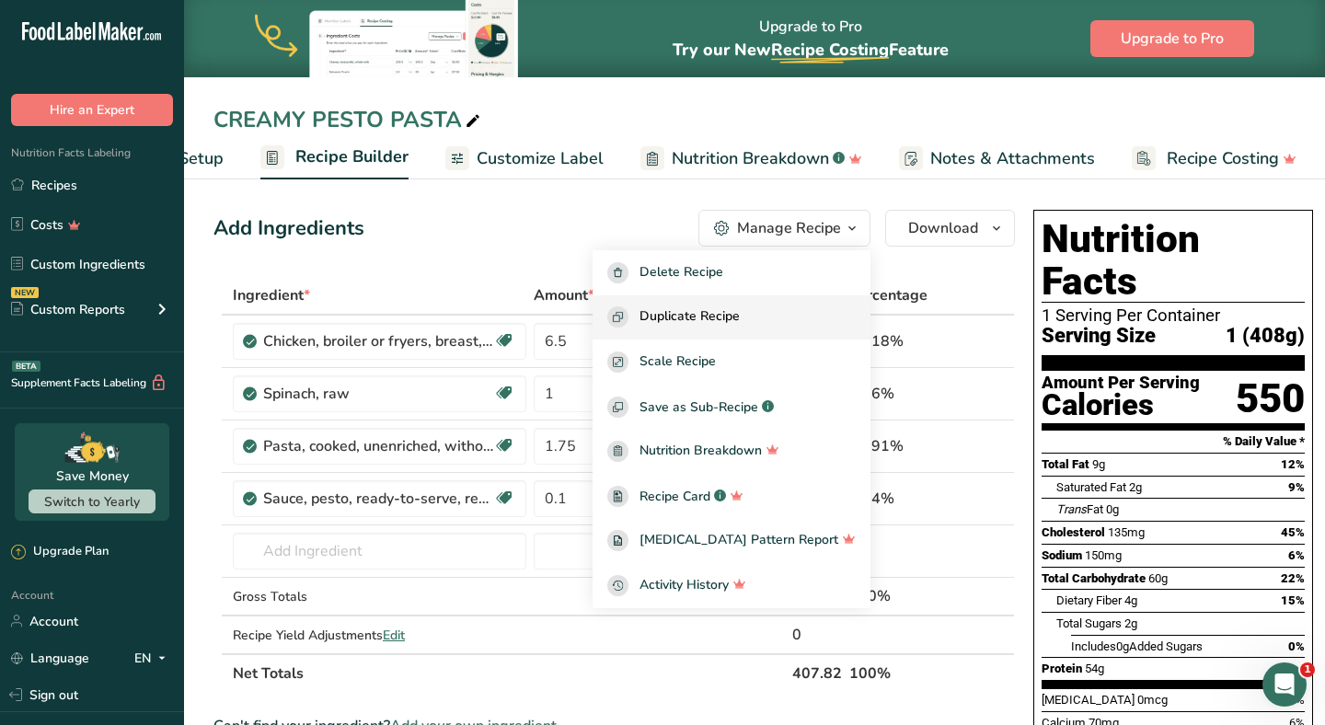
click at [740, 311] on span "Duplicate Recipe" at bounding box center [690, 317] width 100 height 21
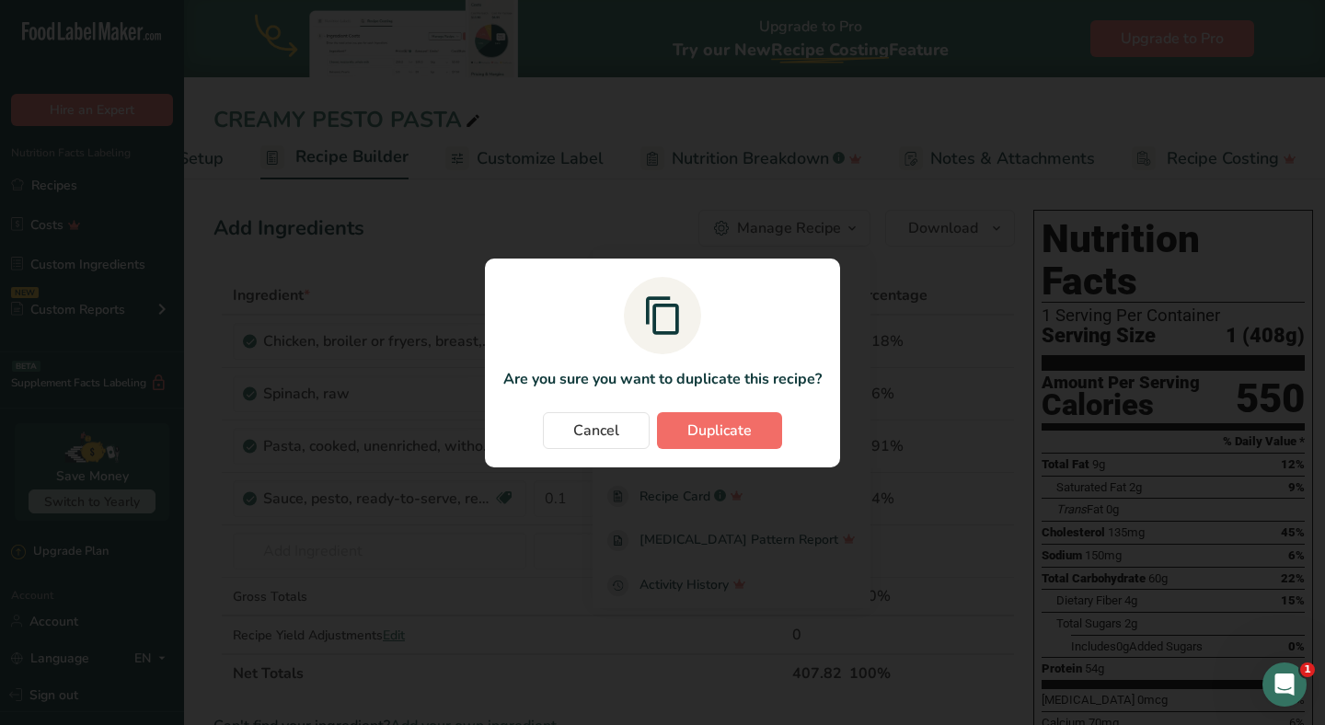
click at [712, 445] on button "Duplicate" at bounding box center [719, 430] width 125 height 37
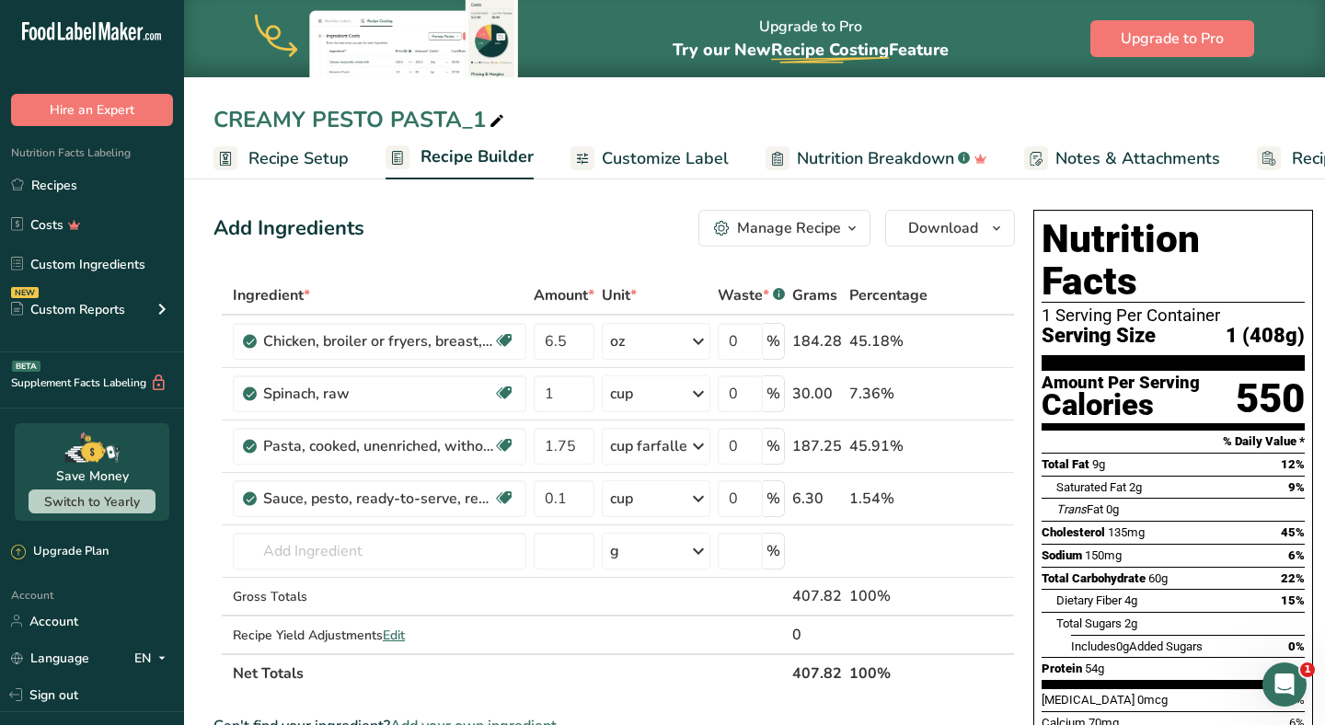
click at [483, 119] on div "CREAMY PESTO PASTA_1" at bounding box center [361, 119] width 295 height 33
click at [222, 114] on input "CREAMY PESTO PASTA" at bounding box center [755, 119] width 1082 height 33
click at [221, 114] on input "CREAMY PESTO PASTA" at bounding box center [755, 119] width 1082 height 33
type input "MISSY CREAMY PESTO PASTA"
click at [480, 246] on div "Add Ingredients Manage Recipe Delete Recipe Duplicate Recipe Scale Recipe Save …" at bounding box center [615, 228] width 802 height 37
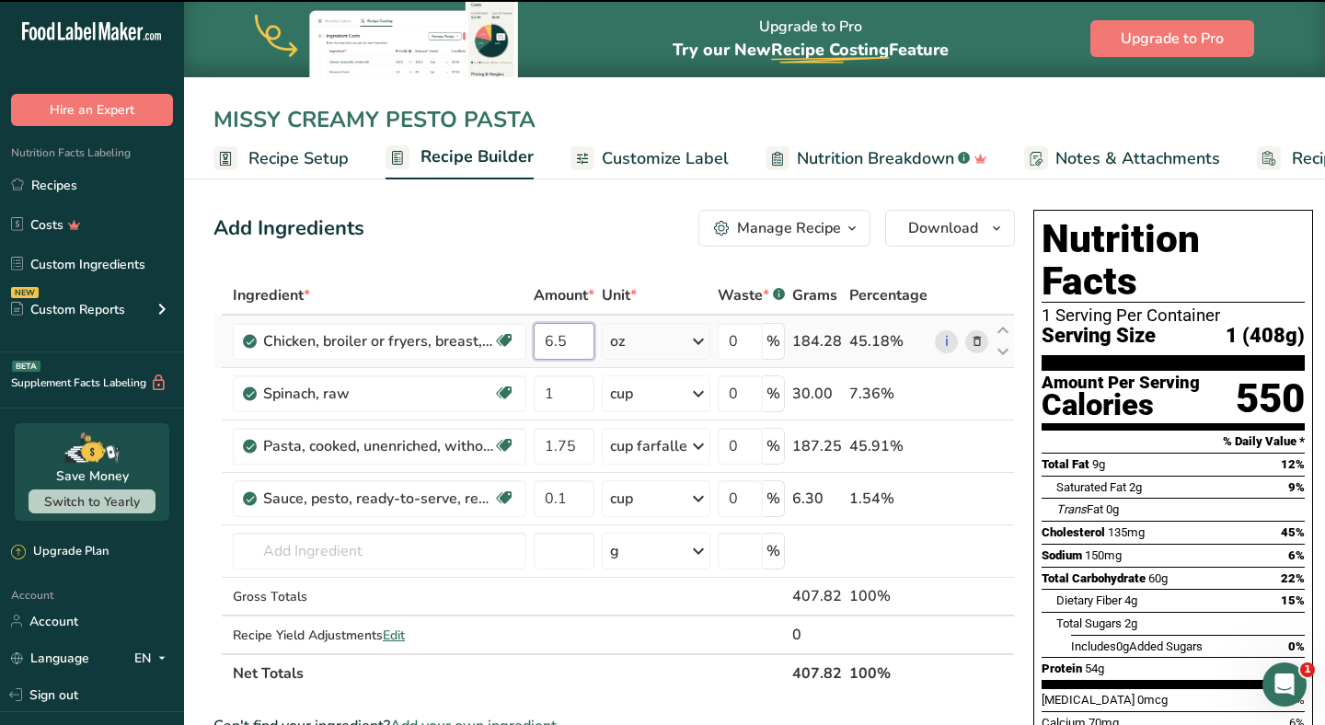
click at [593, 354] on input "6.5" at bounding box center [564, 341] width 61 height 37
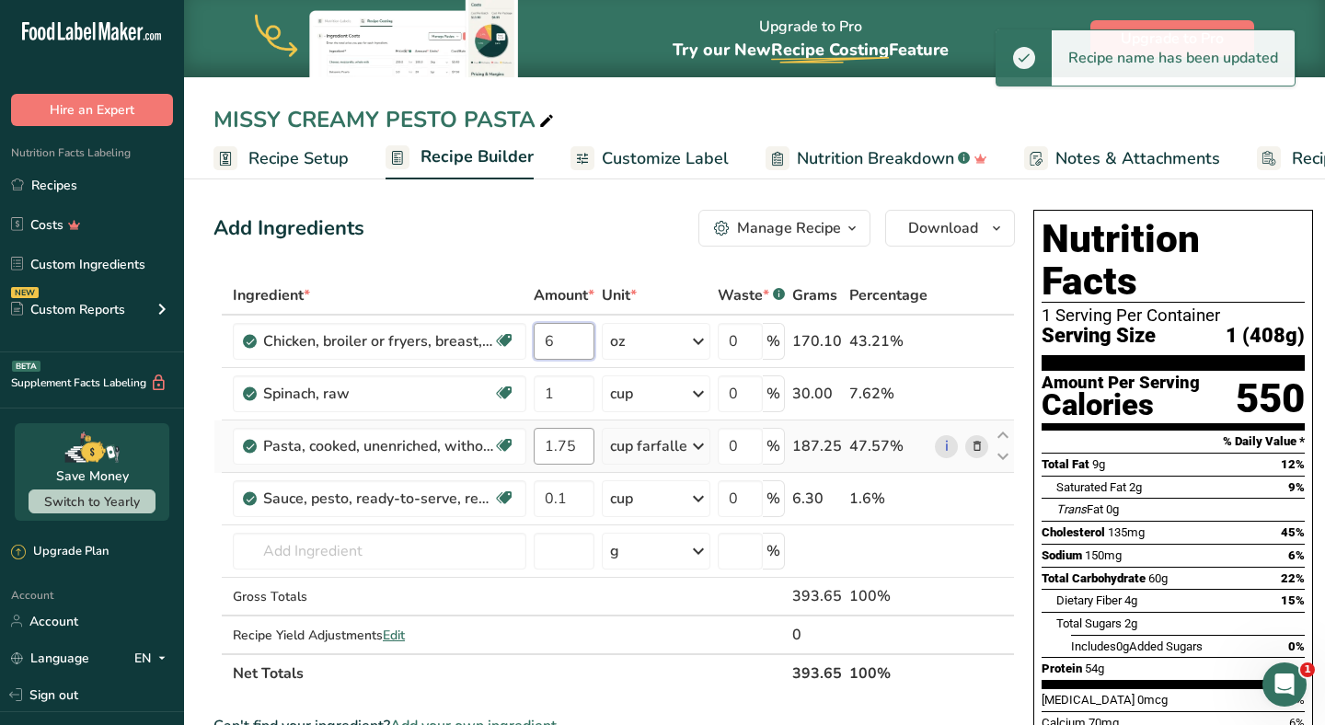
type input "6"
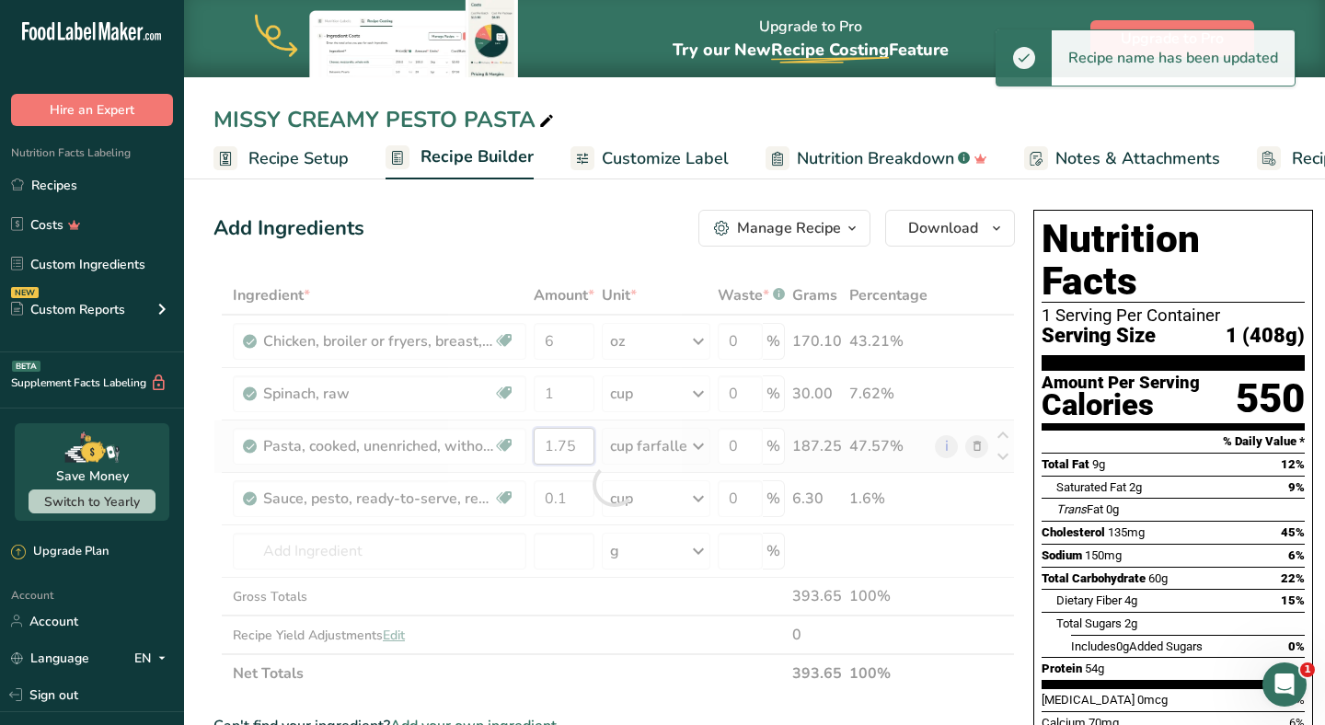
click at [590, 452] on div "Ingredient * Amount * Unit * Waste * .a-a{fill:#347362;}.b-a{fill:#fff;} Grams …" at bounding box center [615, 484] width 802 height 417
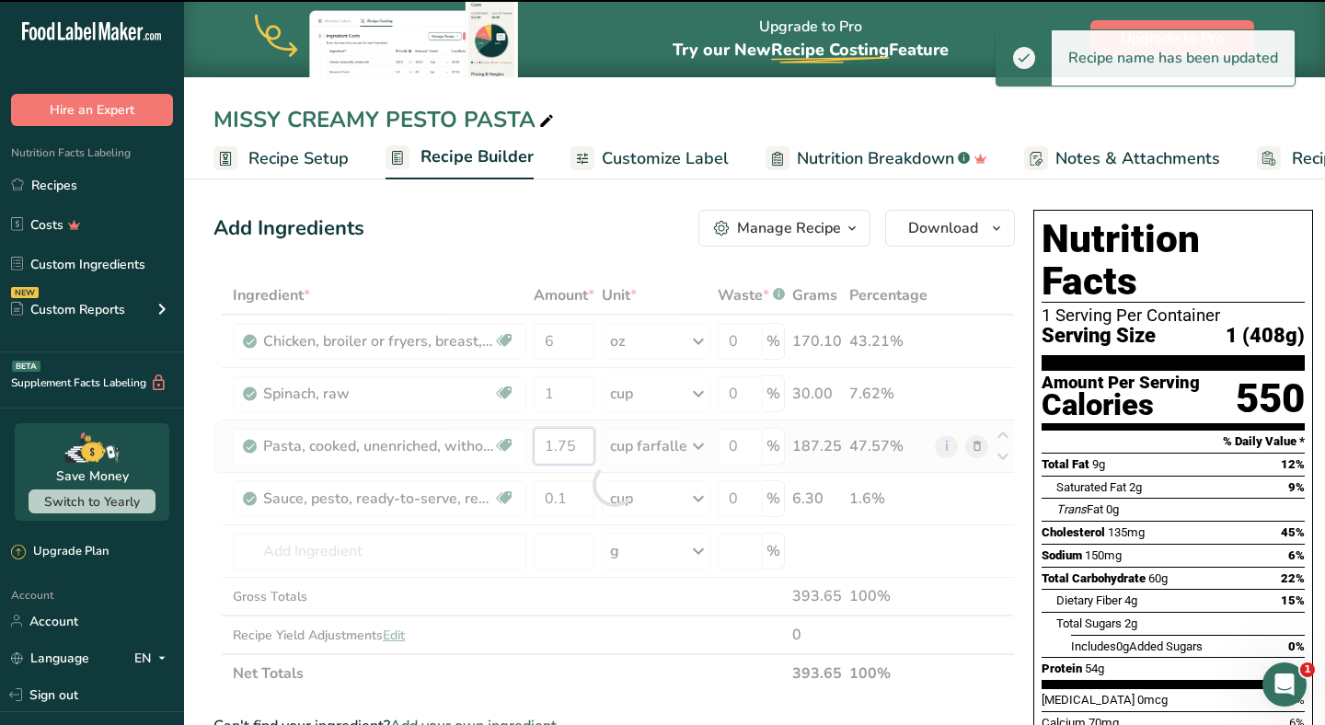
type input "1.7"
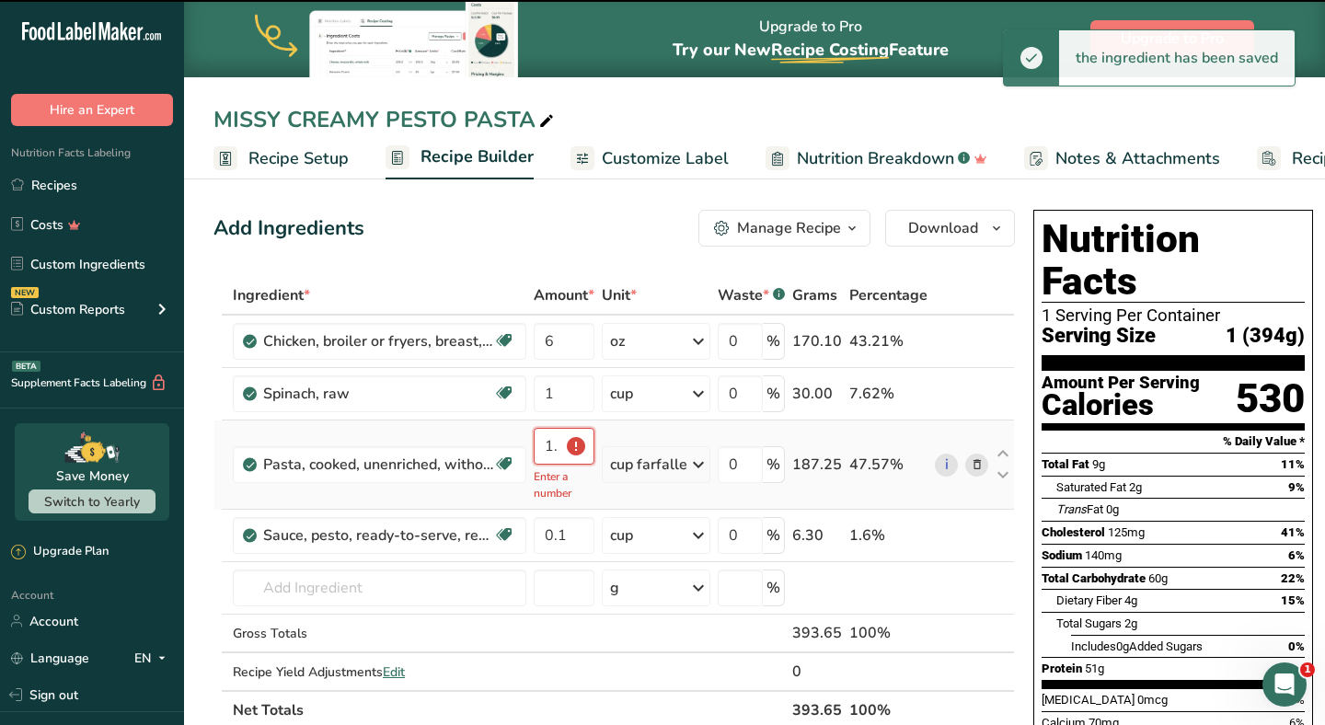
type input "1.7"
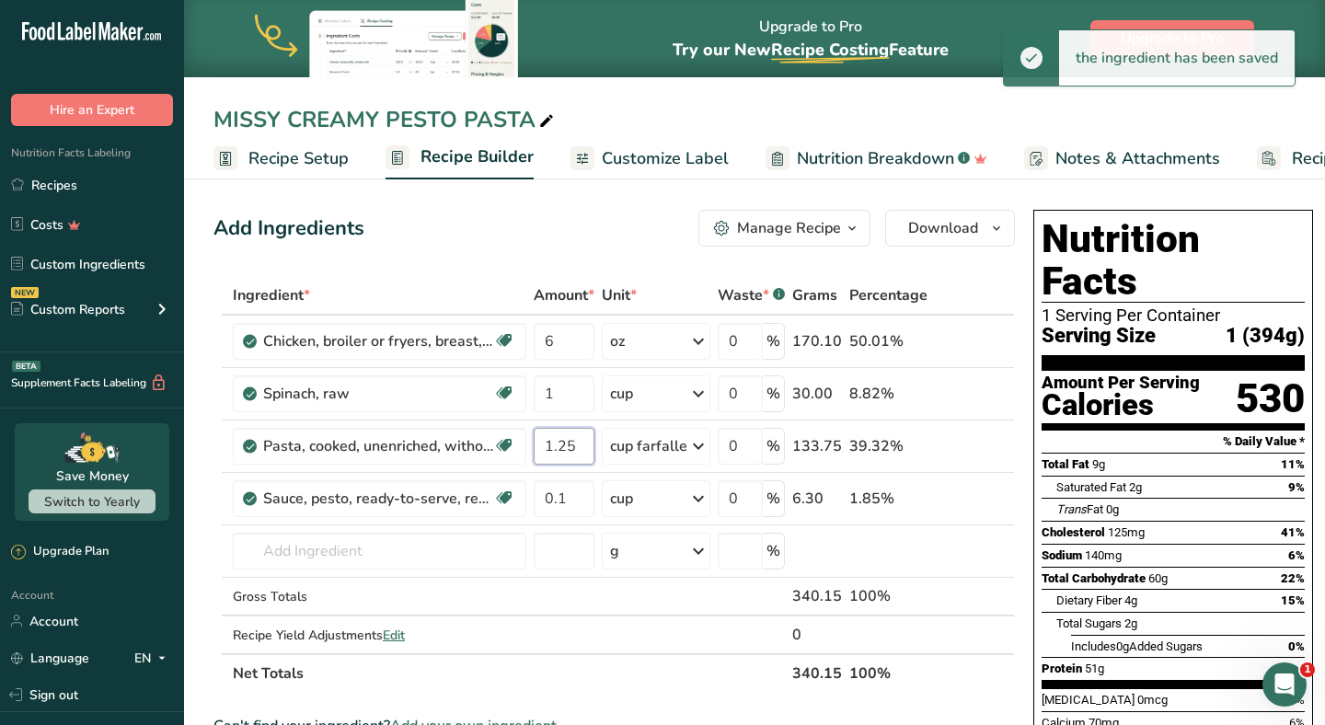
type input "1.25"
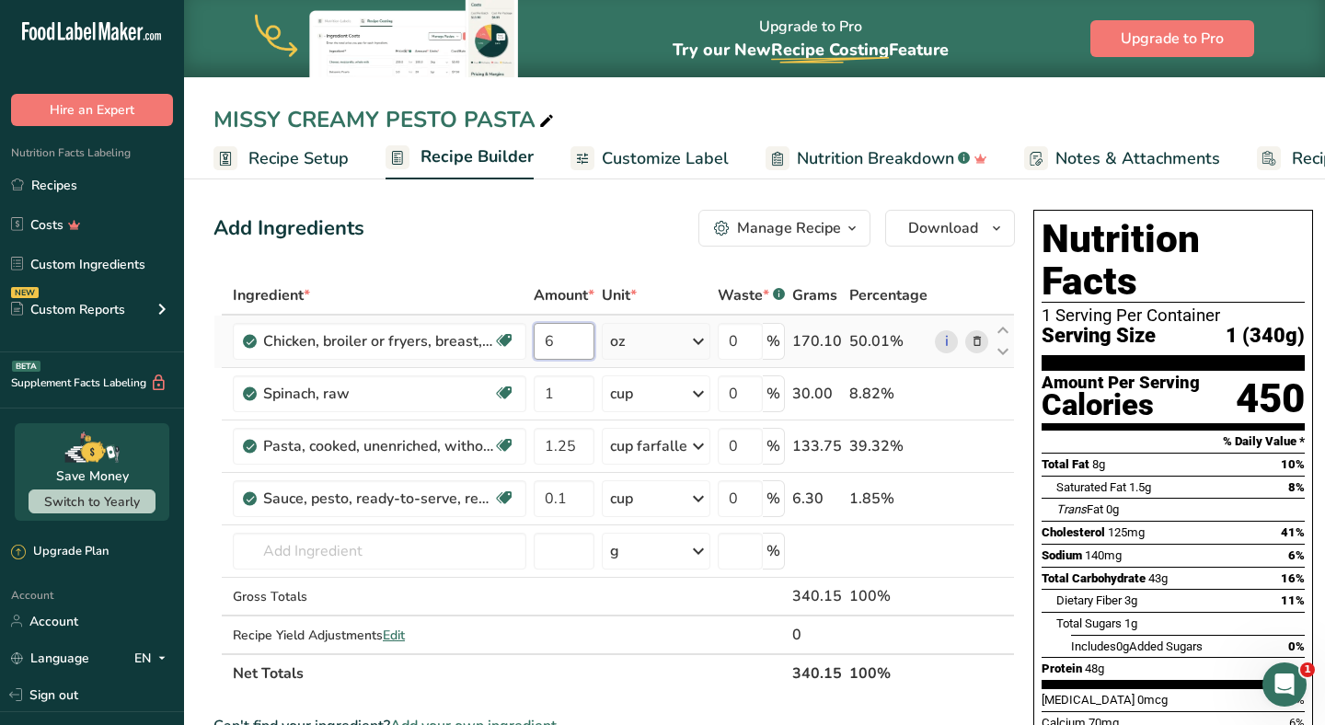
click at [581, 343] on input "6" at bounding box center [564, 341] width 61 height 37
type input "5"
click at [543, 237] on div "Add Ingredients Manage Recipe Delete Recipe Duplicate Recipe Scale Recipe Save …" at bounding box center [615, 228] width 802 height 37
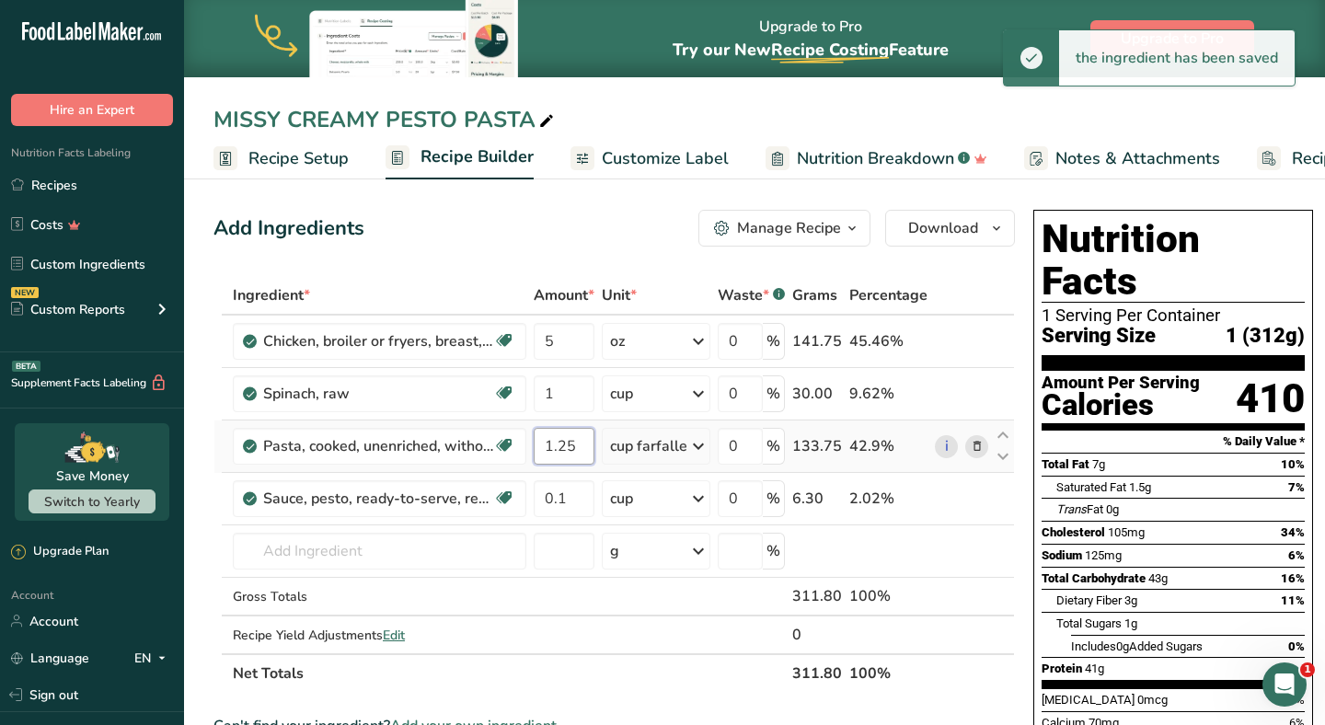
click at [590, 434] on input "1.25" at bounding box center [564, 446] width 61 height 37
click at [584, 457] on input "1.25" at bounding box center [564, 446] width 61 height 37
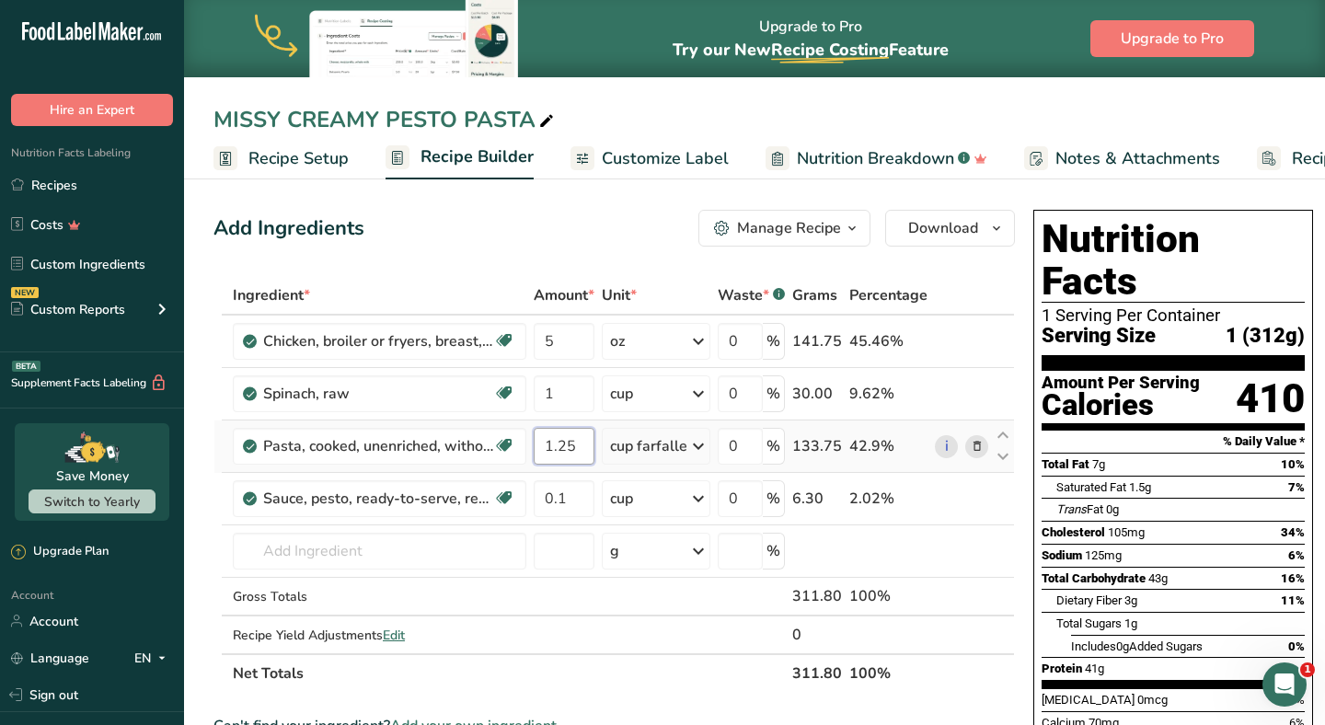
type input "1.2"
type input "1.15"
click at [613, 231] on div "Add Ingredients Manage Recipe Delete Recipe Duplicate Recipe Scale Recipe Save …" at bounding box center [615, 228] width 802 height 37
click at [715, 154] on span "Customize Label" at bounding box center [665, 158] width 127 height 25
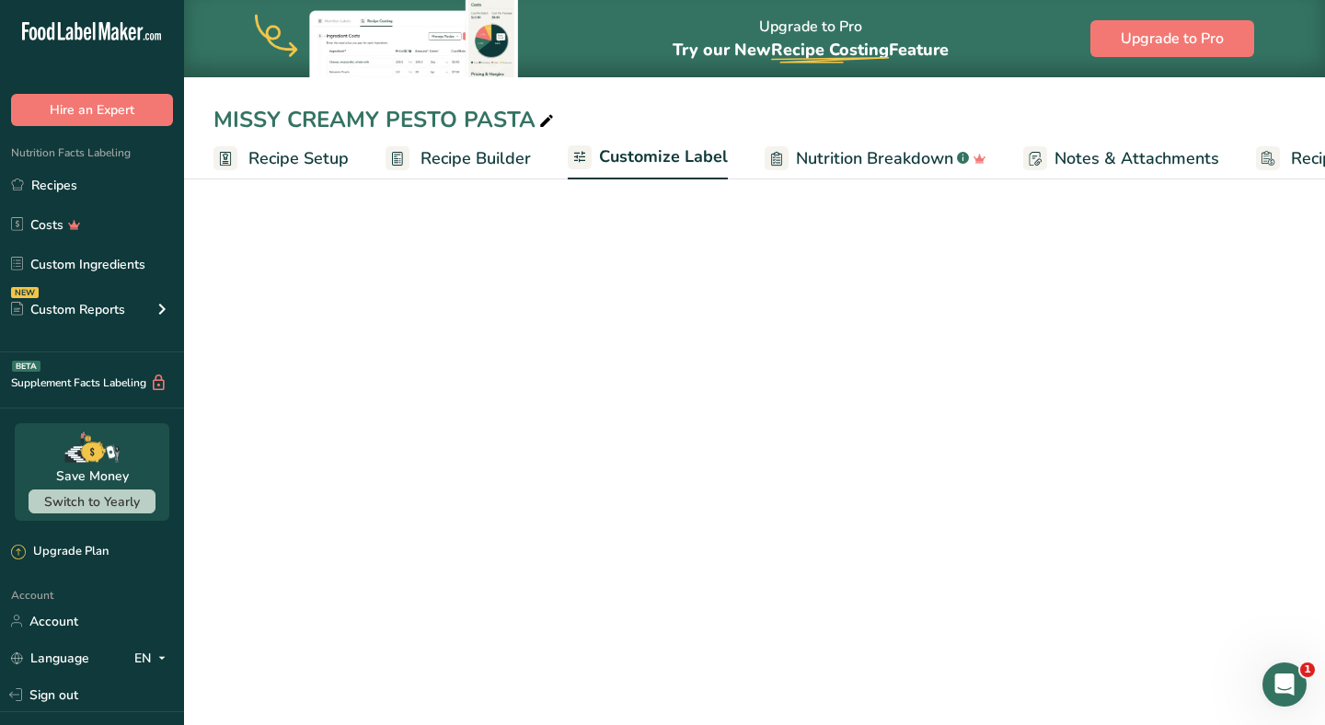
scroll to position [0, 125]
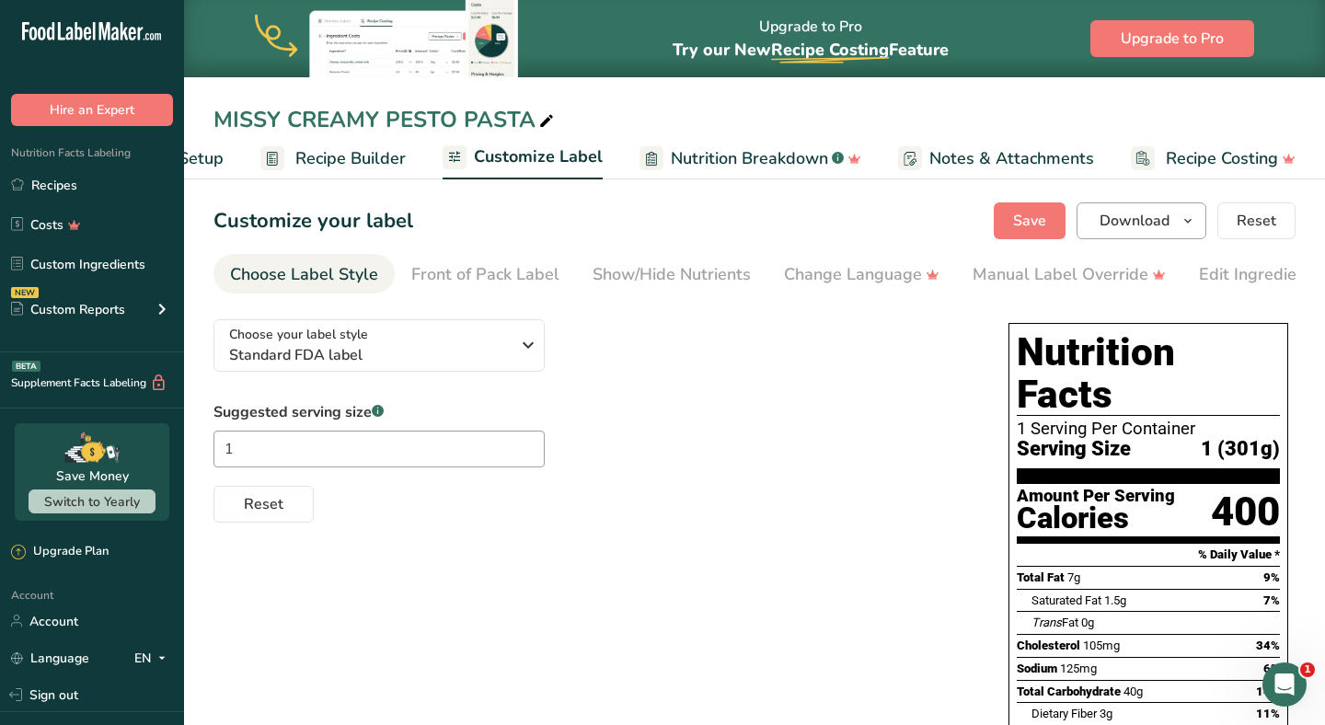
click at [1145, 224] on span "Download" at bounding box center [1135, 221] width 70 height 22
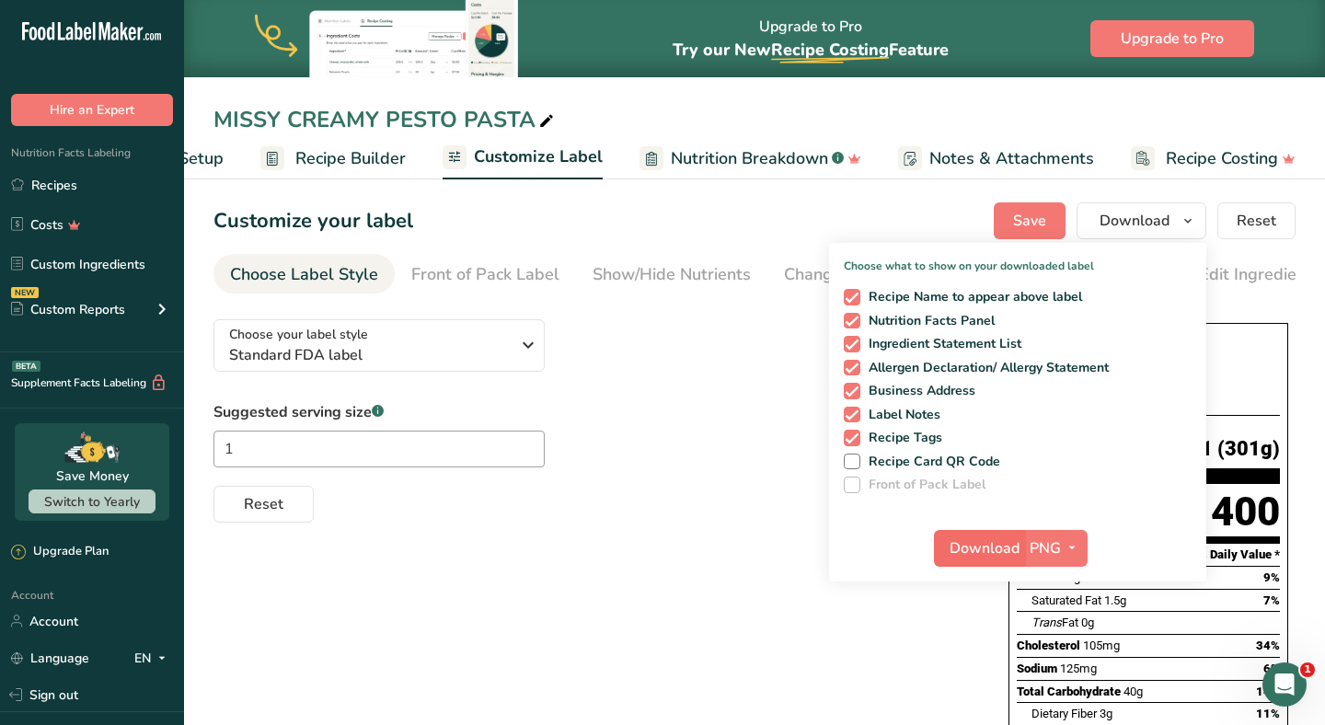
click at [990, 540] on span "Download" at bounding box center [985, 549] width 70 height 22
click at [283, 121] on div "MISSY CREAMY PESTO PASTA" at bounding box center [386, 119] width 344 height 33
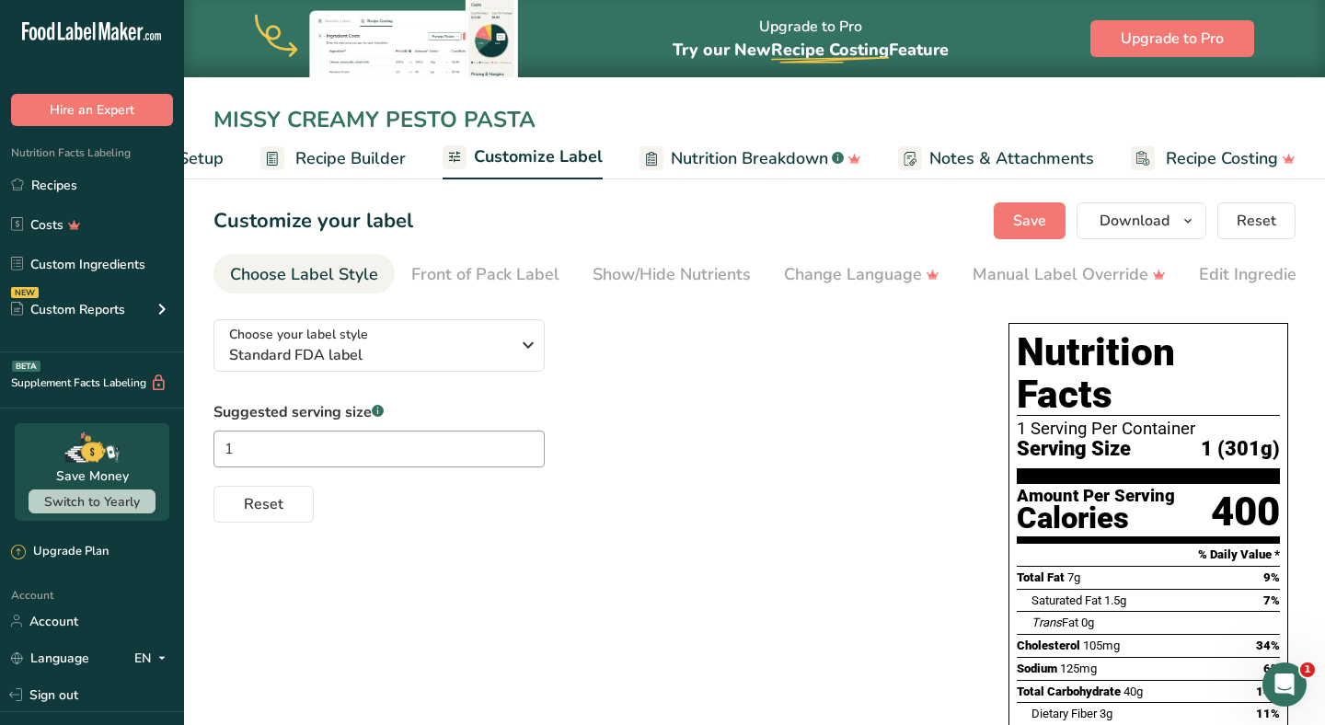
click at [283, 121] on input "MISSY CREAMY PESTO PASTA" at bounding box center [755, 119] width 1082 height 33
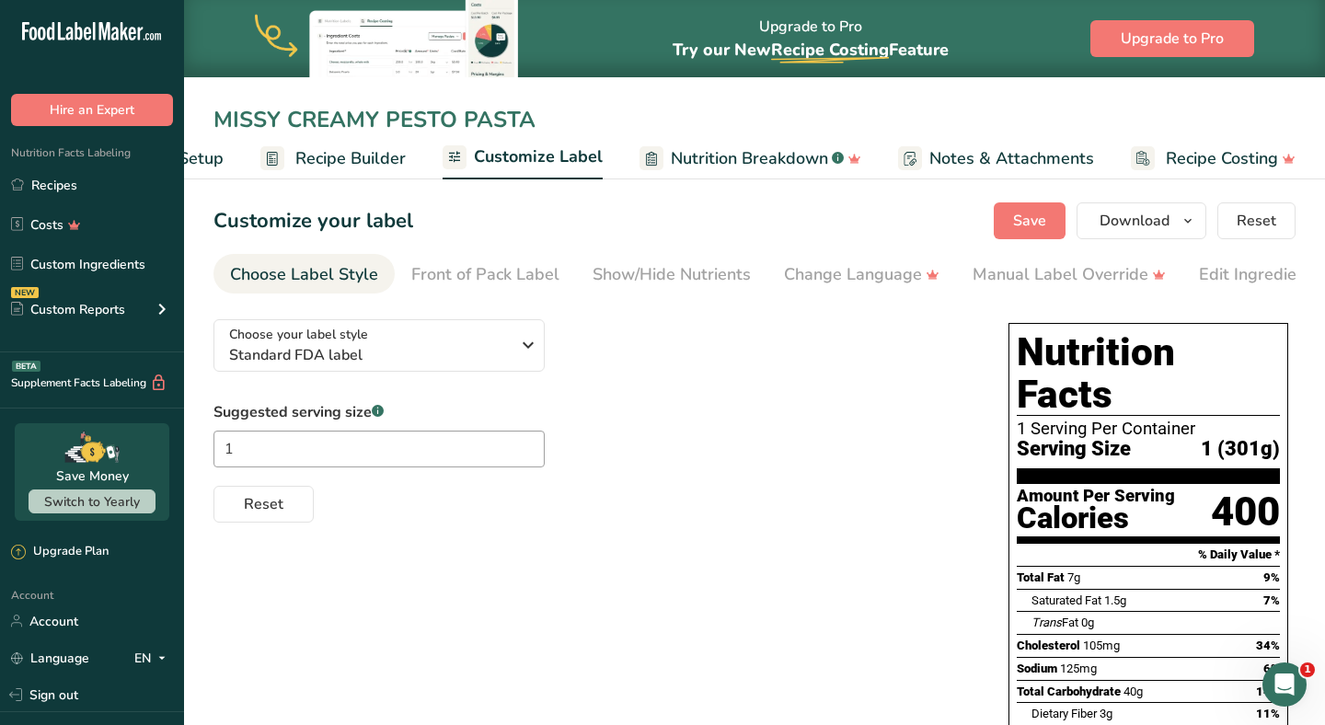
click at [406, 121] on input "MISSY CREAMY PESTO PASTA" at bounding box center [755, 119] width 1082 height 33
click at [286, 124] on input "MISSY CREAMY PESTO PASTA" at bounding box center [755, 119] width 1082 height 33
type input "[PERSON_NAME] CREAMY PESTO PASTA"
click at [492, 217] on div "Customize your label Save Download Choose what to show on your downloaded label…" at bounding box center [755, 220] width 1082 height 37
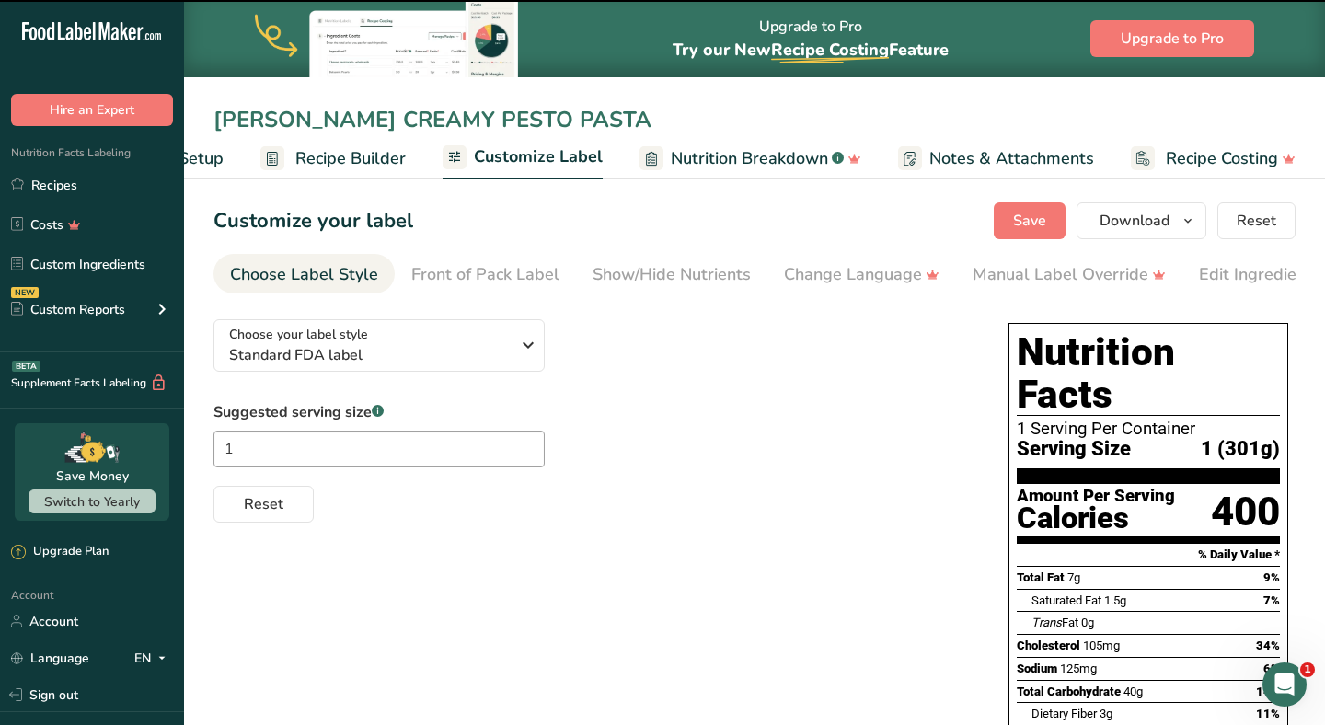
click at [353, 165] on span "Recipe Builder" at bounding box center [350, 158] width 110 height 25
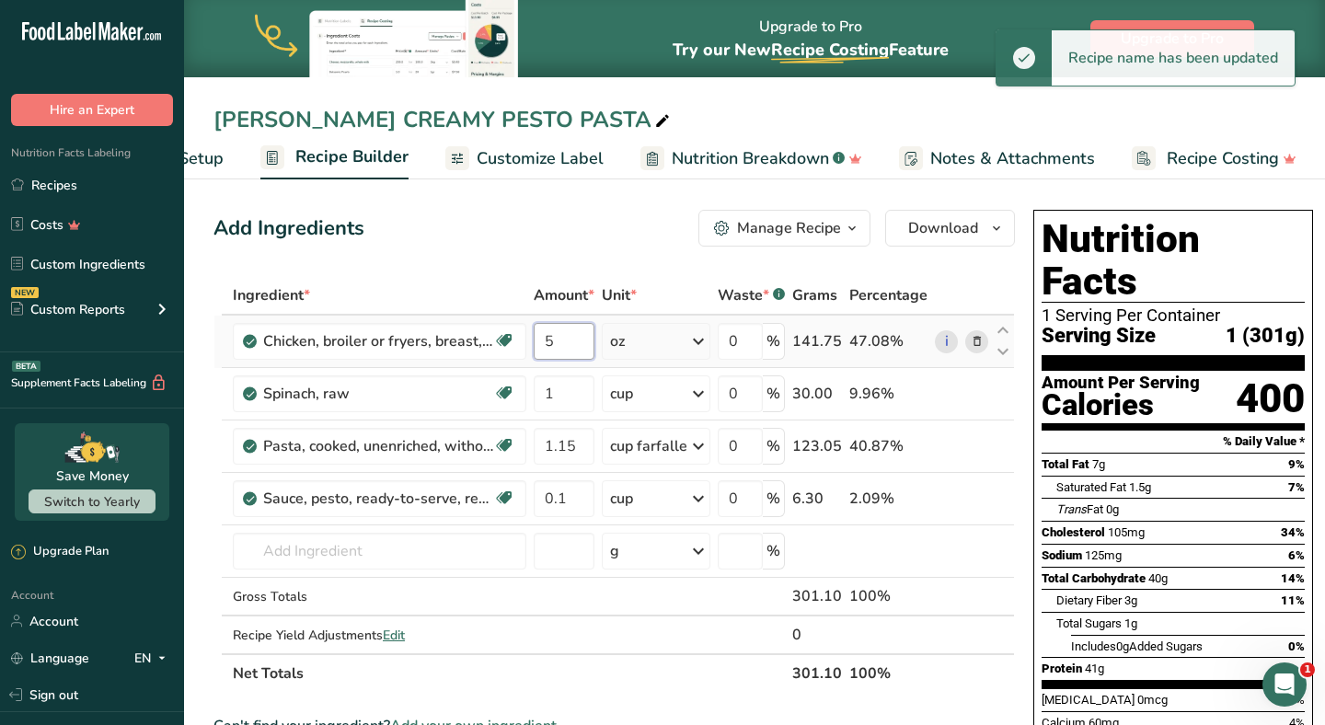
click at [582, 351] on input "5" at bounding box center [564, 341] width 61 height 37
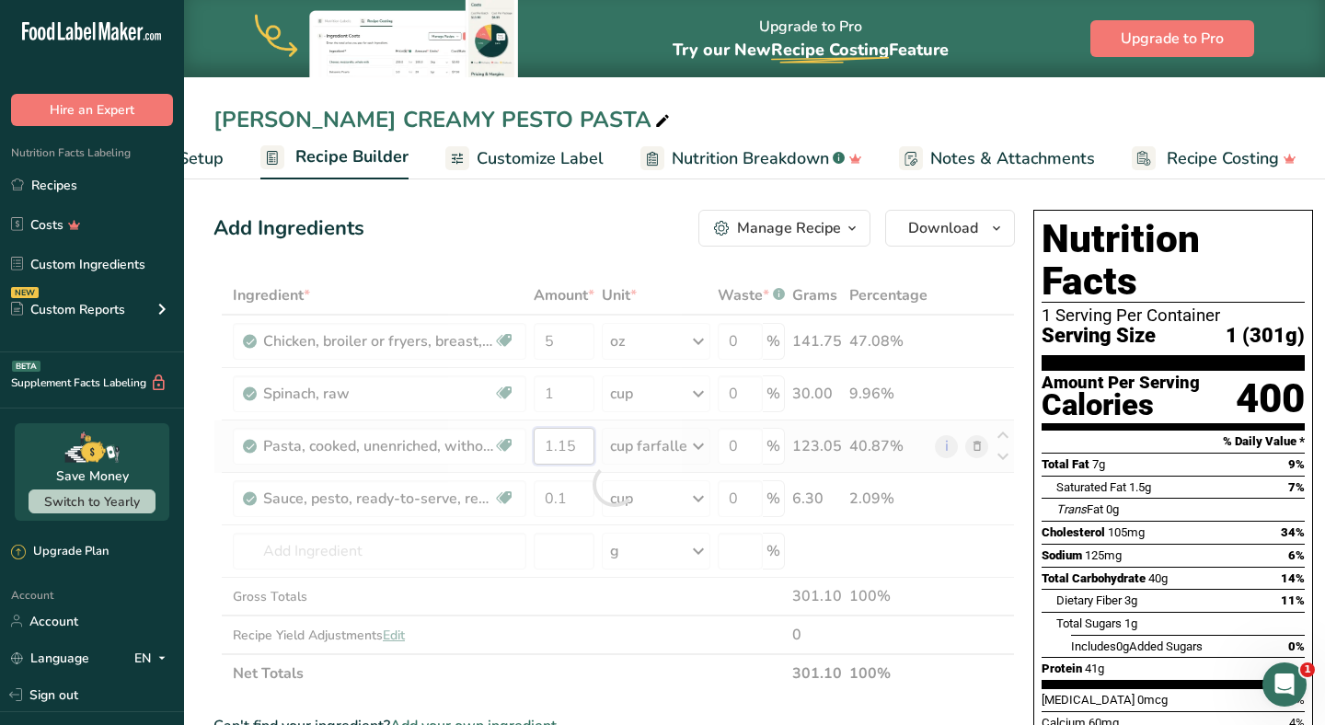
click at [587, 453] on div "Ingredient * Amount * Unit * Waste * .a-a{fill:#347362;}.b-a{fill:#fff;} Grams …" at bounding box center [615, 484] width 802 height 417
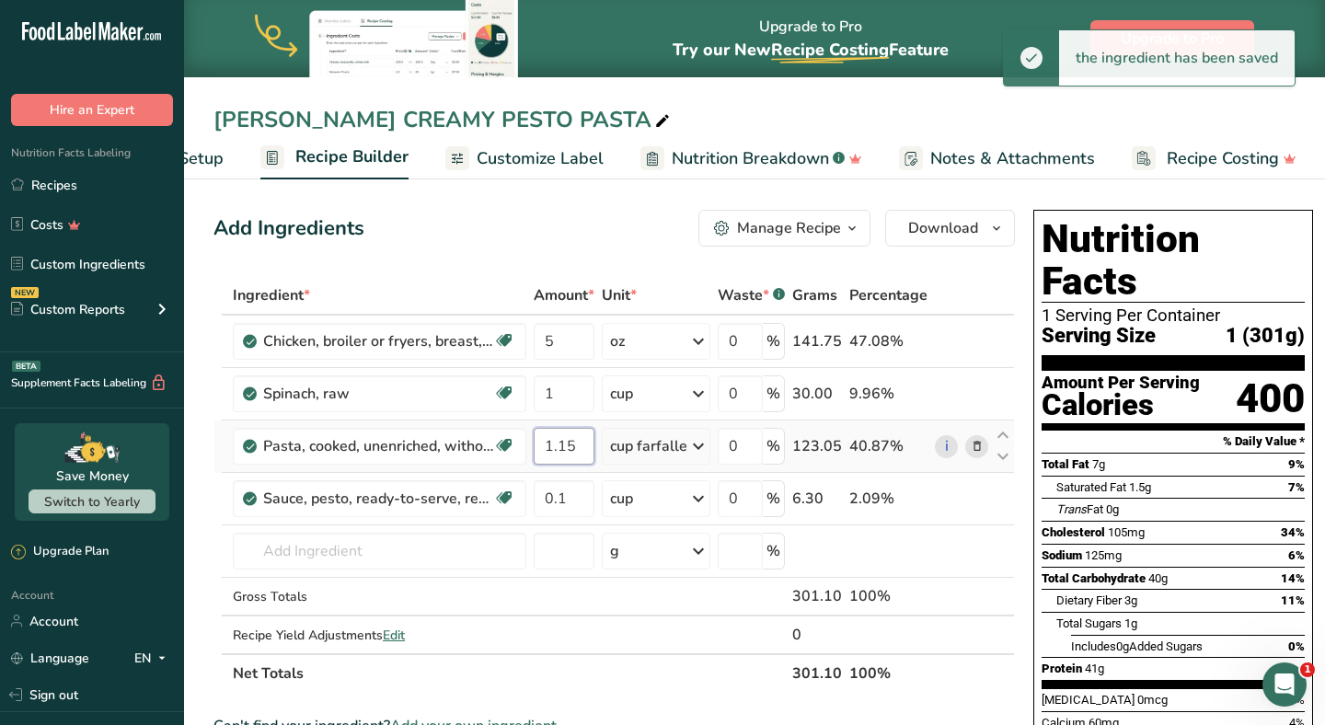
type input "1.1"
type input "1.15"
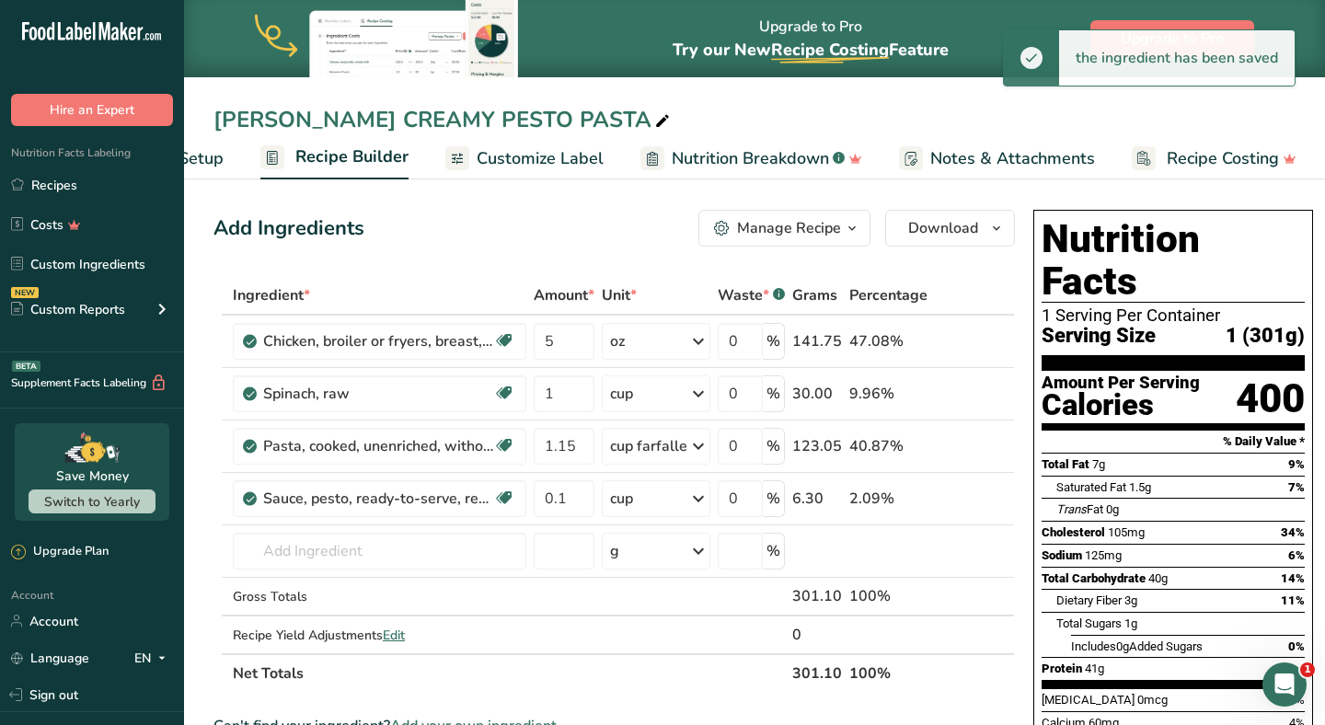
click at [272, 115] on div "[PERSON_NAME] CREAMY PESTO PASTA" at bounding box center [444, 119] width 460 height 33
click at [272, 115] on input "[PERSON_NAME] CREAMY PESTO PASTA" at bounding box center [755, 119] width 1082 height 33
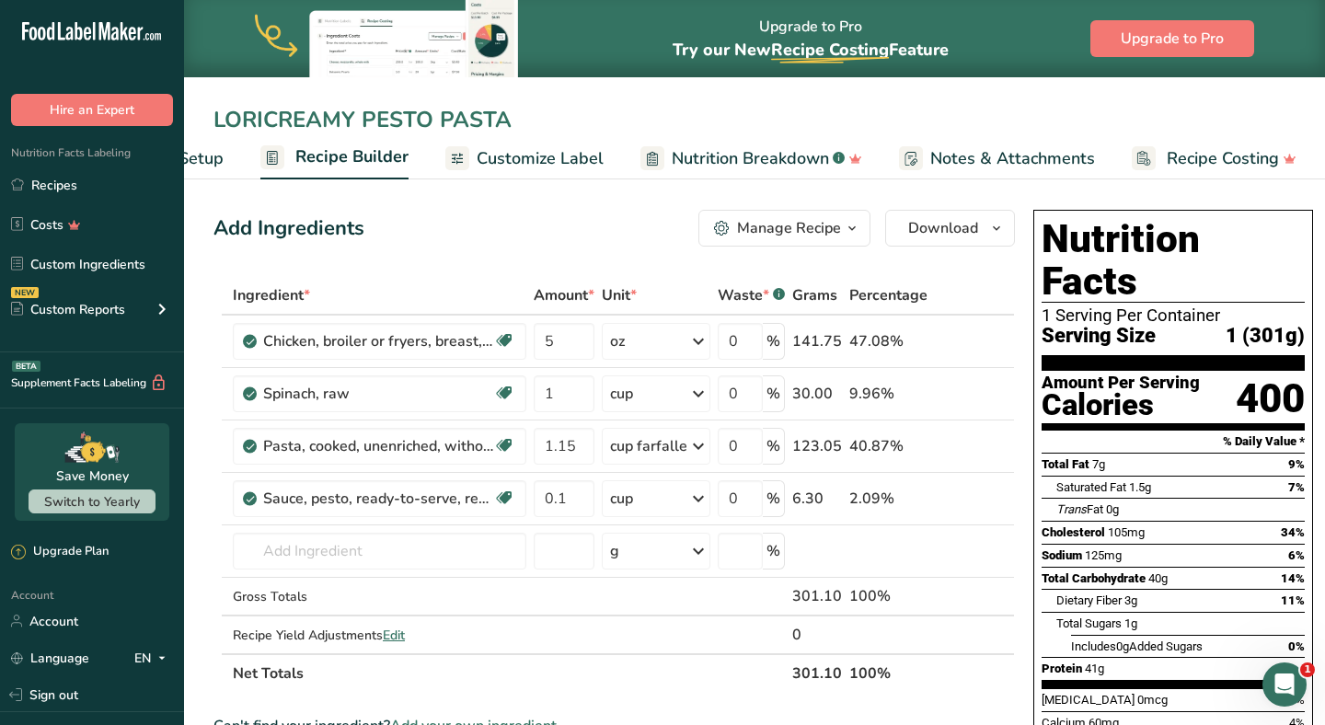
type input "[PERSON_NAME] CREAMY PESTO PASTA"
click at [673, 114] on input "[PERSON_NAME] CREAMY PESTO PASTA" at bounding box center [755, 119] width 1082 height 33
click at [899, 243] on button "Download" at bounding box center [950, 228] width 130 height 37
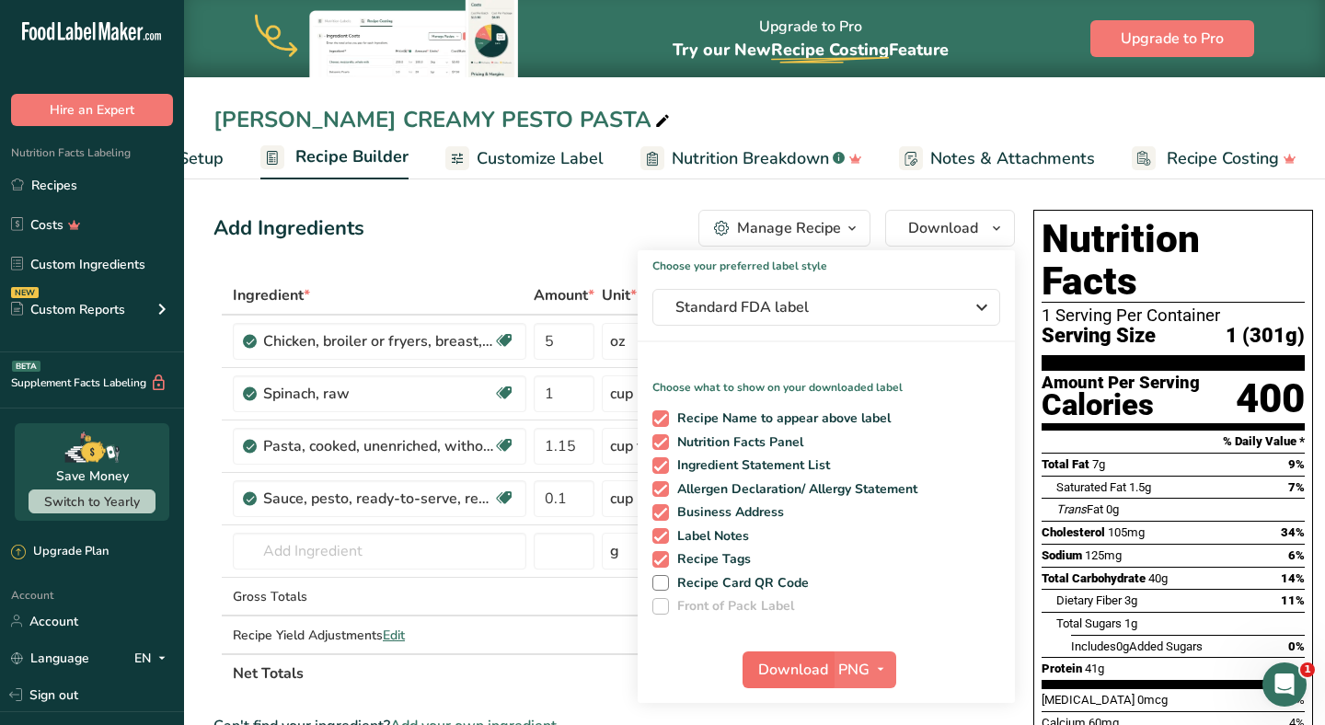
click at [781, 666] on span "Download" at bounding box center [793, 670] width 70 height 22
click at [118, 202] on ul "Recipes Costs Custom Ingredients NEW Custom Reports Menu Label Ingredient Compa…" at bounding box center [92, 250] width 184 height 165
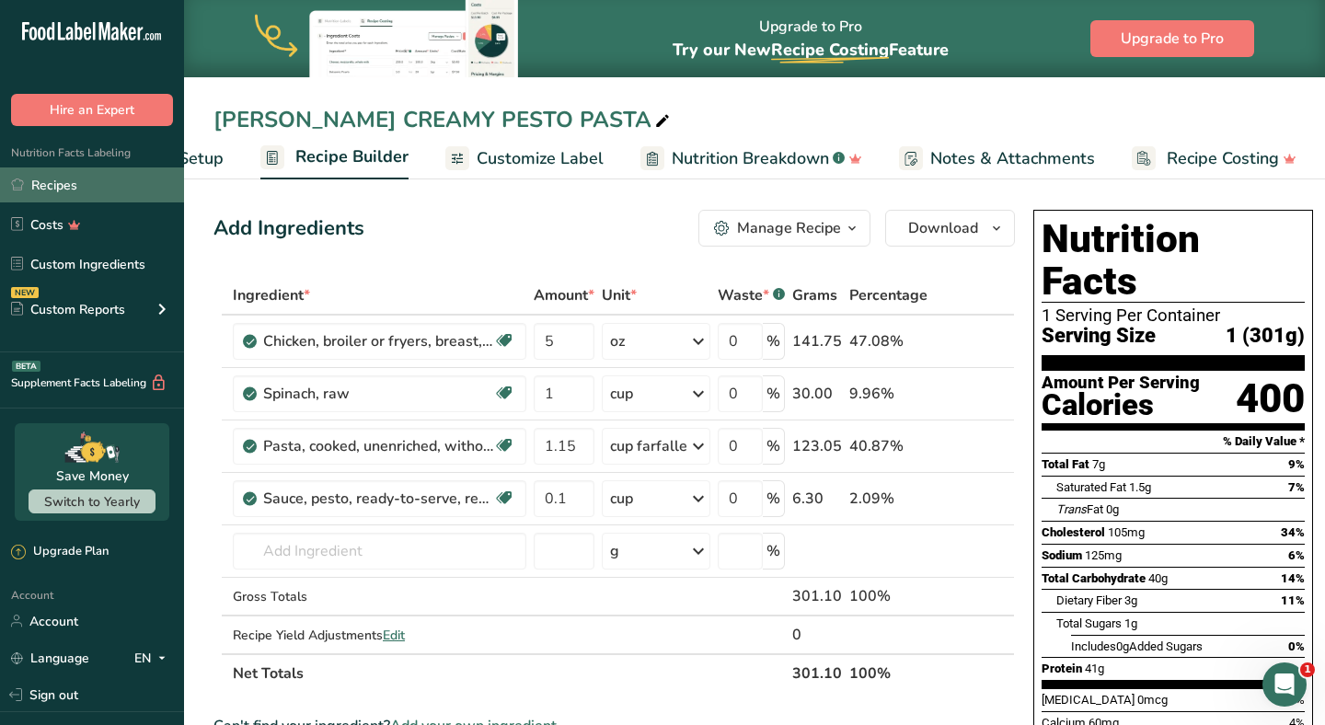
click at [119, 189] on link "Recipes" at bounding box center [92, 185] width 184 height 35
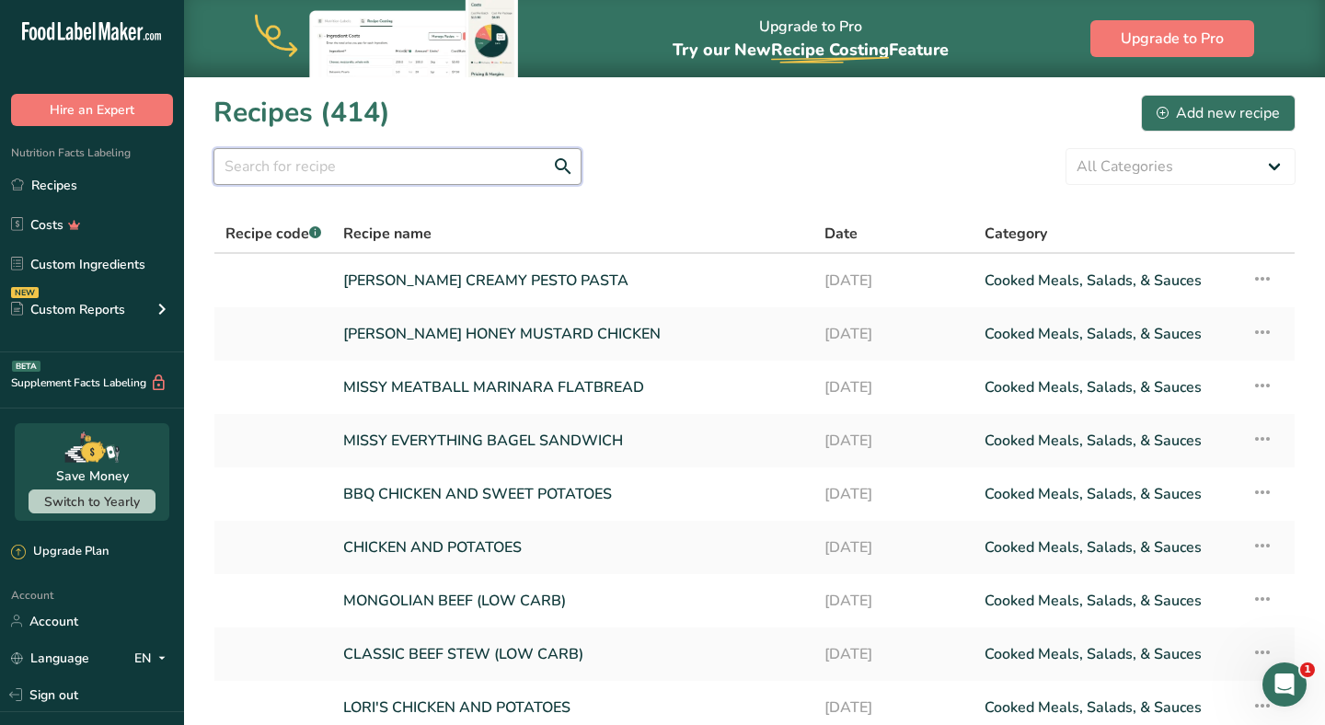
click at [341, 168] on input "text" at bounding box center [398, 166] width 368 height 37
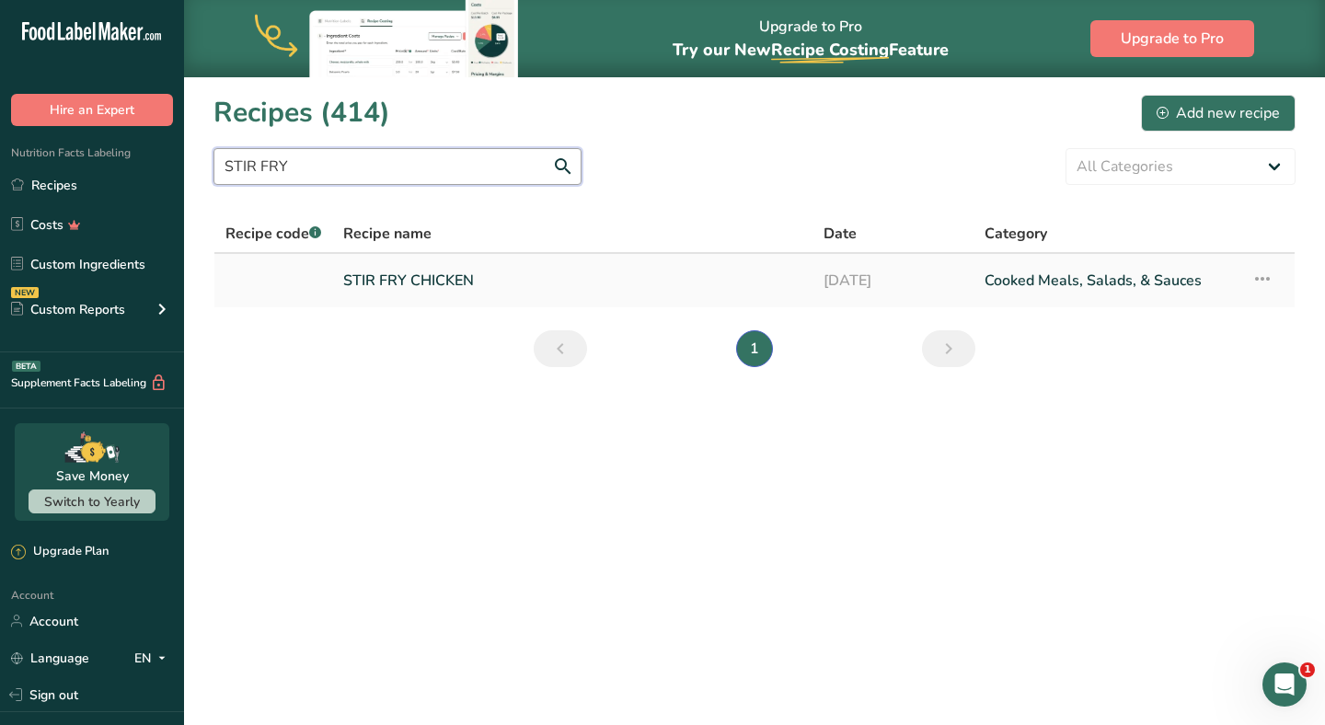
type input "STIR FRY"
click at [345, 271] on link "STIR FRY CHICKEN" at bounding box center [572, 280] width 458 height 39
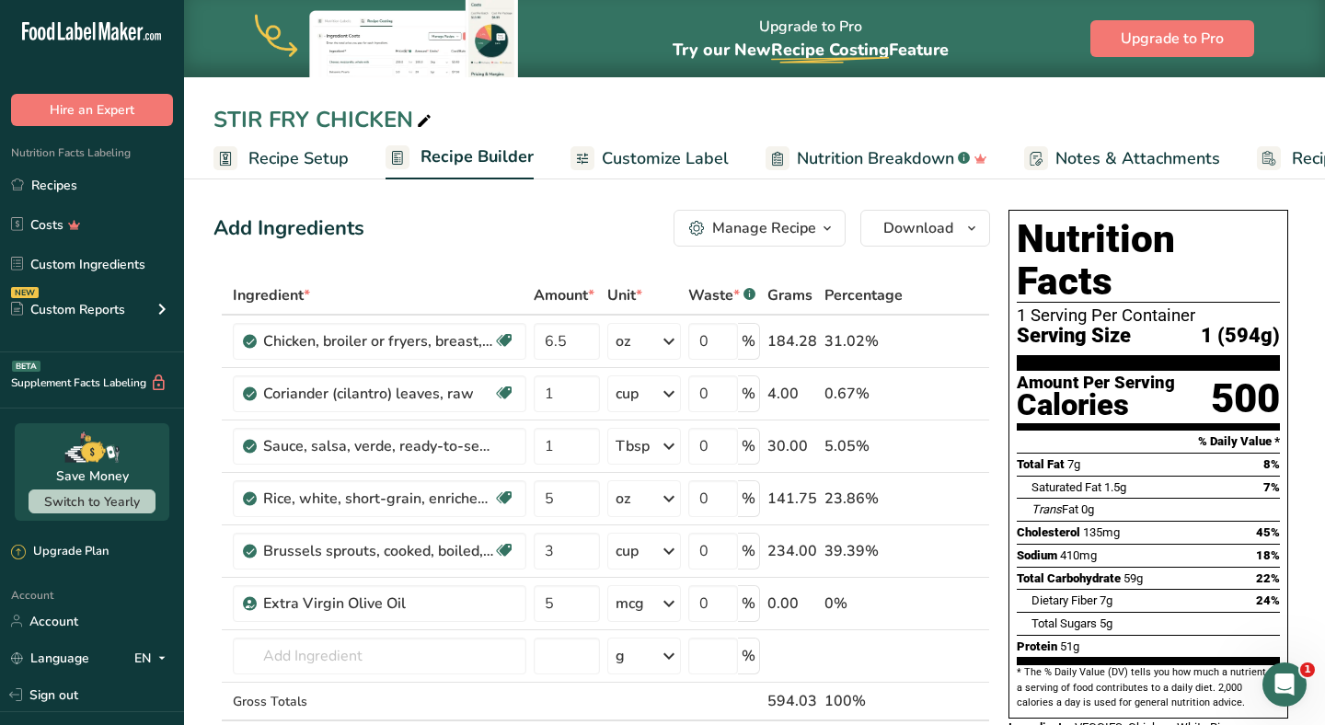
click at [414, 120] on span at bounding box center [424, 121] width 22 height 22
click at [222, 124] on input "STIR FRY CHICKEN" at bounding box center [755, 119] width 1082 height 33
click at [213, 122] on div "STIR FRY CHICKEN" at bounding box center [754, 119] width 1141 height 33
click at [215, 122] on div "STIR FRY CHICKEN" at bounding box center [325, 119] width 222 height 33
click at [215, 122] on input "STIR FRY CHICKEN" at bounding box center [755, 119] width 1082 height 33
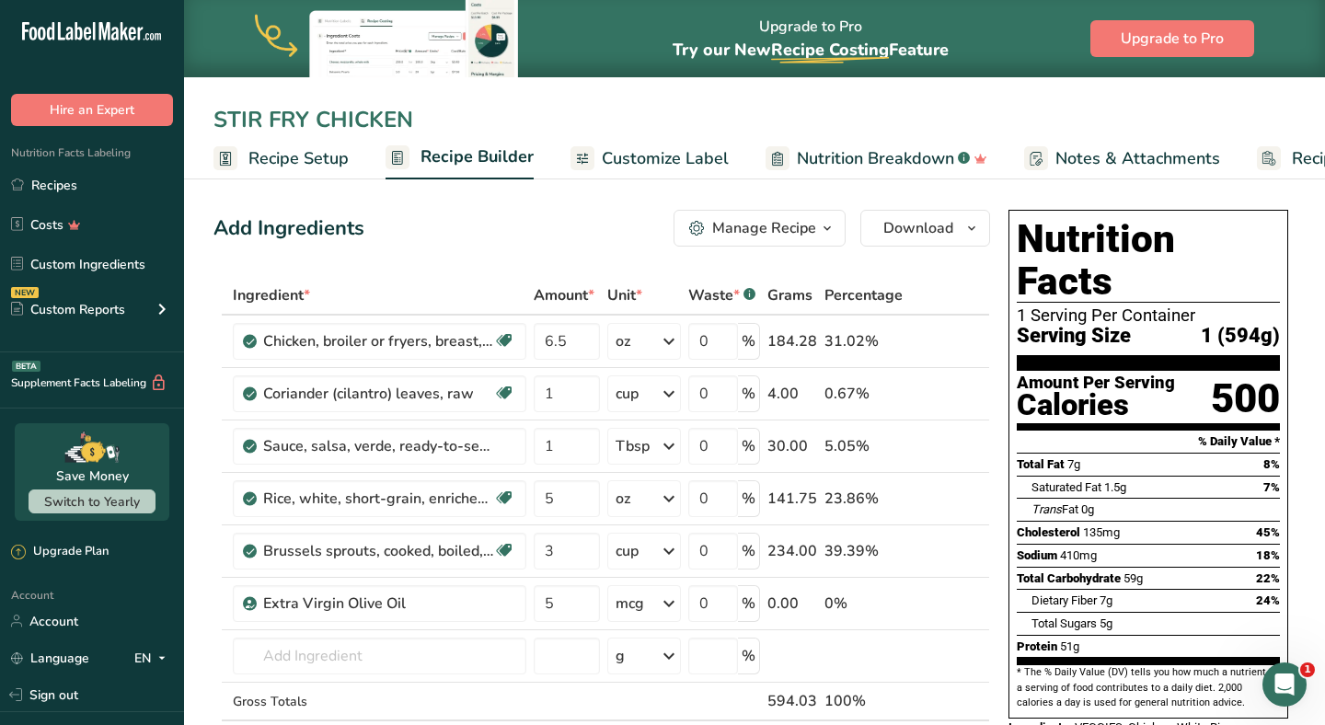
click at [215, 122] on input "STIR FRY CHICKEN" at bounding box center [755, 119] width 1082 height 33
click at [308, 126] on input "STIR FRY CHICKEN" at bounding box center [755, 119] width 1082 height 33
click at [216, 122] on input "STIR FRY CHICKEN" at bounding box center [755, 119] width 1082 height 33
type input "MISSY STIR FRY CHICKEN"
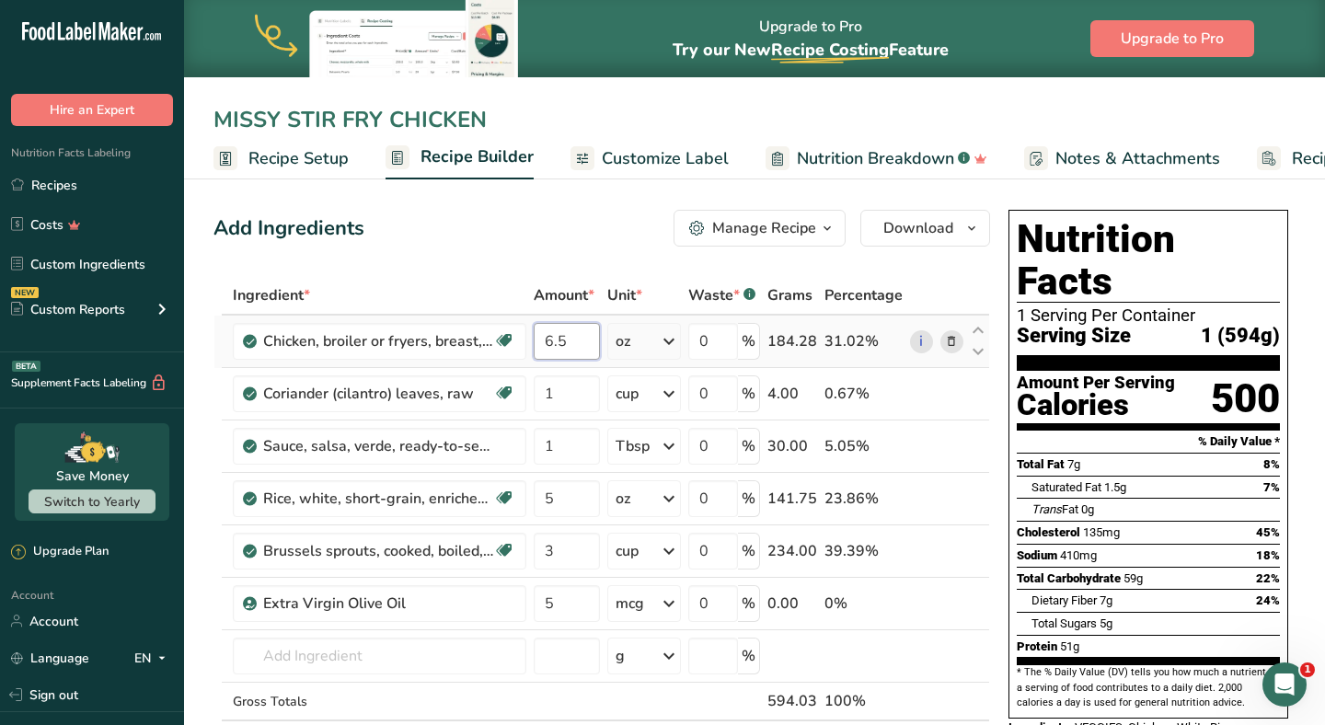
click at [577, 349] on input "6.5" at bounding box center [567, 341] width 66 height 37
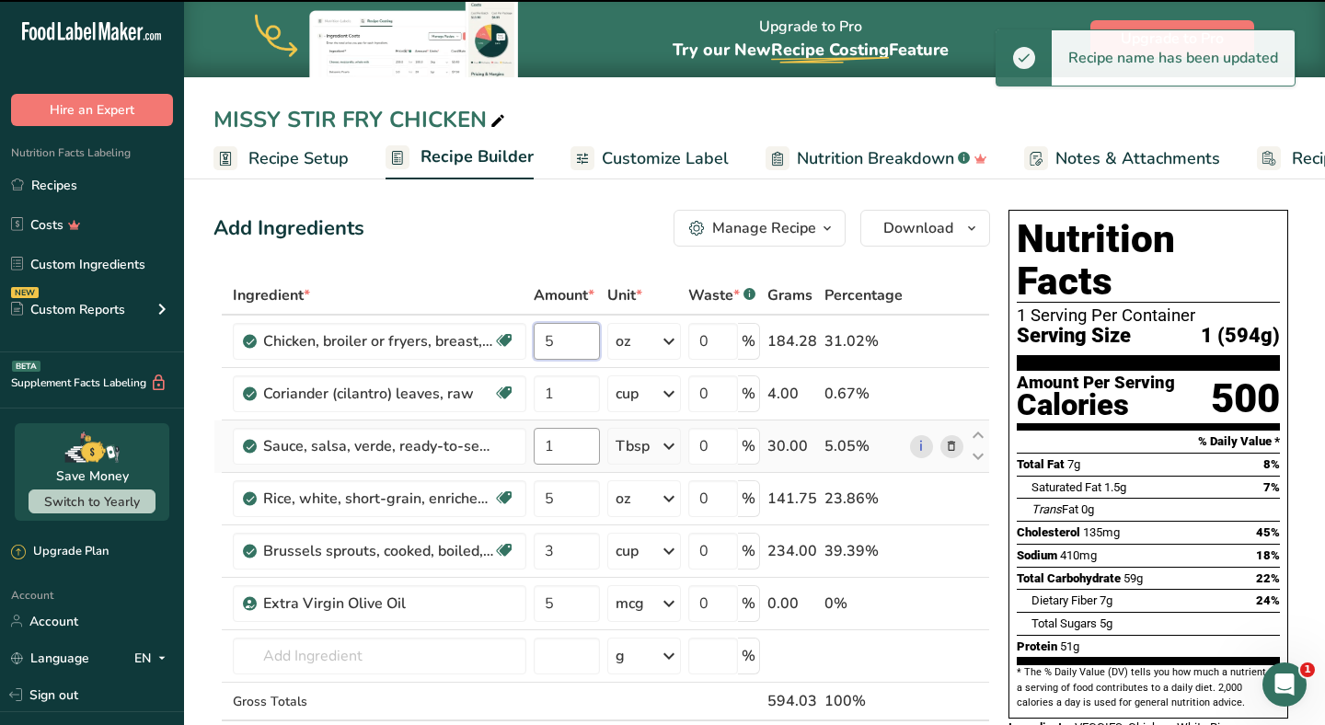
type input "6.5"
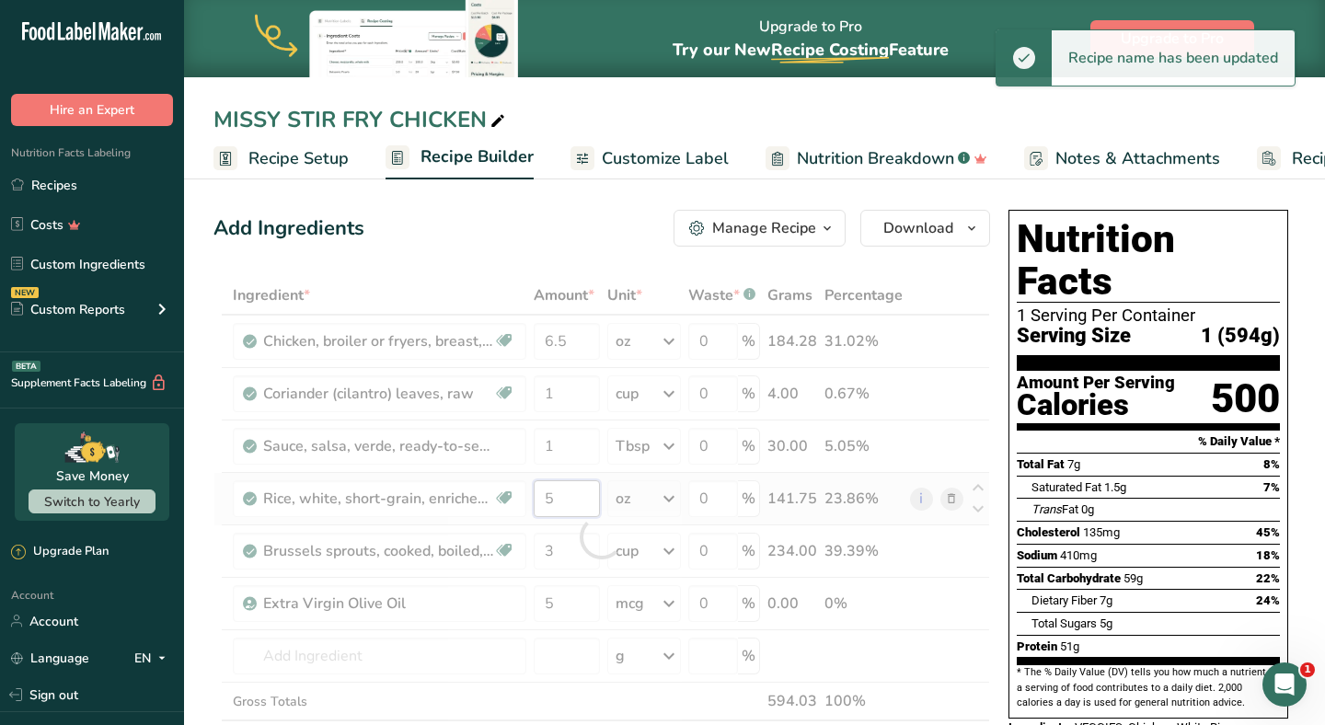
click at [577, 499] on div "Ingredient * Amount * Unit * Waste * .a-a{fill:#347362;}.b-a{fill:#fff;} Grams …" at bounding box center [602, 537] width 777 height 522
click at [577, 499] on div at bounding box center [602, 537] width 777 height 522
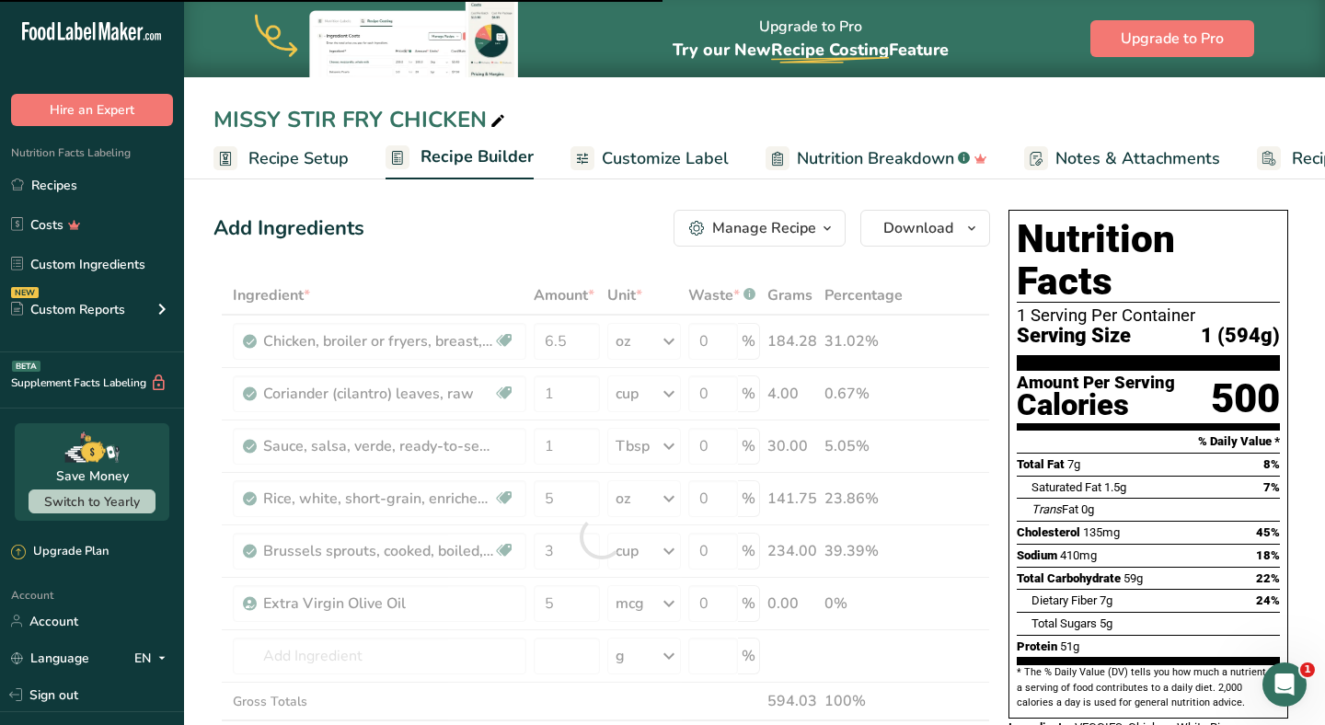
click at [570, 509] on div at bounding box center [602, 537] width 777 height 522
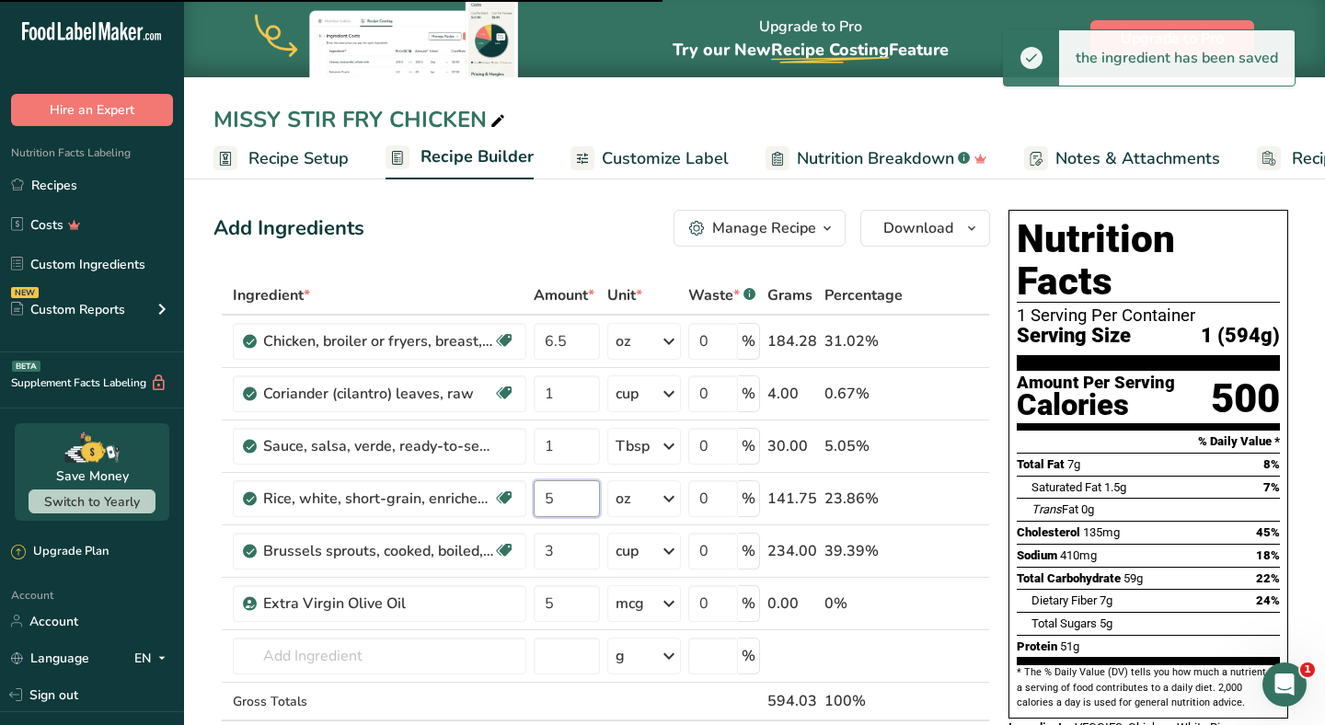
click at [570, 509] on input "5" at bounding box center [567, 498] width 66 height 37
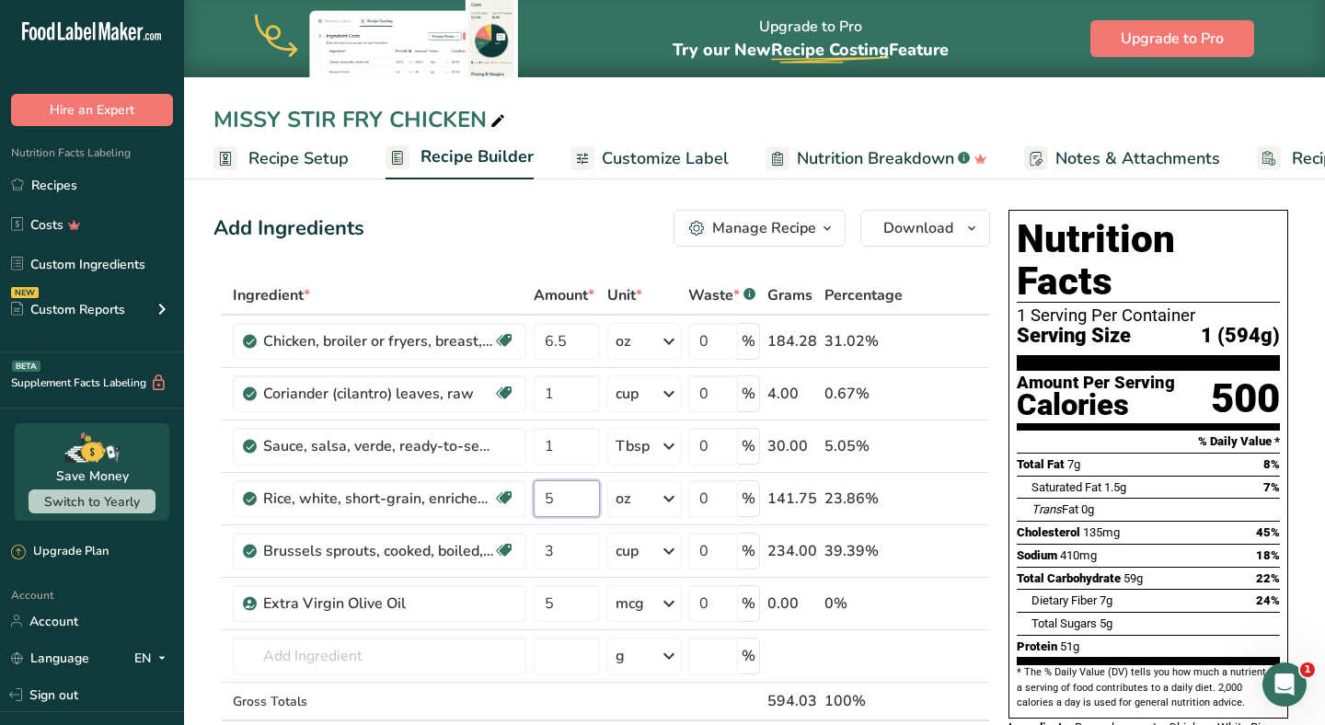
click at [570, 509] on input "5" at bounding box center [567, 498] width 66 height 37
type input "3"
click at [561, 492] on input "3" at bounding box center [567, 498] width 66 height 37
click at [955, 439] on div "Ingredient * Amount * Unit * Waste * .a-a{fill:#347362;}.b-a{fill:#fff;} Grams …" at bounding box center [602, 537] width 777 height 522
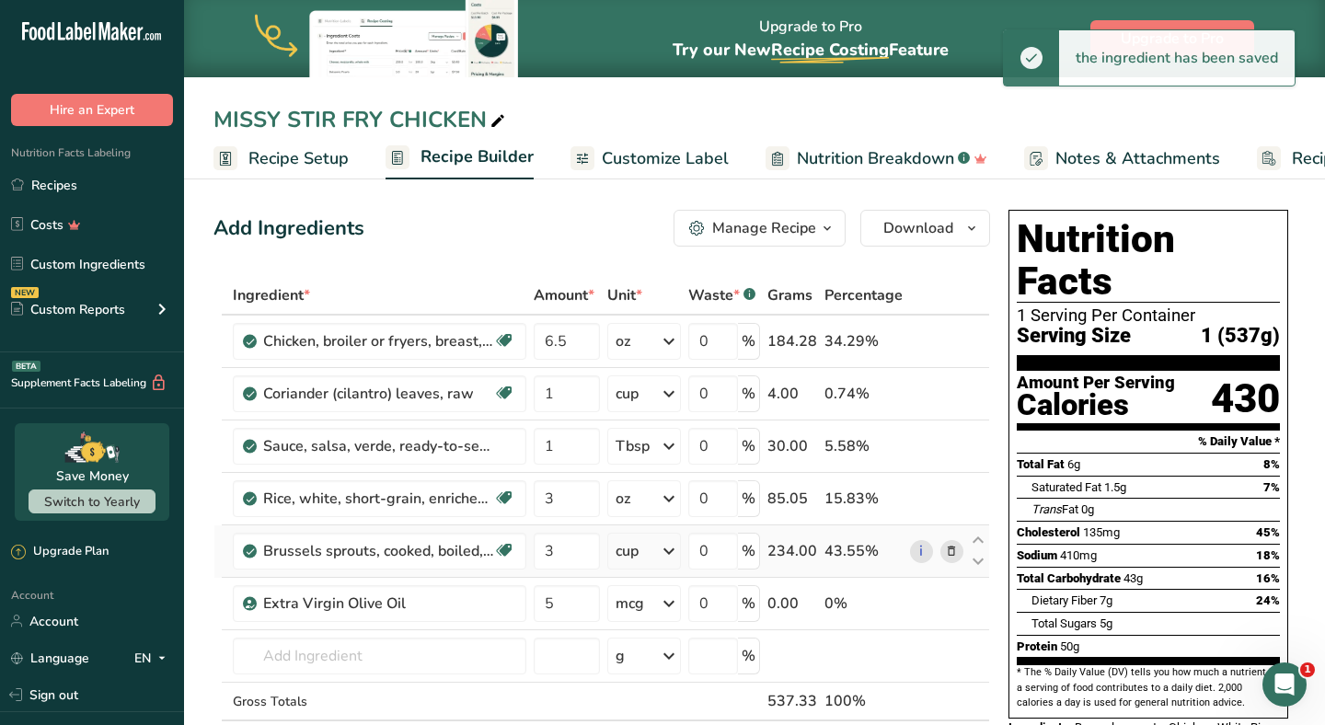
click at [955, 550] on icon at bounding box center [951, 551] width 13 height 19
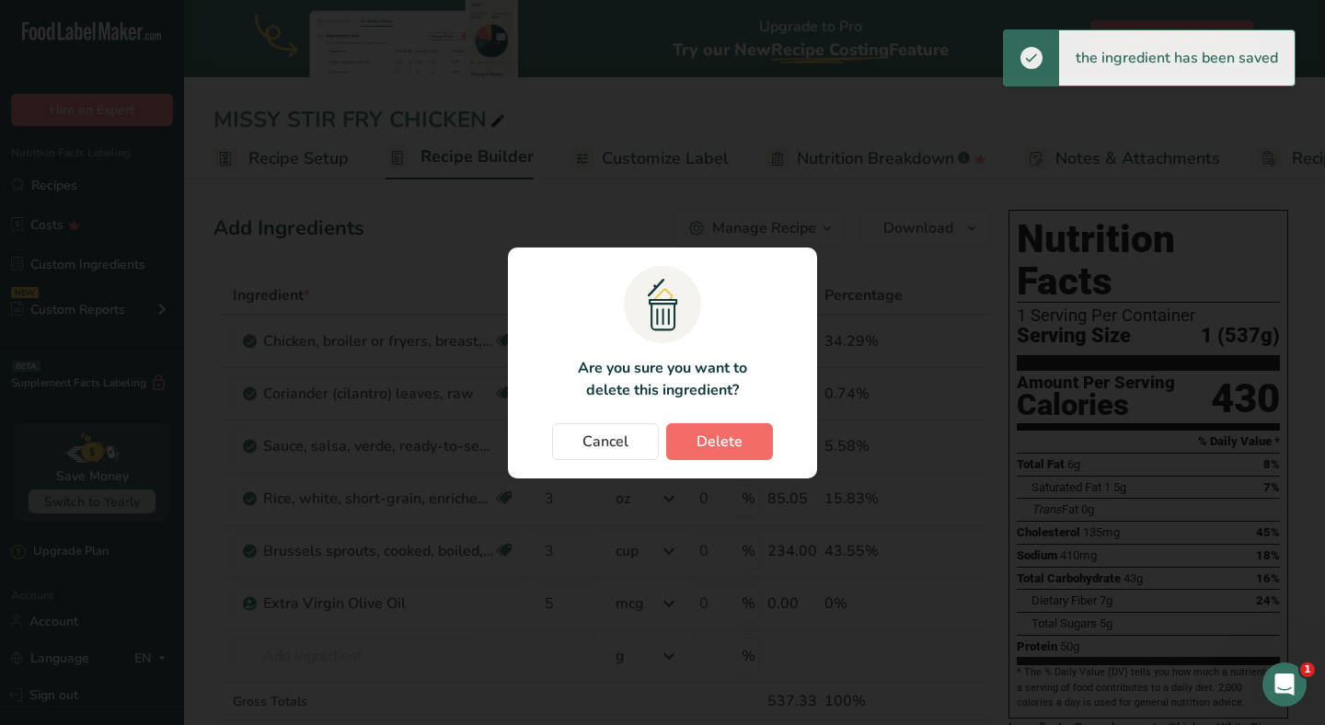
click at [742, 445] on button "Delete" at bounding box center [719, 441] width 107 height 37
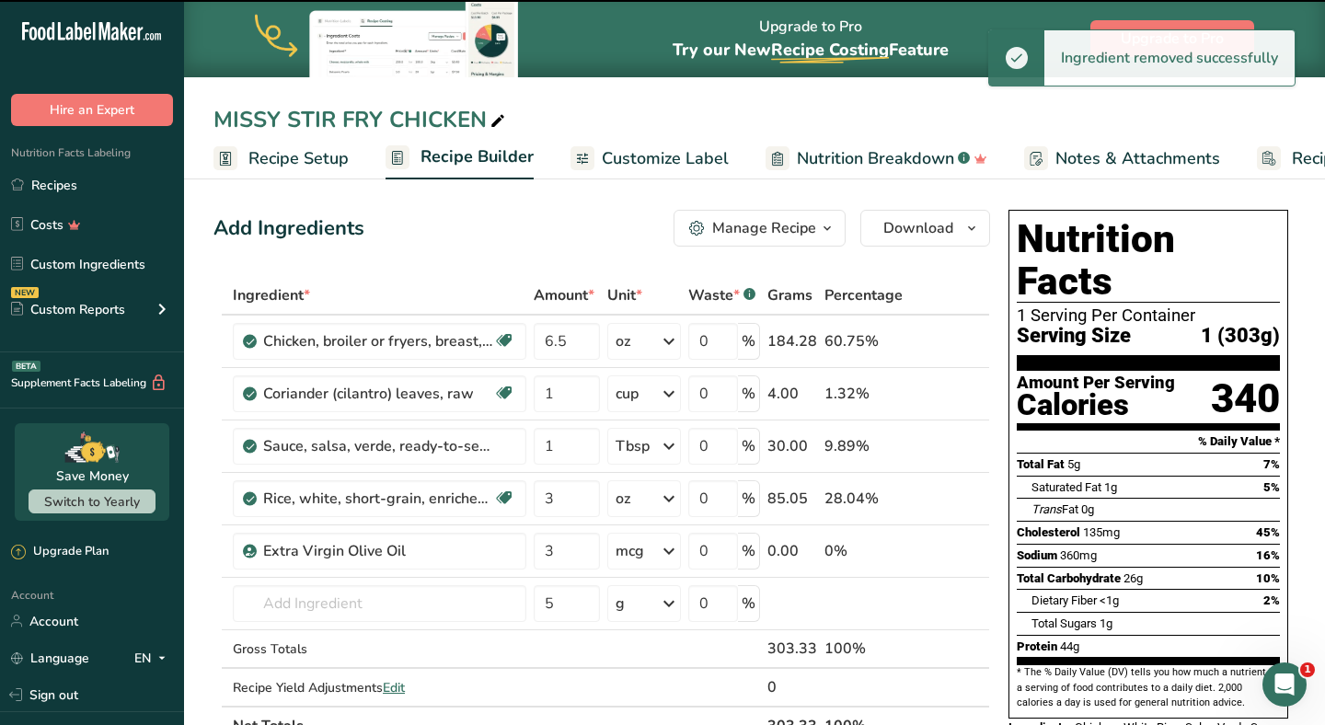
type input "5"
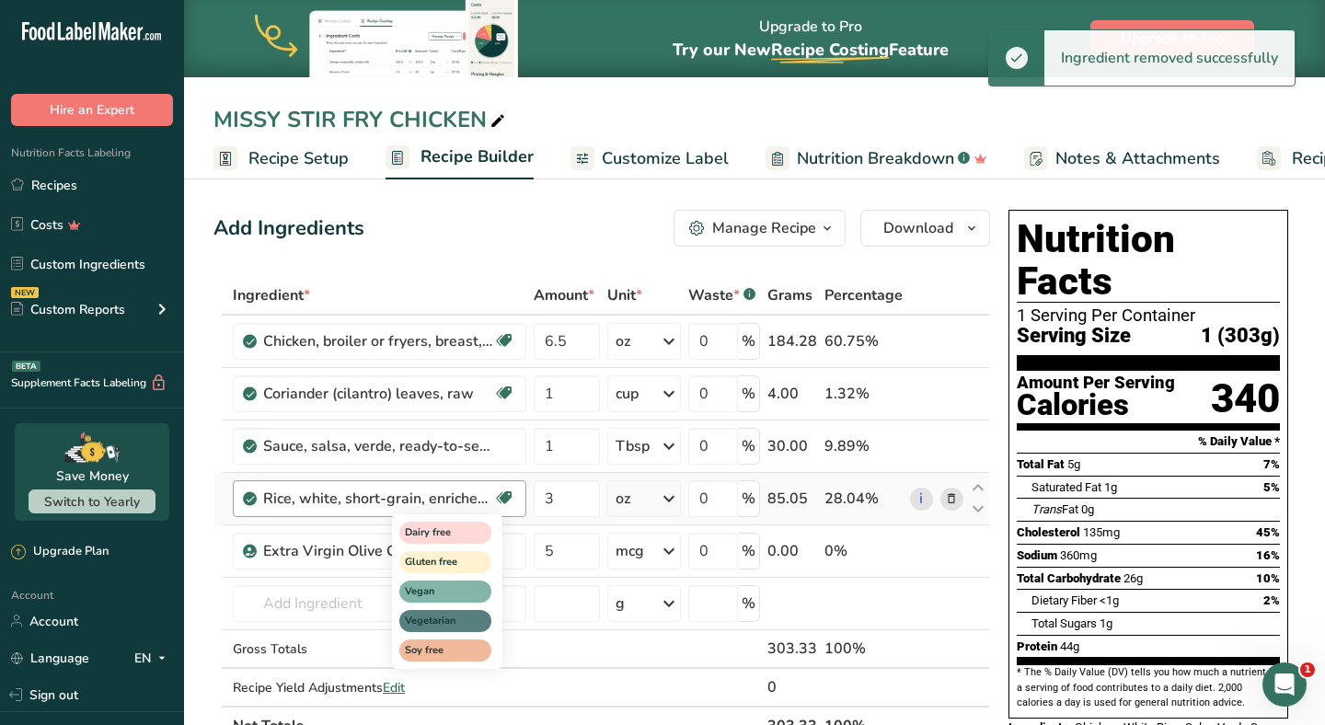
scroll to position [3, 0]
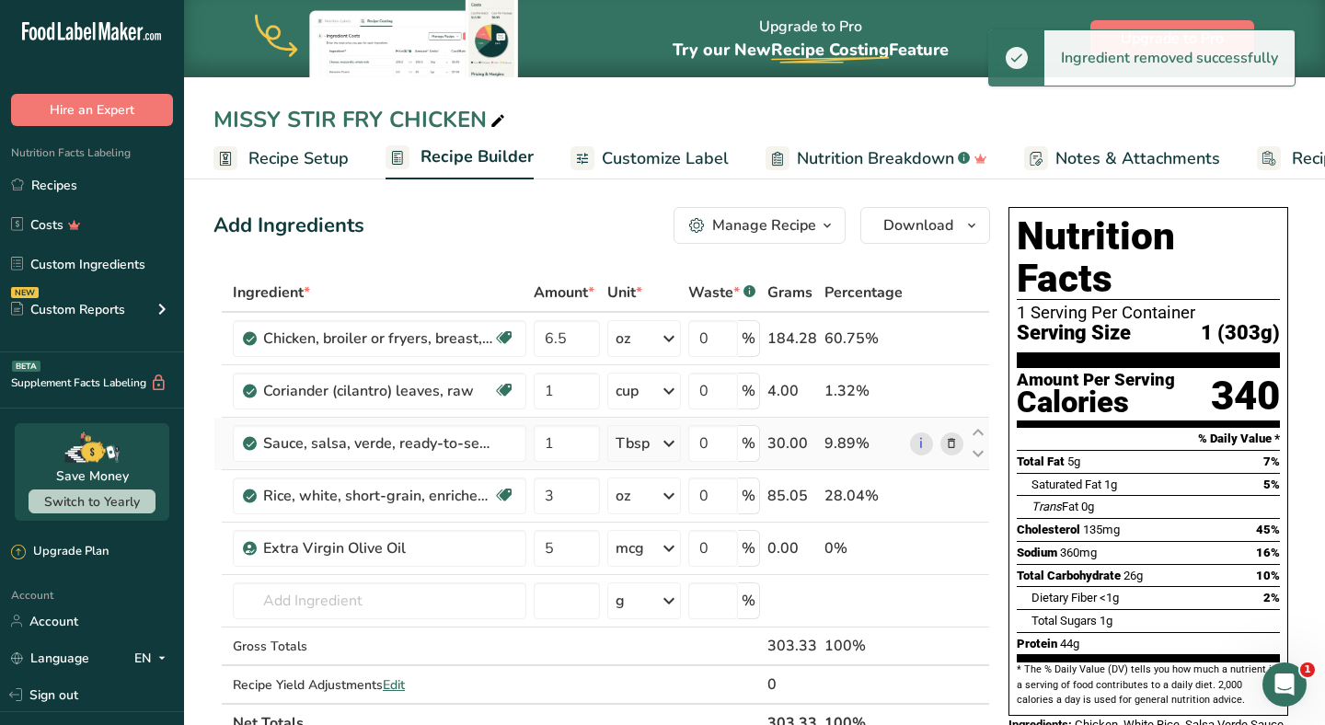
click at [955, 445] on icon at bounding box center [951, 443] width 13 height 19
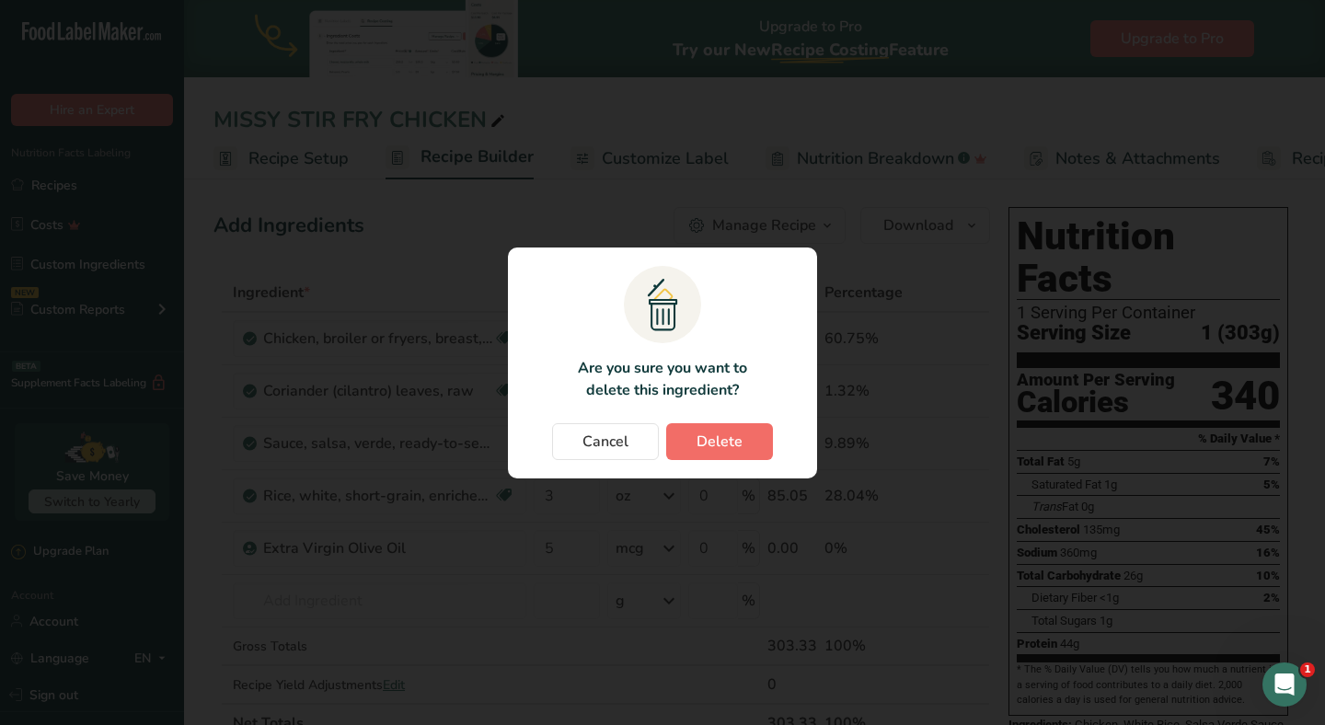
click at [720, 440] on span "Delete" at bounding box center [720, 442] width 46 height 22
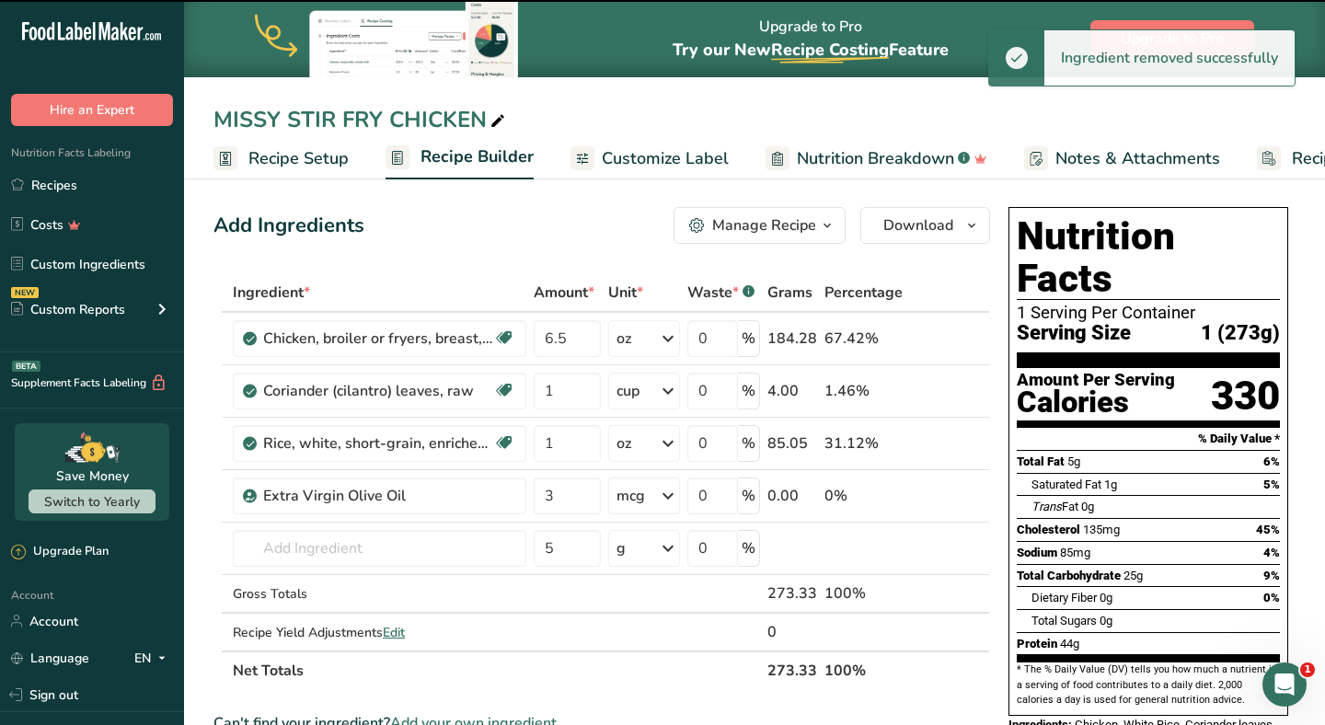
type input "3"
type input "5"
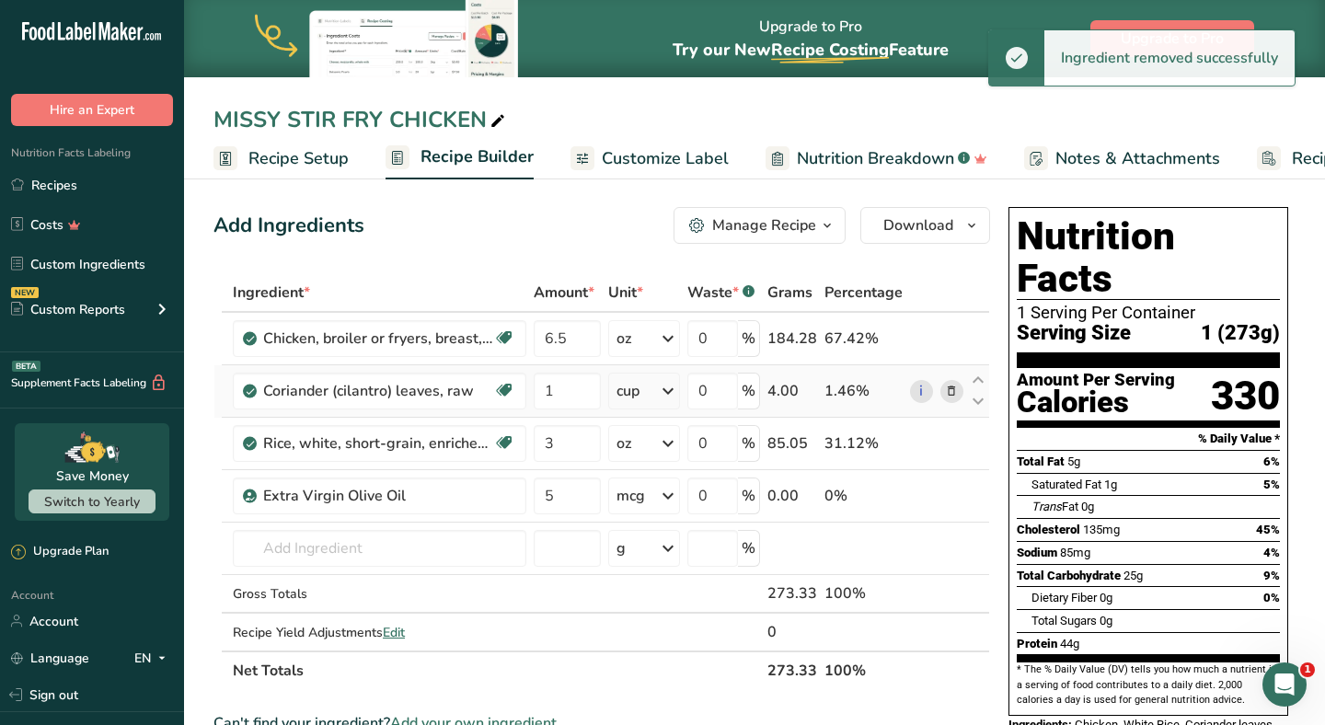
click at [948, 394] on icon at bounding box center [951, 391] width 13 height 19
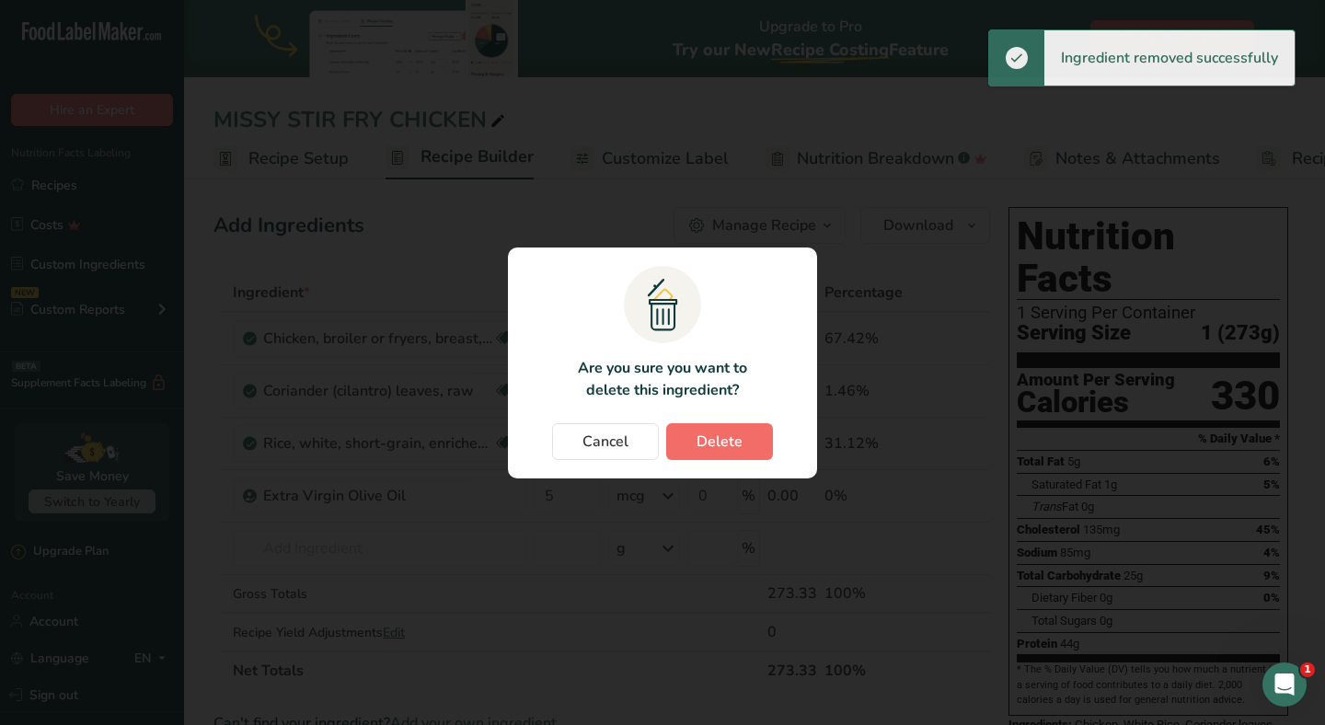
click at [712, 446] on span "Delete" at bounding box center [720, 442] width 46 height 22
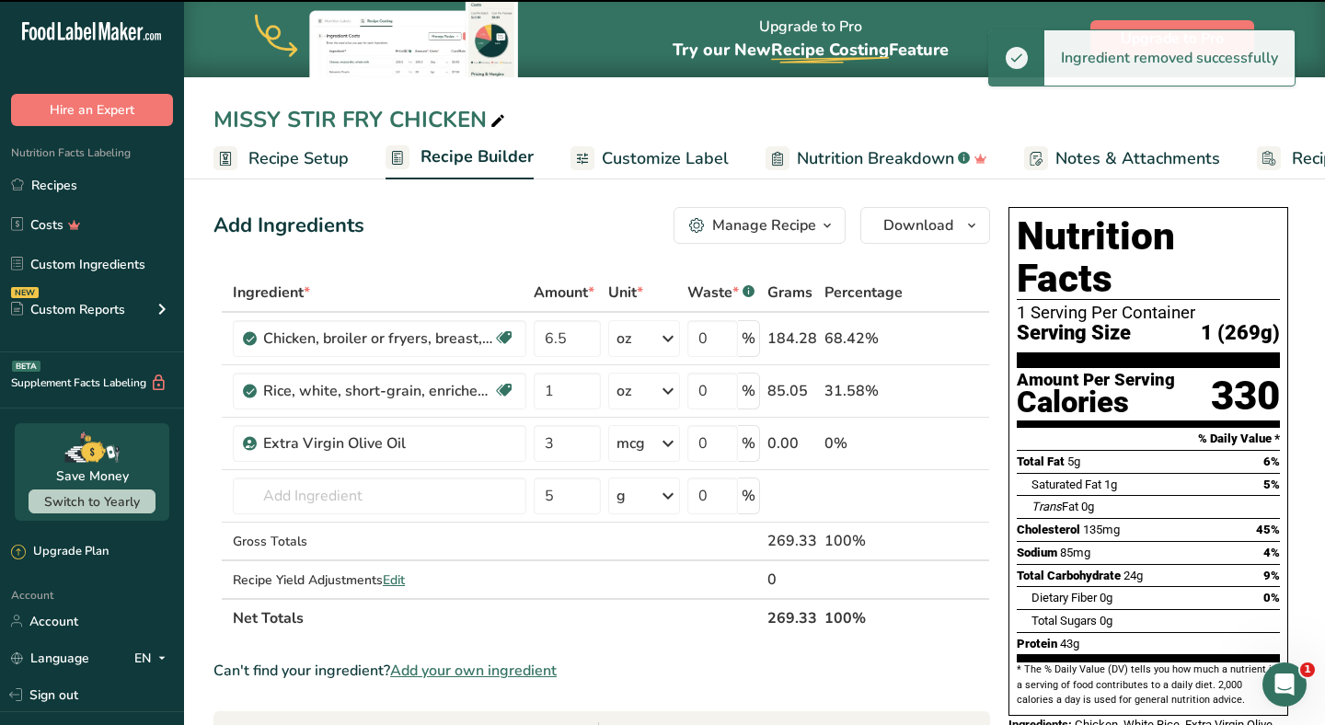
type input "3"
type input "5"
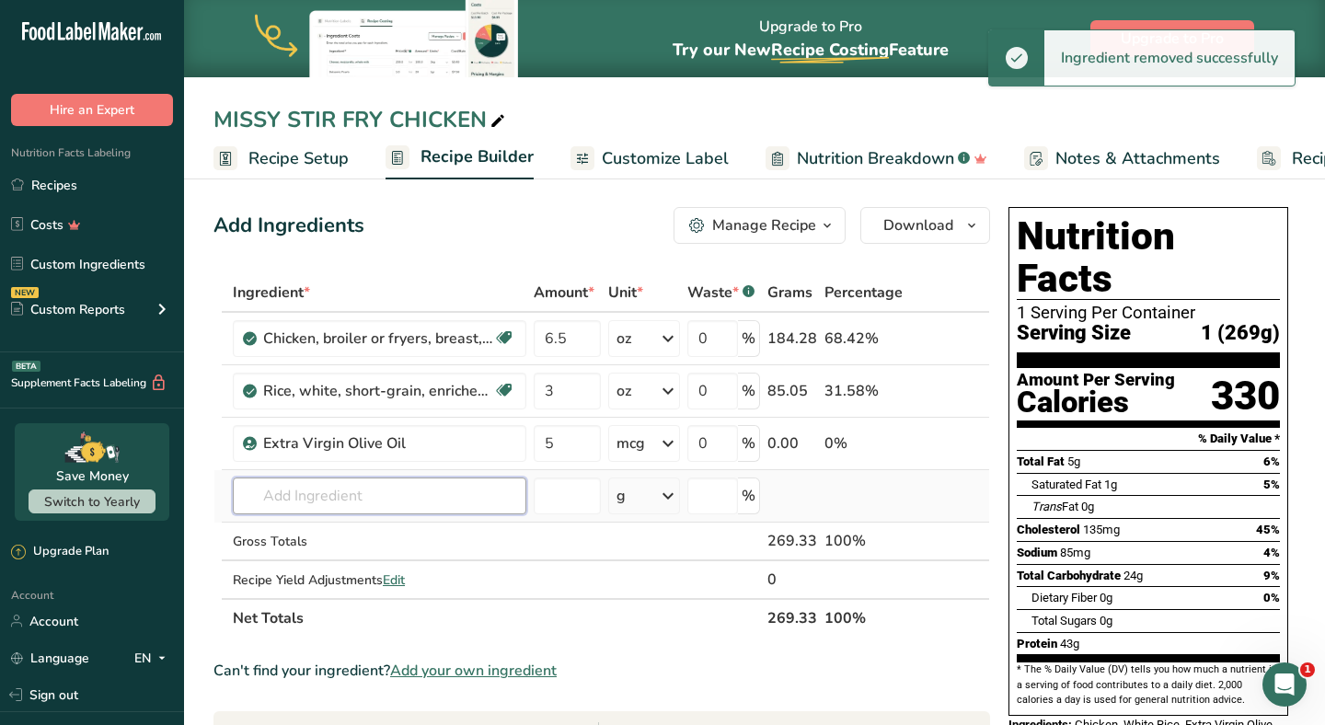
click at [307, 501] on input "text" at bounding box center [380, 496] width 294 height 37
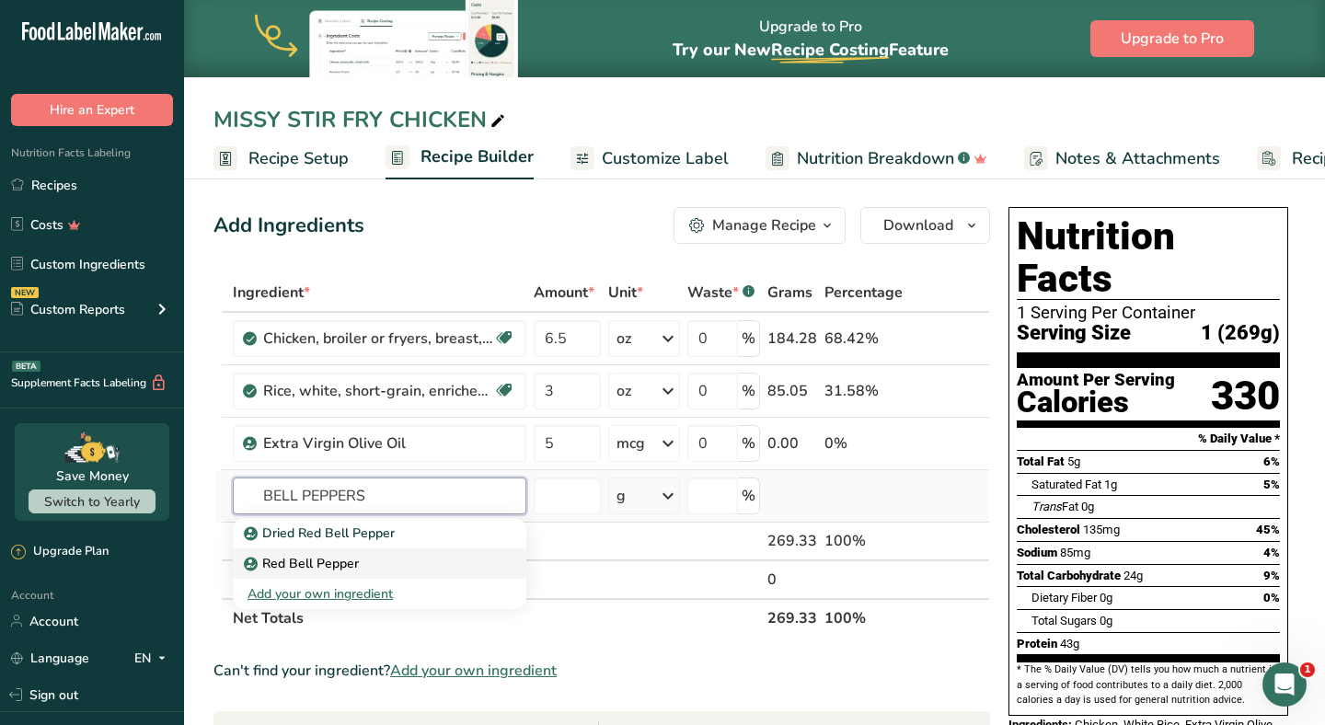
type input "BELL PEPPERS"
click at [300, 565] on p "Red Bell Pepper" at bounding box center [303, 563] width 111 height 19
type input "Red Bell Pepper"
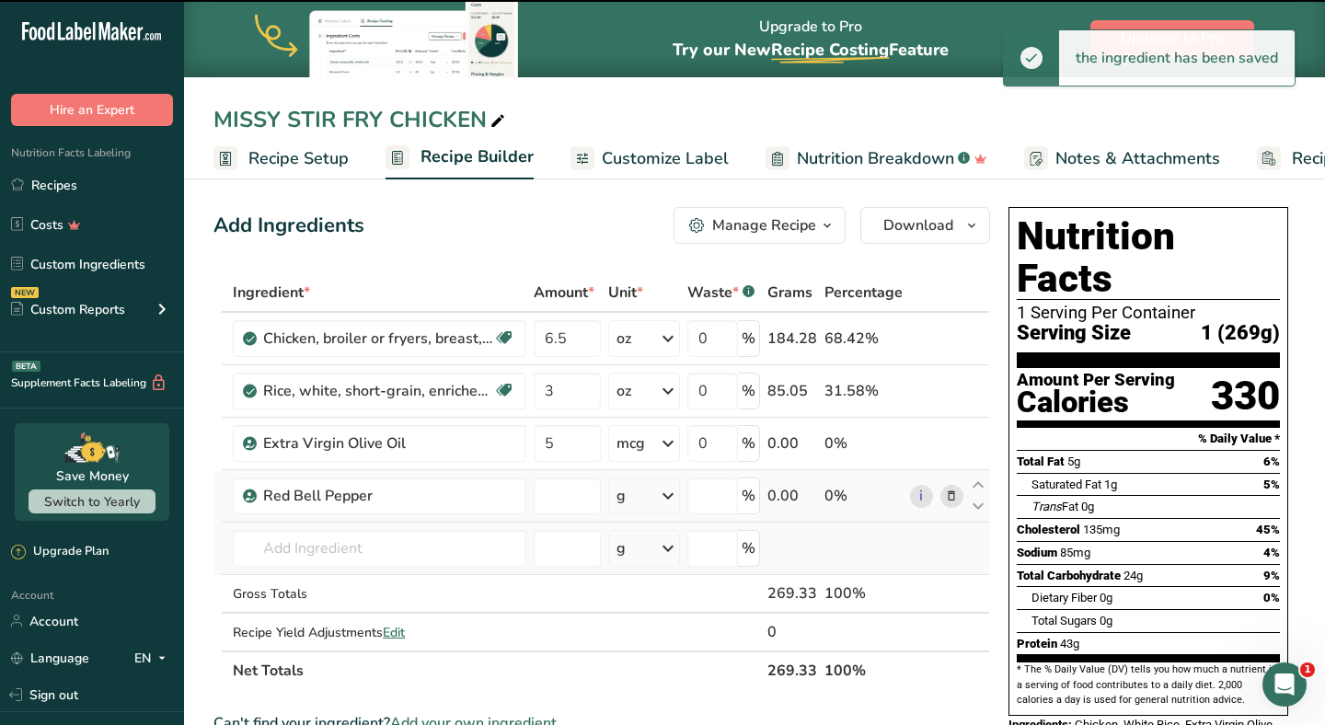
type input "0"
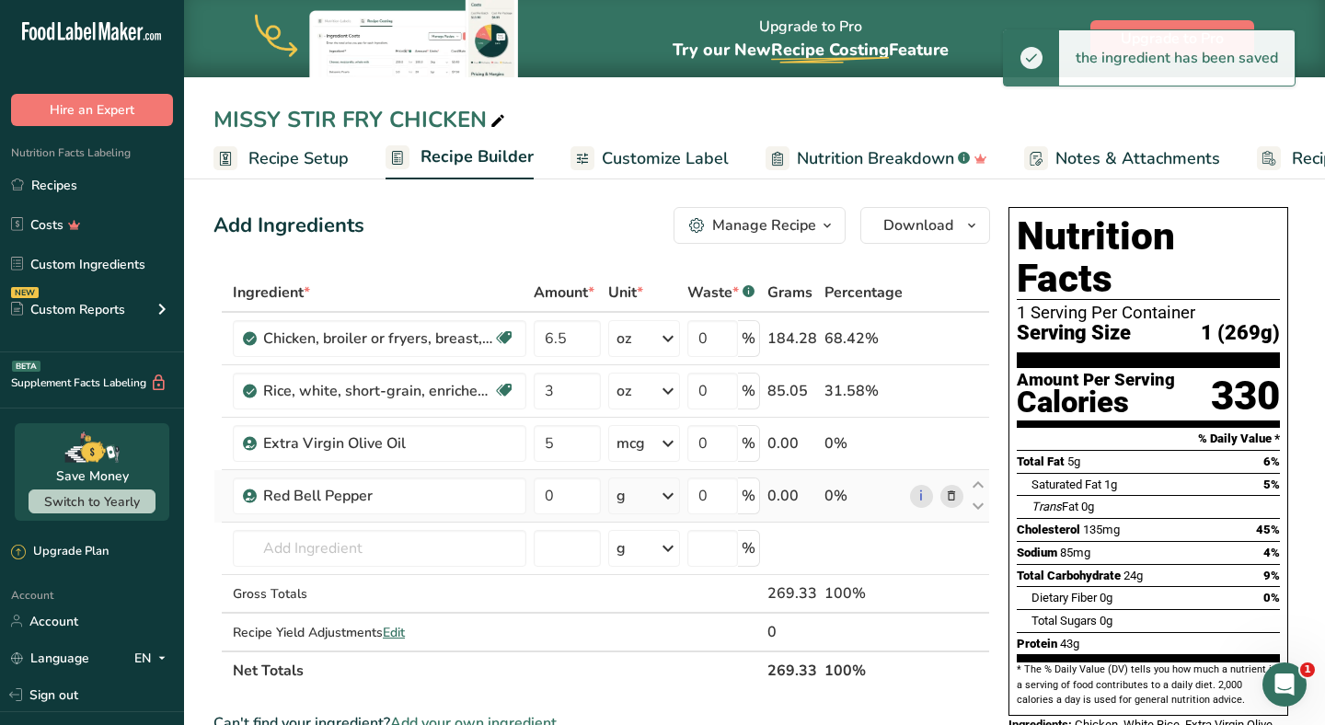
click at [652, 501] on div "g" at bounding box center [644, 496] width 72 height 37
click at [636, 574] on div "g" at bounding box center [696, 565] width 155 height 27
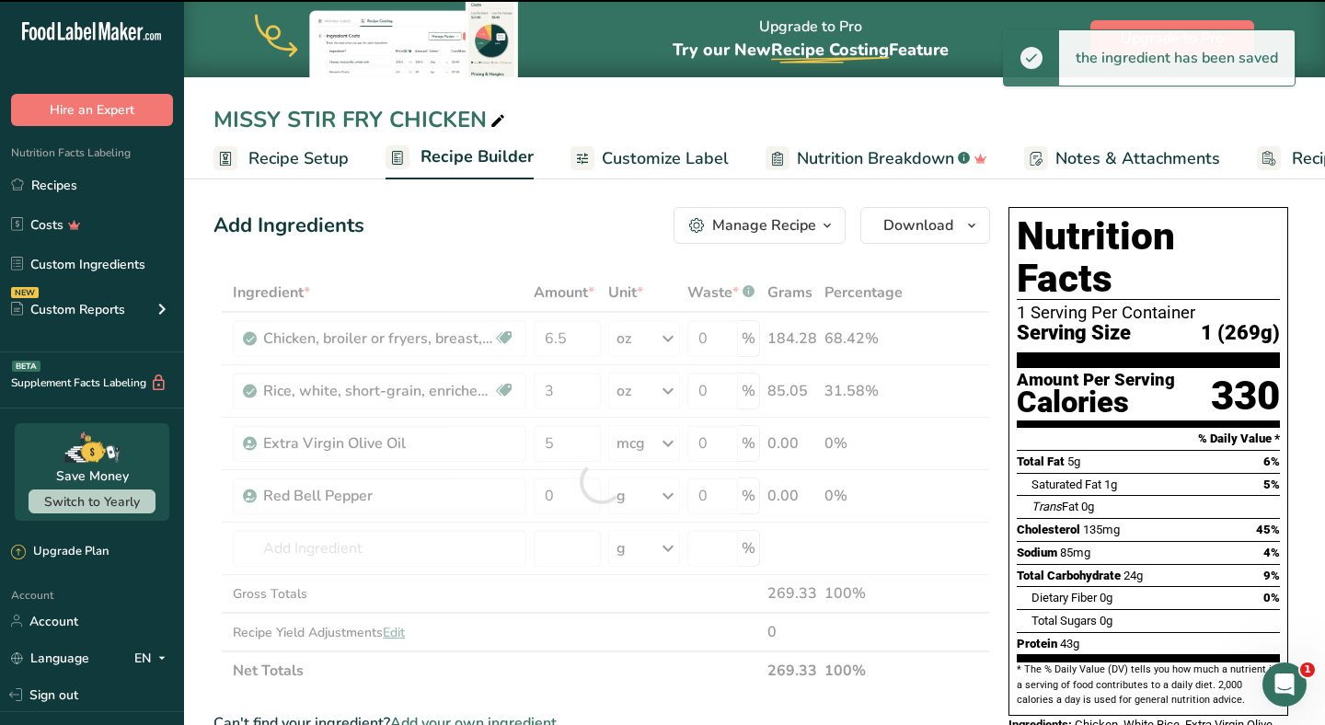
click at [565, 503] on div at bounding box center [602, 481] width 777 height 417
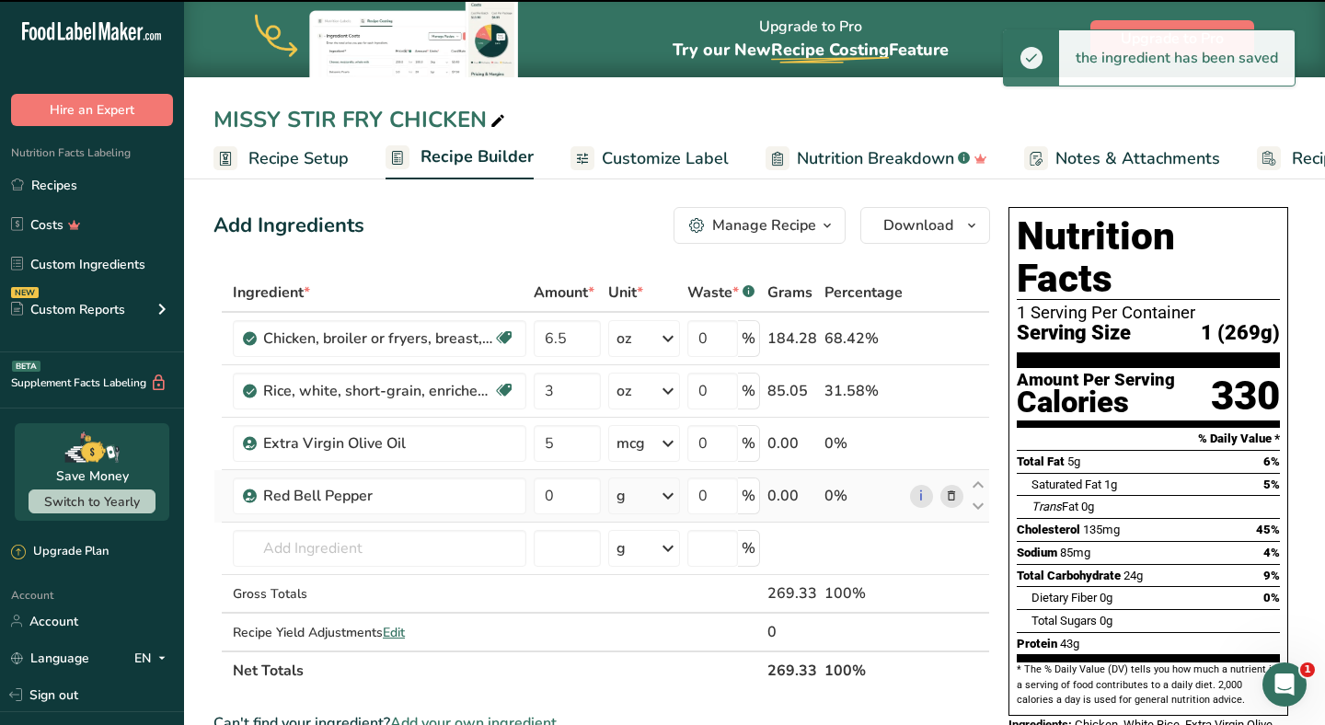
click at [656, 496] on div "g" at bounding box center [644, 496] width 72 height 37
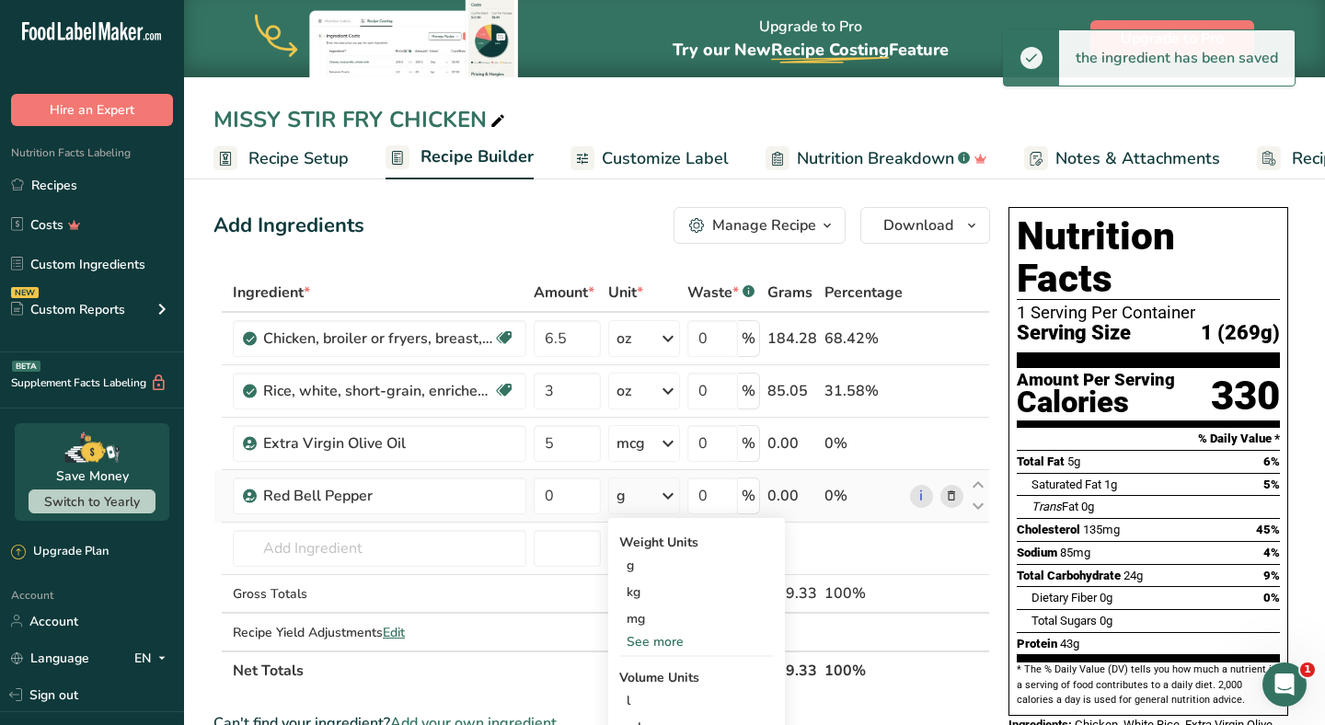
click at [657, 640] on div "See more" at bounding box center [696, 641] width 155 height 19
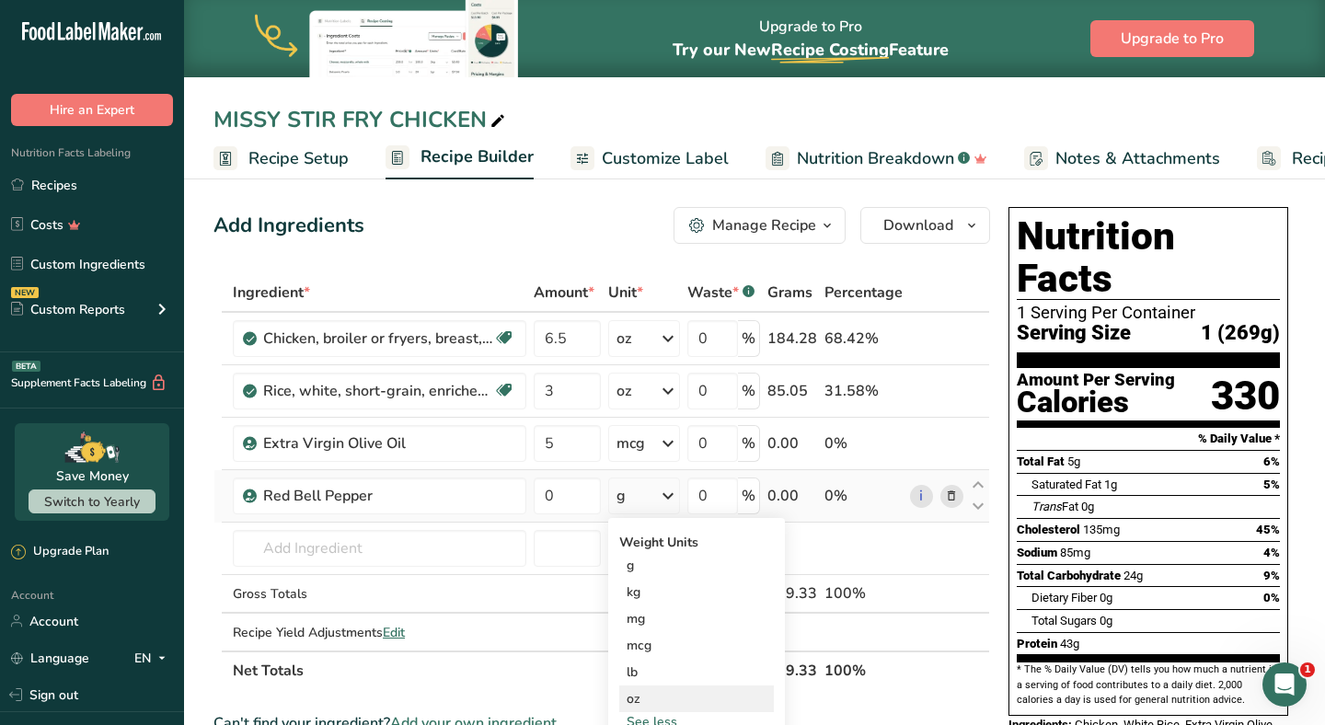
click at [642, 692] on div "oz" at bounding box center [696, 699] width 155 height 27
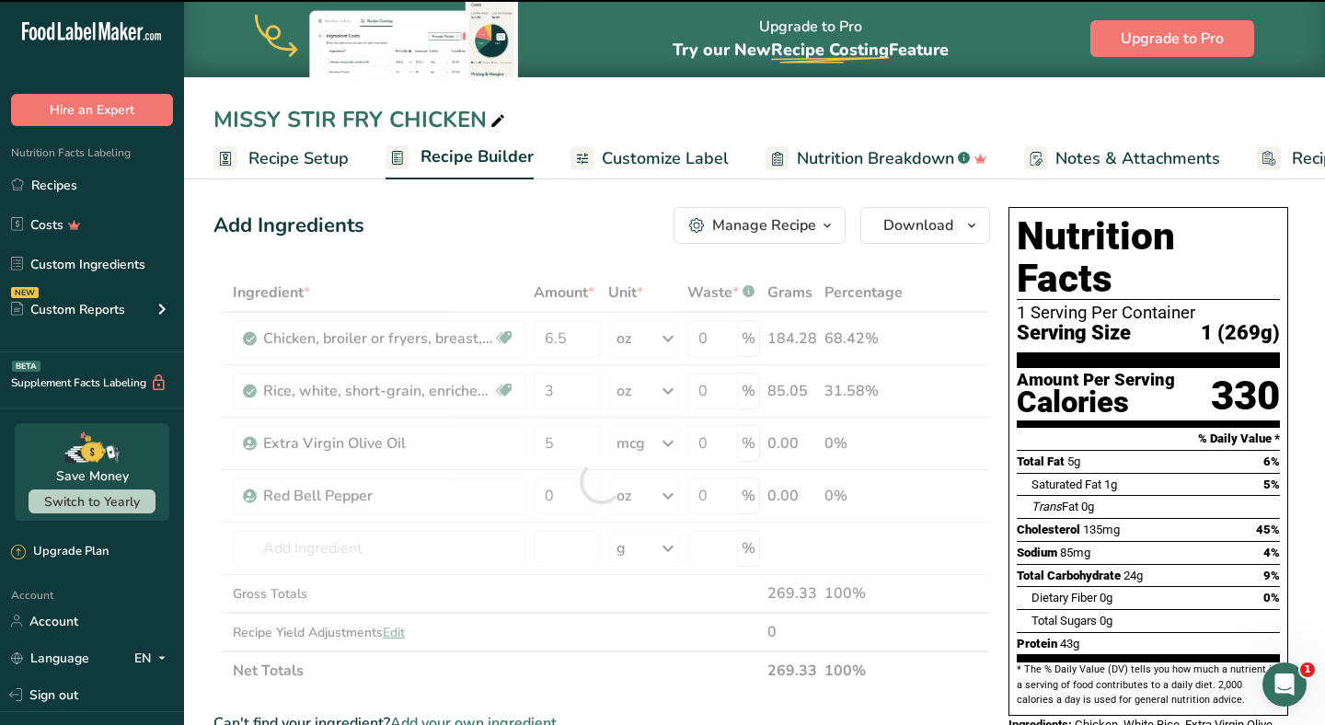
click at [559, 504] on div at bounding box center [602, 481] width 777 height 417
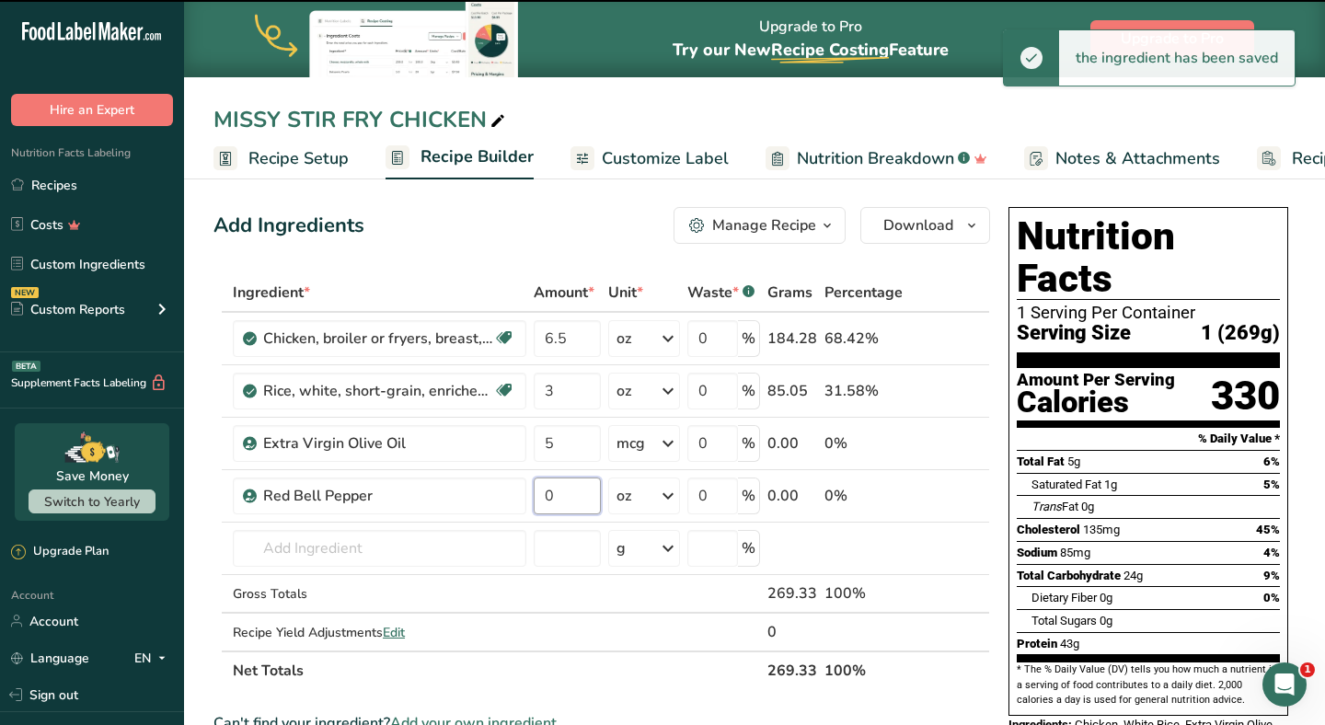
click at [559, 504] on input "0" at bounding box center [567, 496] width 67 height 37
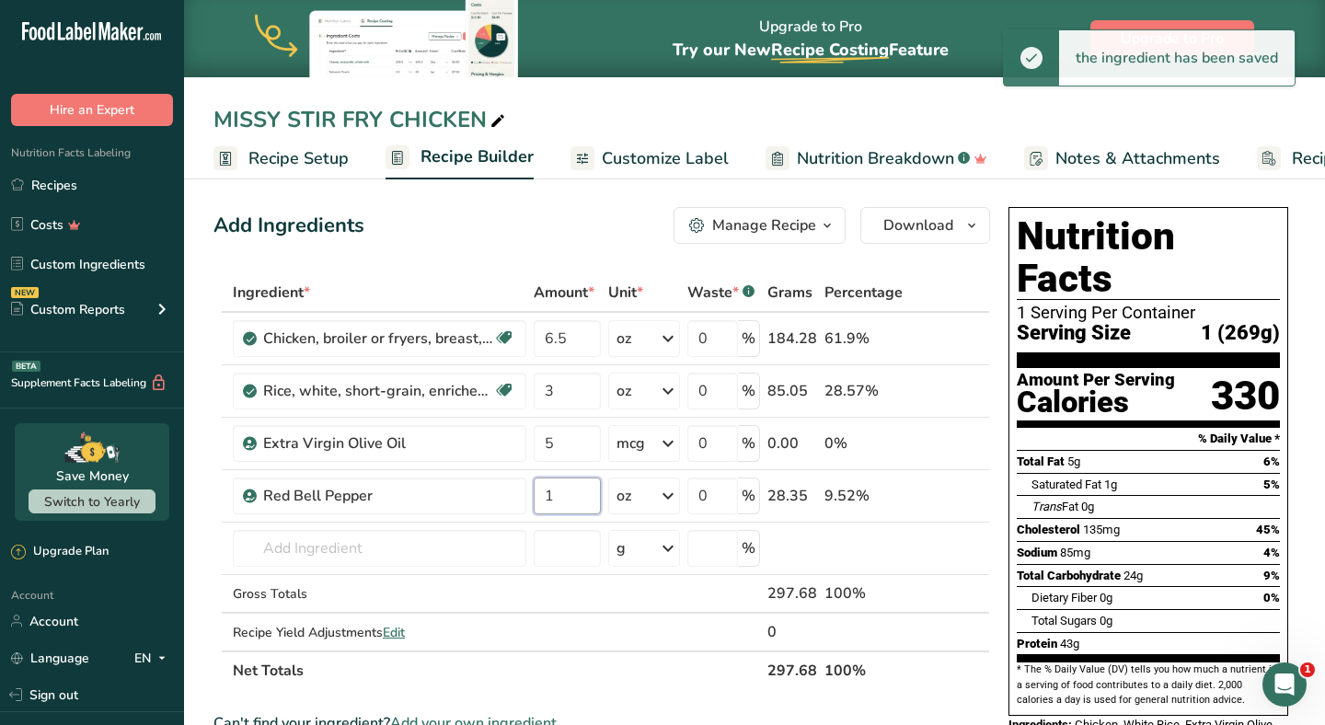
type input "1"
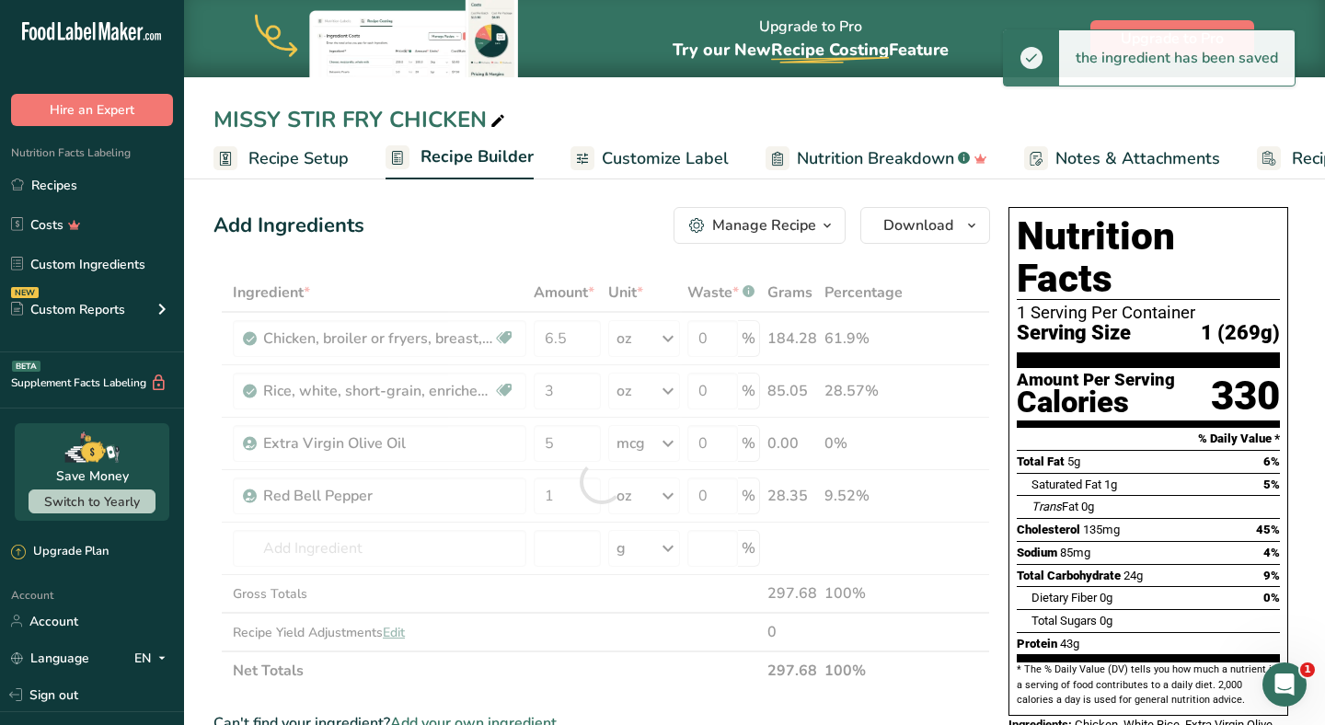
click at [533, 232] on div "Add Ingredients Manage Recipe Delete Recipe Duplicate Recipe Scale Recipe Save …" at bounding box center [602, 225] width 777 height 37
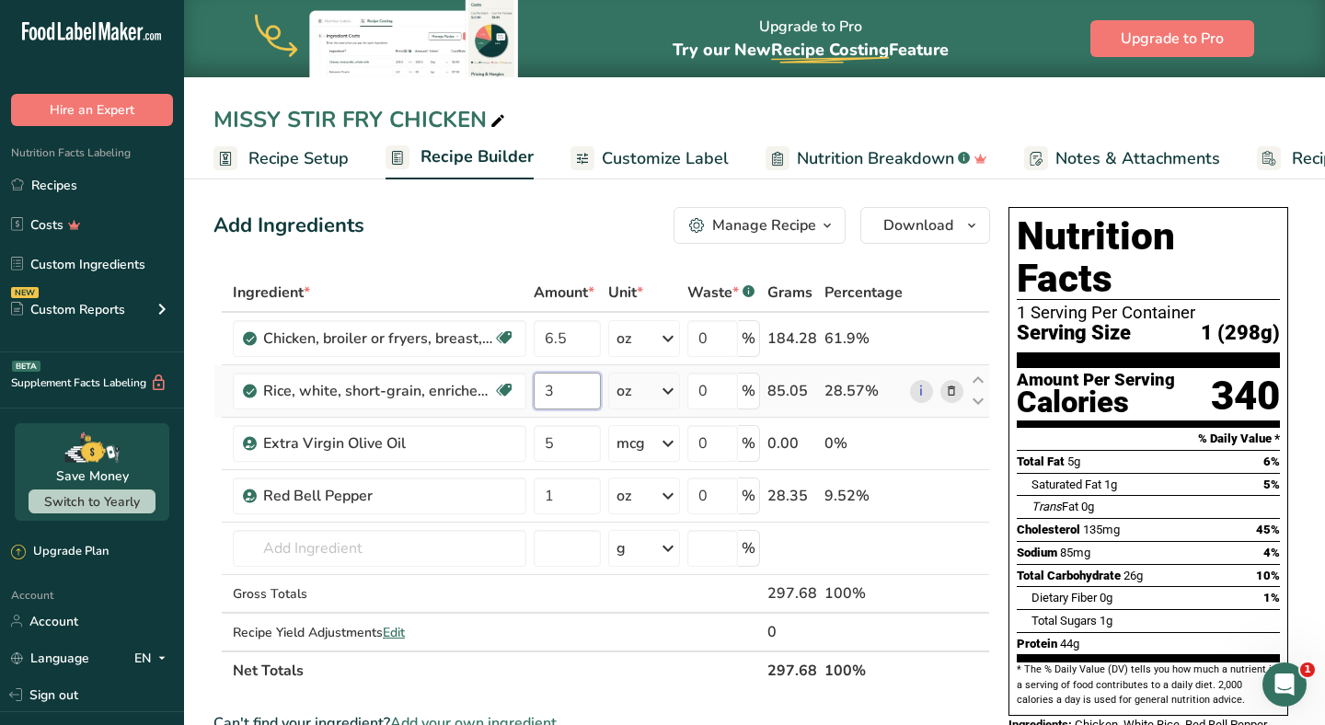
click at [579, 400] on input "3" at bounding box center [567, 391] width 67 height 37
click at [580, 399] on input "3" at bounding box center [567, 391] width 67 height 37
type input "3"
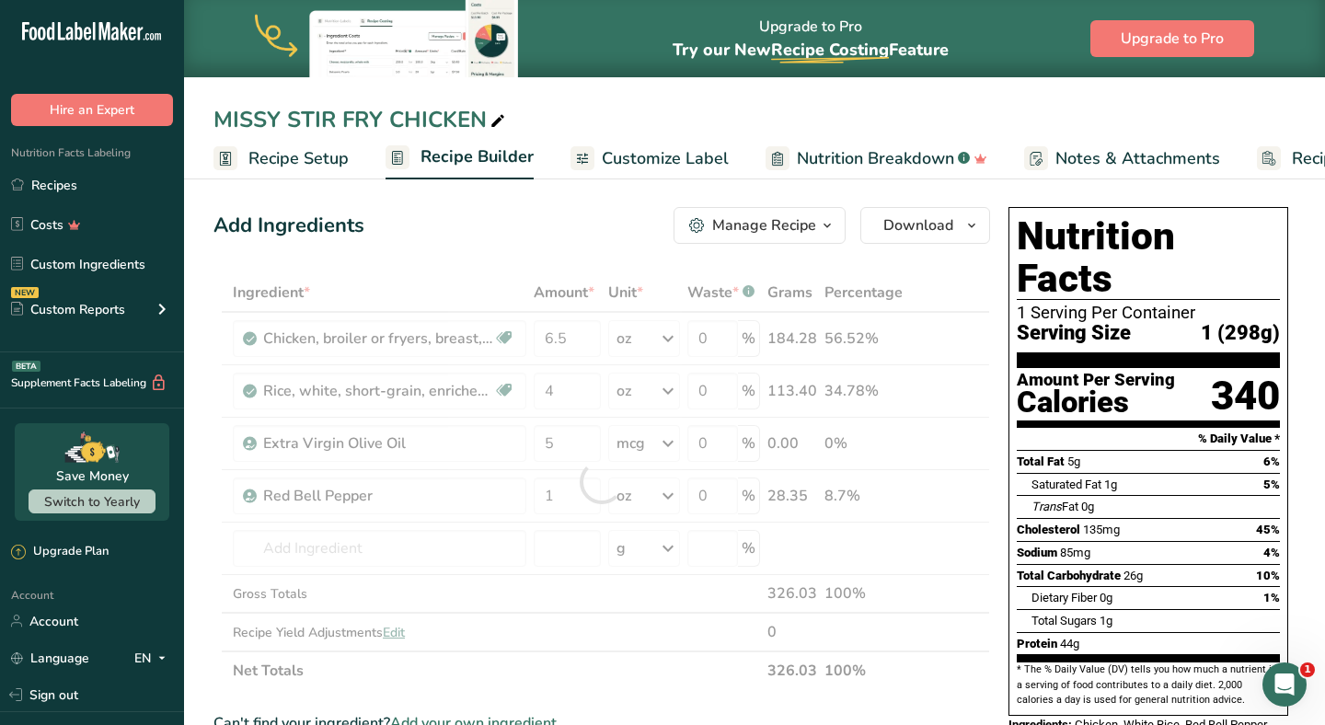
click at [561, 239] on div "Add Ingredients Manage Recipe Delete Recipe Duplicate Recipe Scale Recipe Save …" at bounding box center [602, 225] width 777 height 37
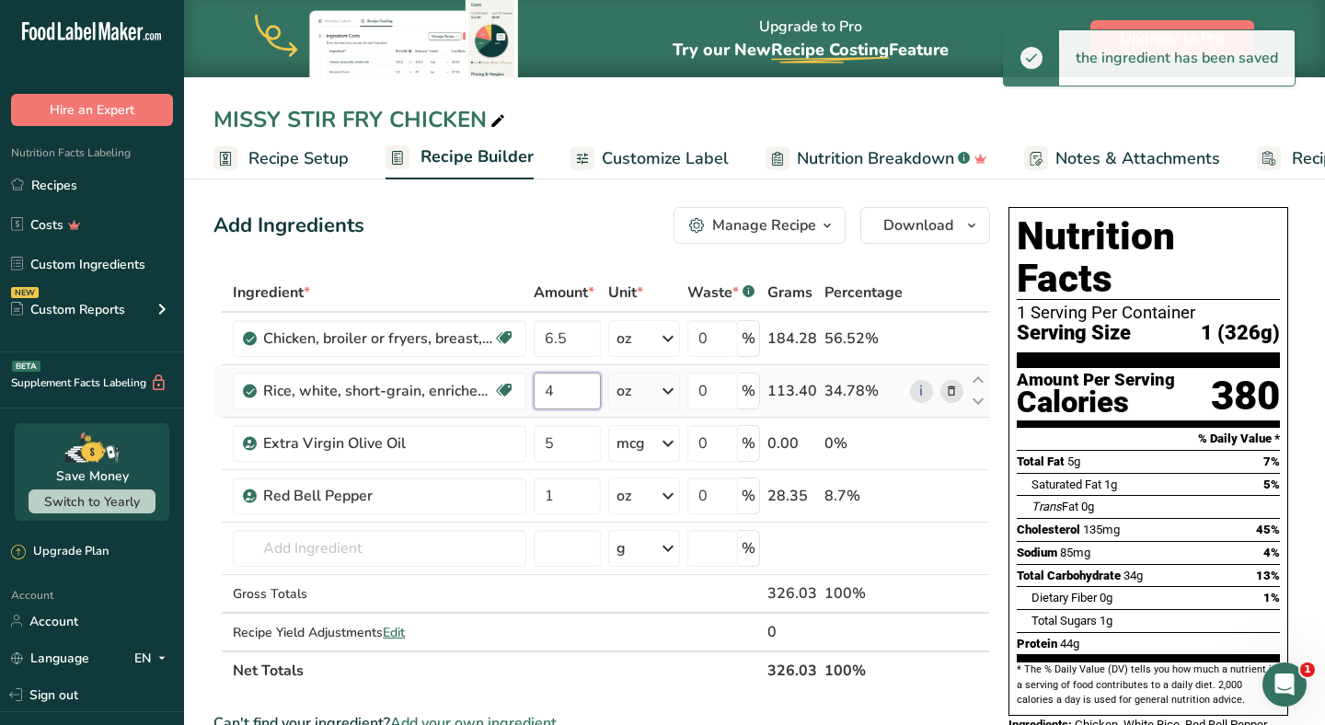
click at [583, 396] on input "4" at bounding box center [567, 391] width 67 height 37
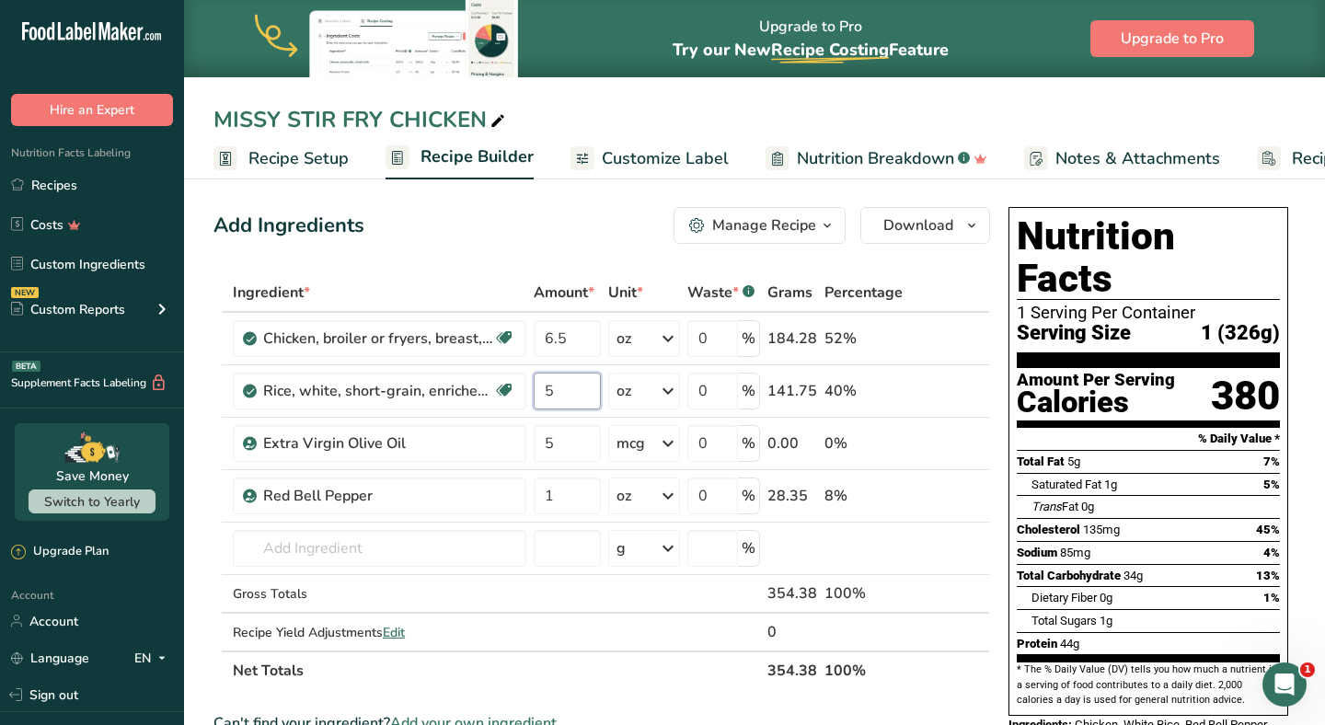
type input "5"
click at [490, 232] on div "Add Ingredients Manage Recipe Delete Recipe Duplicate Recipe Scale Recipe Save …" at bounding box center [602, 225] width 777 height 37
click at [642, 167] on span "Customize Label" at bounding box center [665, 158] width 127 height 25
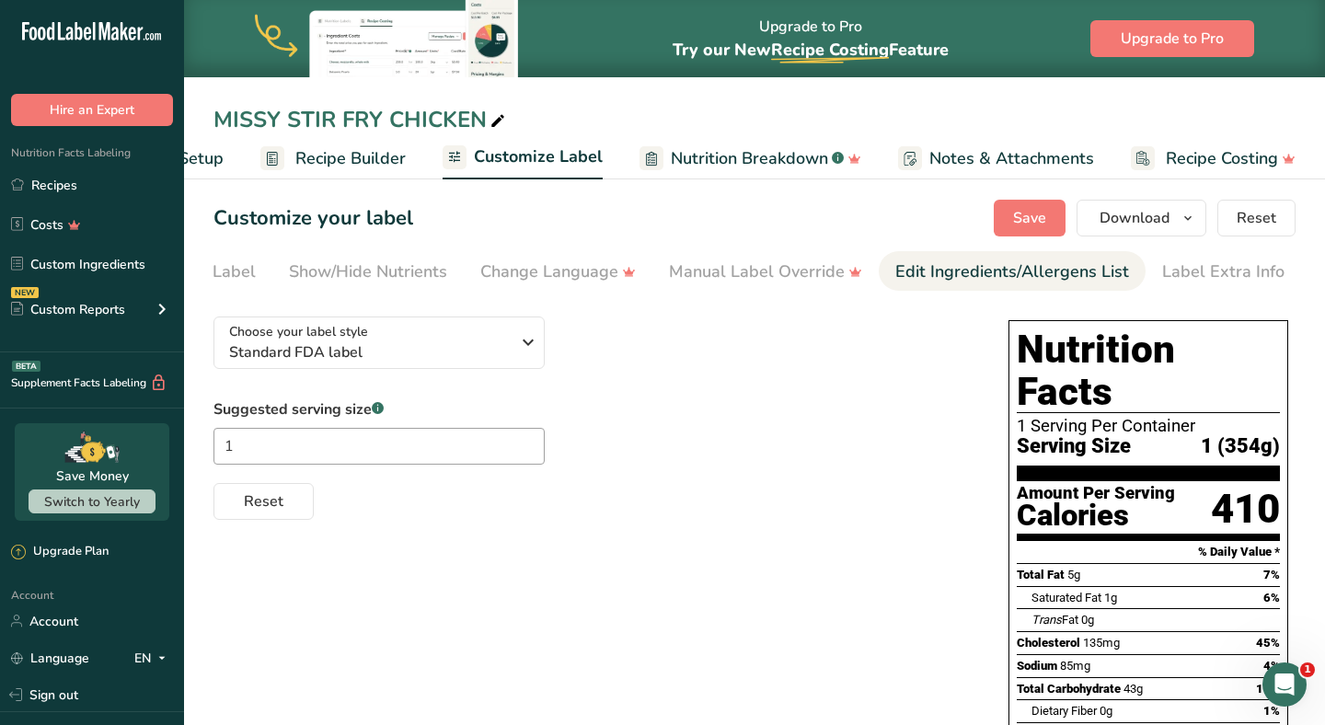
click at [1231, 280] on div "Label Extra Info" at bounding box center [1224, 272] width 122 height 25
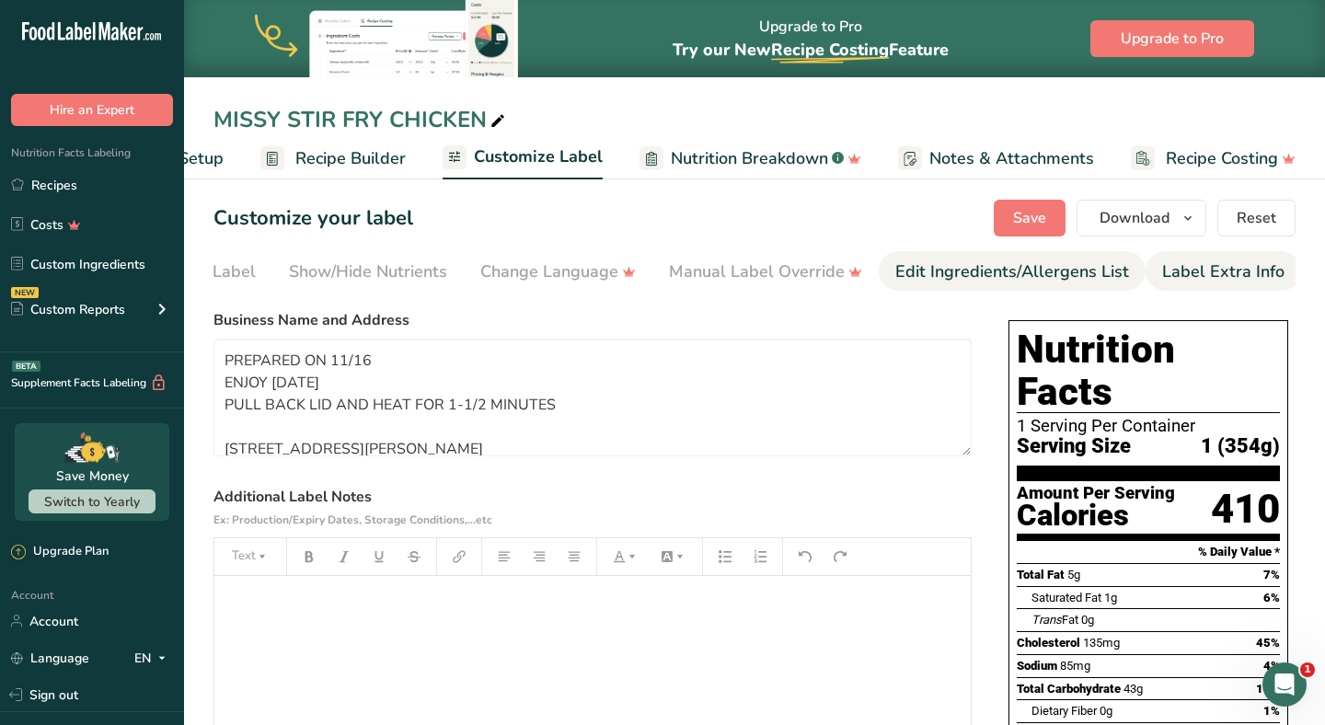
scroll to position [0, 299]
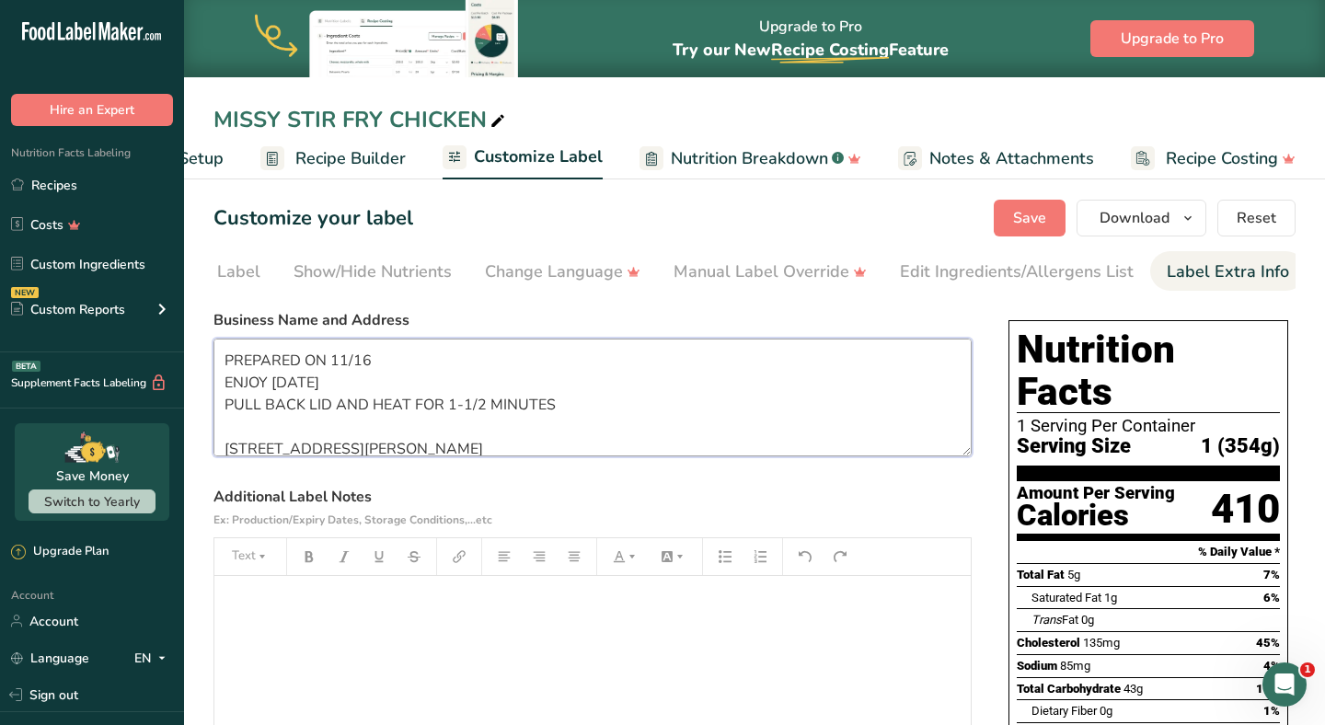
click at [381, 362] on textarea "PREPARED ON 11/16 ENJOY WITHIN 6 DAYS PULL BACK LID AND HEAT FOR 1-1/2 MINUTES …" at bounding box center [593, 398] width 758 height 118
type textarea "PREPARED ON 9/20 ENJOY WITHIN 6 DAYS PULL BACK LID AND HEAT FOR 1-1/2 MINUTES 7…"
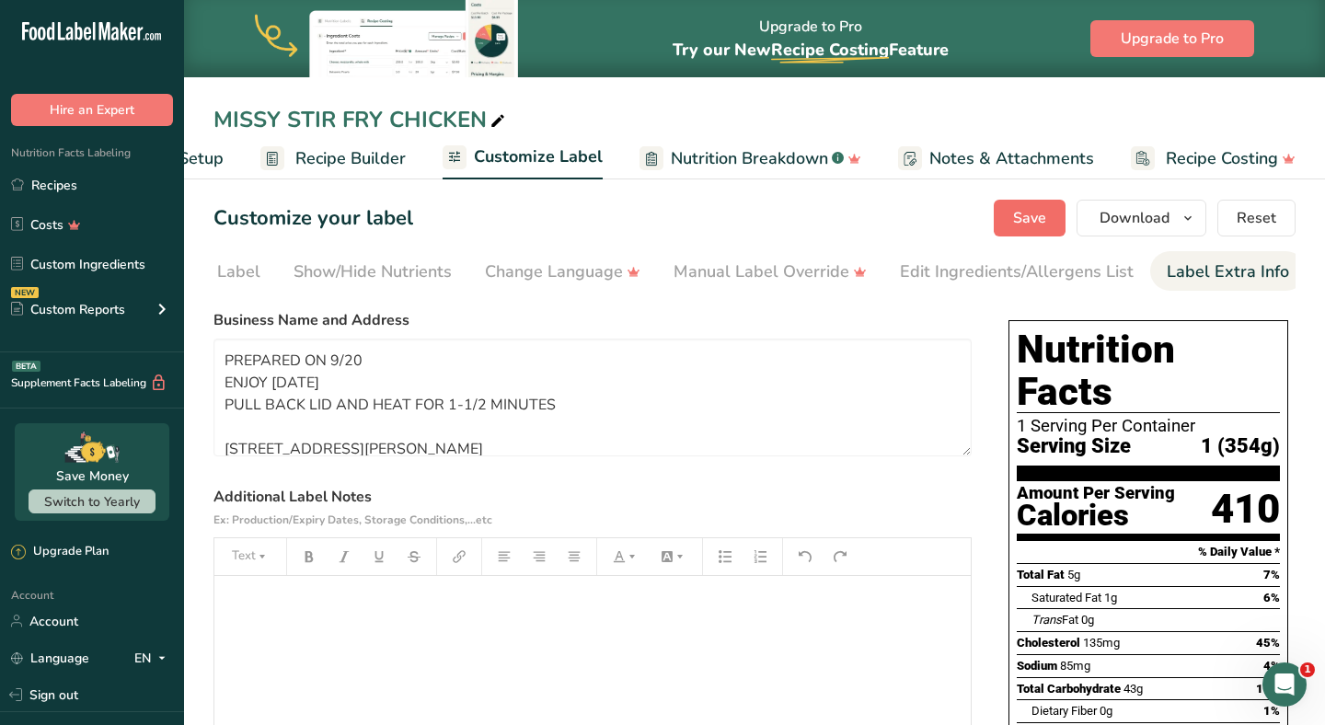
click at [1025, 220] on span "Save" at bounding box center [1029, 218] width 33 height 22
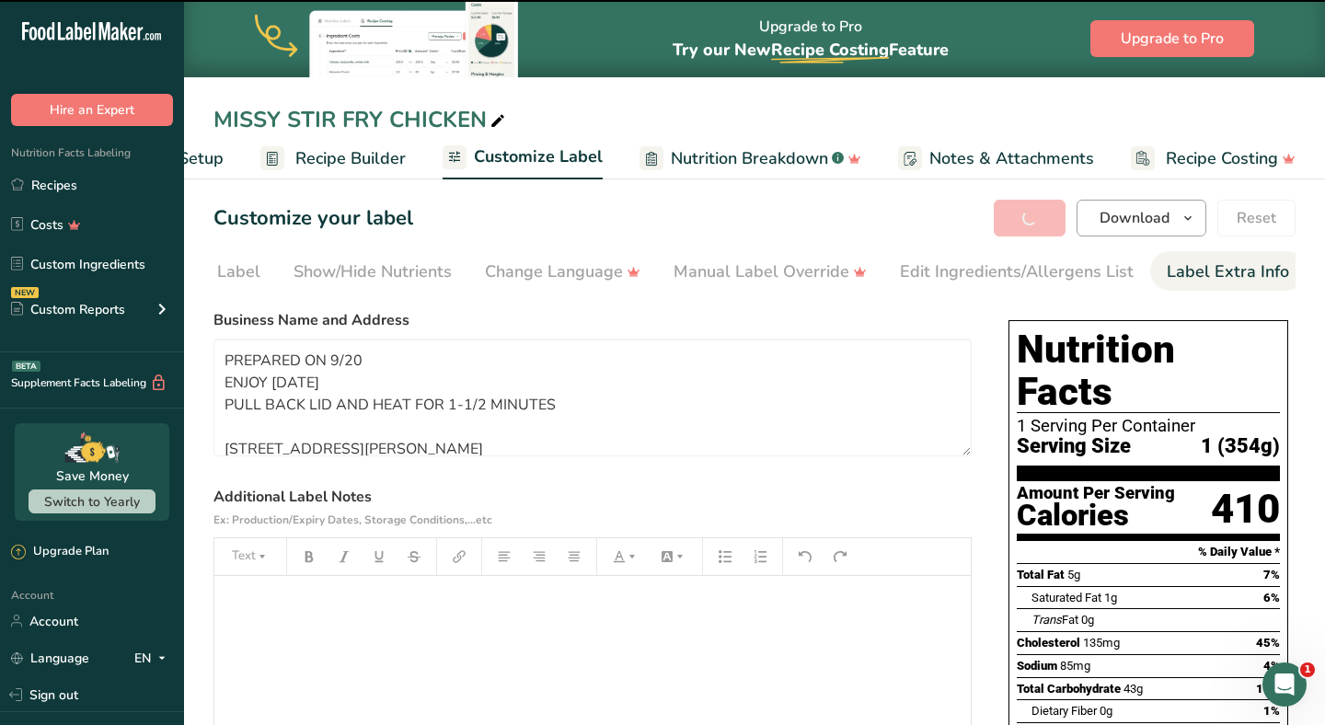
click at [1149, 221] on span "Download" at bounding box center [1135, 218] width 70 height 22
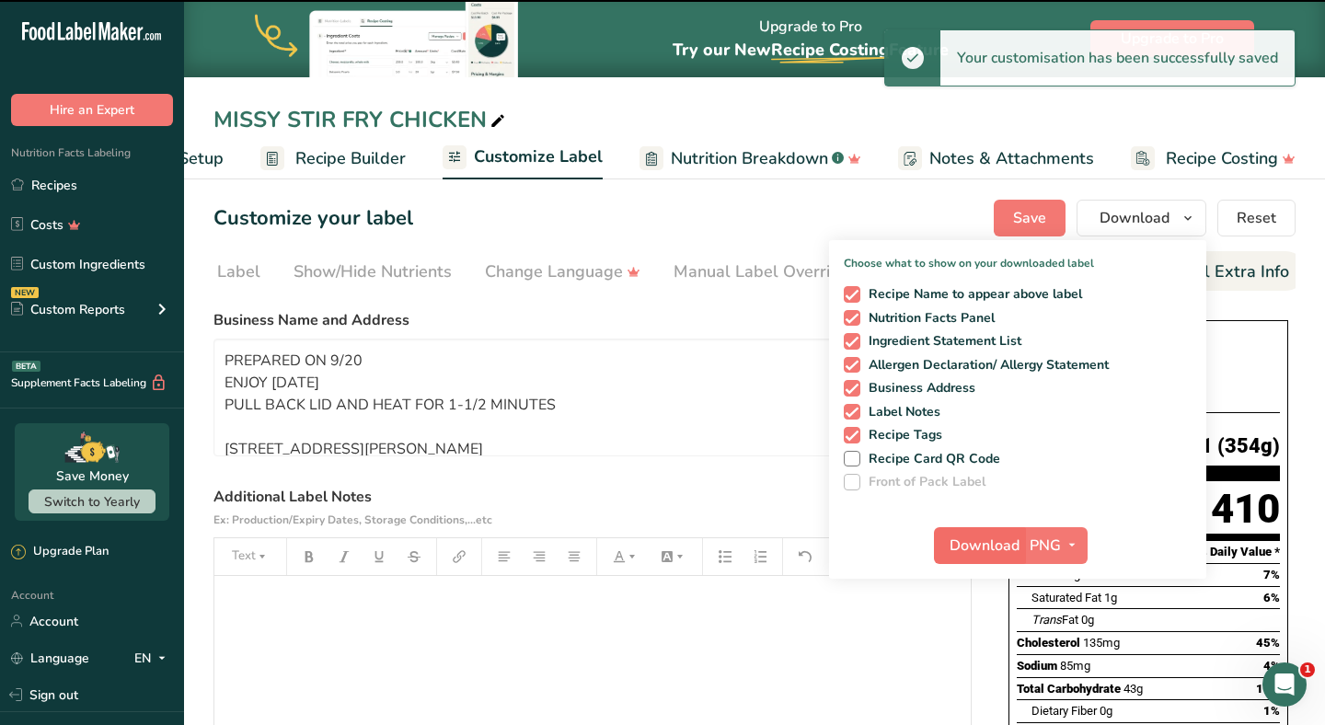
click at [991, 558] on button "Download" at bounding box center [979, 545] width 90 height 37
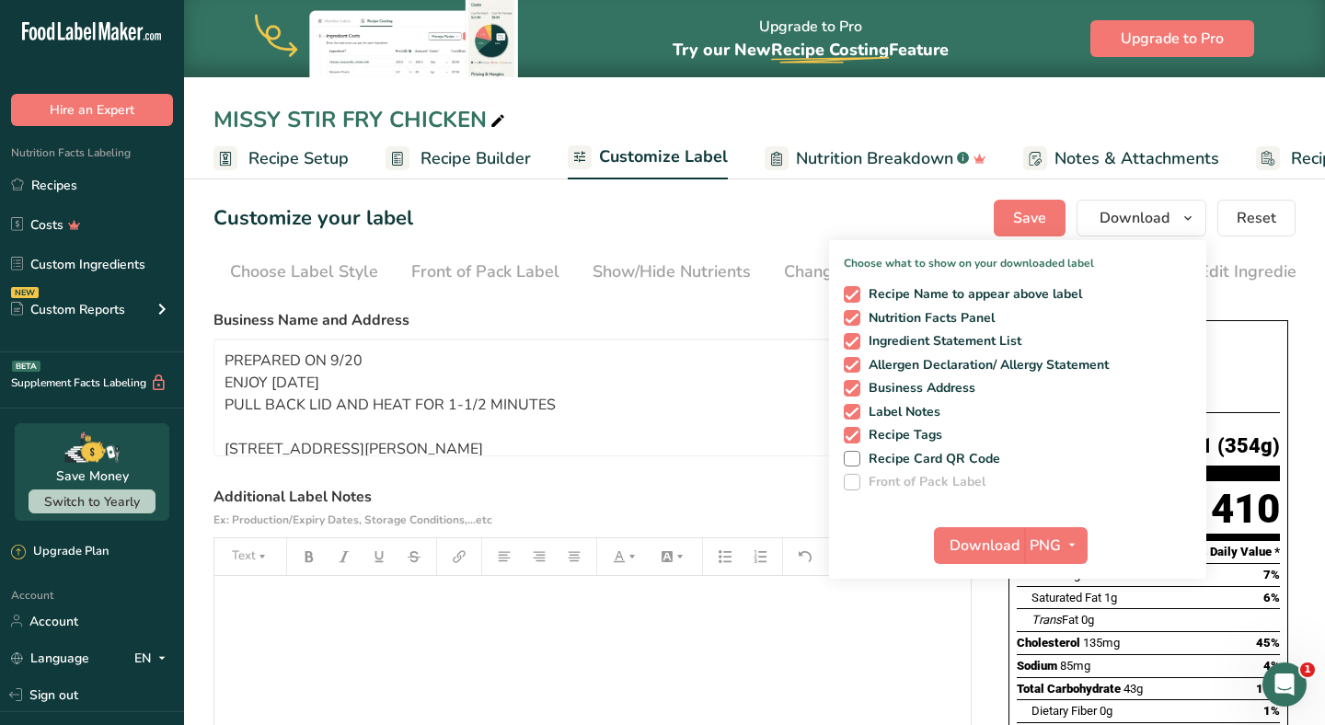
scroll to position [0, 299]
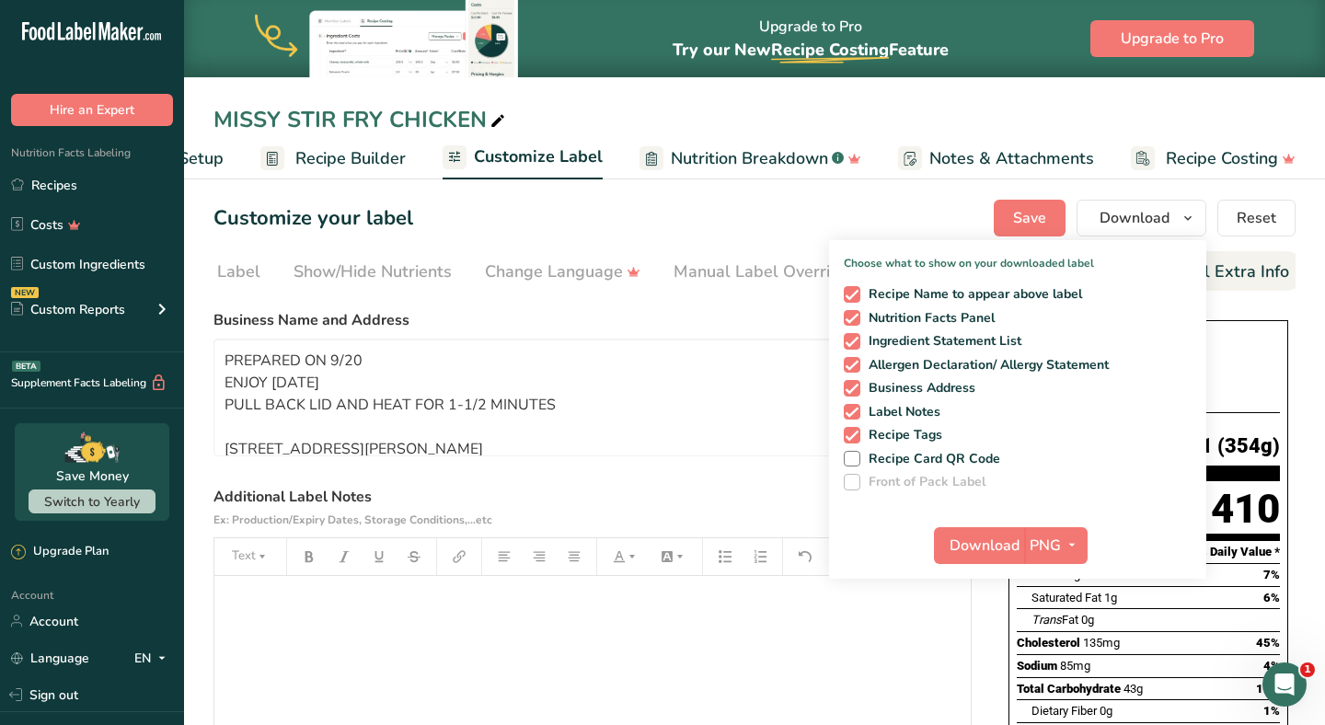
click at [284, 109] on div "MISSY STIR FRY CHICKEN" at bounding box center [361, 119] width 295 height 33
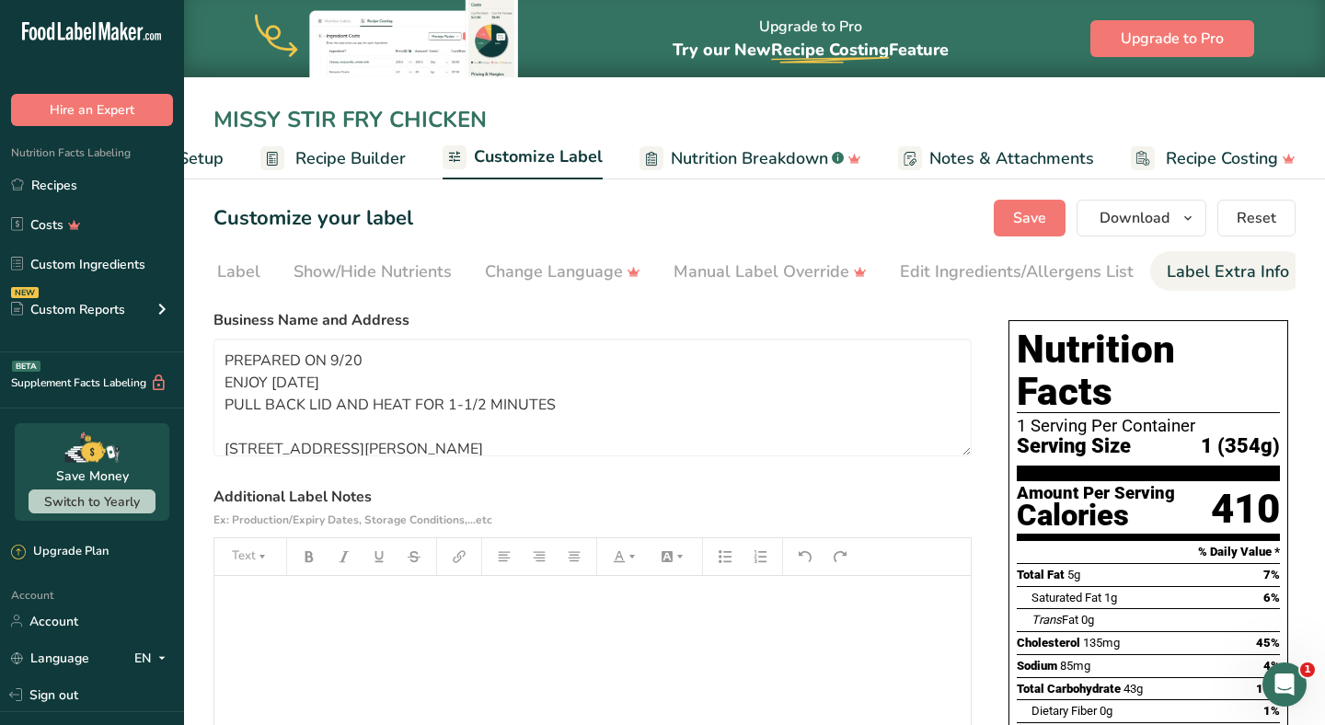
click at [294, 114] on input "MISSY STIR FRY CHICKEN" at bounding box center [755, 119] width 1082 height 33
click at [285, 121] on input "MISSY STIR FRY CHICKEN" at bounding box center [755, 119] width 1082 height 33
type input "[PERSON_NAME] STIR [PERSON_NAME] CHICKEN"
click at [1026, 217] on span "Save" at bounding box center [1029, 218] width 33 height 22
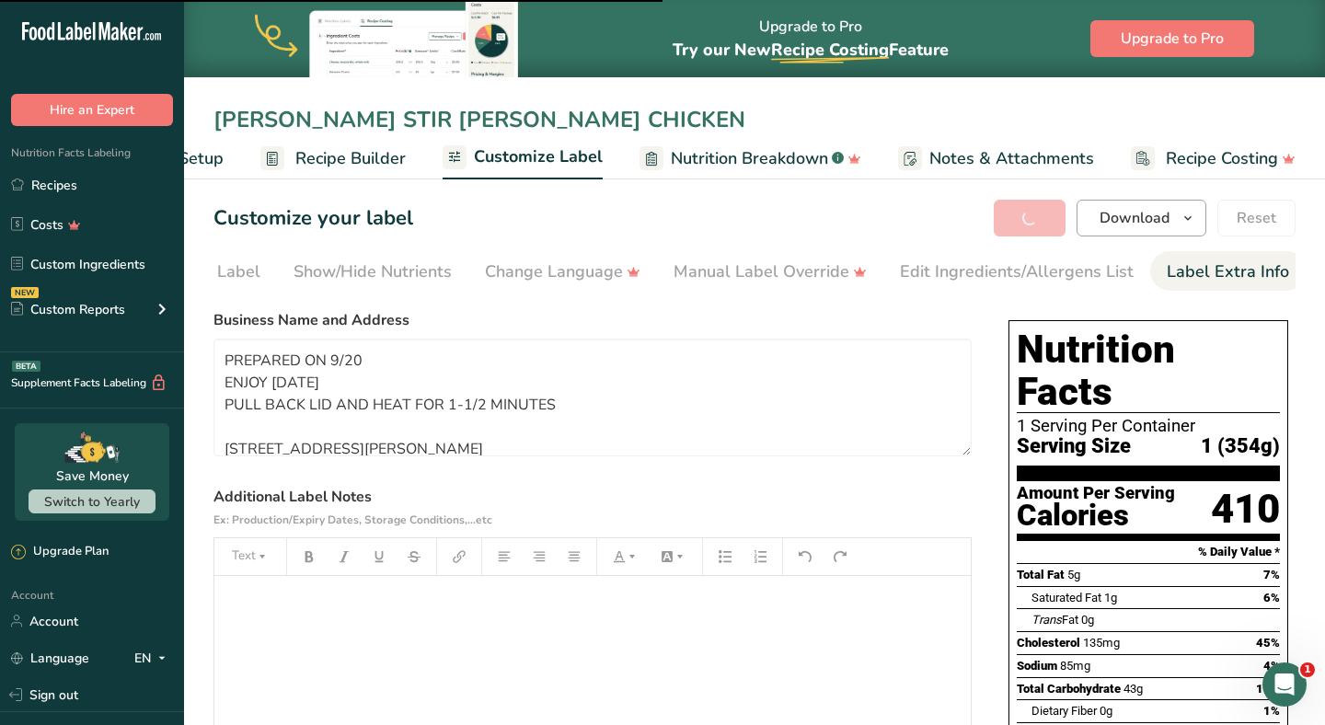
click at [1122, 225] on span "Download" at bounding box center [1135, 218] width 70 height 22
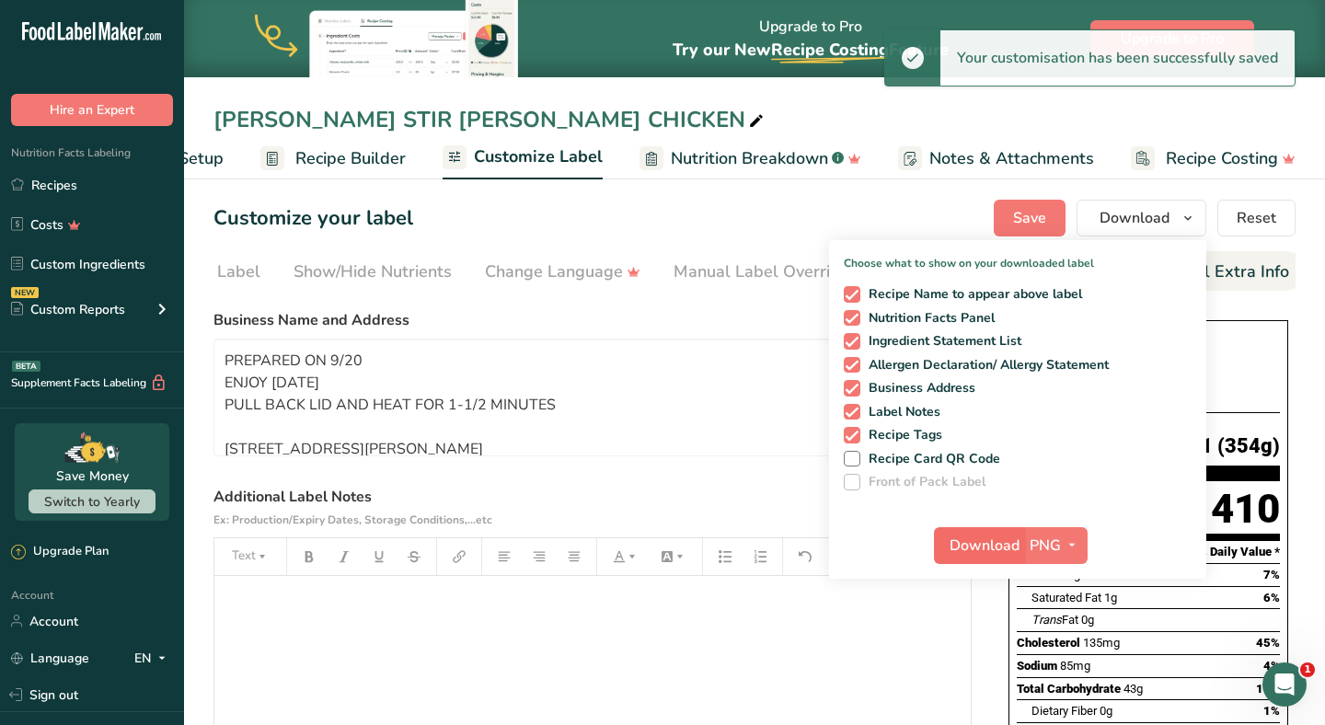
click at [996, 552] on span "Download" at bounding box center [985, 546] width 70 height 22
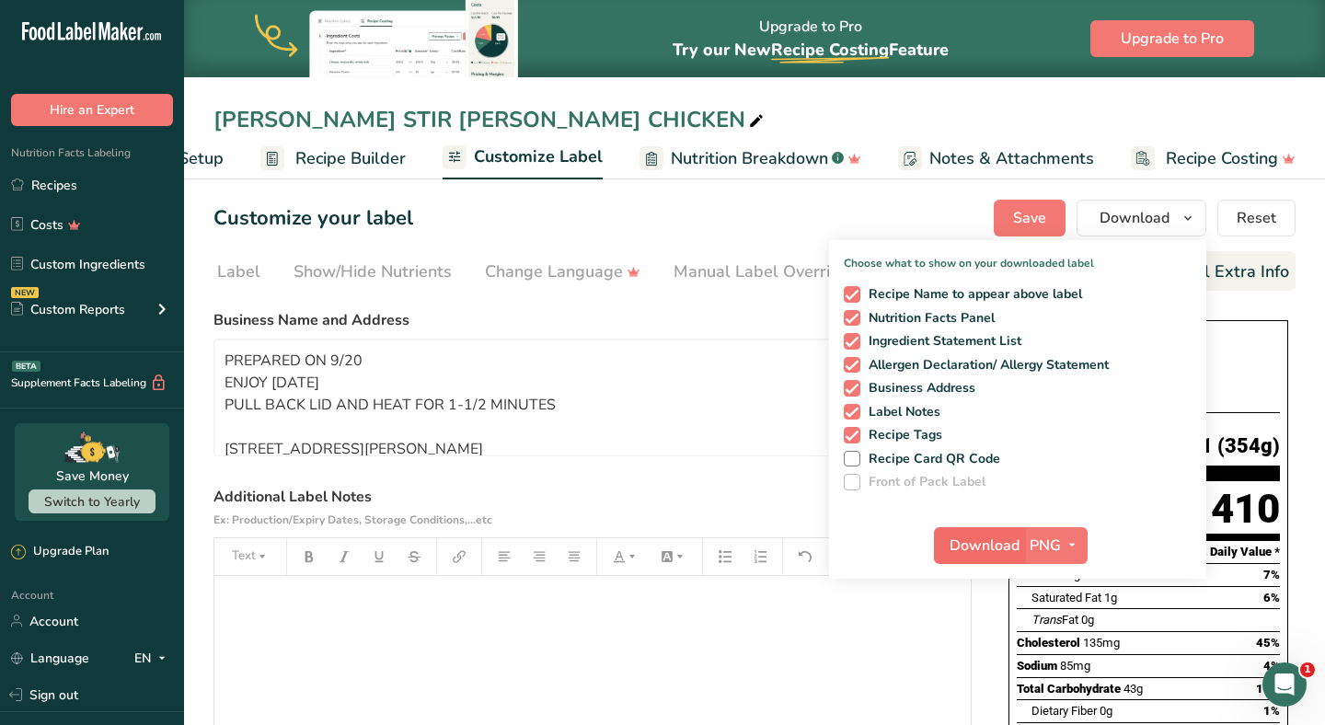
click at [1010, 556] on span "Download" at bounding box center [985, 546] width 70 height 22
click at [274, 116] on div "[PERSON_NAME] STIR [PERSON_NAME] CHICKEN" at bounding box center [491, 119] width 554 height 33
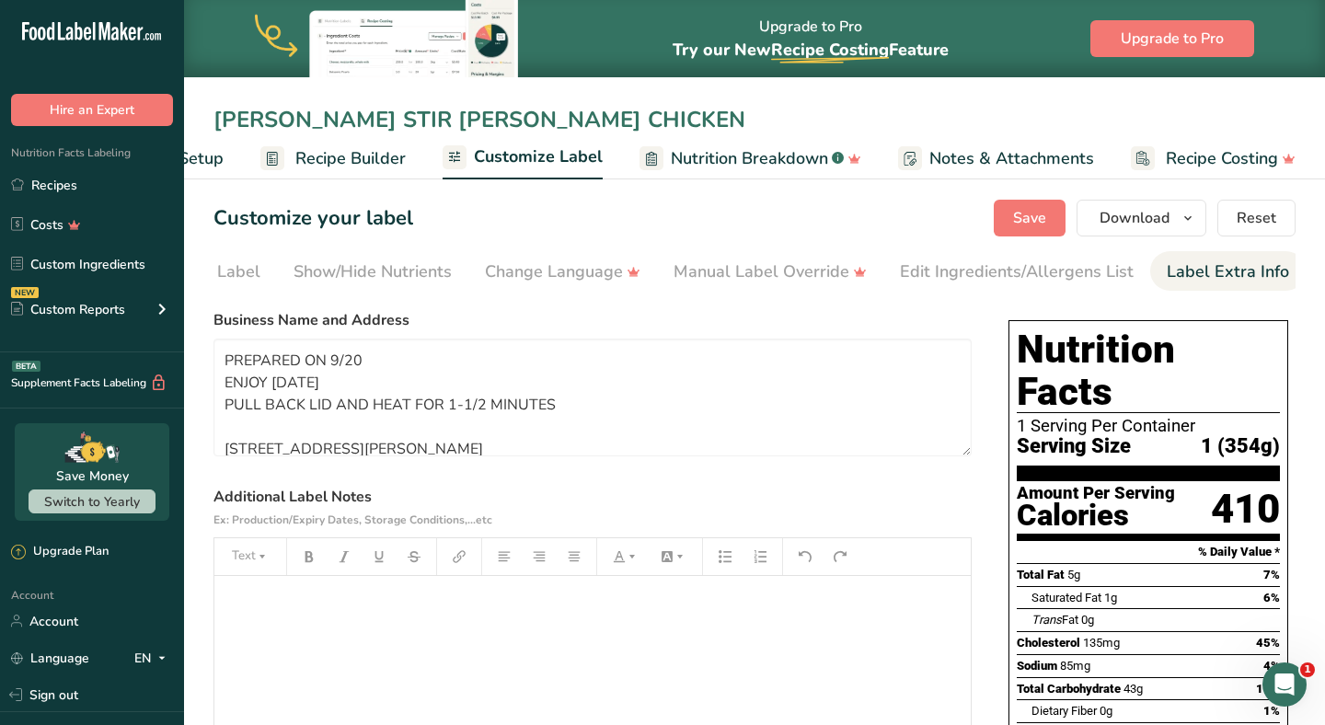
click at [274, 116] on input "[PERSON_NAME] STIR [PERSON_NAME] CHICKEN" at bounding box center [755, 119] width 1082 height 33
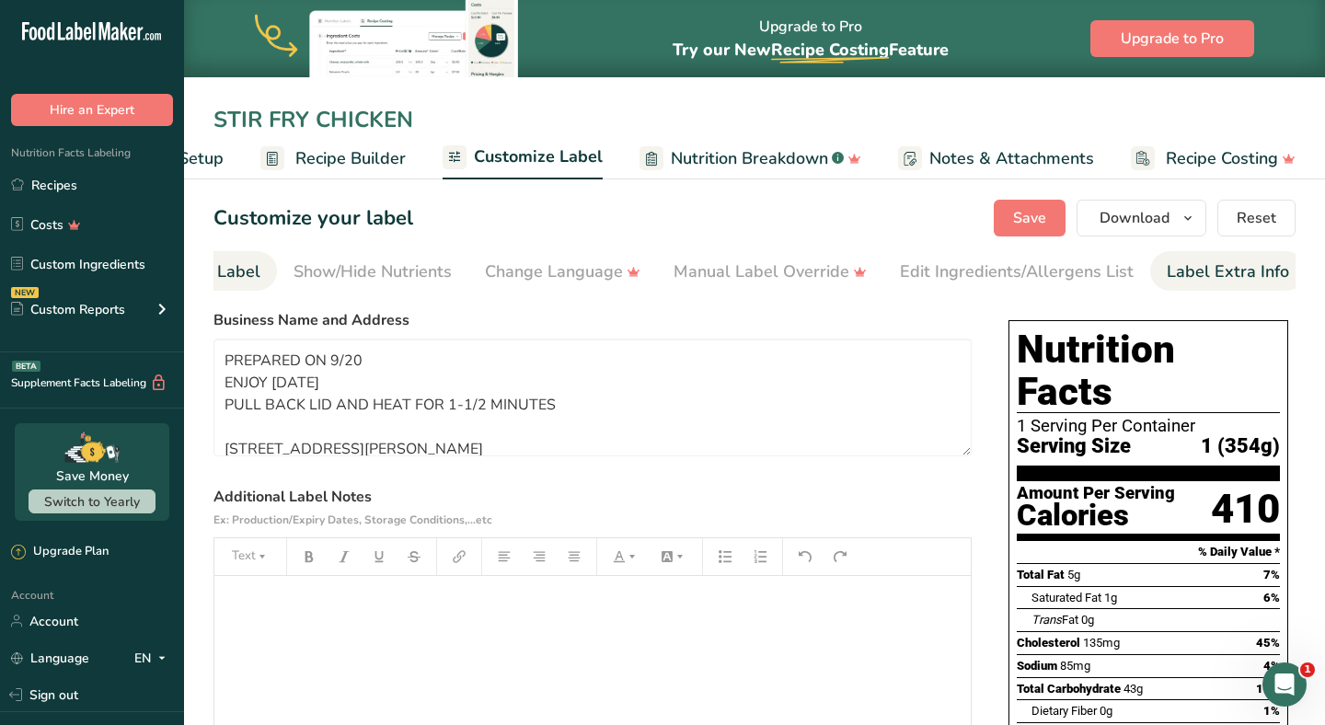
type input "STIR FRY CHICKEN"
click at [239, 274] on div "Front of Pack Label" at bounding box center [186, 272] width 148 height 25
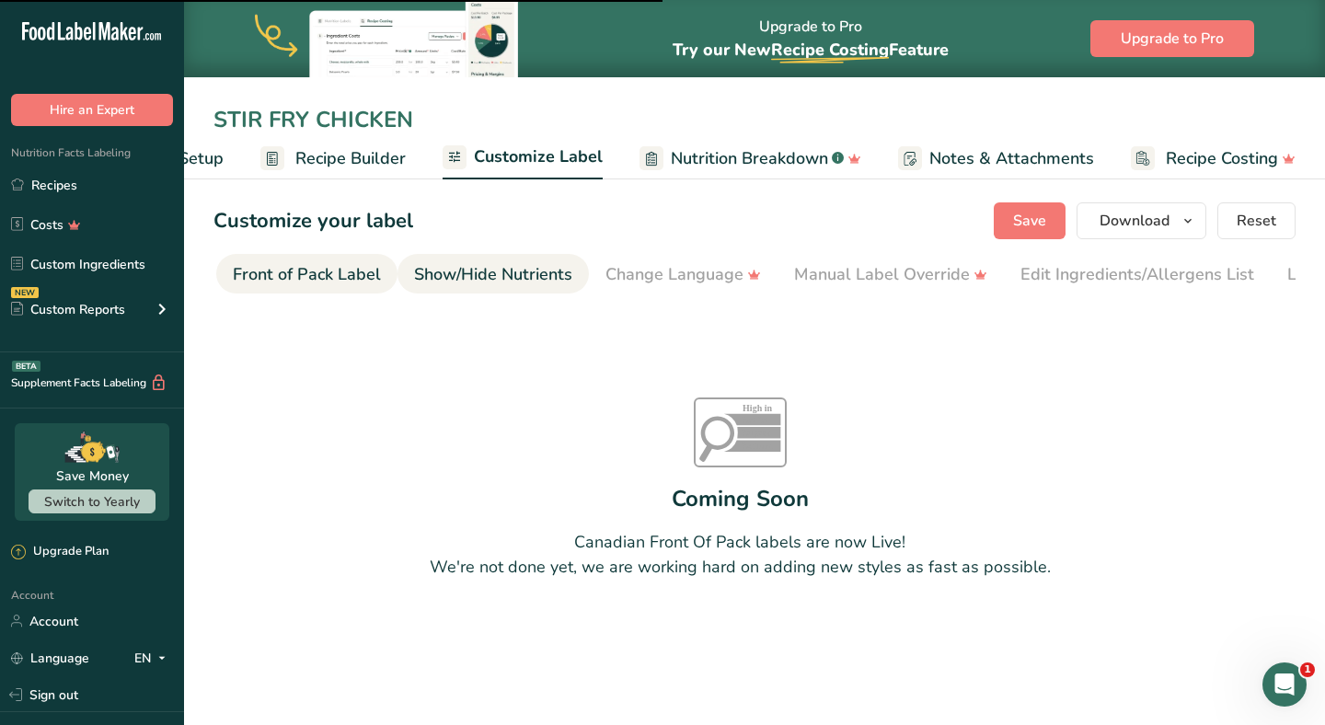
click at [459, 280] on div "Show/Hide Nutrients" at bounding box center [493, 274] width 158 height 25
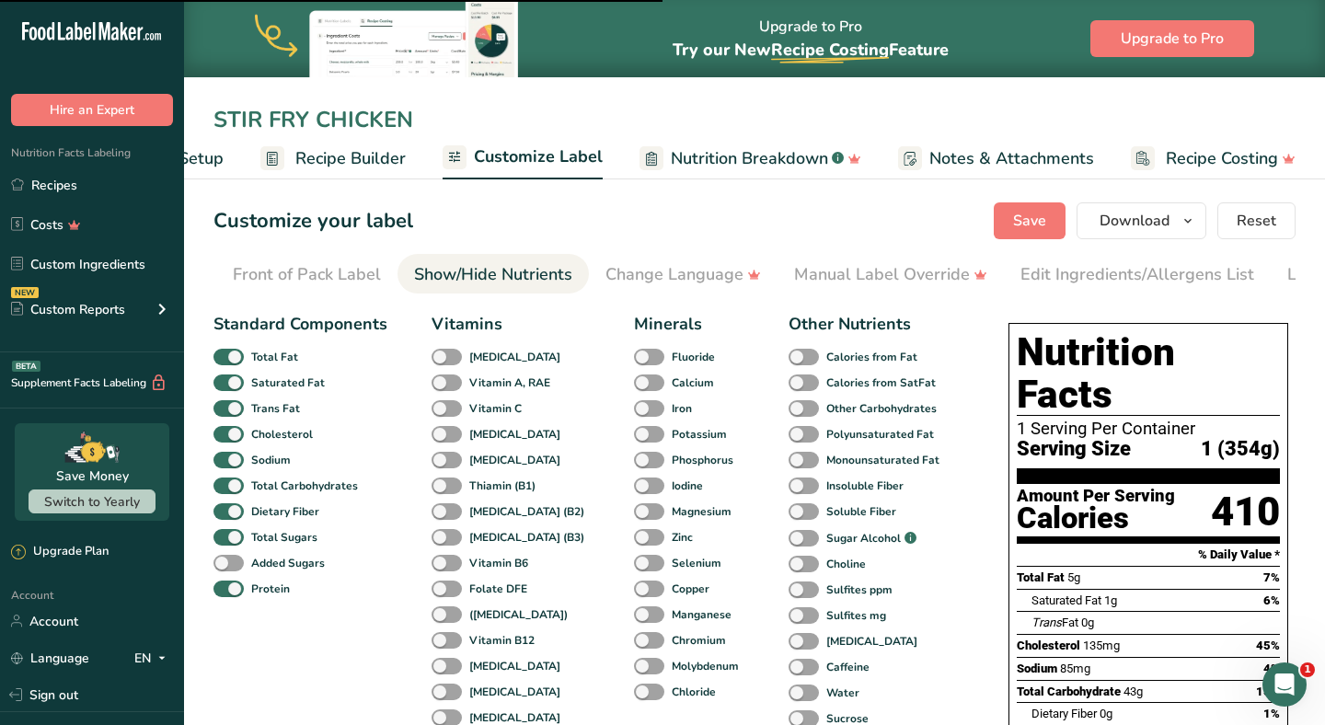
scroll to position [0, 299]
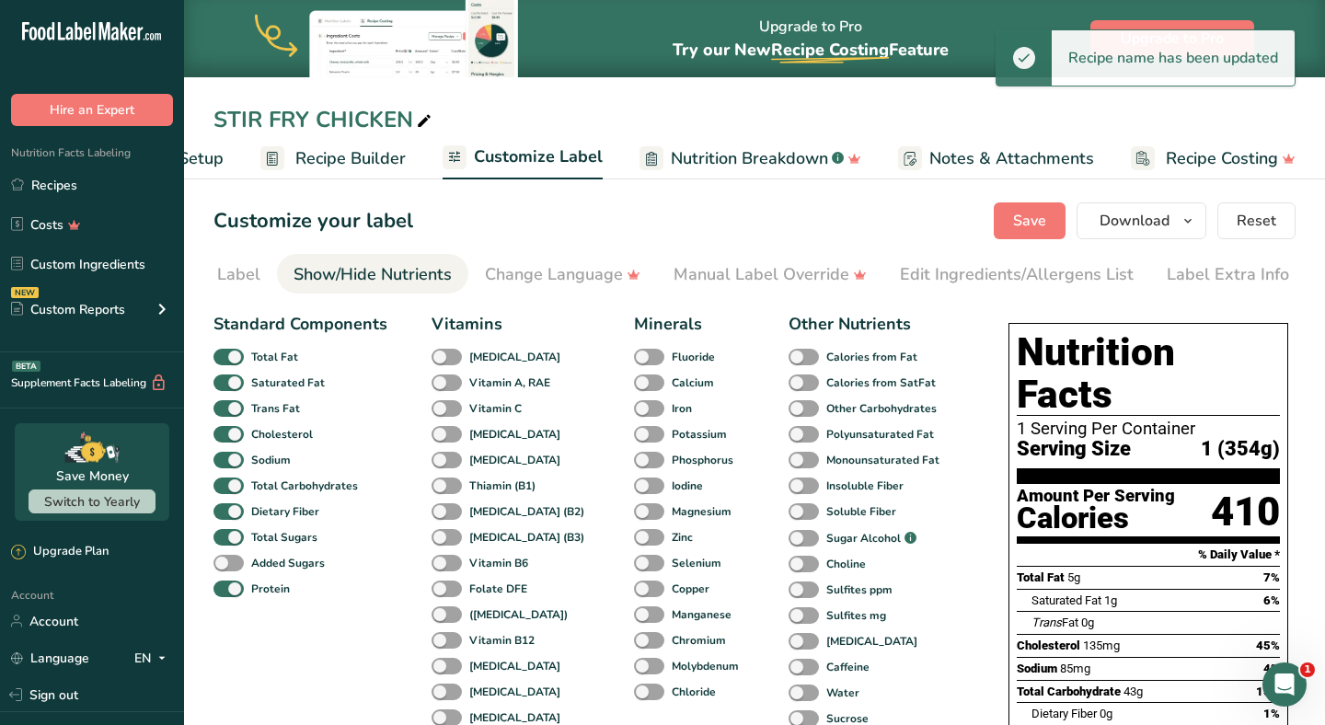
click at [363, 167] on span "Recipe Builder" at bounding box center [350, 158] width 110 height 25
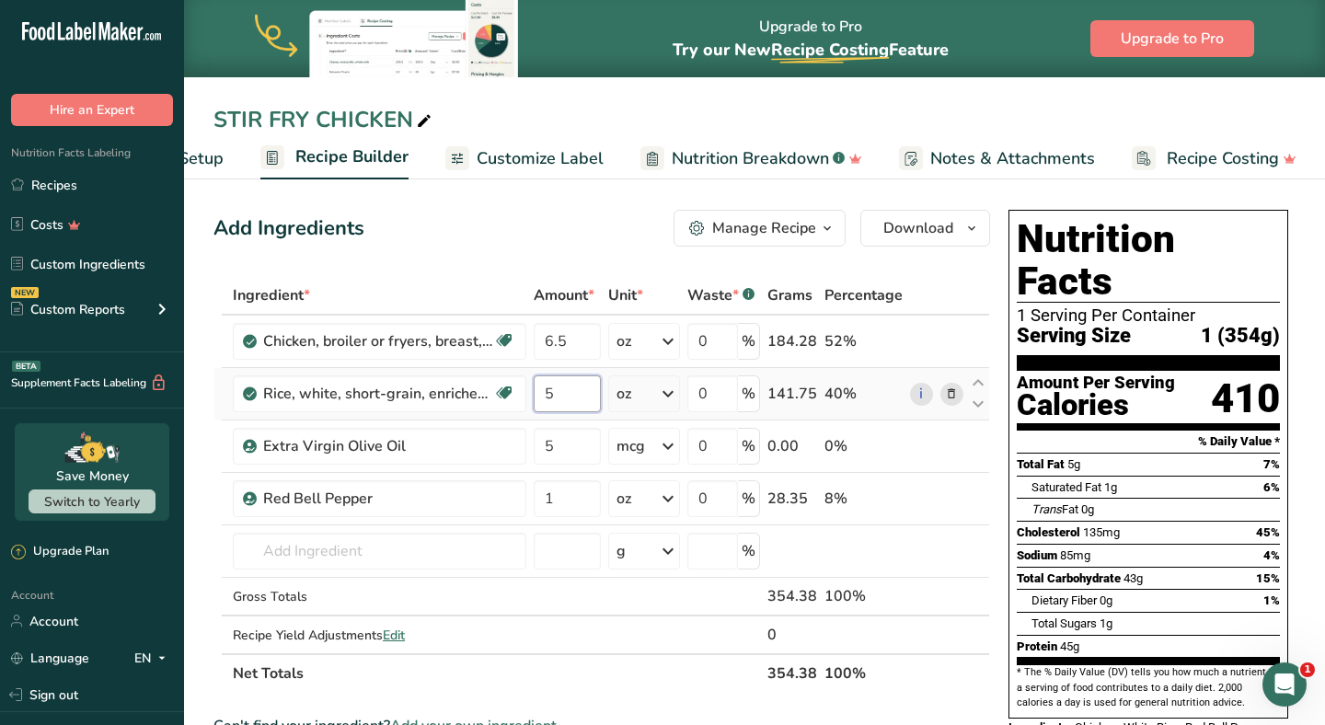
click at [565, 403] on input "5" at bounding box center [567, 394] width 67 height 37
type input "7"
click at [576, 349] on div "Ingredient * Amount * Unit * Waste * .a-a{fill:#347362;}.b-a{fill:#fff;} Grams …" at bounding box center [602, 484] width 777 height 417
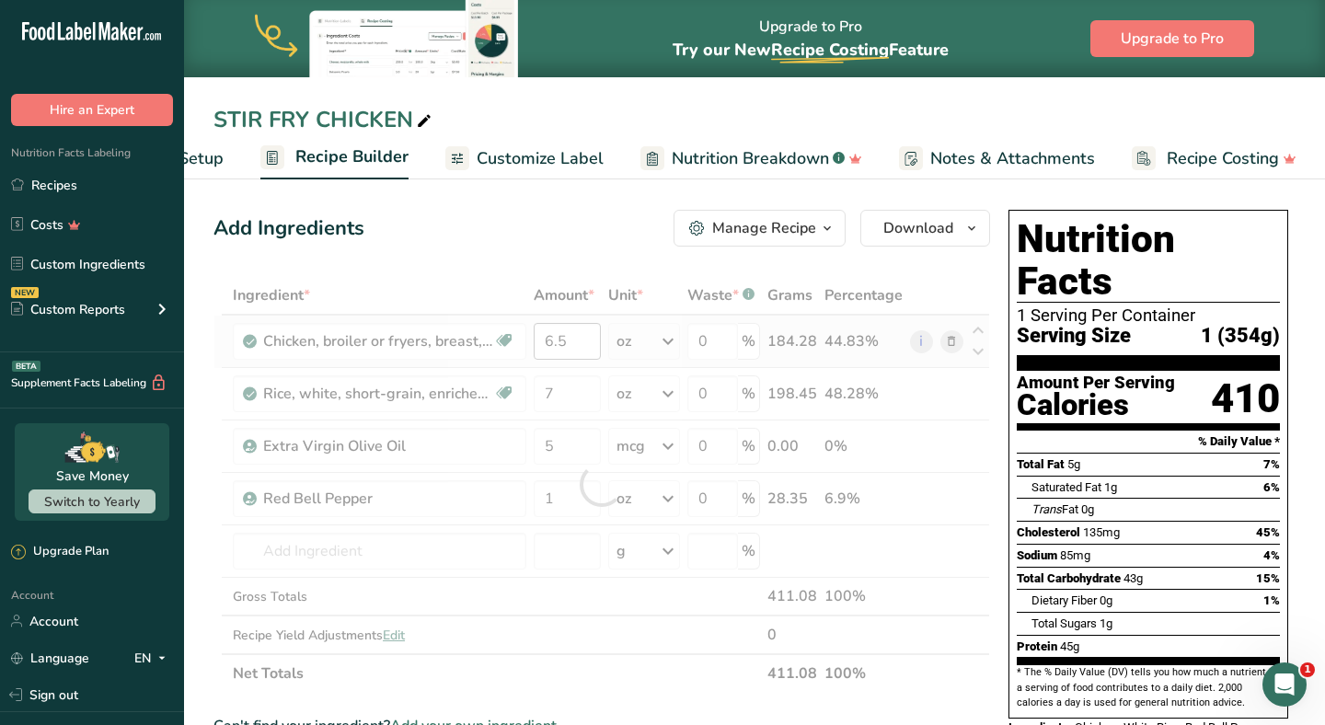
click at [576, 349] on div at bounding box center [602, 484] width 777 height 417
click at [576, 350] on div at bounding box center [602, 484] width 777 height 417
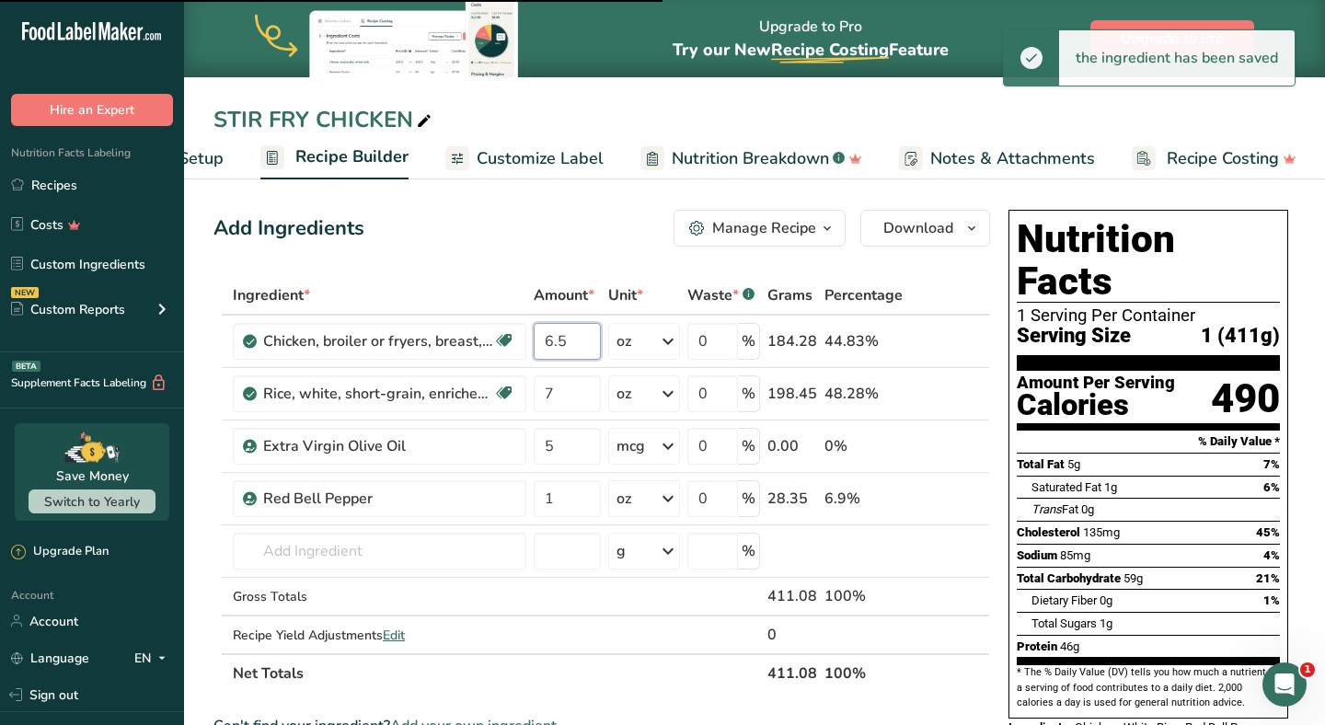
click at [576, 350] on input "6.5" at bounding box center [567, 341] width 67 height 37
click at [573, 342] on input "6.5" at bounding box center [567, 341] width 67 height 37
type input "6.5"
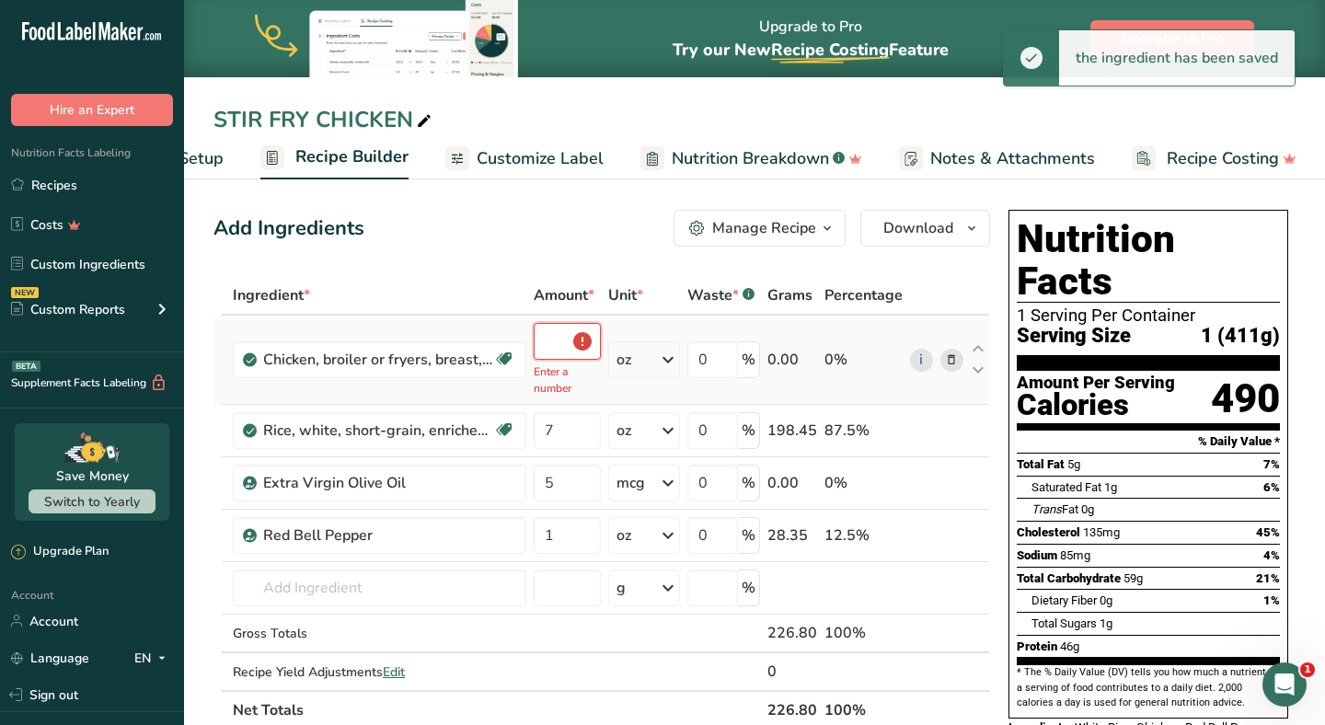
type input "6"
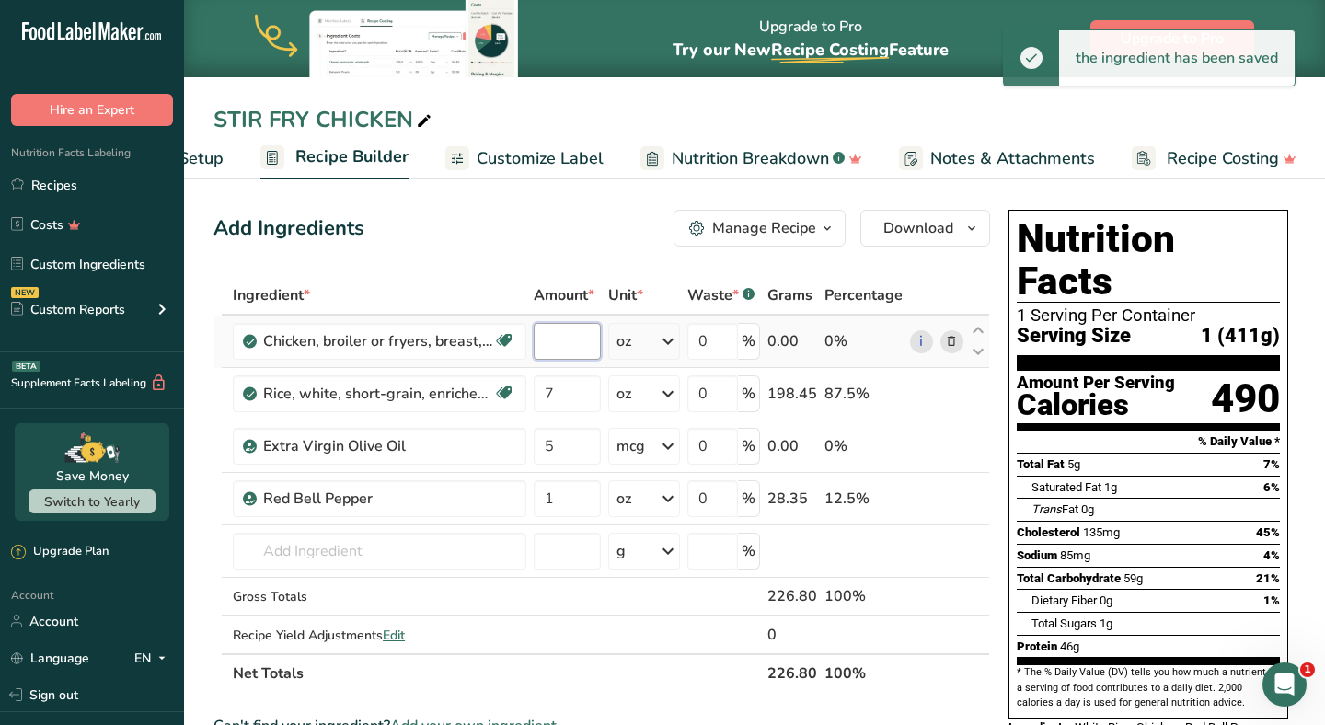
type input "7"
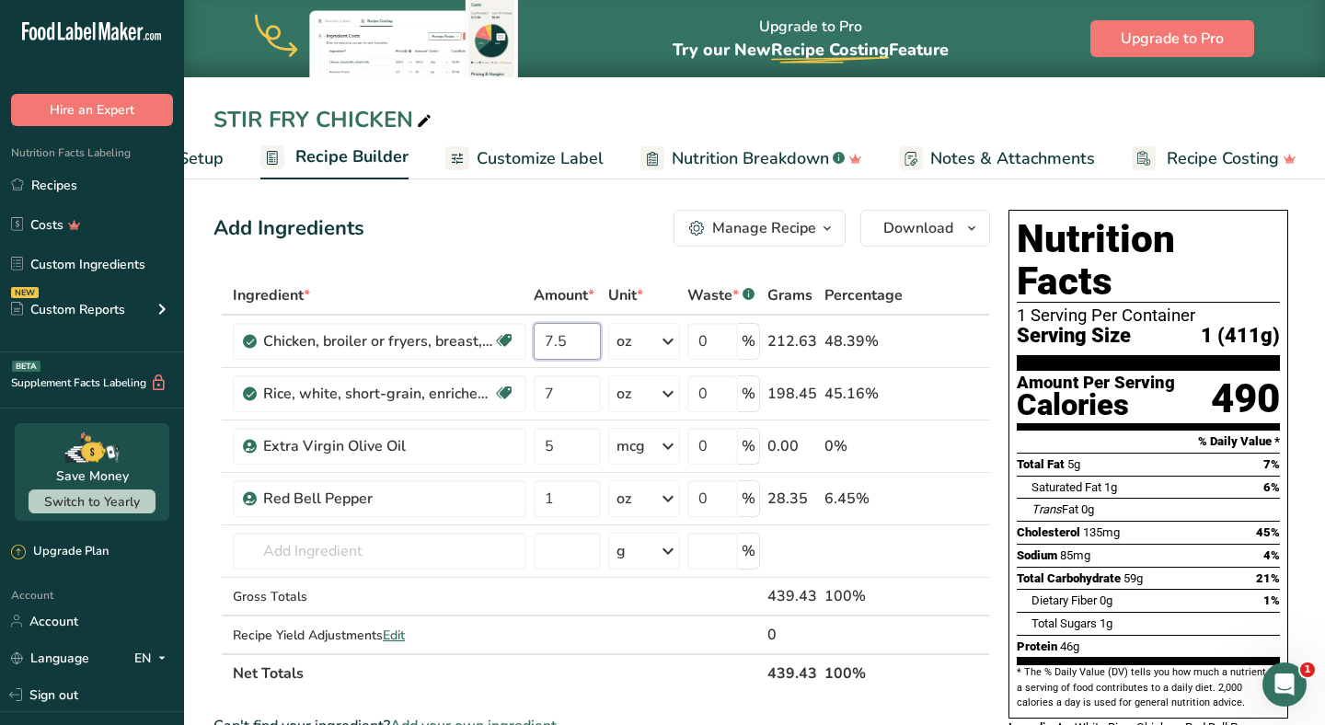
type input "7.5"
click at [556, 219] on div "Add Ingredients Manage Recipe Delete Recipe Duplicate Recipe Scale Recipe Save …" at bounding box center [602, 228] width 777 height 37
click at [894, 232] on span "Download" at bounding box center [919, 228] width 70 height 22
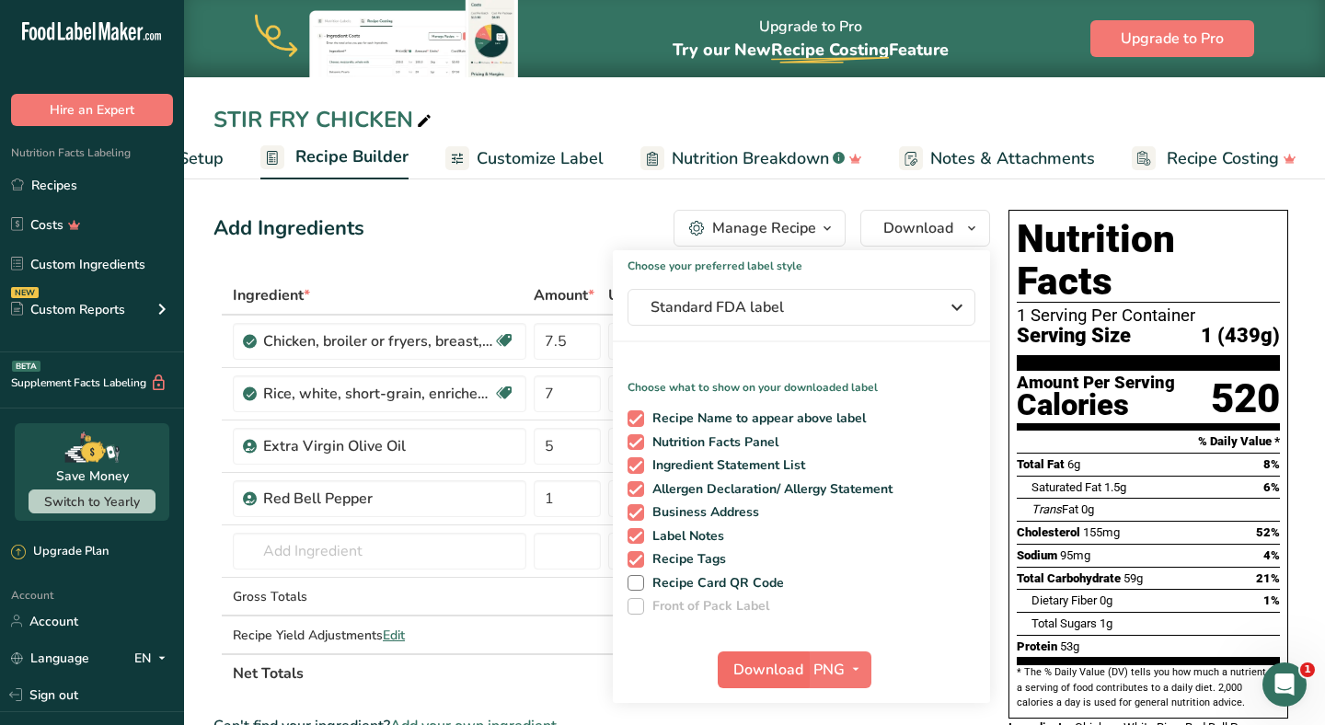
click at [765, 662] on span "Download" at bounding box center [769, 670] width 70 height 22
click at [87, 191] on link "Recipes" at bounding box center [92, 185] width 184 height 35
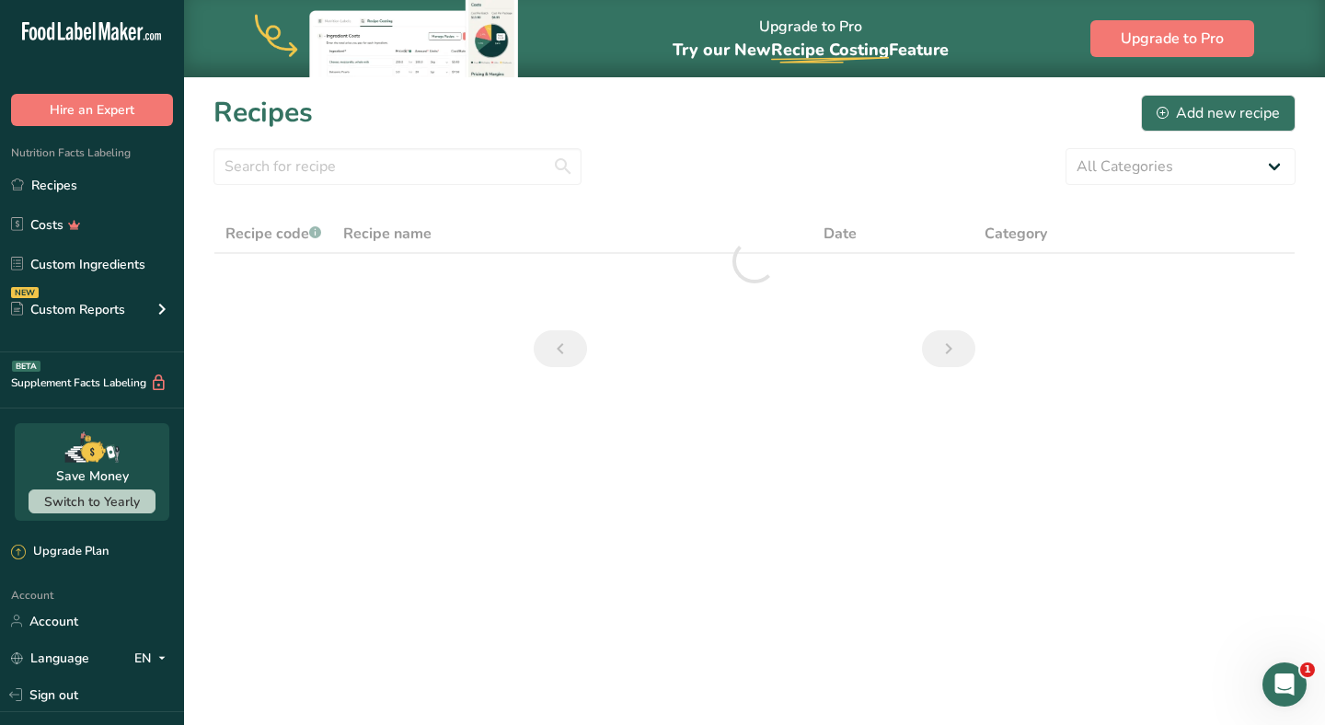
click at [355, 125] on div "Recipes Add new recipe" at bounding box center [755, 112] width 1082 height 41
click at [341, 155] on input "text" at bounding box center [398, 166] width 368 height 37
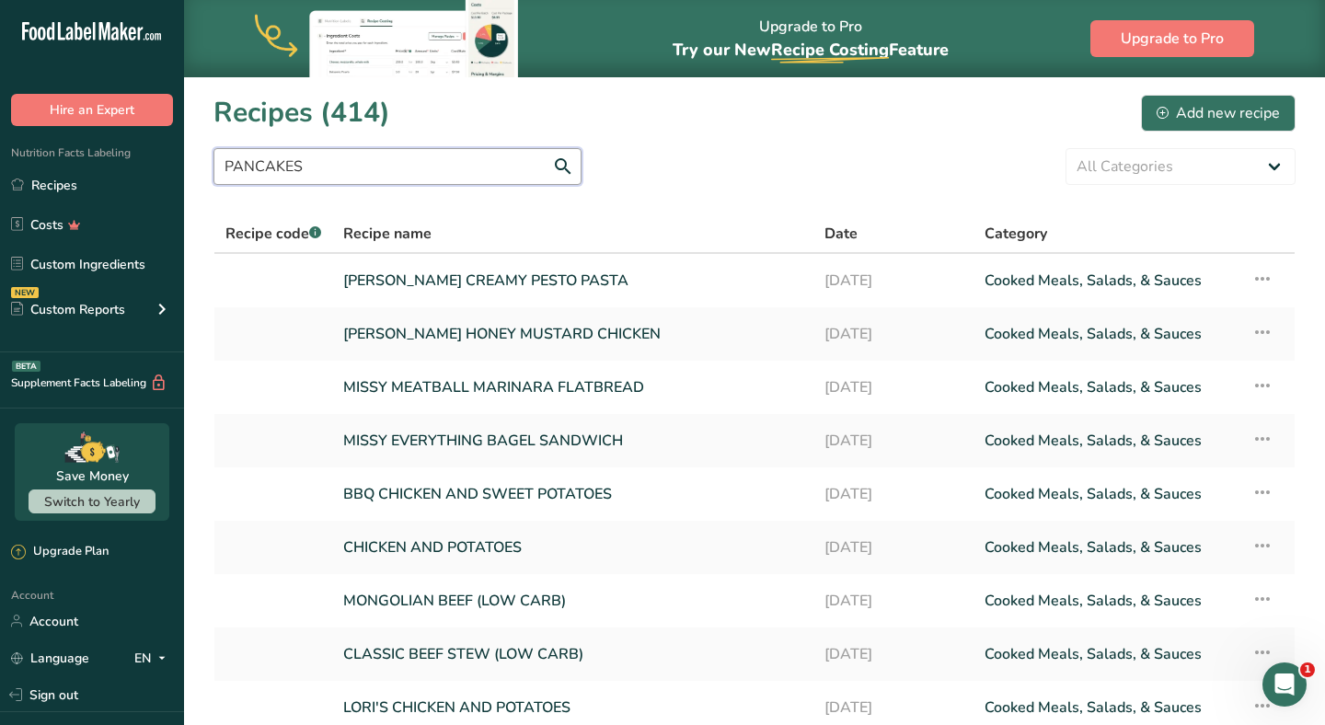
type input "PANCAKES"
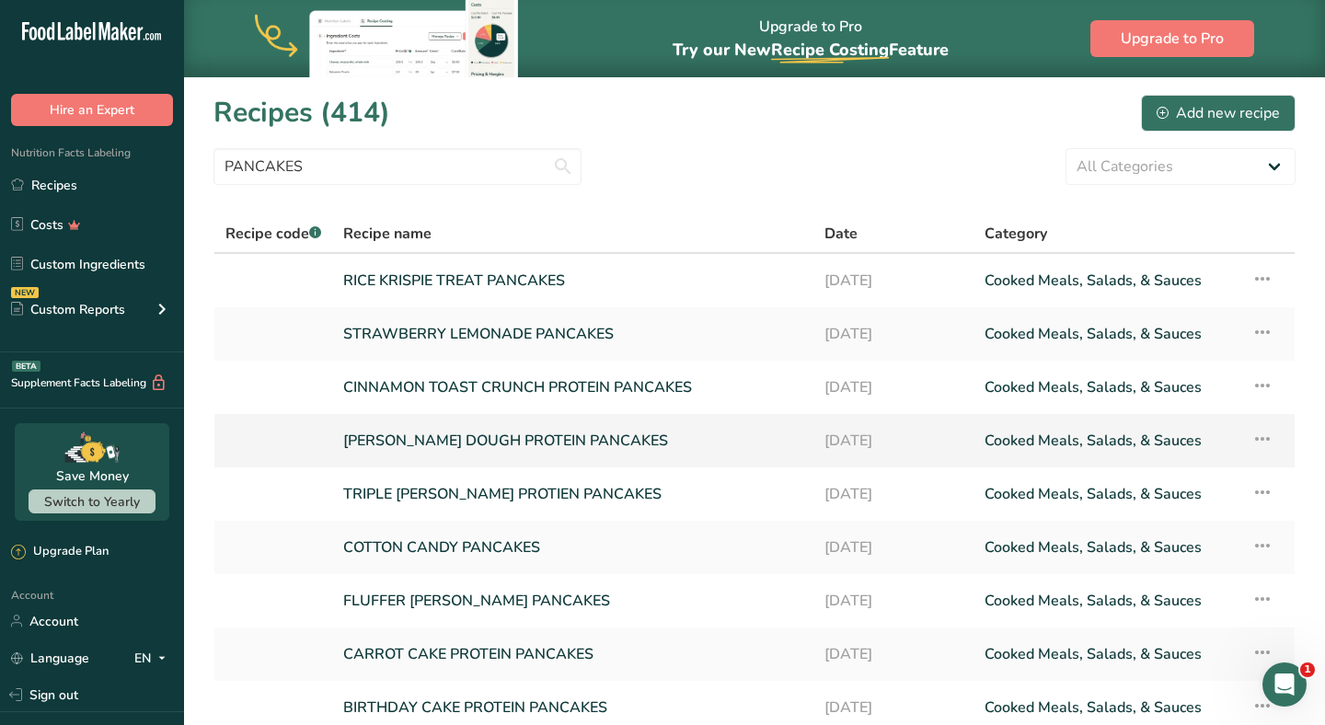
click at [403, 437] on link "SARA COOKIE DOUGH PROTEIN PANCAKES" at bounding box center [572, 441] width 459 height 39
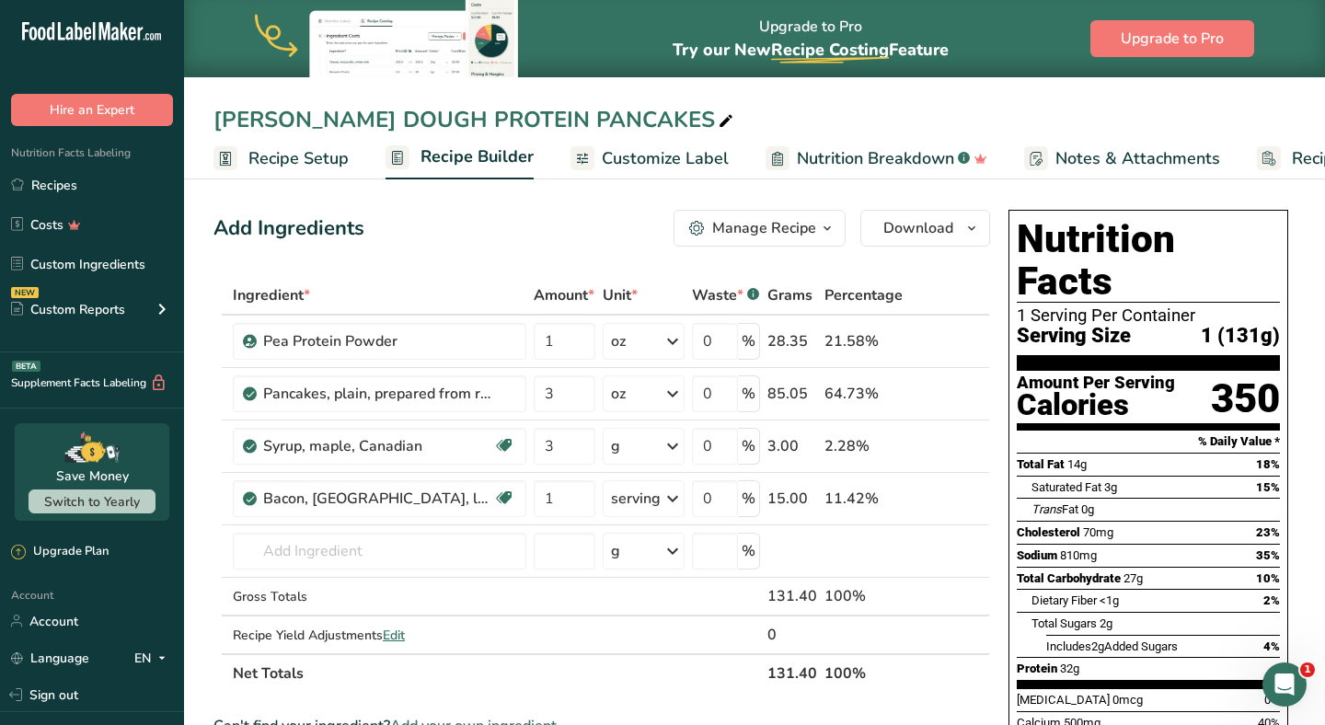
click at [283, 114] on div "SARA COOKIE DOUGH PROTEIN PANCAKES" at bounding box center [476, 119] width 524 height 33
click at [283, 114] on input "SARA COOKIE DOUGH PROTEIN PANCAKES" at bounding box center [755, 119] width 1082 height 33
click at [454, 126] on input "MISSY COOKIE DOUGH PROTEIN PANCAKES" at bounding box center [755, 119] width 1082 height 33
type input "MISSY COOKIE BUTTER PROTEIN PANCAKES"
click at [772, 222] on div "Manage Recipe" at bounding box center [764, 228] width 104 height 22
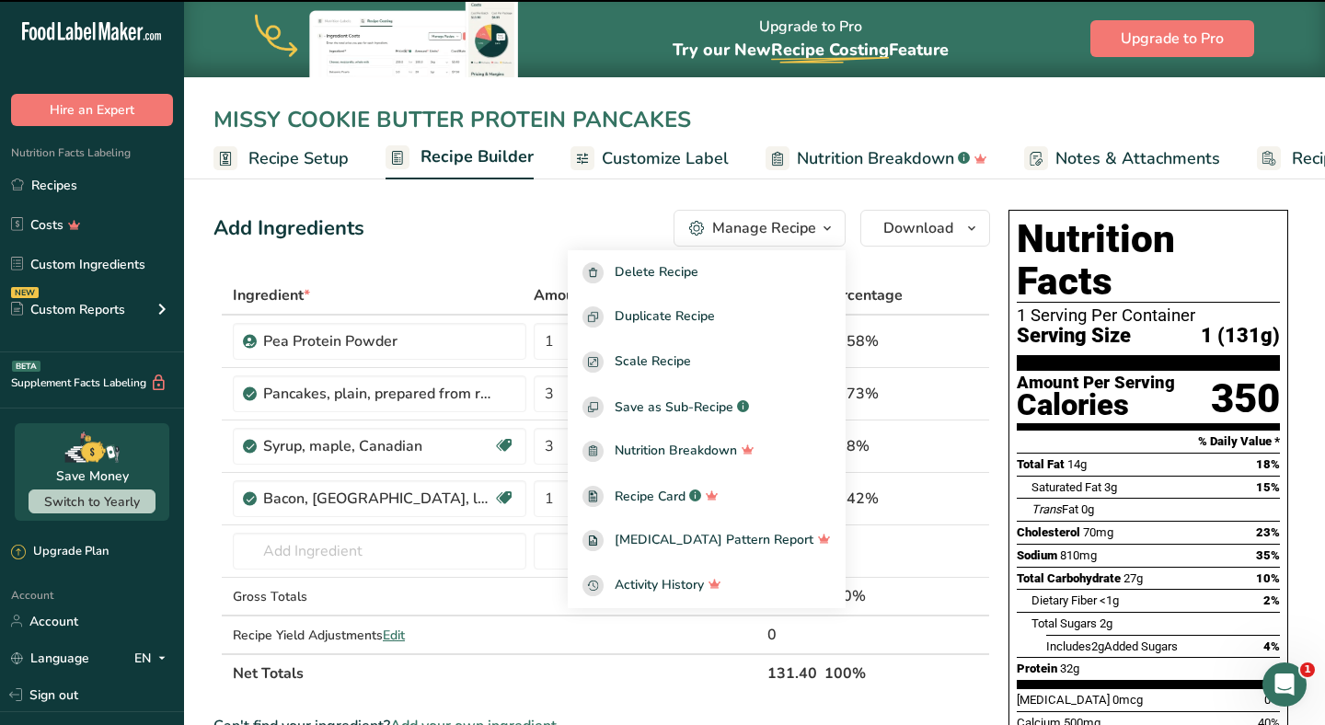
click at [614, 155] on span "Customize Label" at bounding box center [665, 158] width 127 height 25
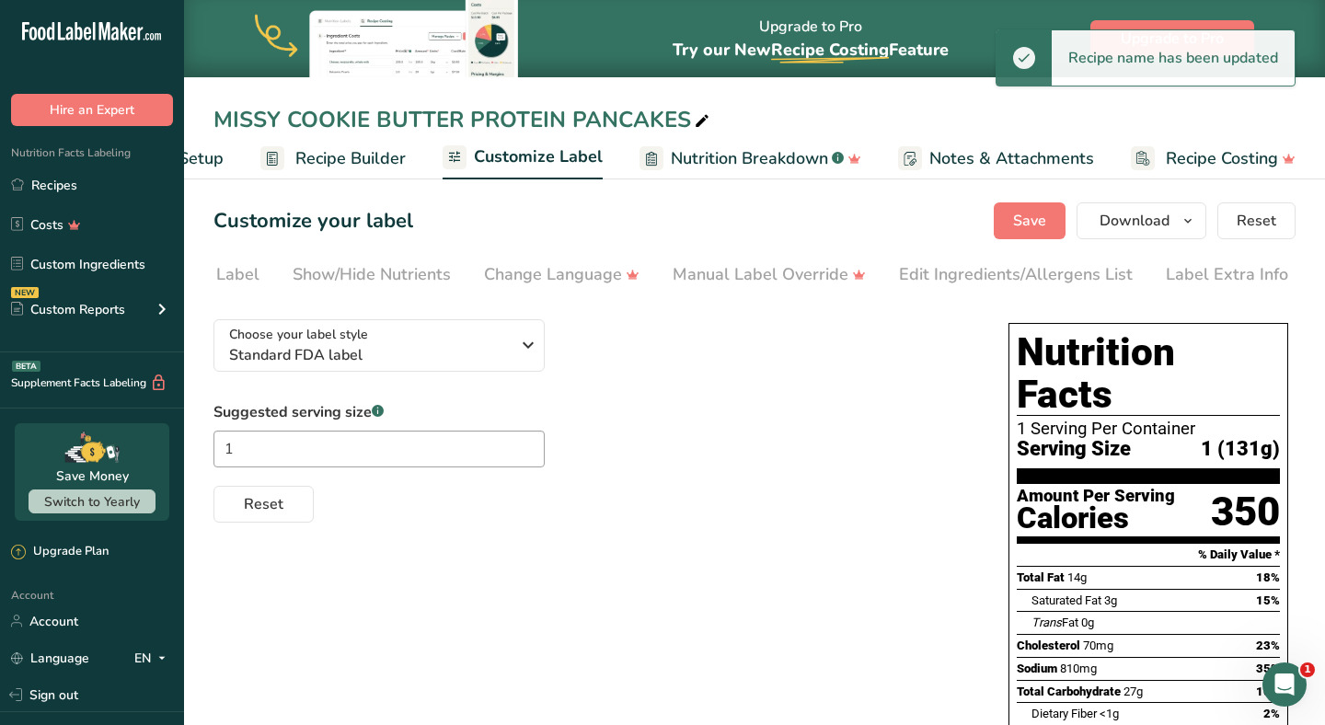
click at [1199, 249] on section "Customize your label Save Download Choose what to show on your downloaded label…" at bounding box center [754, 683] width 1141 height 1021
click at [1192, 278] on div "Label Extra Info" at bounding box center [1228, 274] width 122 height 25
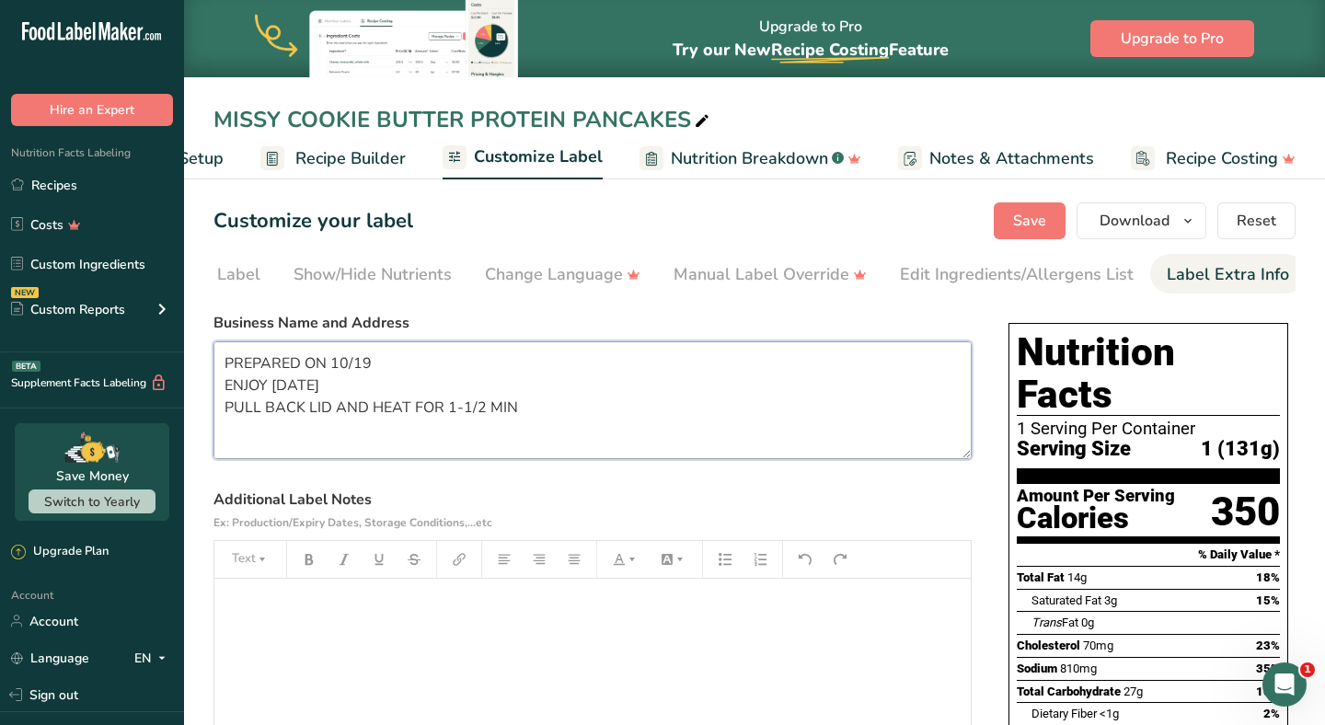
click at [378, 374] on textarea "PREPARED ON 10/19 ENJOY WITHIN 6 DAYS PULL BACK LID AND HEAT FOR 1-1/2 MIN CUST…" at bounding box center [593, 400] width 758 height 118
click at [376, 362] on textarea "PREPARED ON 10/19 ENJOY WITHIN 6 DAYS PULL BACK LID AND HEAT FOR 1-1/2 MIN CUST…" at bounding box center [593, 400] width 758 height 118
type textarea "PREPARED ON 9/20 ENJOY WITHIN 6 DAYS PULL BACK LID AND HEAT FOR 1-1/2 MIN CUSTO…"
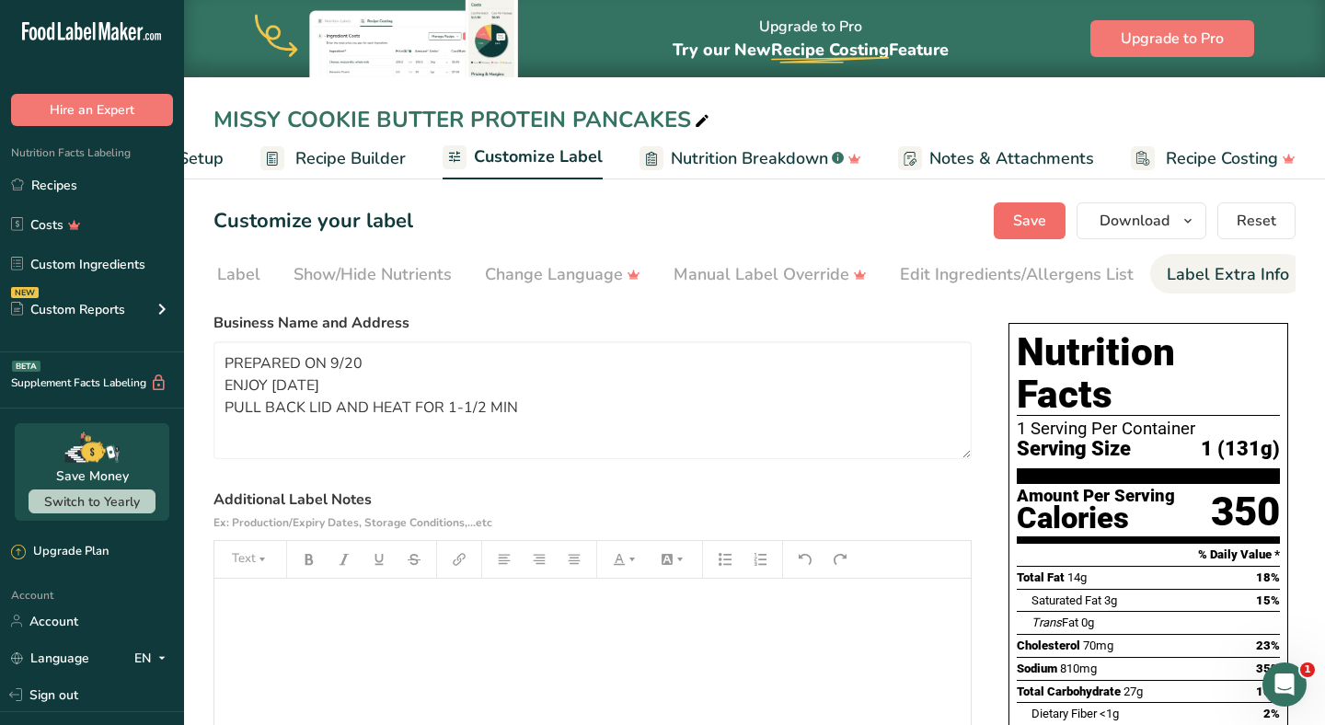
click at [1012, 214] on button "Save" at bounding box center [1030, 220] width 72 height 37
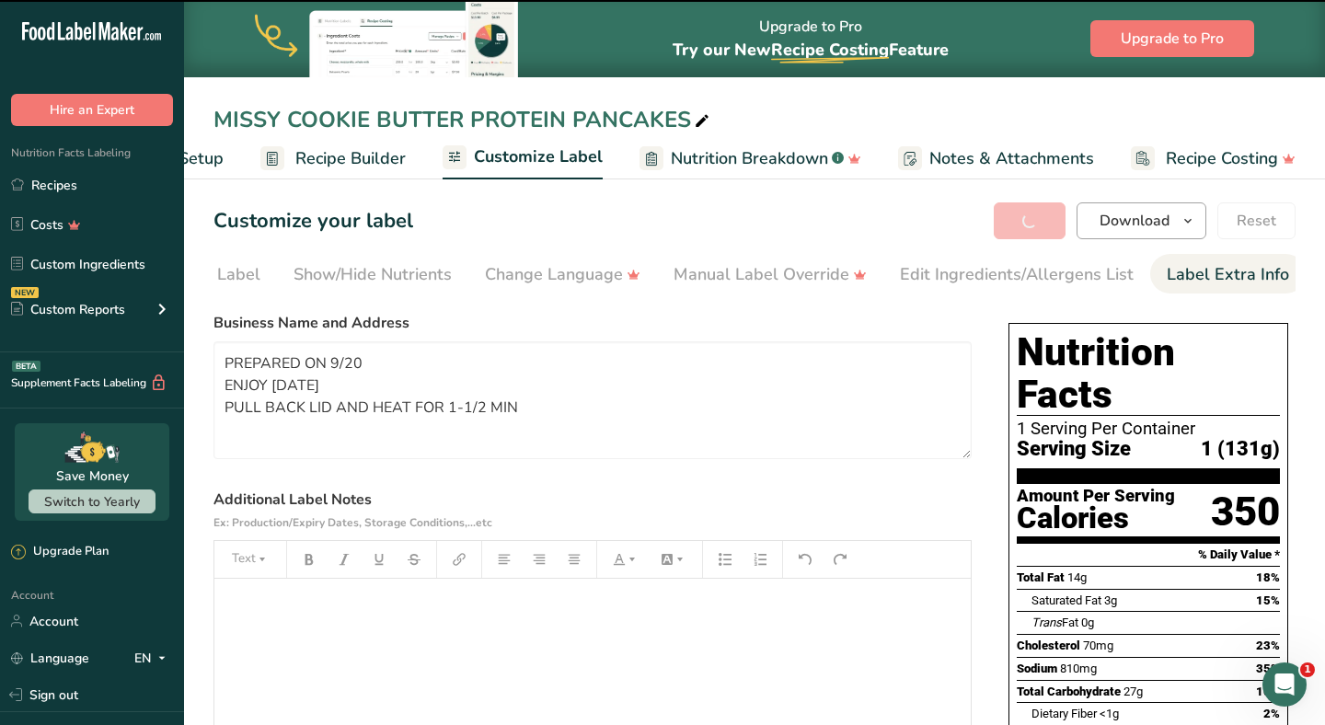
click at [1117, 218] on span "Download" at bounding box center [1135, 221] width 70 height 22
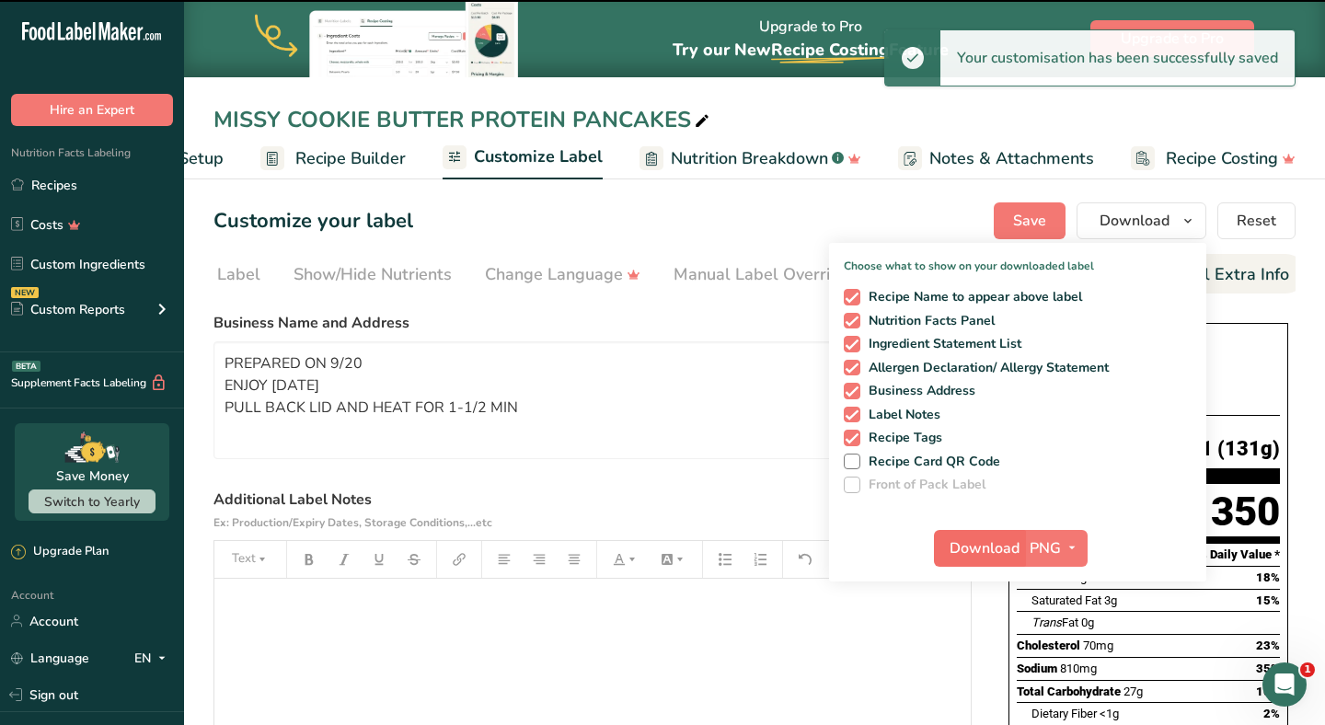
click at [979, 550] on span "Download" at bounding box center [985, 549] width 70 height 22
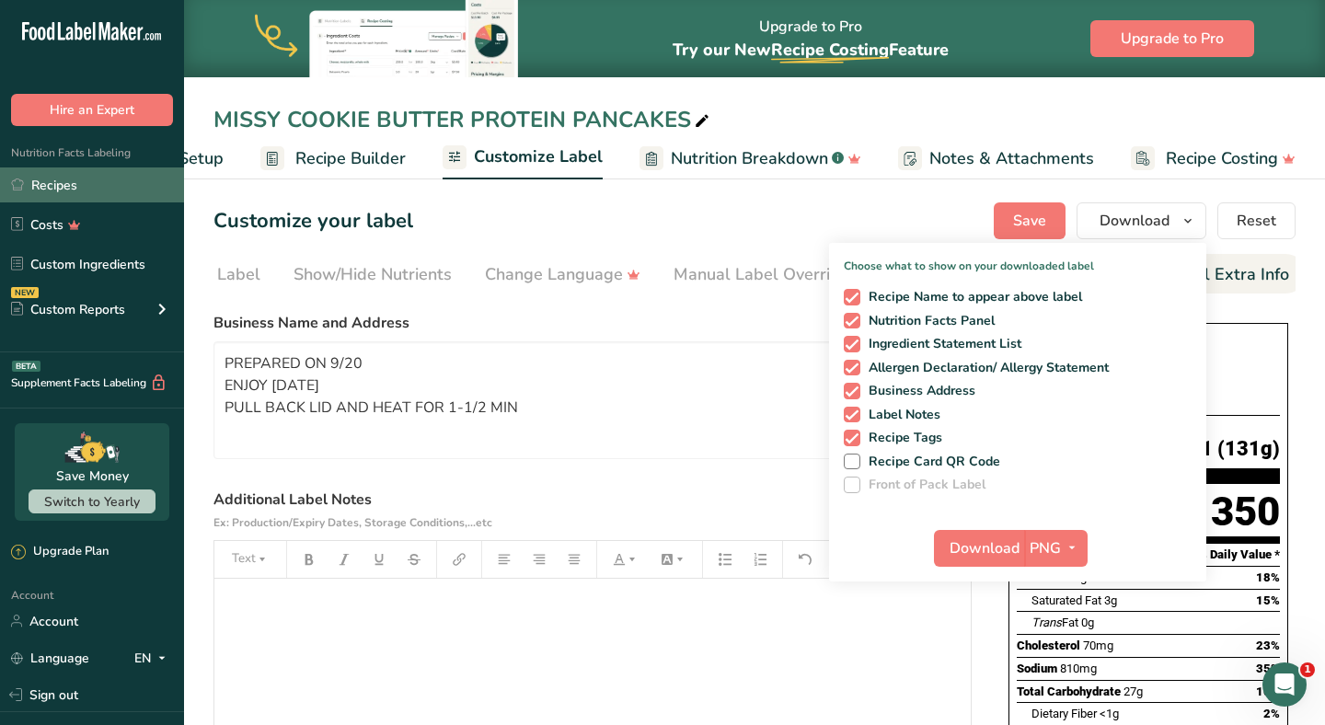
click at [145, 174] on link "Recipes" at bounding box center [92, 185] width 184 height 35
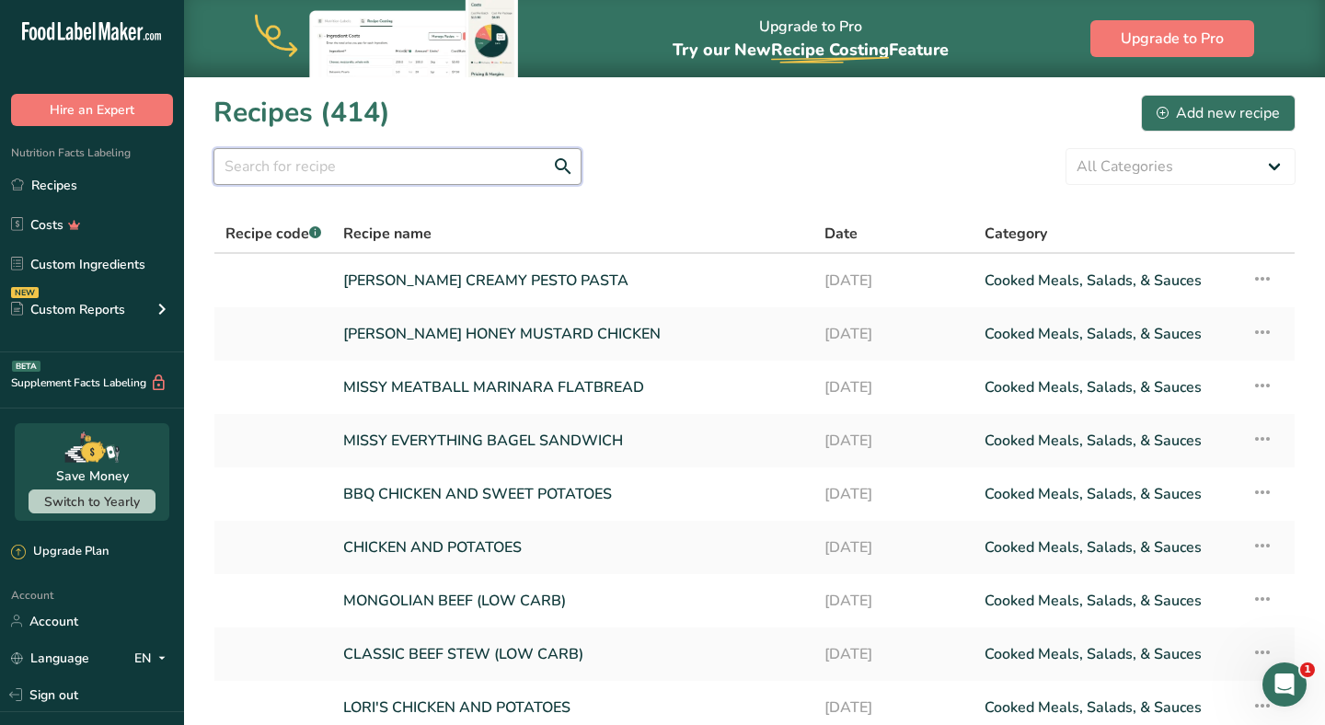
click at [411, 164] on input "text" at bounding box center [398, 166] width 368 height 37
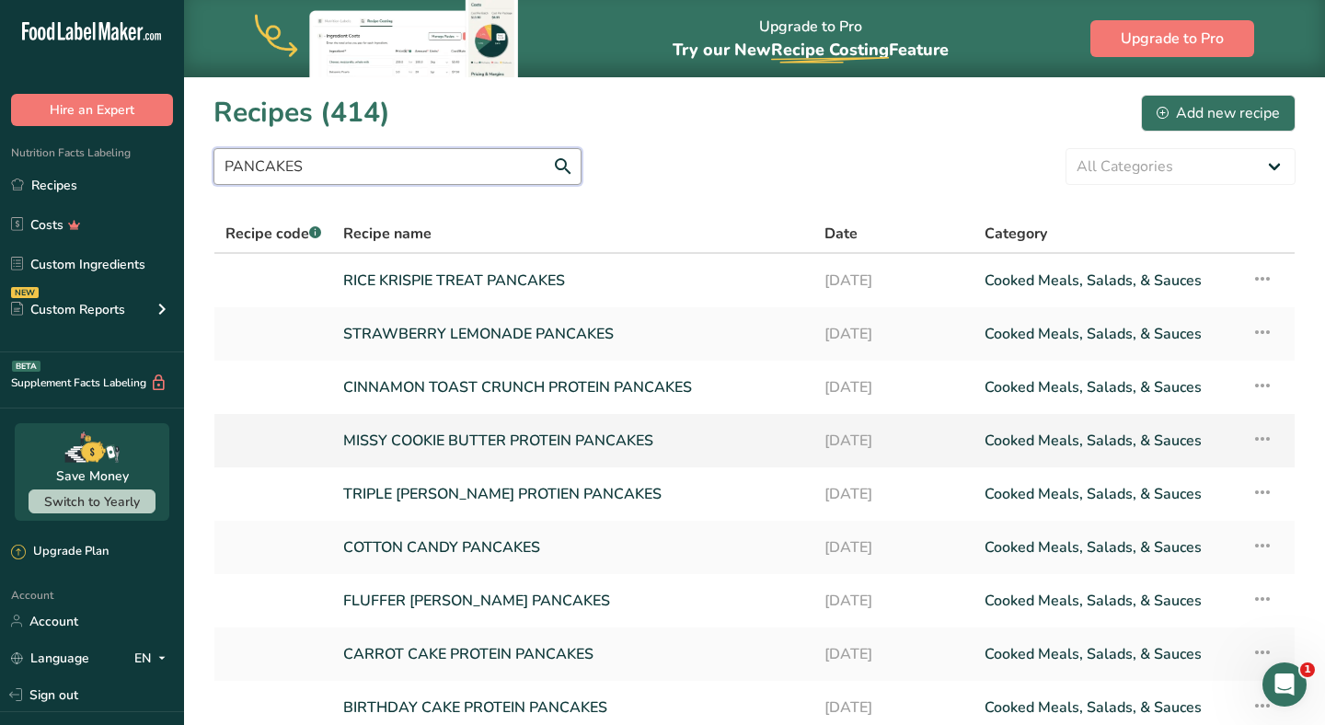
type input "PANCAKES"
click at [452, 431] on link "MISSY COOKIE BUTTER PROTEIN PANCAKES" at bounding box center [572, 441] width 459 height 39
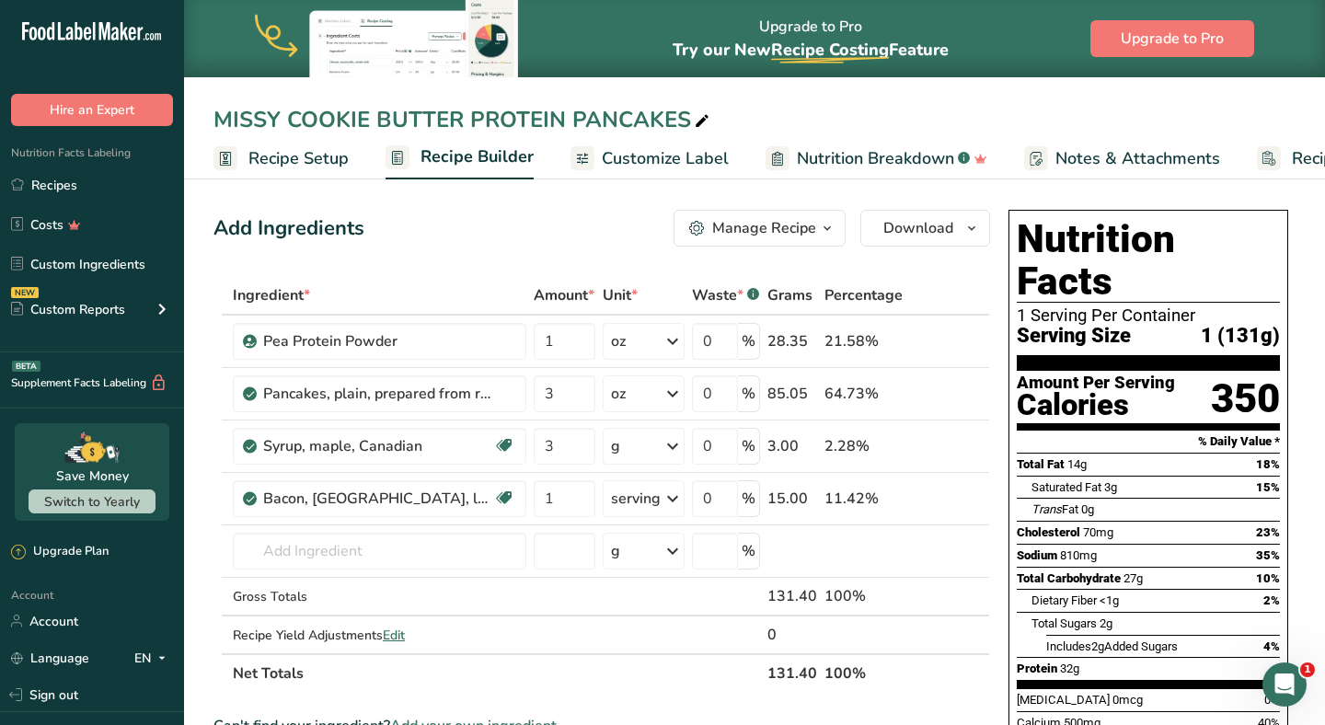
click at [291, 115] on div "MISSY COOKIE BUTTER PROTEIN PANCAKES" at bounding box center [464, 119] width 500 height 33
click at [291, 115] on input "MISSY COOKIE BUTTER PROTEIN PANCAKES" at bounding box center [755, 119] width 1082 height 33
click at [287, 122] on input "MISSY COOKIE BUTTER PROTEIN PANCAKES" at bounding box center [755, 119] width 1082 height 33
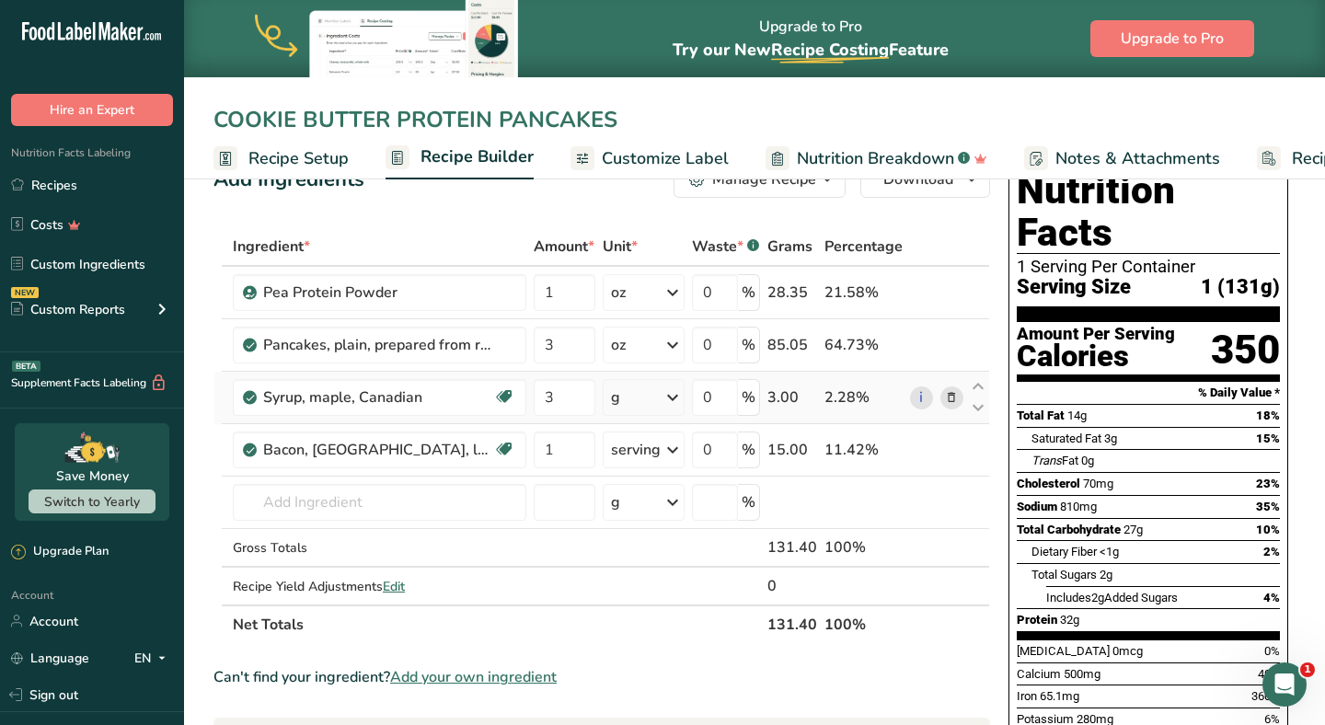
scroll to position [44, 0]
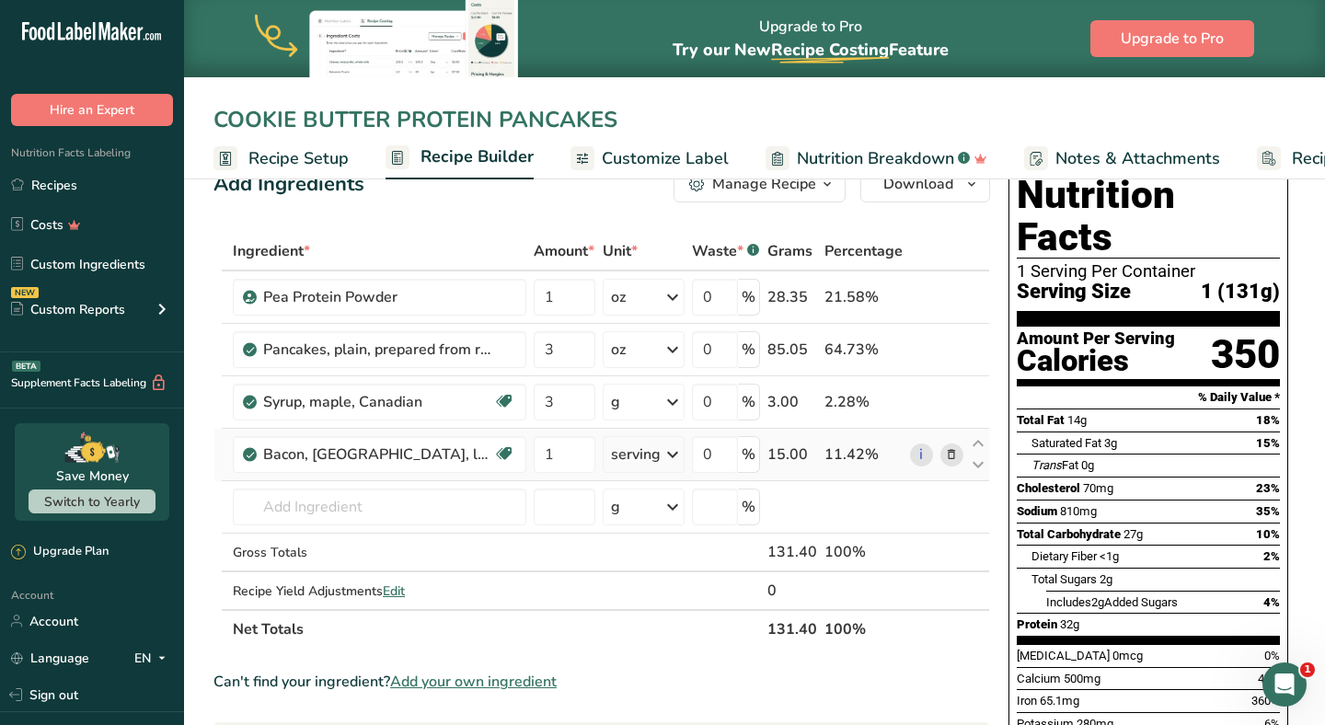
type input "COOKIE BUTTER PROTEIN PANCAKES"
click at [955, 451] on icon at bounding box center [951, 454] width 13 height 19
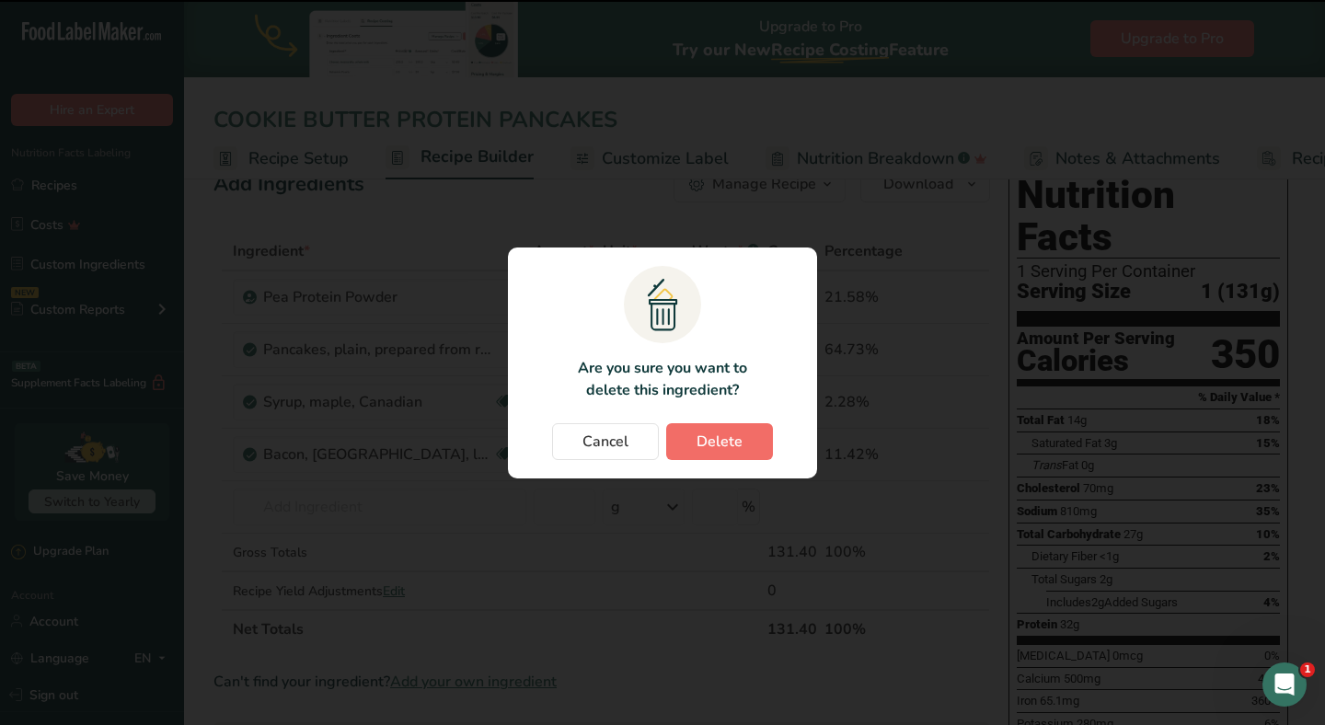
click at [696, 438] on button "Delete" at bounding box center [719, 441] width 107 height 37
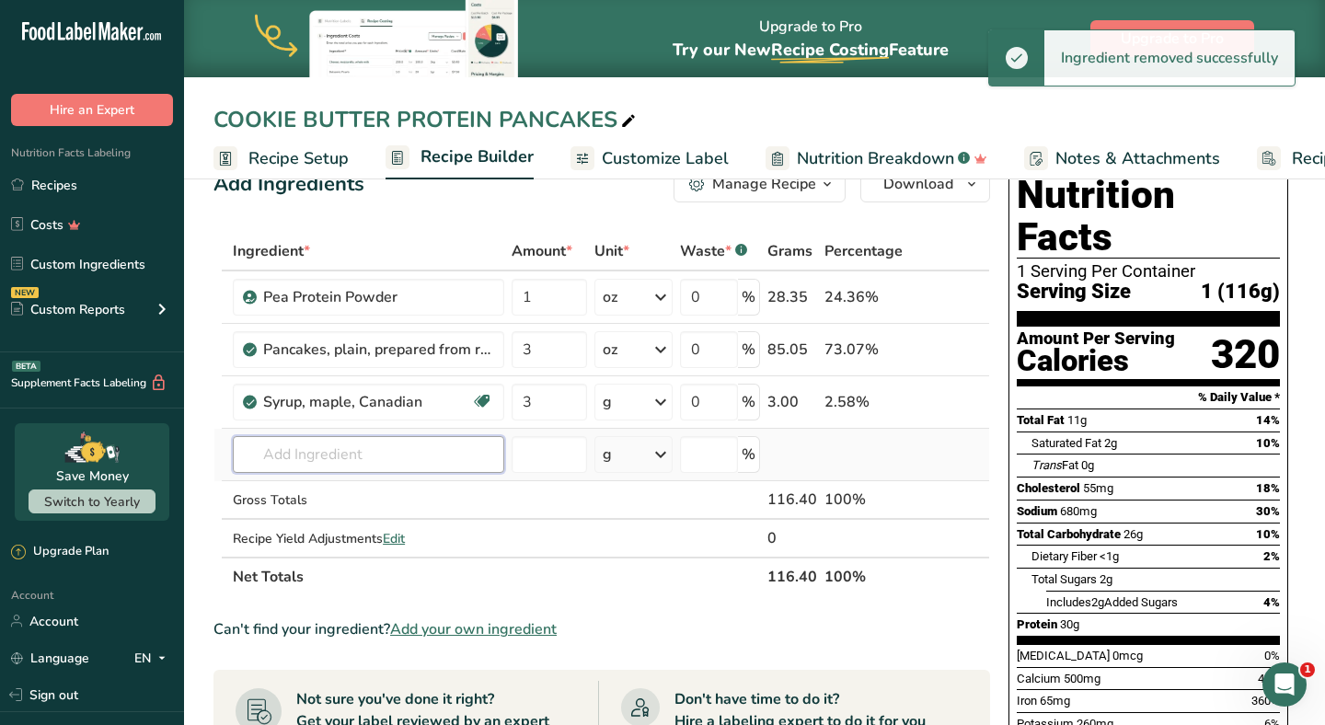
click at [368, 444] on input "text" at bounding box center [369, 454] width 272 height 37
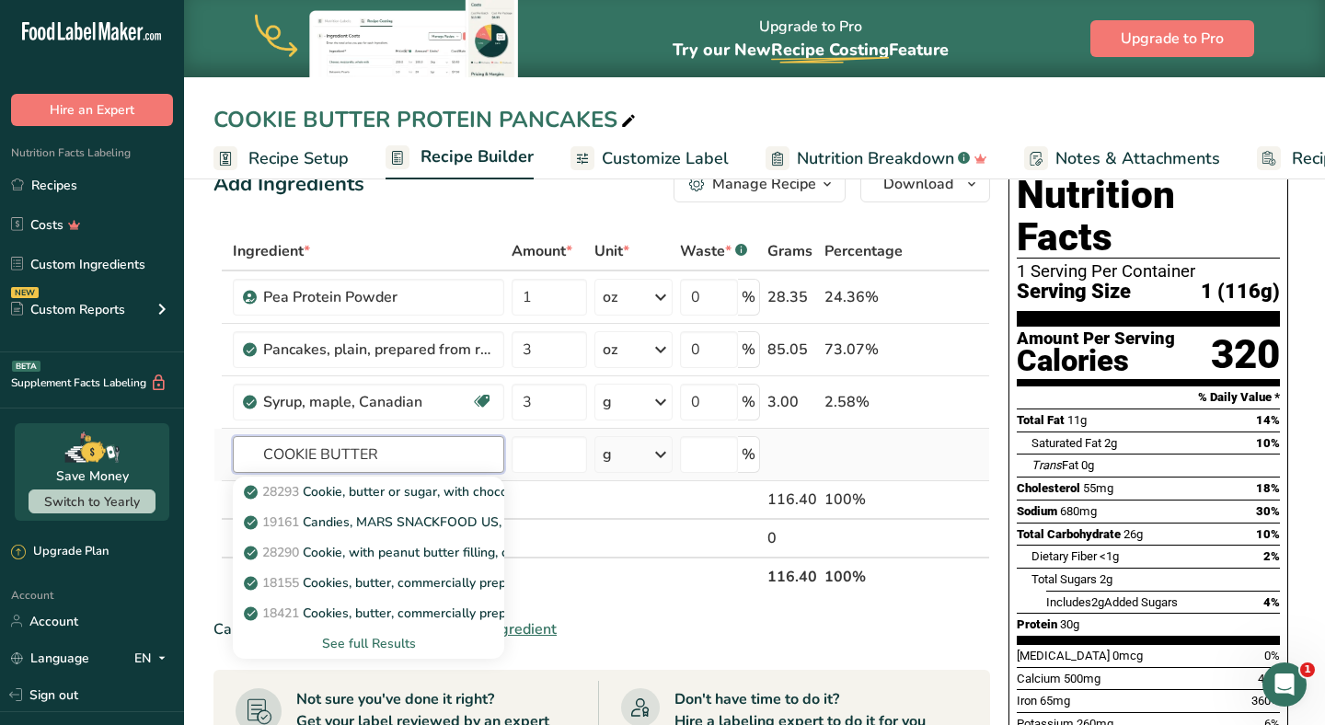
type input "COOKIE BUTTER"
click at [396, 645] on div "See full Results" at bounding box center [369, 643] width 242 height 19
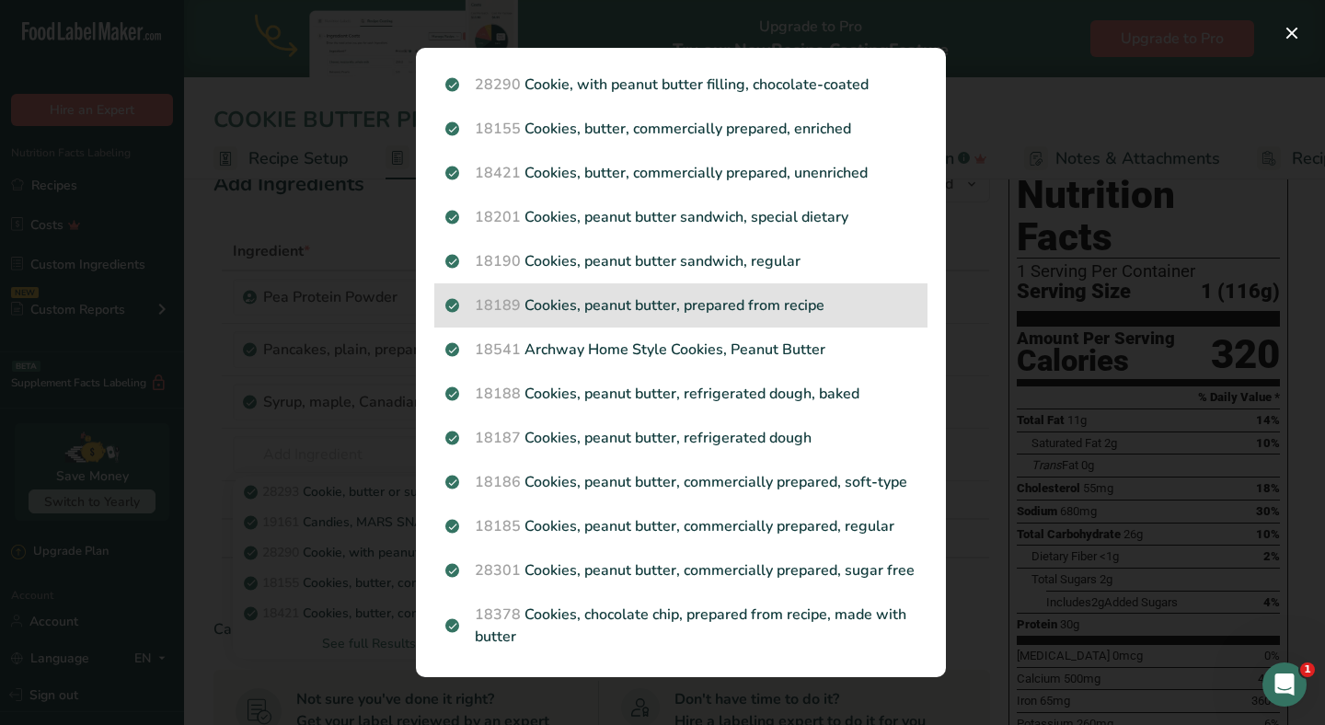
scroll to position [151, 0]
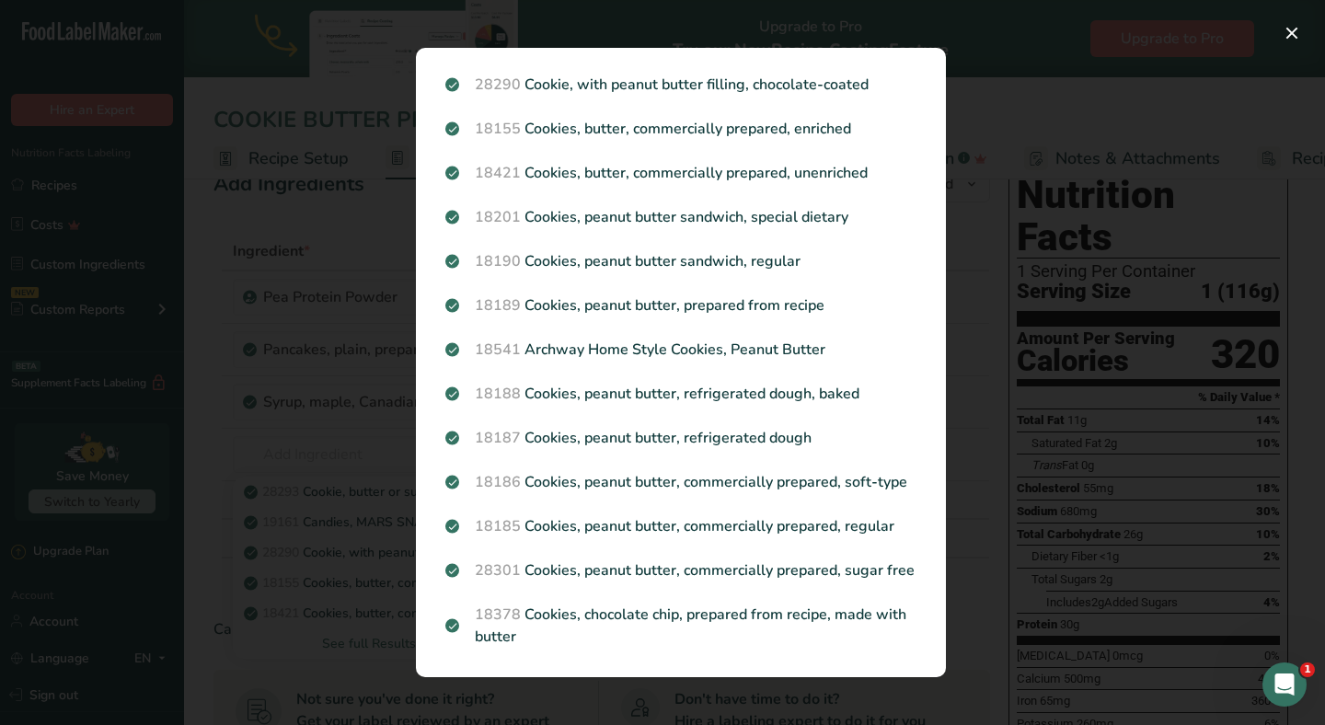
click at [980, 128] on div "Search results modal" at bounding box center [662, 362] width 1325 height 725
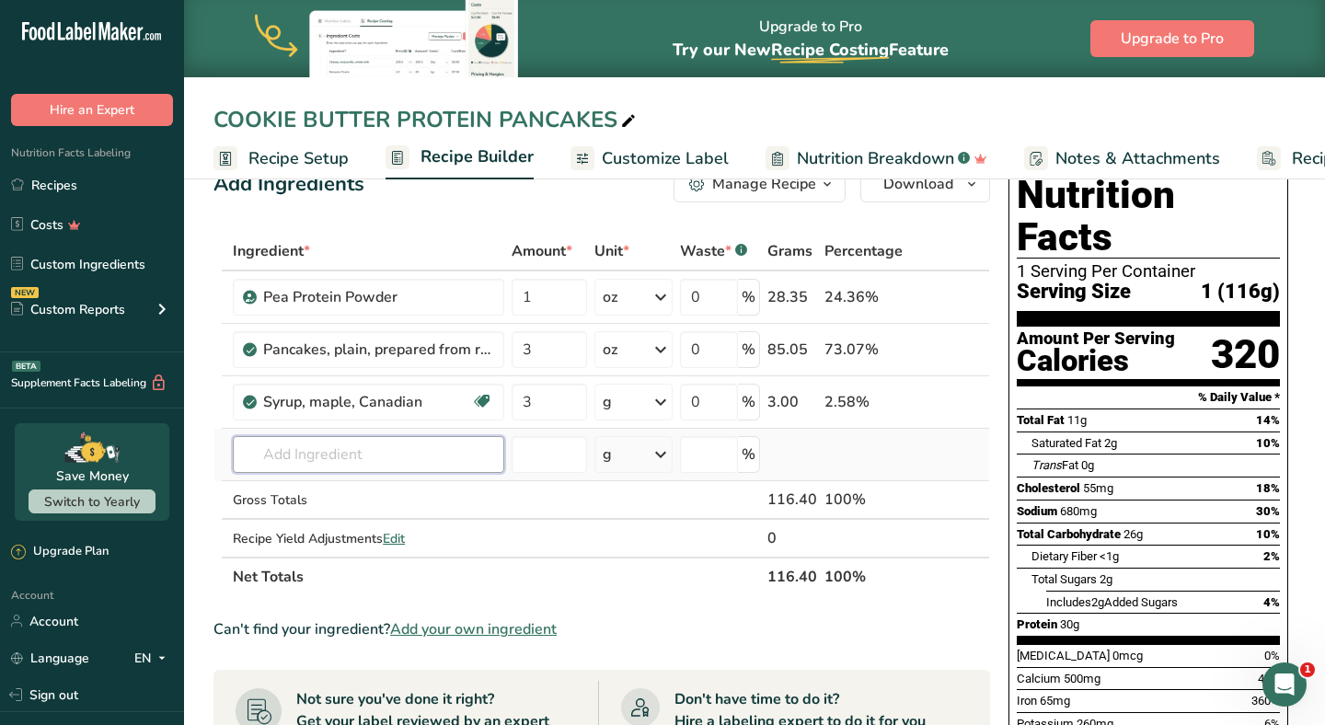
click at [384, 472] on input "text" at bounding box center [369, 454] width 272 height 37
click at [964, 403] on div "i" at bounding box center [936, 402] width 53 height 23
click at [953, 403] on icon at bounding box center [951, 402] width 13 height 19
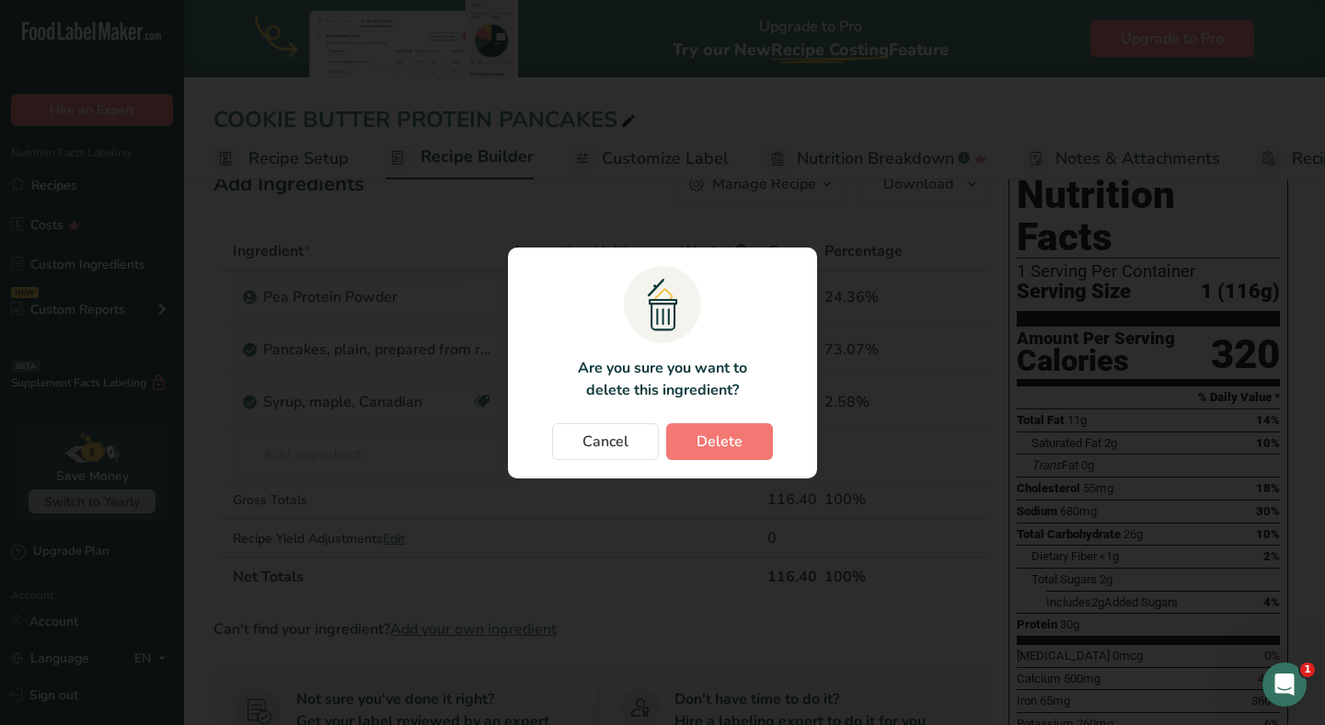
click at [935, 250] on div "Change password modal" at bounding box center [662, 362] width 1325 height 725
click at [740, 442] on span "Delete" at bounding box center [720, 442] width 46 height 22
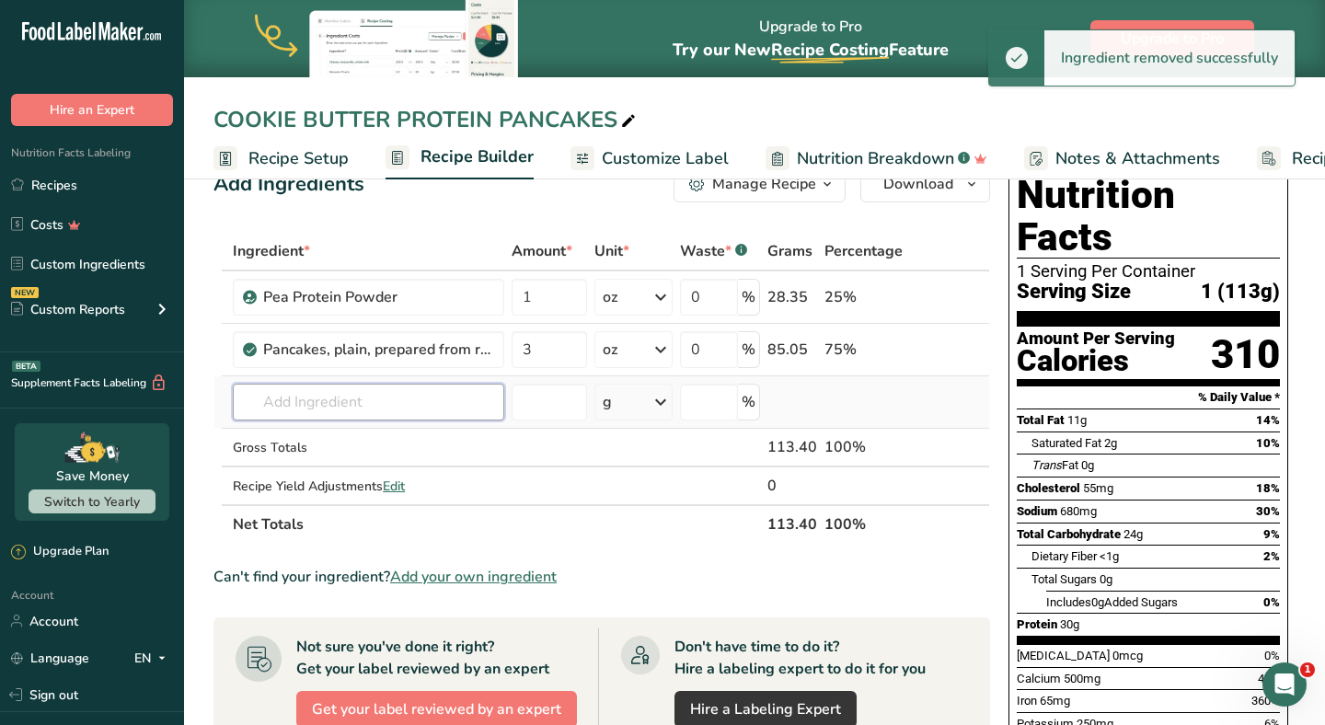
click at [368, 398] on input "text" at bounding box center [369, 402] width 272 height 37
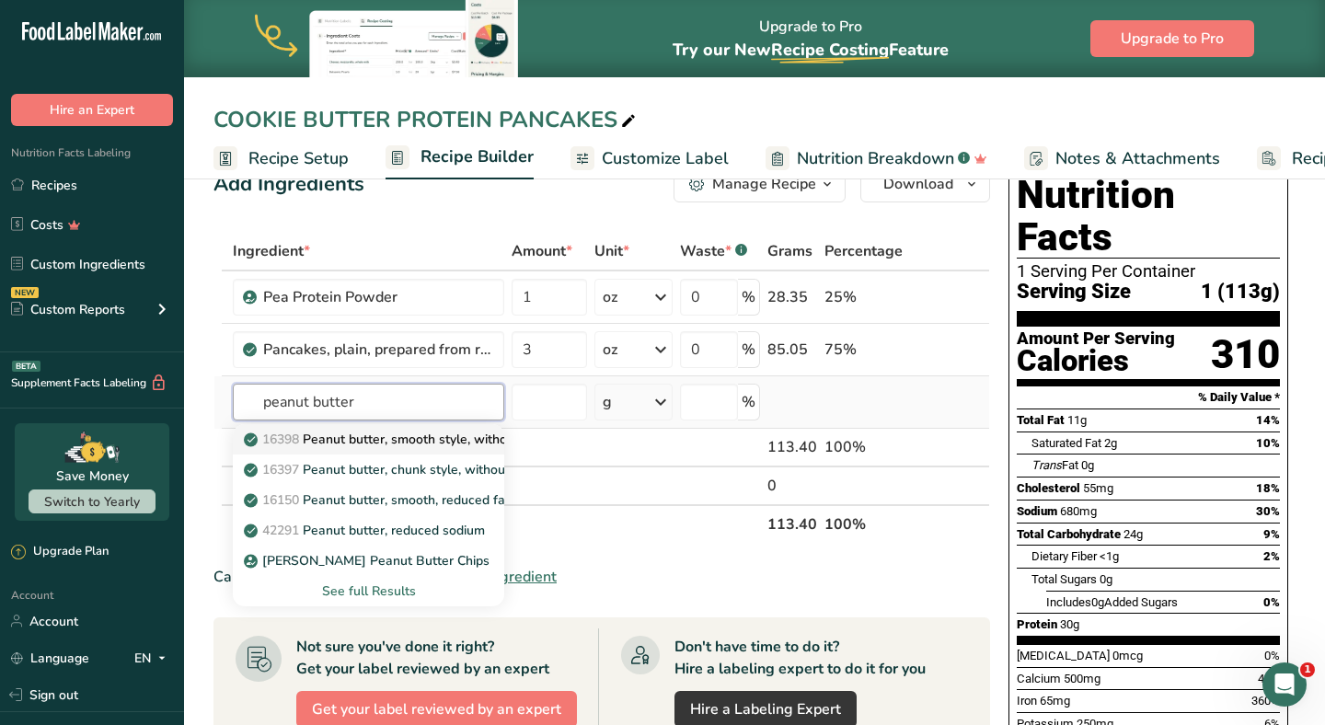
type input "peanut butter"
click at [386, 447] on p "16398 Peanut butter, smooth style, without salt" at bounding box center [396, 439] width 297 height 19
type input "Peanut butter, smooth style, without salt"
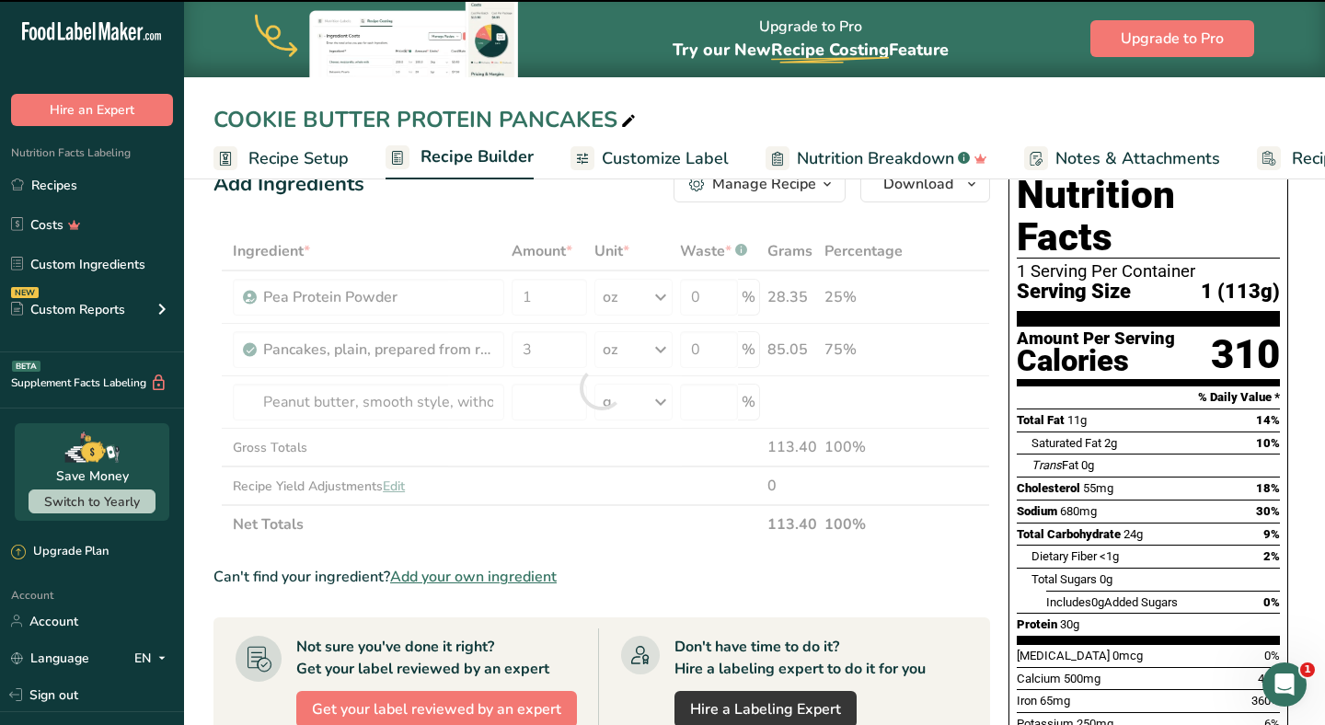
type input "0"
click at [612, 406] on div "g" at bounding box center [607, 402] width 9 height 22
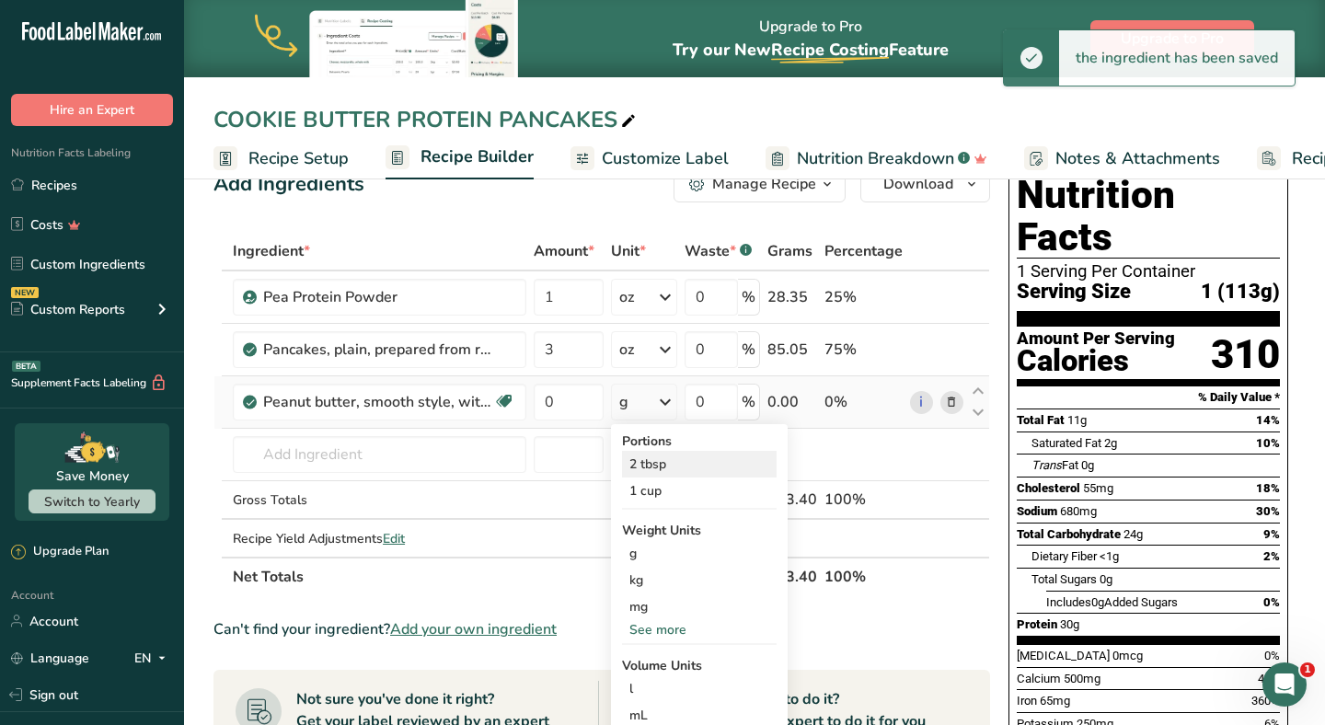
click at [654, 470] on div "2 tbsp" at bounding box center [699, 464] width 155 height 27
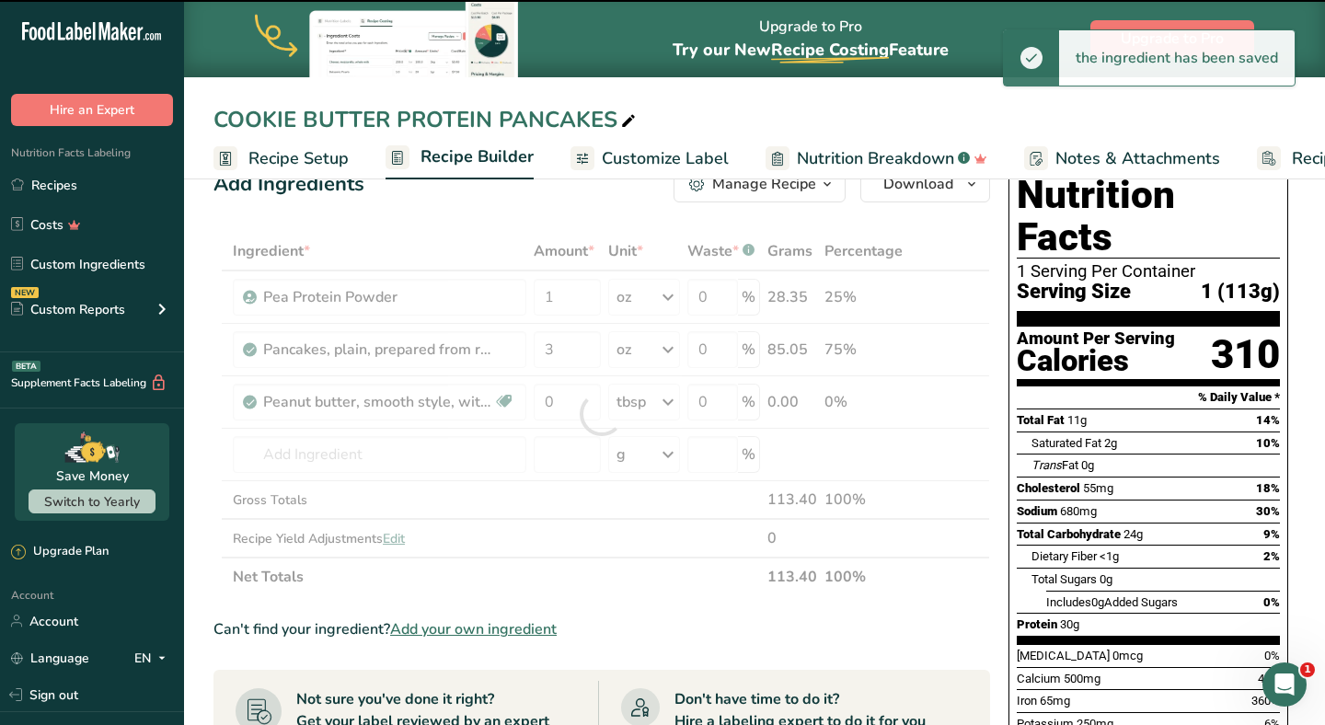
click at [569, 409] on div at bounding box center [602, 414] width 777 height 364
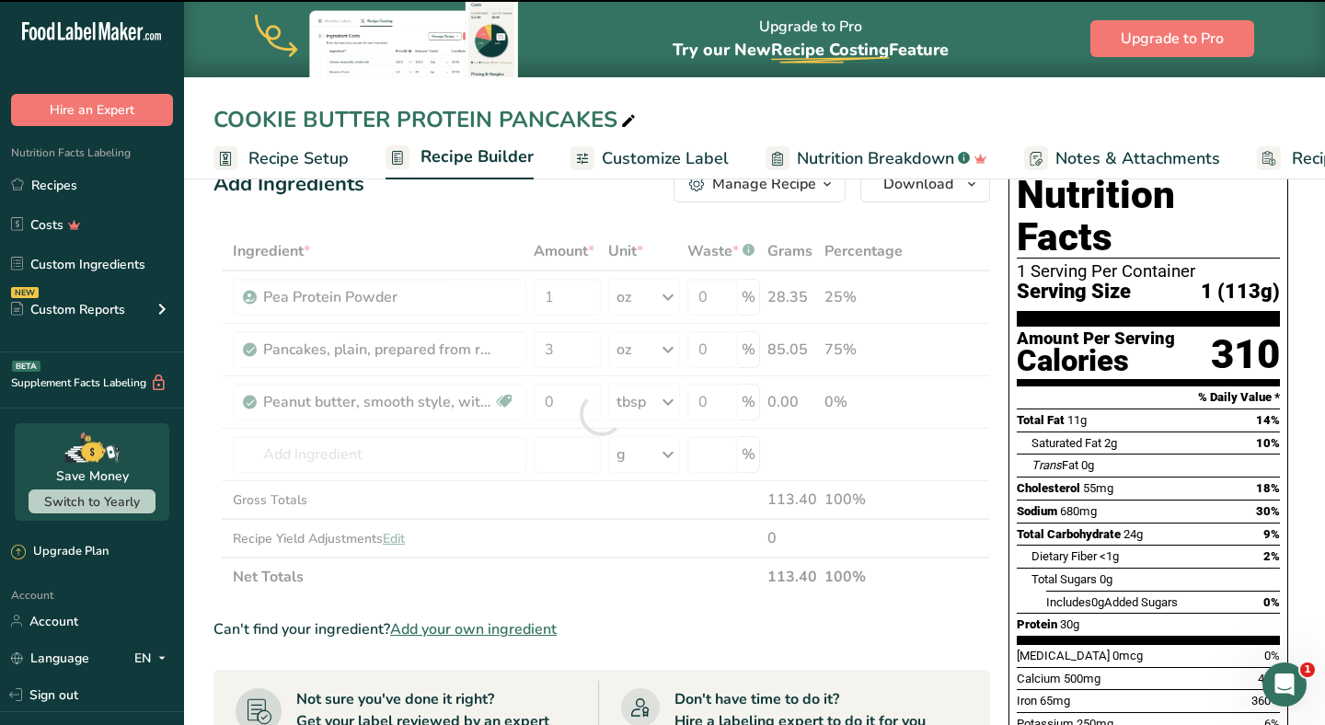
click at [569, 409] on div at bounding box center [602, 414] width 777 height 364
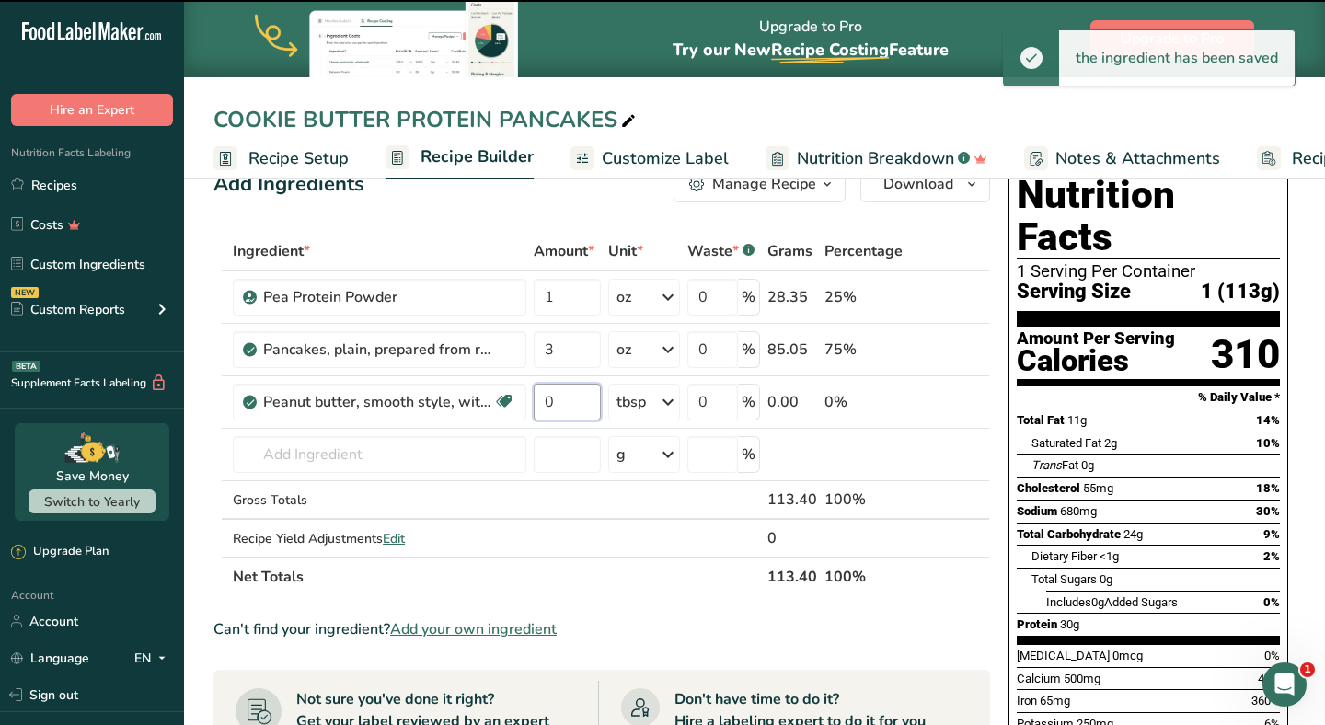
click at [569, 409] on input "0" at bounding box center [567, 402] width 67 height 37
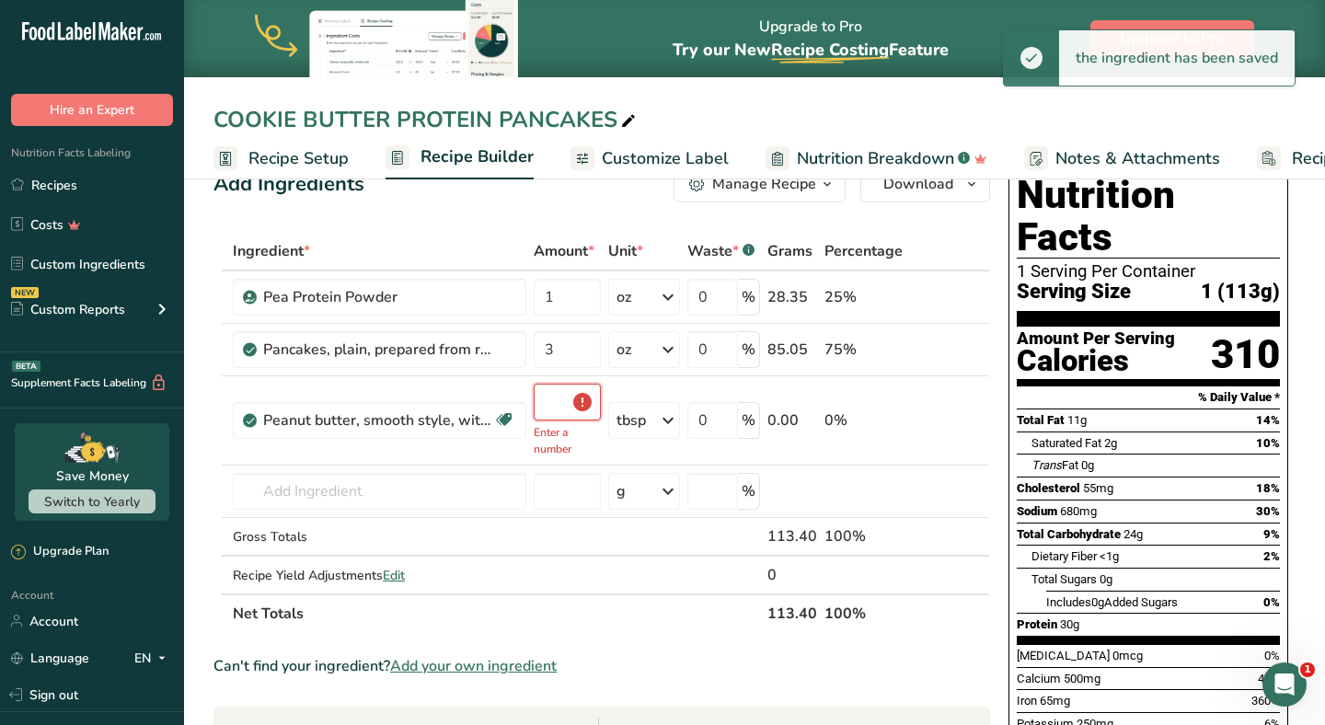
type input "0.6"
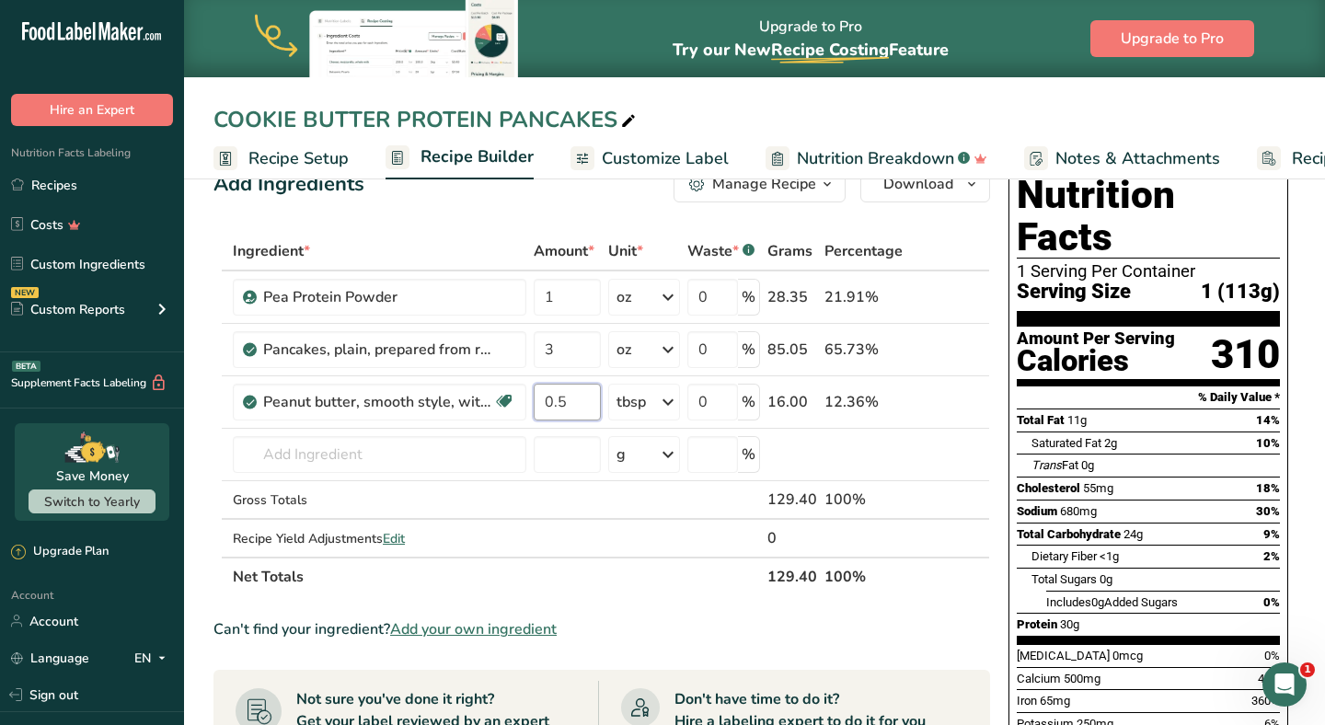
type input "0.5"
click at [538, 206] on div "Add Ingredients Manage Recipe Delete Recipe Duplicate Recipe Scale Recipe Save …" at bounding box center [608, 687] width 788 height 1059
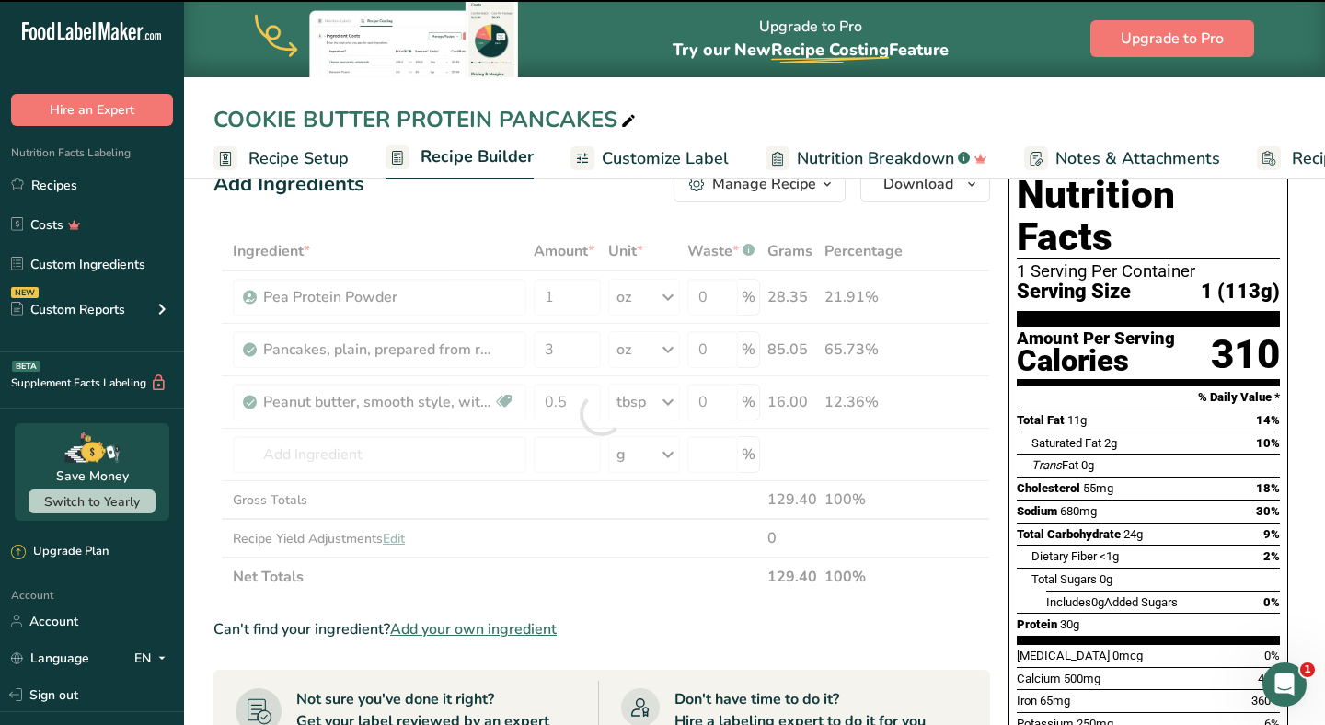
click at [569, 300] on div at bounding box center [602, 414] width 777 height 364
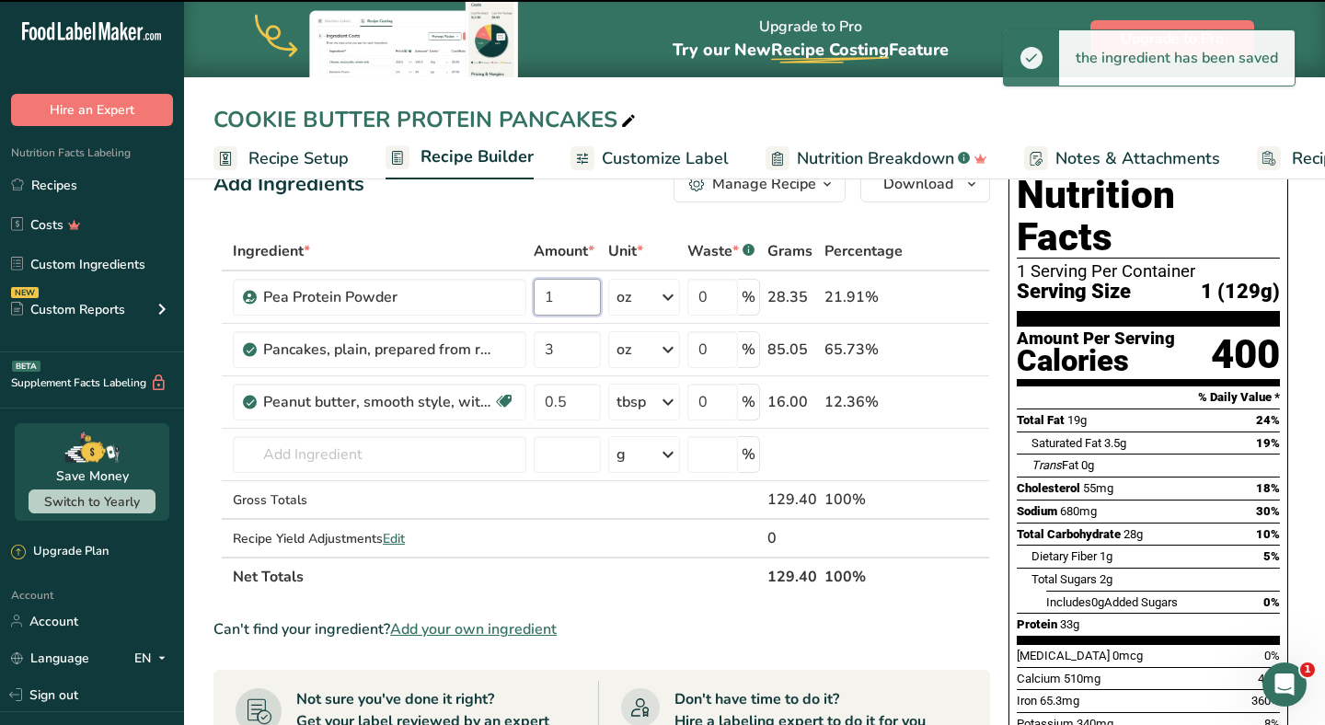
click at [569, 300] on input "1" at bounding box center [567, 297] width 67 height 37
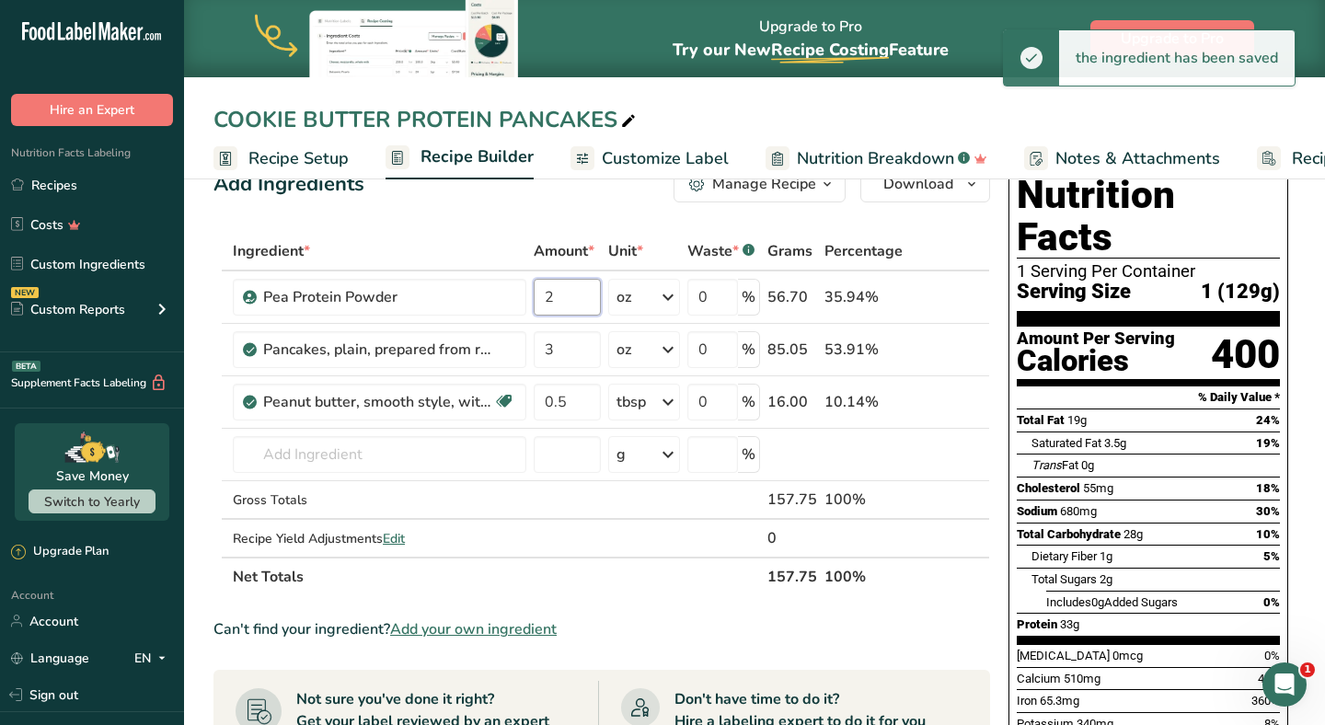
type input "2"
click at [515, 205] on div "Add Ingredients Manage Recipe Delete Recipe Duplicate Recipe Scale Recipe Save …" at bounding box center [608, 687] width 788 height 1059
click at [577, 390] on input "0.5" at bounding box center [567, 402] width 67 height 37
click at [576, 398] on input "0.5" at bounding box center [567, 402] width 67 height 37
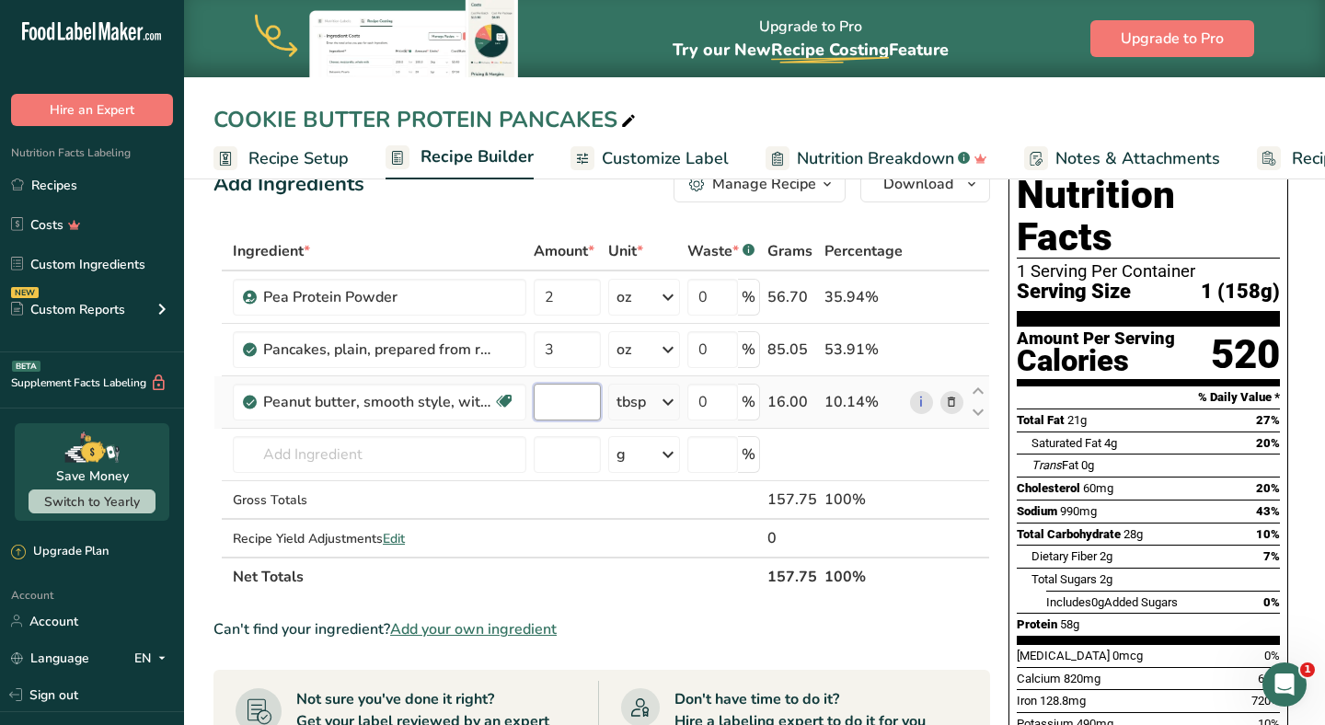
type input "0"
type input "0.10"
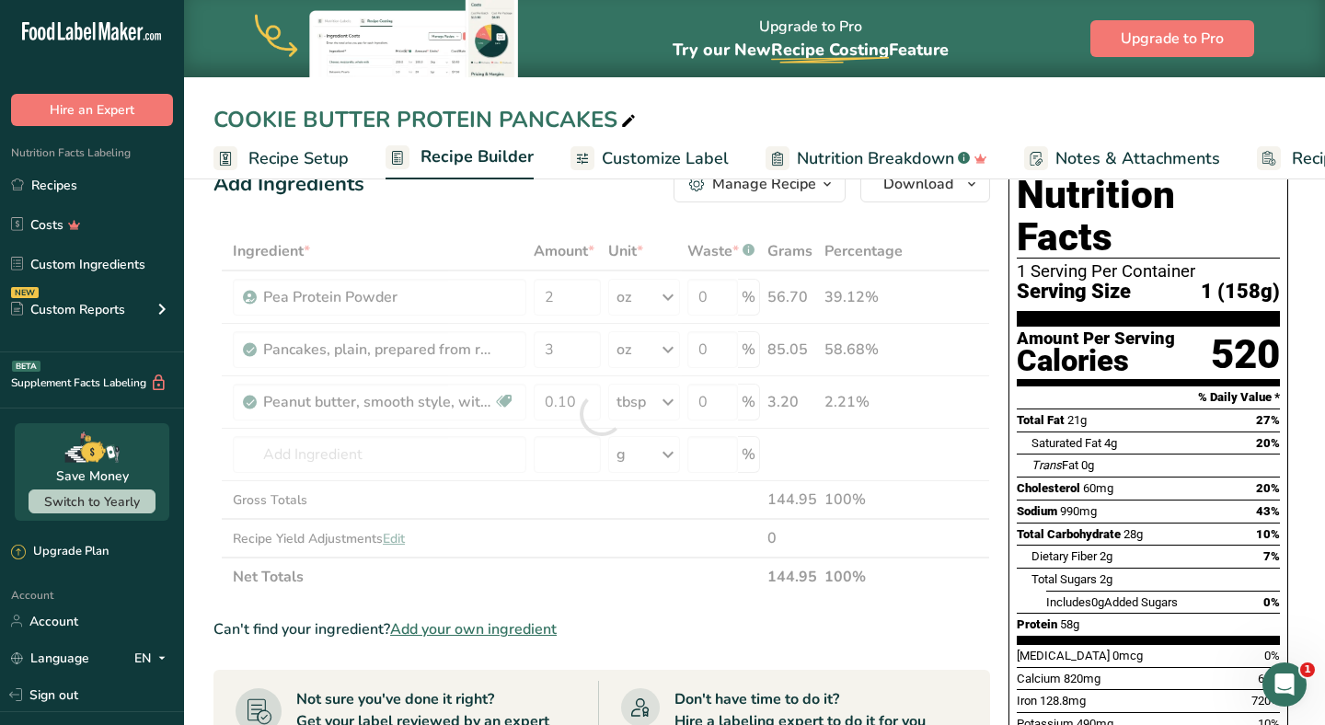
click at [620, 225] on div "Add Ingredients Manage Recipe Delete Recipe Duplicate Recipe Scale Recipe Save …" at bounding box center [608, 687] width 788 height 1059
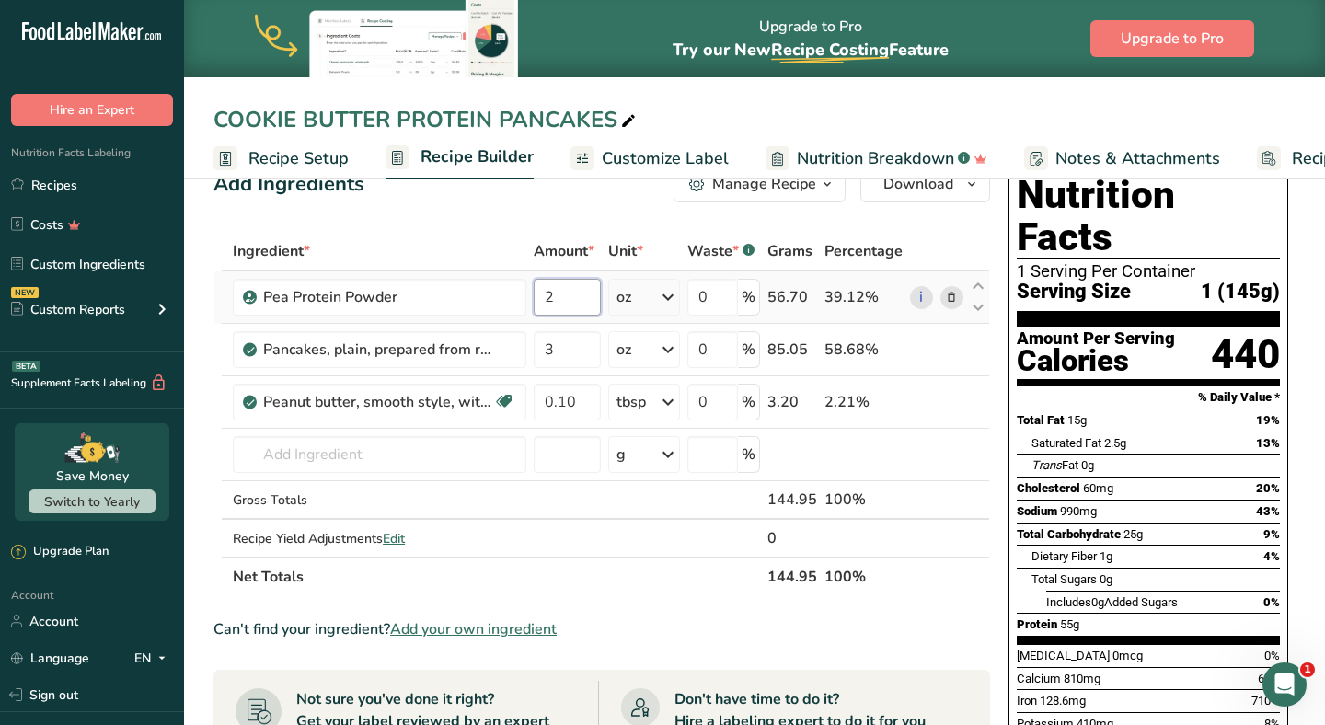
click at [587, 295] on input "2" at bounding box center [567, 297] width 67 height 37
type input "1"
type input "1.5"
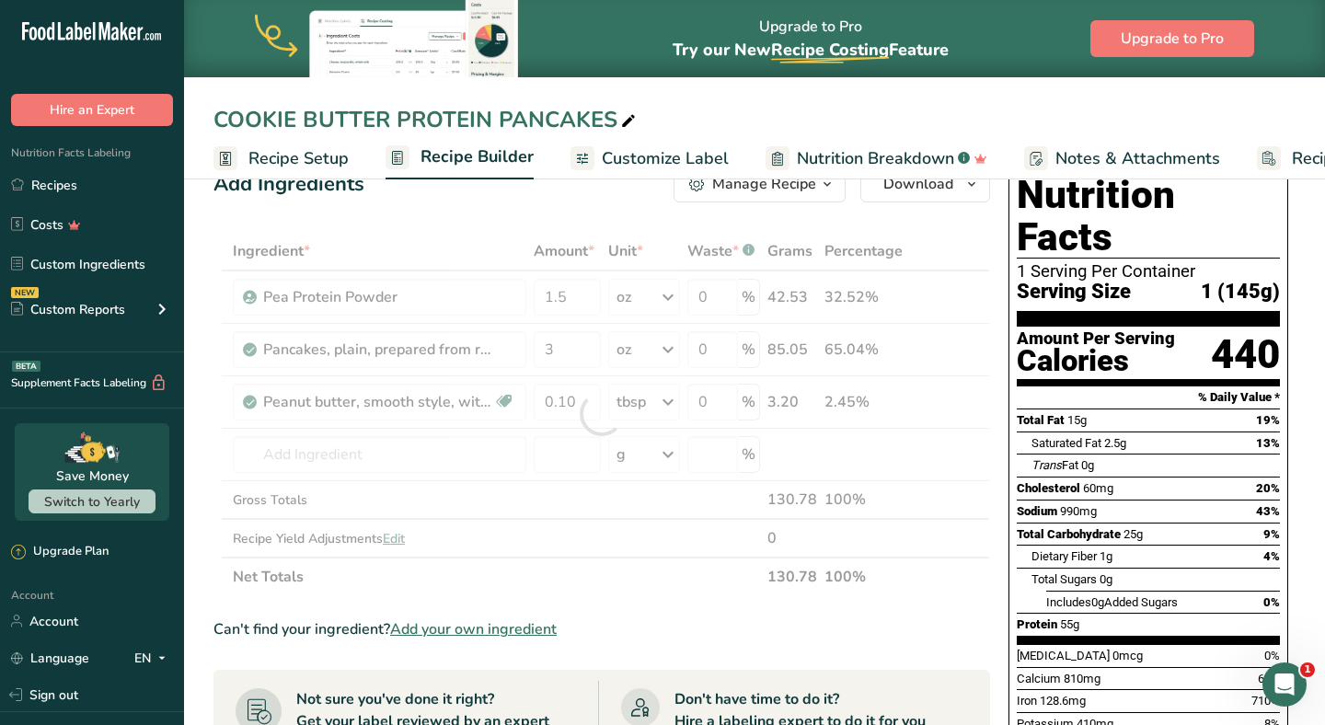
click at [543, 203] on div "Add Ingredients Manage Recipe Delete Recipe Duplicate Recipe Scale Recipe Save …" at bounding box center [608, 687] width 788 height 1059
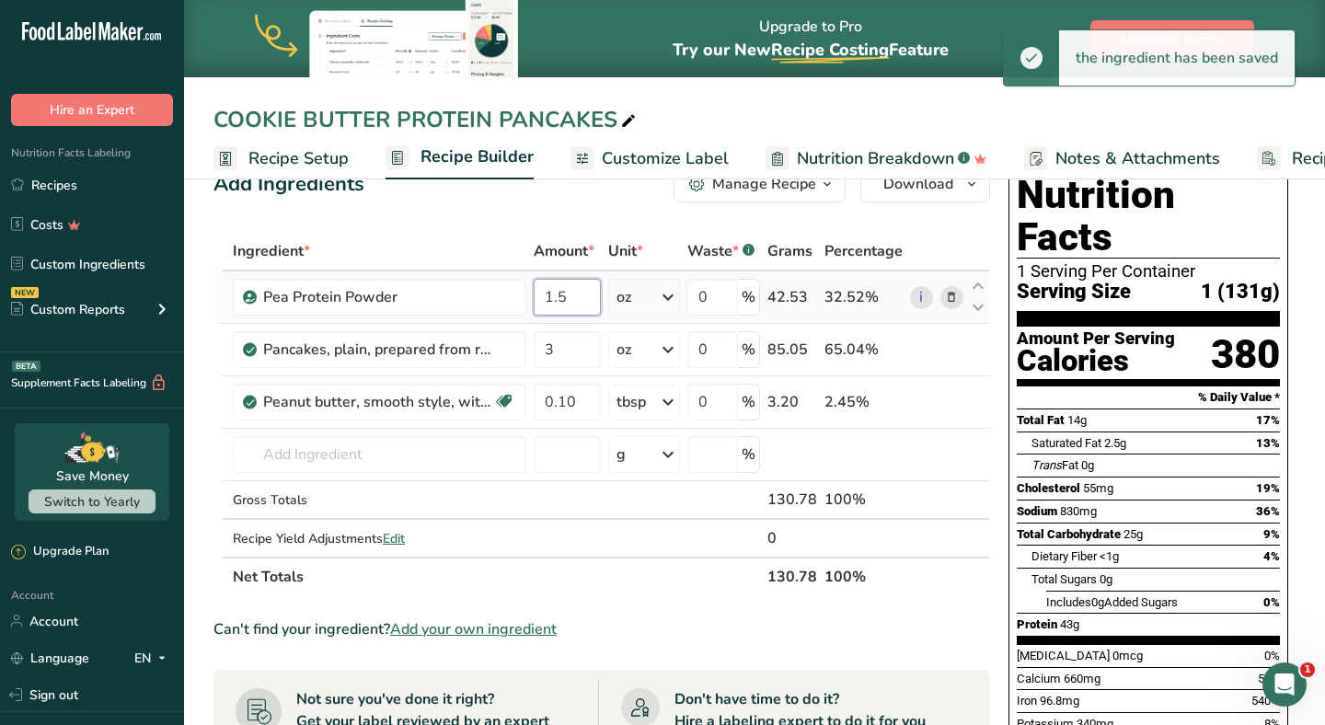
click at [598, 285] on input "1.5" at bounding box center [567, 297] width 67 height 37
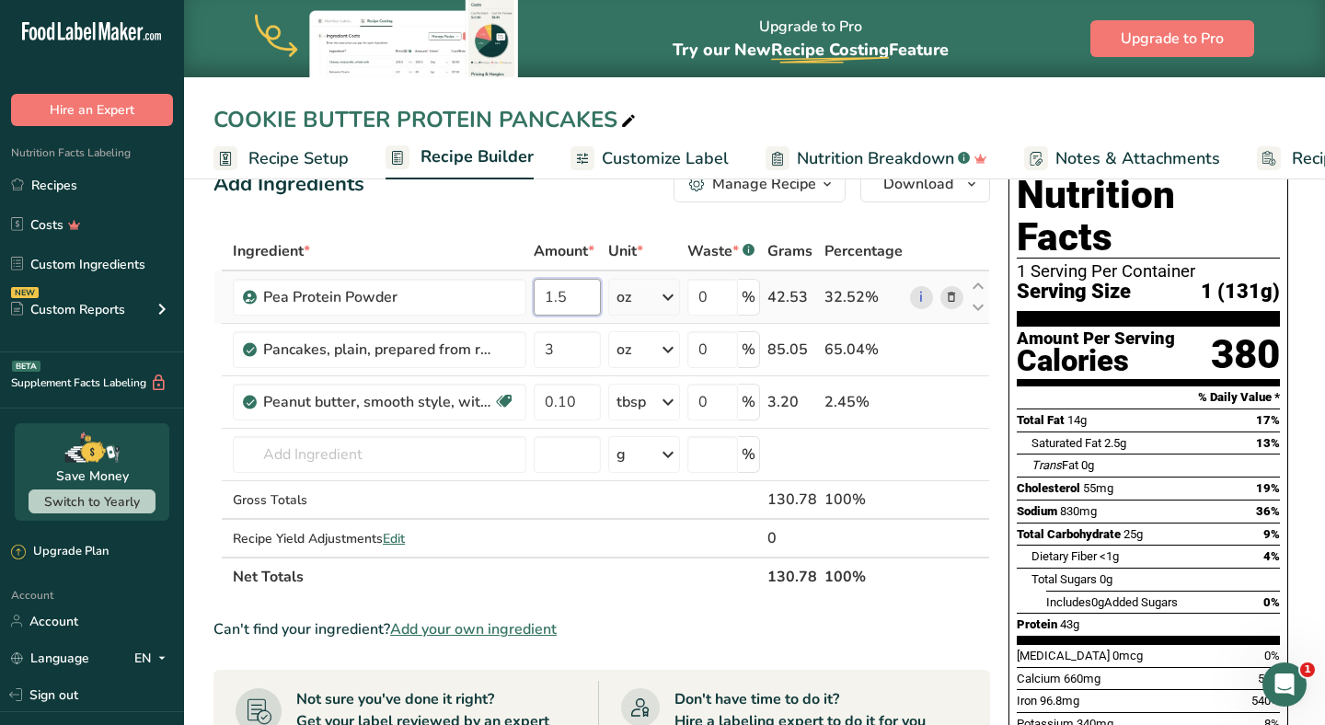
click at [598, 308] on input "1.5" at bounding box center [567, 297] width 67 height 37
click at [558, 214] on div "Add Ingredients Manage Recipe Delete Recipe Duplicate Recipe Scale Recipe Save …" at bounding box center [608, 687] width 788 height 1059
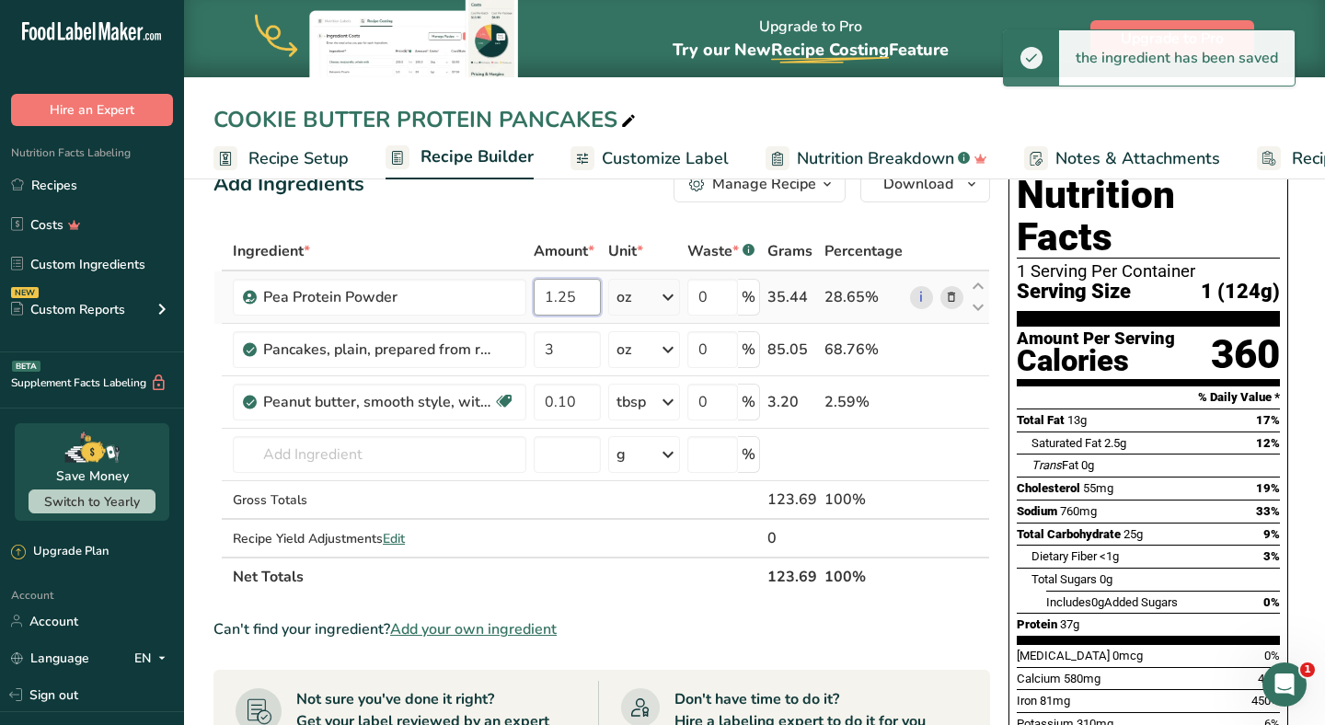
click at [596, 295] on input "1.25" at bounding box center [567, 297] width 67 height 37
type input "1.2"
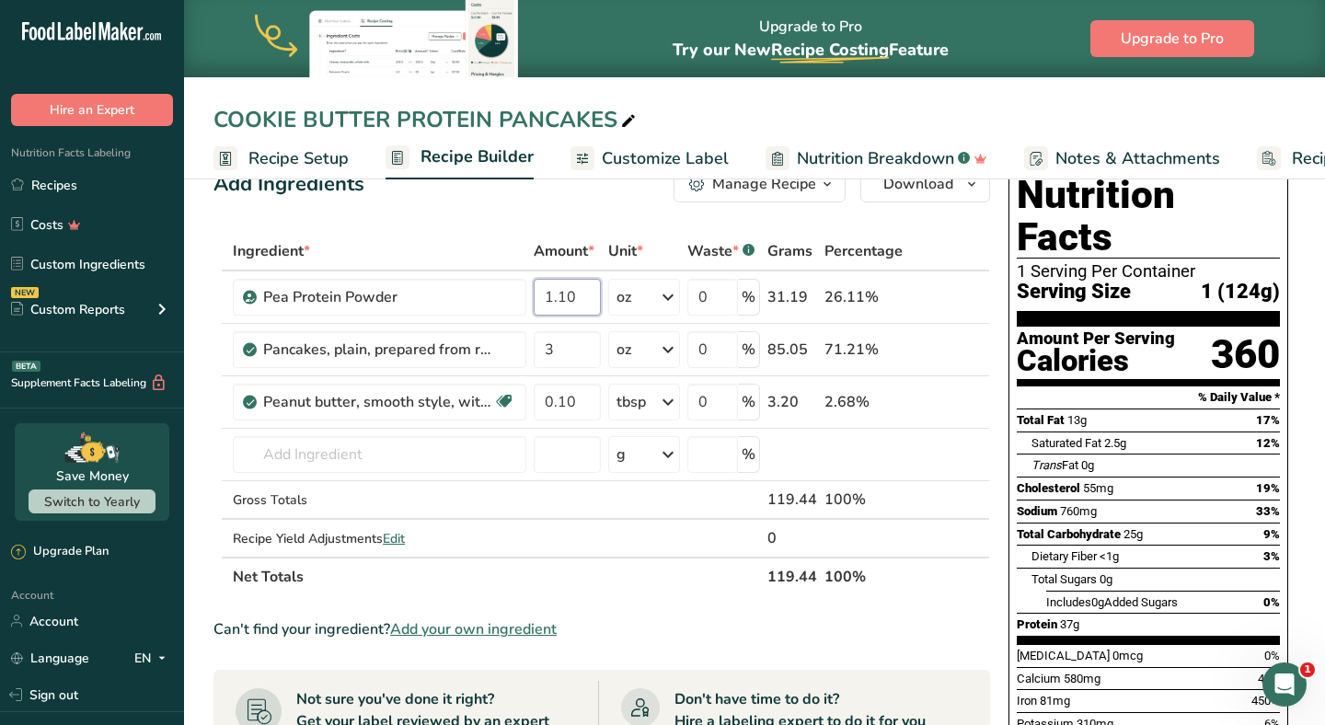
type input "1.10"
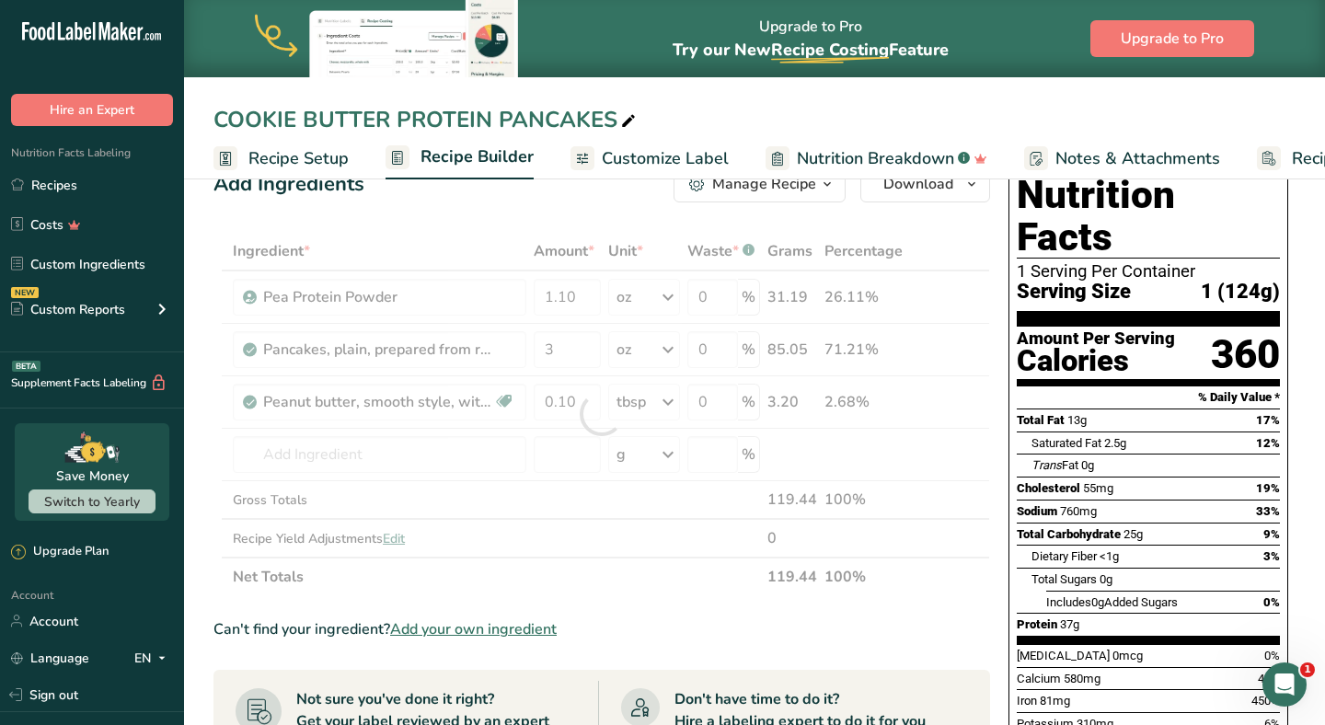
click at [612, 230] on div "Add Ingredients Manage Recipe Delete Recipe Duplicate Recipe Scale Recipe Save …" at bounding box center [608, 687] width 788 height 1059
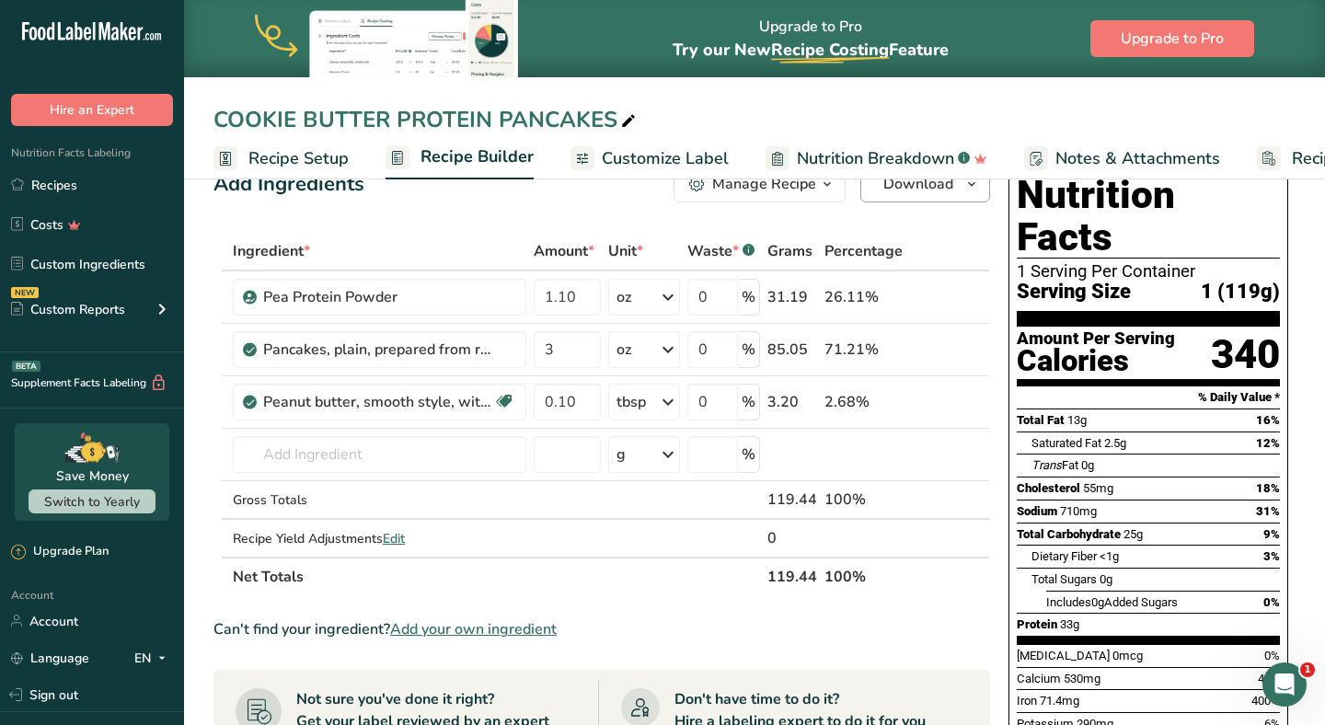
click at [929, 197] on button "Download" at bounding box center [926, 184] width 130 height 37
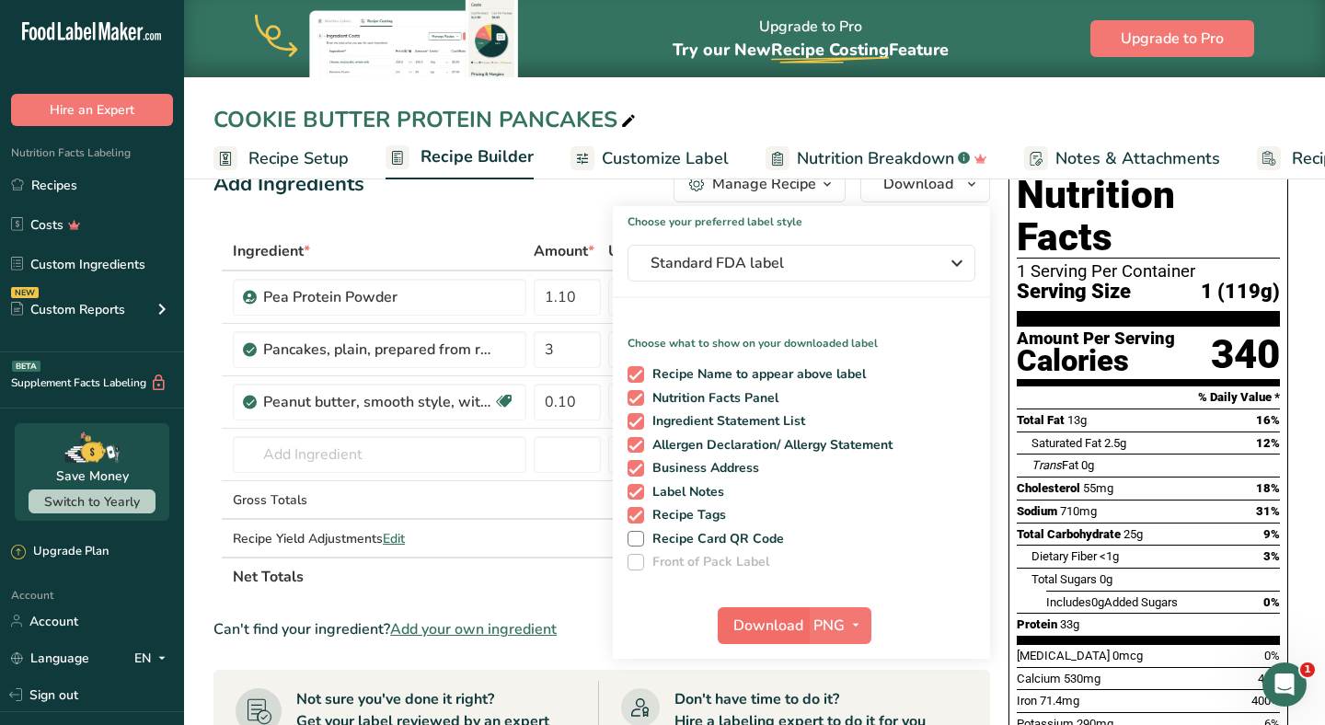
click at [762, 628] on span "Download" at bounding box center [769, 626] width 70 height 22
click at [940, 711] on div "Don't have time to do it? Hire a labeling expert to do it for you Hire a Labeli…" at bounding box center [783, 734] width 371 height 107
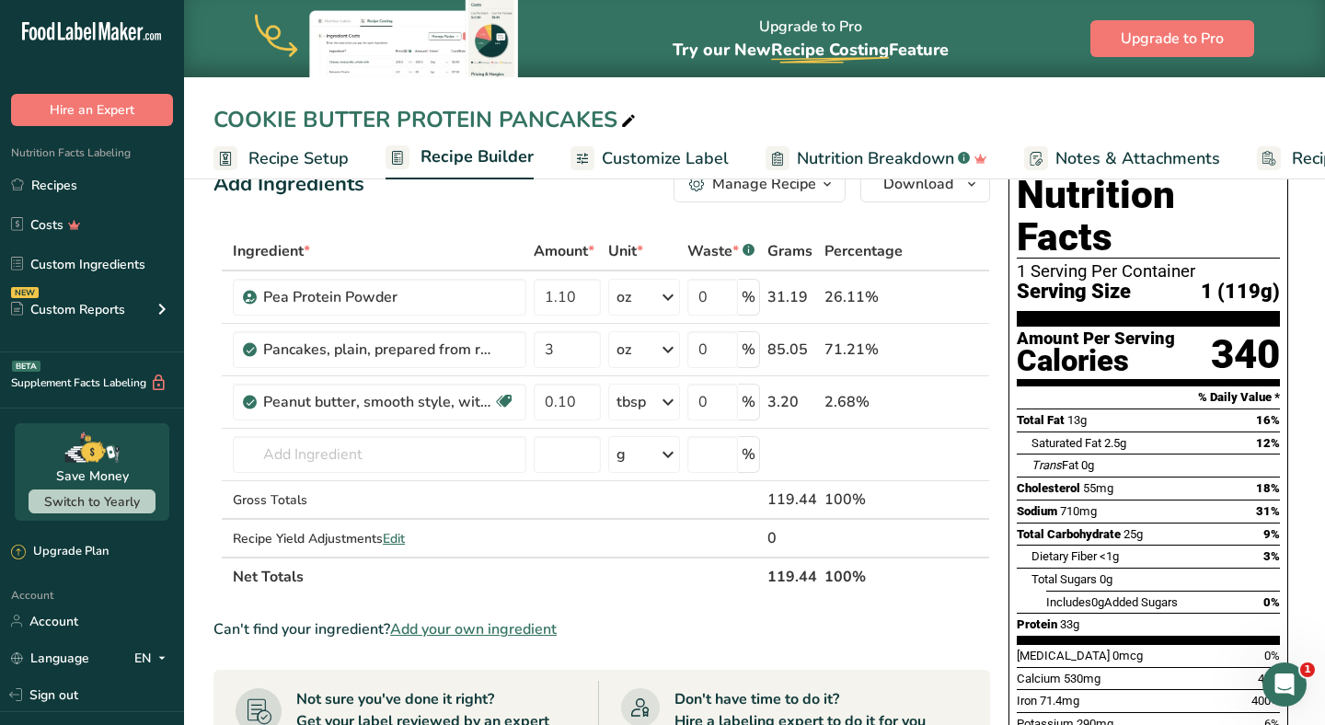
click at [124, 170] on link "Recipes" at bounding box center [92, 185] width 184 height 35
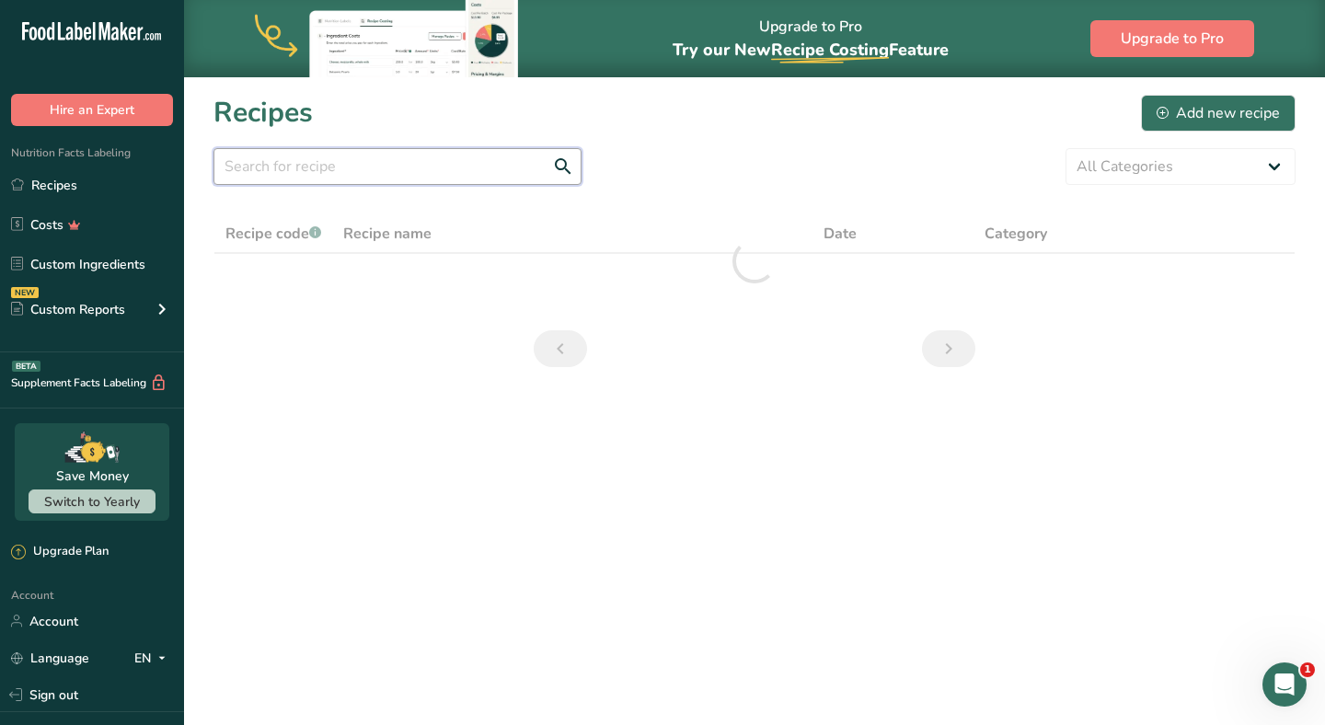
click at [405, 176] on input "text" at bounding box center [398, 166] width 368 height 37
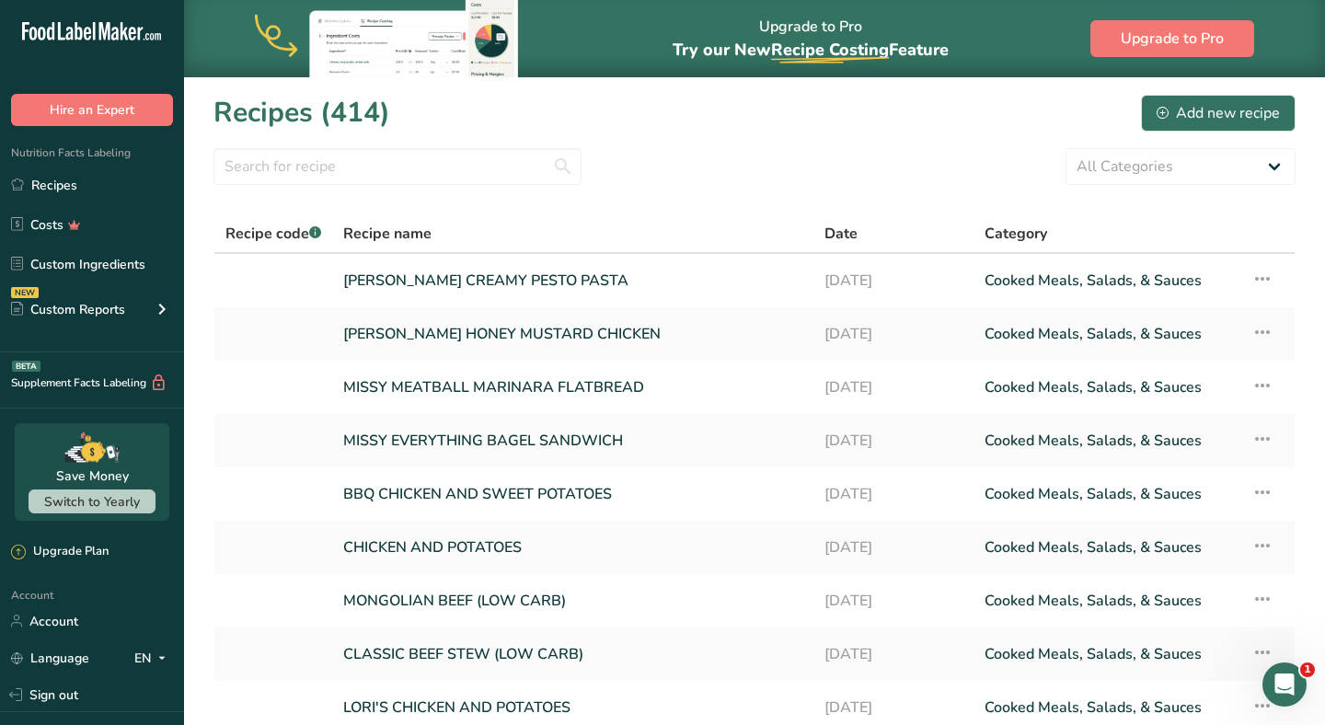
click at [691, 162] on div "All Categories Baked Goods Beverages Confectionery Cooked Meals, Salads, & Sauc…" at bounding box center [755, 166] width 1082 height 37
click at [360, 167] on input "text" at bounding box center [398, 166] width 368 height 37
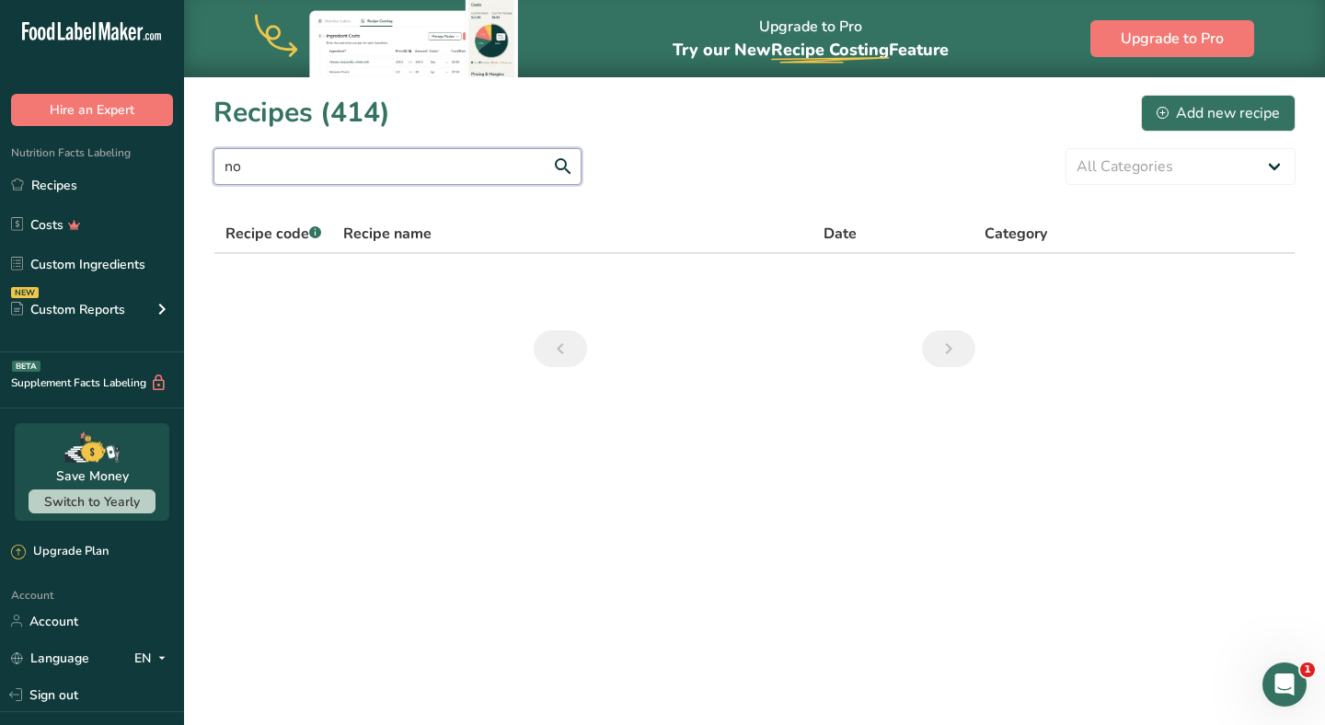
type input "n"
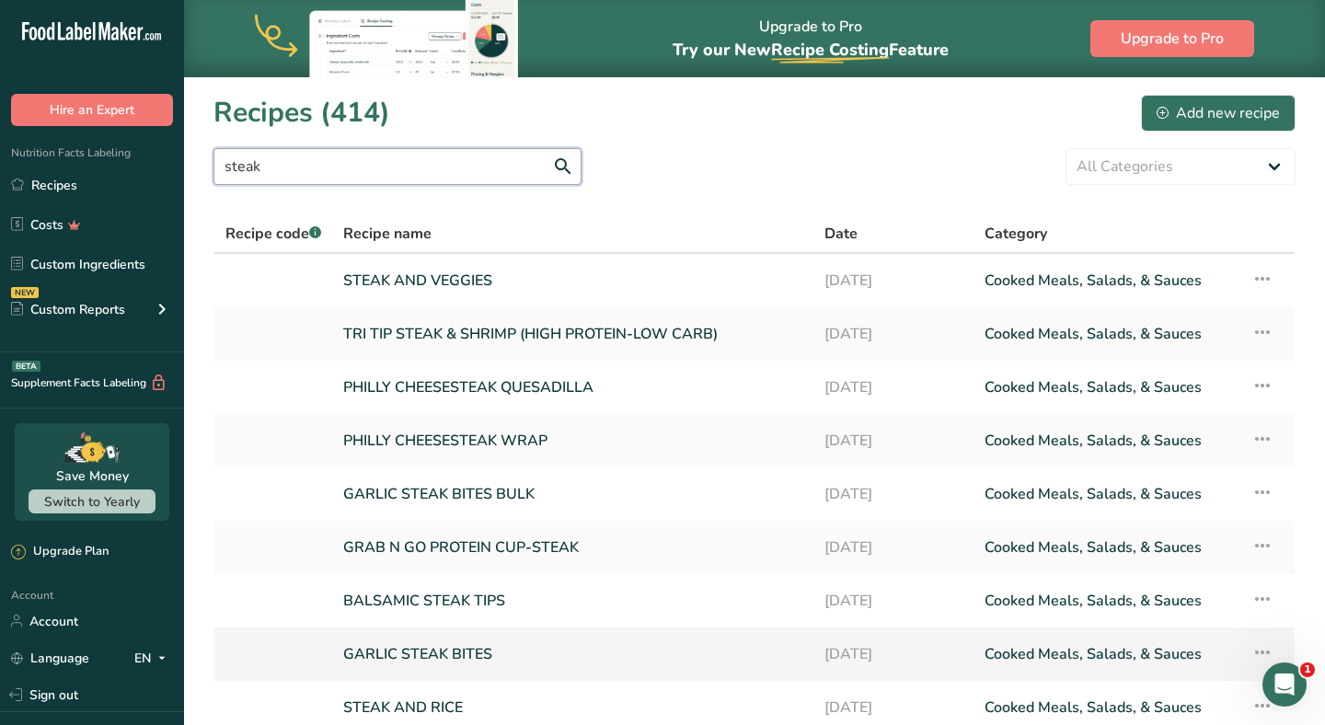
type input "steak"
click at [427, 654] on link "GARLIC STEAK BITES" at bounding box center [572, 654] width 459 height 39
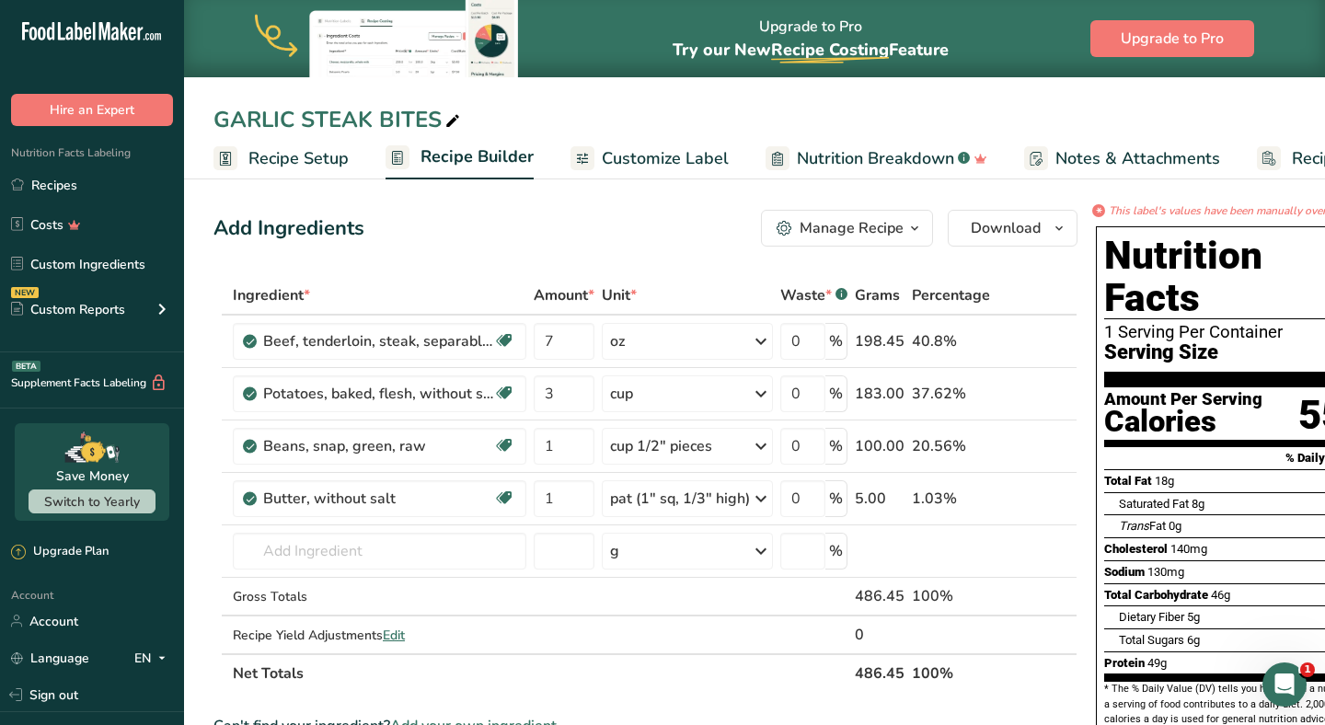
click at [871, 217] on div "Manage Recipe" at bounding box center [852, 228] width 104 height 22
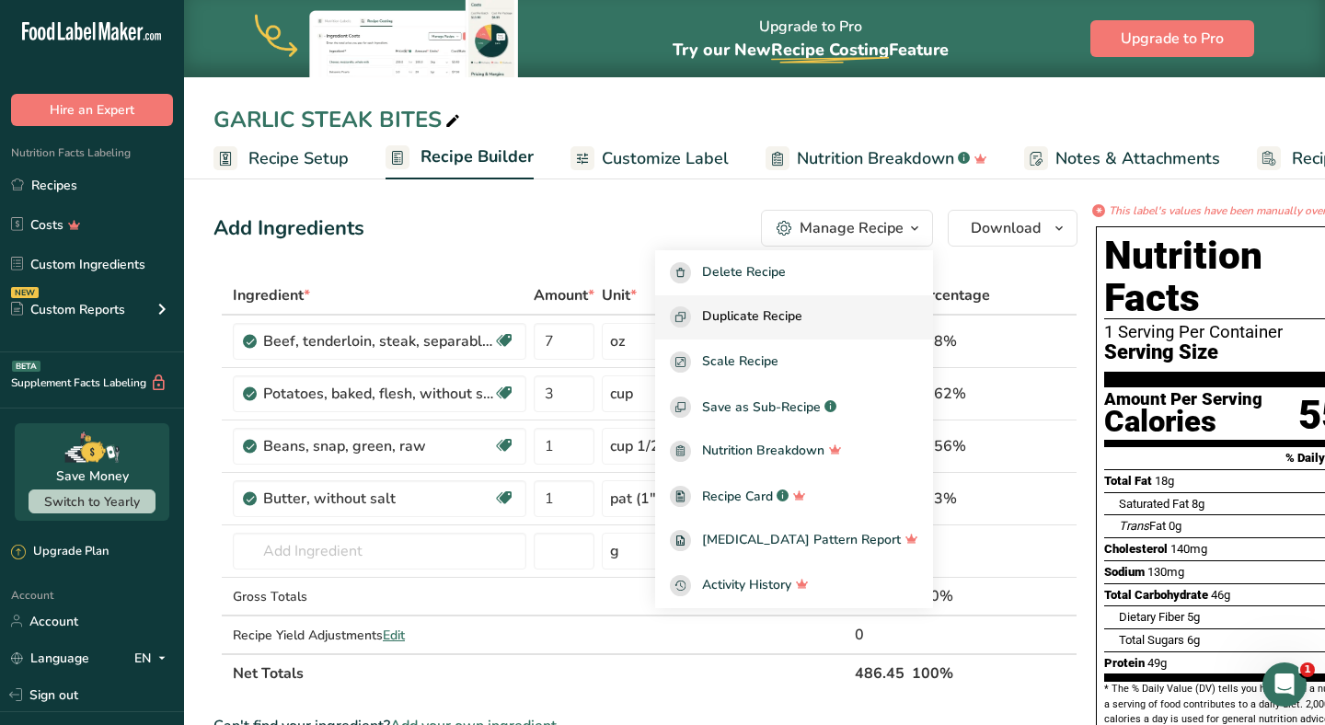
click at [786, 324] on span "Duplicate Recipe" at bounding box center [752, 317] width 100 height 21
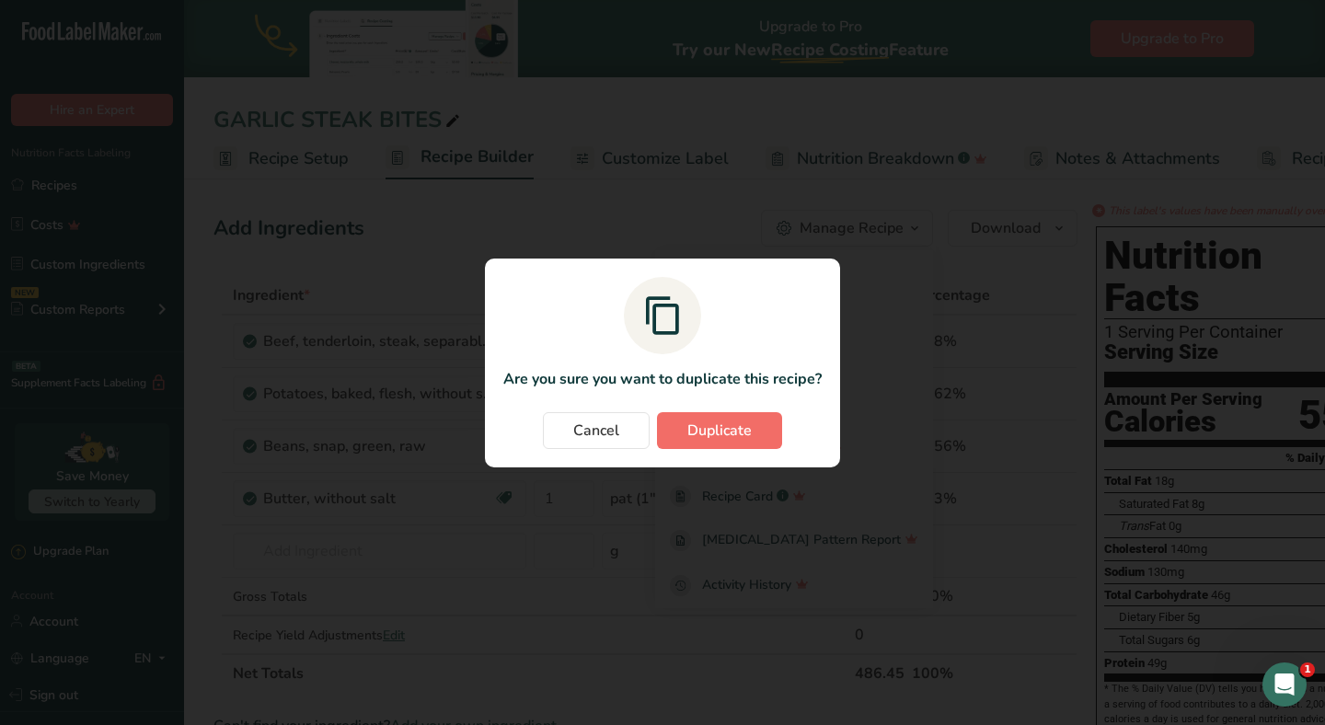
click at [755, 425] on button "Duplicate" at bounding box center [719, 430] width 125 height 37
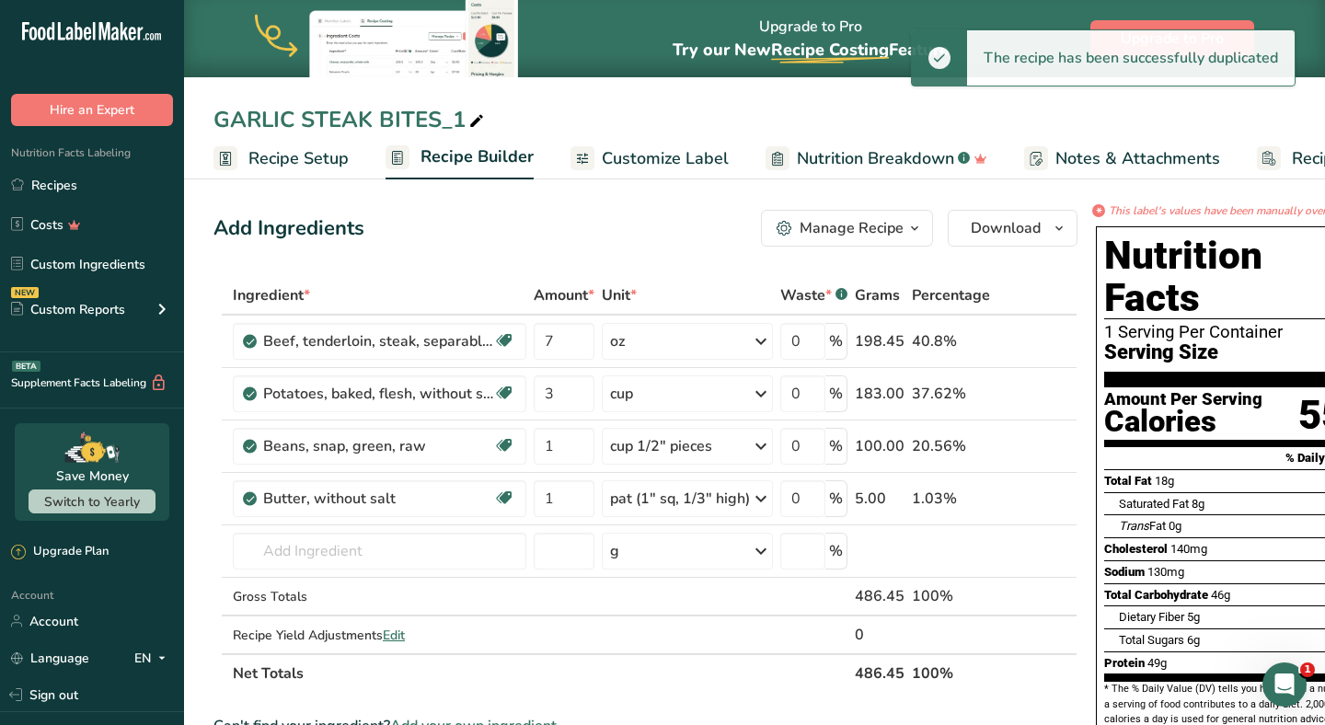
click at [466, 119] on span at bounding box center [477, 121] width 22 height 22
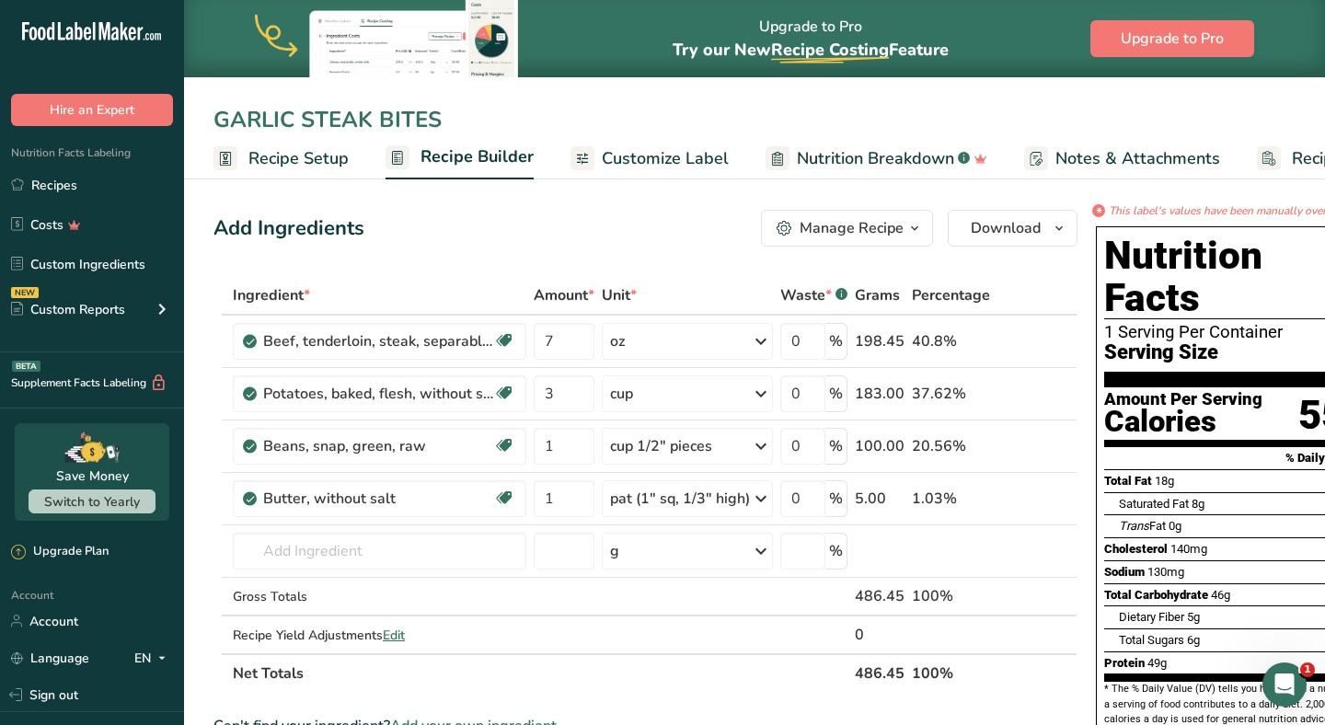
click at [219, 112] on input "GARLIC STEAK BITES" at bounding box center [755, 119] width 1082 height 33
type input "[PERSON_NAME] STEAK BITES"
click at [1042, 400] on icon at bounding box center [1040, 394] width 13 height 19
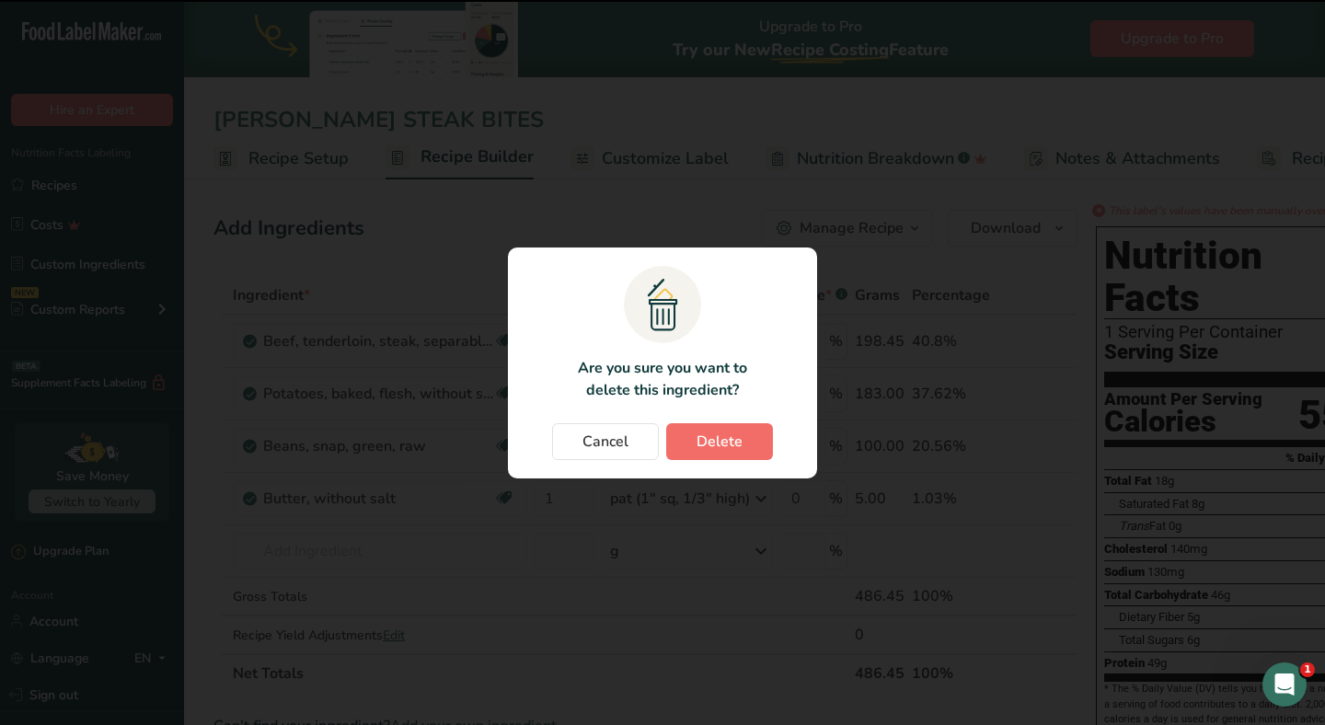
click at [760, 445] on button "Delete" at bounding box center [719, 441] width 107 height 37
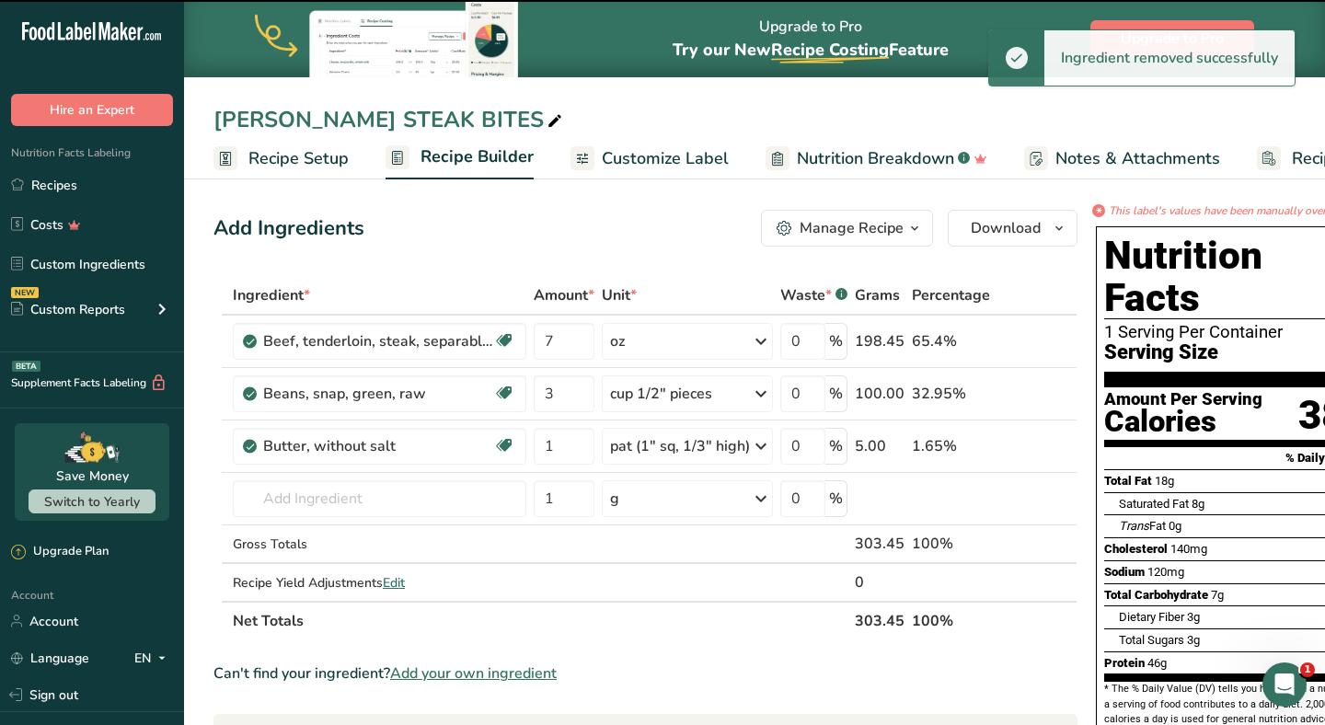
type input "1"
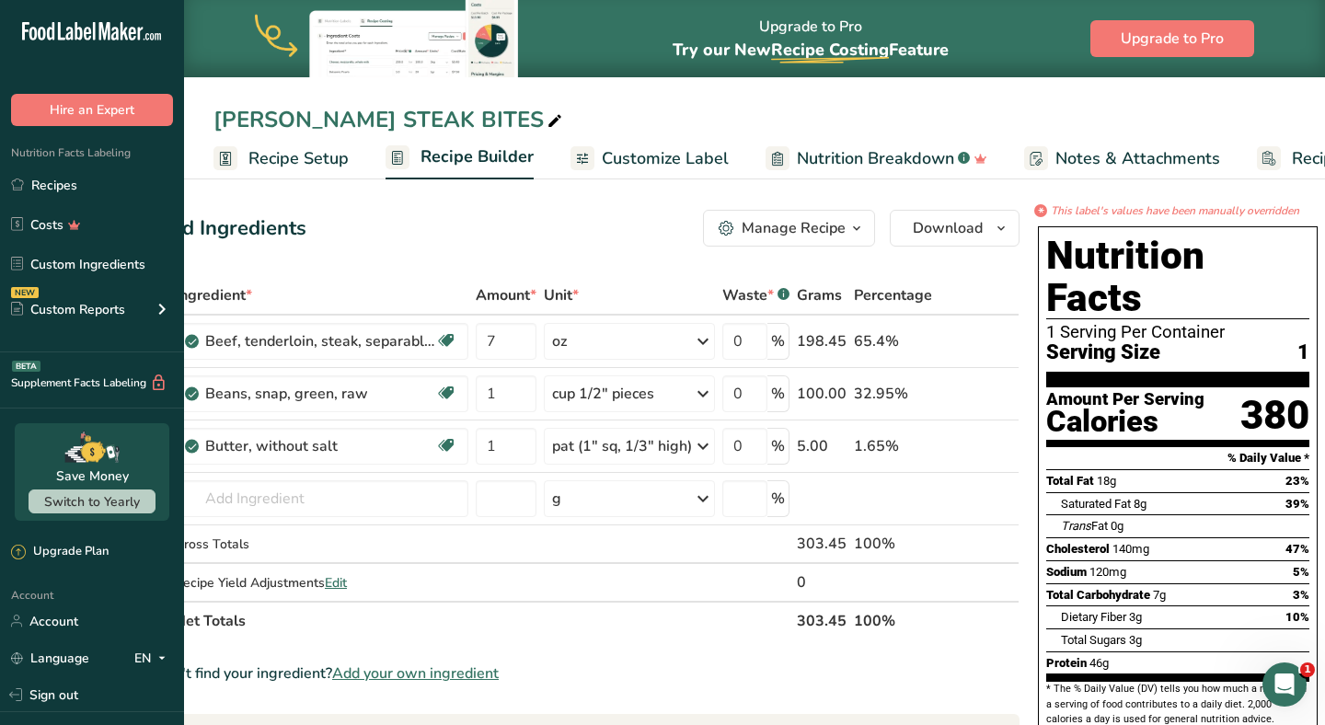
scroll to position [0, 54]
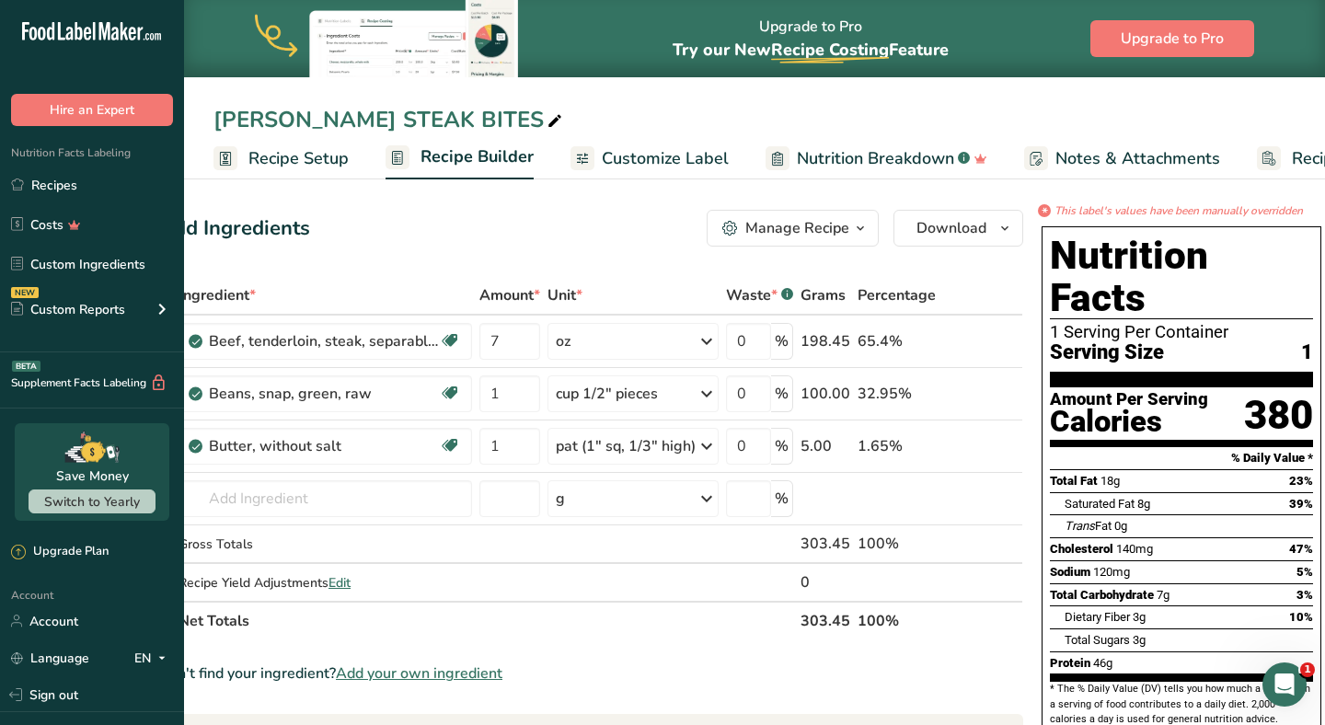
click at [774, 226] on div "Manage Recipe" at bounding box center [798, 228] width 104 height 22
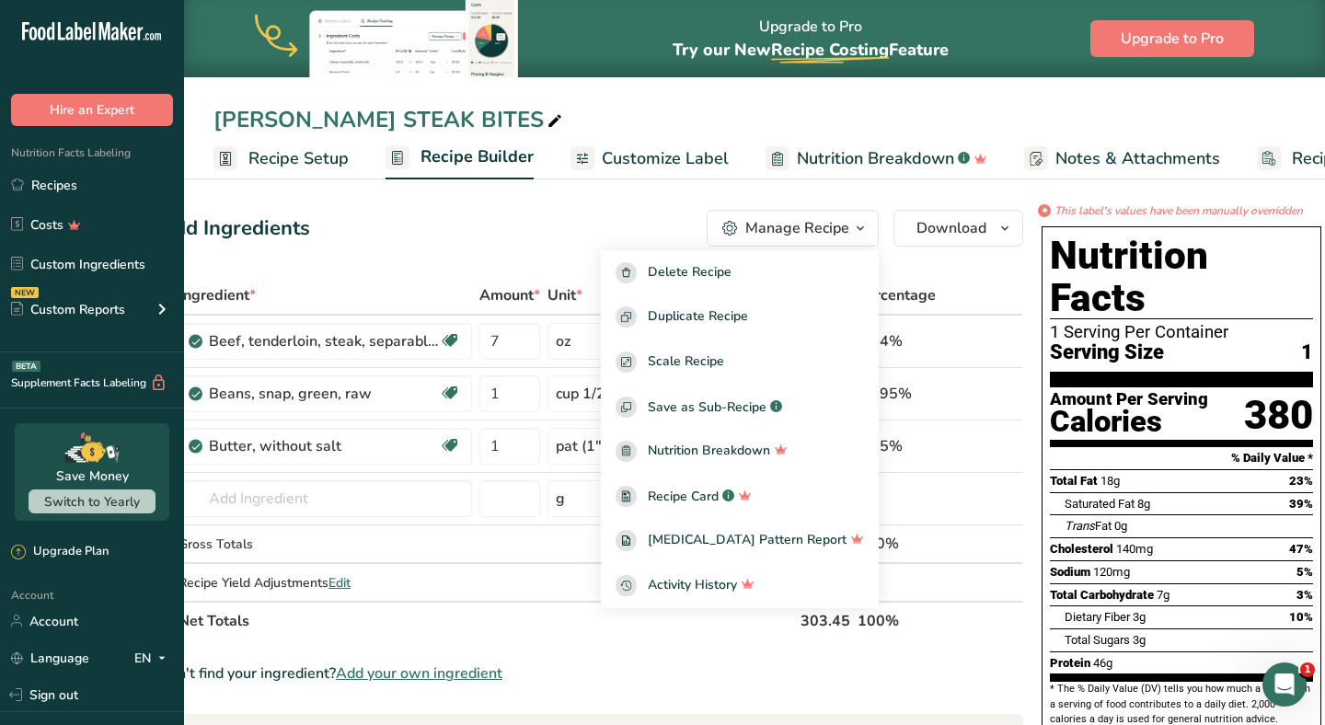
click at [693, 158] on span "Customize Label" at bounding box center [665, 158] width 127 height 25
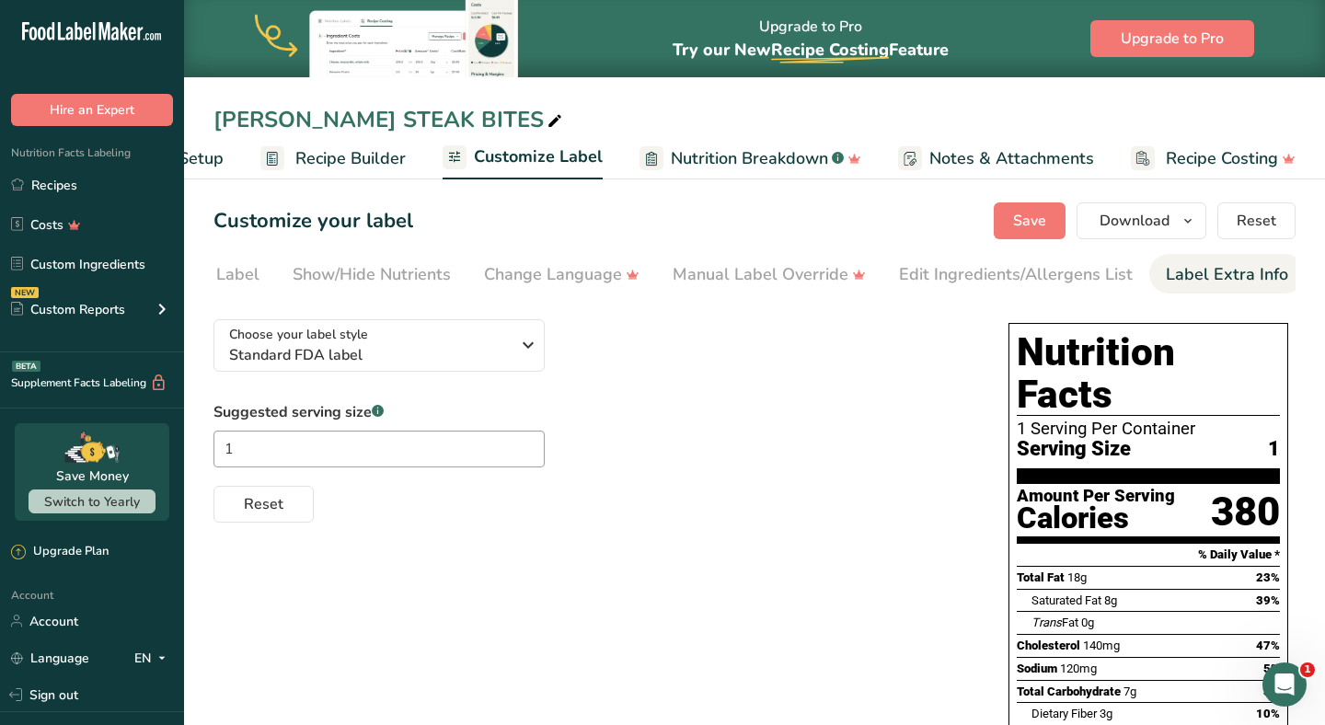
click at [1169, 269] on div "Label Extra Info" at bounding box center [1227, 274] width 122 height 25
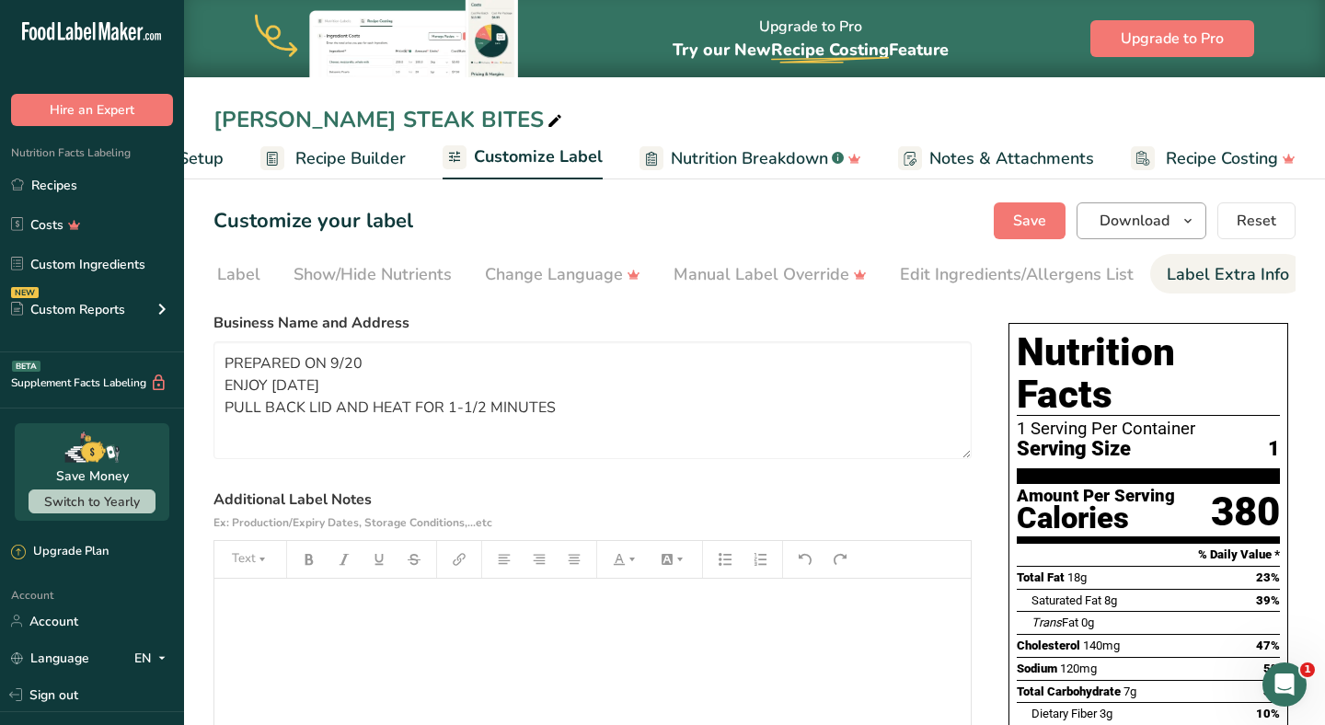
click at [1111, 227] on span "Download" at bounding box center [1135, 221] width 70 height 22
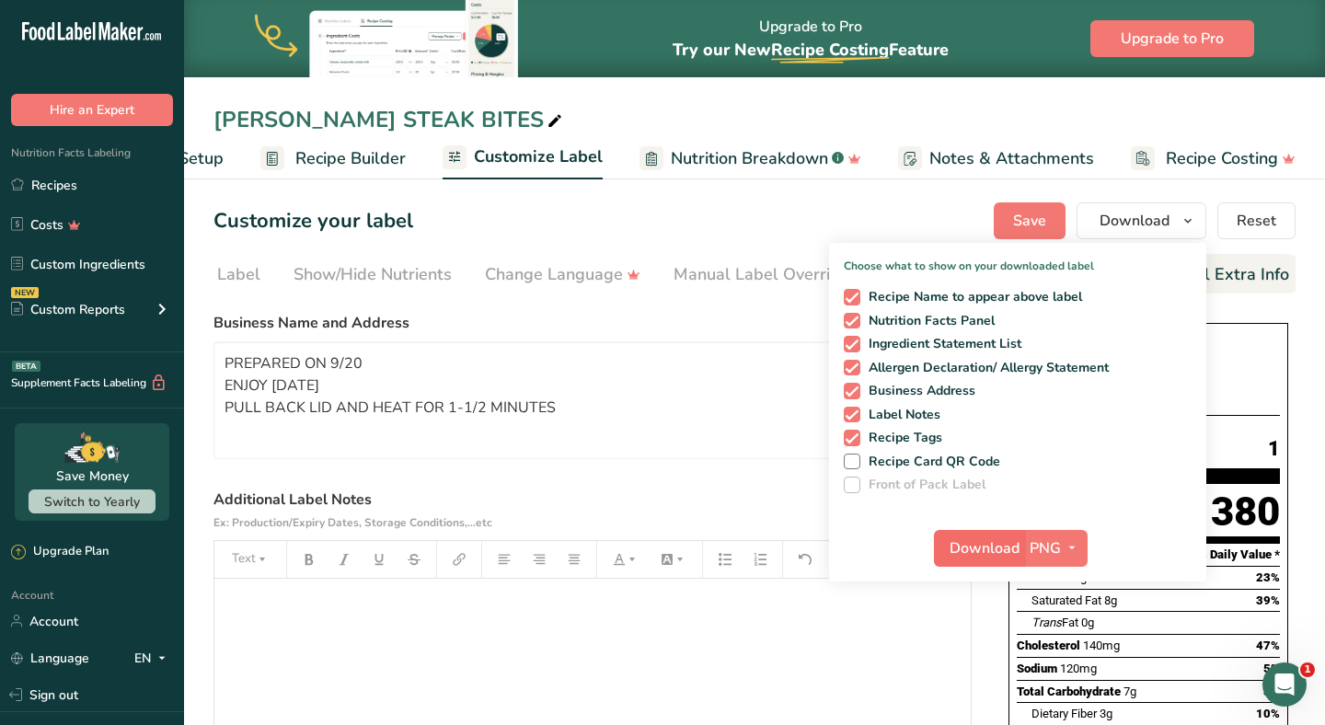
click at [998, 539] on span "Download" at bounding box center [985, 549] width 70 height 22
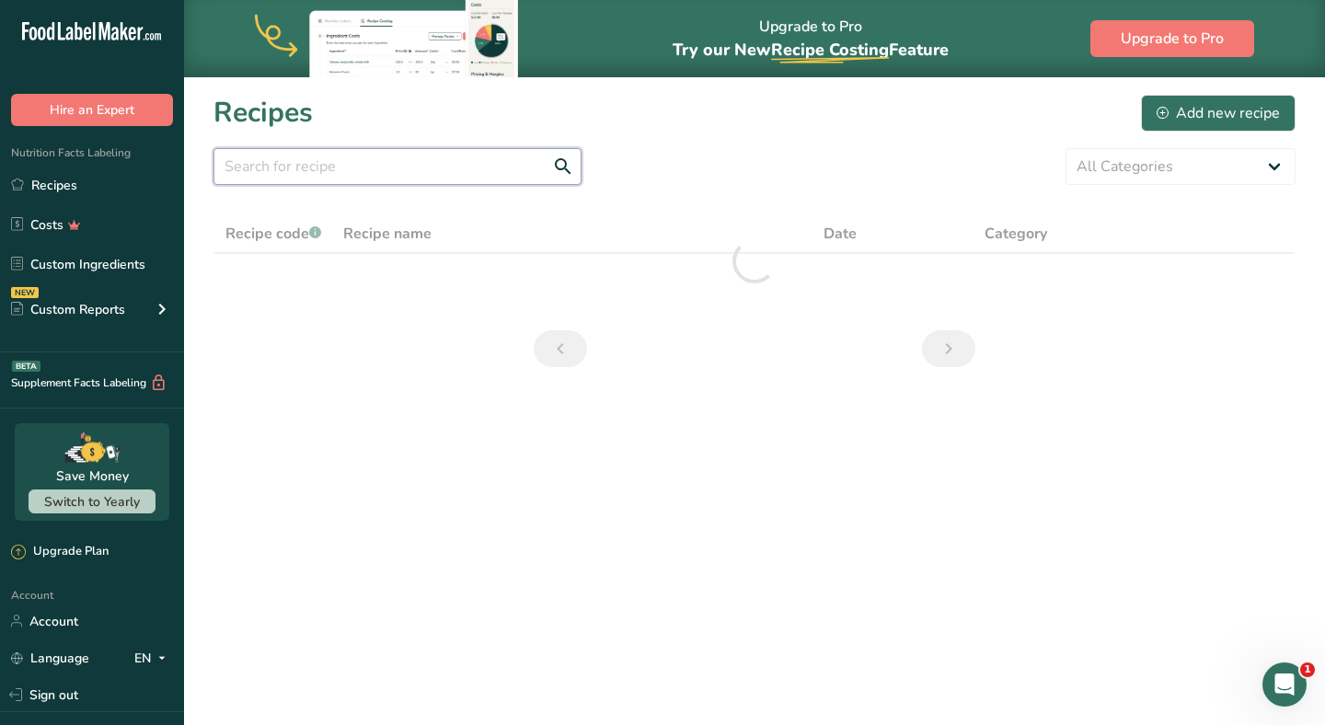
click at [422, 171] on input "text" at bounding box center [398, 166] width 368 height 37
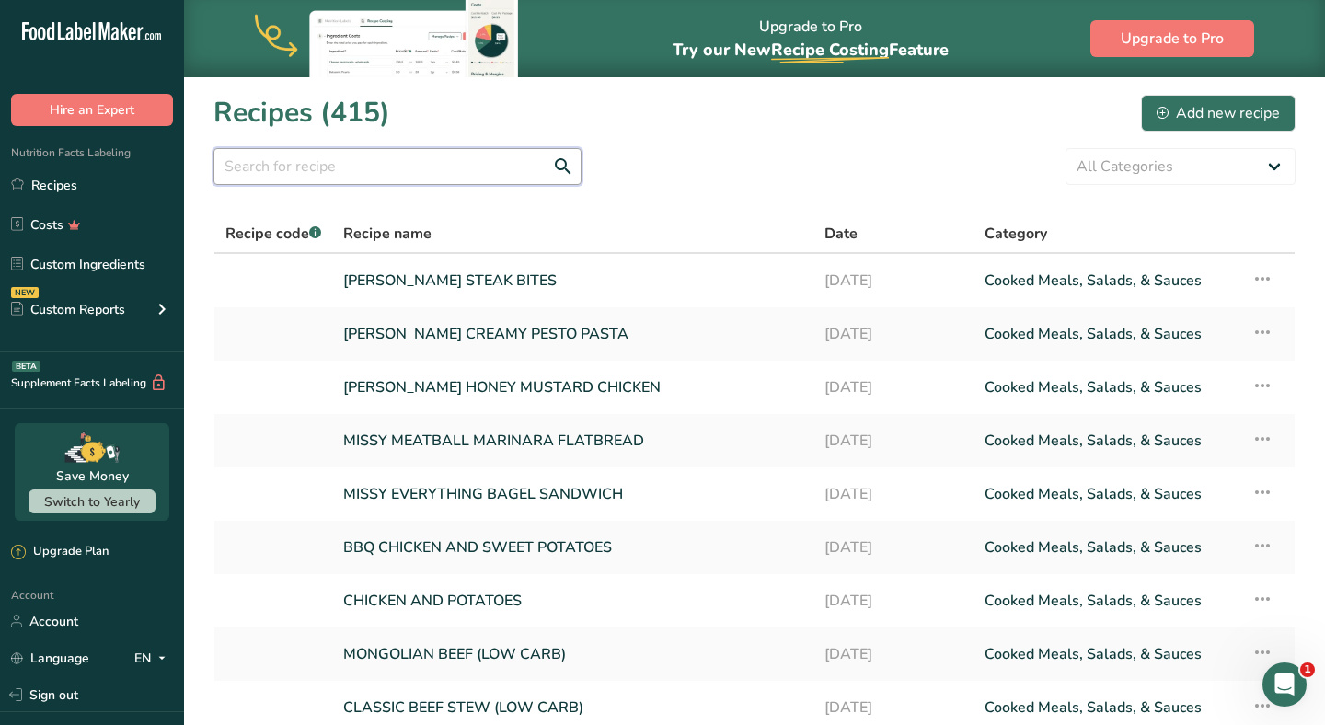
click at [396, 158] on input "text" at bounding box center [398, 166] width 368 height 37
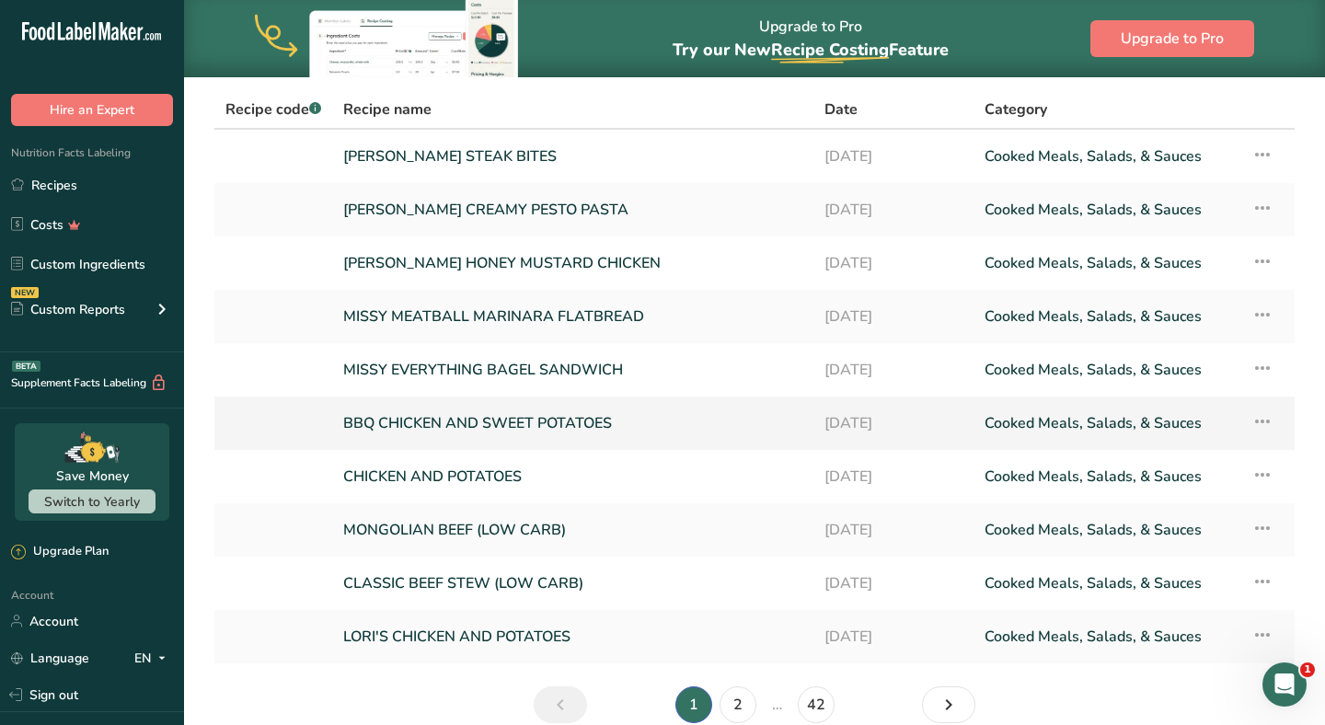
scroll to position [126, 0]
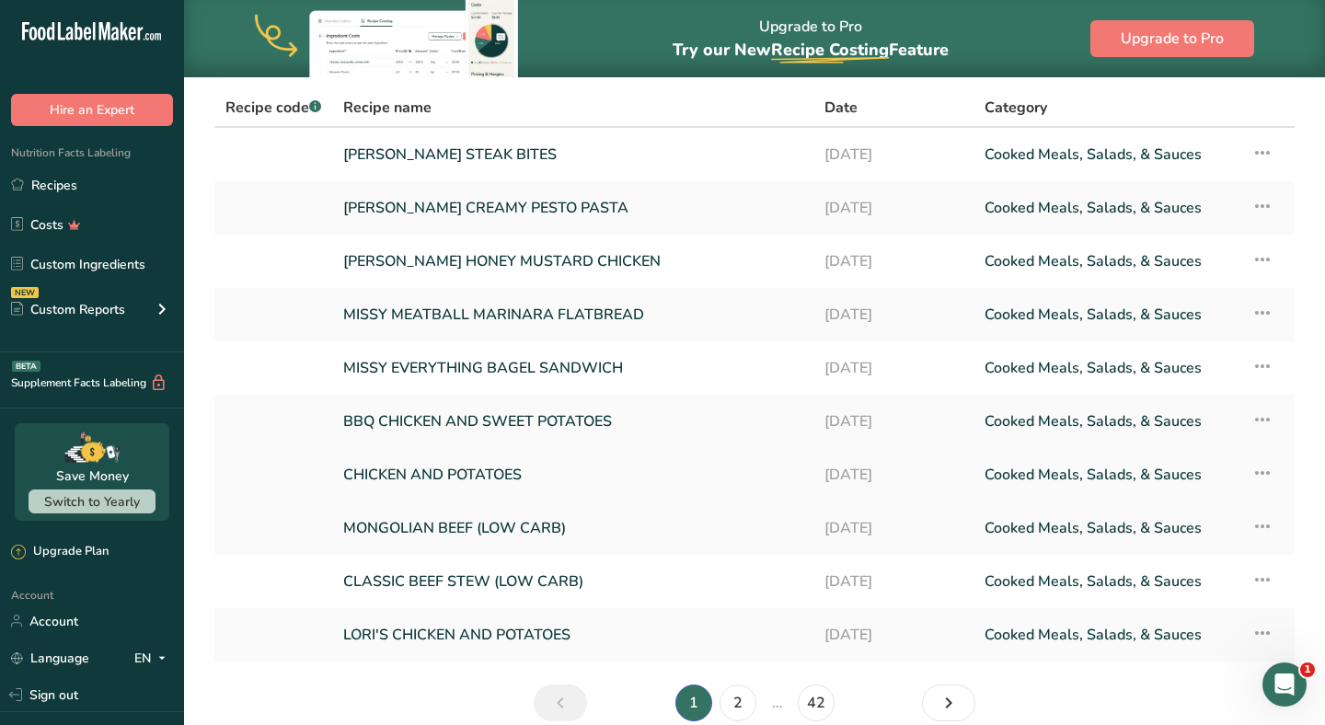
click at [518, 472] on link "CHICKEN AND POTATOES" at bounding box center [572, 475] width 459 height 39
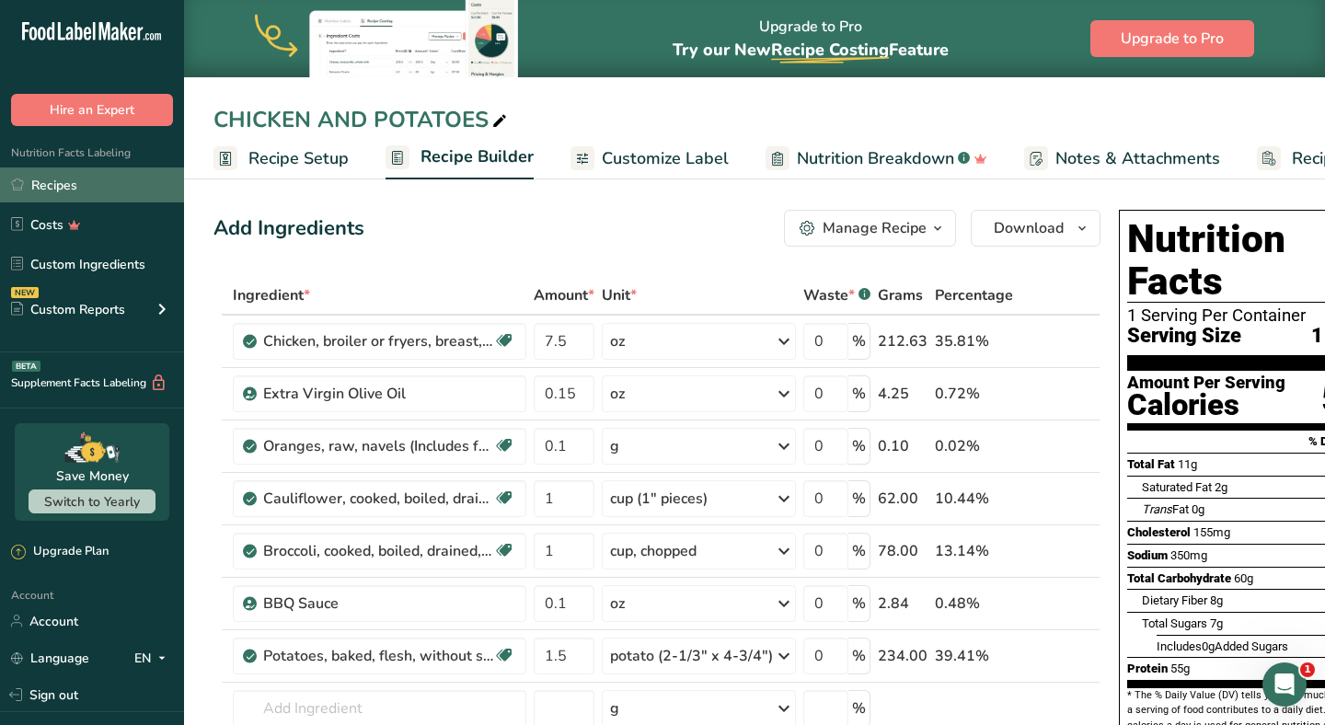
click at [142, 178] on link "Recipes" at bounding box center [92, 185] width 184 height 35
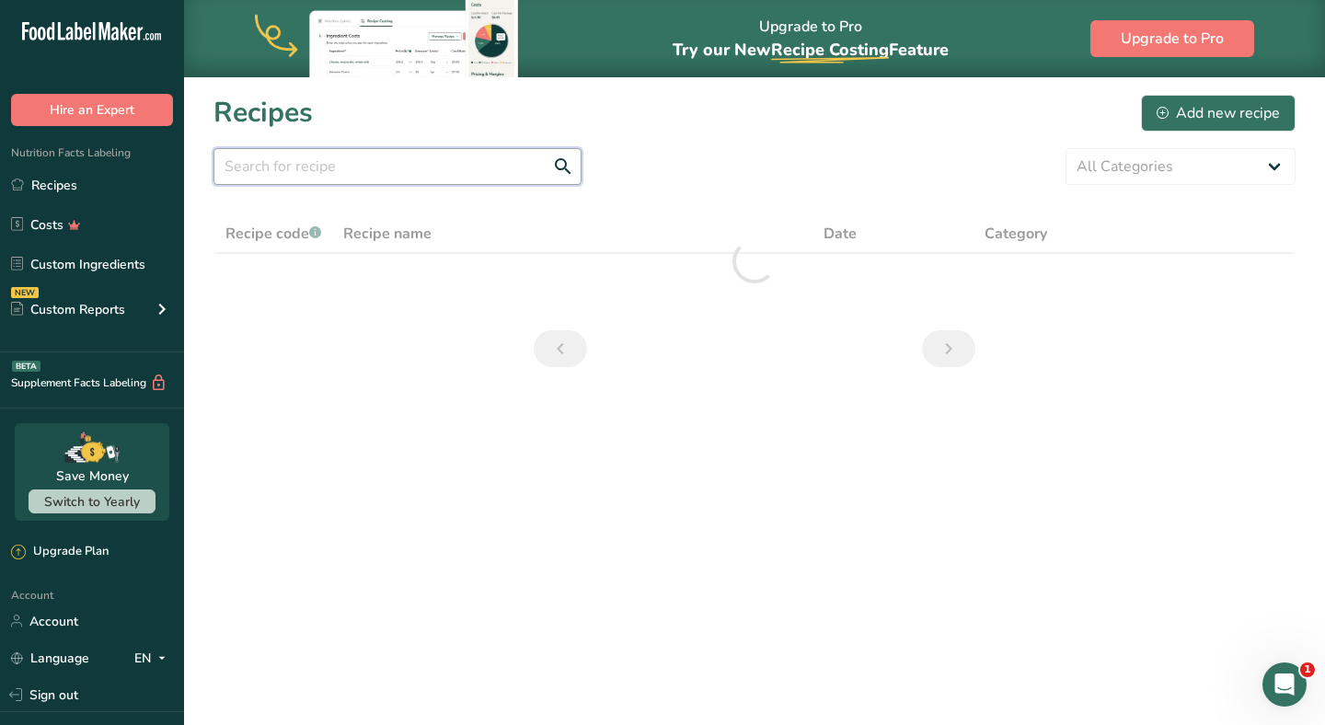
click at [455, 171] on input "text" at bounding box center [398, 166] width 368 height 37
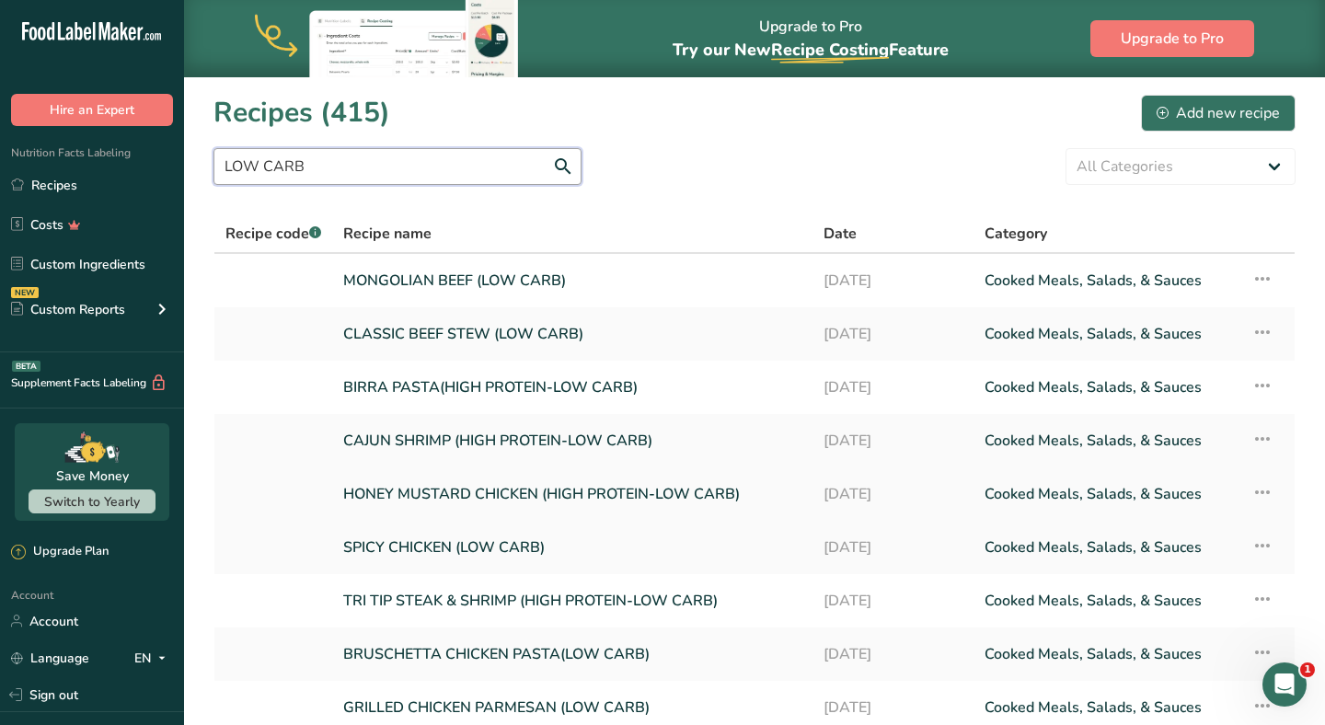
type input "LOW CARB"
click at [595, 511] on link "HONEY MUSTARD CHICKEN (HIGH PROTEIN-LOW CARB)" at bounding box center [572, 494] width 458 height 39
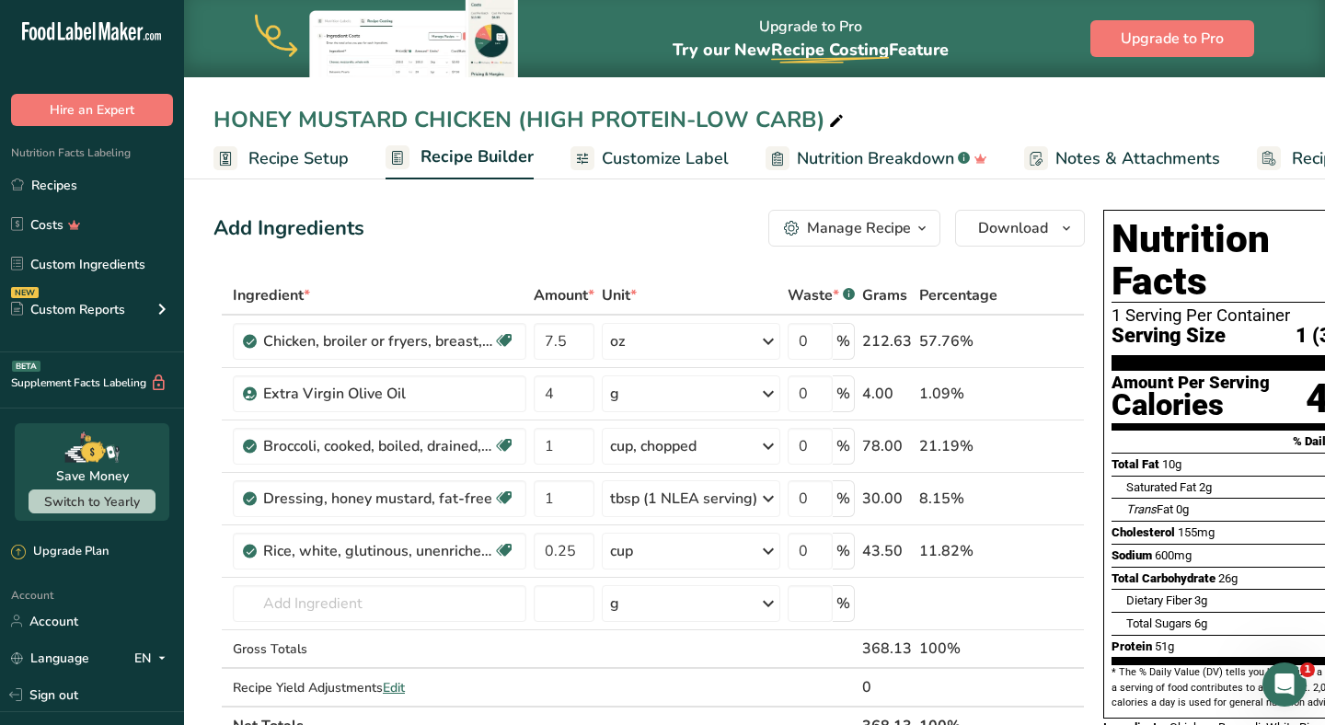
click at [818, 118] on div "HONEY MUSTARD CHICKEN (HIGH PROTEIN-LOW CARB)" at bounding box center [531, 119] width 634 height 33
type input "HONEY MUSTARD CHICKEN"
click at [211, 121] on div "HONEY MUSTARD CHICKEN" at bounding box center [754, 119] width 1141 height 33
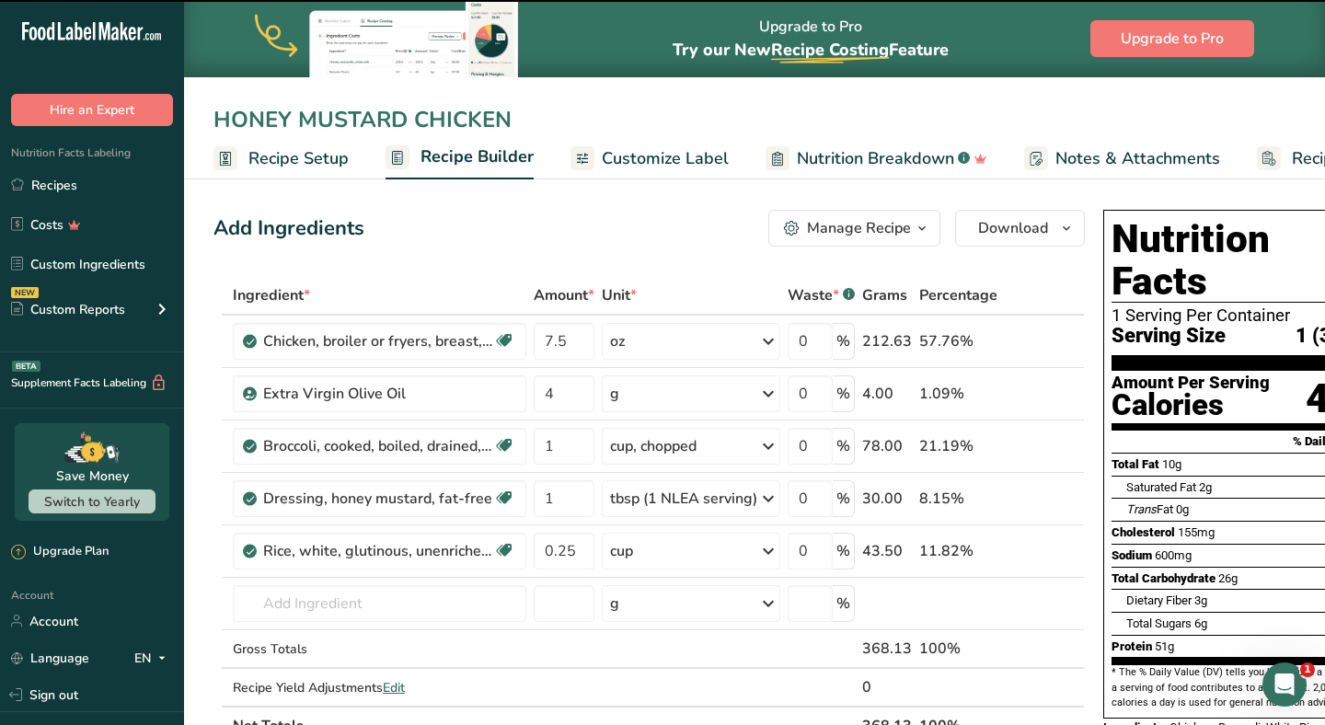
click at [215, 119] on input "HONEY MUSTARD CHICKEN" at bounding box center [755, 119] width 1082 height 33
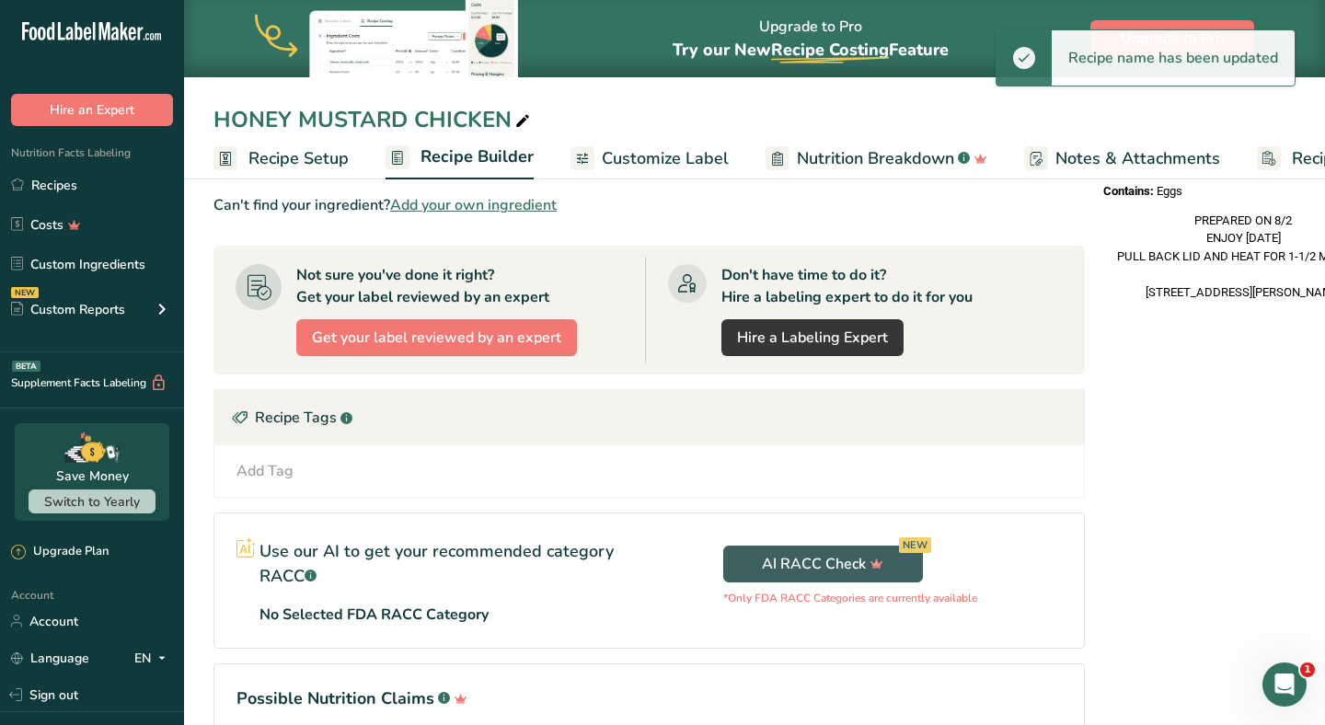
scroll to position [671, 0]
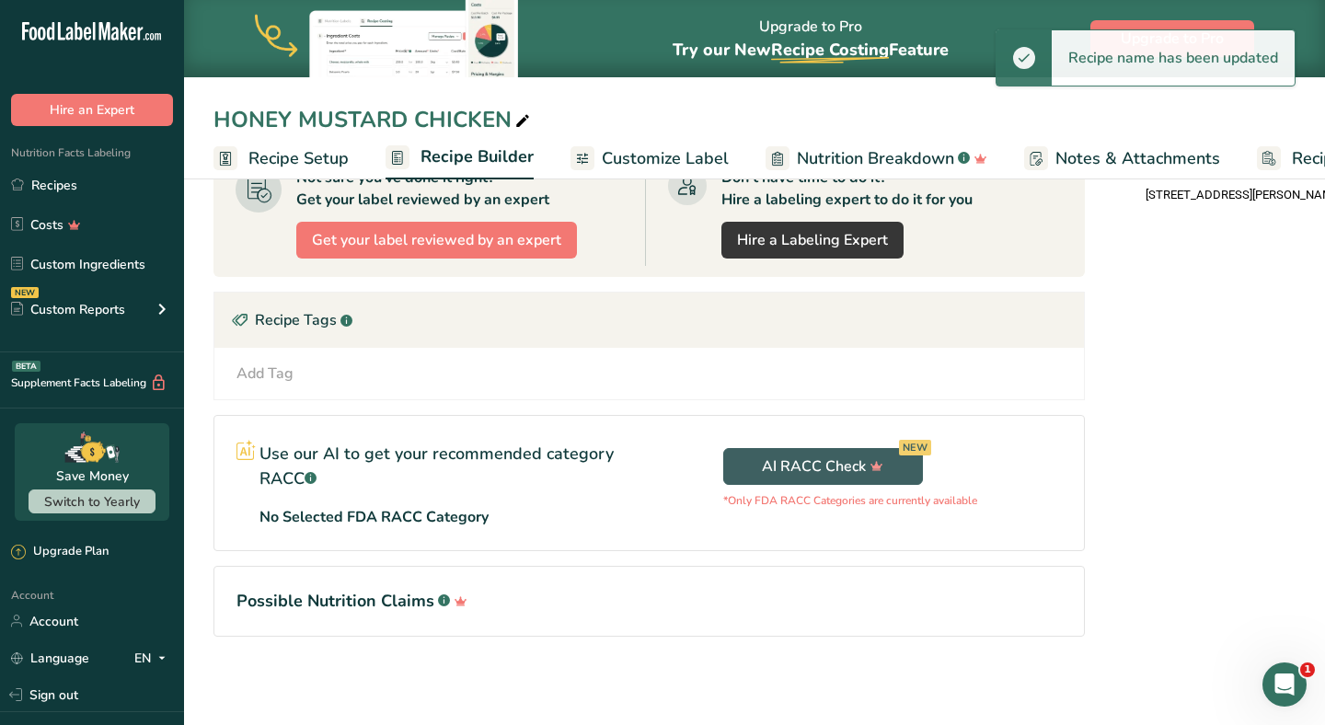
click at [215, 119] on div "HONEY MUSTARD CHICKEN" at bounding box center [374, 119] width 320 height 33
click at [215, 119] on input "HONEY MUSTARD CHICKEN" at bounding box center [755, 119] width 1082 height 33
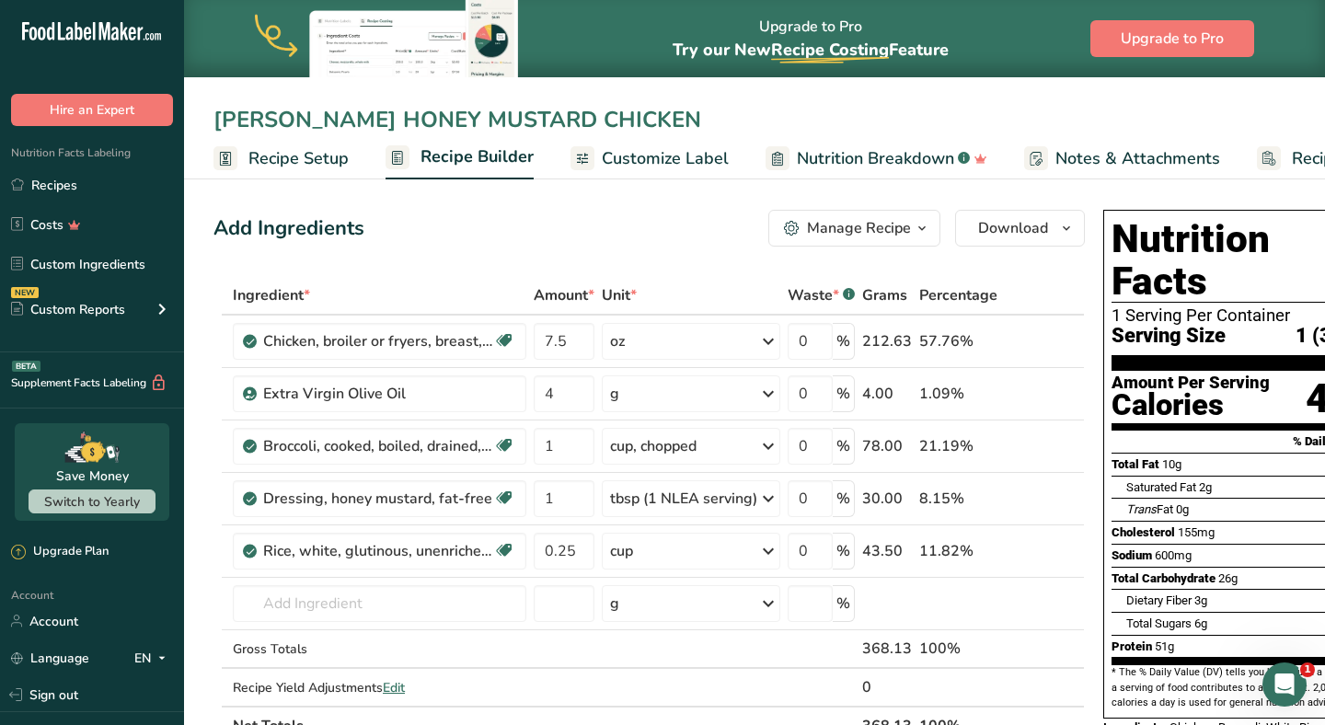
scroll to position [-17, 0]
type input "JACLYN HONEY MUSTARD CHICKEN"
click at [1052, 542] on span at bounding box center [1047, 551] width 22 height 22
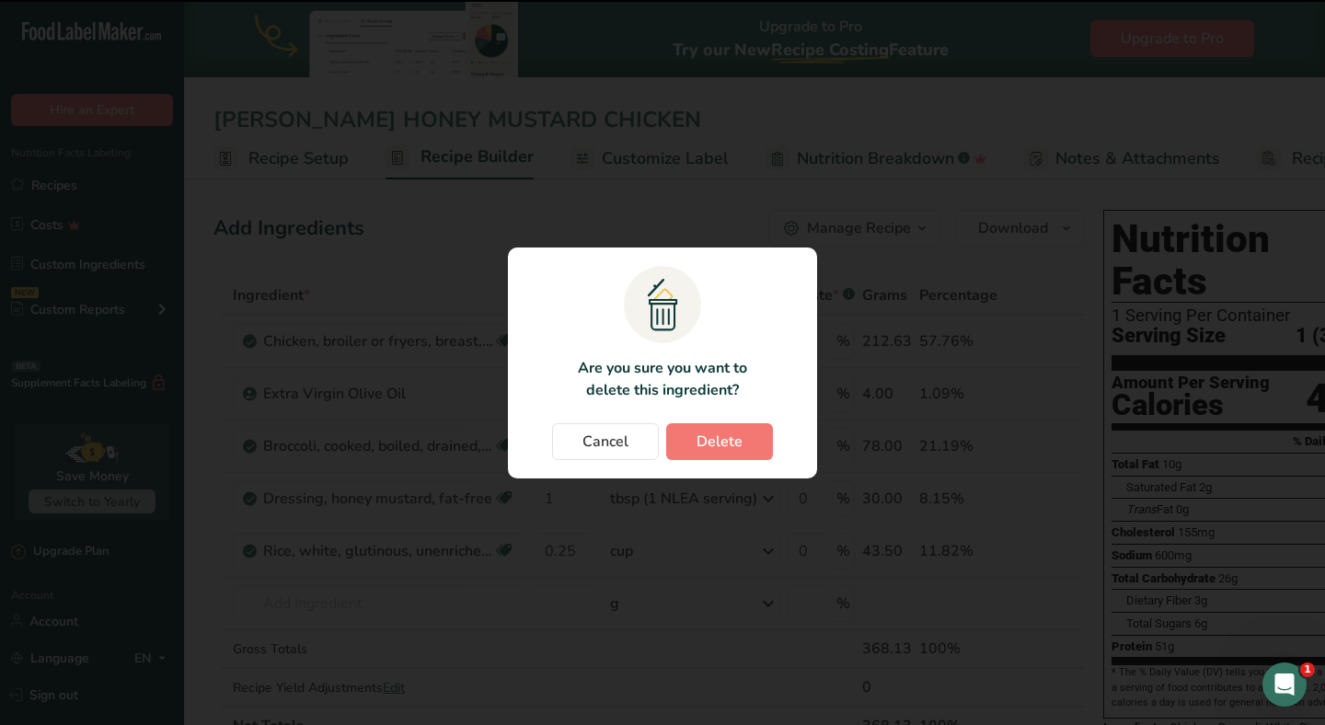
click at [666, 190] on div "Change password modal" at bounding box center [662, 362] width 1325 height 725
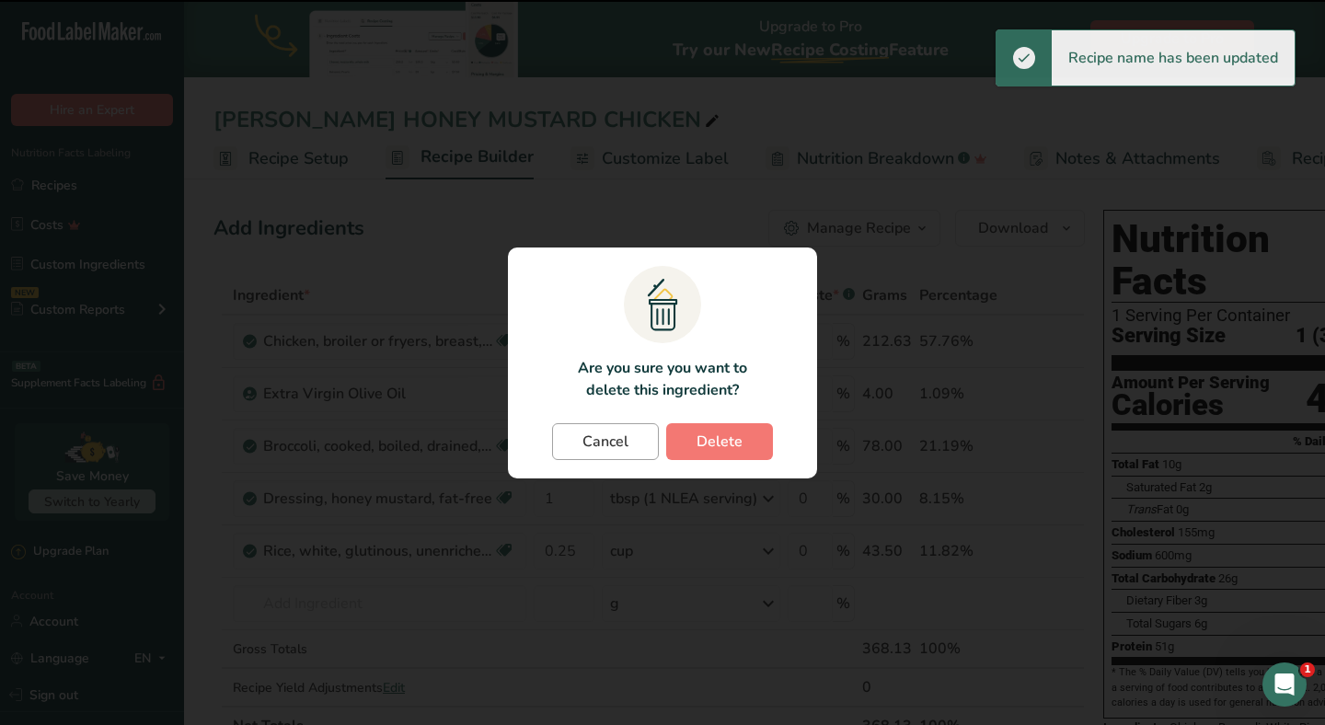
click at [621, 447] on span "Cancel" at bounding box center [606, 442] width 46 height 22
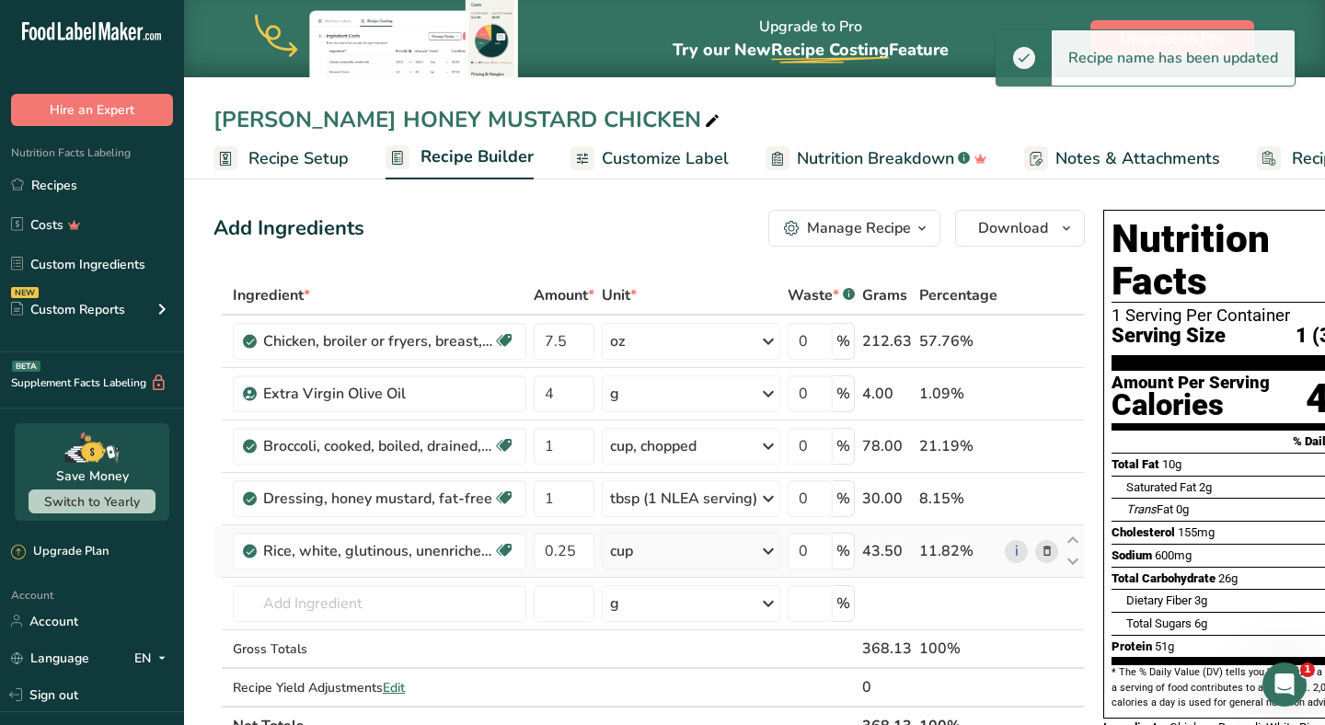
click at [1041, 552] on icon at bounding box center [1047, 551] width 13 height 19
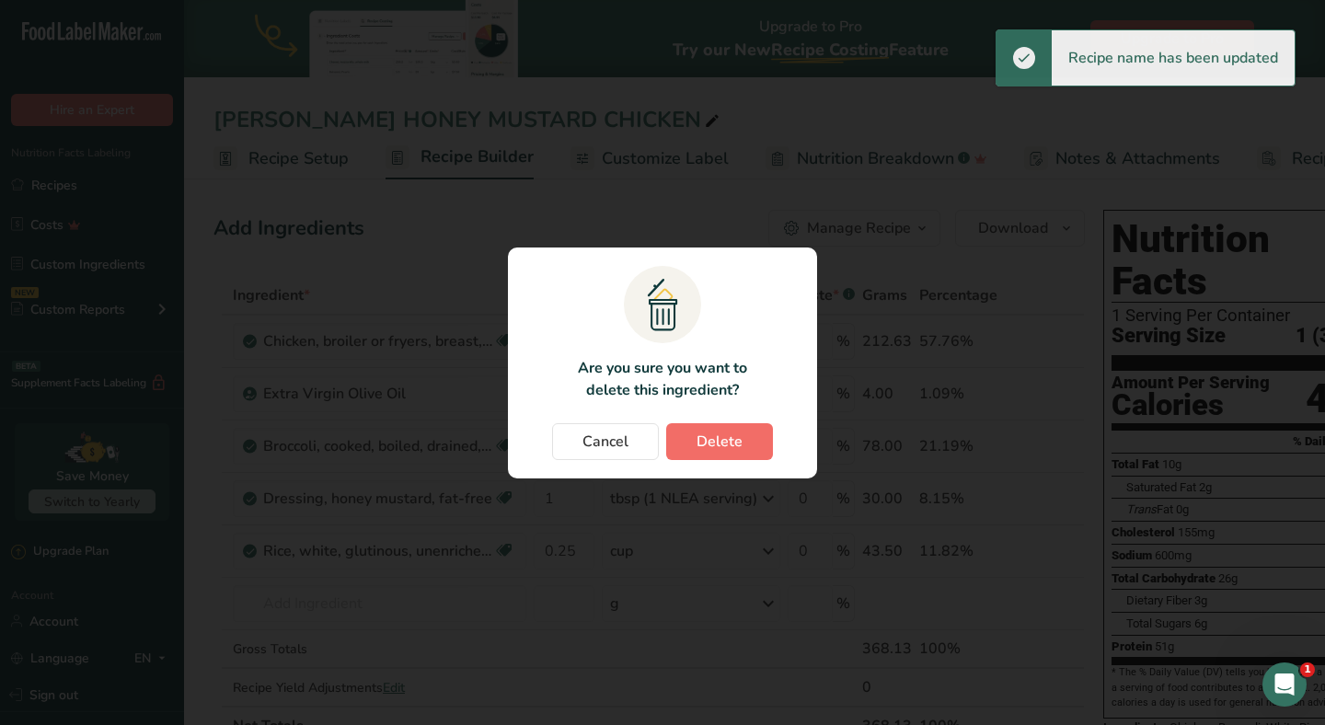
click at [746, 443] on button "Delete" at bounding box center [719, 441] width 107 height 37
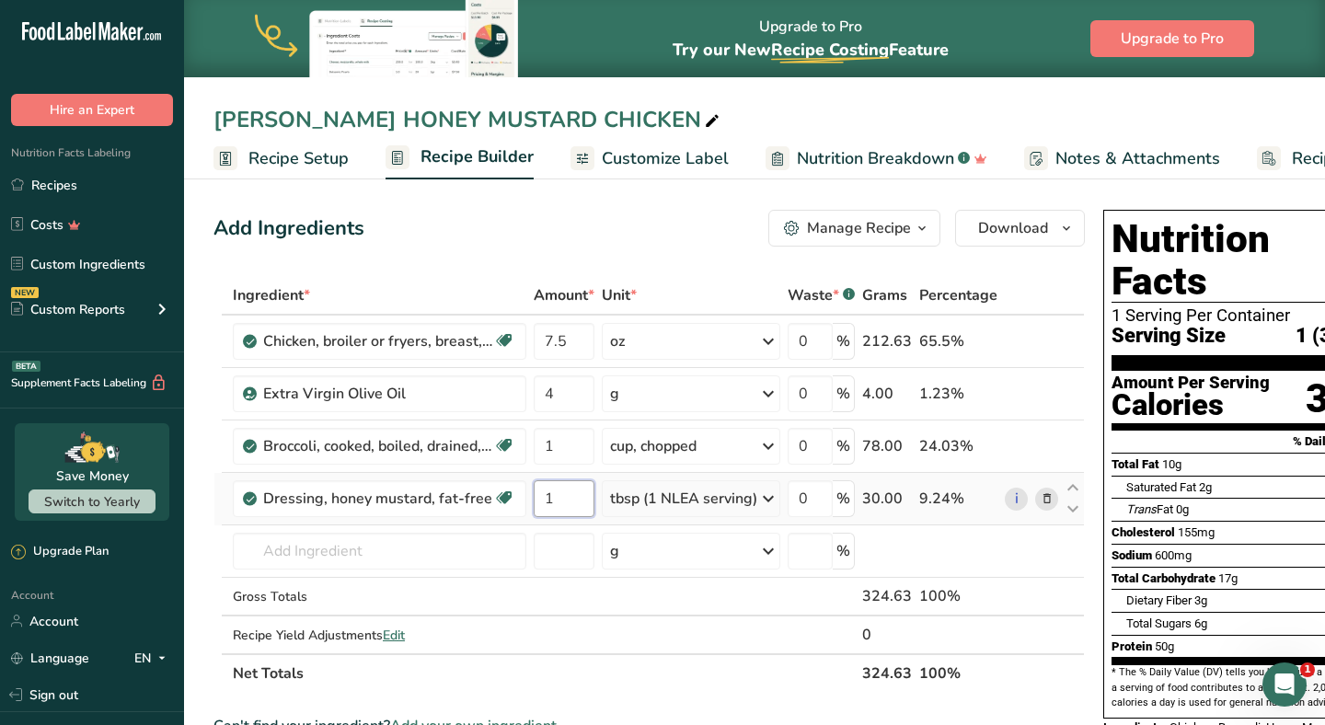
click at [591, 490] on input "1" at bounding box center [564, 498] width 61 height 37
type input "0.25"
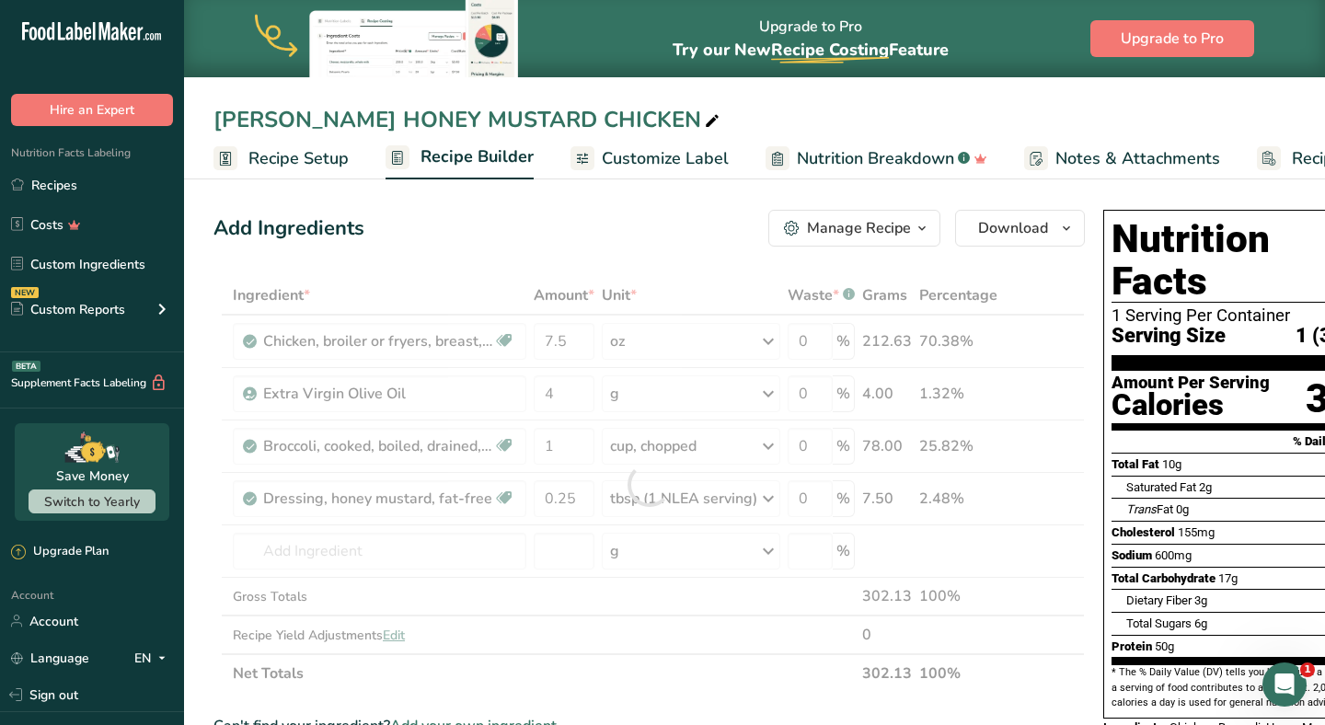
click at [641, 244] on div "Add Ingredients Manage Recipe Delete Recipe Duplicate Recipe Scale Recipe Save …" at bounding box center [650, 228] width 872 height 37
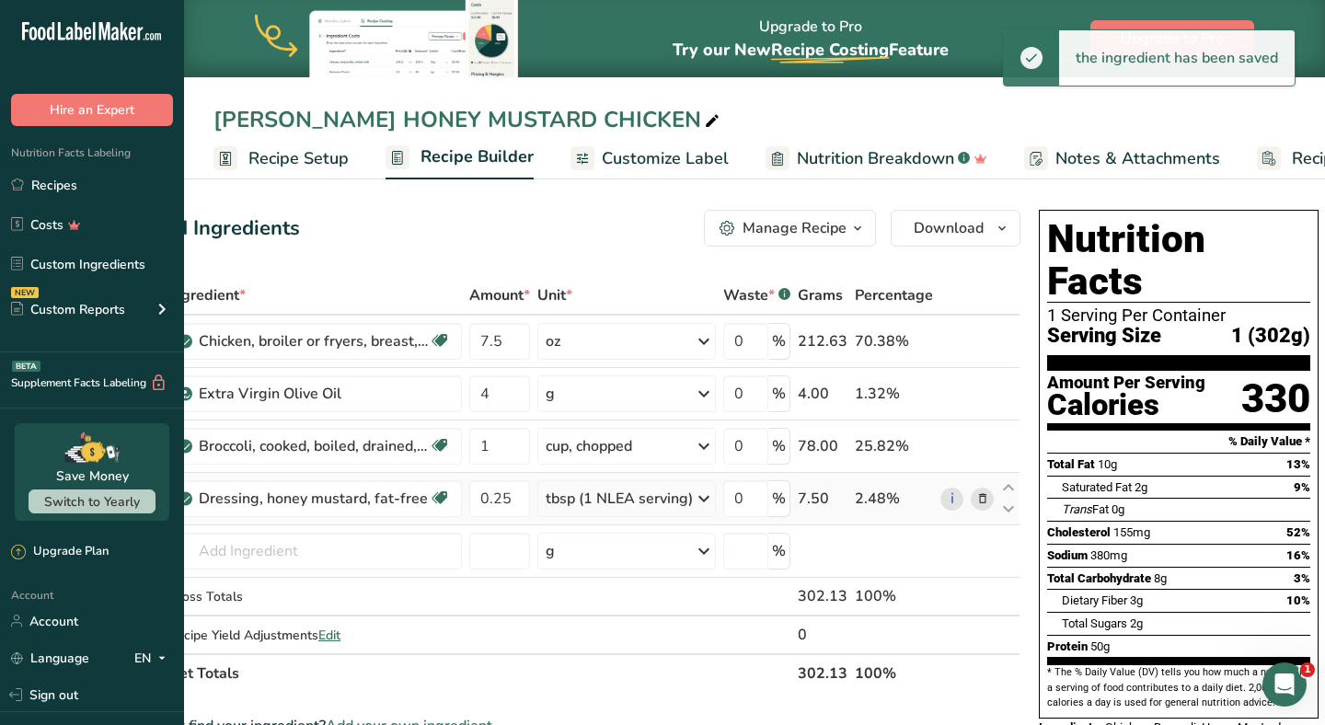
scroll to position [0, 64]
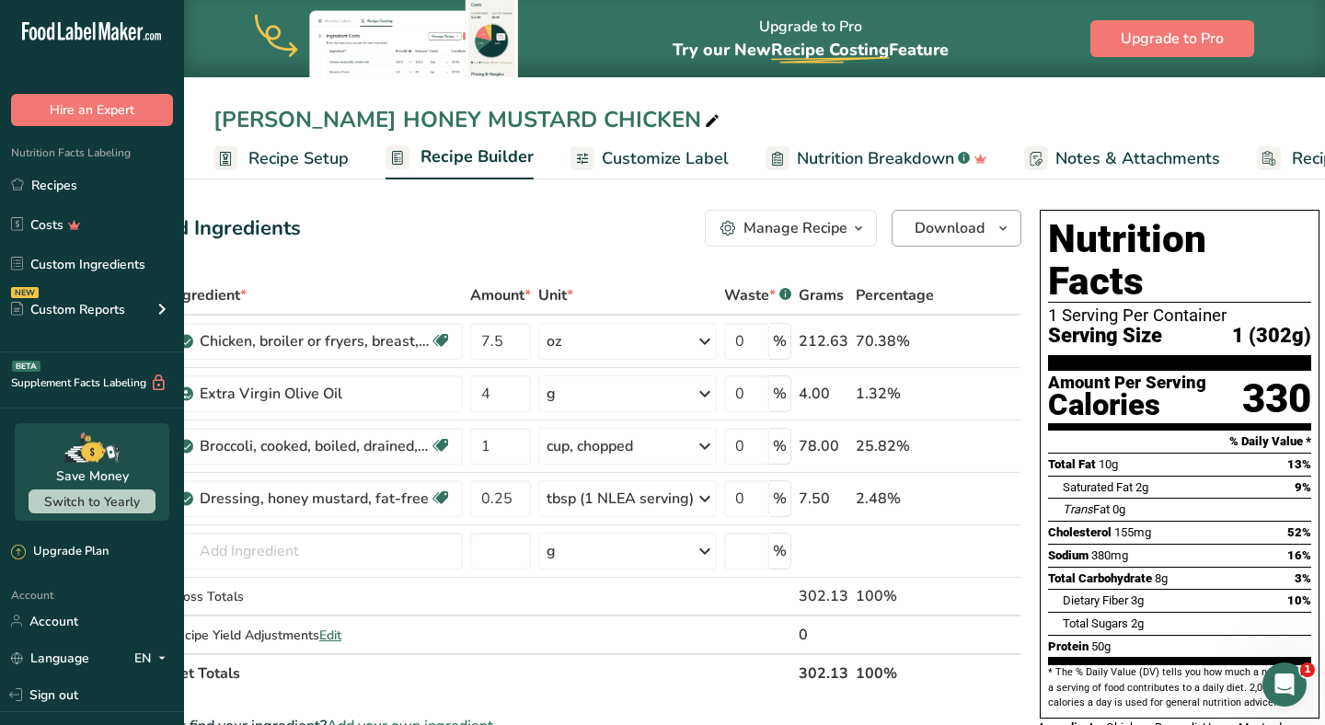
click at [920, 243] on button "Download" at bounding box center [957, 228] width 130 height 37
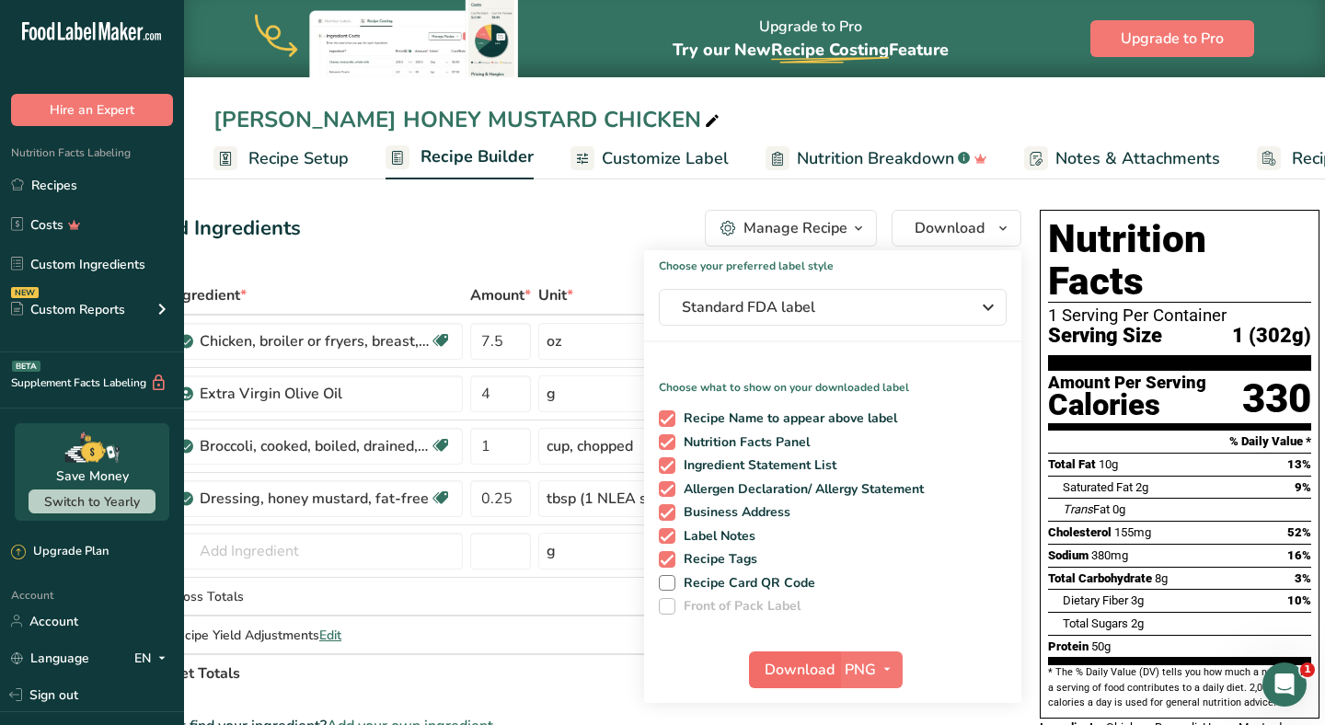
click at [774, 672] on span "Download" at bounding box center [800, 670] width 70 height 22
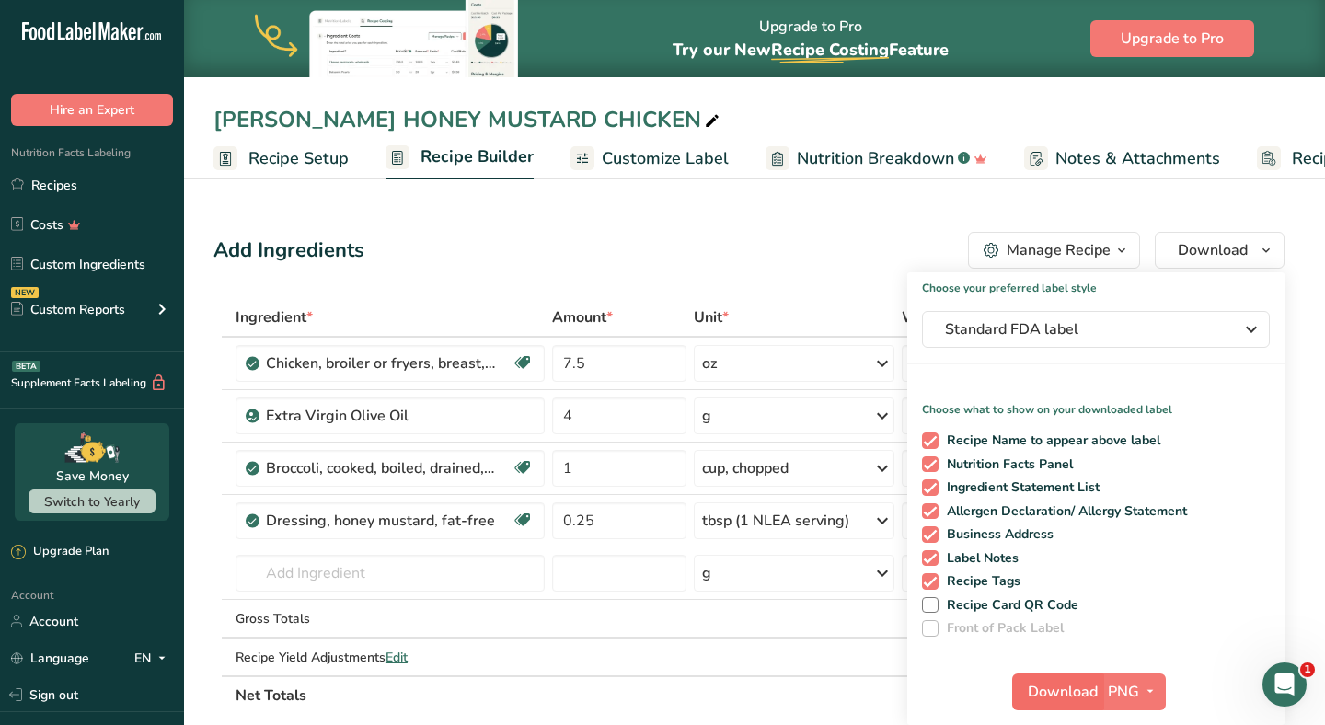
scroll to position [0, 0]
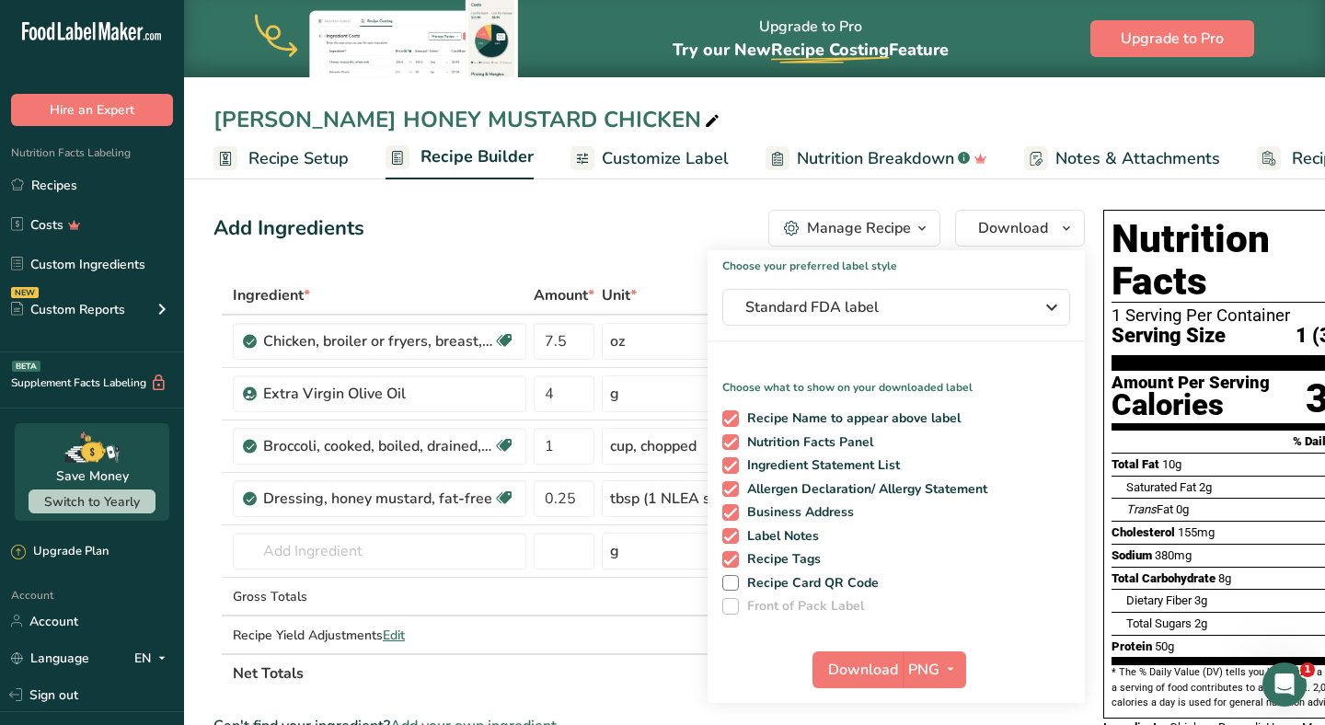
click at [1050, 724] on div "Can't find your ingredient? Add your own ingredient" at bounding box center [650, 726] width 872 height 22
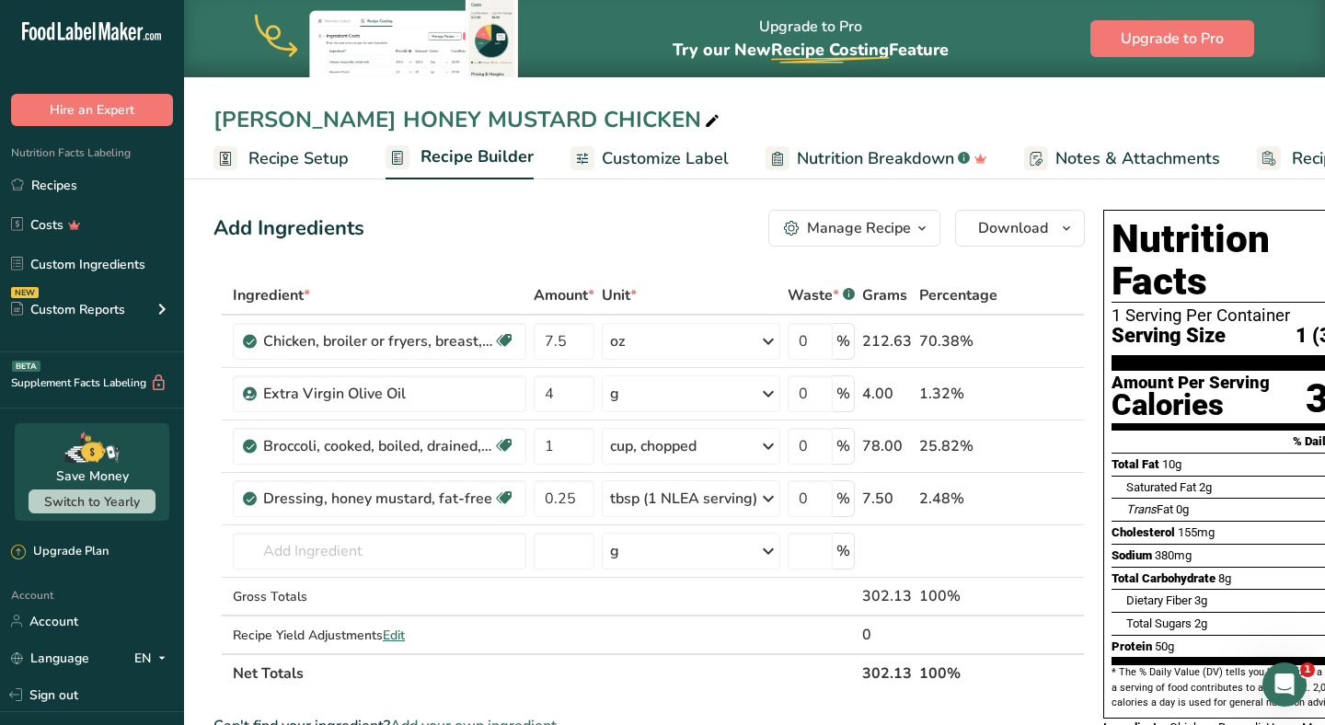
click at [962, 724] on div "Can't find your ingredient? Add your own ingredient" at bounding box center [650, 726] width 872 height 22
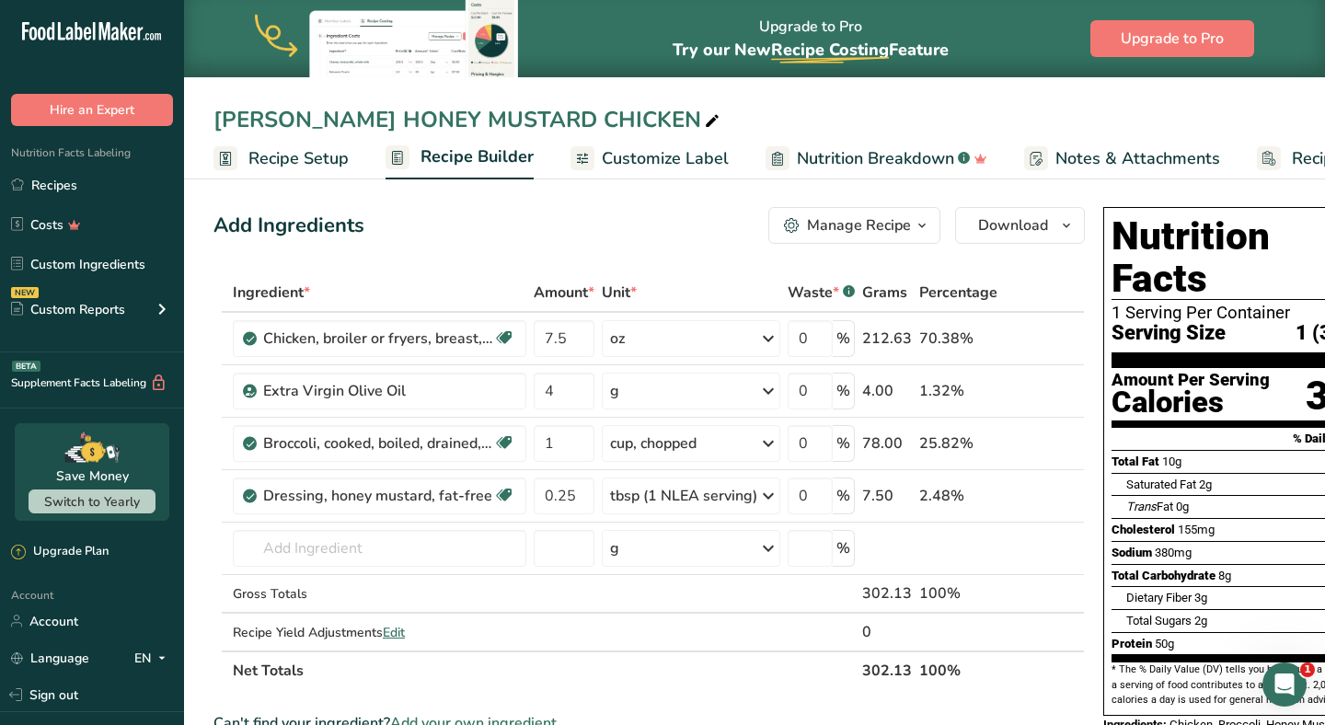
click at [382, 116] on div "JACLYN HONEY MUSTARD CHICKEN" at bounding box center [469, 119] width 510 height 33
click at [382, 116] on input "JACLYN HONEY MUSTARD CHICKEN" at bounding box center [755, 119] width 1082 height 33
drag, startPoint x: 493, startPoint y: 121, endPoint x: 301, endPoint y: 113, distance: 192.6
click at [301, 113] on input "JACLYN HONEY MUSTARD CHICKEN" at bounding box center [755, 119] width 1082 height 33
type input "JACLYN PESTO CHICKEN"
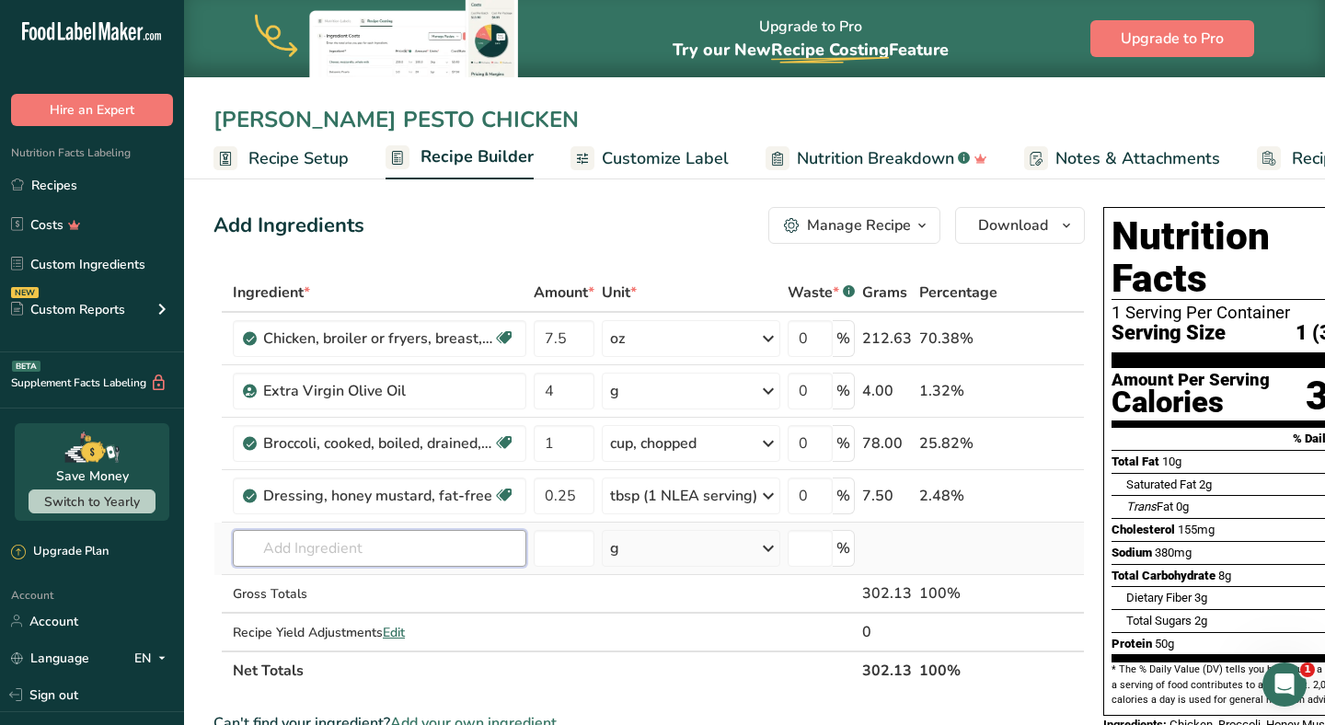
click at [358, 552] on input "text" at bounding box center [380, 548] width 294 height 37
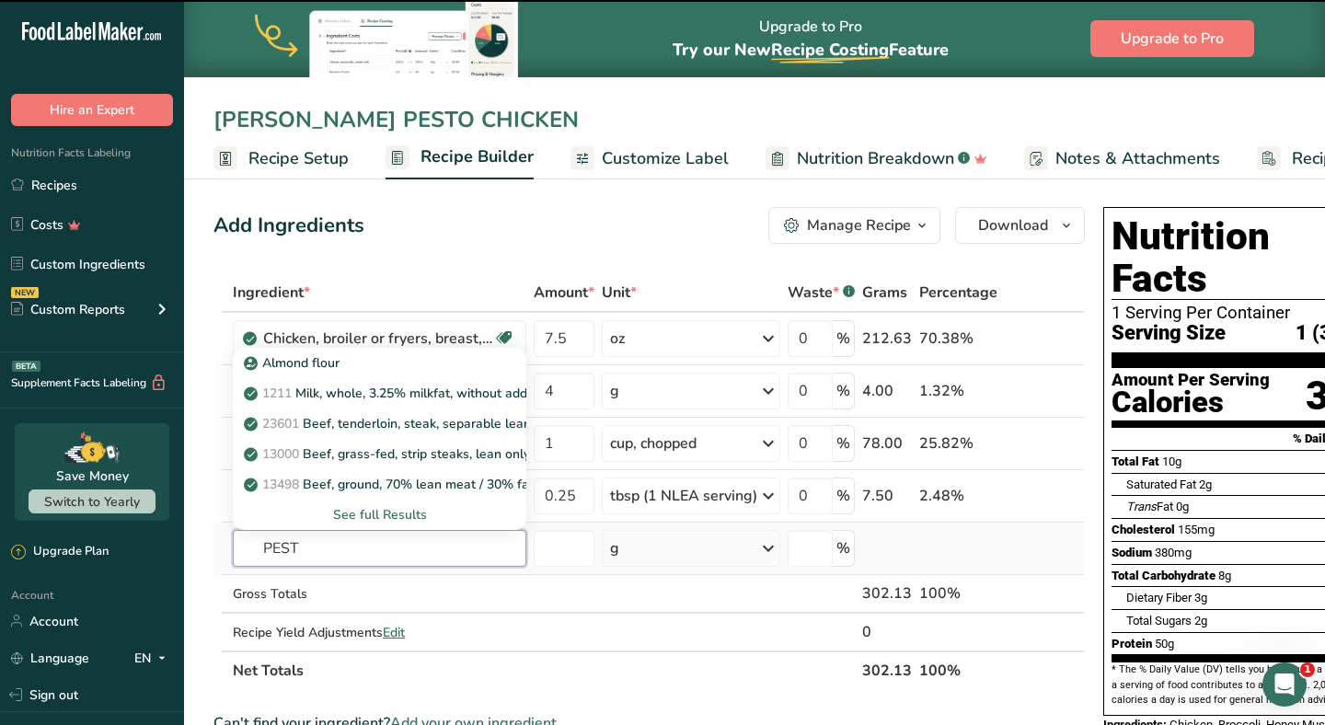
type input "PESTO"
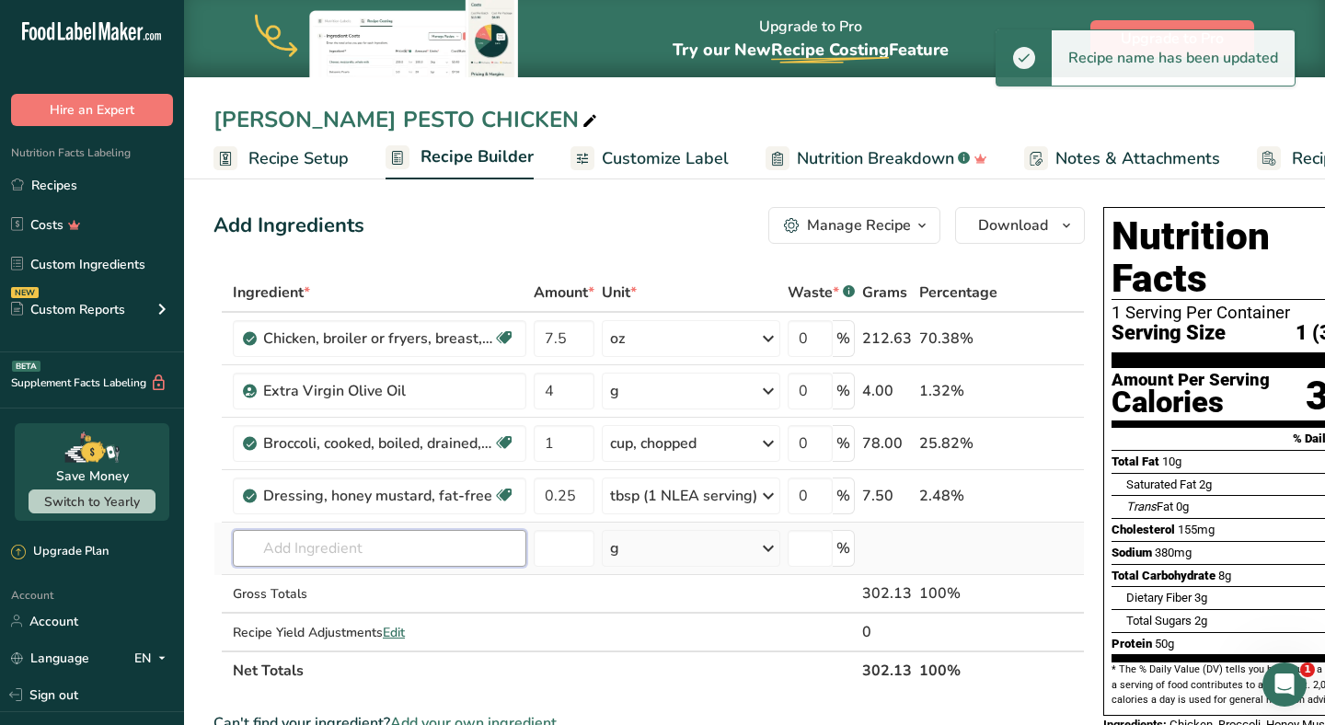
click at [359, 547] on input "text" at bounding box center [380, 548] width 294 height 37
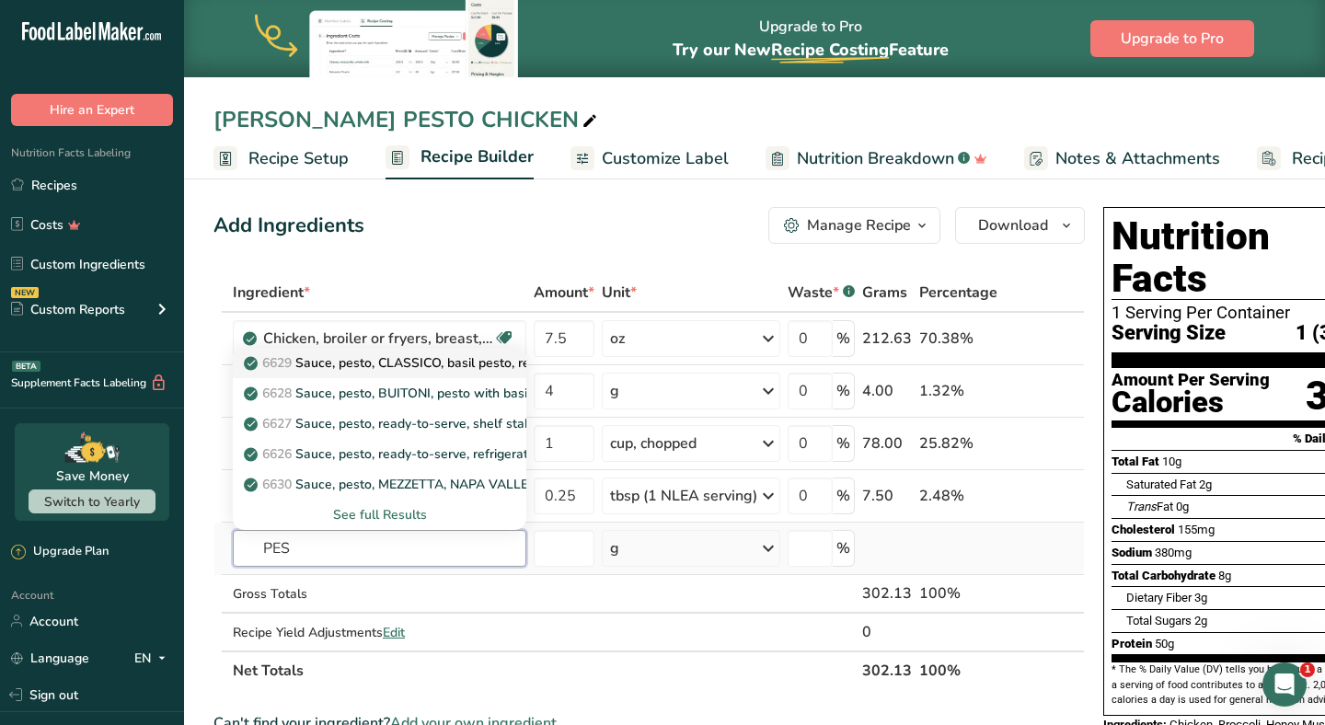
type input "PES"
click at [438, 370] on p "6629 Sauce, pesto, CLASSICO, basil pesto, ready-to-serve" at bounding box center [427, 362] width 359 height 19
type input "Sauce, pesto, CLASSICO, basil pesto, ready-to-serve"
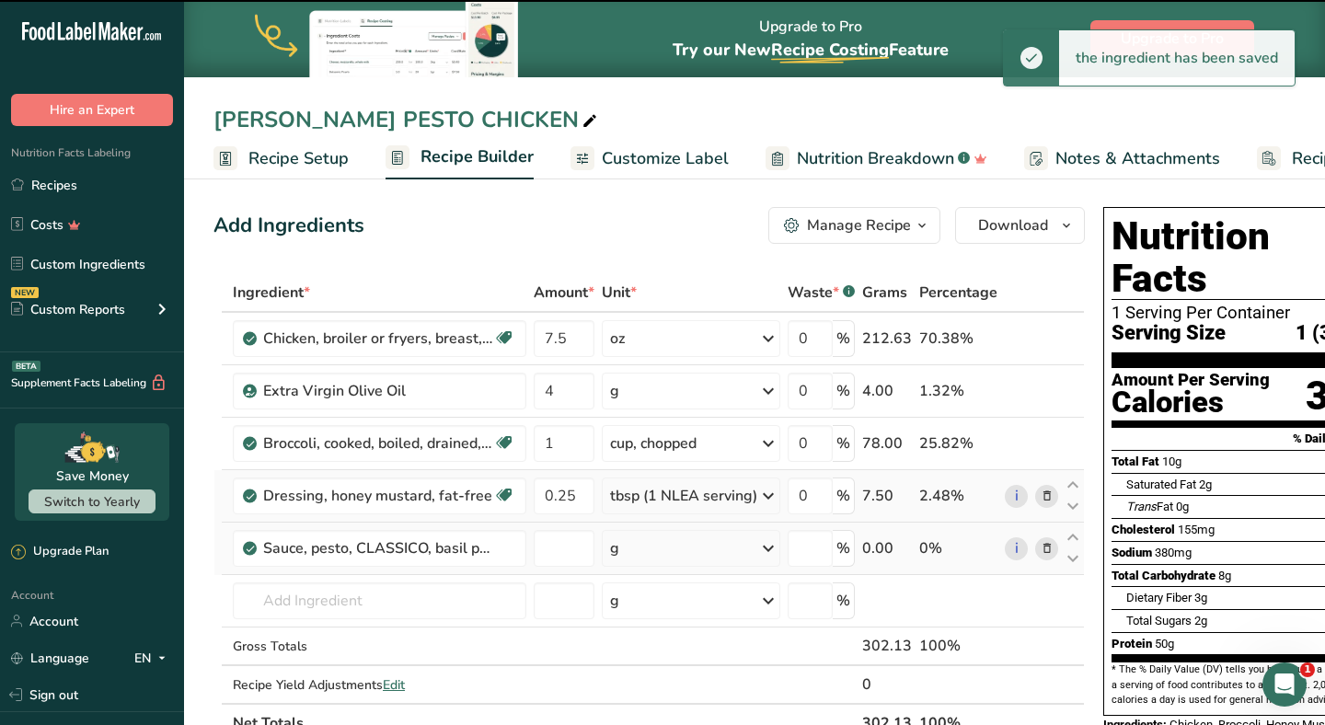
type input "0"
click at [1048, 501] on icon at bounding box center [1047, 496] width 13 height 19
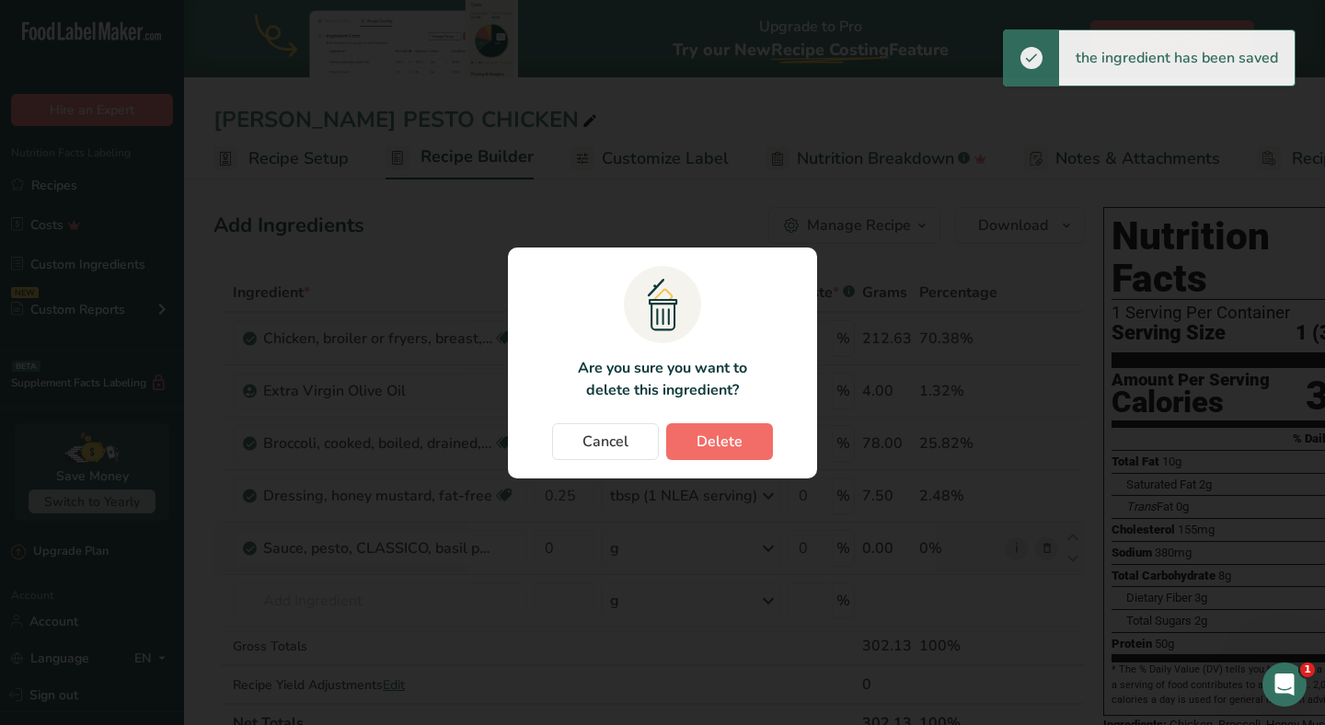
click at [699, 437] on span "Delete" at bounding box center [720, 442] width 46 height 22
type input "0"
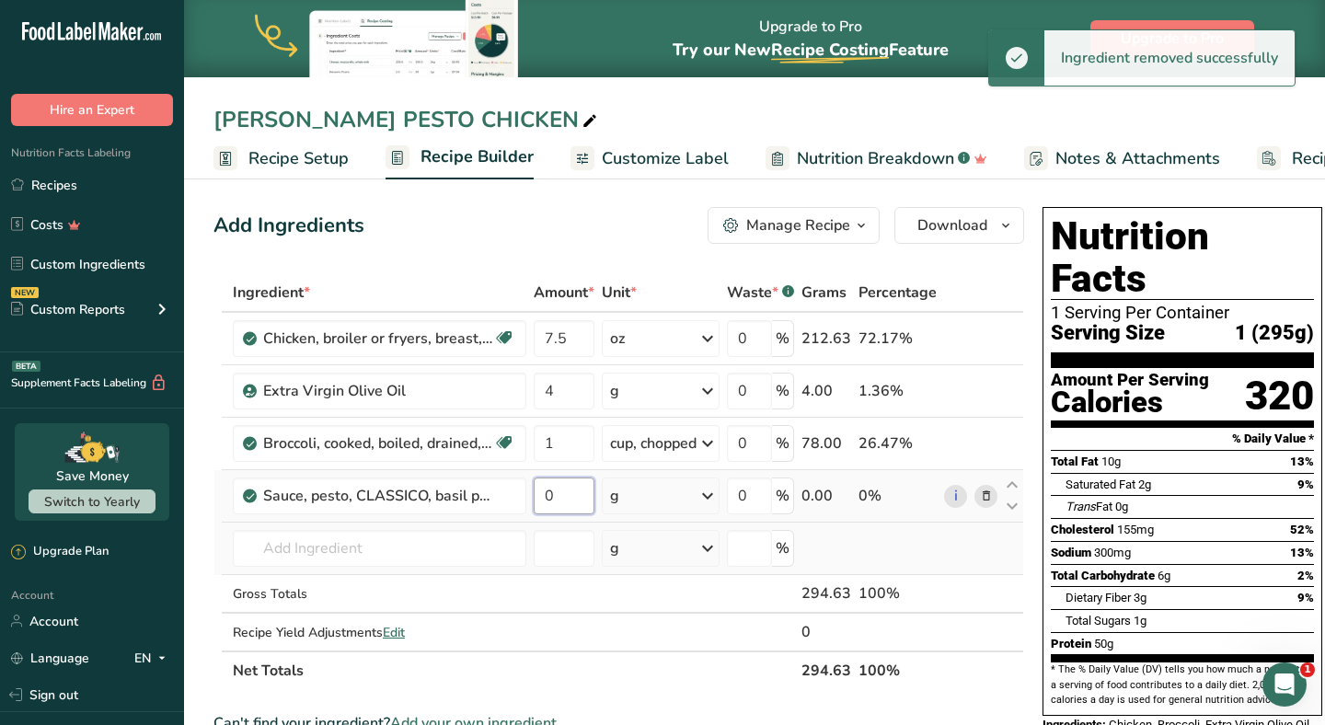
click at [571, 499] on input "0" at bounding box center [564, 496] width 61 height 37
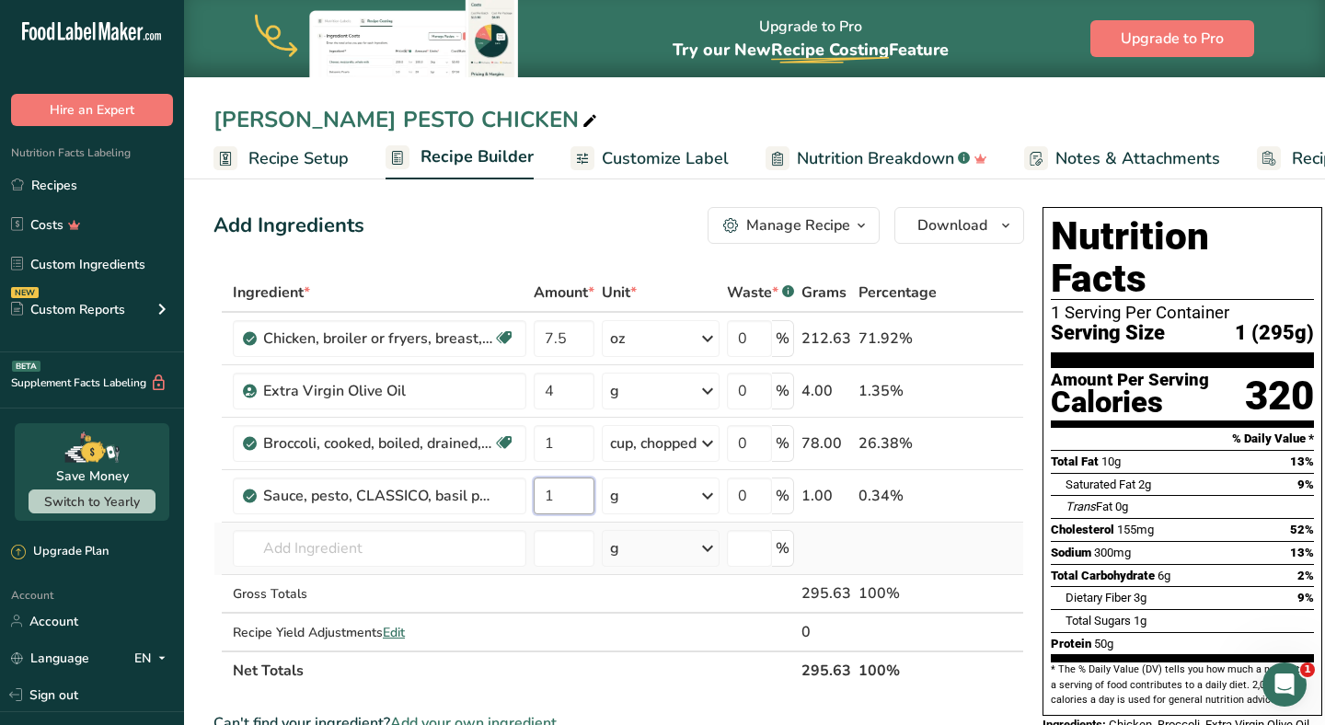
type input "1"
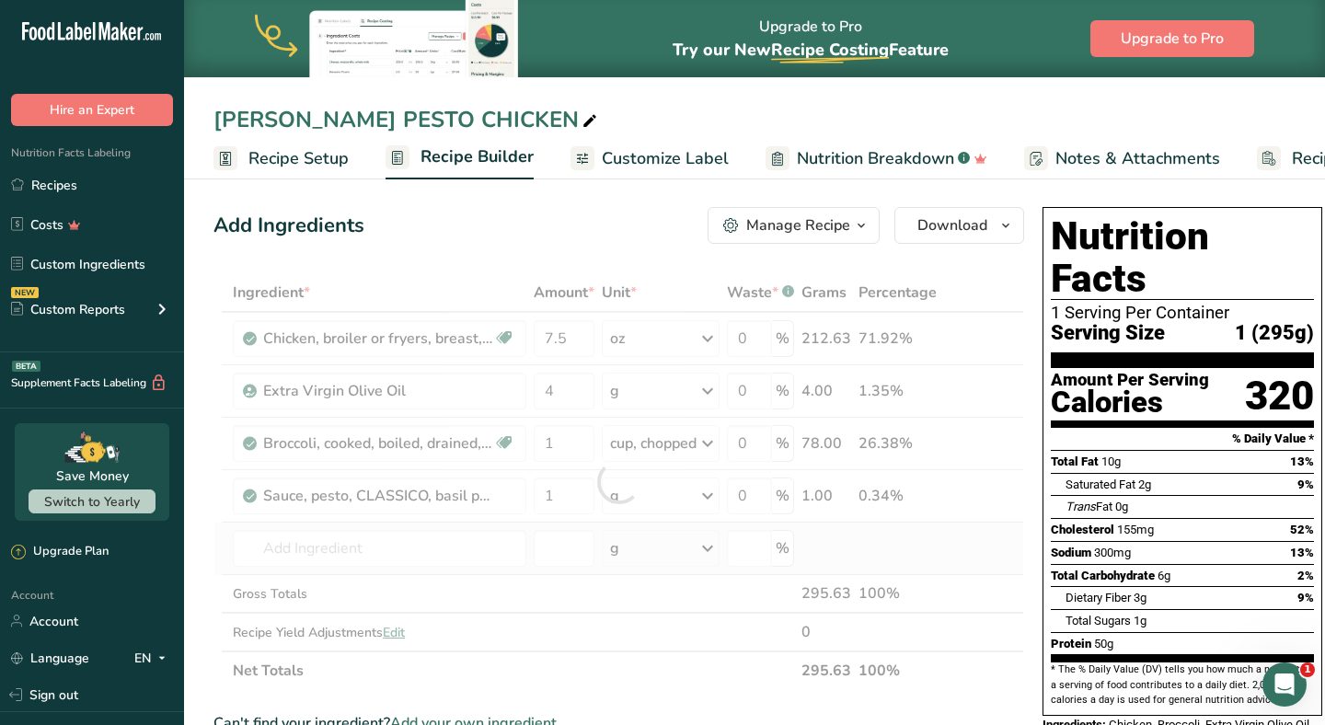
click at [625, 235] on div "Add Ingredients Manage Recipe Delete Recipe Duplicate Recipe Scale Recipe Save …" at bounding box center [619, 225] width 811 height 37
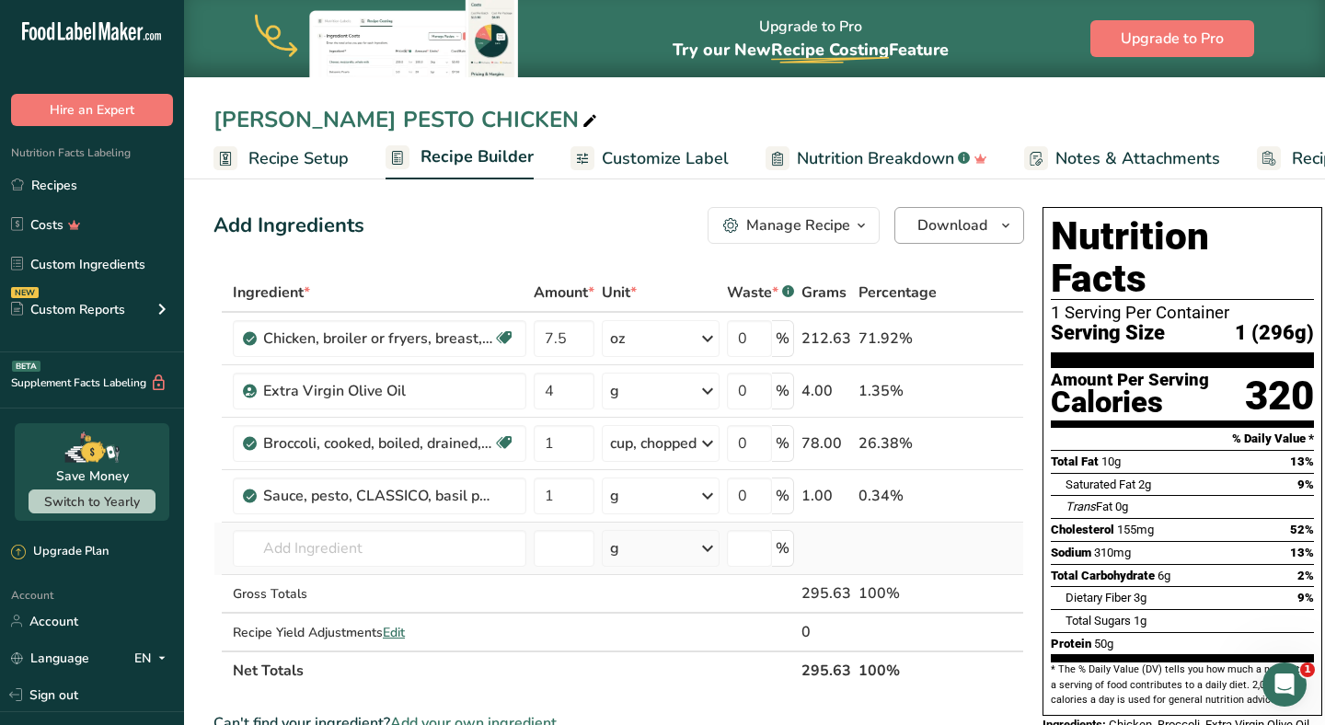
click at [963, 222] on span "Download" at bounding box center [953, 225] width 70 height 22
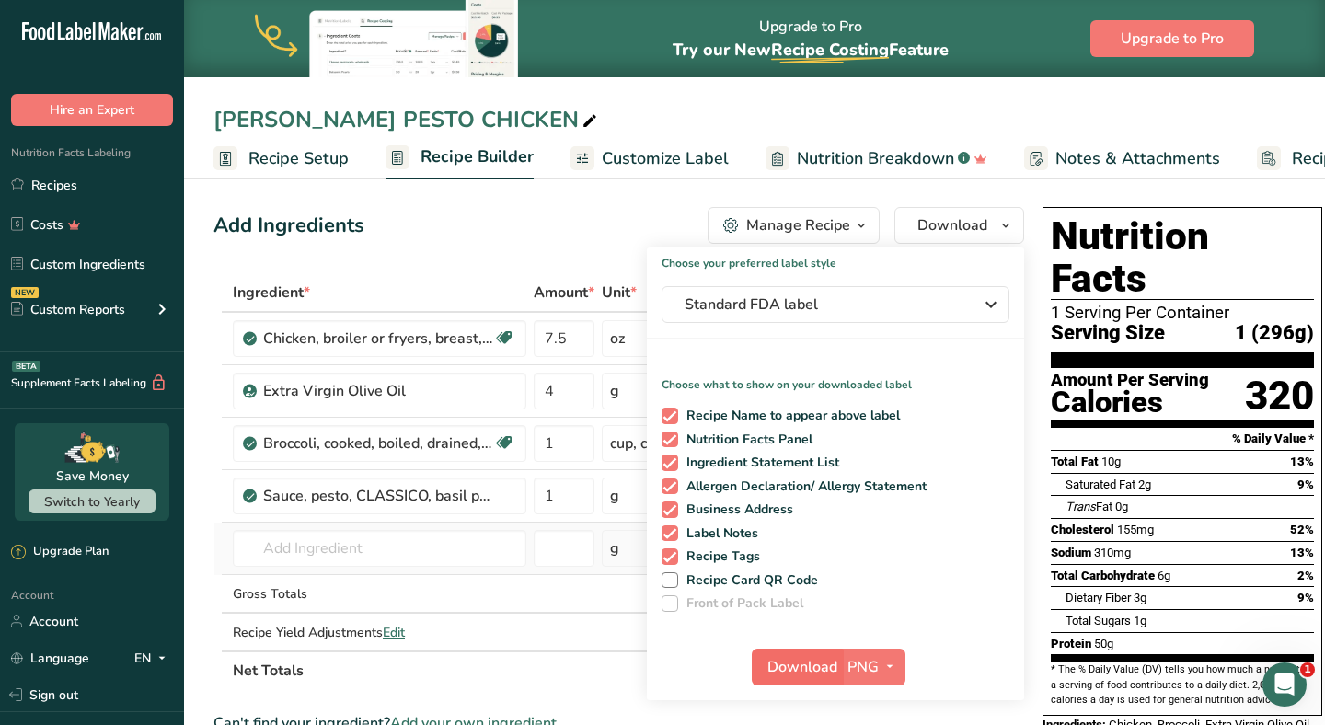
click at [806, 660] on span "Download" at bounding box center [803, 667] width 70 height 22
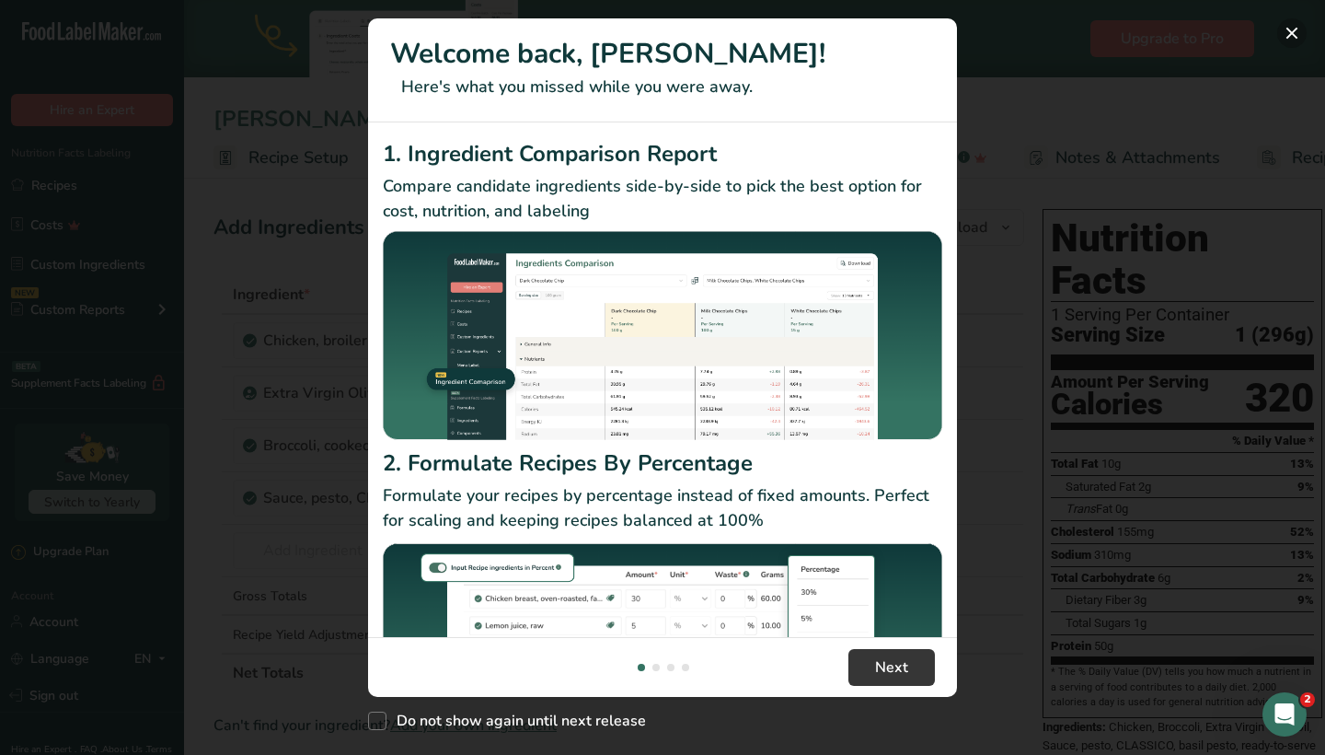
click at [1295, 42] on button "New Features" at bounding box center [1292, 32] width 29 height 29
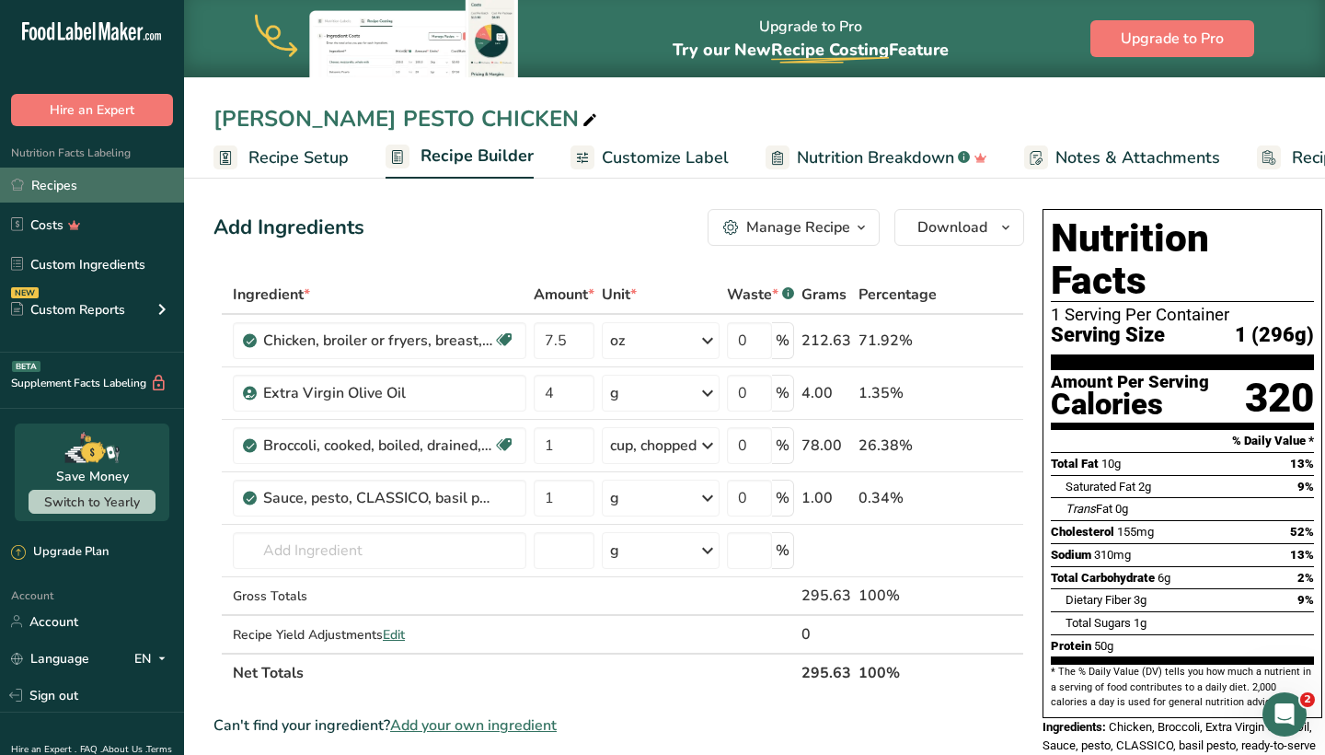
click at [150, 191] on link "Recipes" at bounding box center [92, 185] width 184 height 35
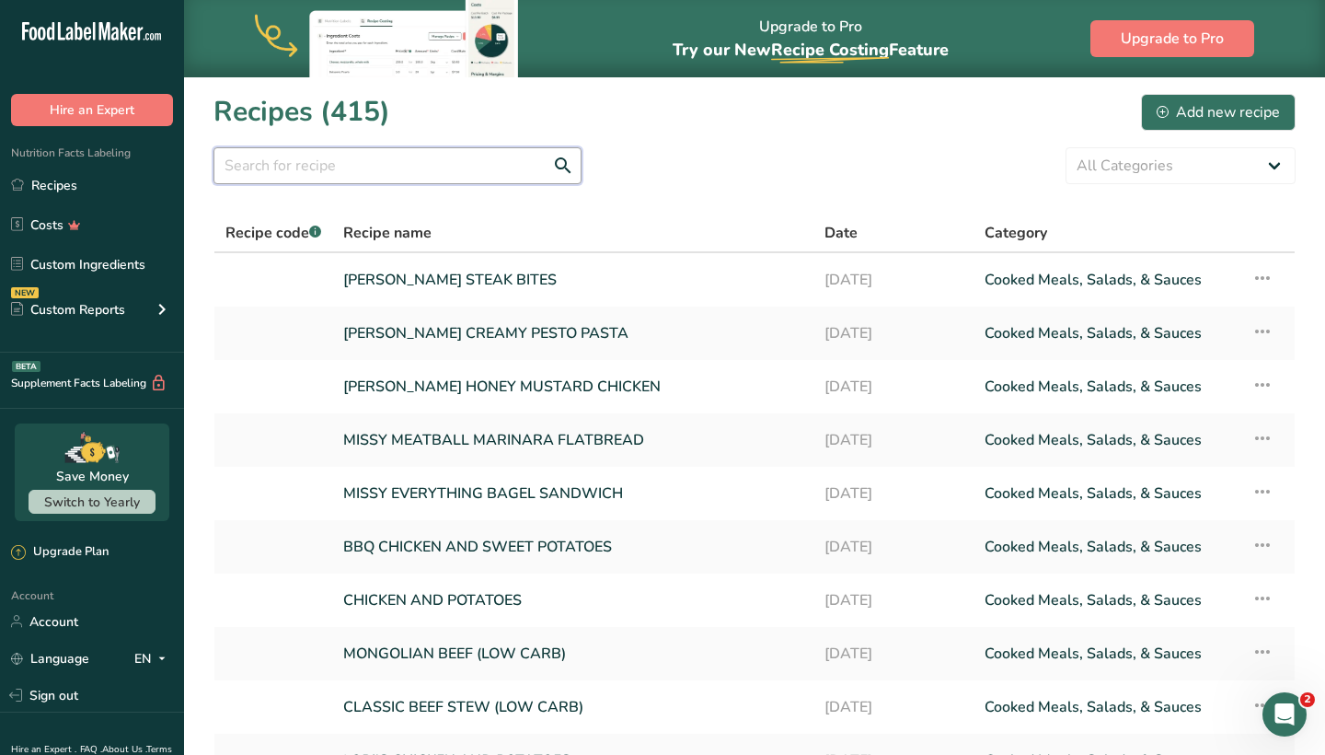
click at [379, 172] on input "text" at bounding box center [398, 165] width 368 height 37
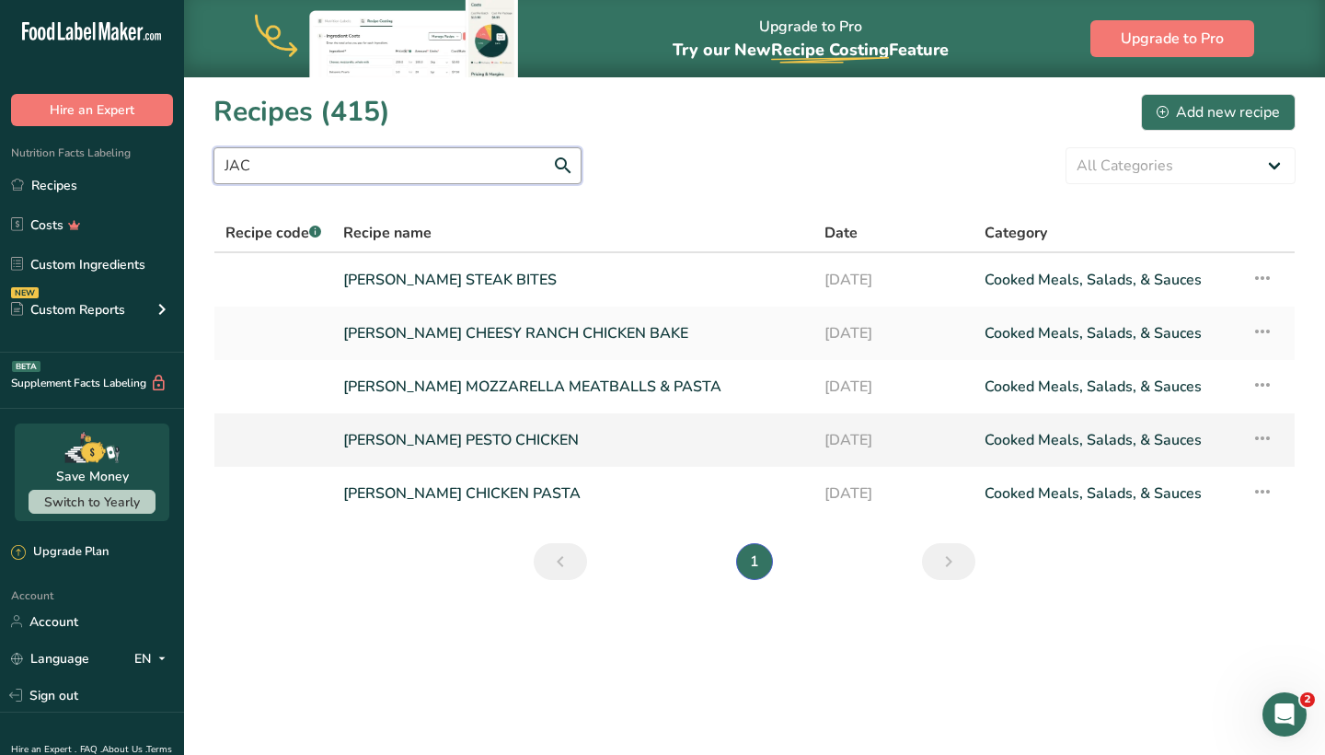
type input "JAC"
click at [471, 436] on link "[PERSON_NAME] PESTO CHICKEN" at bounding box center [572, 440] width 459 height 39
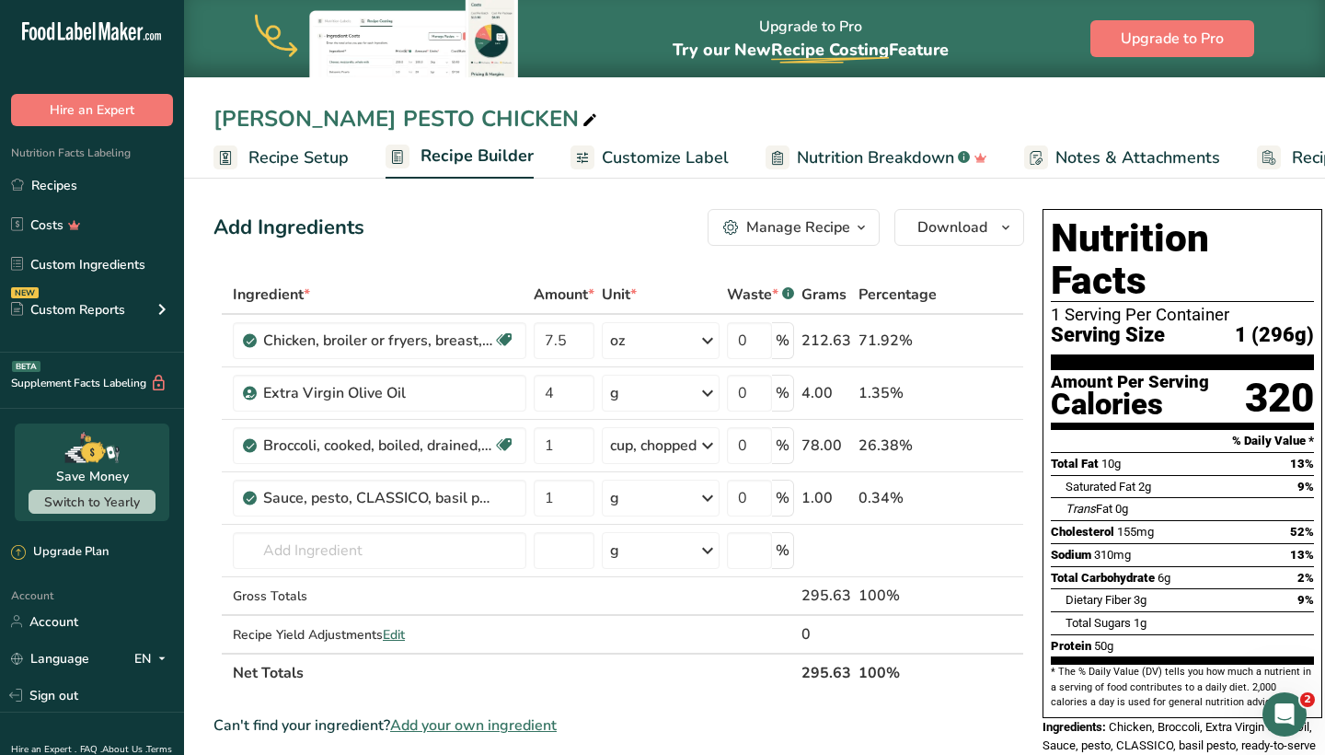
click at [364, 111] on div "[PERSON_NAME] PESTO CHICKEN" at bounding box center [408, 118] width 388 height 33
click at [368, 116] on input "[PERSON_NAME] PESTO CHICKEN" at bounding box center [755, 118] width 1082 height 33
type input "[PERSON_NAME] GARLIC AND HERB CHICKEN"
click at [945, 249] on div "Add Ingredients Manage Recipe Delete Recipe Duplicate Recipe Scale Recipe Save …" at bounding box center [625, 758] width 822 height 1112
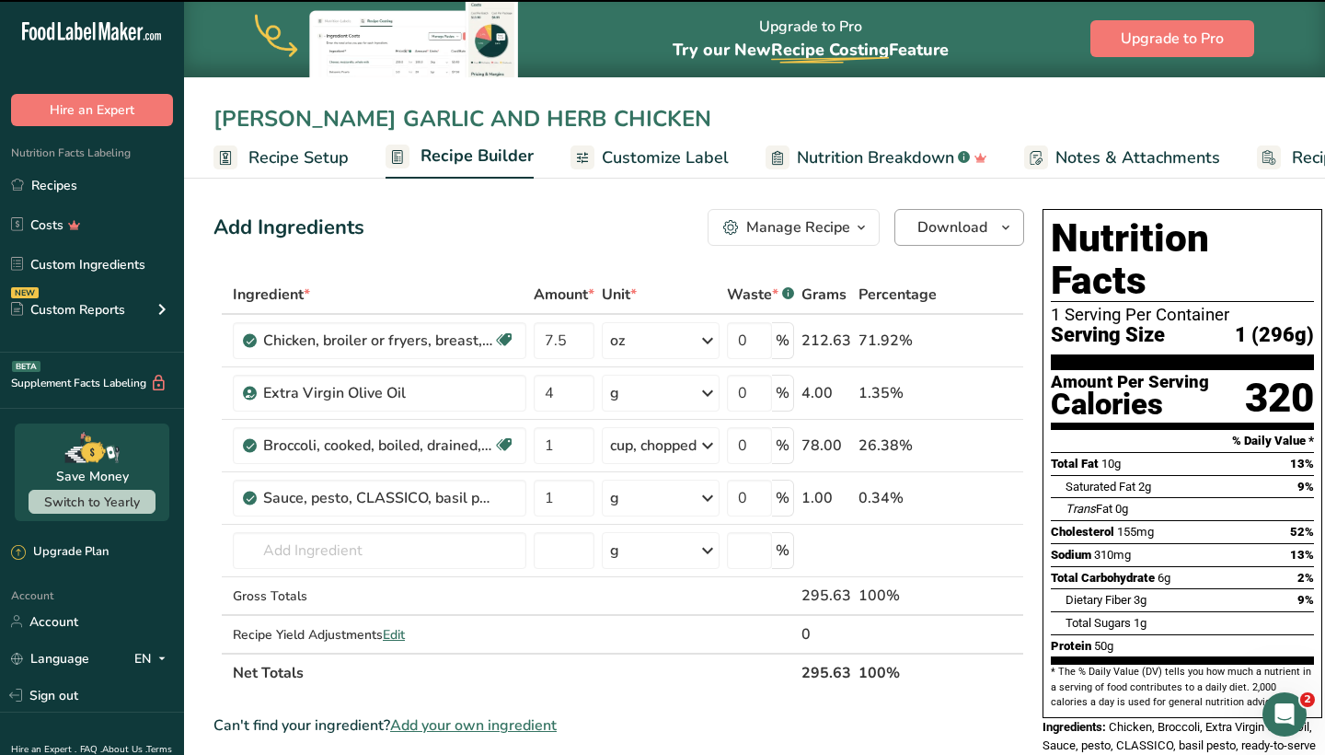
click at [926, 229] on span "Download" at bounding box center [953, 227] width 70 height 22
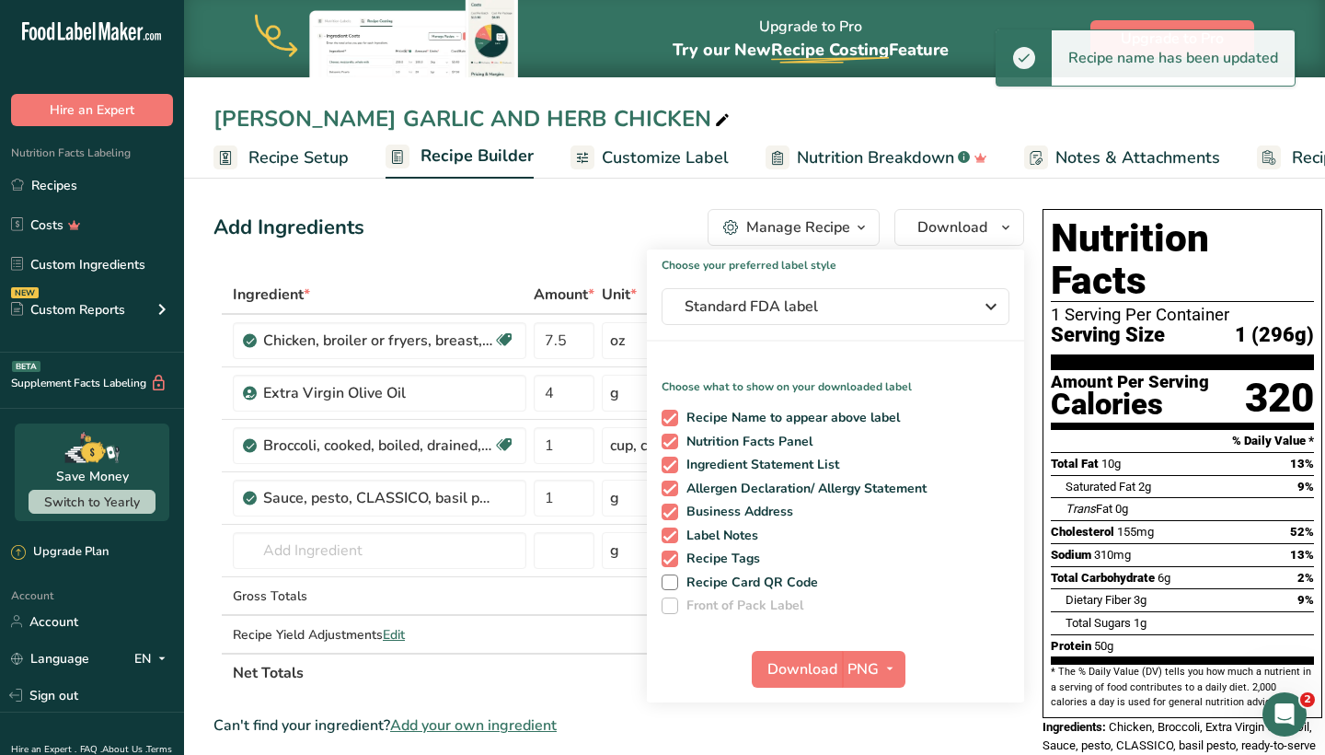
click at [531, 218] on div "Add Ingredients Manage Recipe Delete Recipe Duplicate Recipe Scale Recipe Save …" at bounding box center [619, 227] width 811 height 37
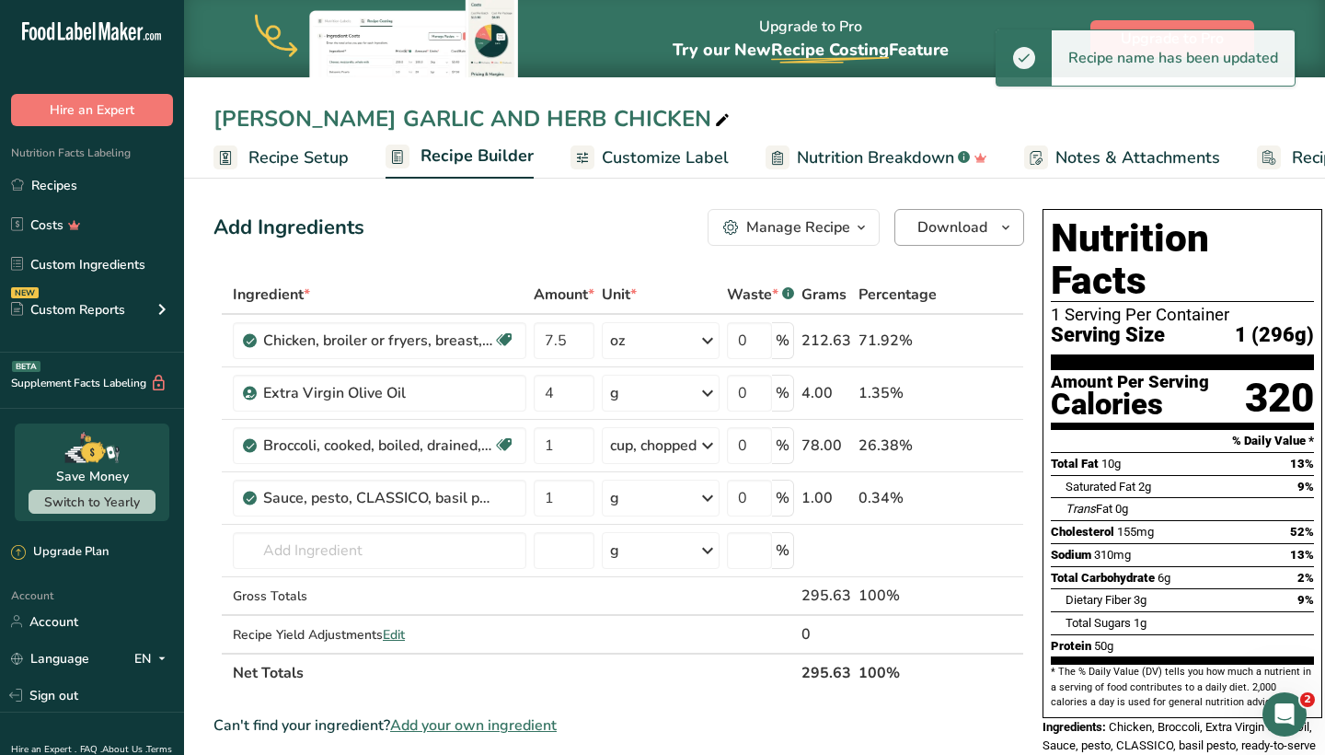
click at [905, 233] on button "Download" at bounding box center [960, 227] width 130 height 37
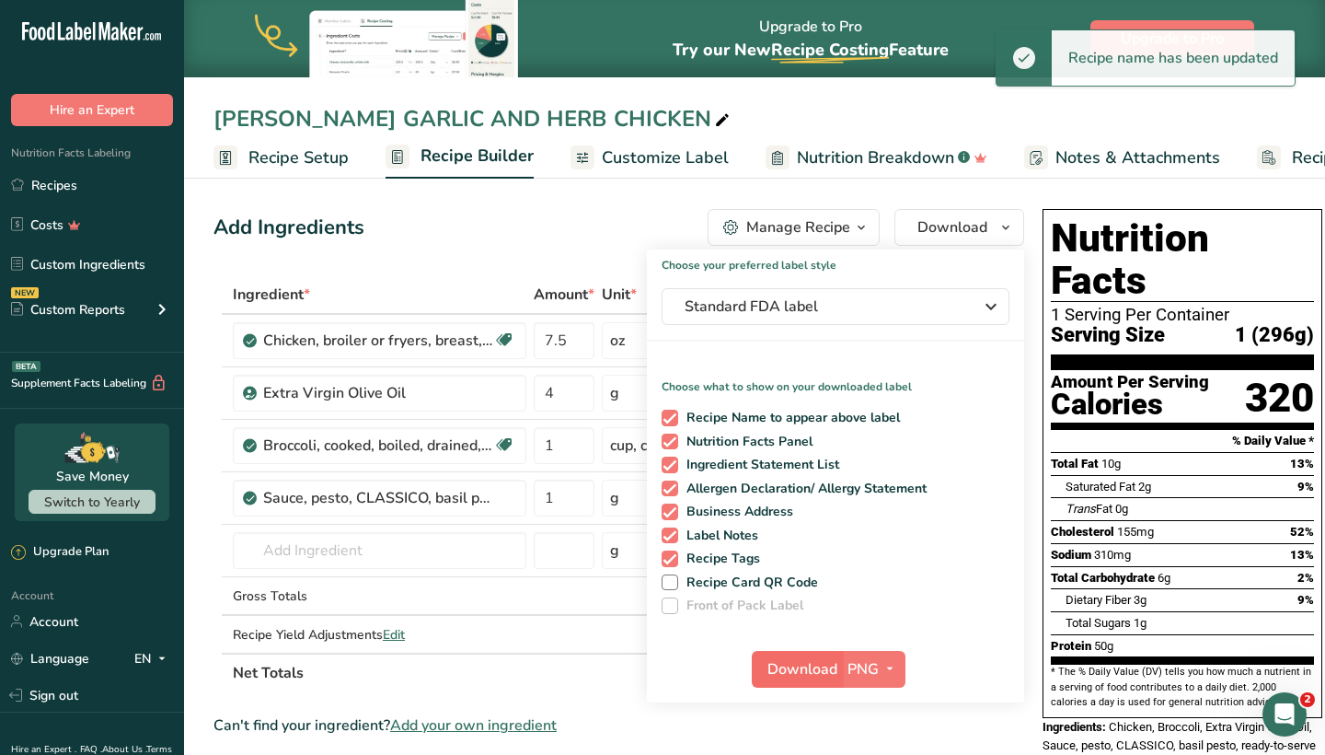
click at [795, 683] on button "Download" at bounding box center [797, 669] width 90 height 37
